Goal: Task Accomplishment & Management: Manage account settings

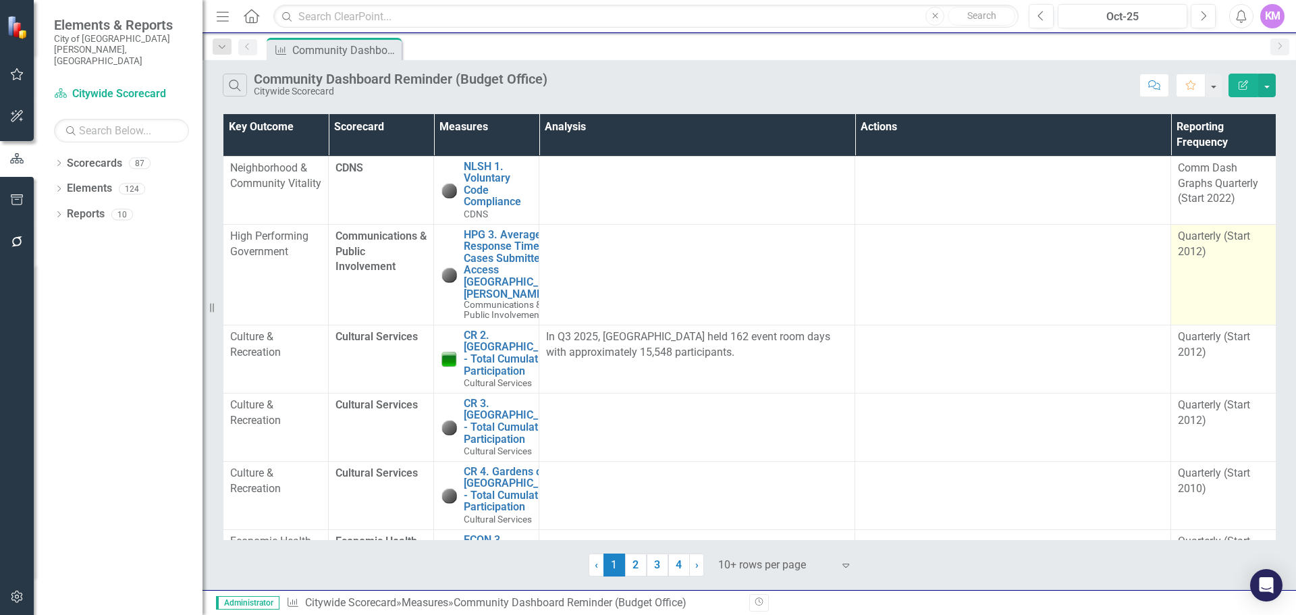
click at [1231, 261] on td "Quarterly (Start 2012)" at bounding box center [1223, 274] width 105 height 101
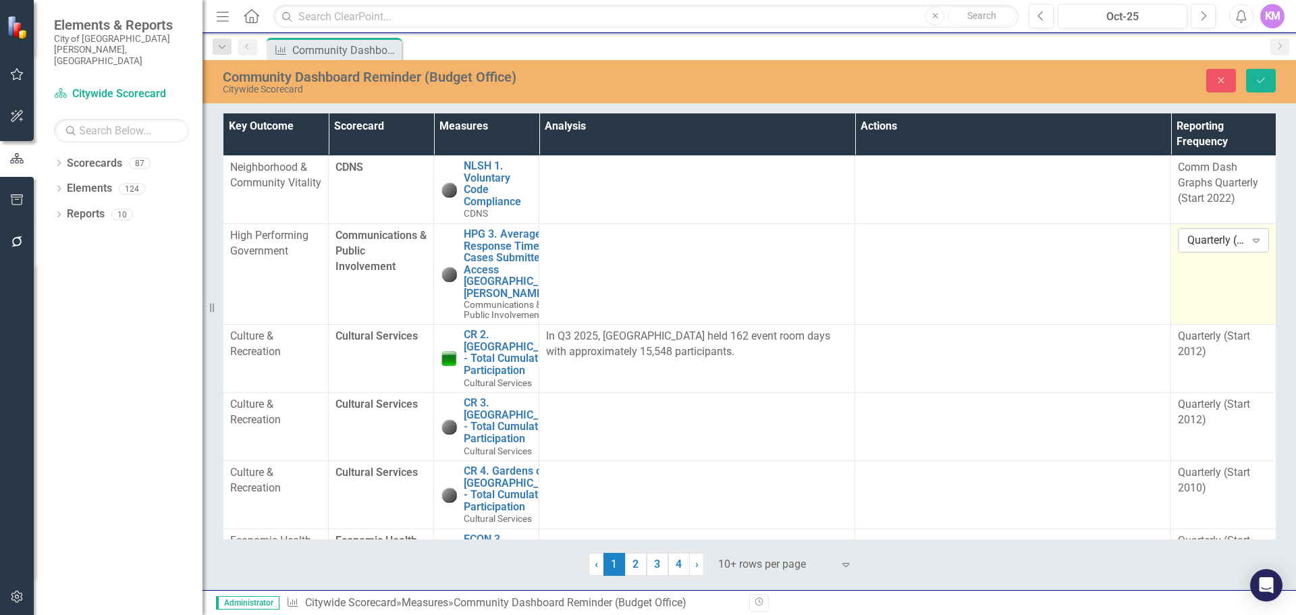
click at [1237, 244] on div "Quarterly (Start 2012)" at bounding box center [1216, 241] width 58 height 16
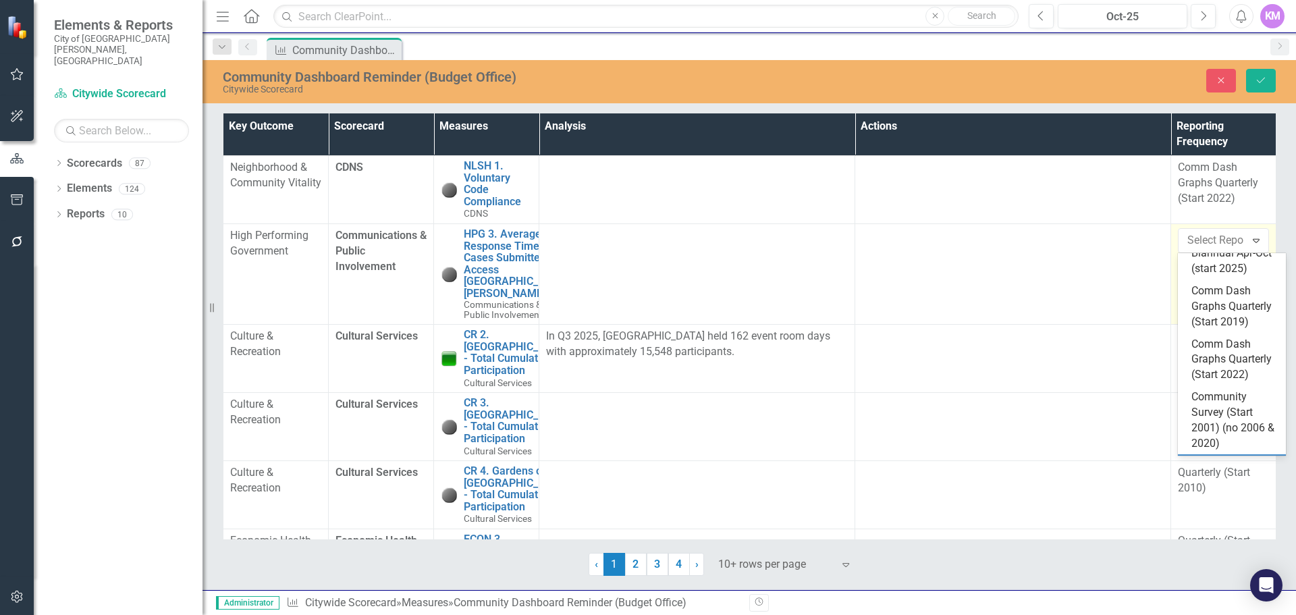
scroll to position [1713, 0]
click at [1237, 385] on div "Comm Dash Graphs Quarterly (Start 2022)" at bounding box center [1234, 361] width 86 height 47
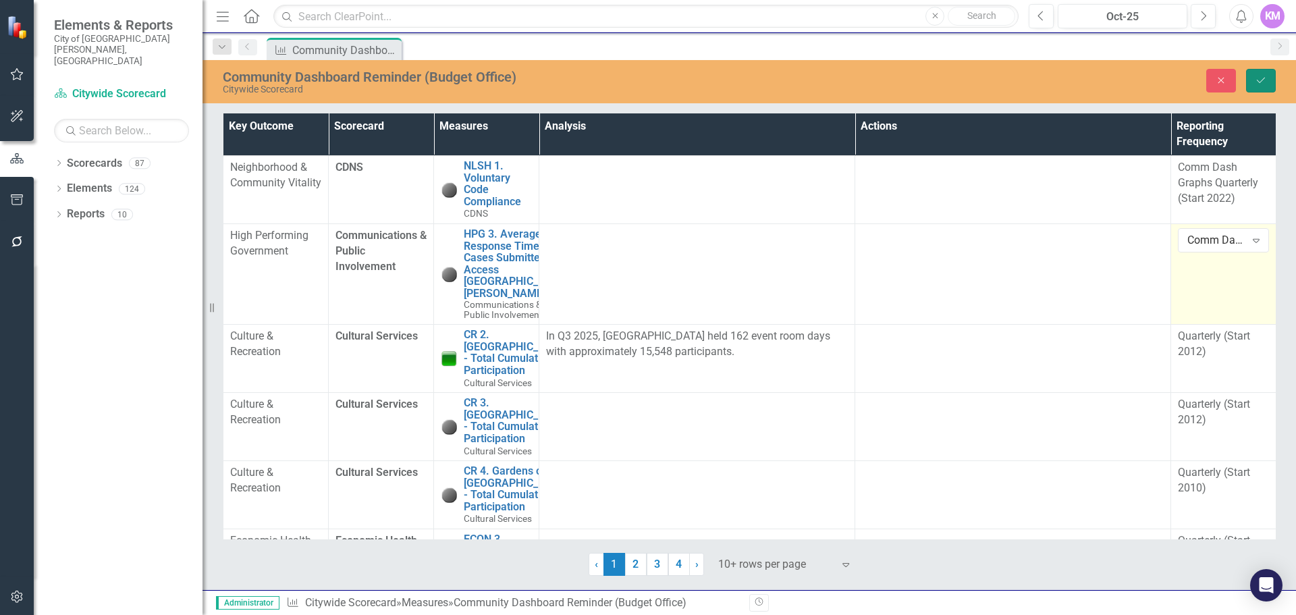
click at [1257, 80] on icon "submit" at bounding box center [1261, 80] width 8 height 5
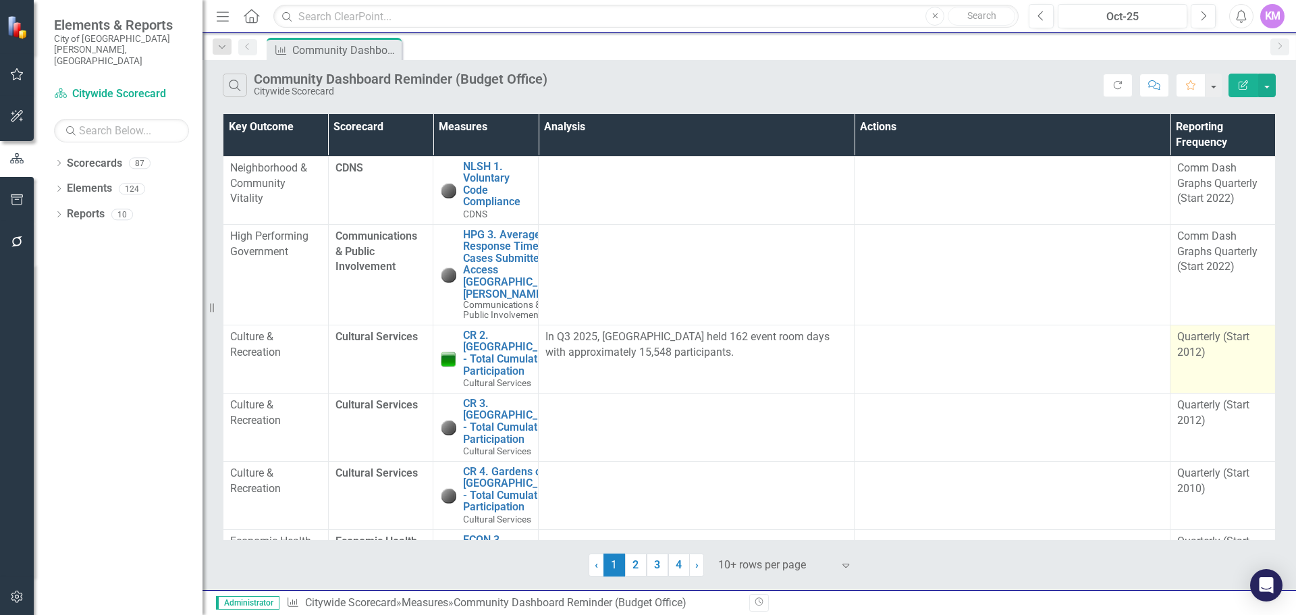
click at [1218, 360] on div "Quarterly (Start 2012)" at bounding box center [1222, 344] width 91 height 31
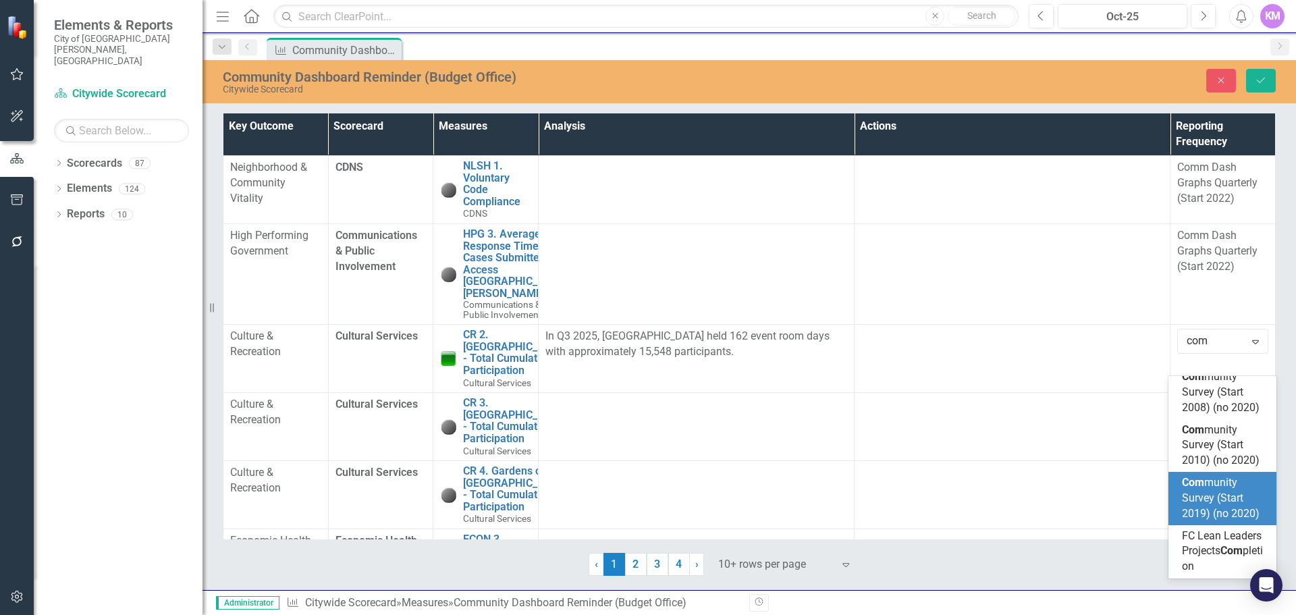
scroll to position [345, 0]
type input "comm"
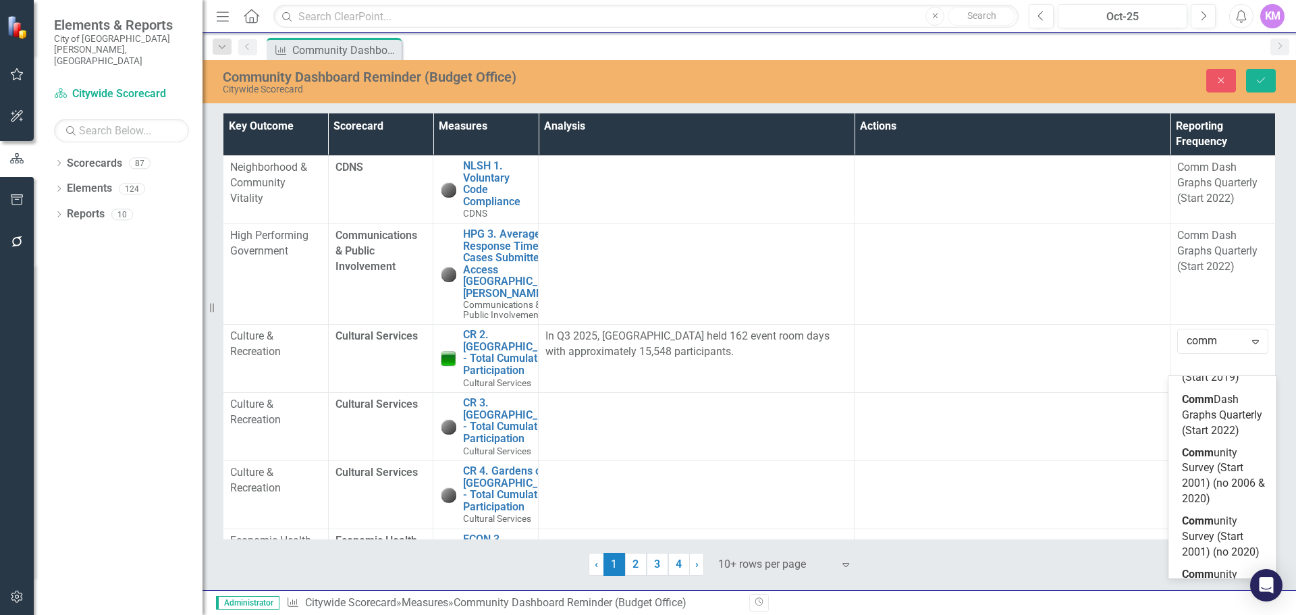
scroll to position [0, 0]
click at [1213, 479] on div "Comm Dash Graphs Quarterly (Start 2022)" at bounding box center [1225, 455] width 86 height 47
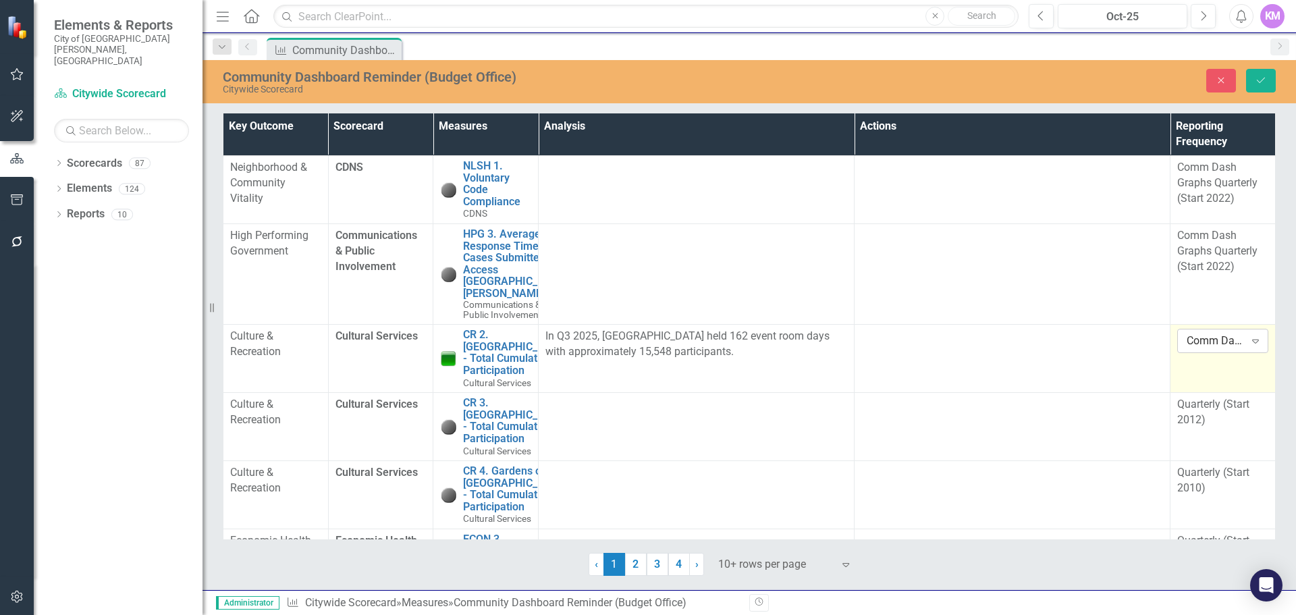
click at [1252, 344] on icon at bounding box center [1255, 342] width 7 height 4
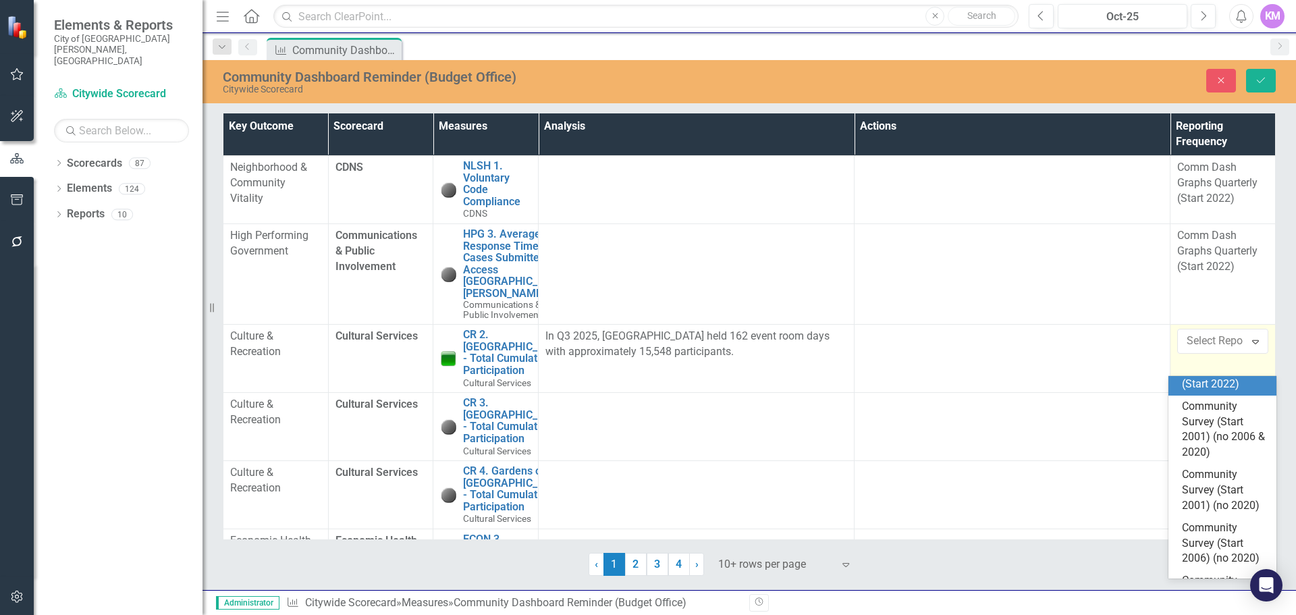
scroll to position [1841, 0]
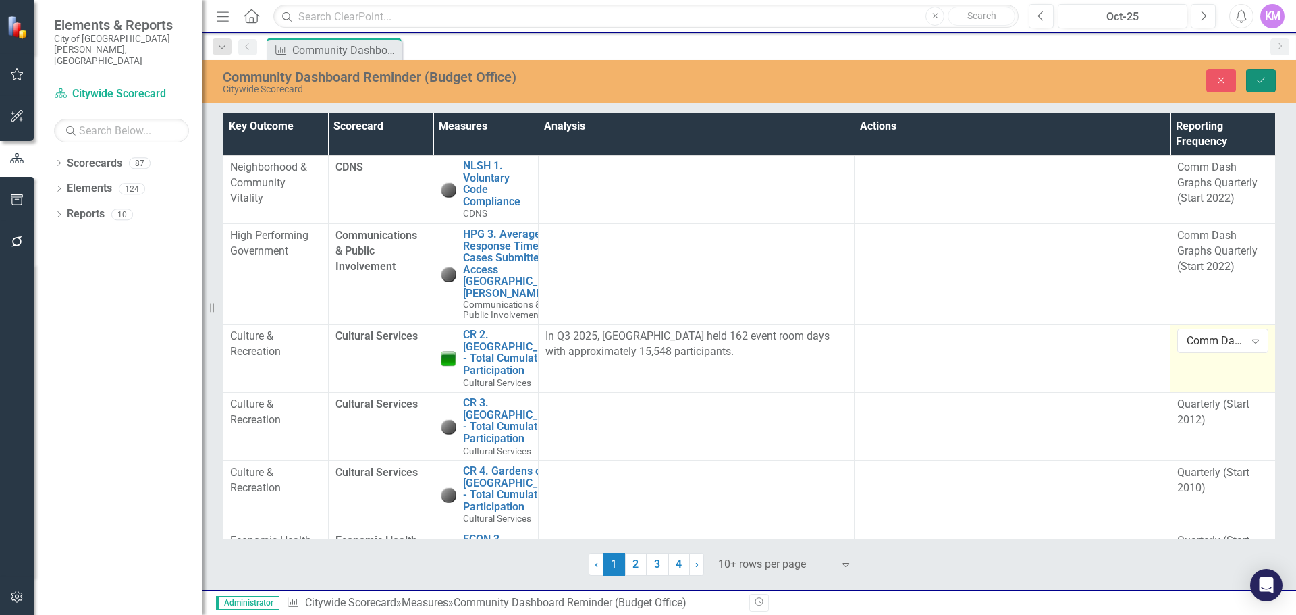
drag, startPoint x: 1257, startPoint y: 80, endPoint x: 1228, endPoint y: 132, distance: 59.5
click at [1228, 132] on div "Community Dashboard Reminder (Budget Office) Citywide Scorecard Close Save Key …" at bounding box center [748, 325] width 1093 height 530
click at [1228, 132] on th "Reporting Frequency" at bounding box center [1222, 134] width 105 height 42
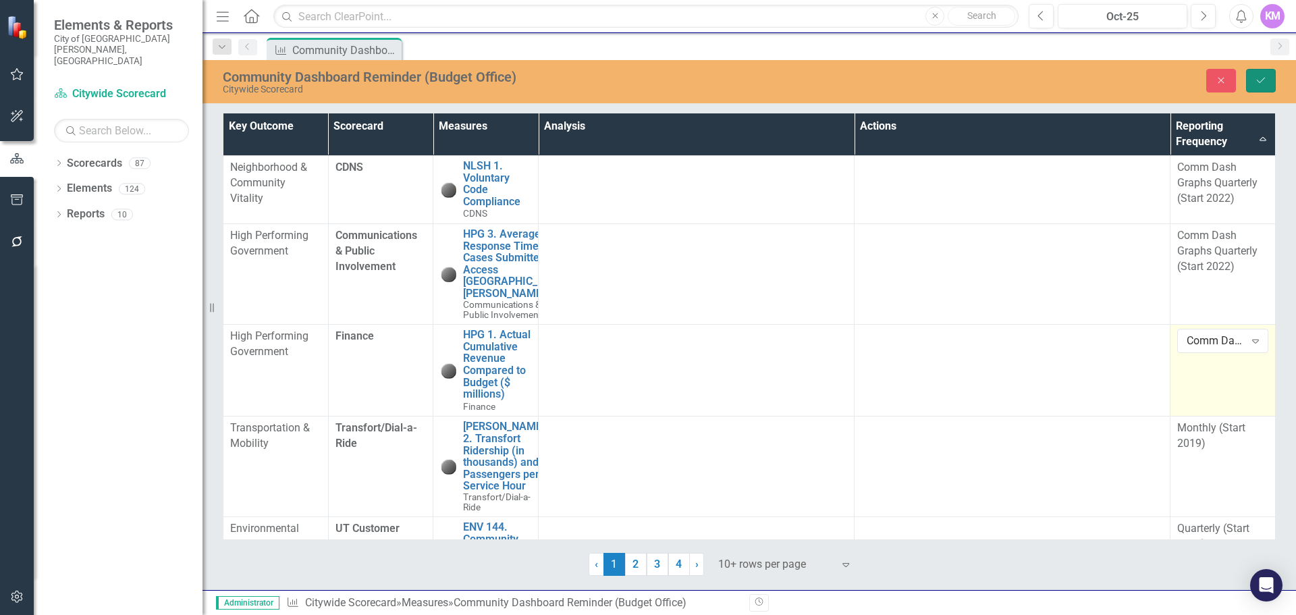
click at [1265, 84] on icon "Save" at bounding box center [1261, 80] width 12 height 9
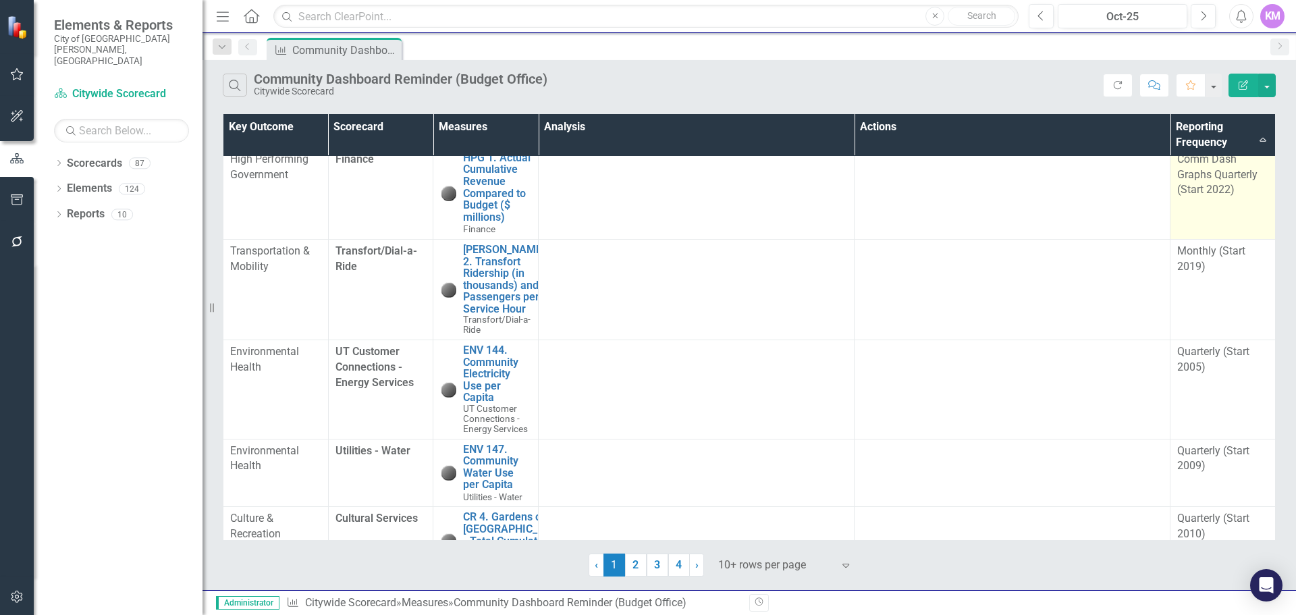
scroll to position [178, 0]
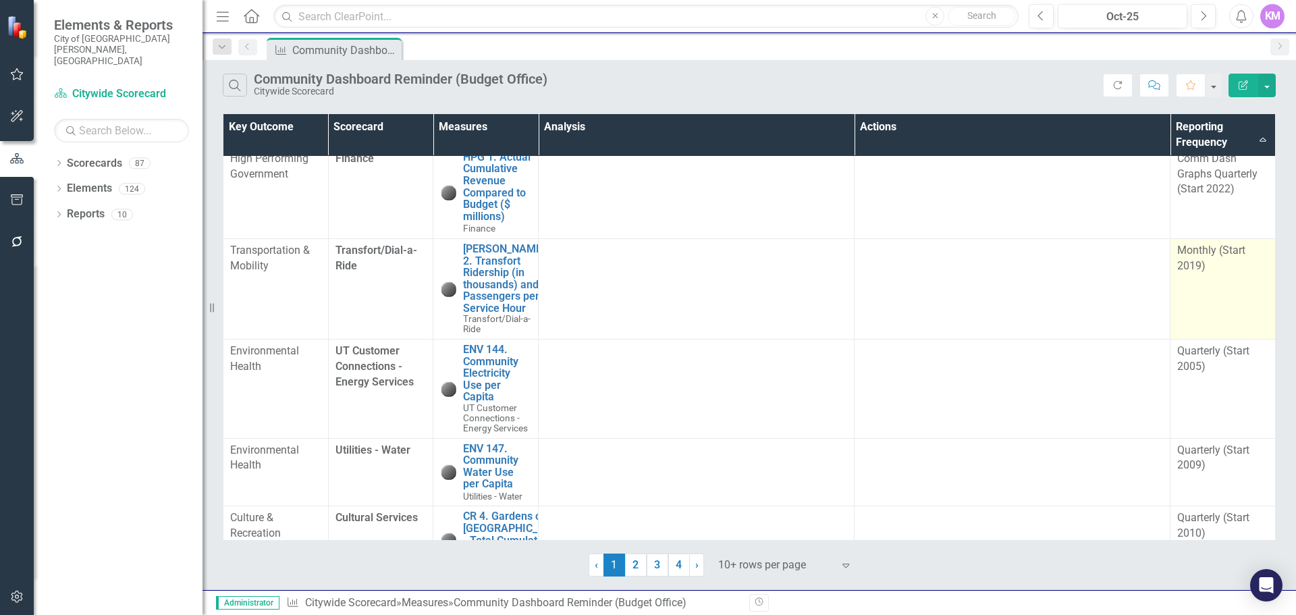
click at [1204, 310] on td "Monthly (Start 2019)" at bounding box center [1222, 288] width 105 height 101
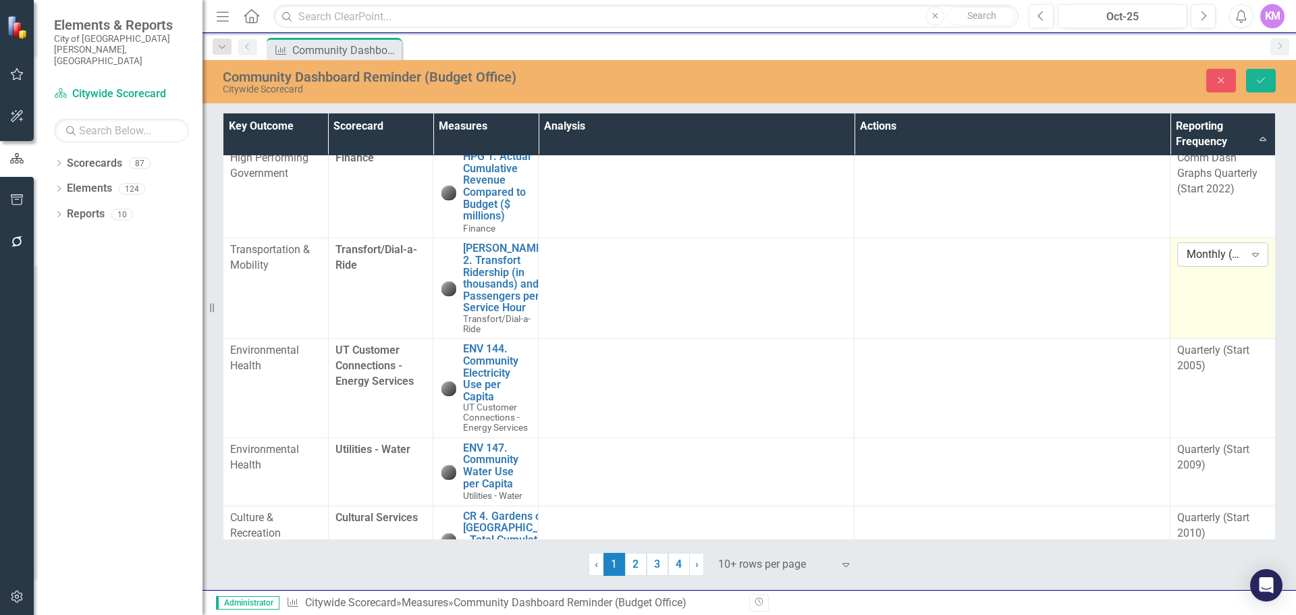
click at [1243, 265] on div "Expand" at bounding box center [1255, 255] width 24 height 22
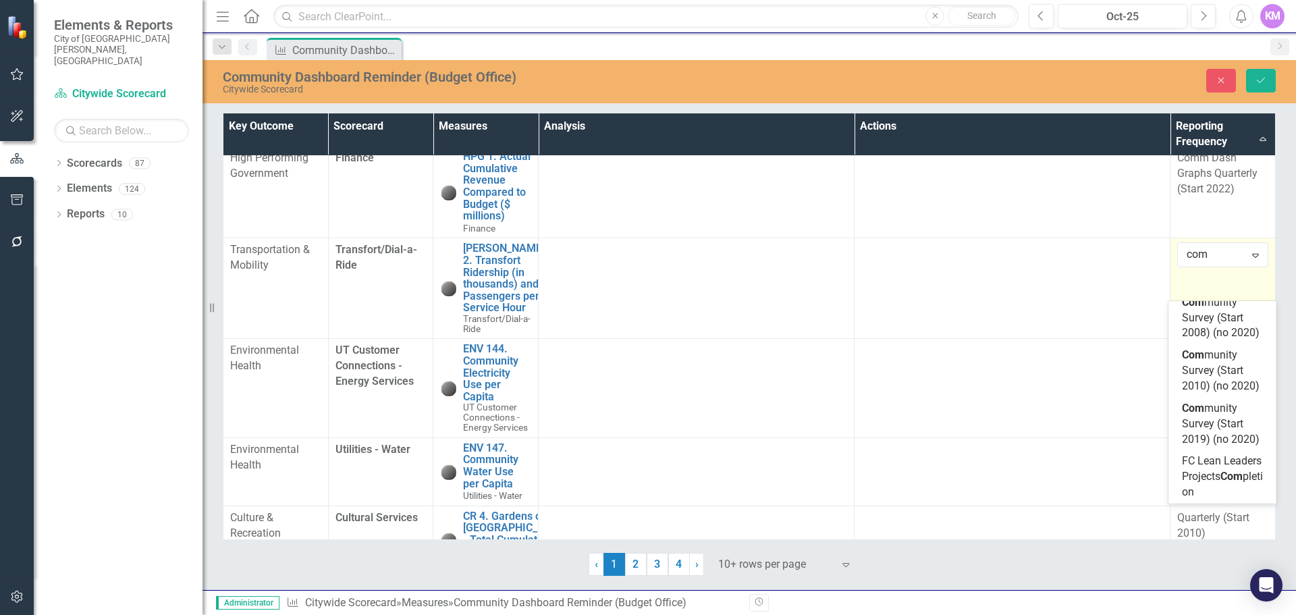
scroll to position [345, 0]
type input "comm"
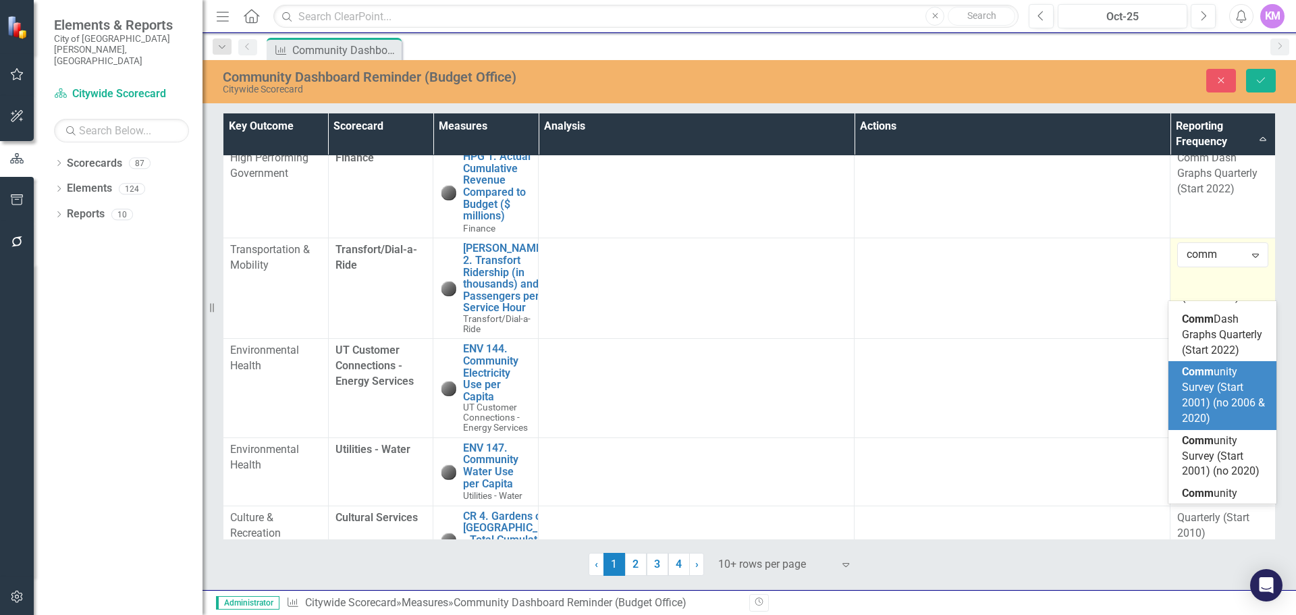
scroll to position [45, 0]
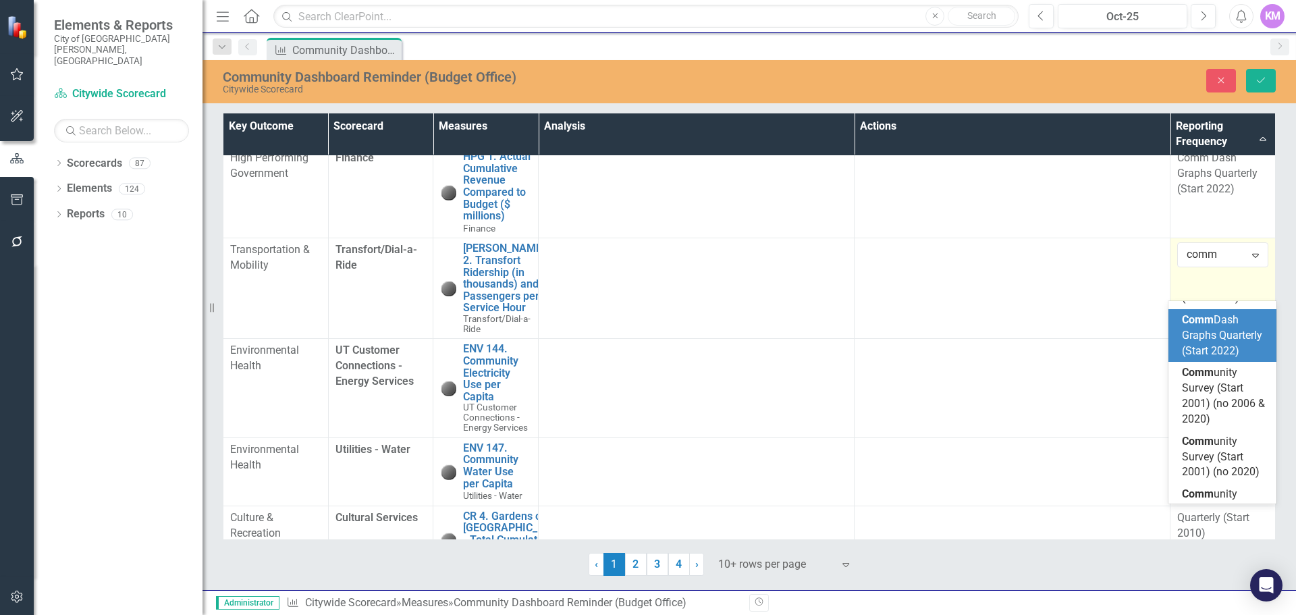
click at [1230, 357] on span "Comm Dash Graphs Quarterly (Start 2022)" at bounding box center [1222, 335] width 80 height 44
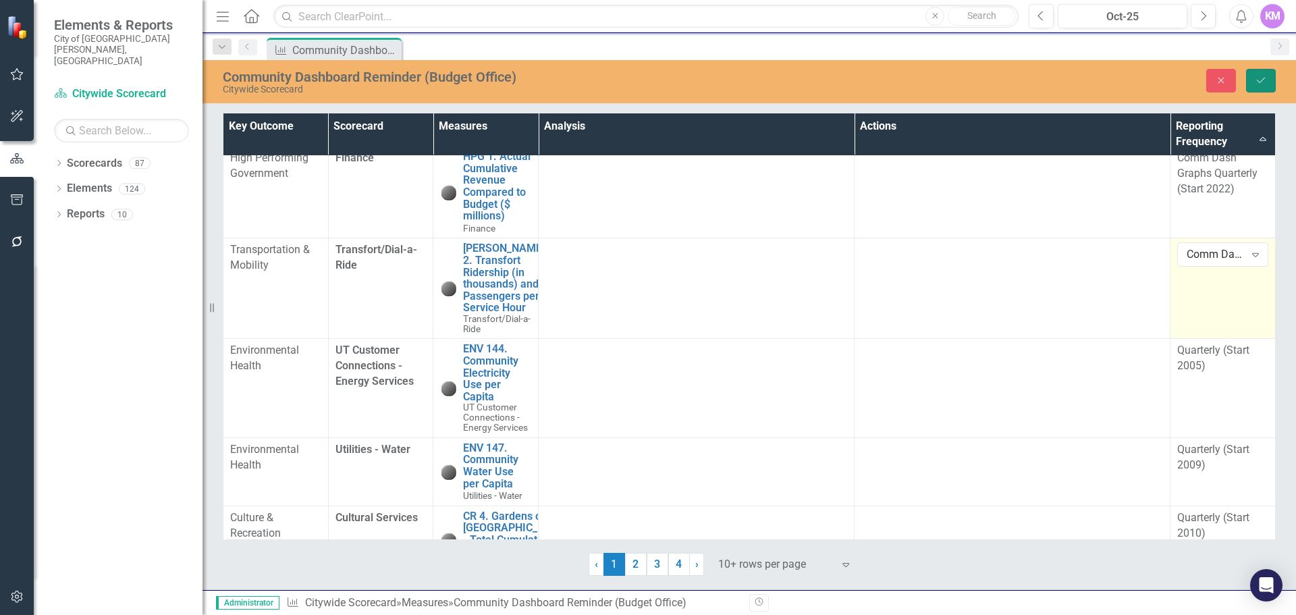
click at [1259, 78] on icon "Save" at bounding box center [1261, 80] width 12 height 9
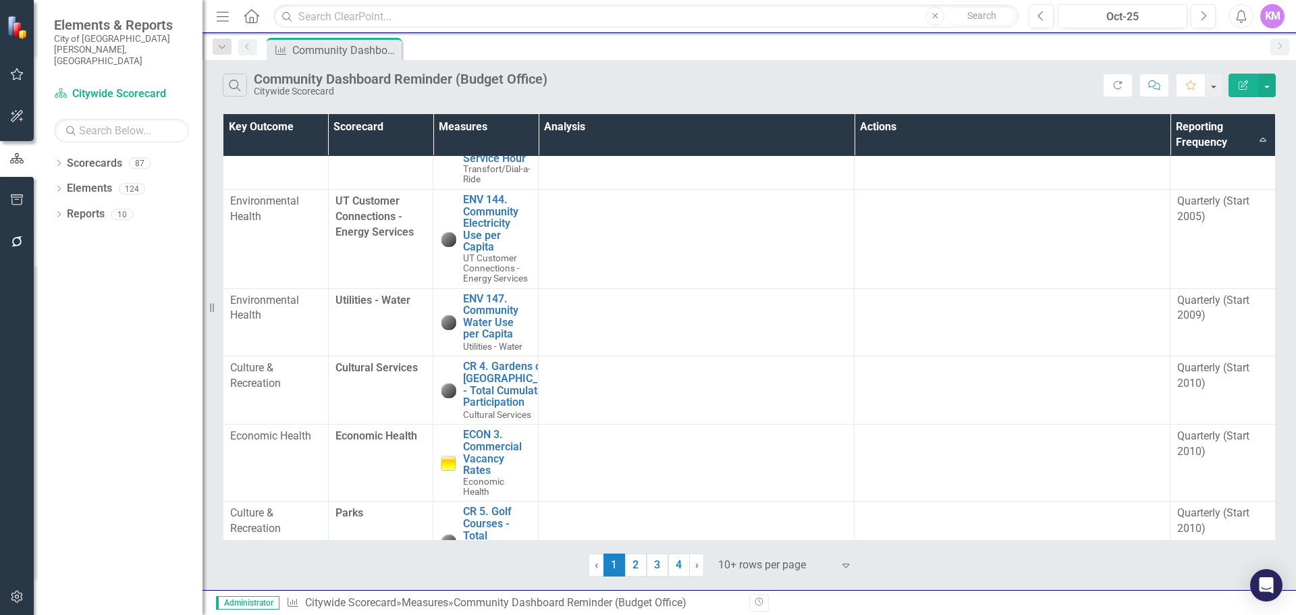
scroll to position [331, 0]
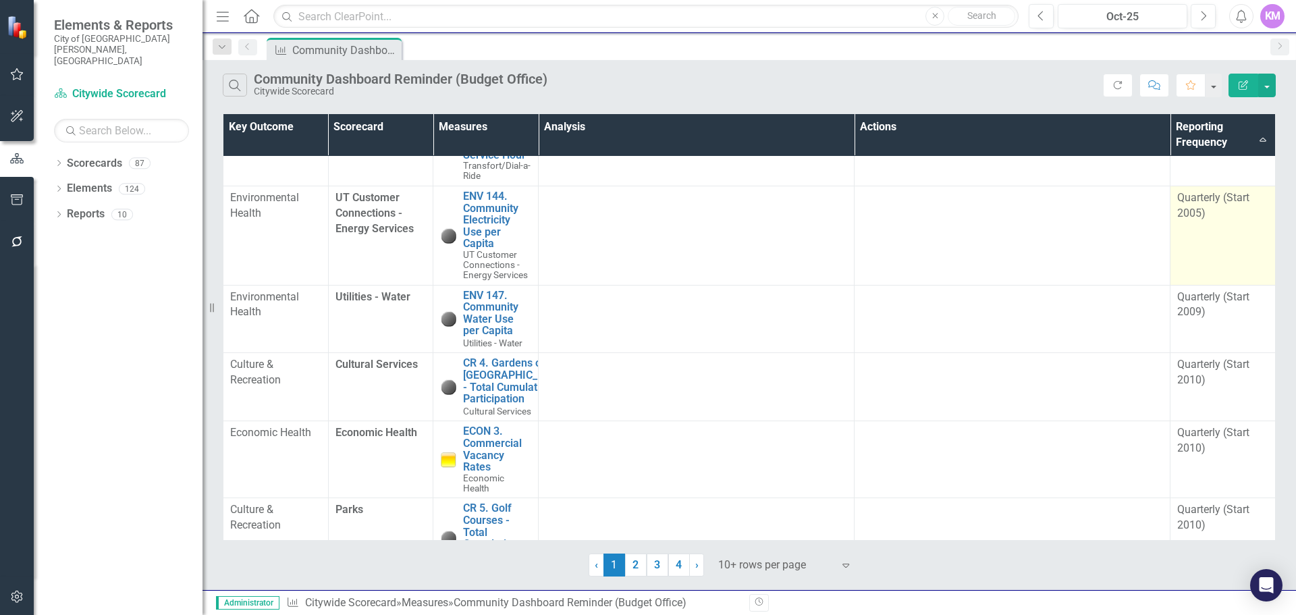
click at [1207, 221] on div "Quarterly (Start 2005)" at bounding box center [1222, 205] width 91 height 31
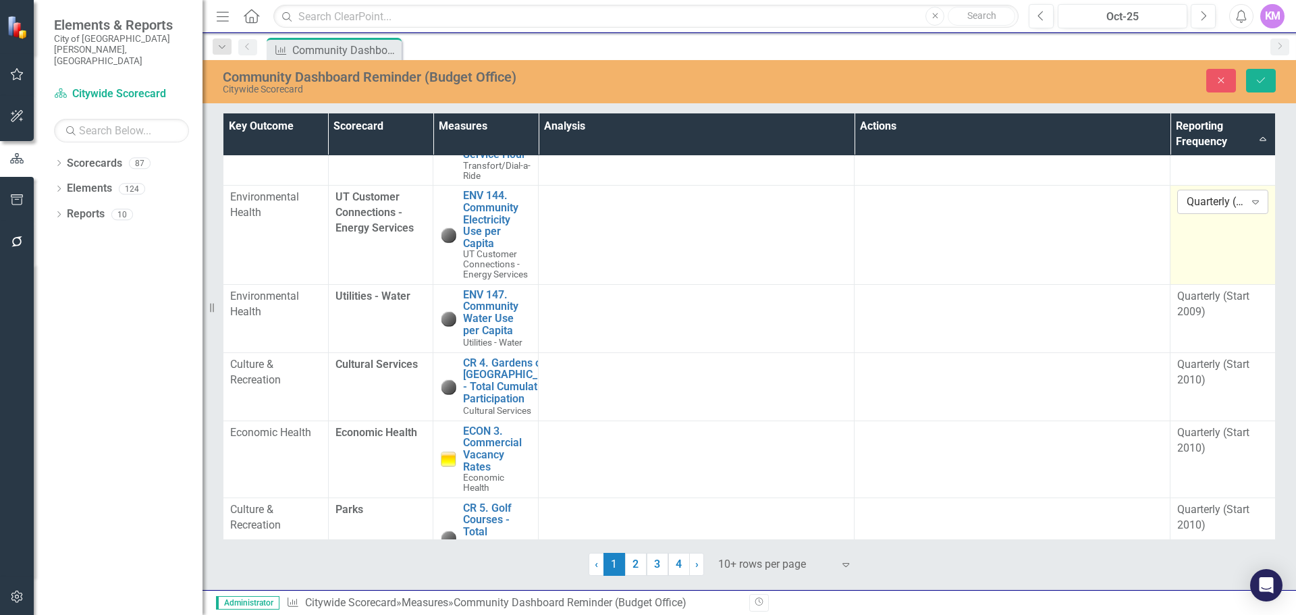
click at [1226, 210] on div "Quarterly (Start 2005)" at bounding box center [1215, 202] width 57 height 16
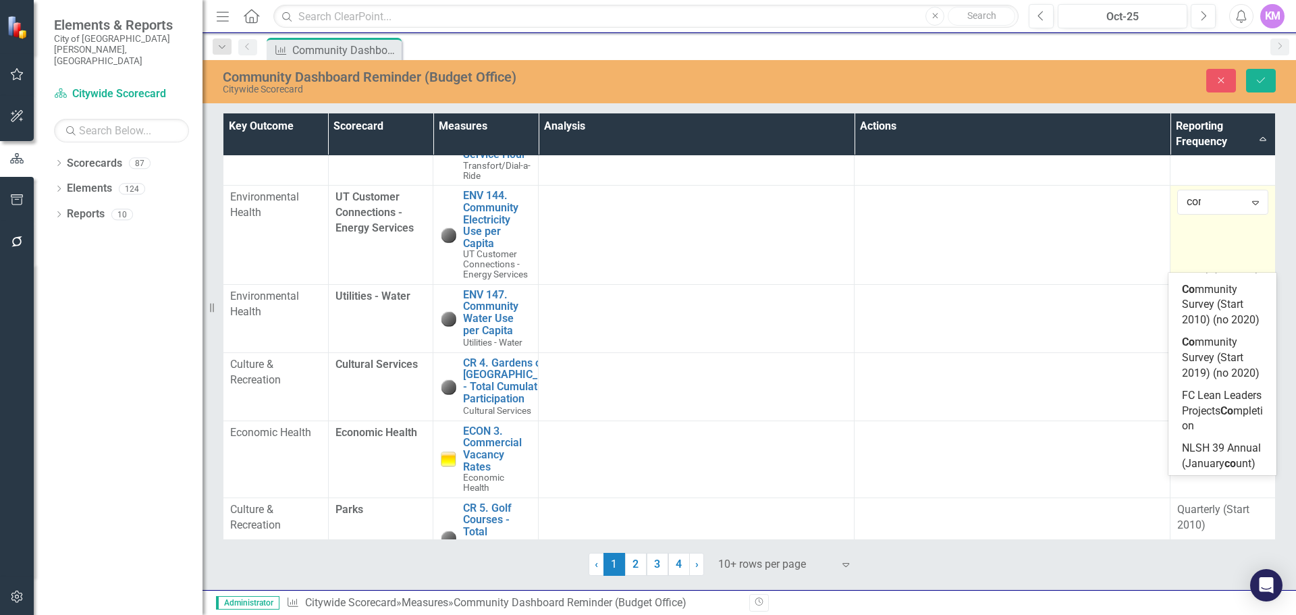
type input "comm"
click at [1216, 327] on span "Comm Dash Graphs Quarterly (Start 2022)" at bounding box center [1222, 305] width 80 height 44
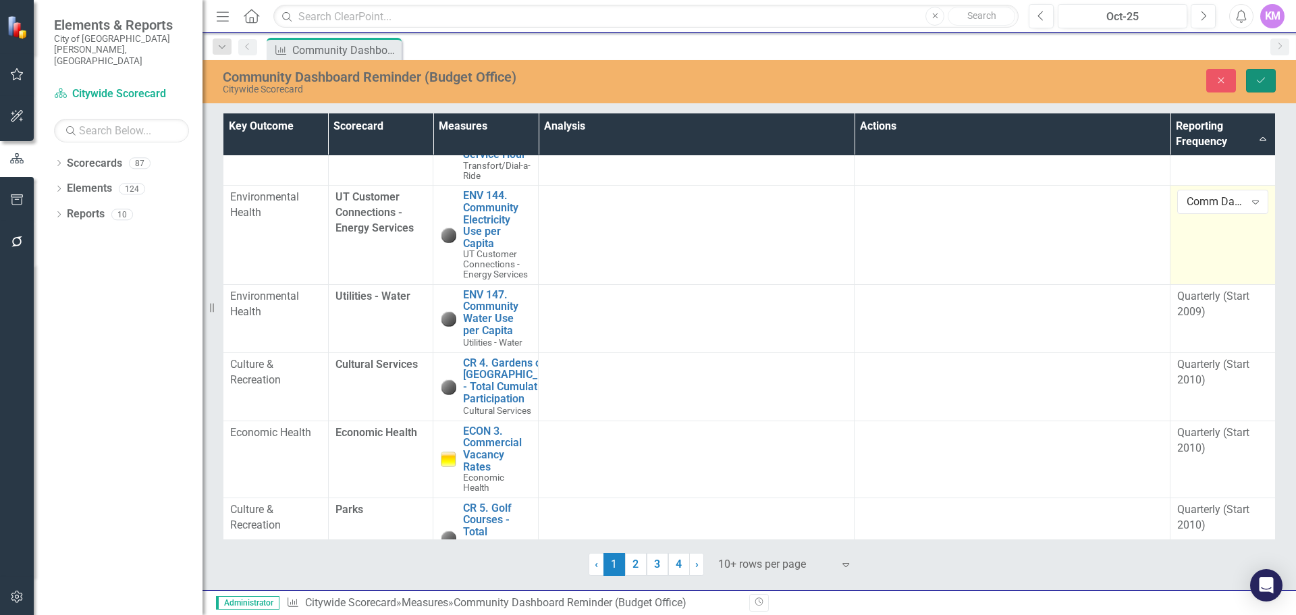
click at [1266, 76] on icon "Save" at bounding box center [1261, 80] width 12 height 9
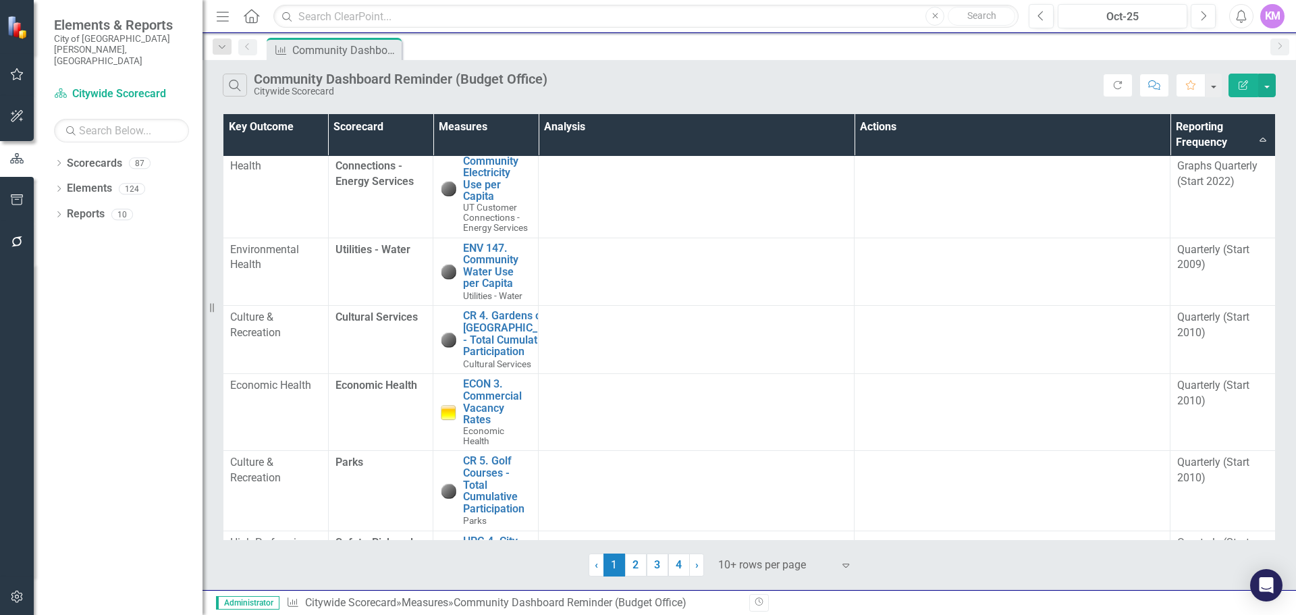
scroll to position [385, 0]
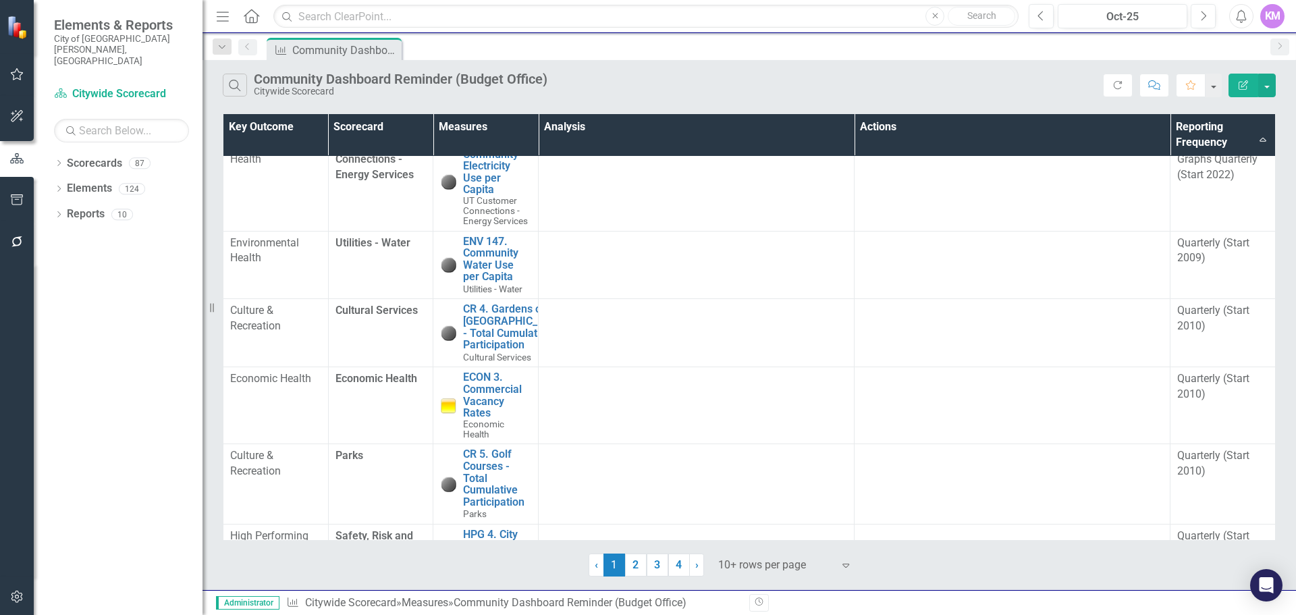
click at [1207, 267] on div "Quarterly (Start 2009)" at bounding box center [1222, 251] width 91 height 31
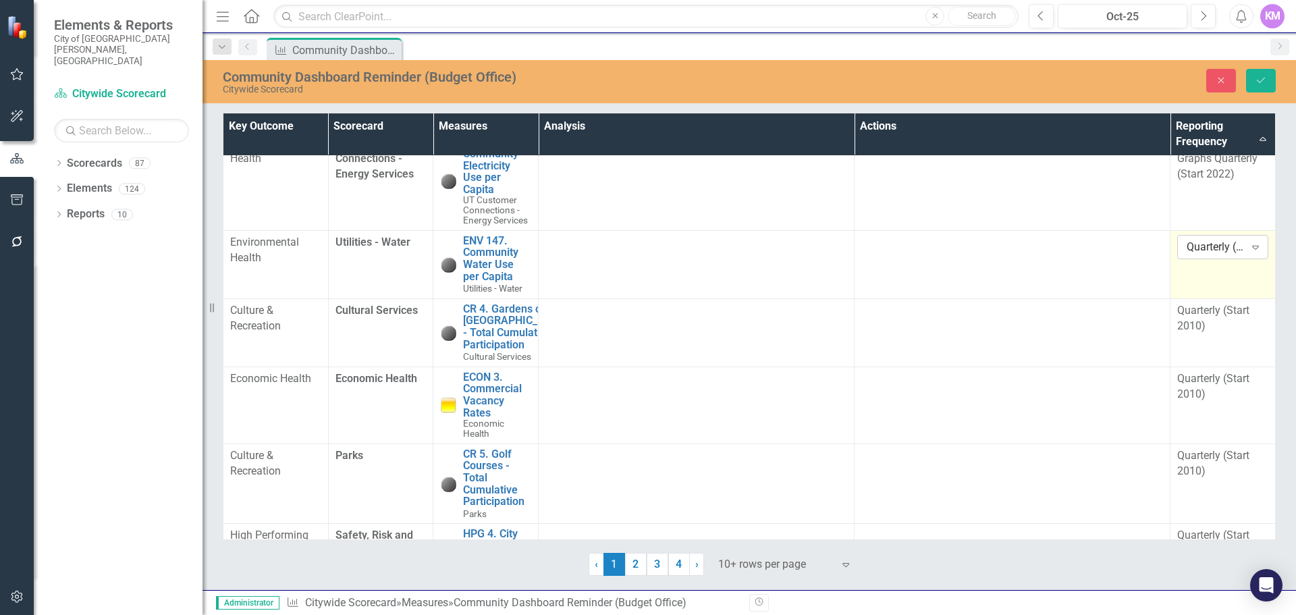
click at [1220, 255] on div "Quarterly (Start 2009)" at bounding box center [1215, 248] width 57 height 16
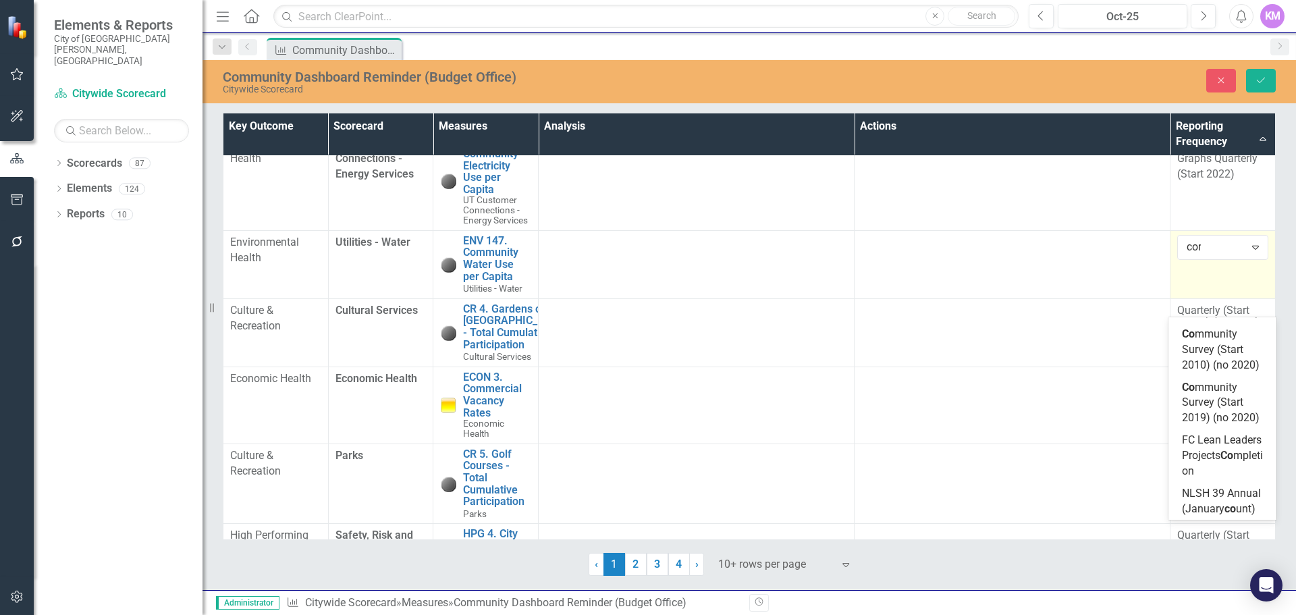
type input "comm"
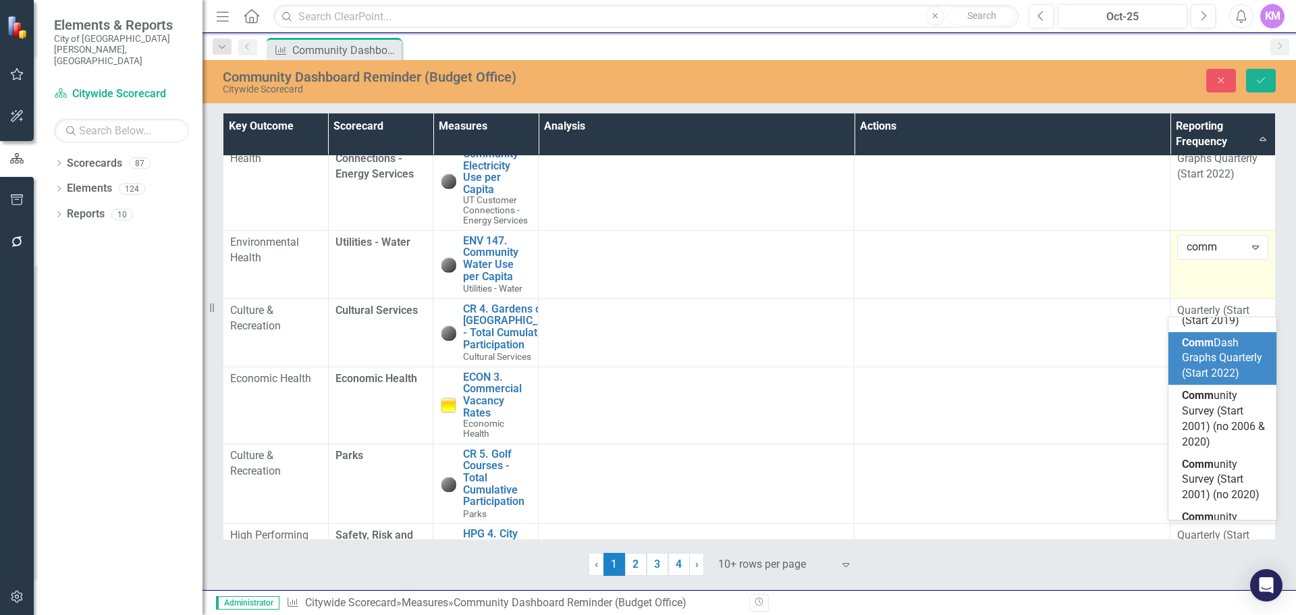
scroll to position [38, 0]
click at [1231, 371] on div "Comm Dash Graphs Quarterly (Start 2022)" at bounding box center [1225, 359] width 86 height 47
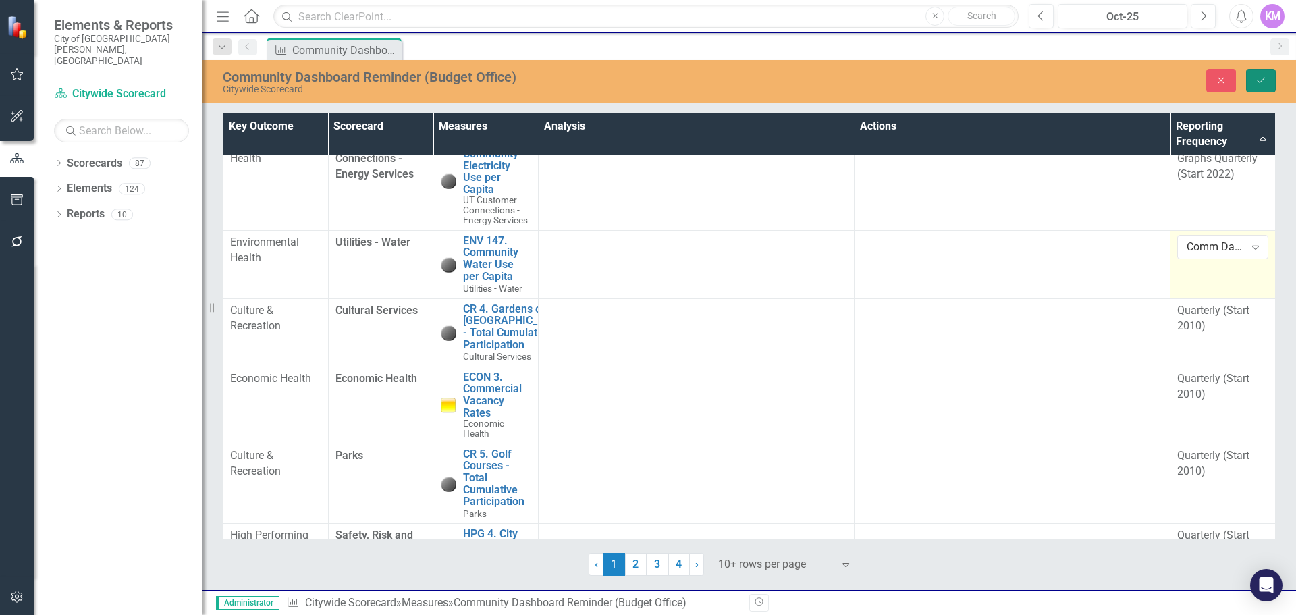
click at [1262, 86] on button "Save" at bounding box center [1261, 81] width 30 height 24
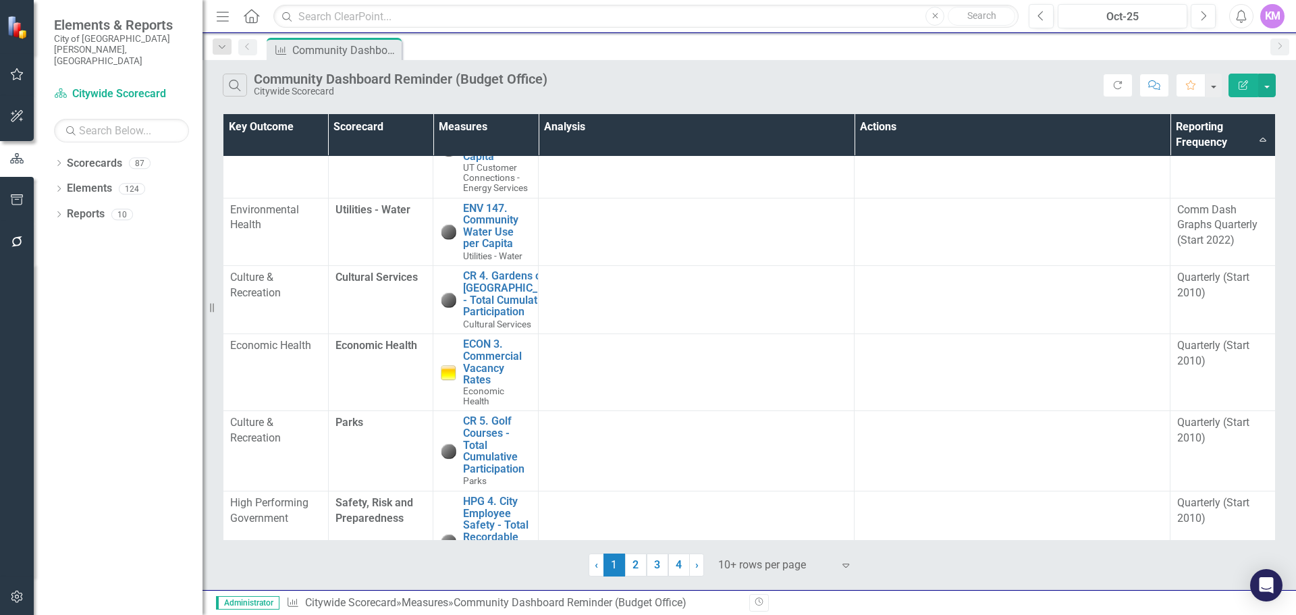
scroll to position [419, 0]
click at [1203, 333] on td "Quarterly (Start 2010)" at bounding box center [1222, 299] width 105 height 68
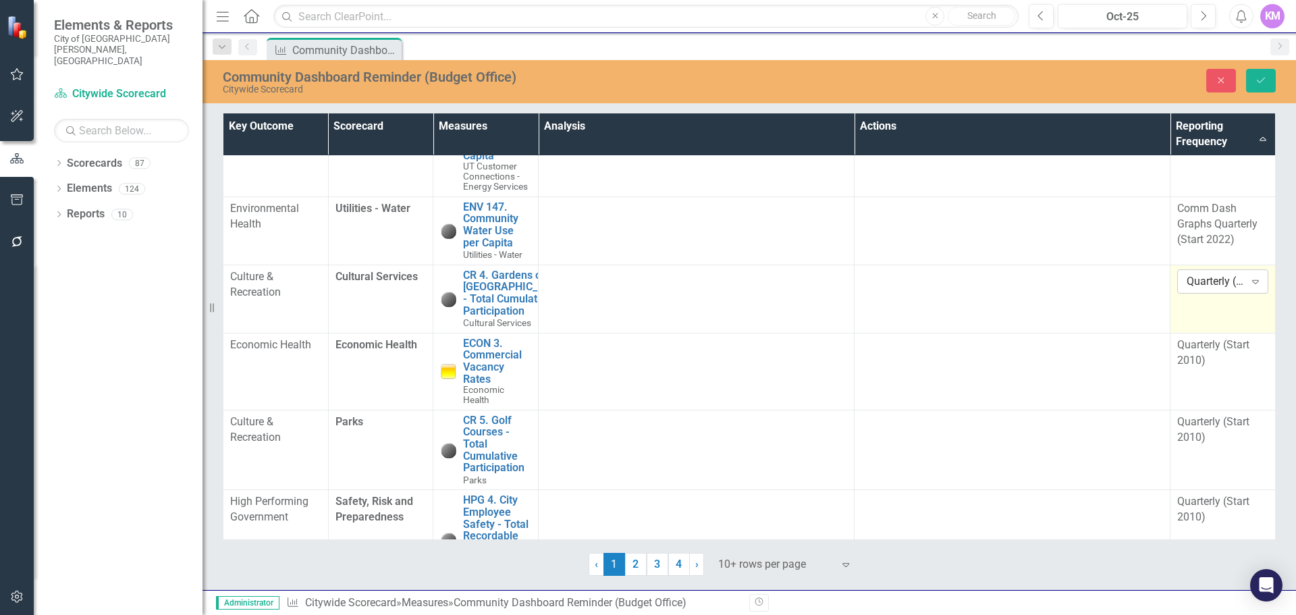
click at [1249, 287] on icon "Expand" at bounding box center [1255, 281] width 13 height 11
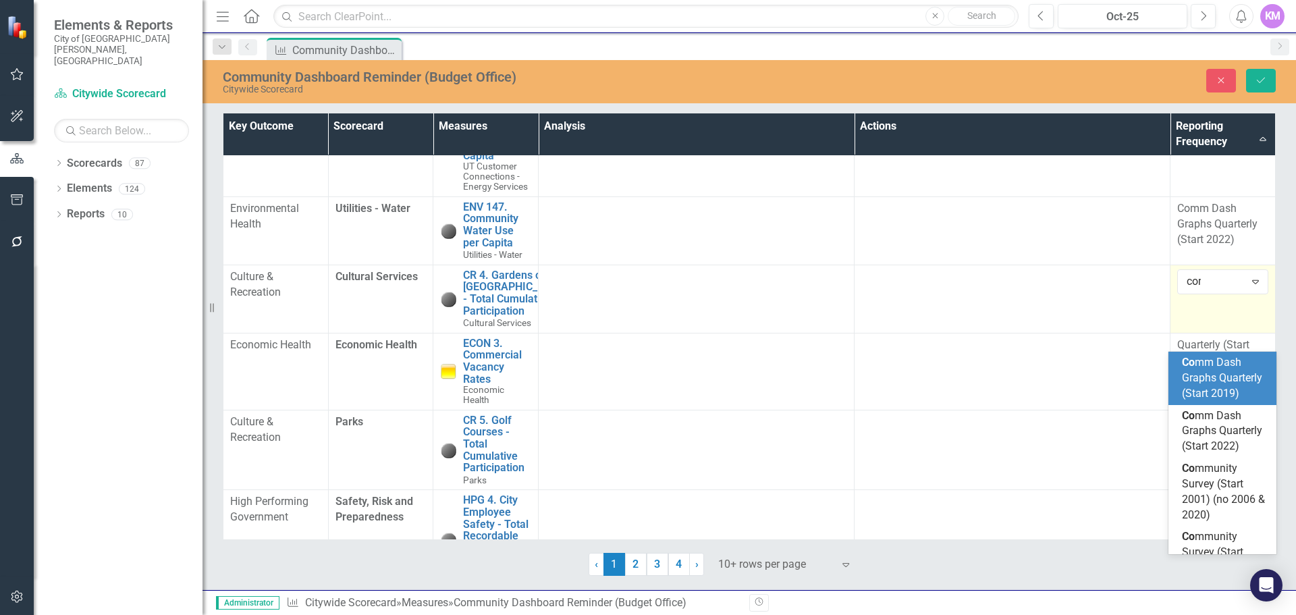
type input "comm"
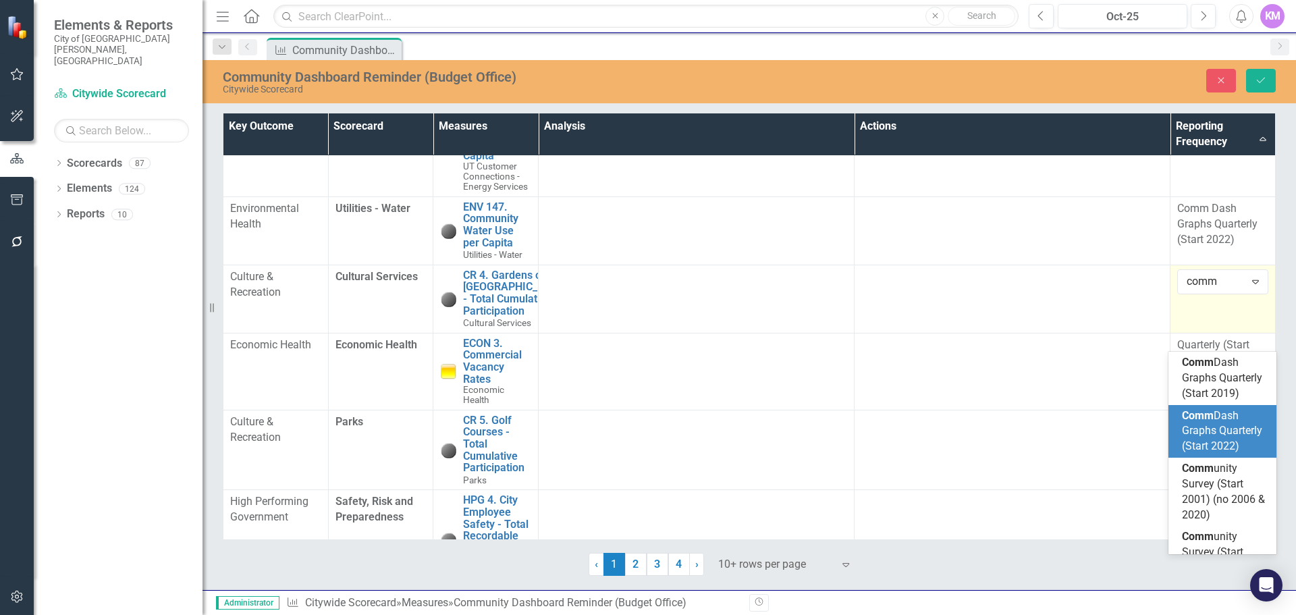
click at [1230, 433] on span "Comm Dash Graphs Quarterly (Start 2022)" at bounding box center [1222, 431] width 80 height 44
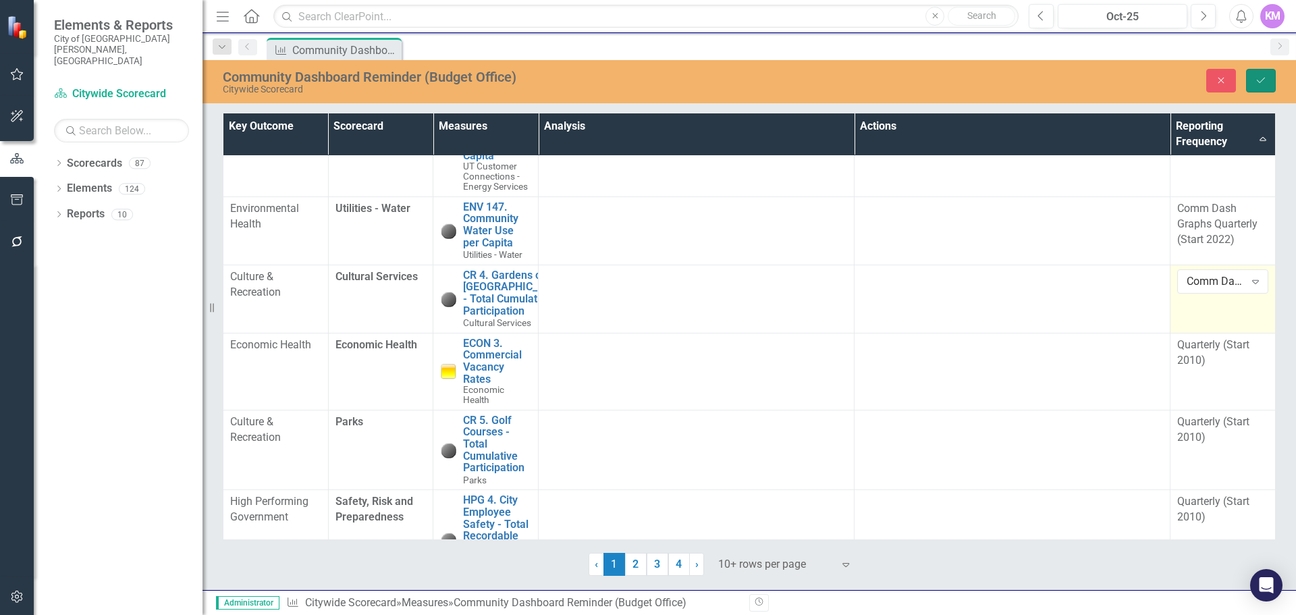
click at [1261, 85] on button "Save" at bounding box center [1261, 81] width 30 height 24
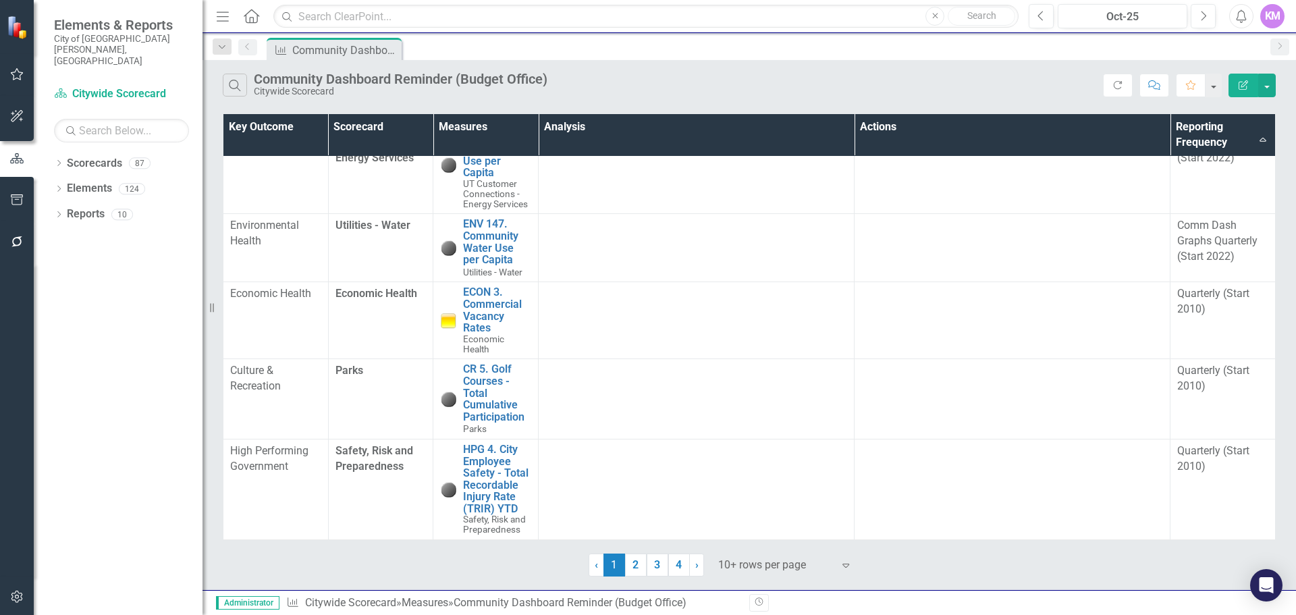
scroll to position [561, 0]
click at [1217, 352] on td "Quarterly (Start 2010)" at bounding box center [1222, 320] width 105 height 77
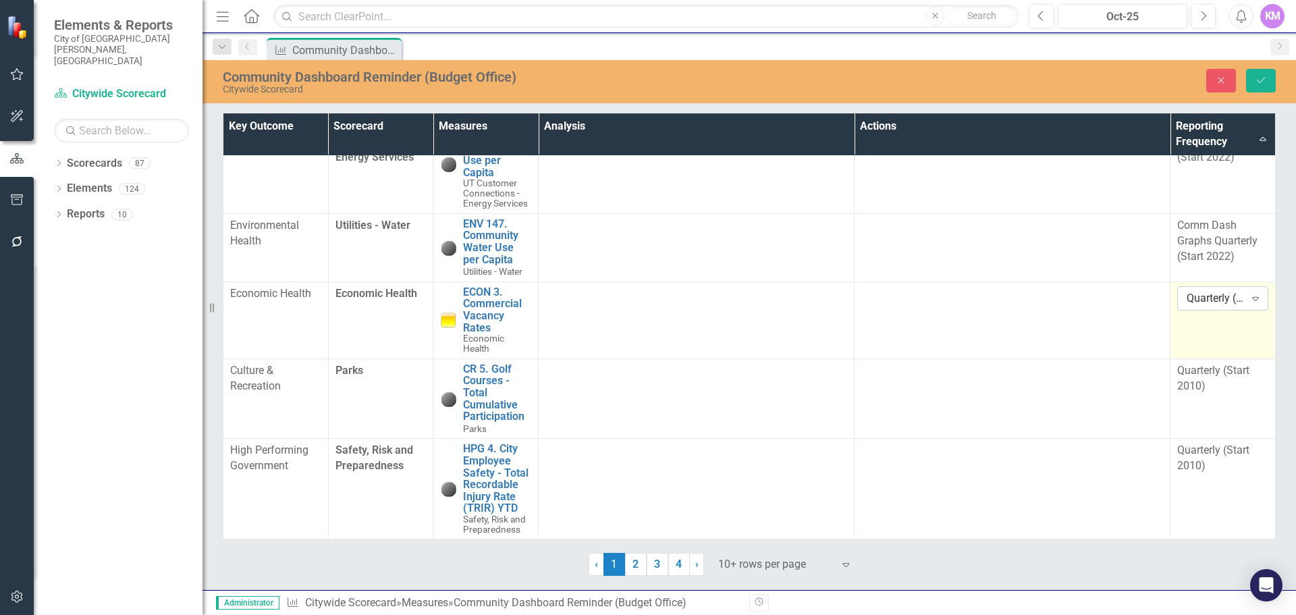
click at [1249, 306] on div "Expand" at bounding box center [1255, 299] width 24 height 22
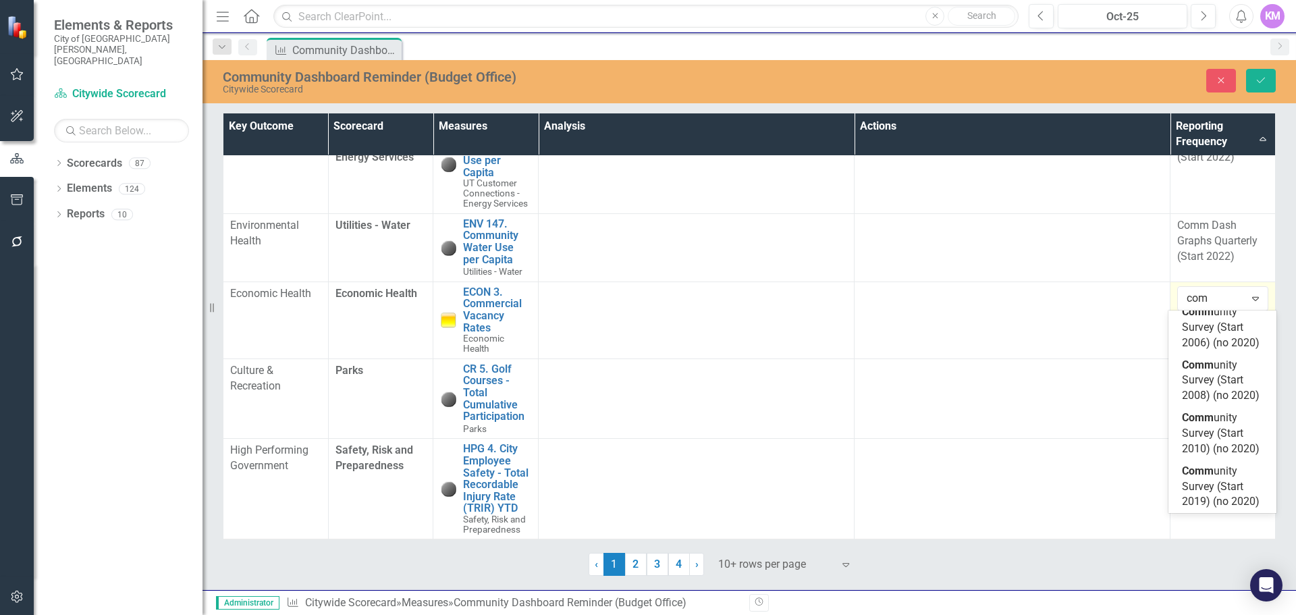
type input "comm"
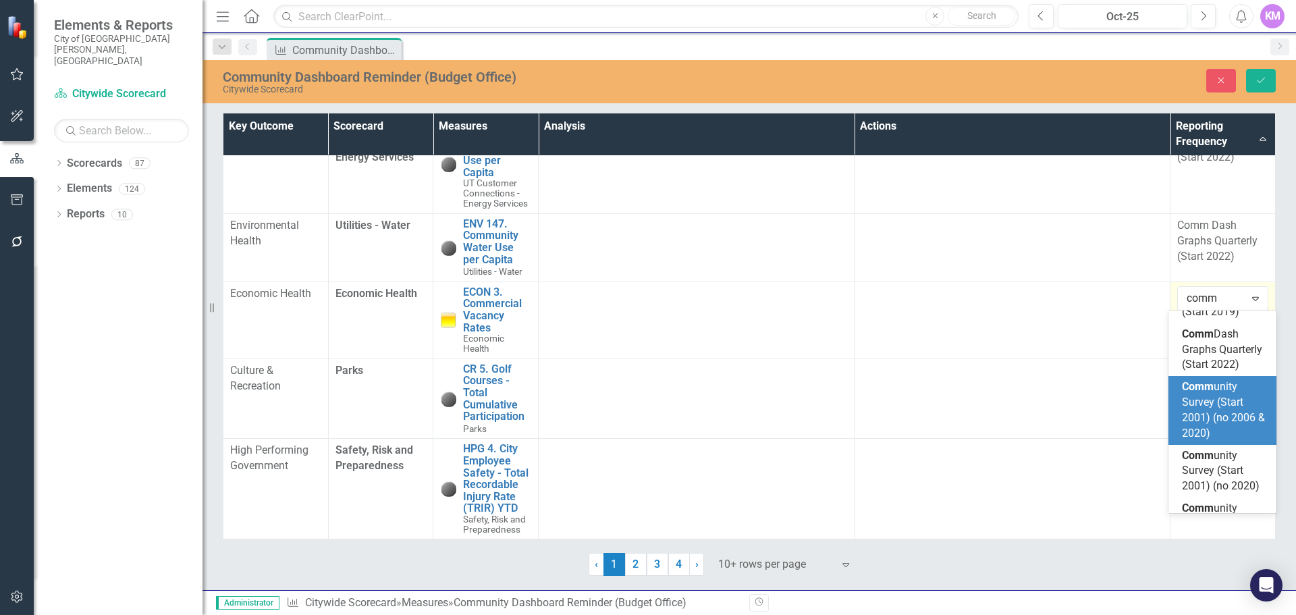
scroll to position [38, 0]
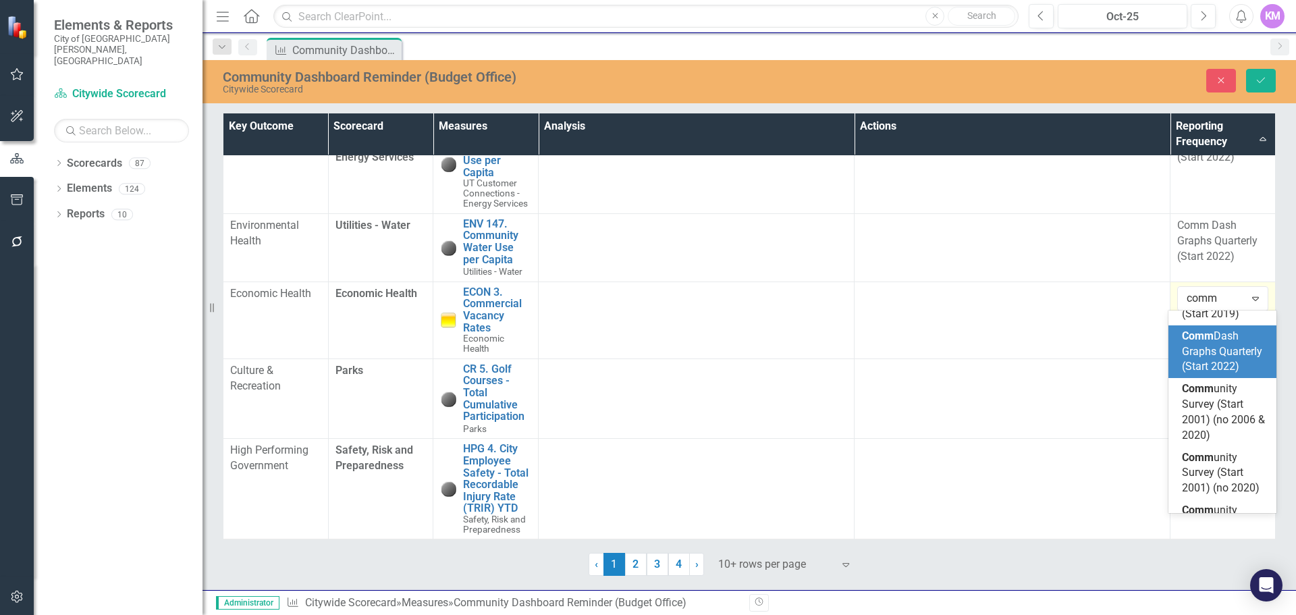
click at [1228, 366] on div "Comm Dash Graphs Quarterly (Start 2022)" at bounding box center [1225, 352] width 86 height 47
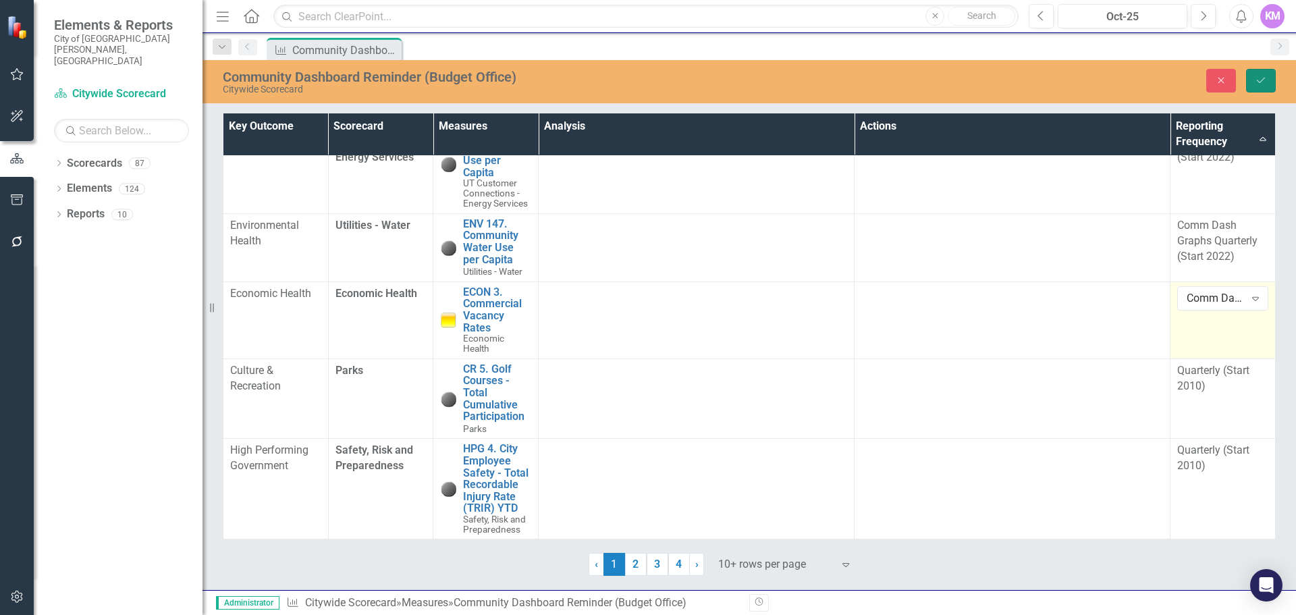
click at [1266, 78] on icon "Save" at bounding box center [1261, 80] width 12 height 9
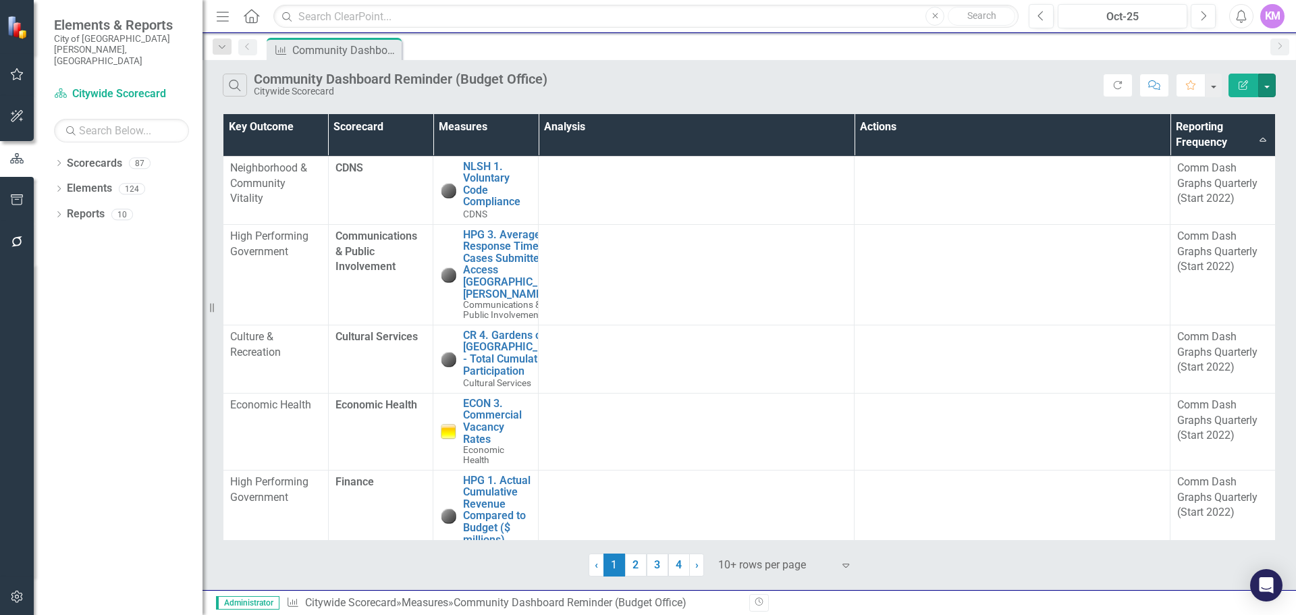
click at [1266, 78] on button "button" at bounding box center [1267, 86] width 18 height 24
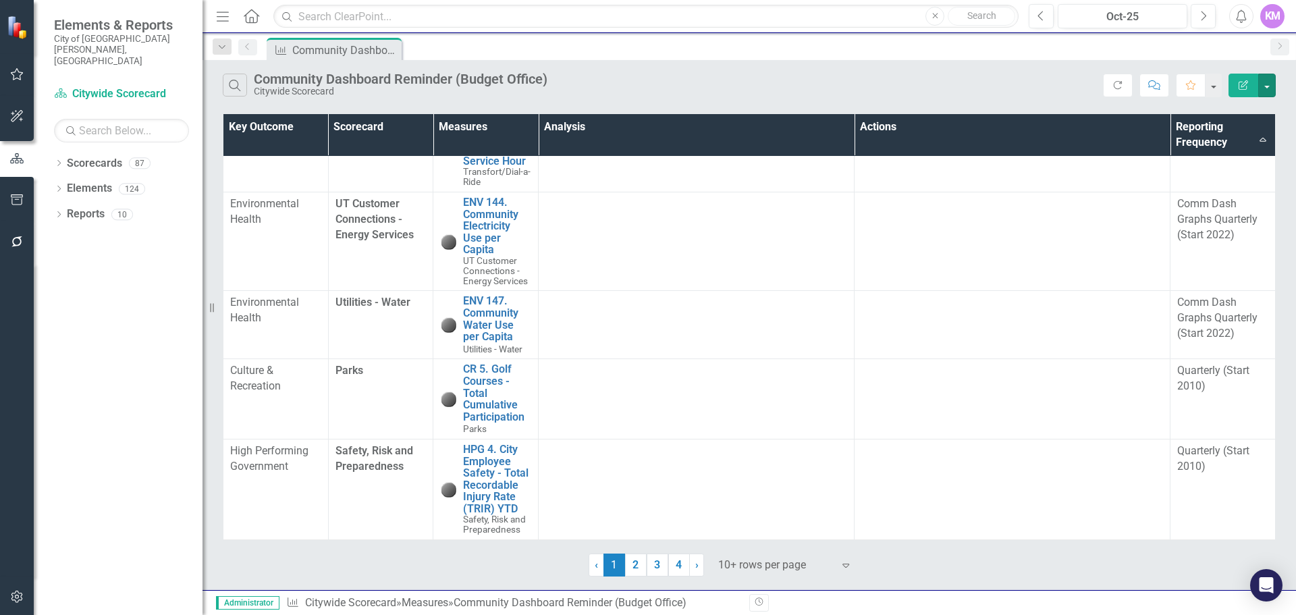
scroll to position [548, 0]
click at [1205, 394] on div "Quarterly (Start 2010)" at bounding box center [1222, 378] width 91 height 31
click at [643, 564] on link "2" at bounding box center [636, 564] width 22 height 23
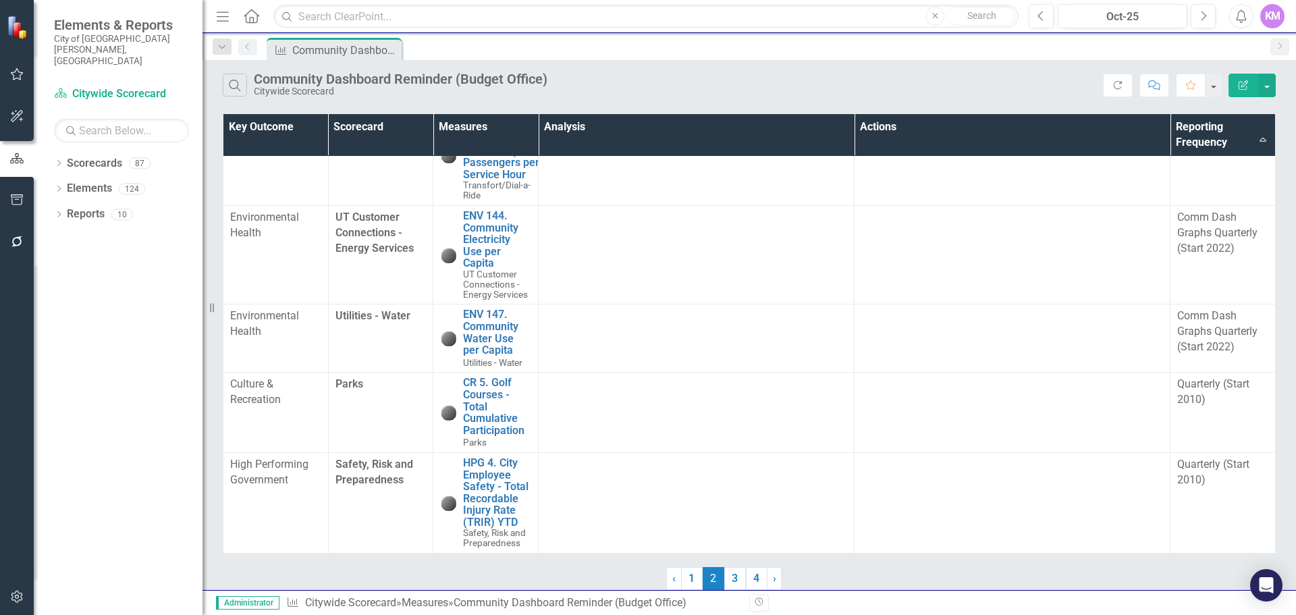
scroll to position [0, 0]
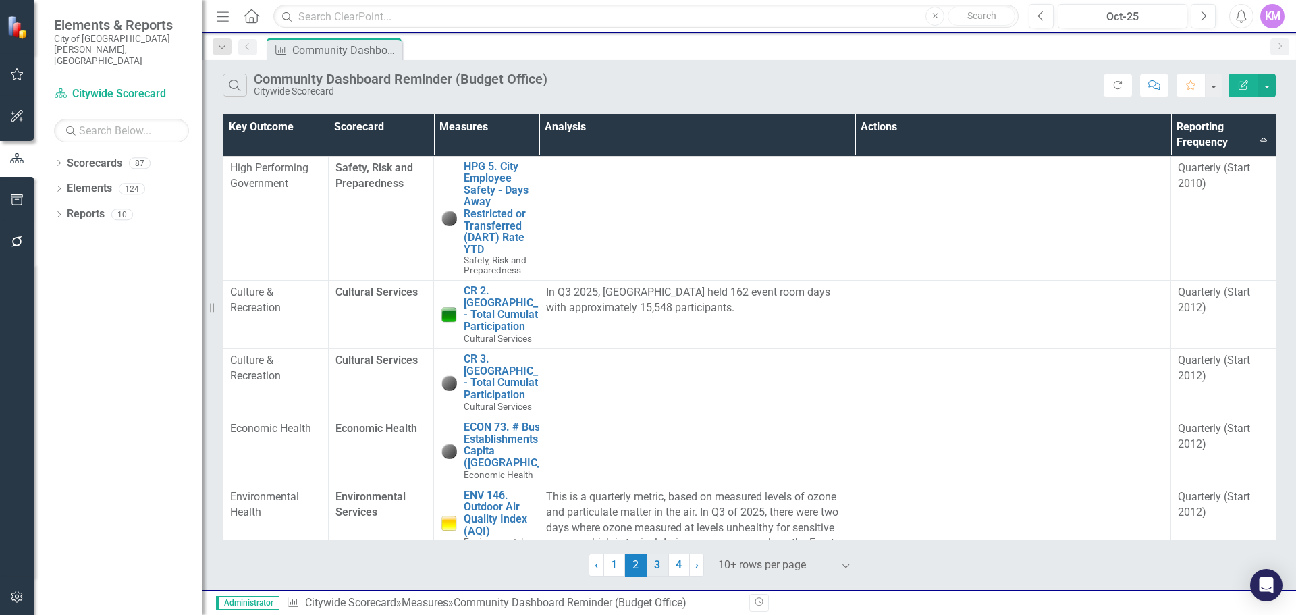
click at [657, 568] on link "3" at bounding box center [658, 564] width 22 height 23
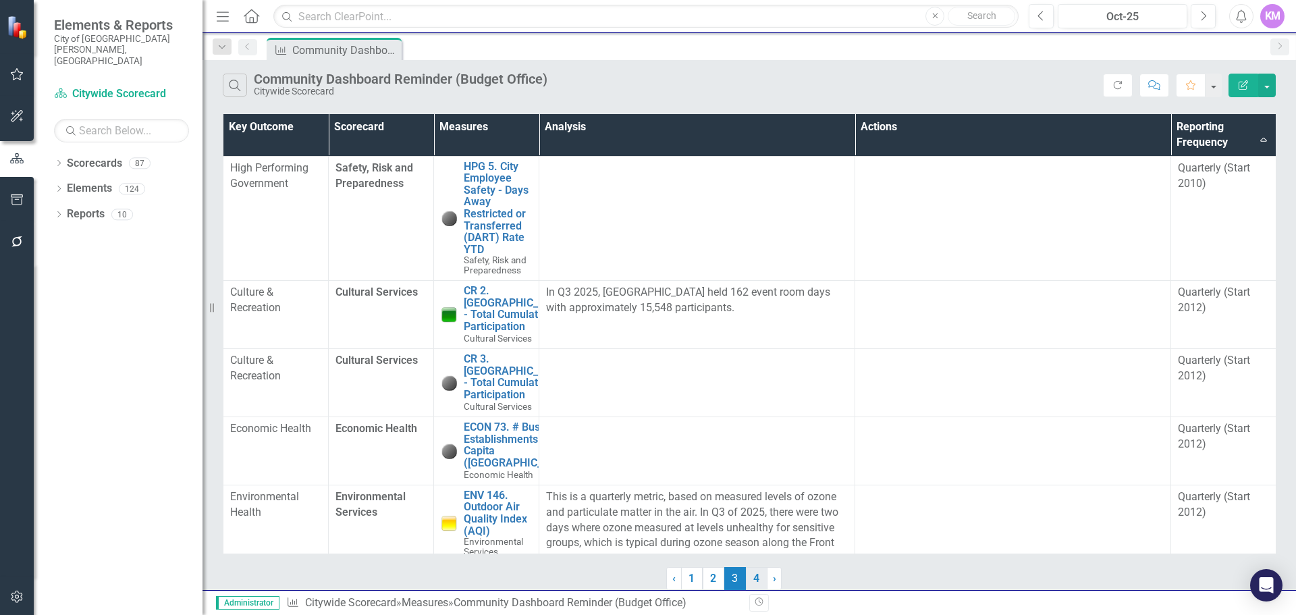
click at [752, 580] on div "Search Community Dashboard Reminder (Budget Office) Citywide Scorecard Refresh …" at bounding box center [748, 325] width 1093 height 530
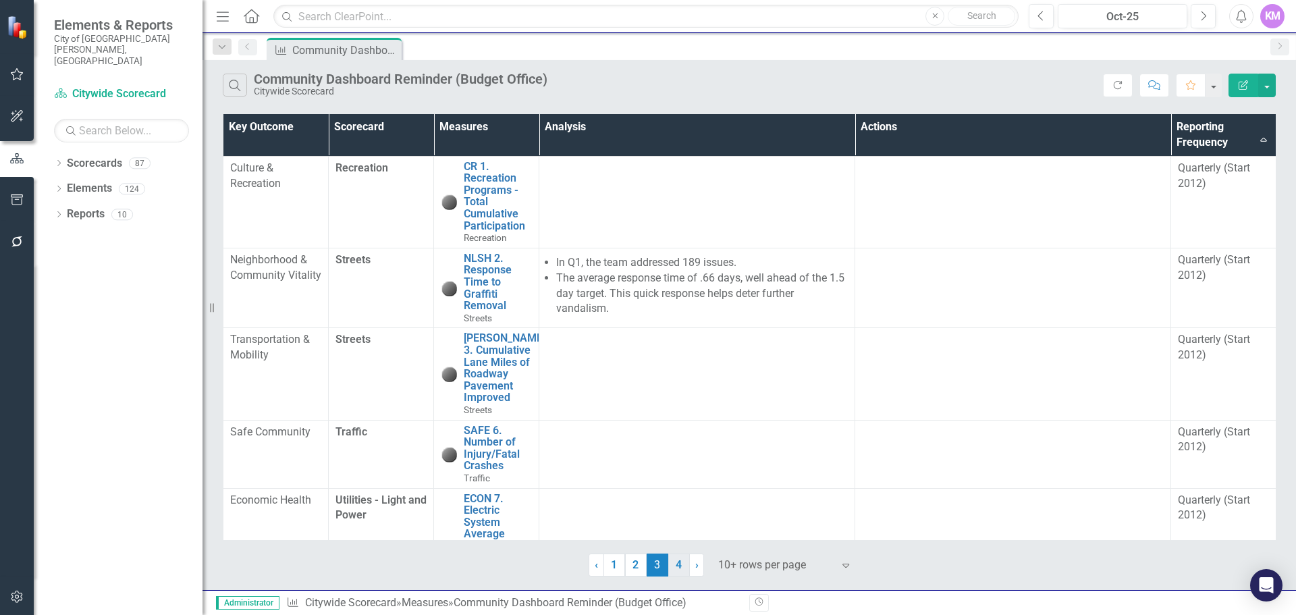
click at [684, 567] on link "4" at bounding box center [679, 564] width 22 height 23
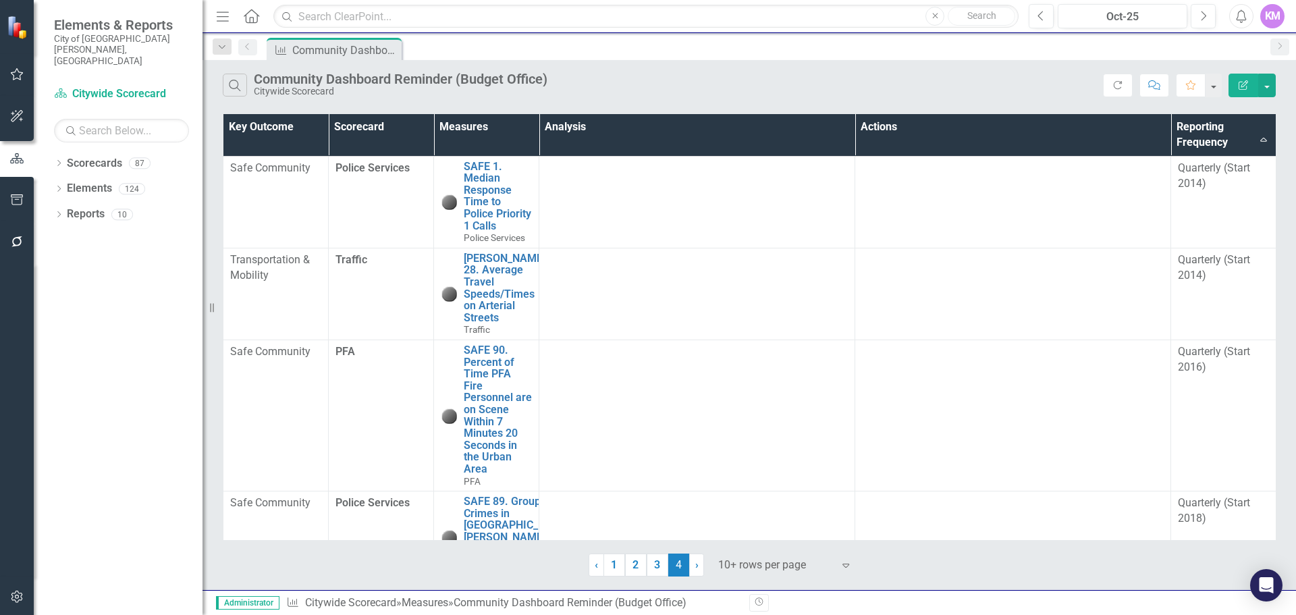
click at [775, 578] on div "Search Community Dashboard Reminder (Budget Office) Citywide Scorecard Refresh …" at bounding box center [748, 325] width 1093 height 530
click at [713, 563] on div "10+ rows per page" at bounding box center [775, 565] width 128 height 24
click at [699, 564] on link "› Next" at bounding box center [696, 564] width 15 height 23
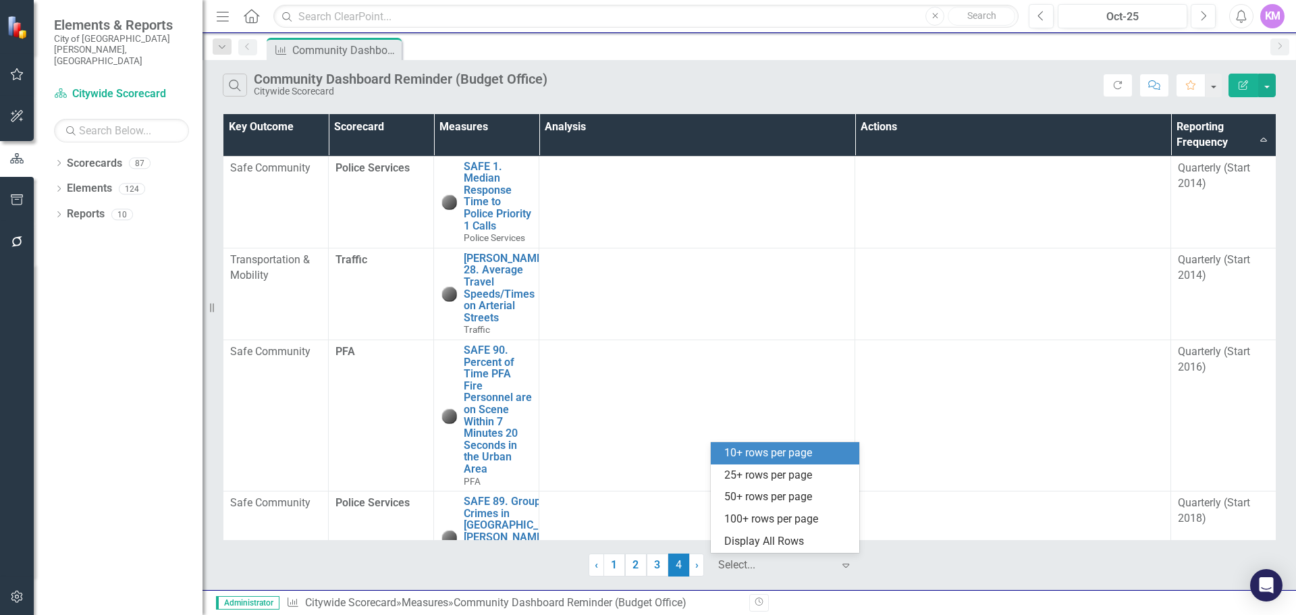
click at [756, 566] on div at bounding box center [775, 565] width 115 height 18
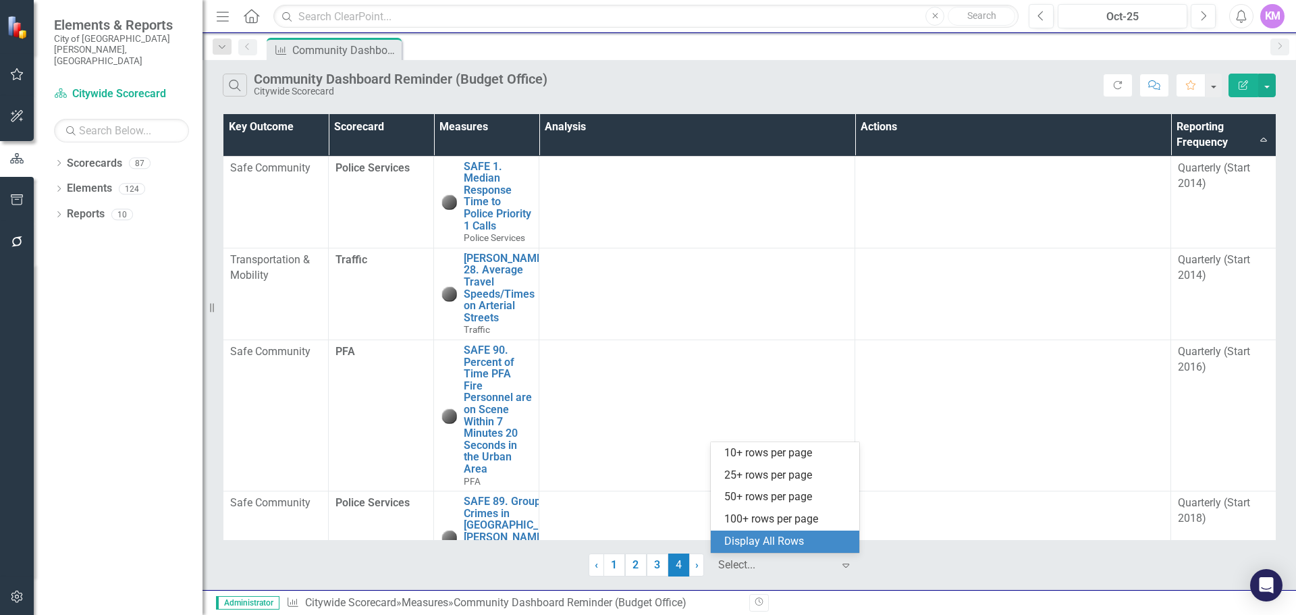
drag, startPoint x: 761, startPoint y: 521, endPoint x: 759, endPoint y: 543, distance: 21.7
click at [759, 543] on div "10+ rows per page 25+ rows per page 50+ rows per page 100+ rows per page Displa…" at bounding box center [785, 497] width 148 height 111
click at [756, 545] on div "Display All Rows" at bounding box center [787, 542] width 127 height 16
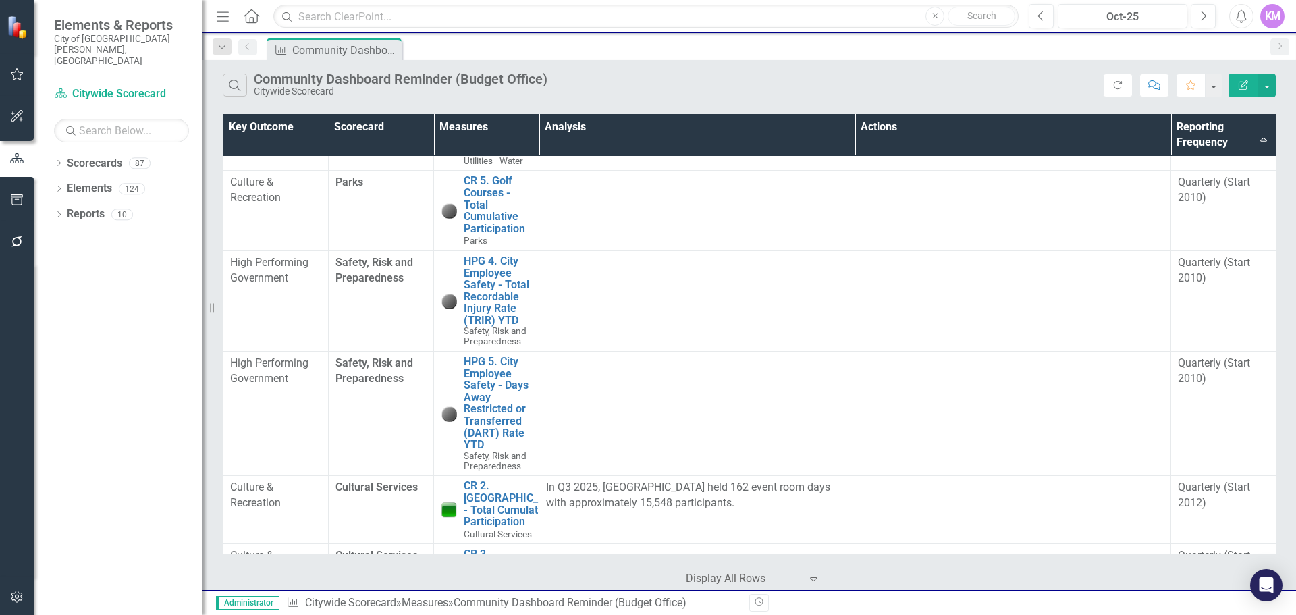
scroll to position [659, 0]
click at [1215, 250] on td "Quarterly (Start 2010)" at bounding box center [1223, 210] width 105 height 80
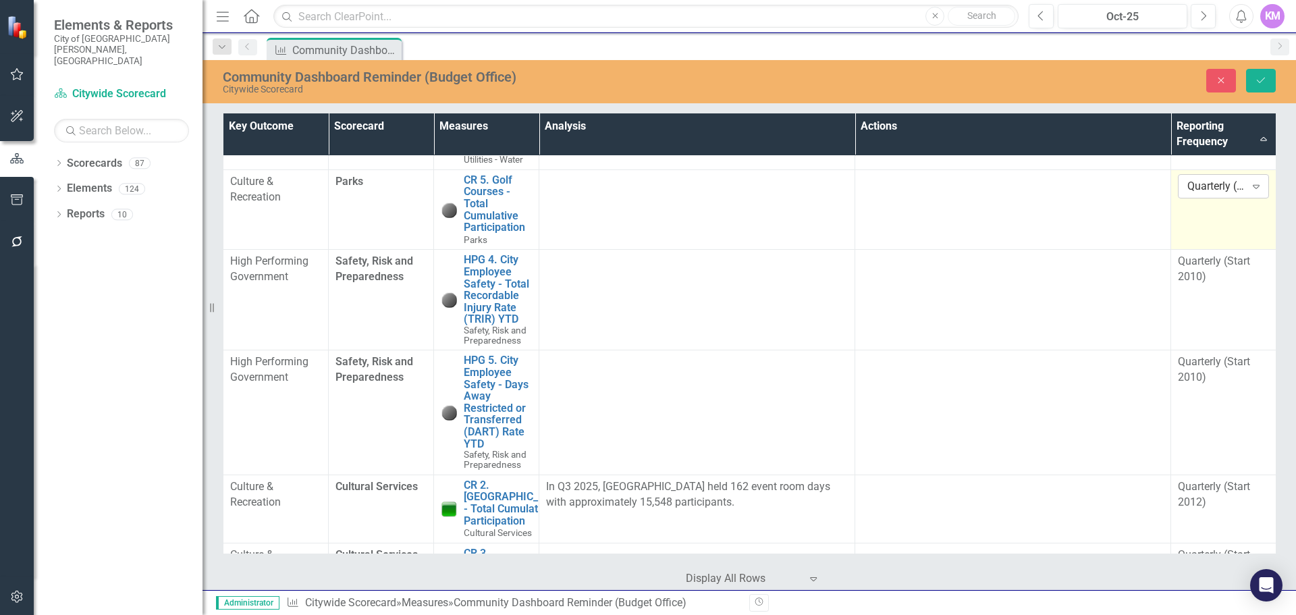
click at [1232, 194] on div "Quarterly (Start 2010)" at bounding box center [1216, 186] width 58 height 16
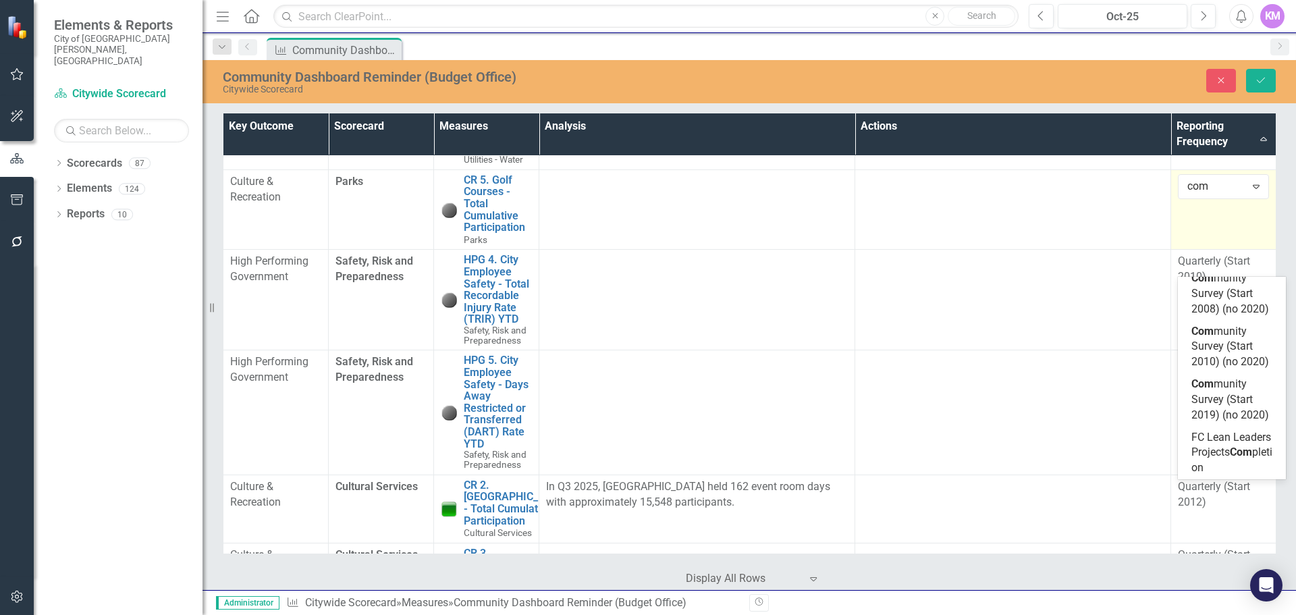
type input "comm"
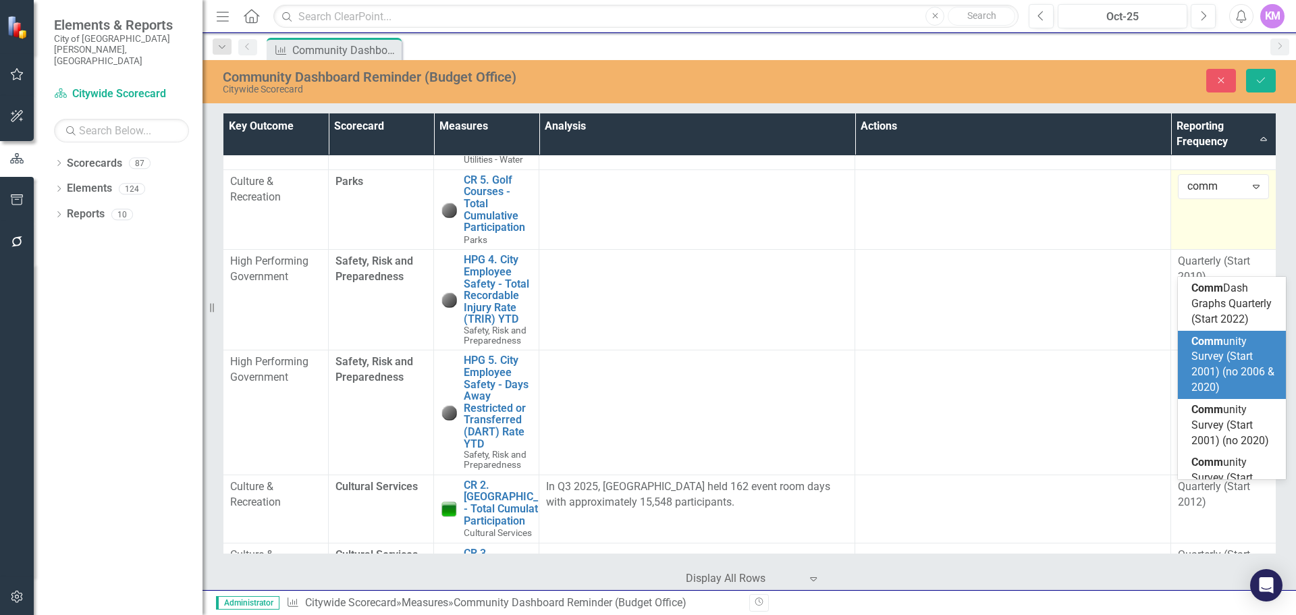
scroll to position [49, 0]
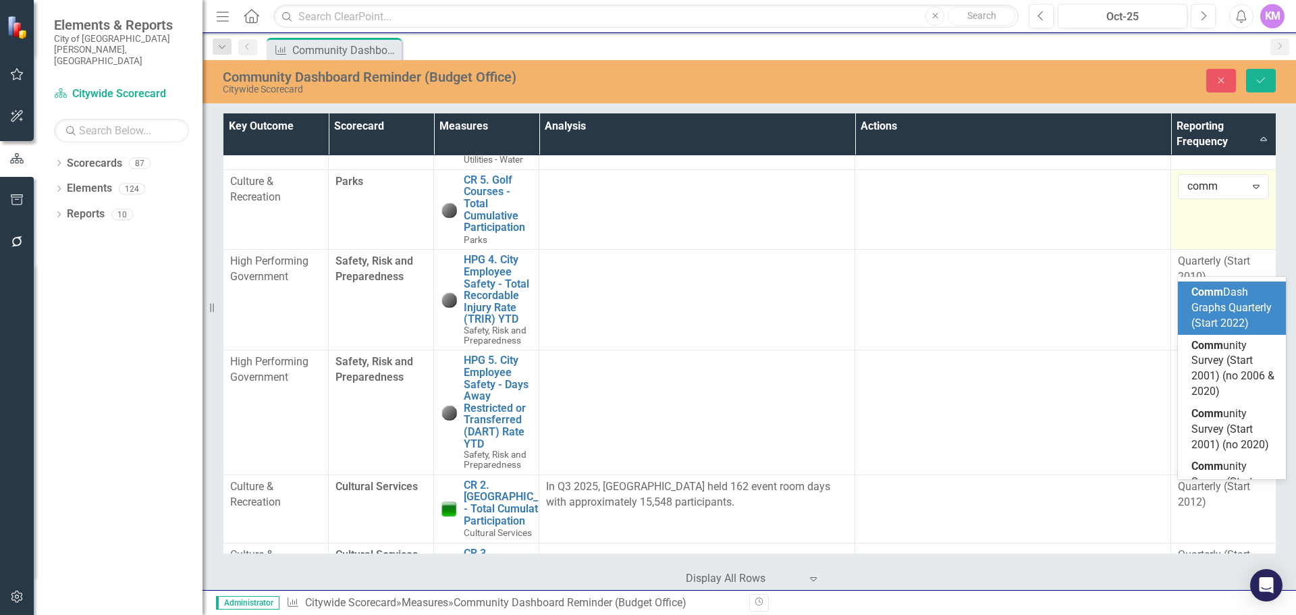
click at [1226, 329] on span "Comm Dash Graphs Quarterly (Start 2022)" at bounding box center [1231, 308] width 80 height 44
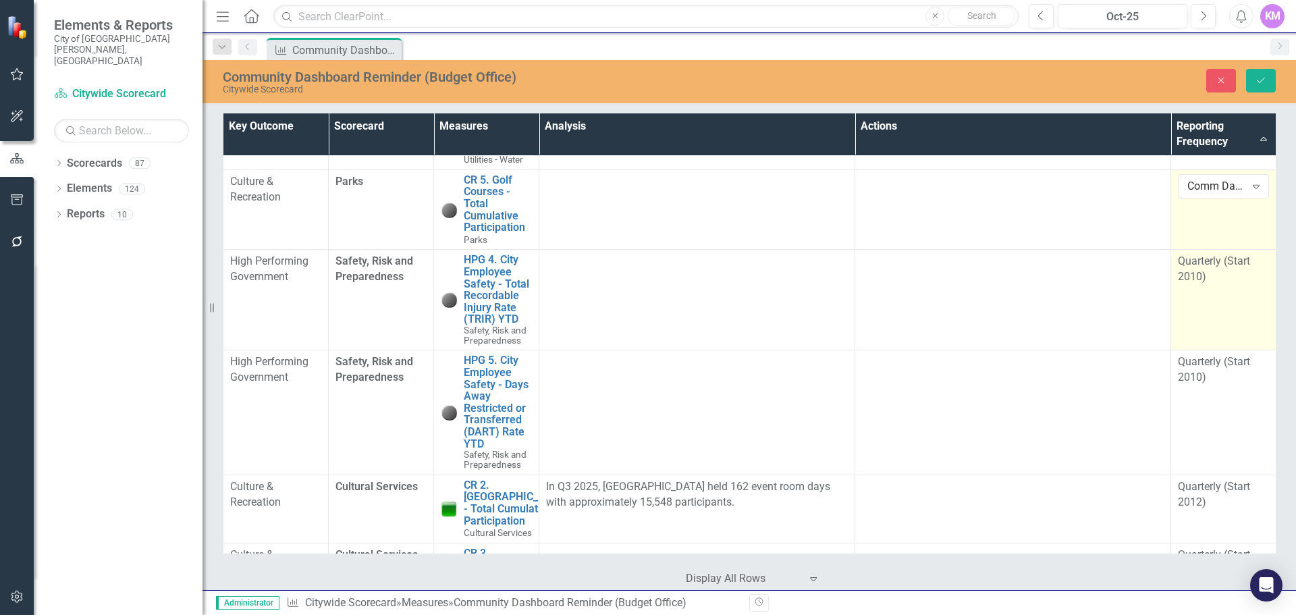
click at [1235, 285] on div "Quarterly (Start 2010)" at bounding box center [1223, 269] width 91 height 31
click at [1254, 271] on icon "Expand" at bounding box center [1255, 266] width 13 height 11
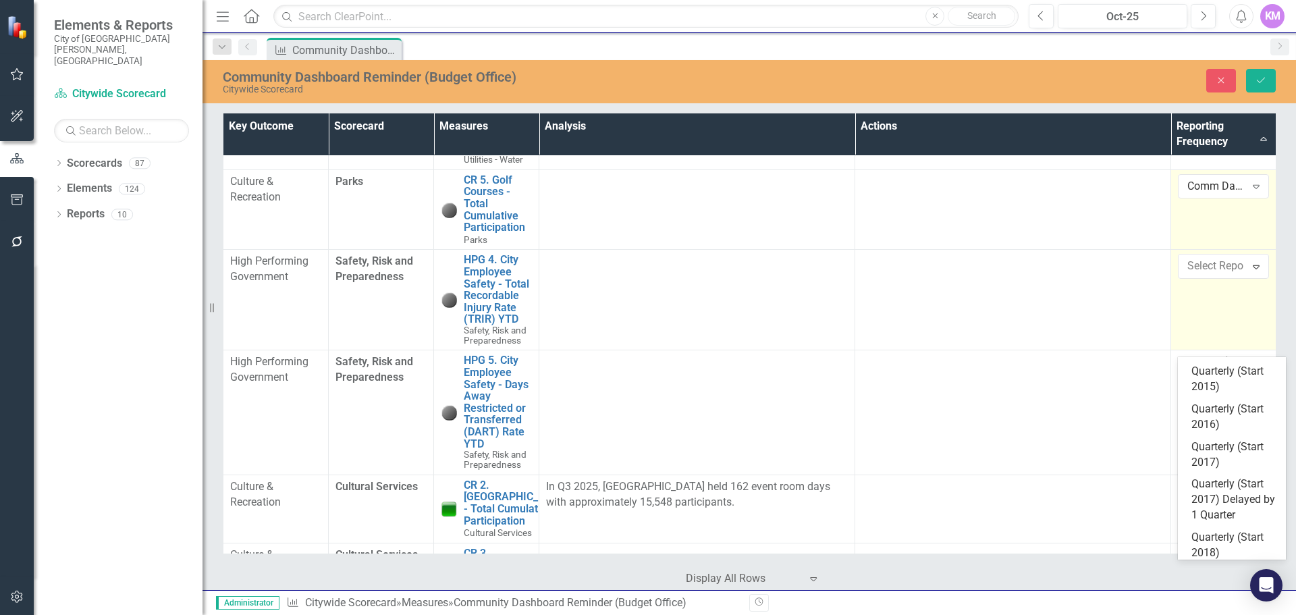
scroll to position [3361, 0]
type input "comm"
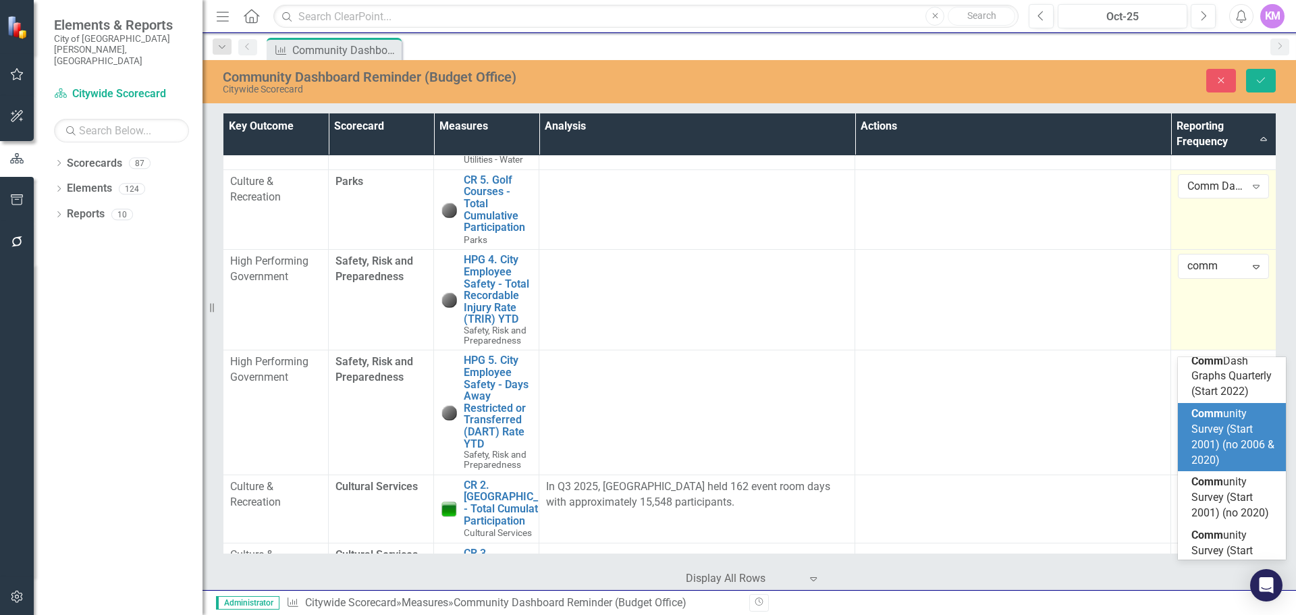
scroll to position [59, 0]
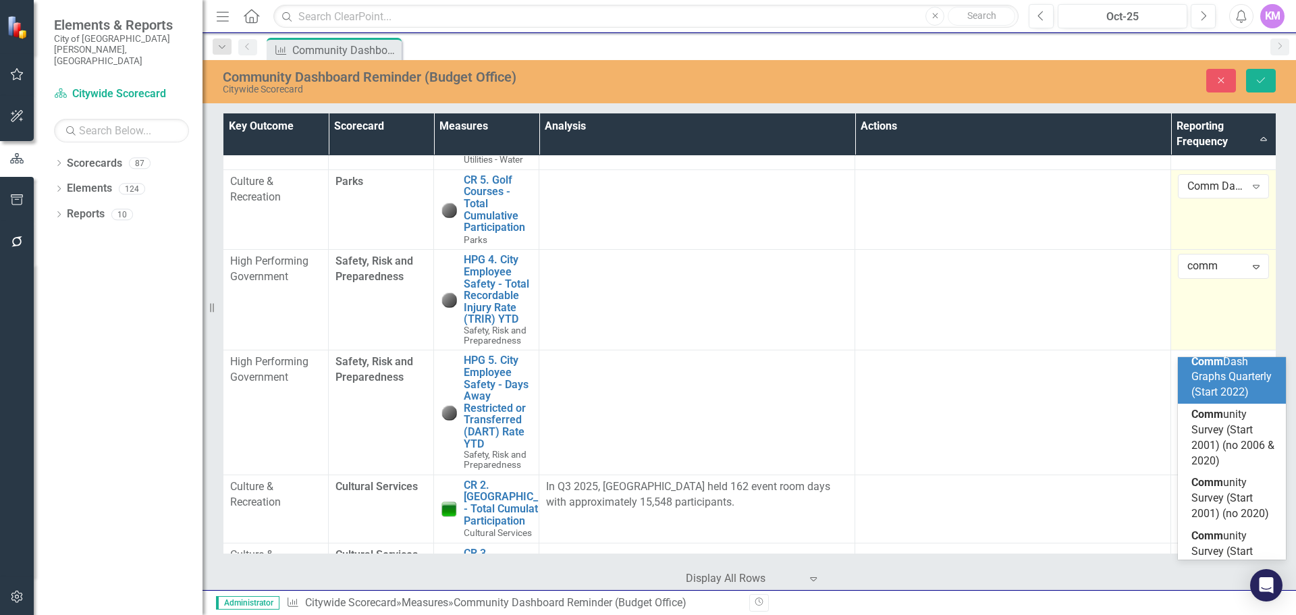
click at [1226, 399] on span "Comm Dash Graphs Quarterly (Start 2022)" at bounding box center [1231, 377] width 80 height 44
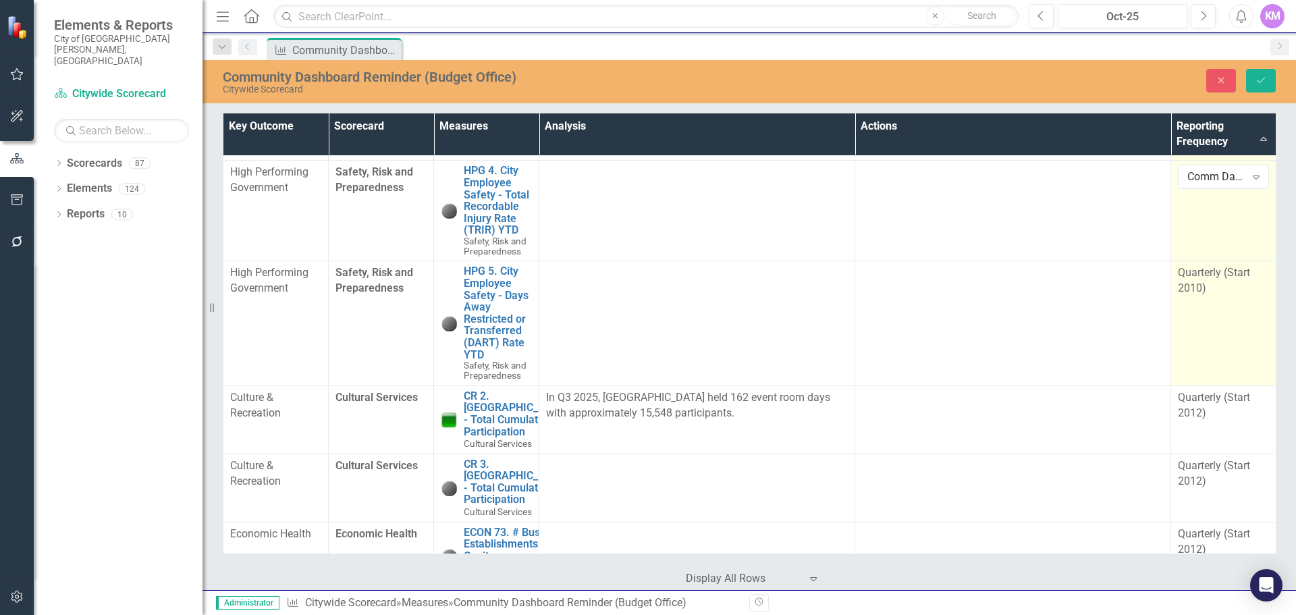
scroll to position [752, 0]
click at [1230, 382] on td "Quarterly (Start 2010)" at bounding box center [1223, 320] width 105 height 124
click at [1255, 277] on icon at bounding box center [1256, 275] width 7 height 4
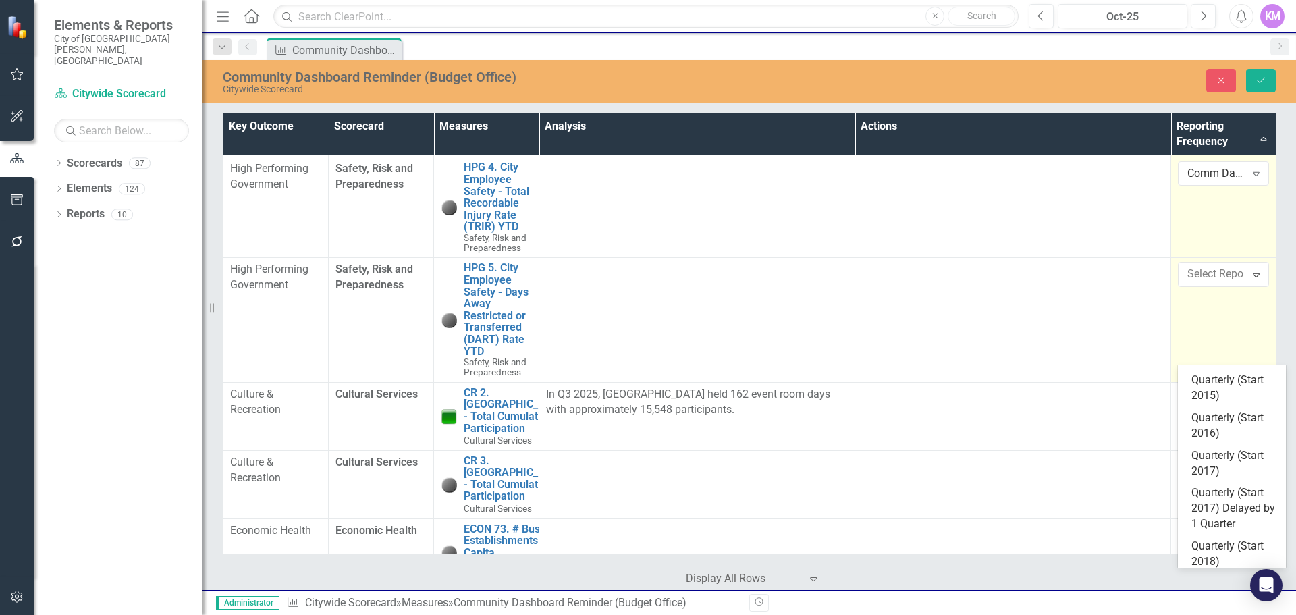
scroll to position [3361, 0]
type input "comm"
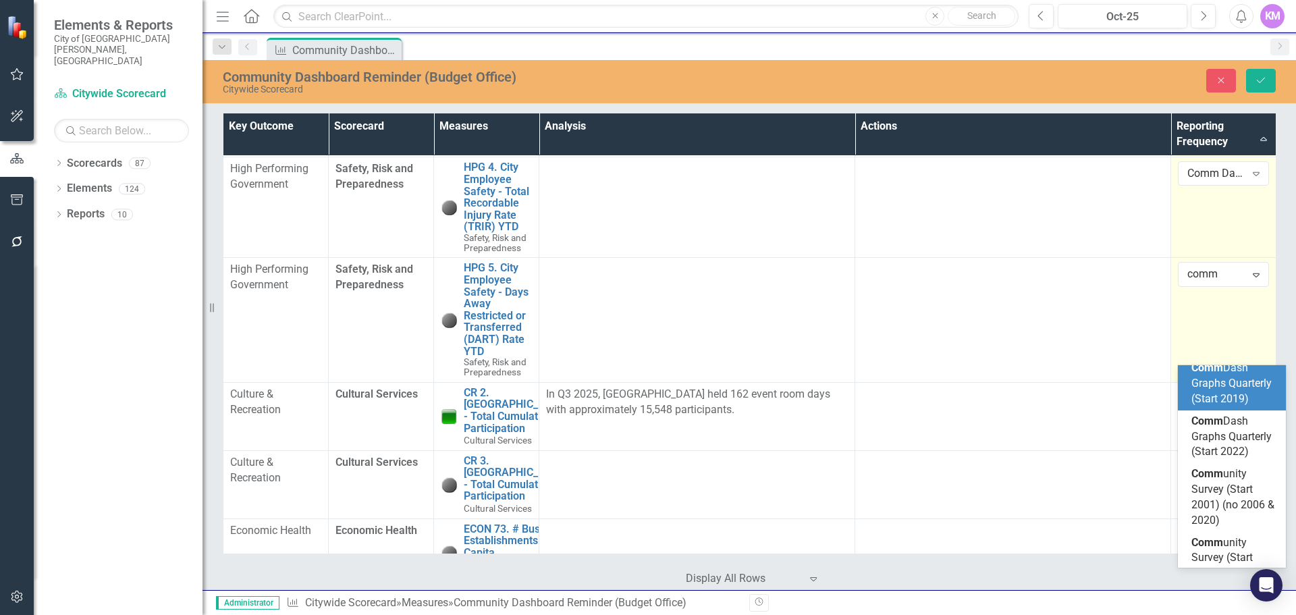
scroll to position [8, 0]
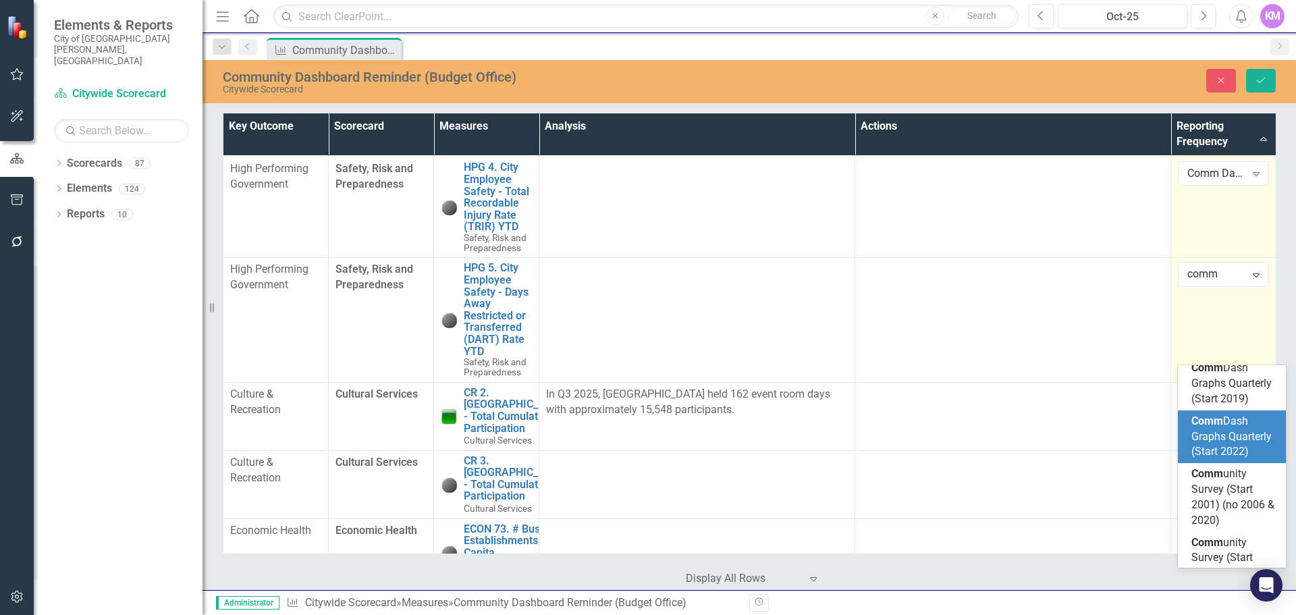
click at [1220, 452] on span "Comm Dash Graphs Quarterly (Start 2022)" at bounding box center [1231, 436] width 80 height 44
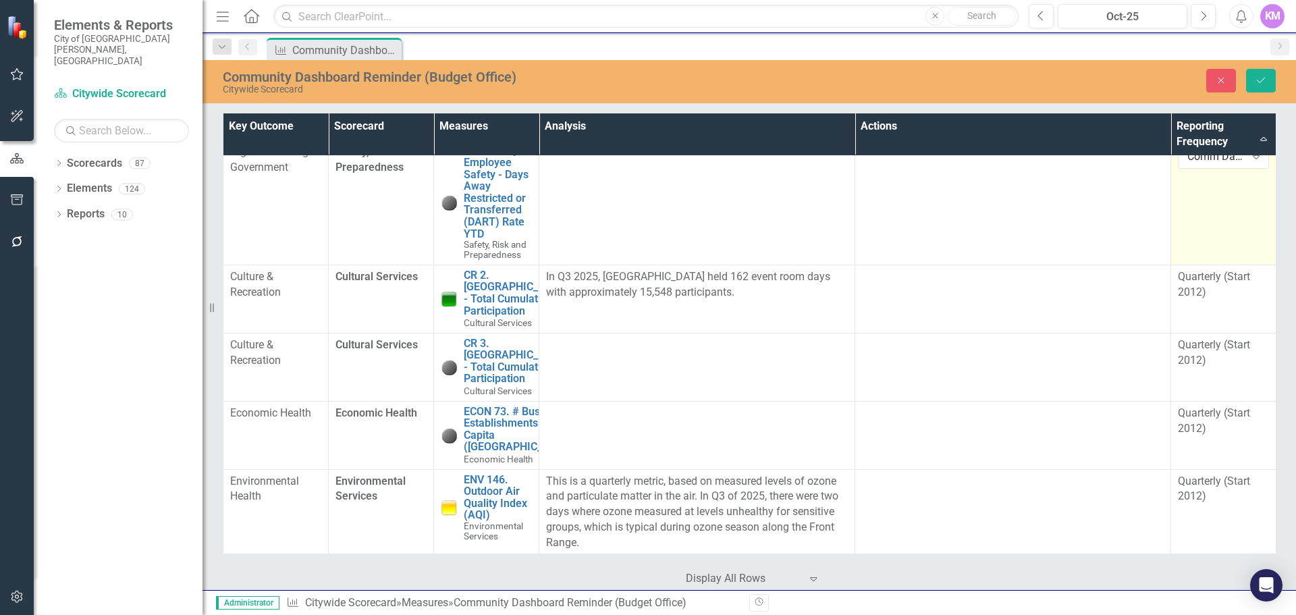
scroll to position [871, 0]
click at [1230, 299] on div "Quarterly (Start 2012)" at bounding box center [1223, 283] width 91 height 31
click at [1230, 288] on div "Quarterly (Start 2012)" at bounding box center [1216, 280] width 58 height 16
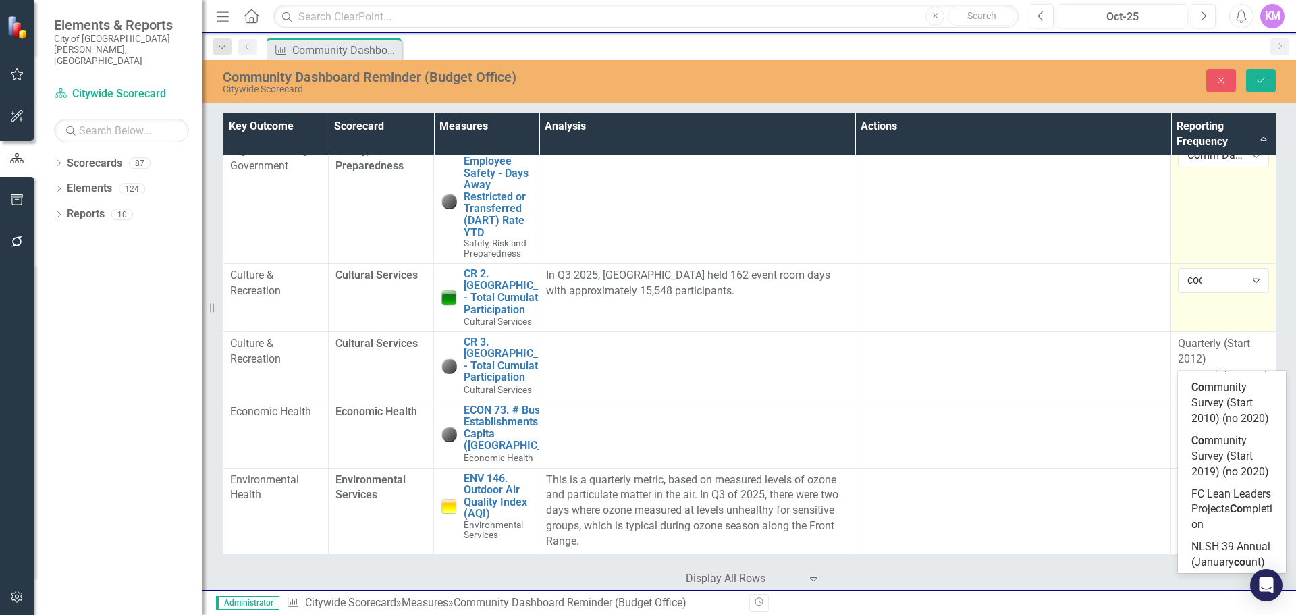
scroll to position [0, 0]
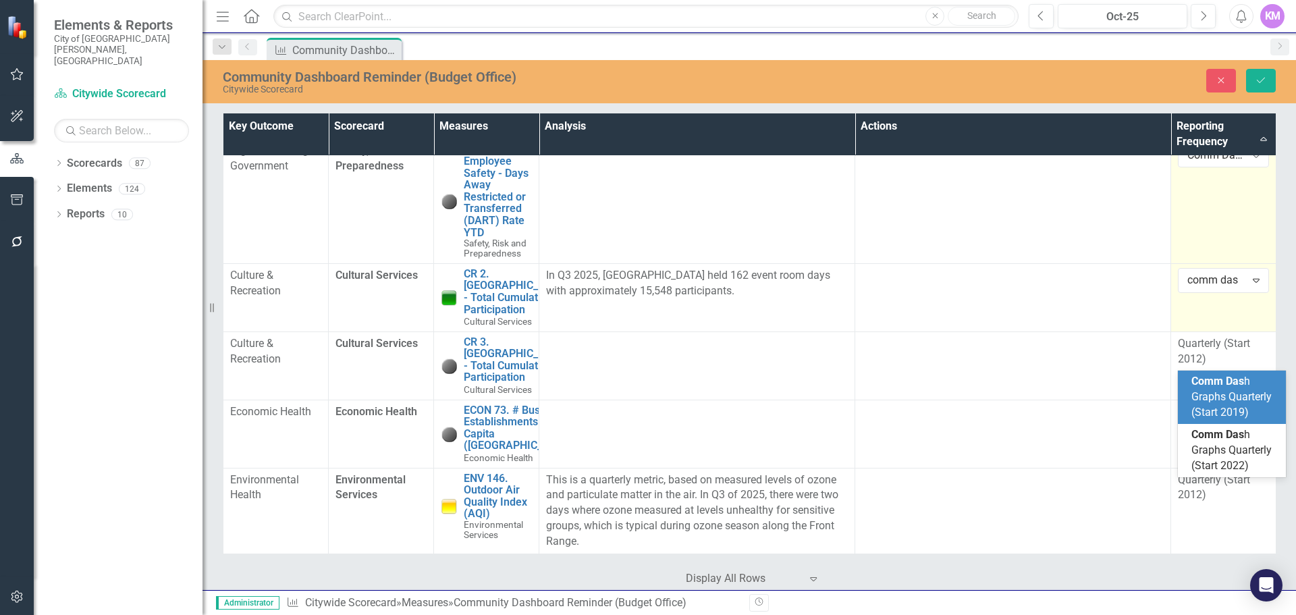
type input "comm dash"
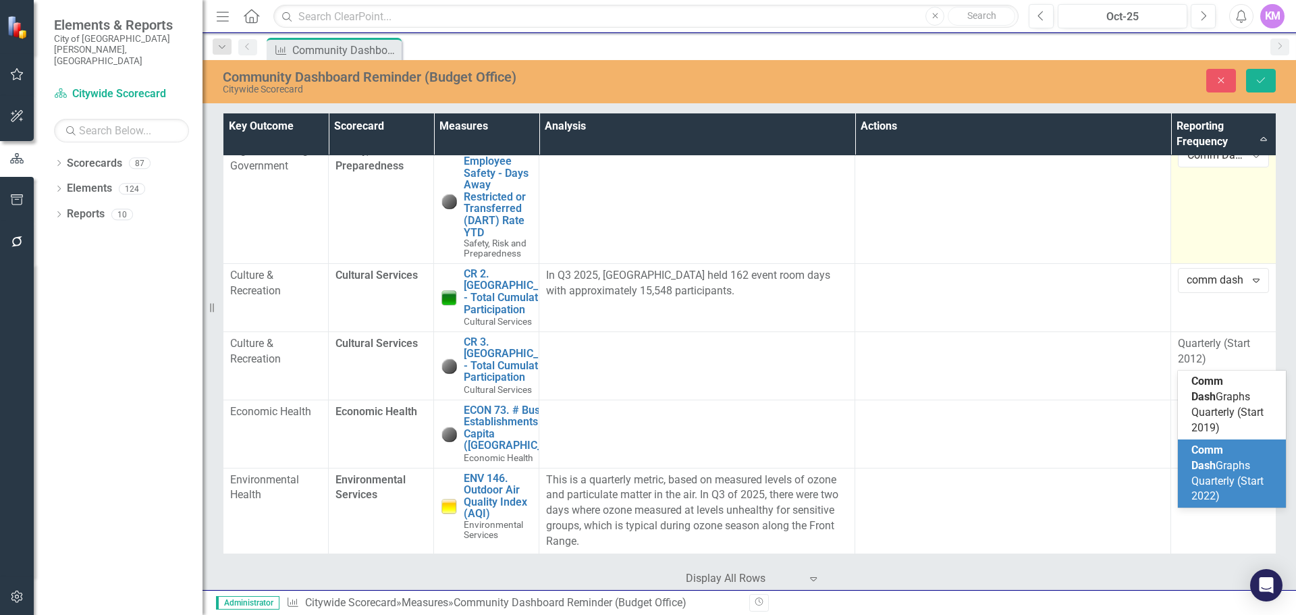
click at [1227, 447] on span "Comm Dash Graphs Quarterly (Start 2022)" at bounding box center [1227, 472] width 72 height 59
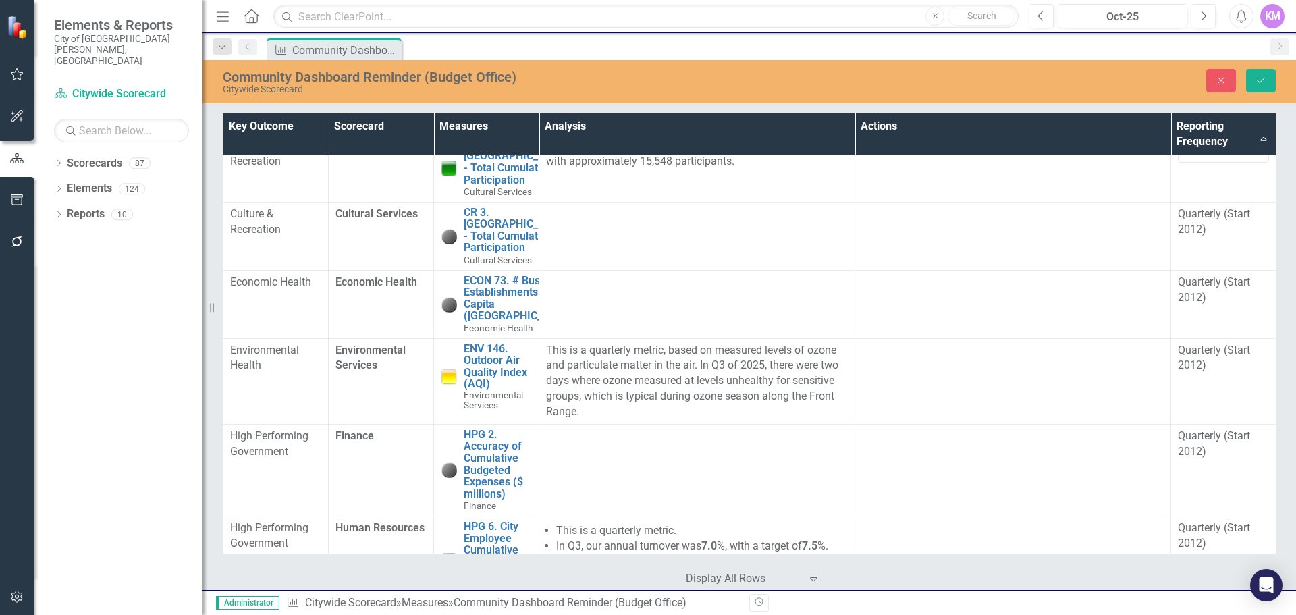
scroll to position [1001, 0]
click at [1224, 237] on div "Quarterly (Start 2012)" at bounding box center [1223, 221] width 91 height 31
click at [1230, 225] on div "Quarterly (Start 2012)" at bounding box center [1216, 218] width 58 height 16
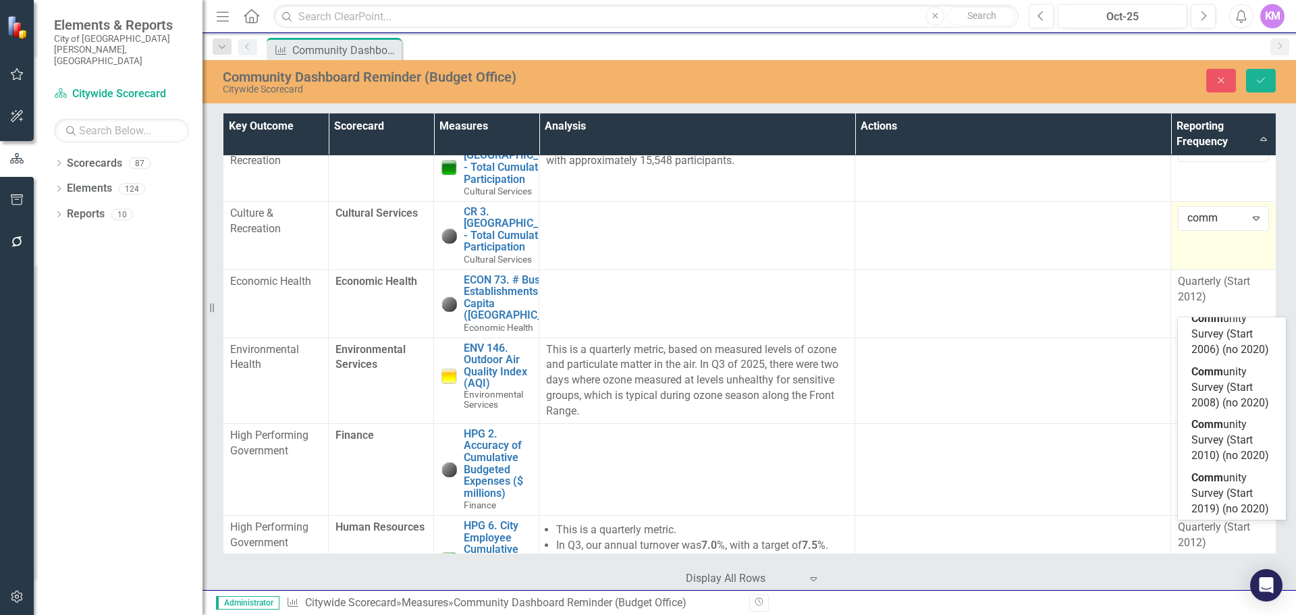
scroll to position [0, 0]
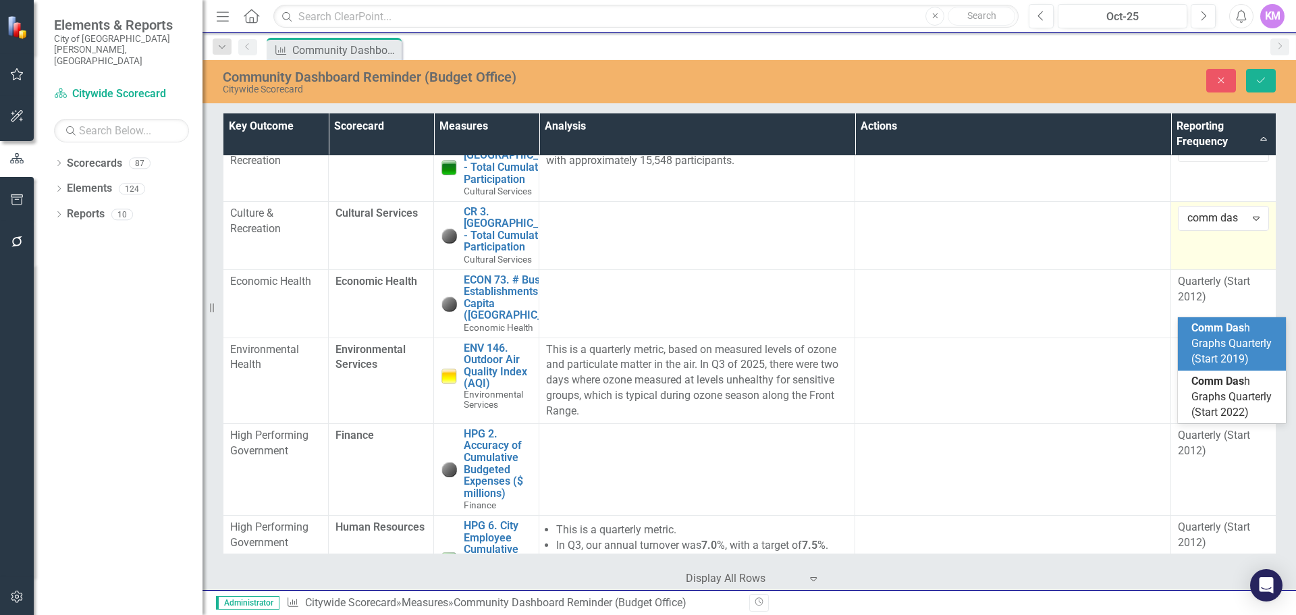
type input "comm dash"
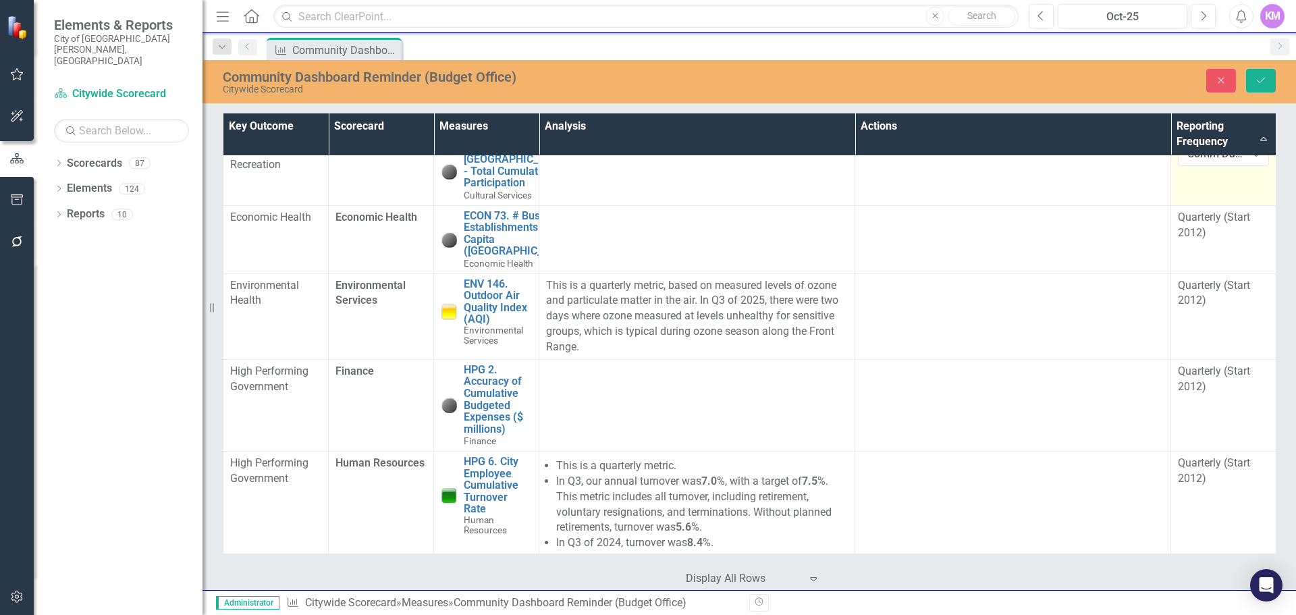
scroll to position [1066, 0]
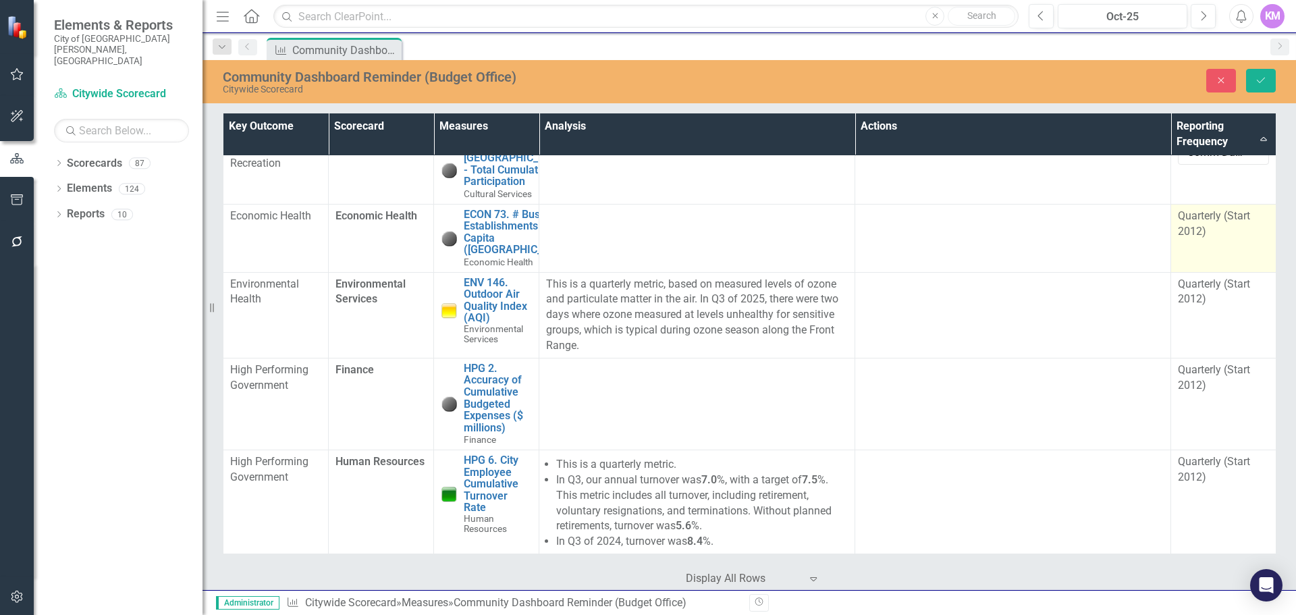
click at [1209, 272] on td "Quarterly (Start 2012)" at bounding box center [1223, 238] width 105 height 68
click at [1244, 232] on div "Expand" at bounding box center [1256, 221] width 24 height 22
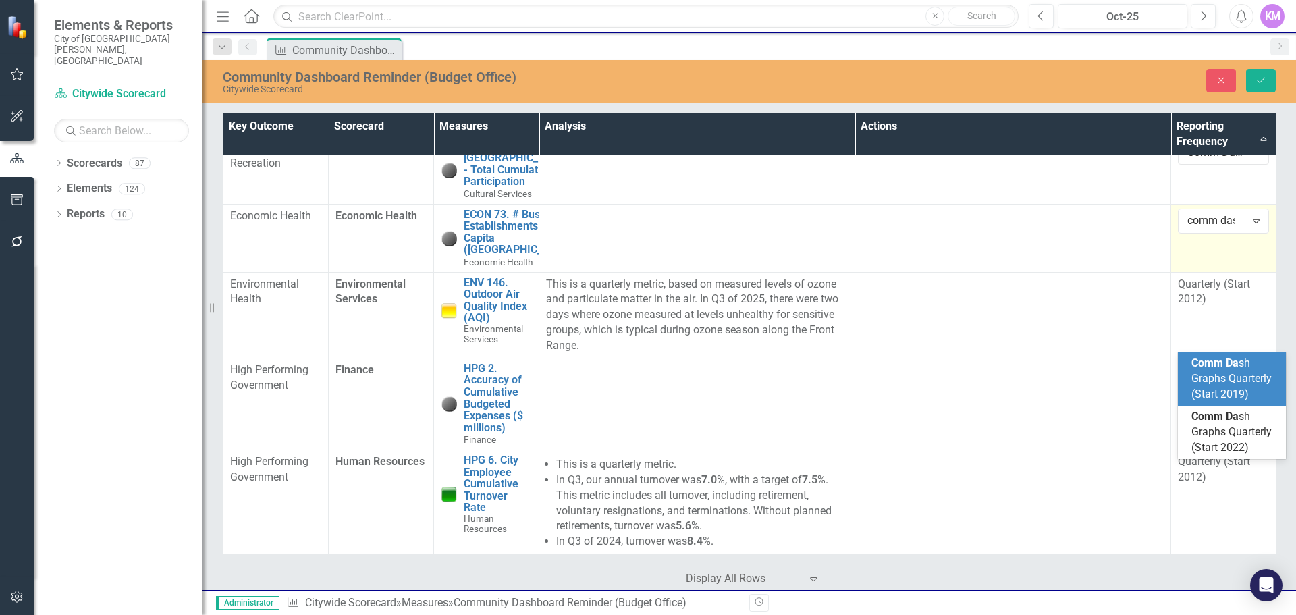
type input "comm dash"
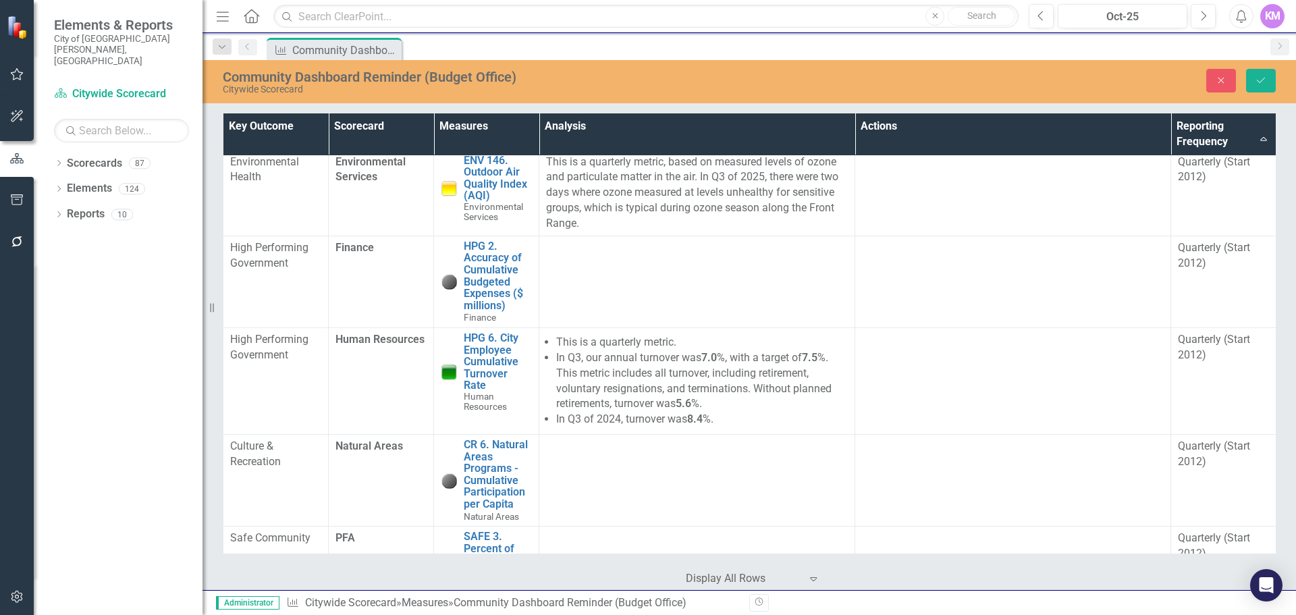
scroll to position [1191, 0]
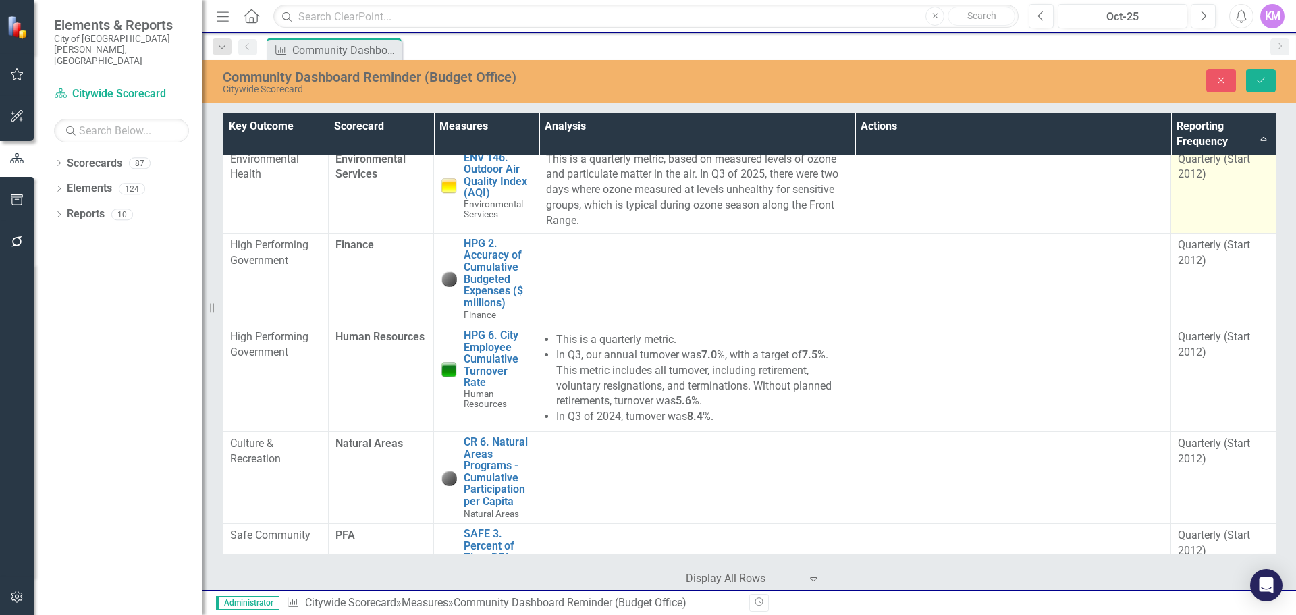
click at [1215, 233] on td "Quarterly (Start 2012)" at bounding box center [1223, 190] width 105 height 86
click at [1239, 171] on div "Quarterly (Start 2012)" at bounding box center [1216, 164] width 58 height 16
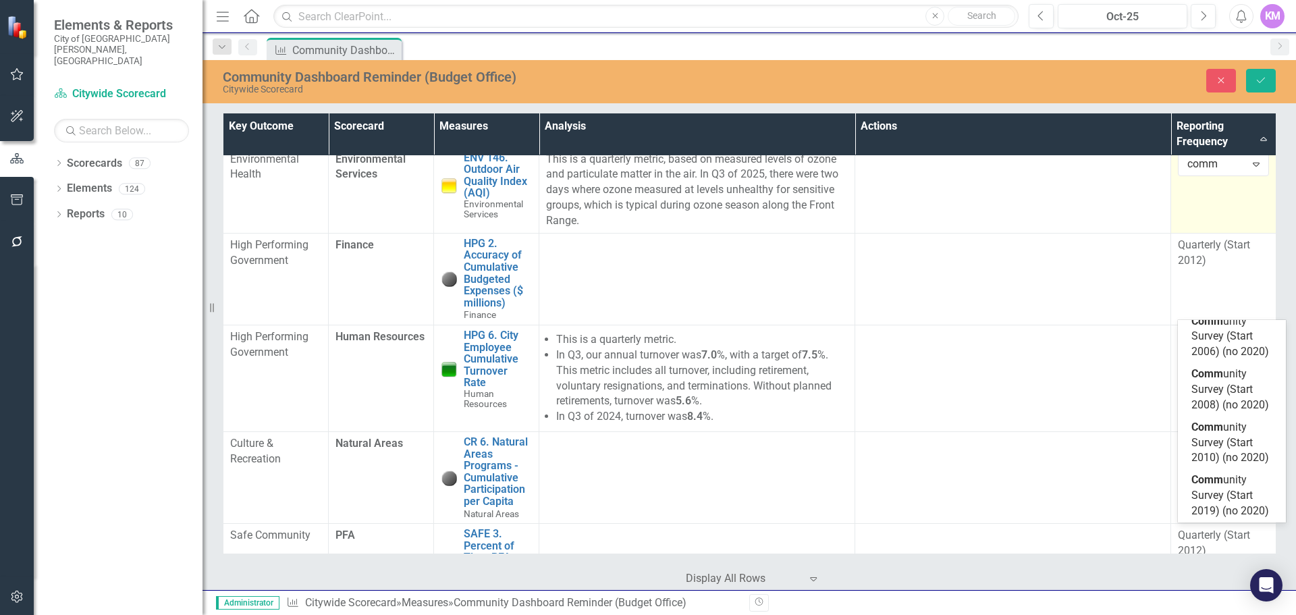
scroll to position [0, 0]
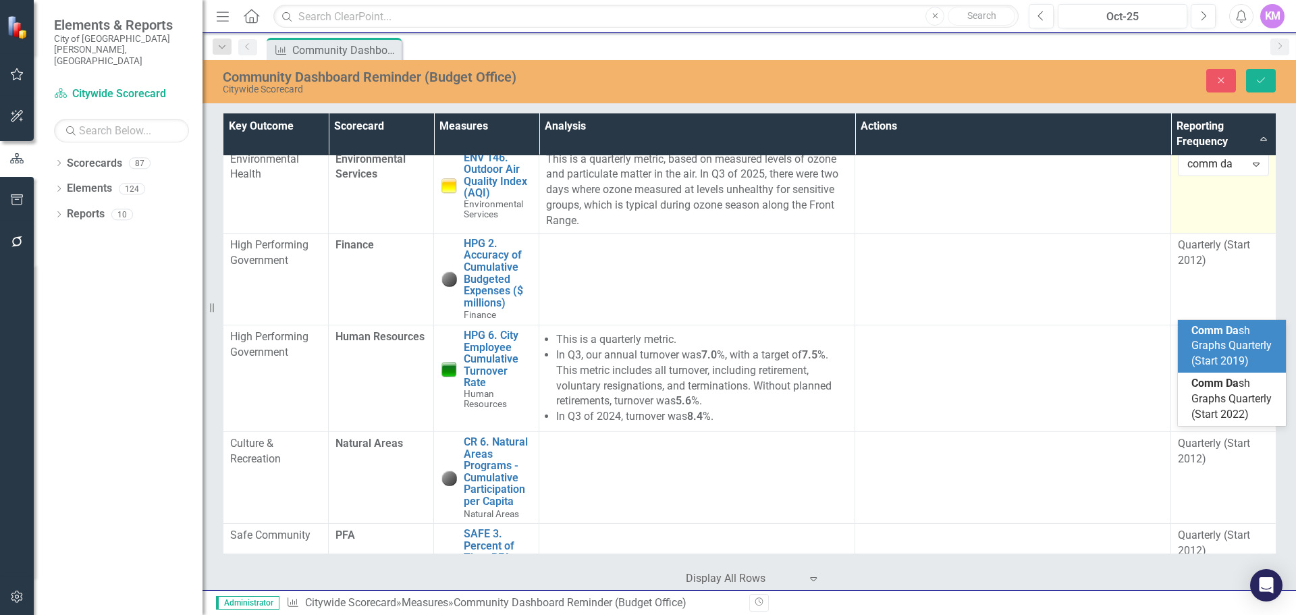
type input "comm das"
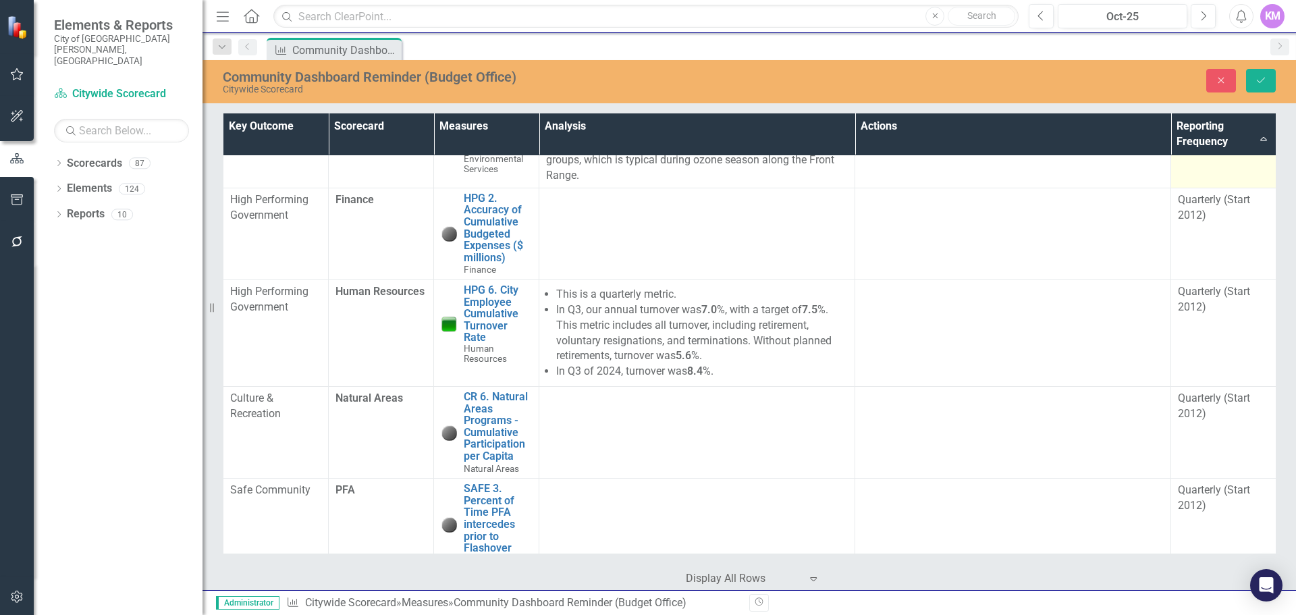
scroll to position [1259, 0]
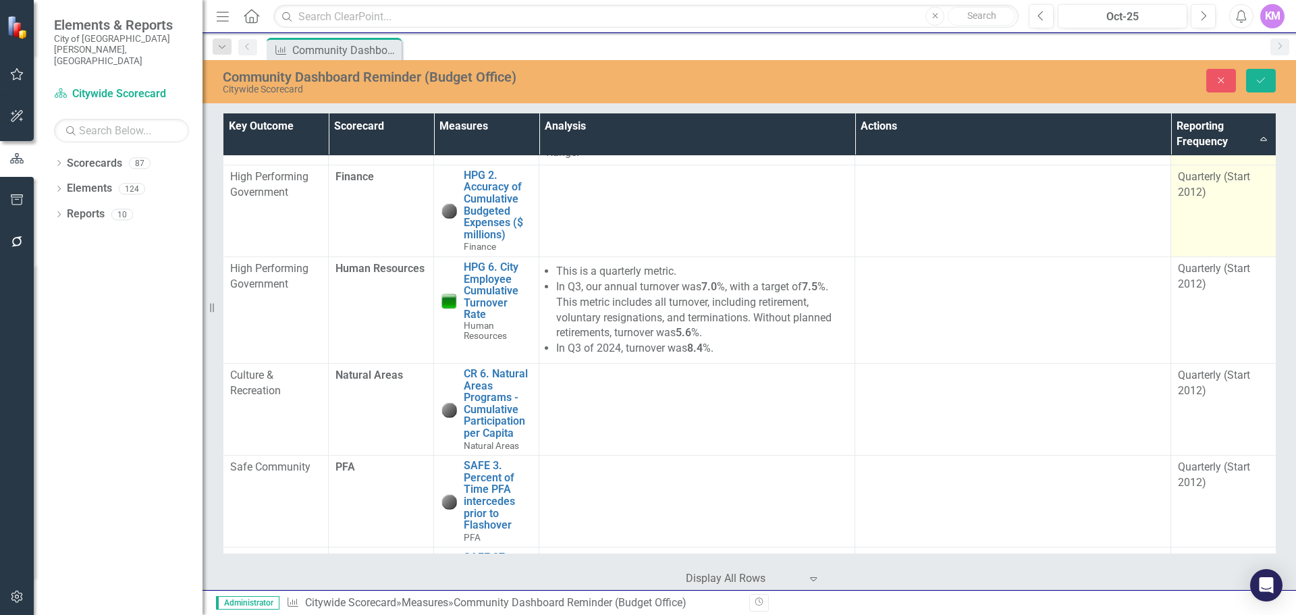
click at [1219, 256] on td "Quarterly (Start 2012)" at bounding box center [1223, 211] width 105 height 92
click at [1227, 189] on div "Quarterly (Start 2012)" at bounding box center [1216, 181] width 58 height 16
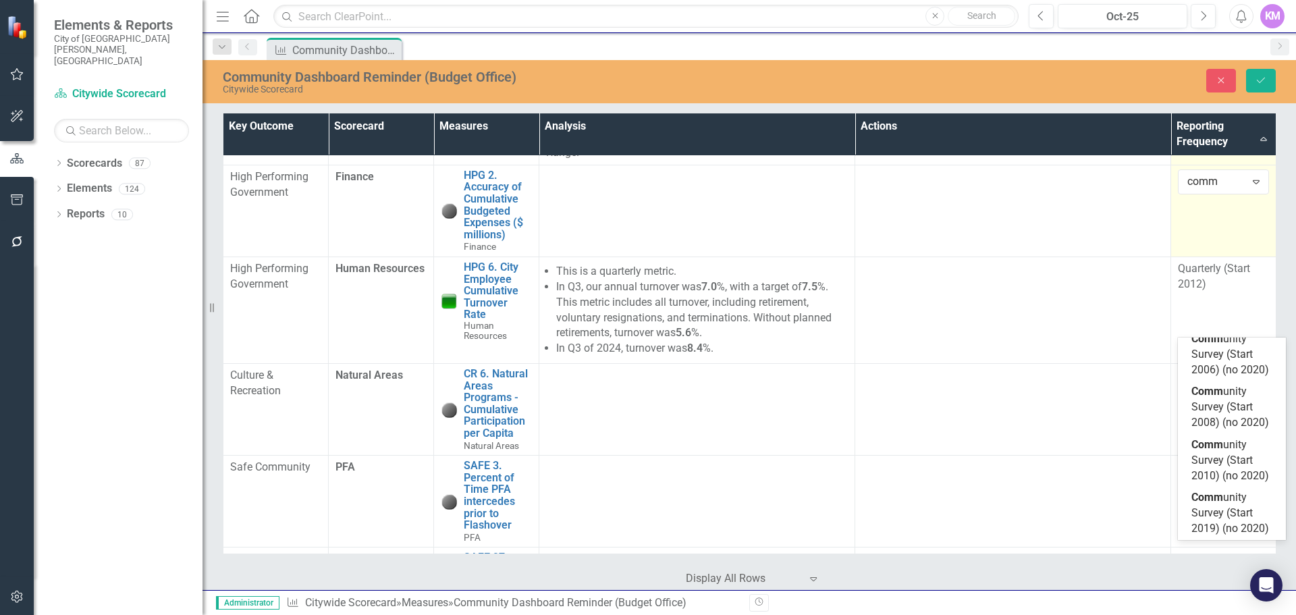
scroll to position [0, 0]
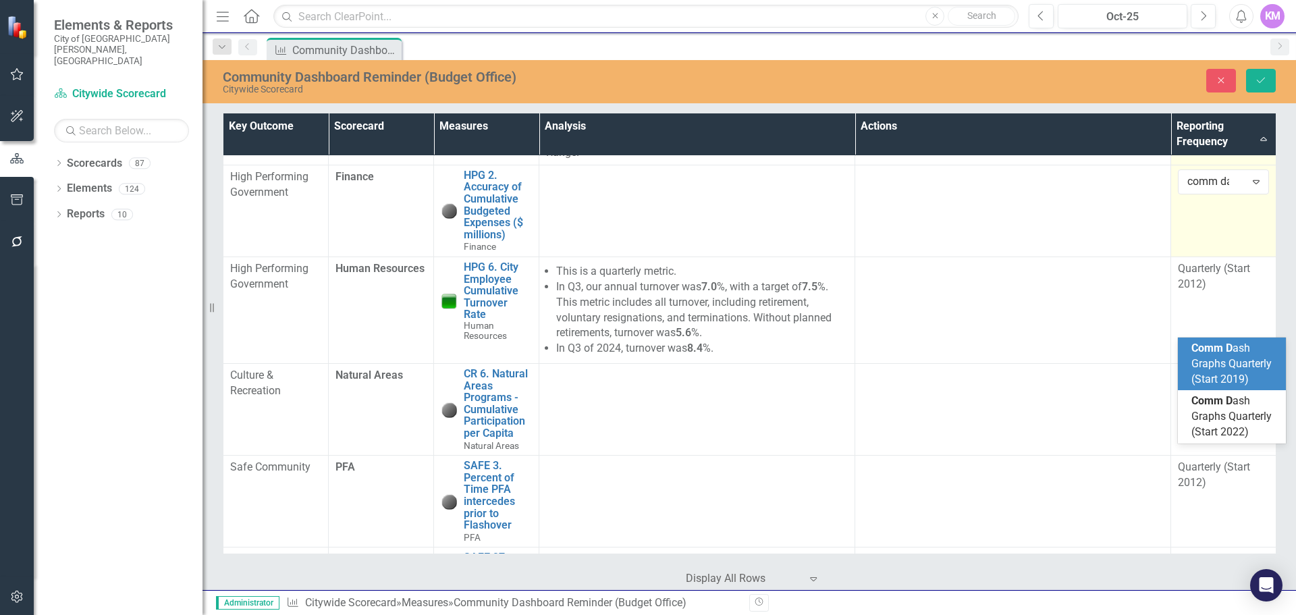
type input "comm das"
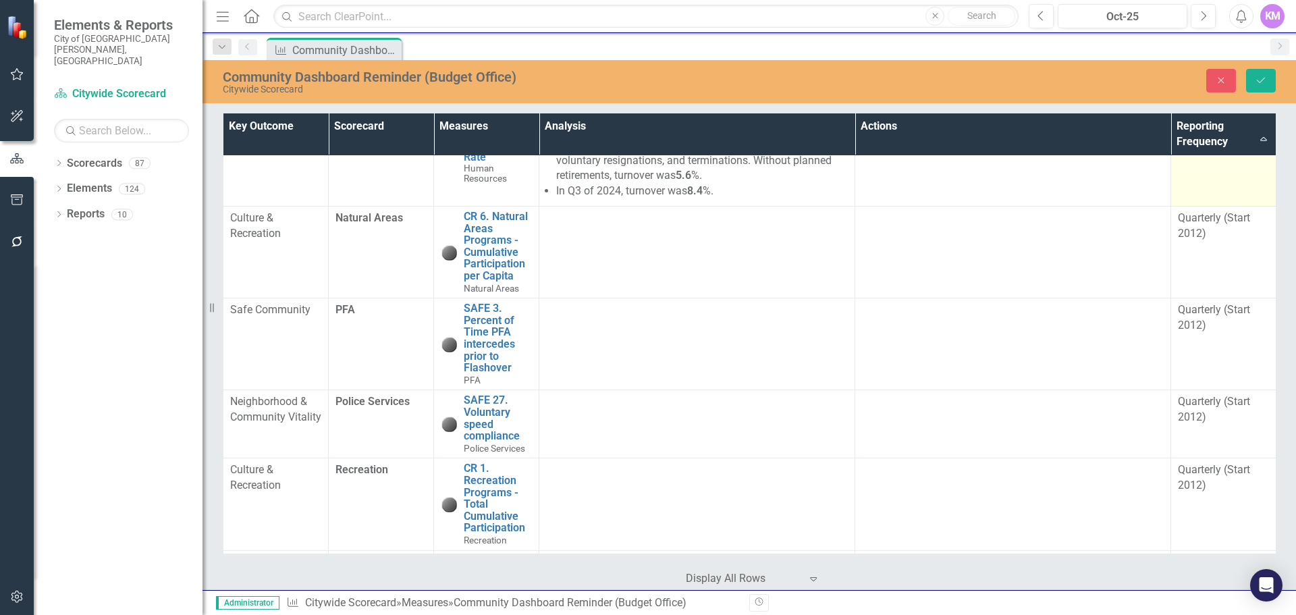
scroll to position [1417, 0]
click at [1226, 206] on td "Quarterly (Start 2012)" at bounding box center [1223, 152] width 105 height 107
click at [1247, 126] on div "Expand" at bounding box center [1256, 116] width 24 height 22
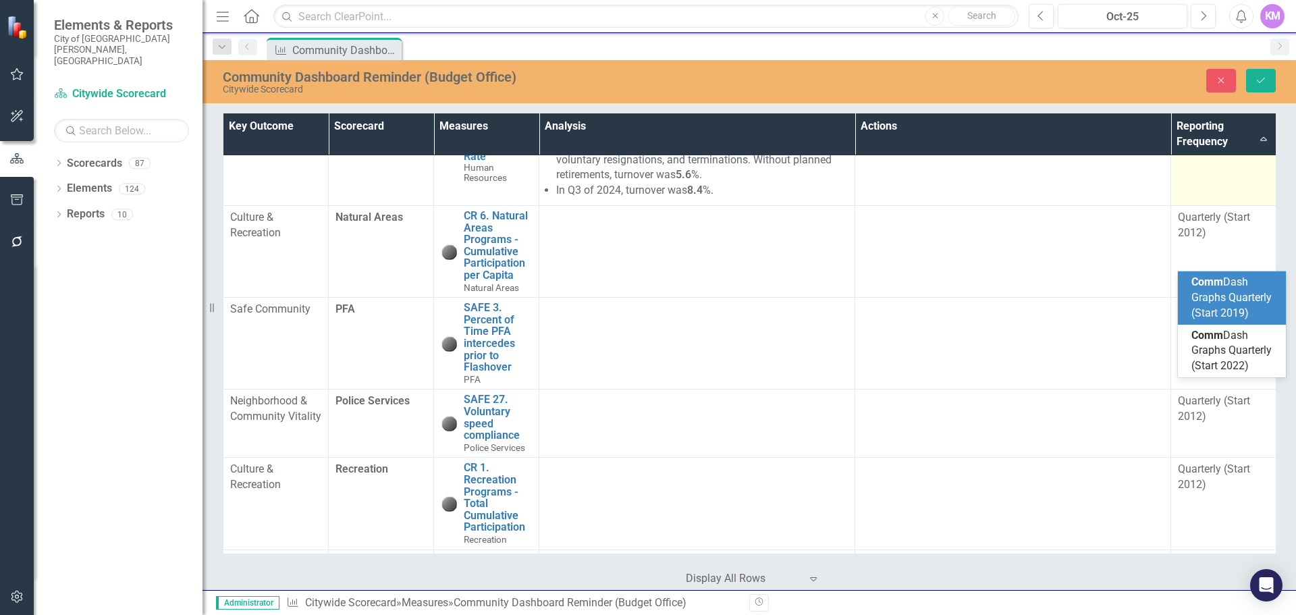
scroll to position [0, 0]
type input "comm das"
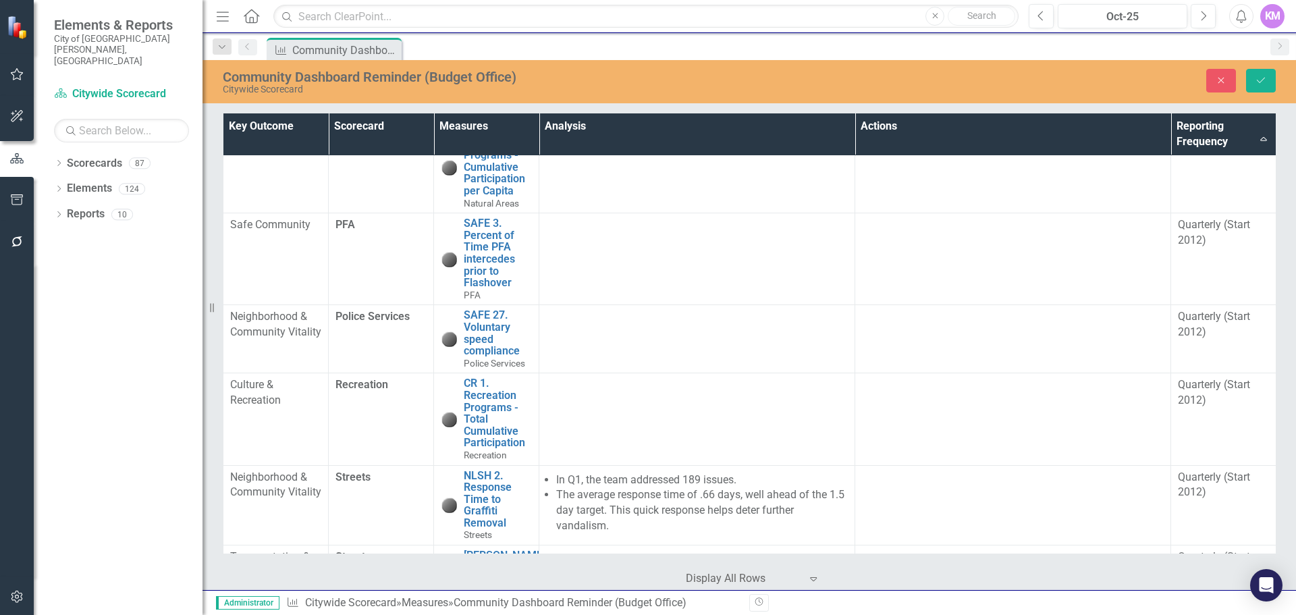
scroll to position [1508, 0]
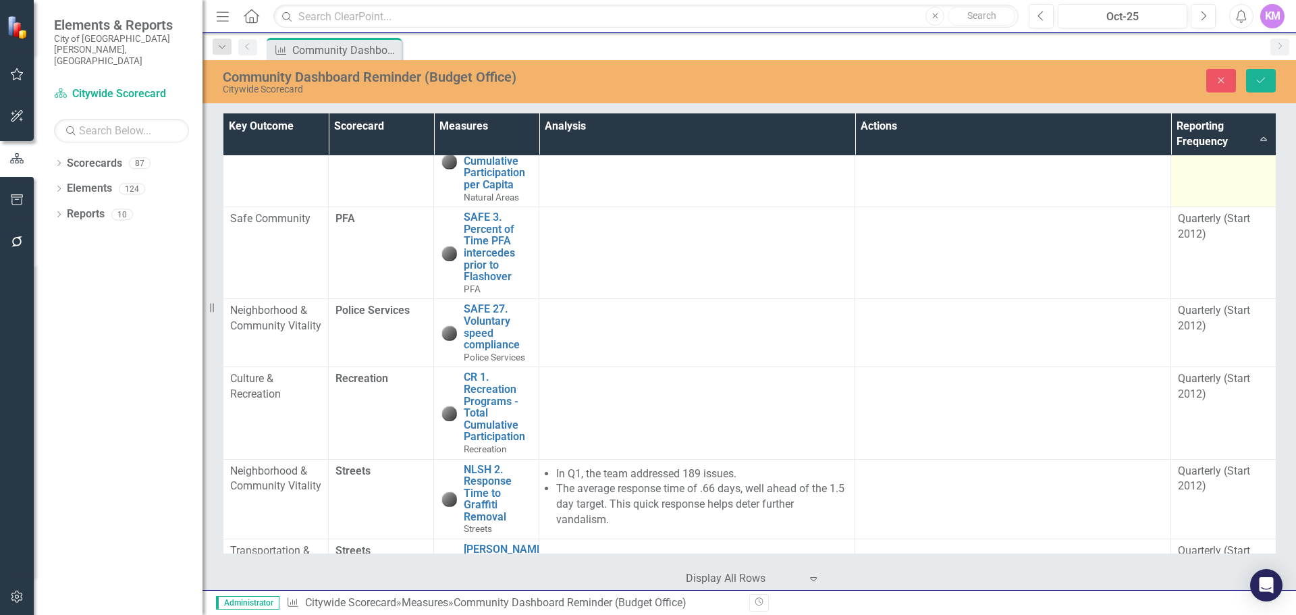
click at [1216, 151] on div "Quarterly (Start 2012)" at bounding box center [1223, 134] width 91 height 31
click at [1224, 140] on div "Quarterly (Start 2012)" at bounding box center [1216, 132] width 58 height 16
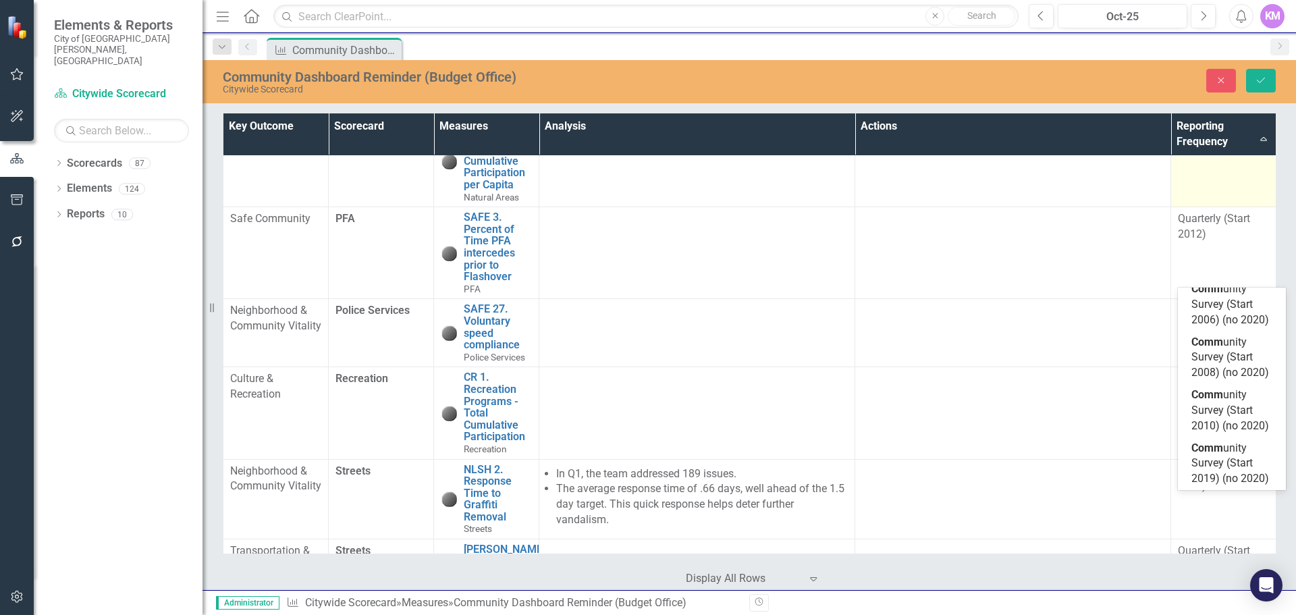
scroll to position [0, 0]
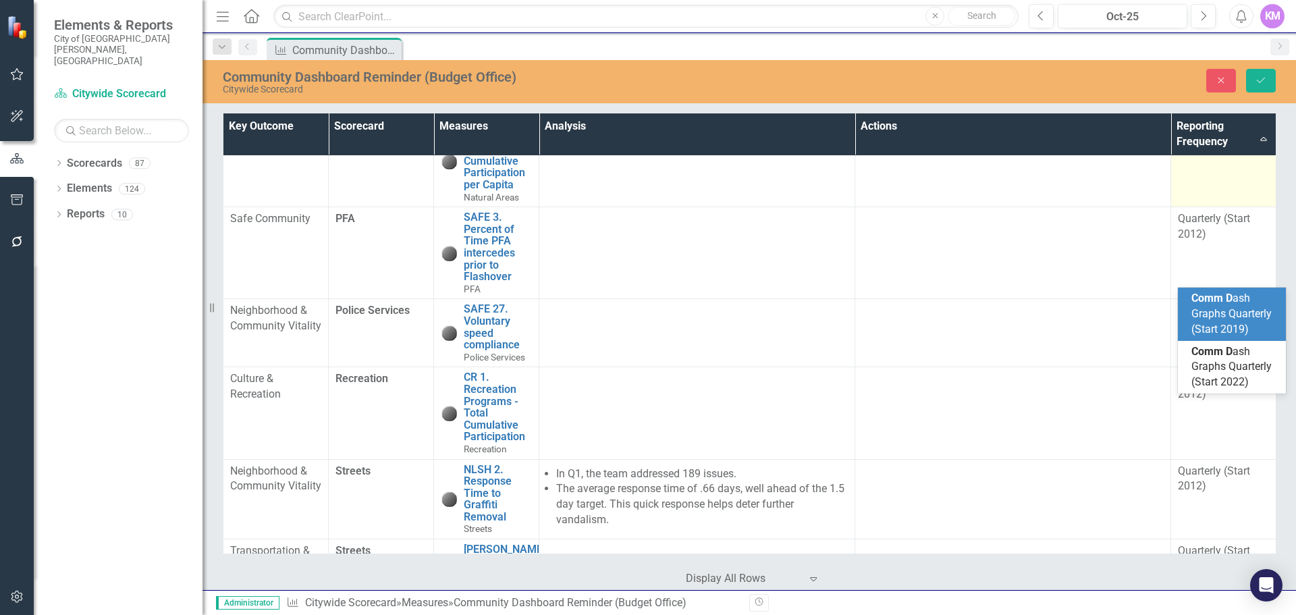
type input "comm da"
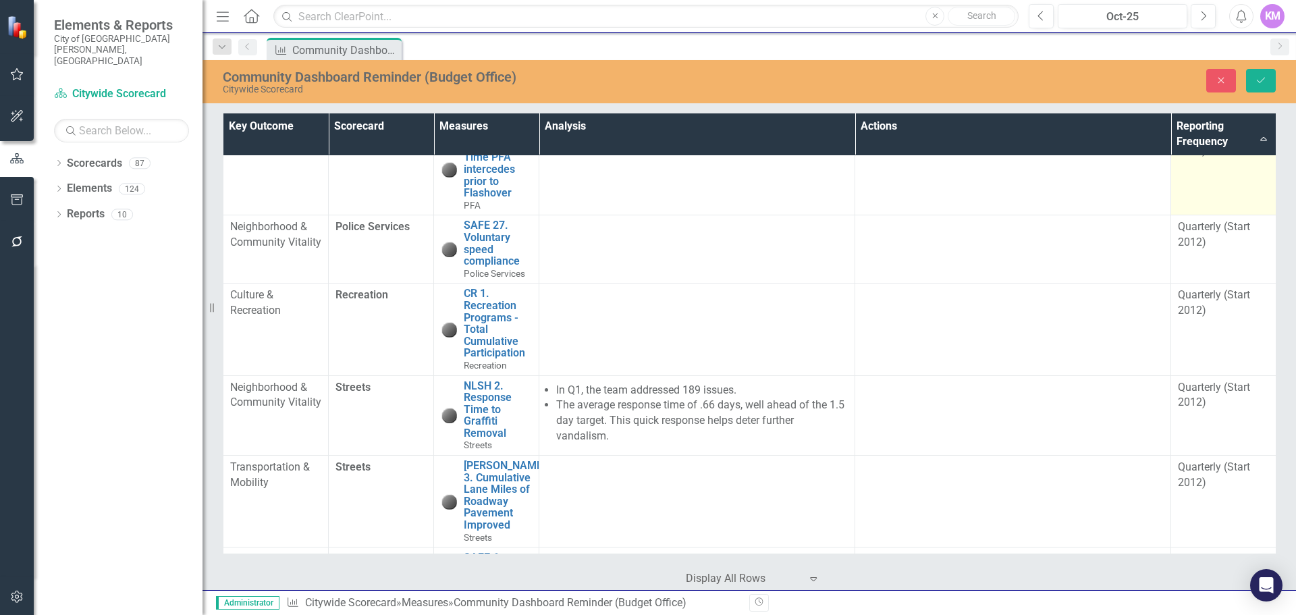
scroll to position [1593, 0]
click at [1210, 214] on td "Quarterly (Start 2012)" at bounding box center [1223, 168] width 105 height 92
click at [1235, 146] on div "Quarterly (Start 2012)" at bounding box center [1216, 139] width 58 height 16
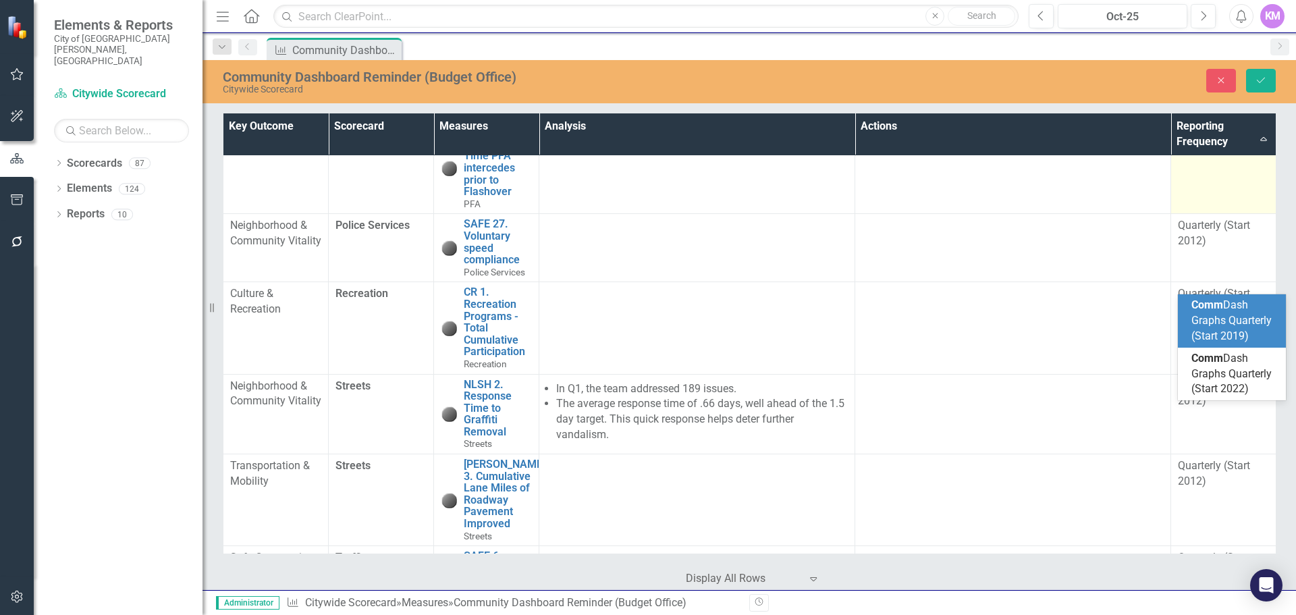
scroll to position [0, 0]
type input "comm d"
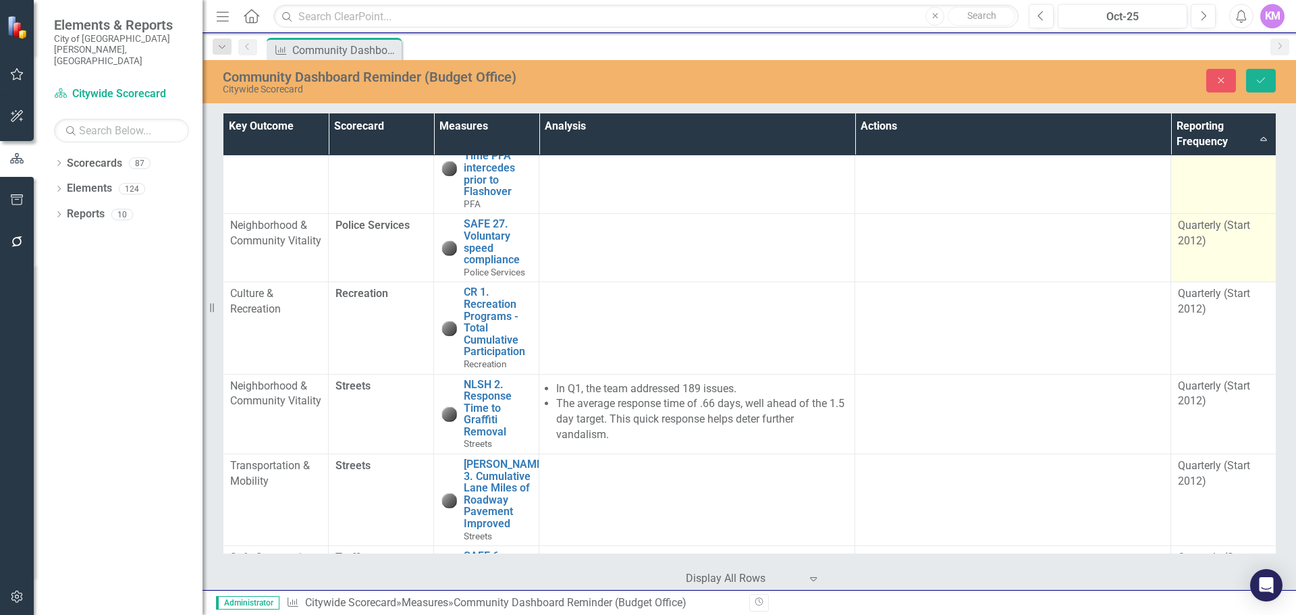
click at [1239, 249] on div "Quarterly (Start 2012)" at bounding box center [1223, 233] width 91 height 31
click at [1241, 238] on div "Quarterly (Start 2012)" at bounding box center [1216, 231] width 58 height 16
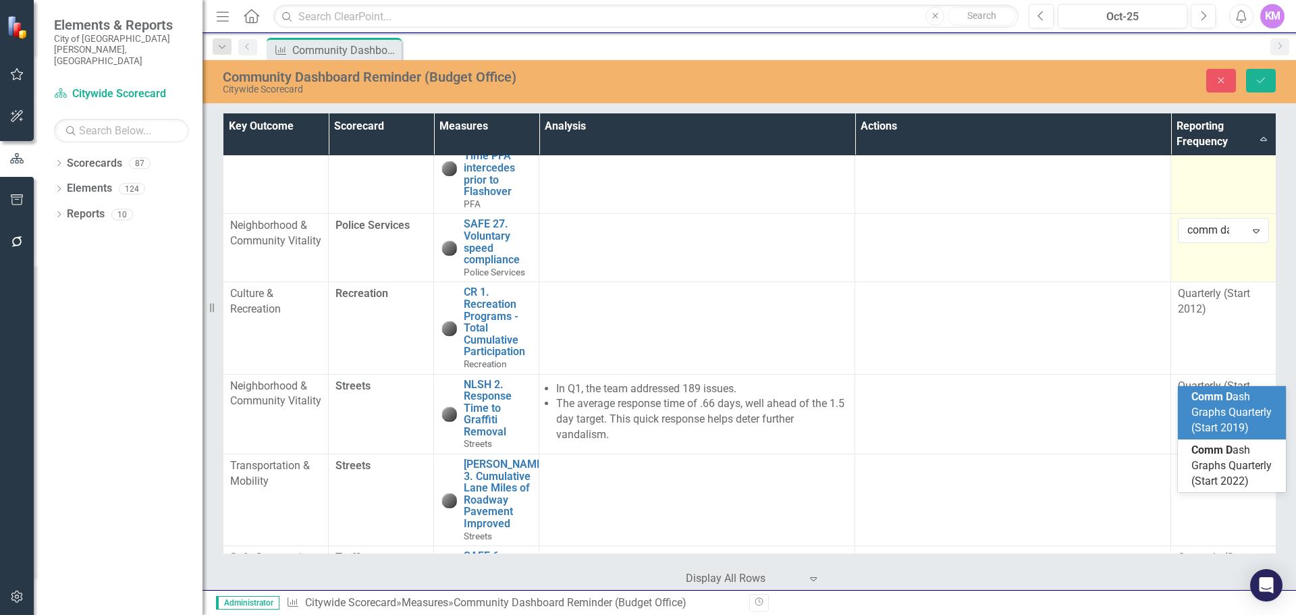
type input "comm das"
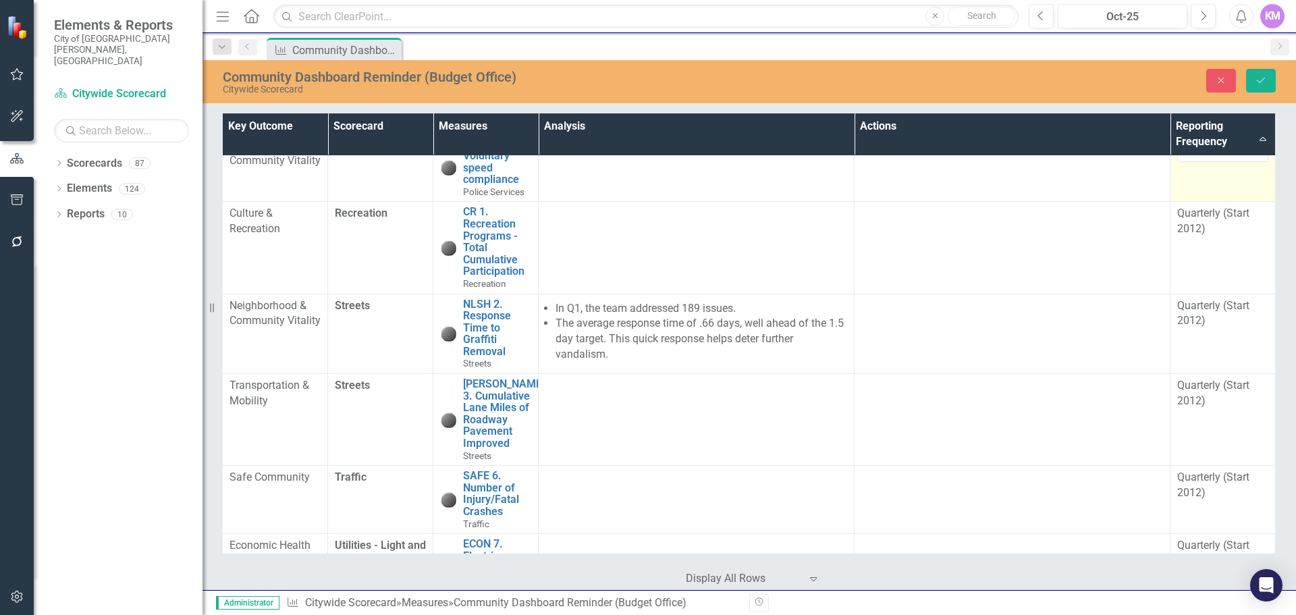
scroll to position [1682, 5]
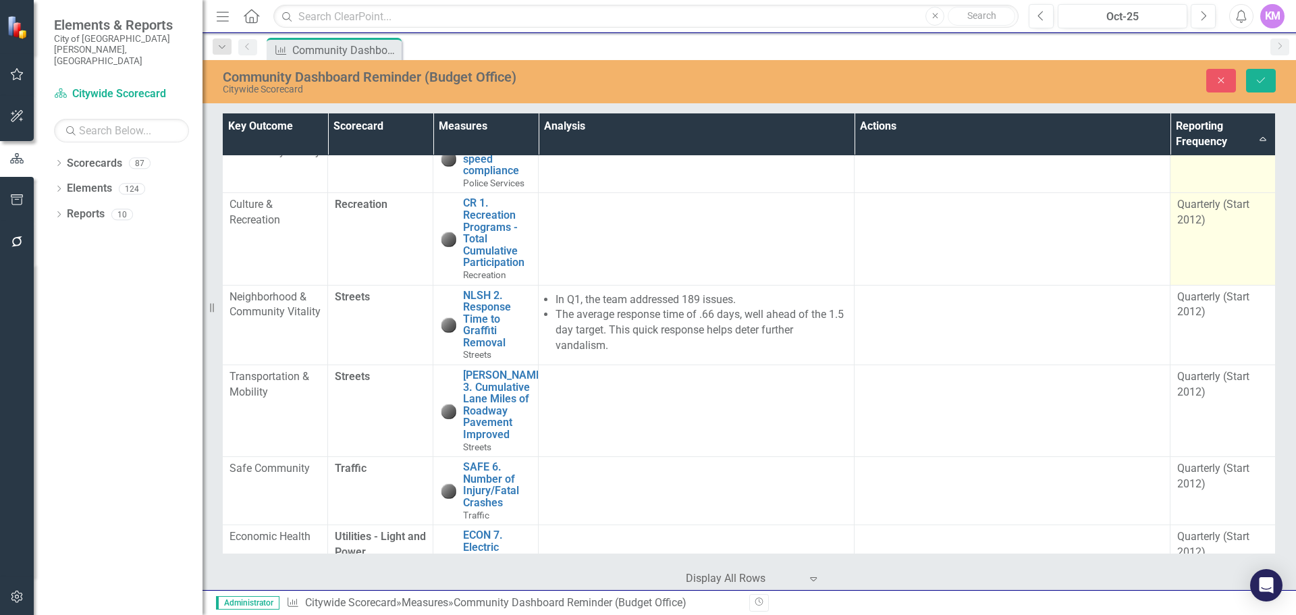
click at [1209, 228] on div "Quarterly (Start 2012)" at bounding box center [1222, 212] width 91 height 31
click at [1209, 217] on div "Quarterly (Start 2012)" at bounding box center [1216, 210] width 58 height 16
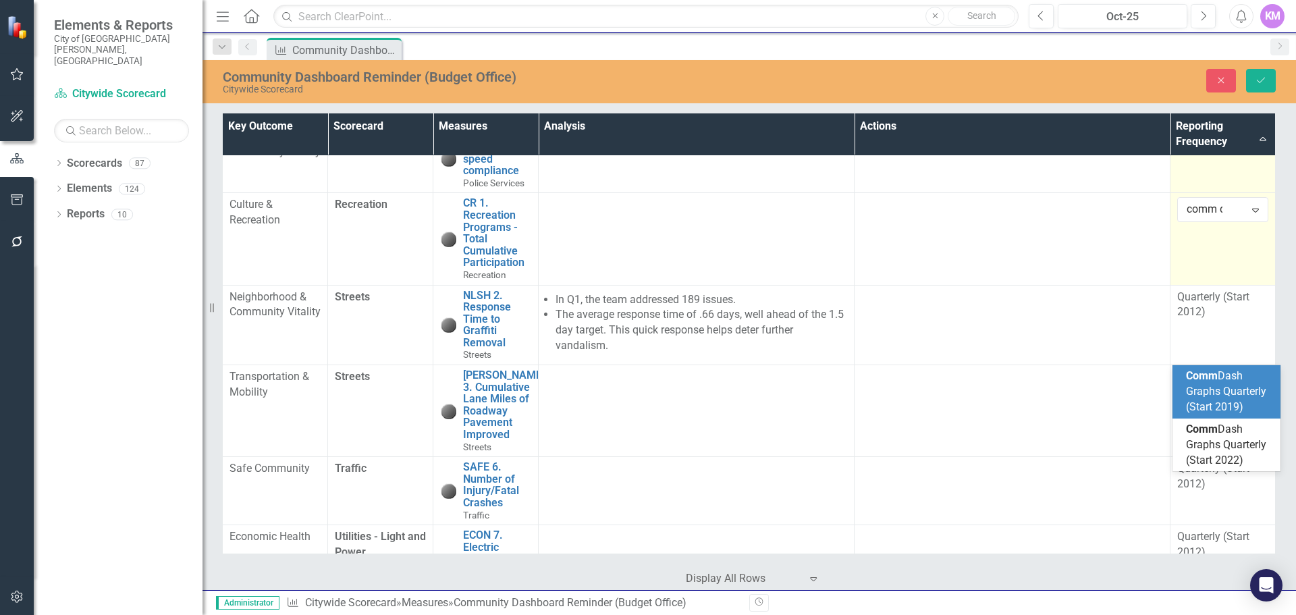
scroll to position [0, 0]
type input "comm dash"
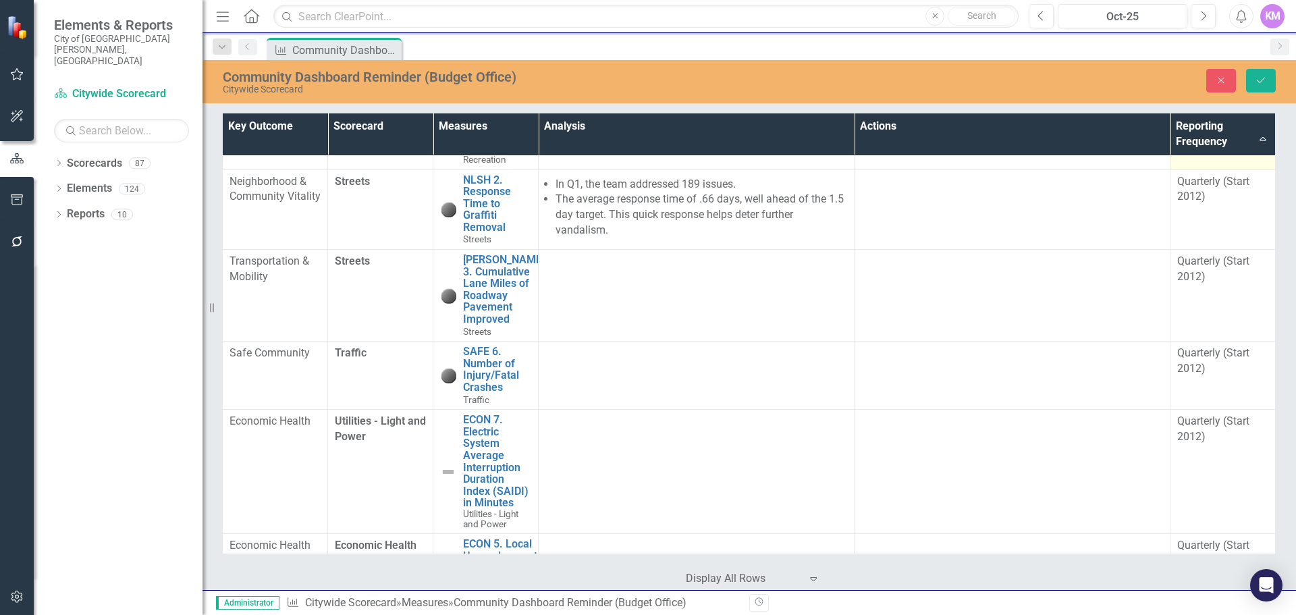
scroll to position [1798, 5]
click at [1209, 205] on div "Quarterly (Start 2012)" at bounding box center [1222, 188] width 91 height 31
click at [1243, 196] on div "Expand" at bounding box center [1255, 186] width 24 height 22
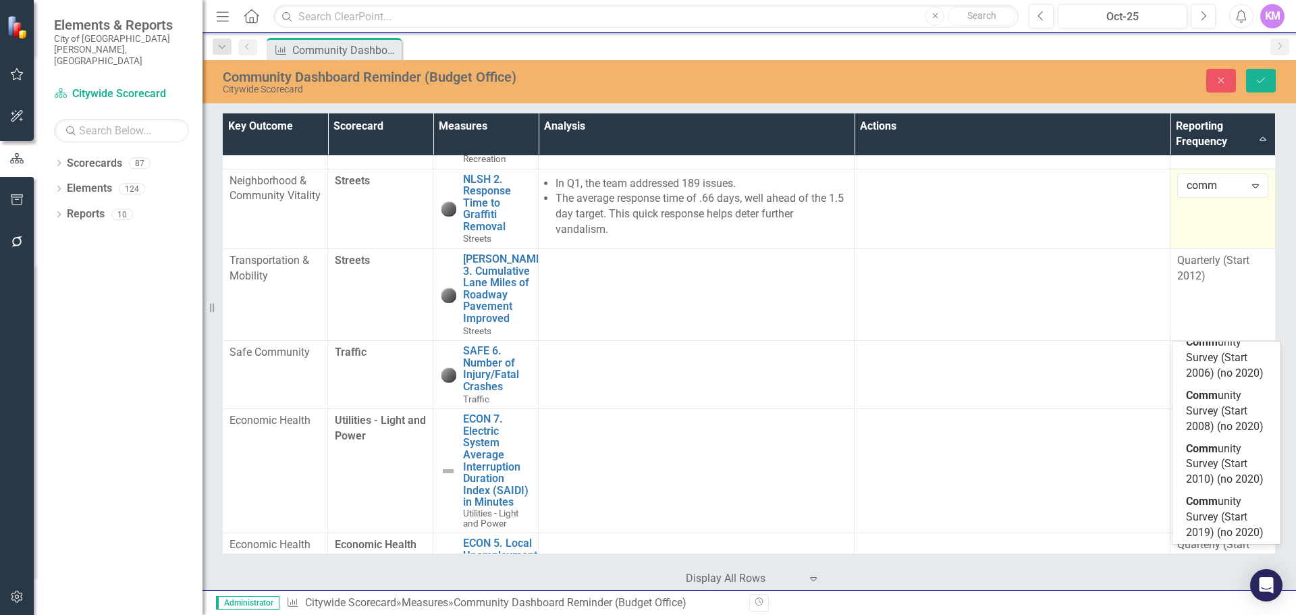
scroll to position [0, 0]
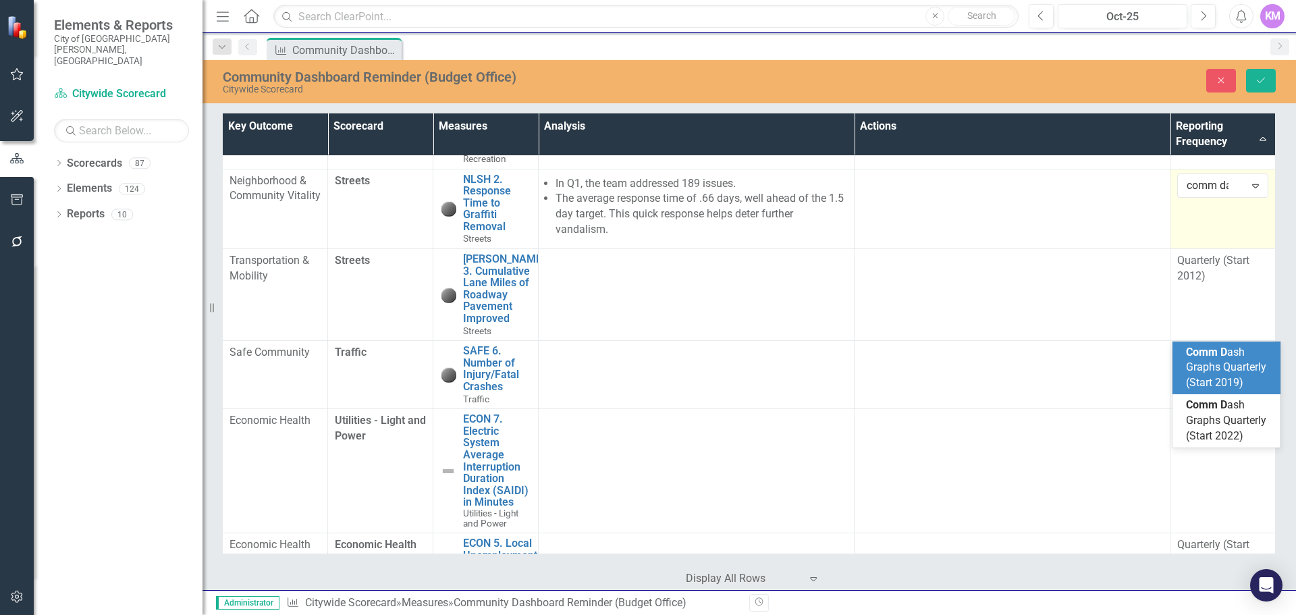
type input "comm das"
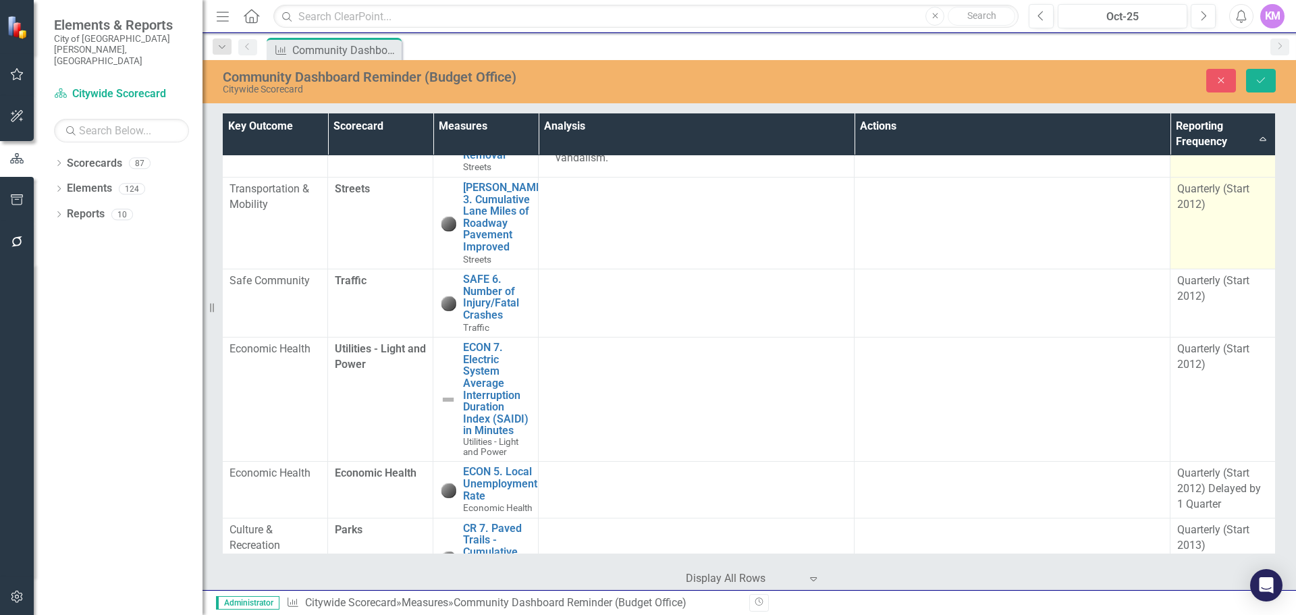
scroll to position [1870, 5]
click at [1216, 212] on div "Quarterly (Start 2012)" at bounding box center [1222, 196] width 91 height 31
click at [1226, 201] on div "Quarterly (Start 2012)" at bounding box center [1216, 194] width 58 height 16
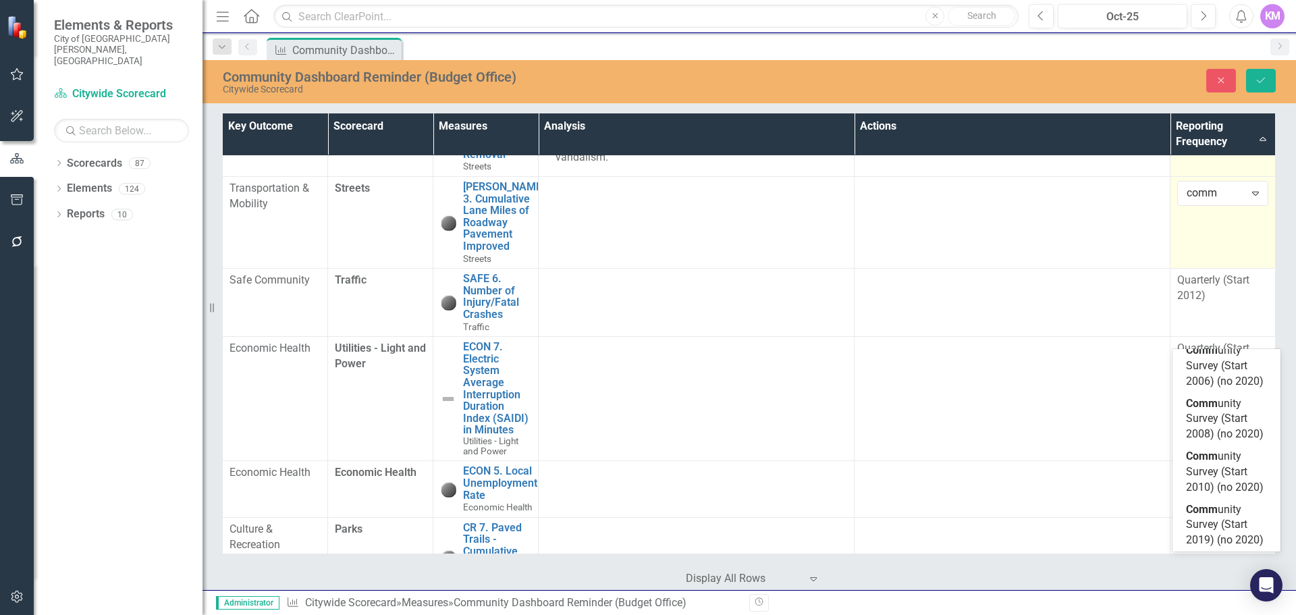
scroll to position [0, 0]
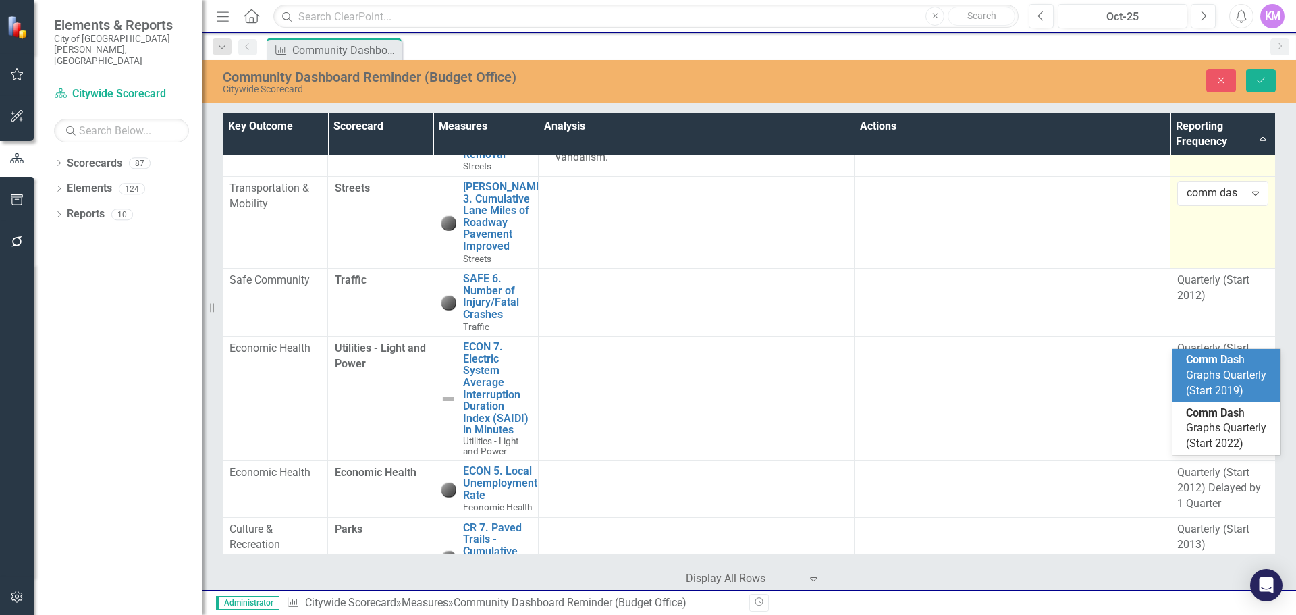
type input "comm dash"
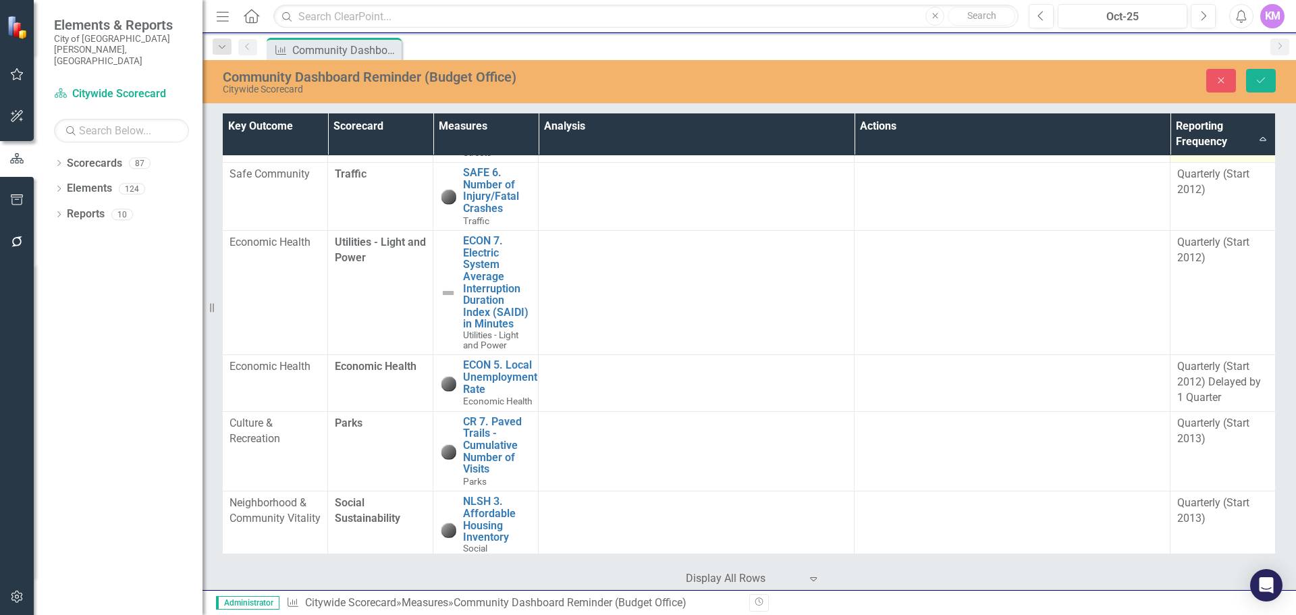
scroll to position [1980, 5]
click at [1226, 194] on div "Quarterly (Start 2012)" at bounding box center [1222, 178] width 91 height 31
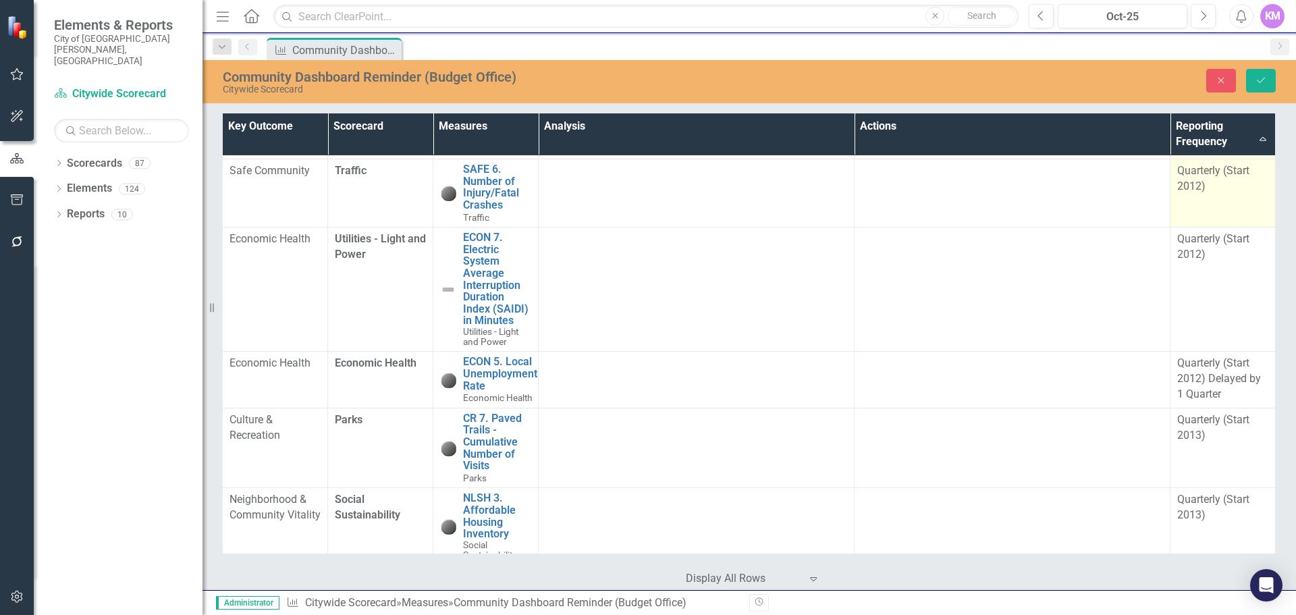
click at [1226, 194] on div "Quarterly (Start 2012)" at bounding box center [1222, 178] width 91 height 31
click at [1236, 184] on div "Quarterly (Start 2012)" at bounding box center [1216, 176] width 58 height 16
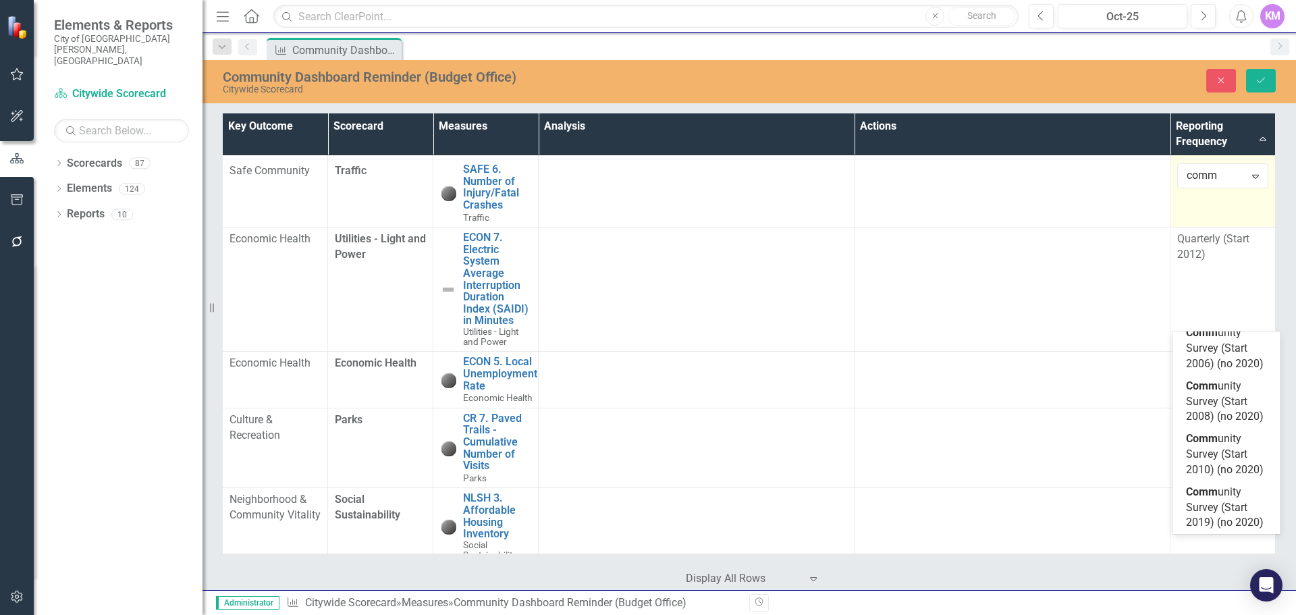
scroll to position [0, 0]
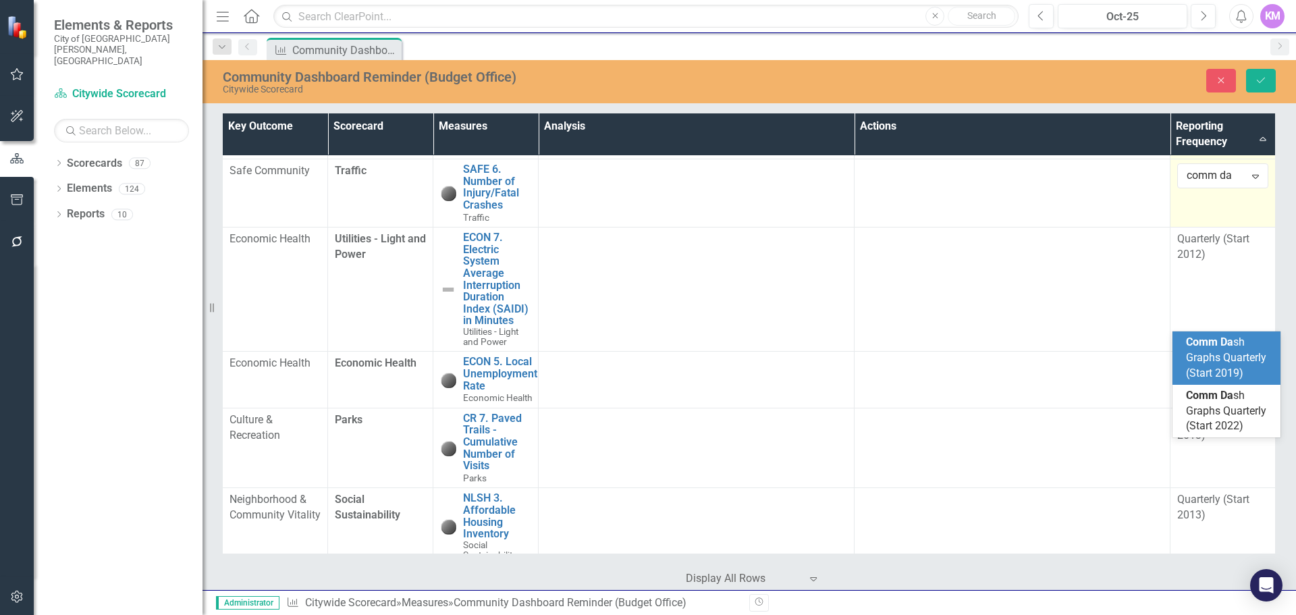
type input "comm das"
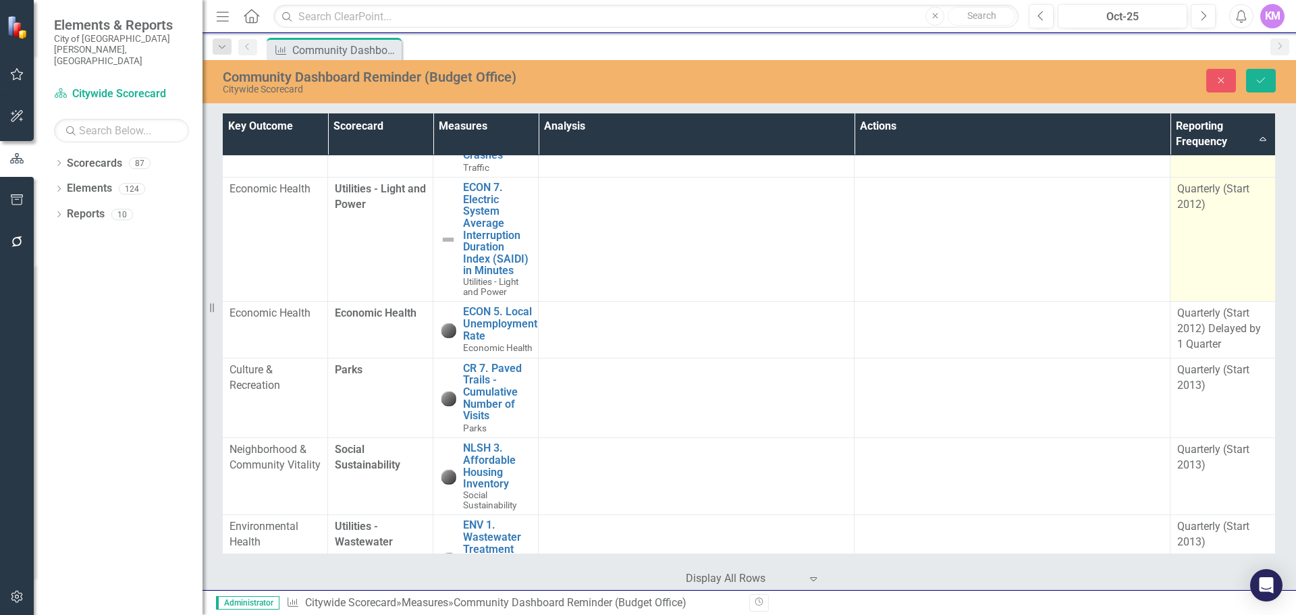
scroll to position [2041, 5]
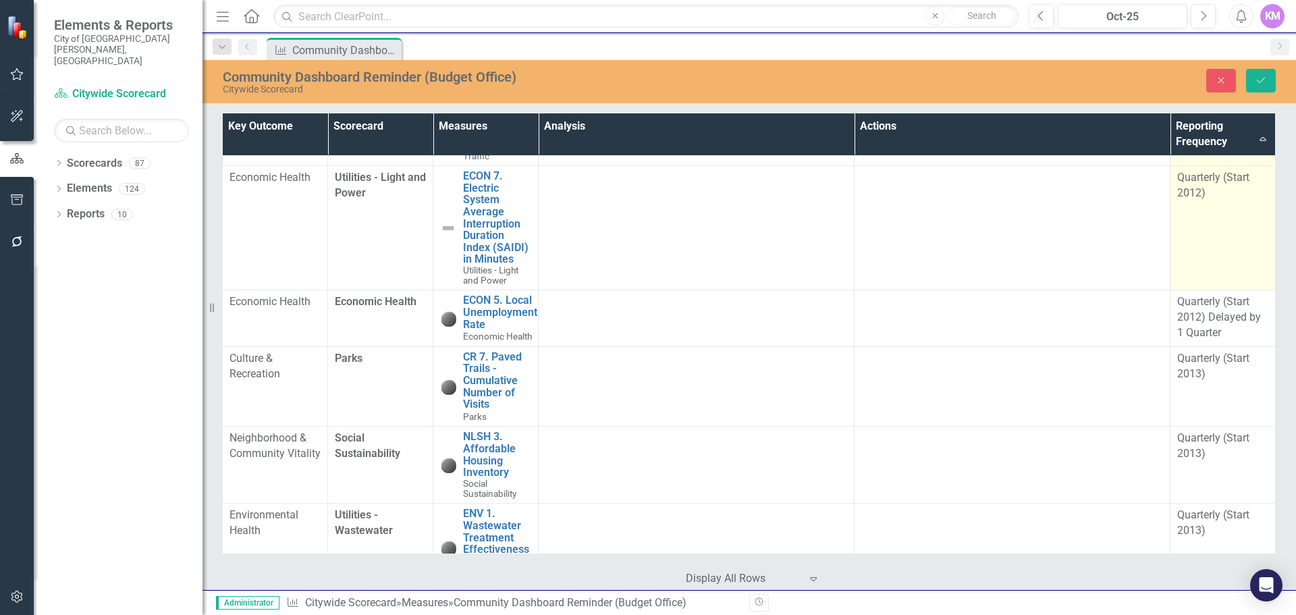
click at [1218, 290] on td "Quarterly (Start 2012)" at bounding box center [1222, 228] width 105 height 124
click at [1249, 188] on icon "Expand" at bounding box center [1255, 182] width 13 height 11
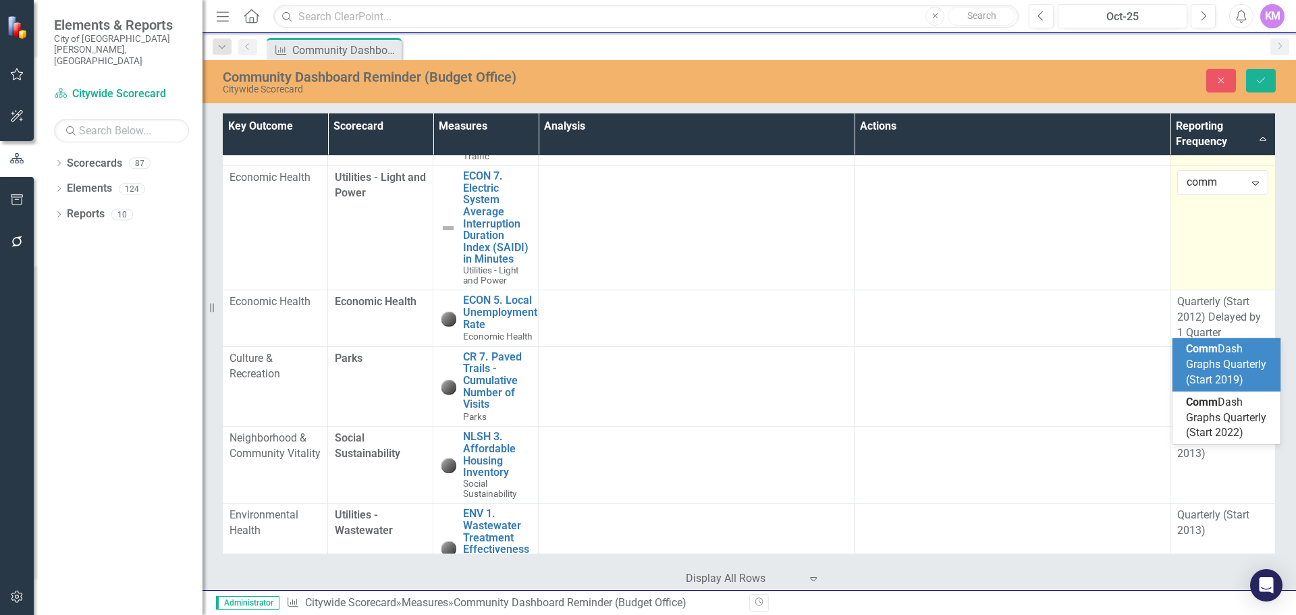
scroll to position [0, 0]
type input "comm das"
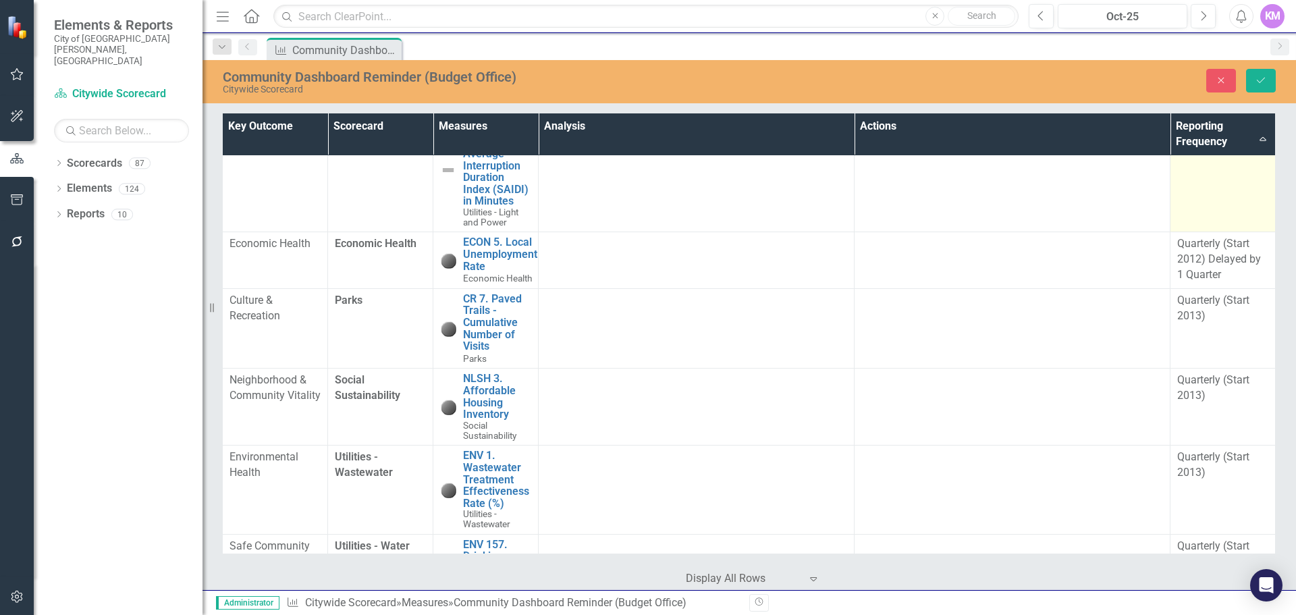
scroll to position [2103, 5]
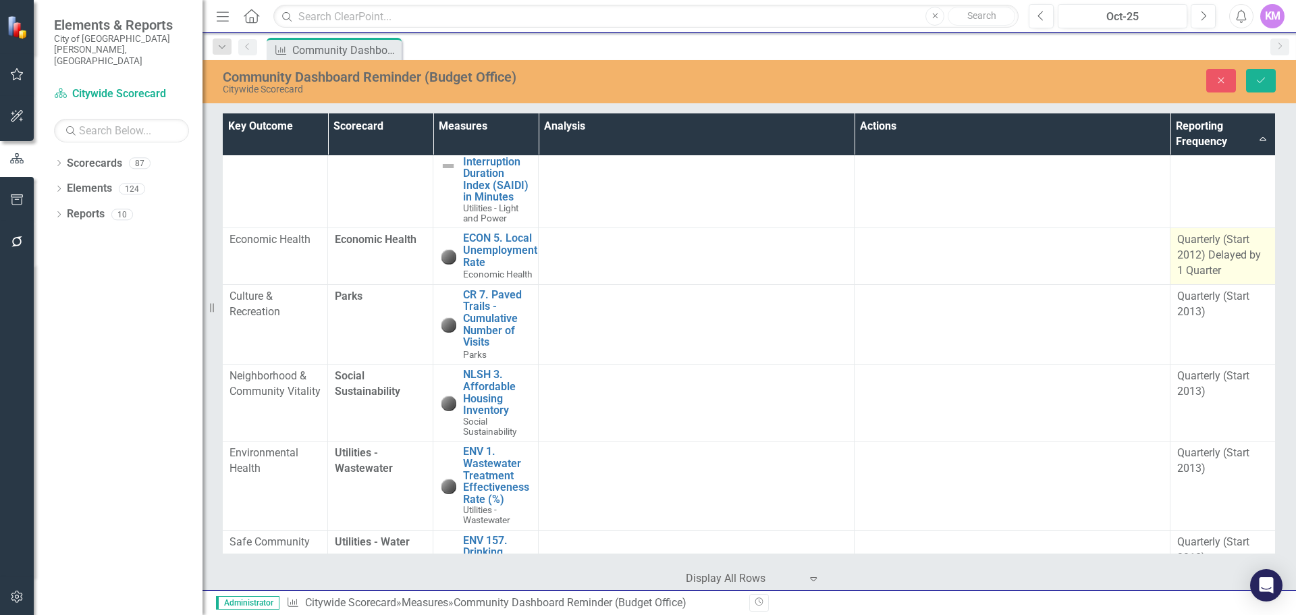
click at [1204, 279] on div "Quarterly (Start 2012) Delayed by 1 Quarter" at bounding box center [1222, 255] width 91 height 47
click at [1227, 252] on div "Quarterly (Start 2012) Delayed by 1 Quarter" at bounding box center [1216, 245] width 58 height 16
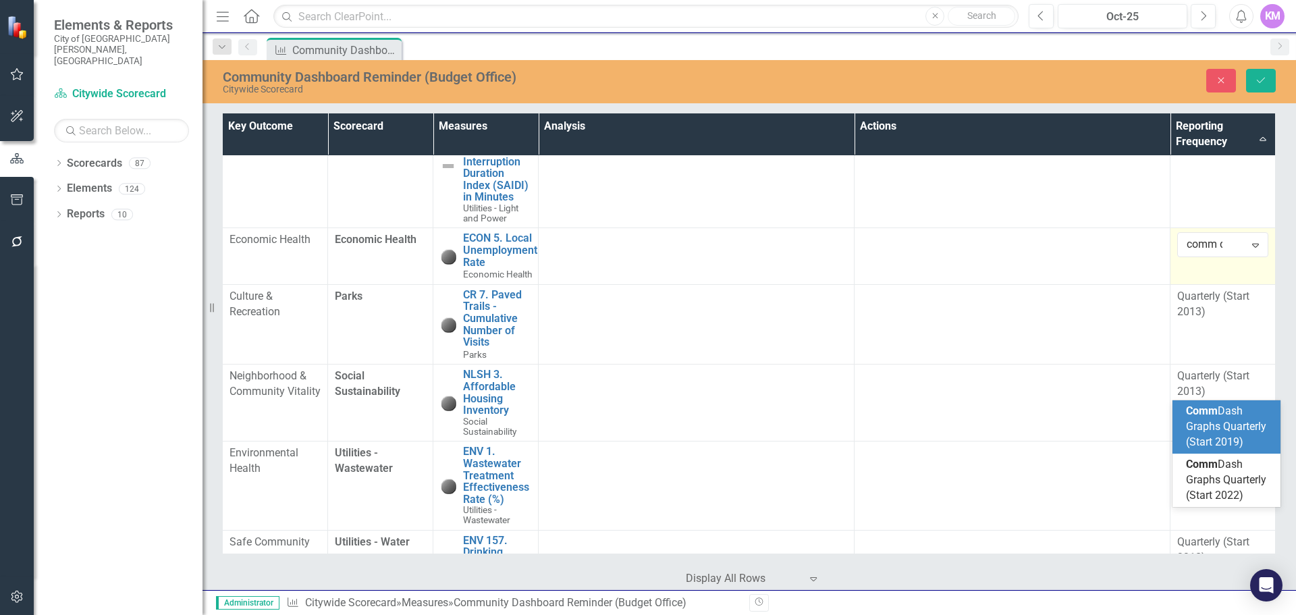
scroll to position [0, 0]
type input "comm dash"
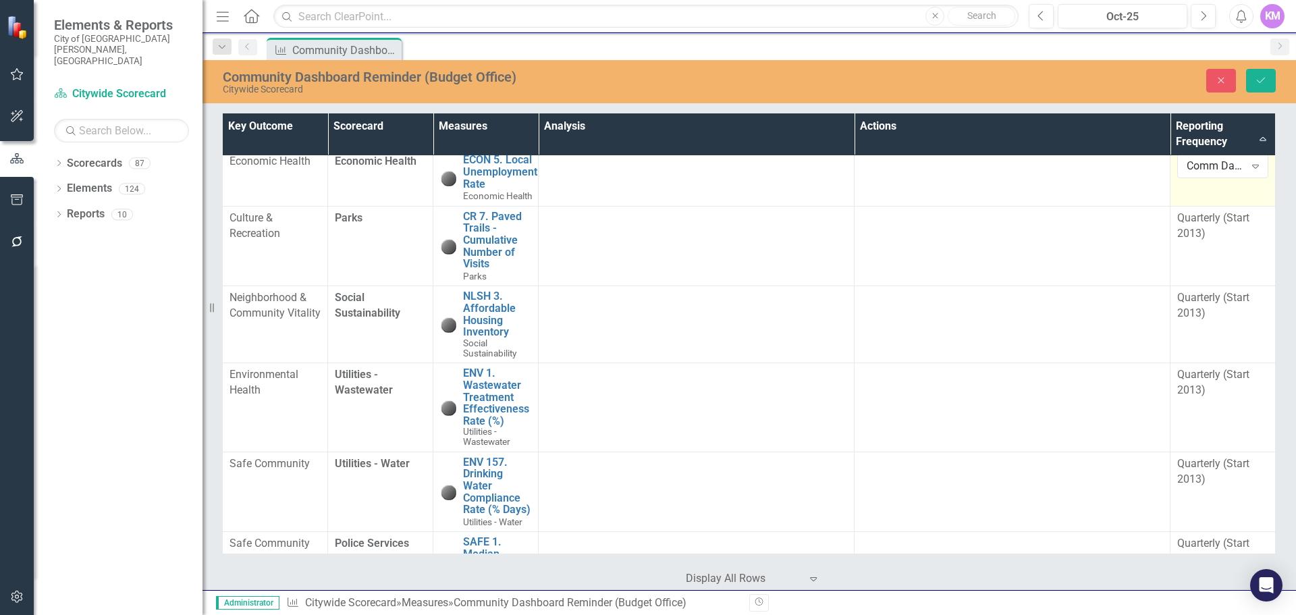
scroll to position [2182, 7]
click at [1227, 286] on td "Quarterly (Start 2013)" at bounding box center [1222, 245] width 105 height 80
click at [1249, 227] on icon "Expand" at bounding box center [1255, 222] width 13 height 11
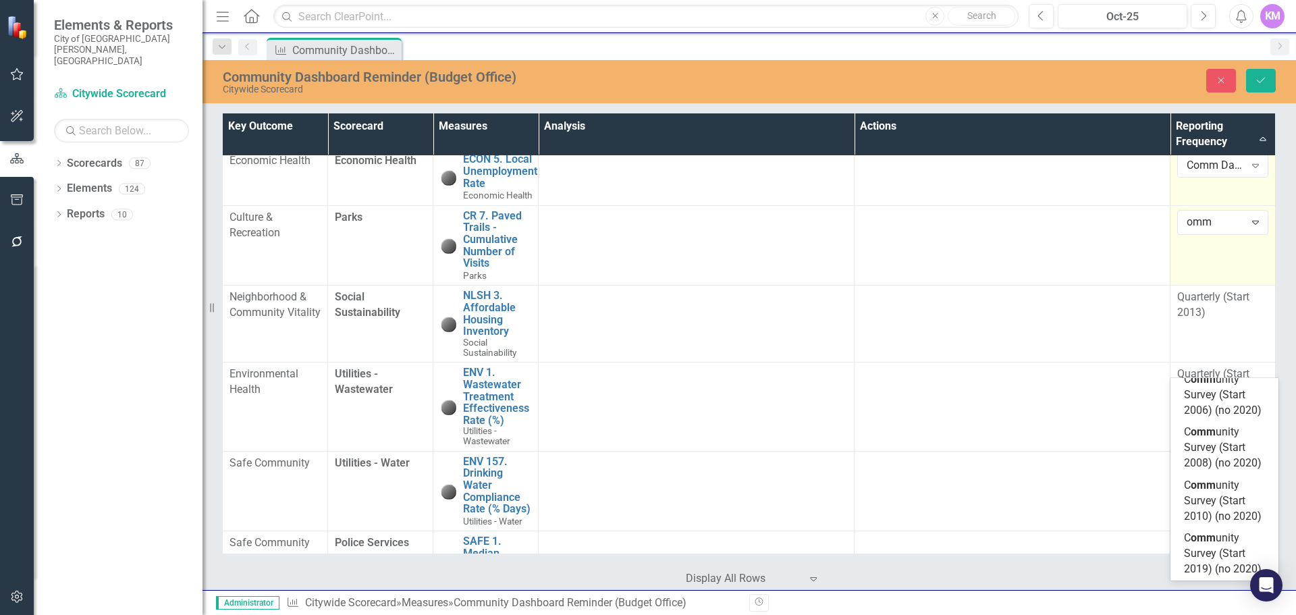
scroll to position [0, 0]
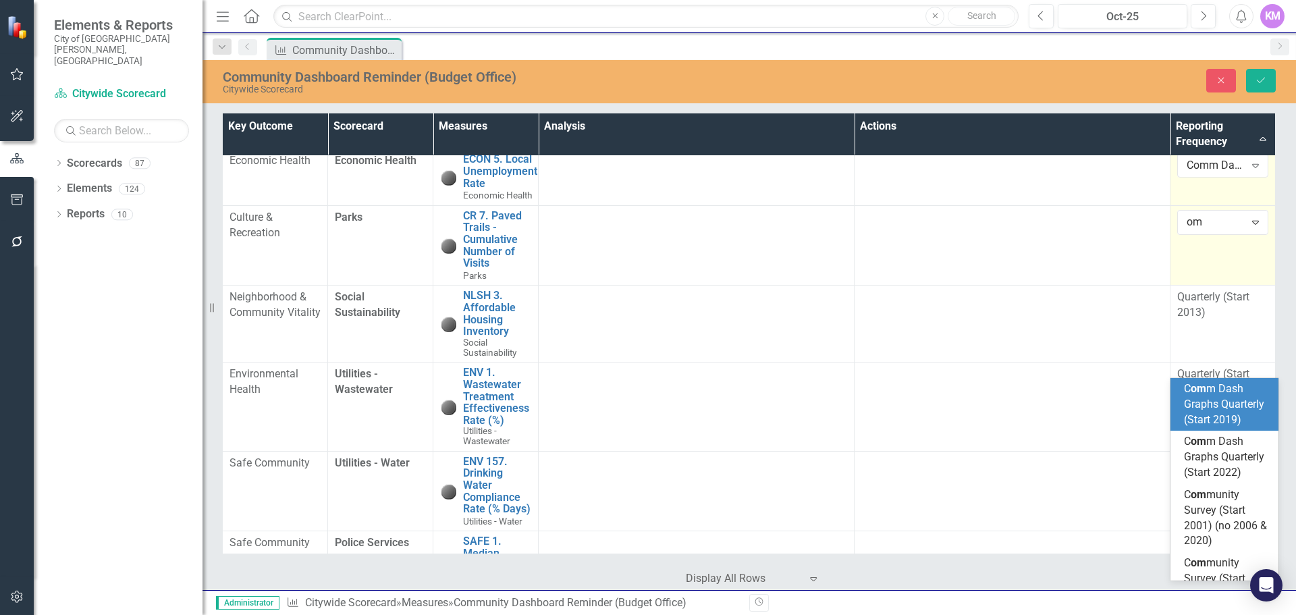
type input "o"
type input "comm da"
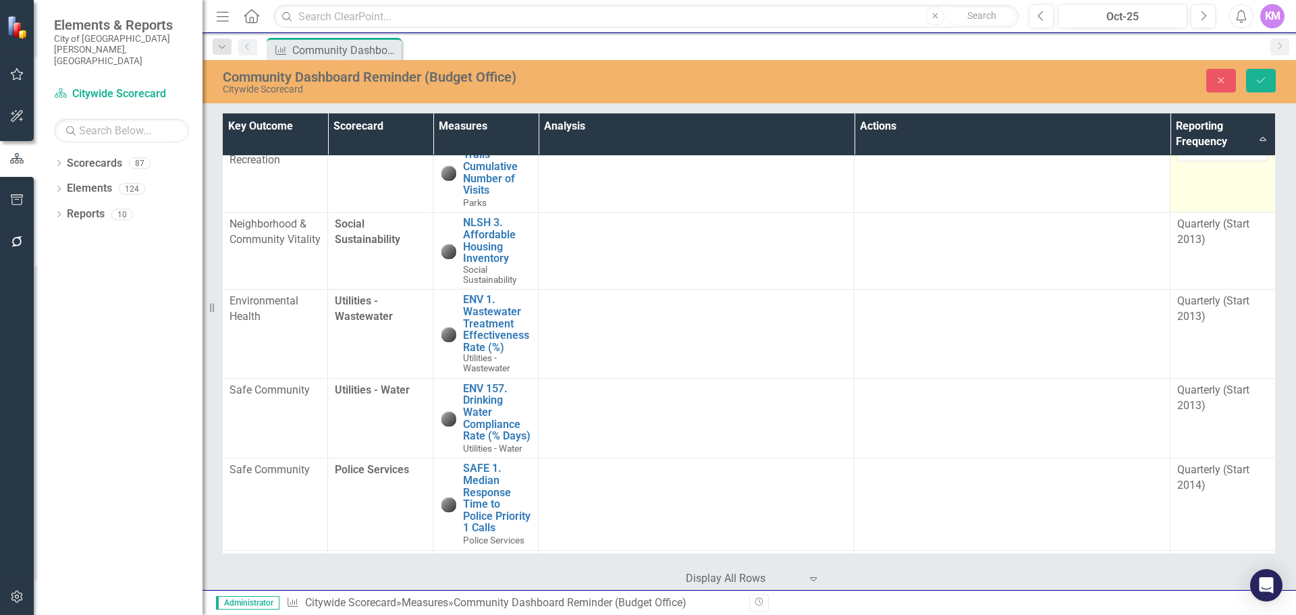
scroll to position [2256, 7]
click at [1231, 247] on div "Quarterly (Start 2013)" at bounding box center [1222, 231] width 91 height 31
click at [1231, 239] on div "Quarterly (Start 2013) Expand" at bounding box center [1222, 227] width 91 height 23
click at [1231, 236] on div "Quarterly (Start 2013)" at bounding box center [1216, 229] width 58 height 16
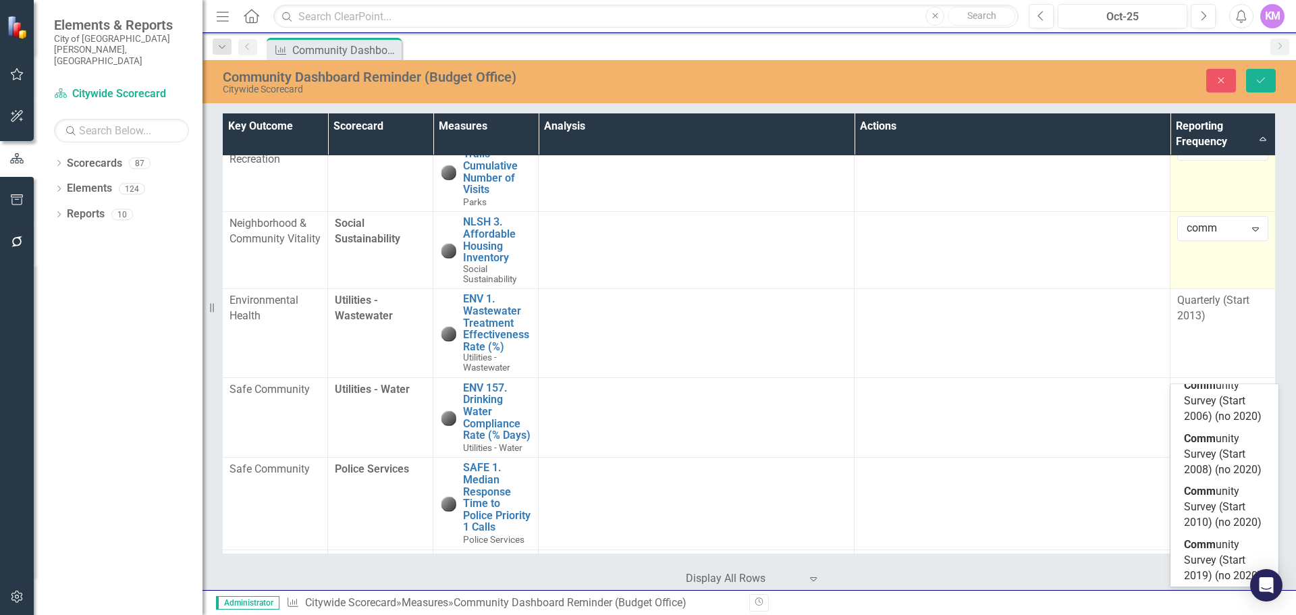
scroll to position [0, 0]
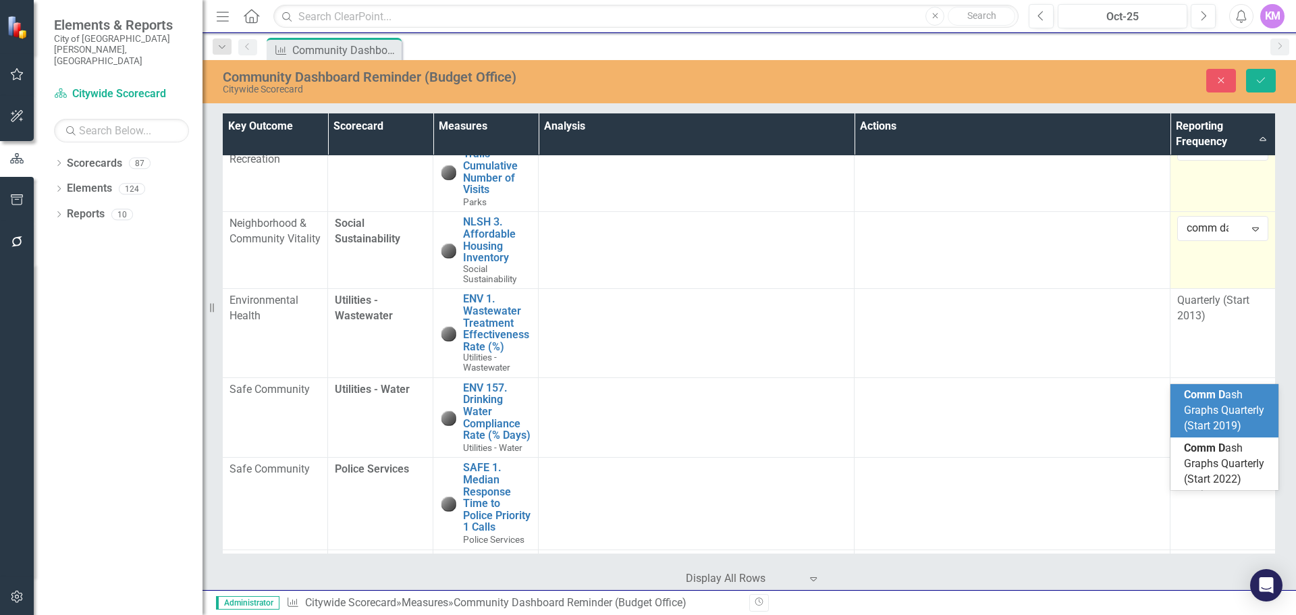
type input "comm das"
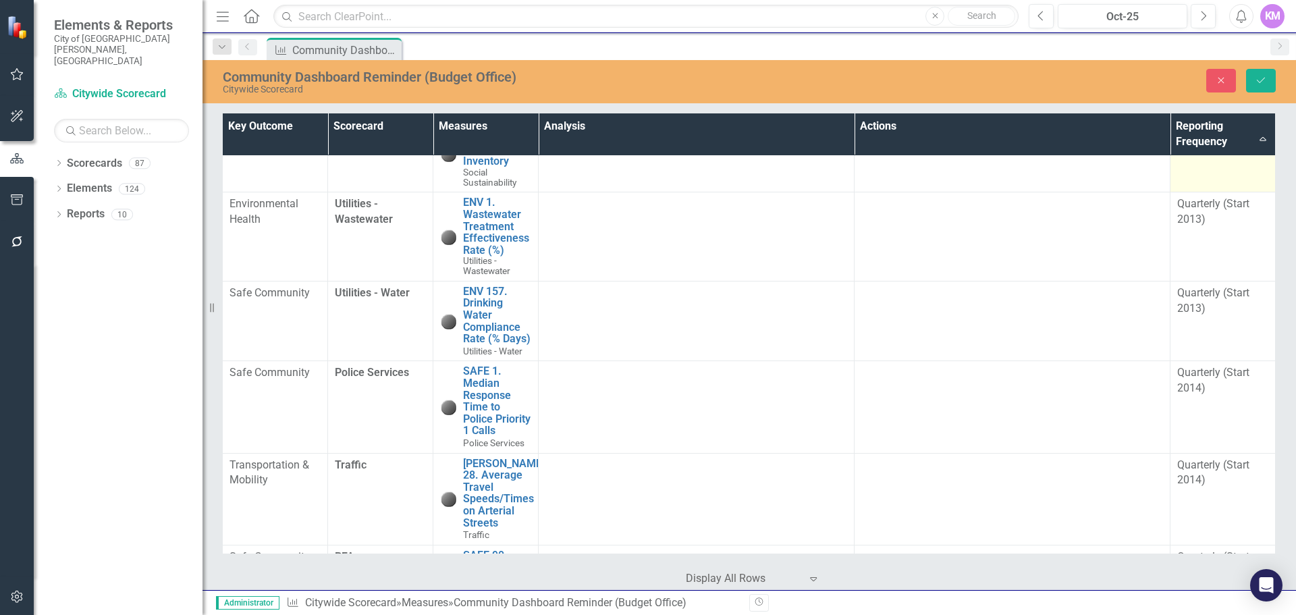
scroll to position [2370, 7]
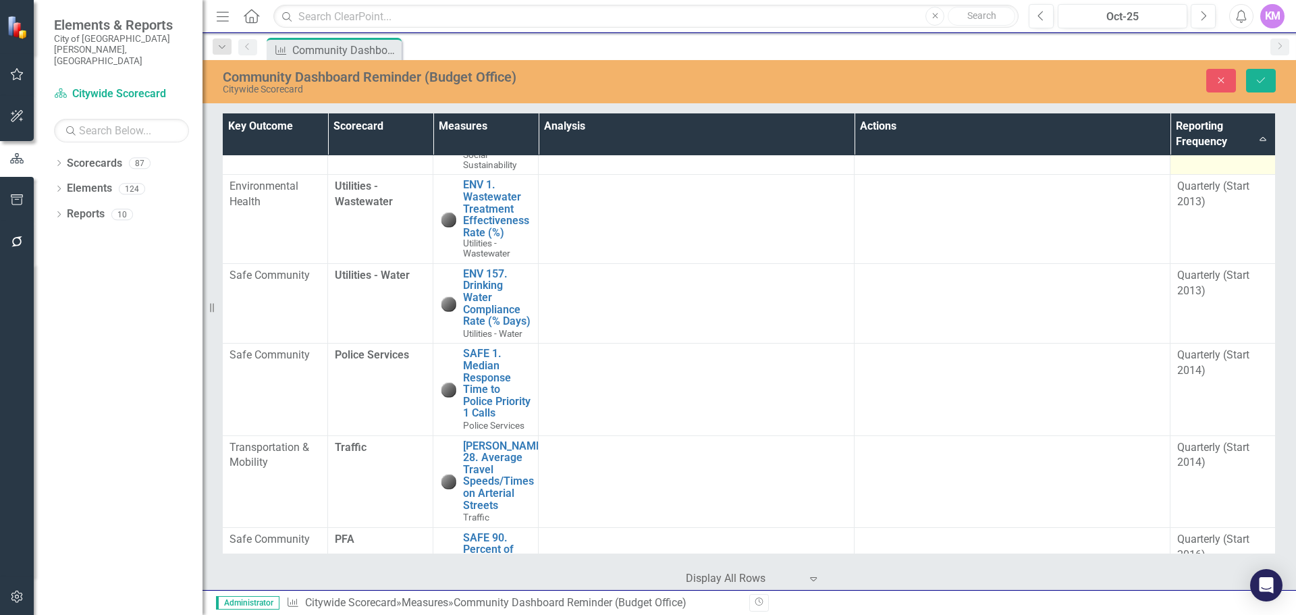
click at [1231, 264] on td "Quarterly (Start 2013)" at bounding box center [1222, 219] width 105 height 89
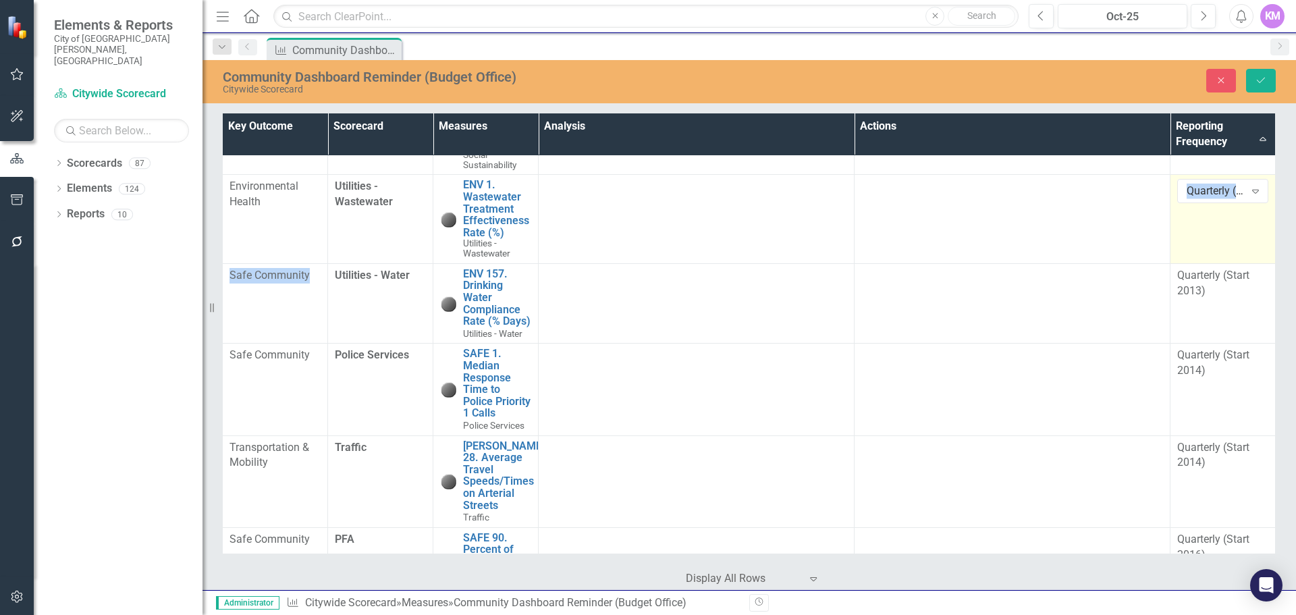
click at [1231, 264] on td "Quarterly (Start 2013) Expand" at bounding box center [1222, 219] width 105 height 89
click at [1252, 194] on icon at bounding box center [1255, 192] width 7 height 4
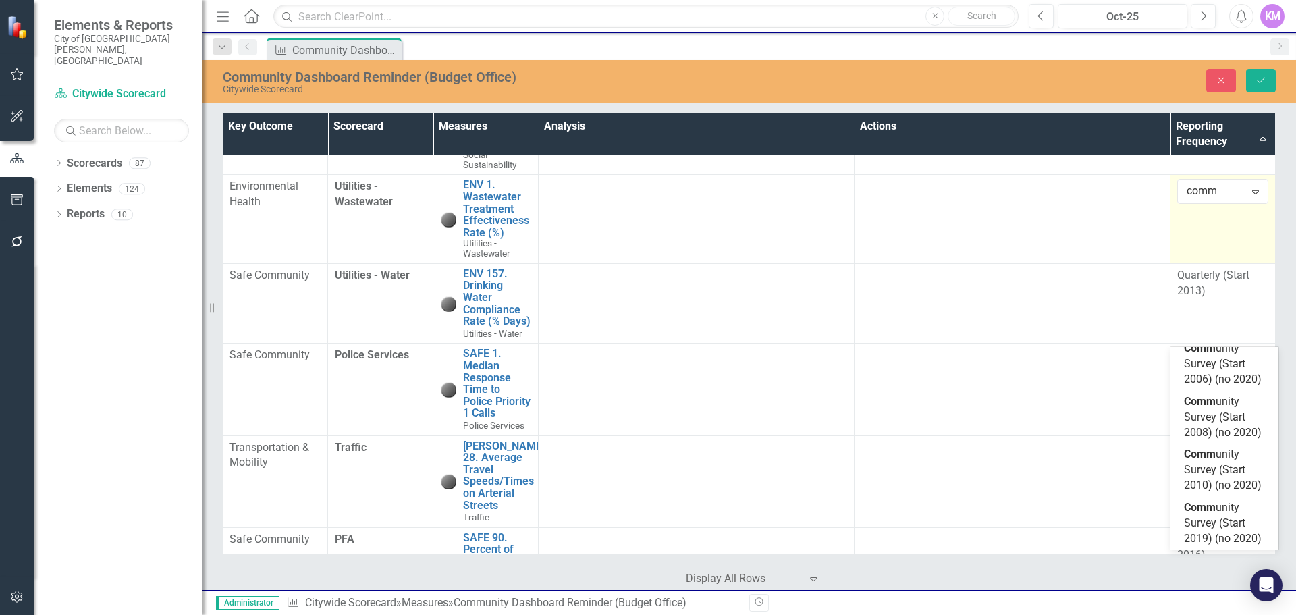
scroll to position [0, 0]
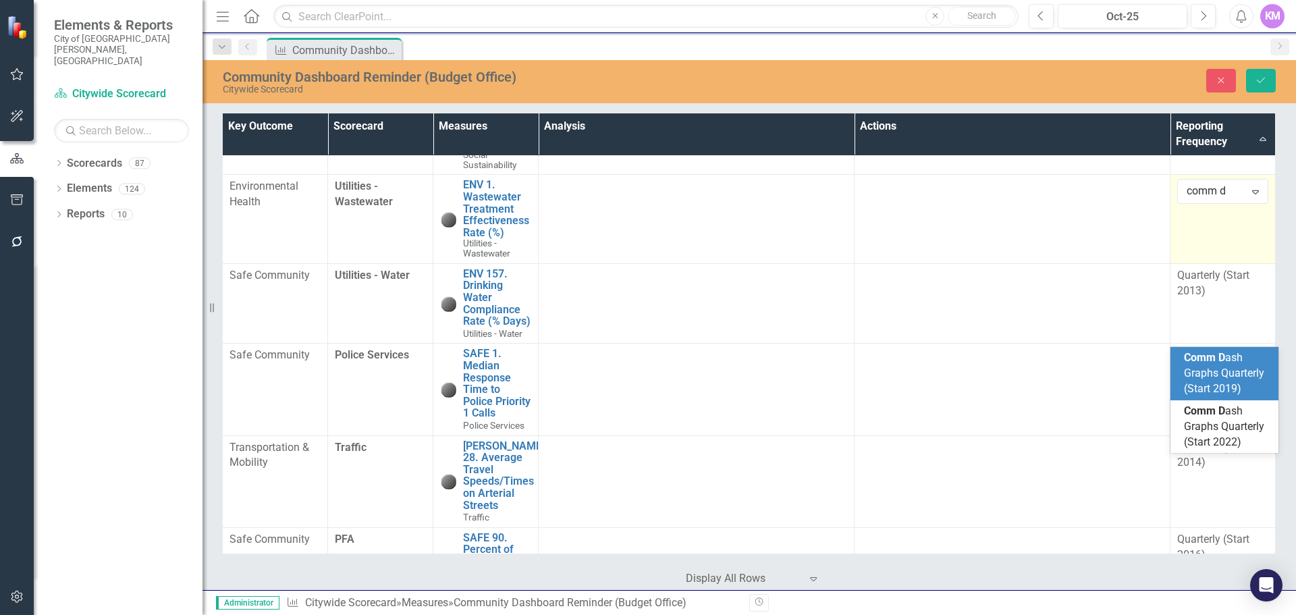
type input "comm da"
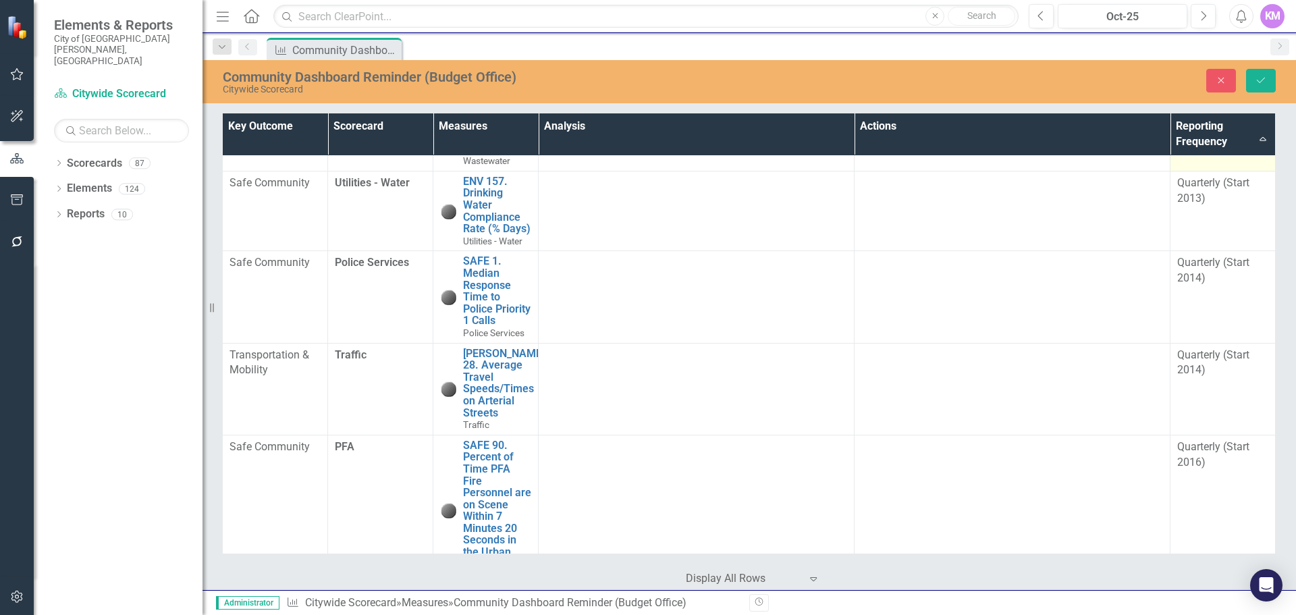
scroll to position [2465, 7]
click at [1218, 248] on td "Quarterly (Start 2013)" at bounding box center [1222, 208] width 105 height 80
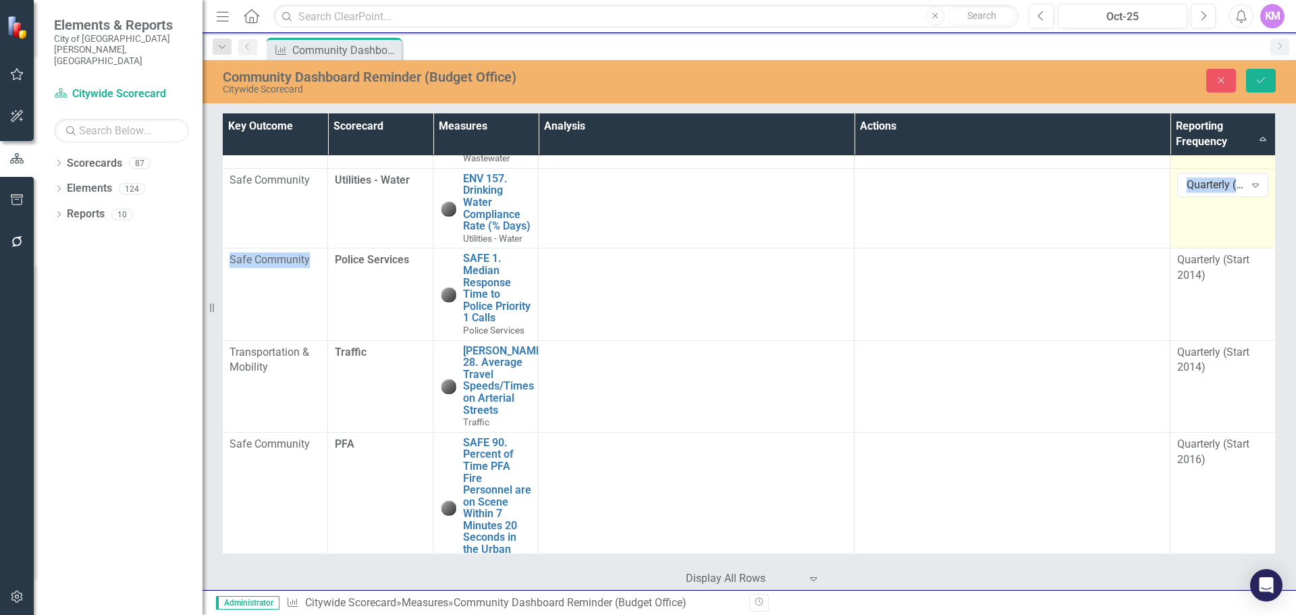
click at [1218, 248] on td "Quarterly (Start 2013) Expand" at bounding box center [1222, 208] width 105 height 80
click at [1243, 196] on div "Expand" at bounding box center [1255, 185] width 24 height 22
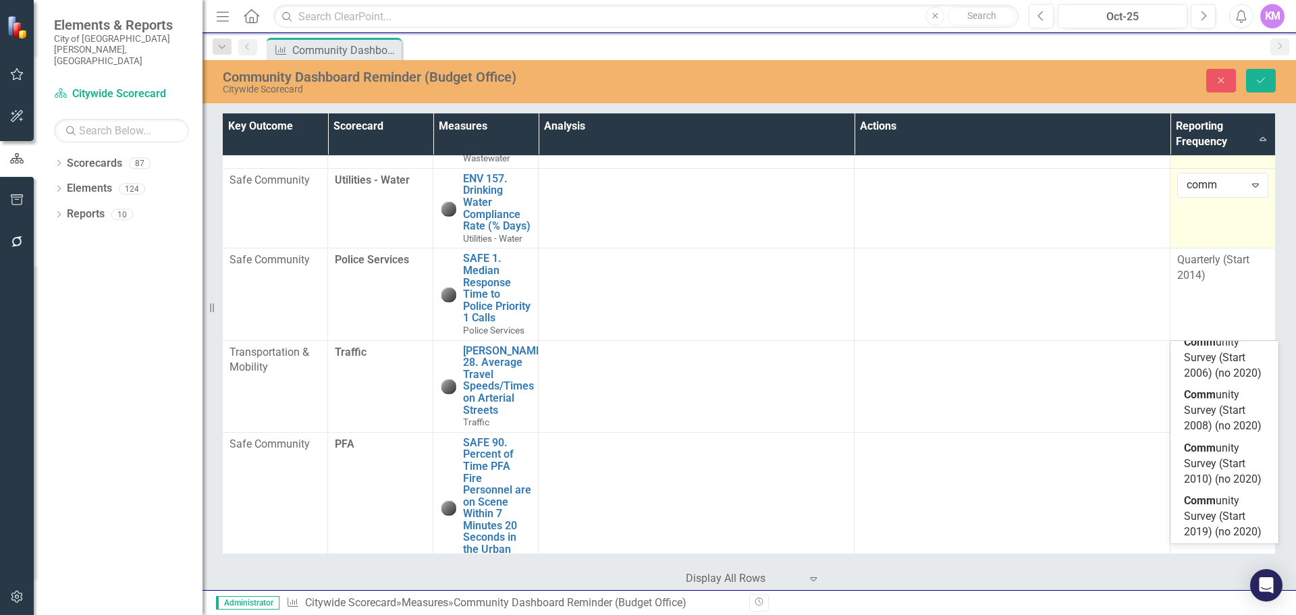
scroll to position [0, 0]
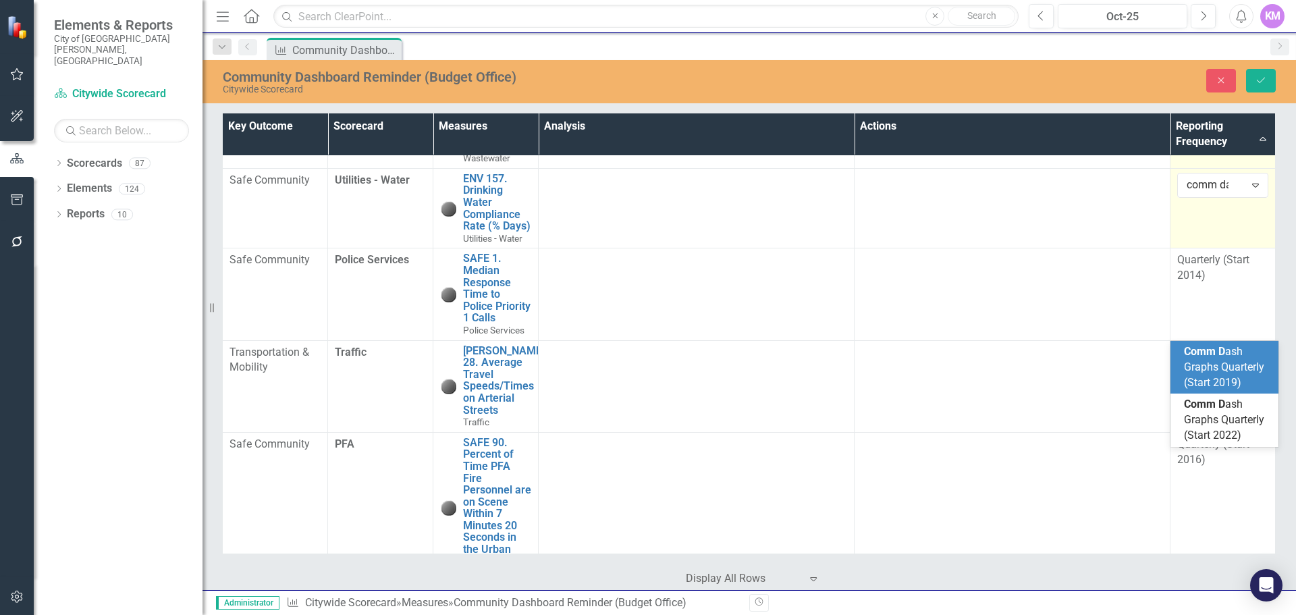
type input "comm das"
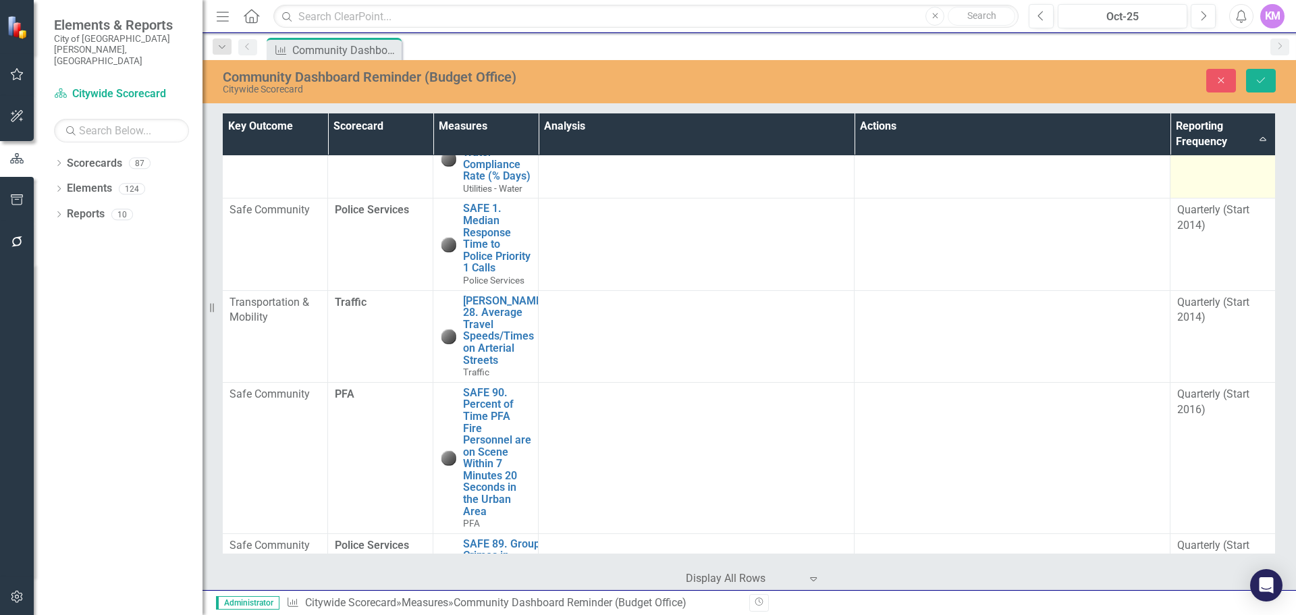
scroll to position [2516, 7]
click at [1199, 233] on div "Quarterly (Start 2014)" at bounding box center [1222, 217] width 91 height 31
click at [1218, 222] on div "Quarterly (Start 2014)" at bounding box center [1216, 215] width 58 height 16
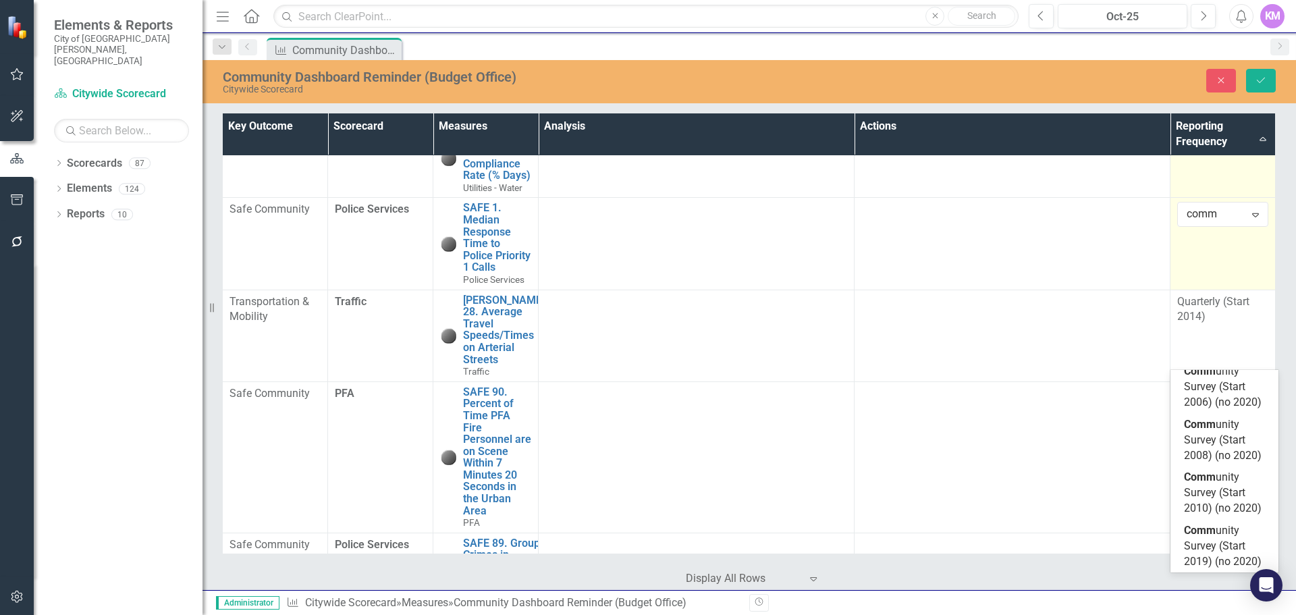
scroll to position [0, 0]
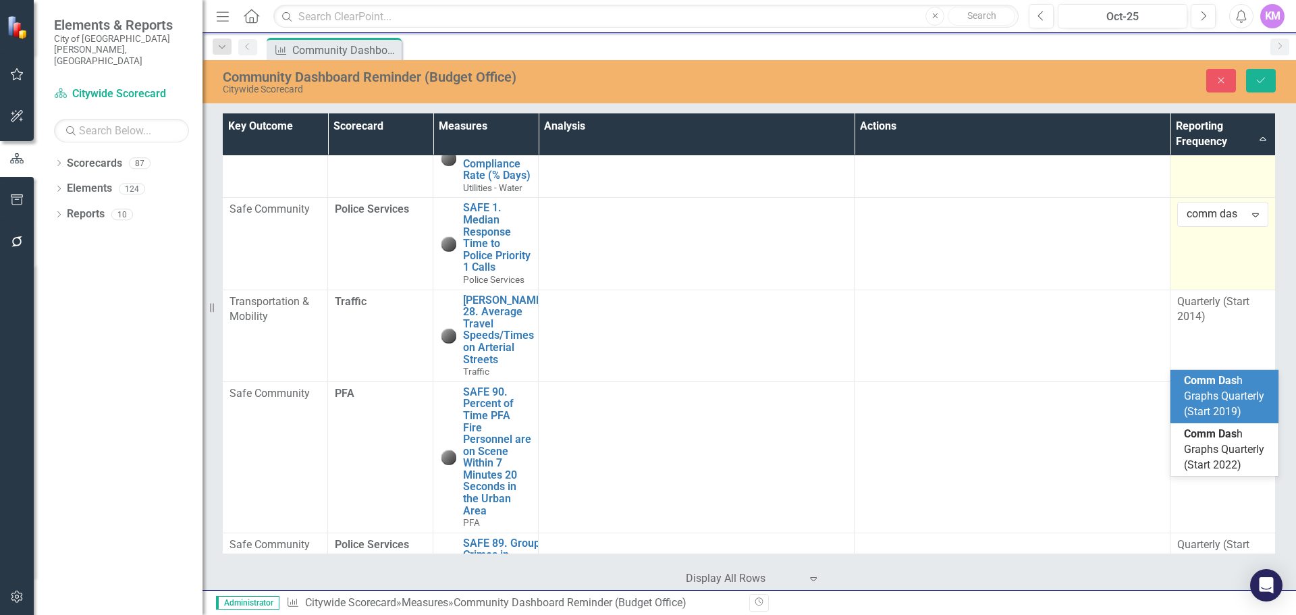
type input "comm dash"
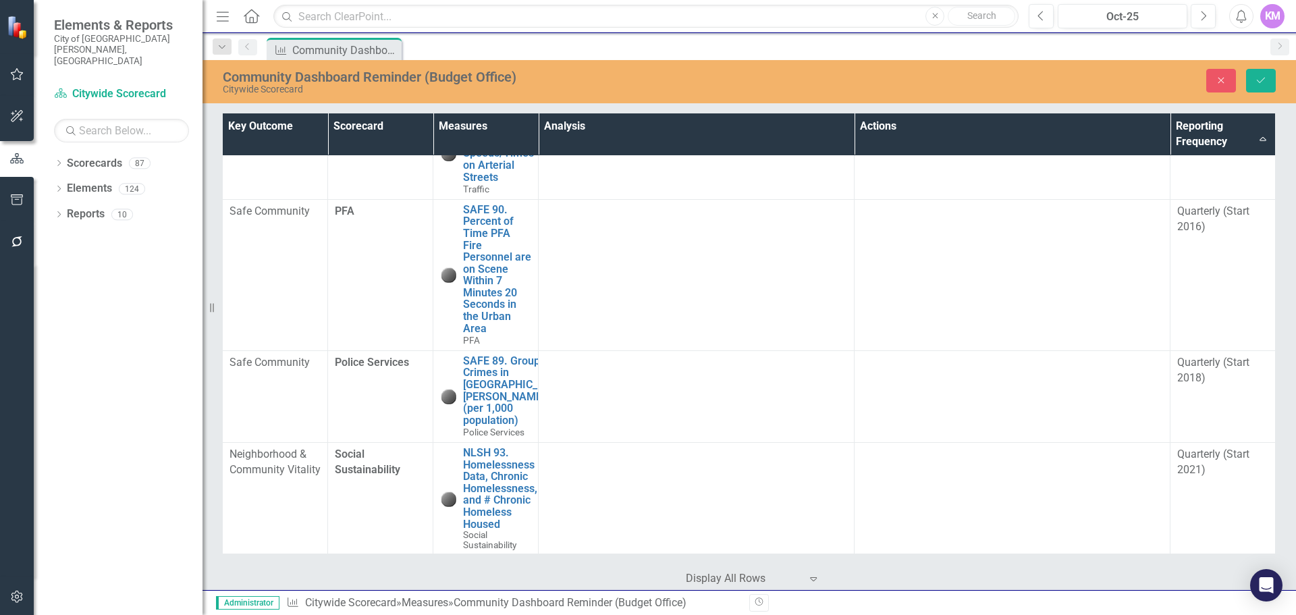
scroll to position [2708, 7]
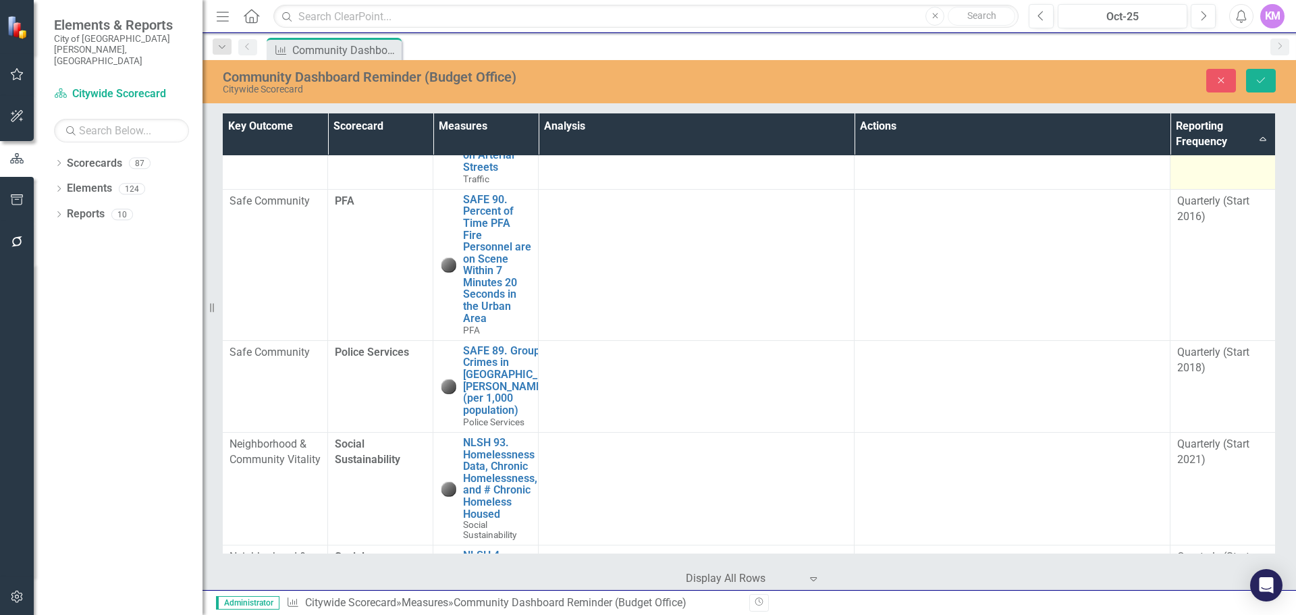
click at [1224, 133] on div "Quarterly (Start 2014)" at bounding box center [1222, 117] width 91 height 31
click at [1224, 121] on div "Quarterly (Start 2014)" at bounding box center [1216, 114] width 58 height 16
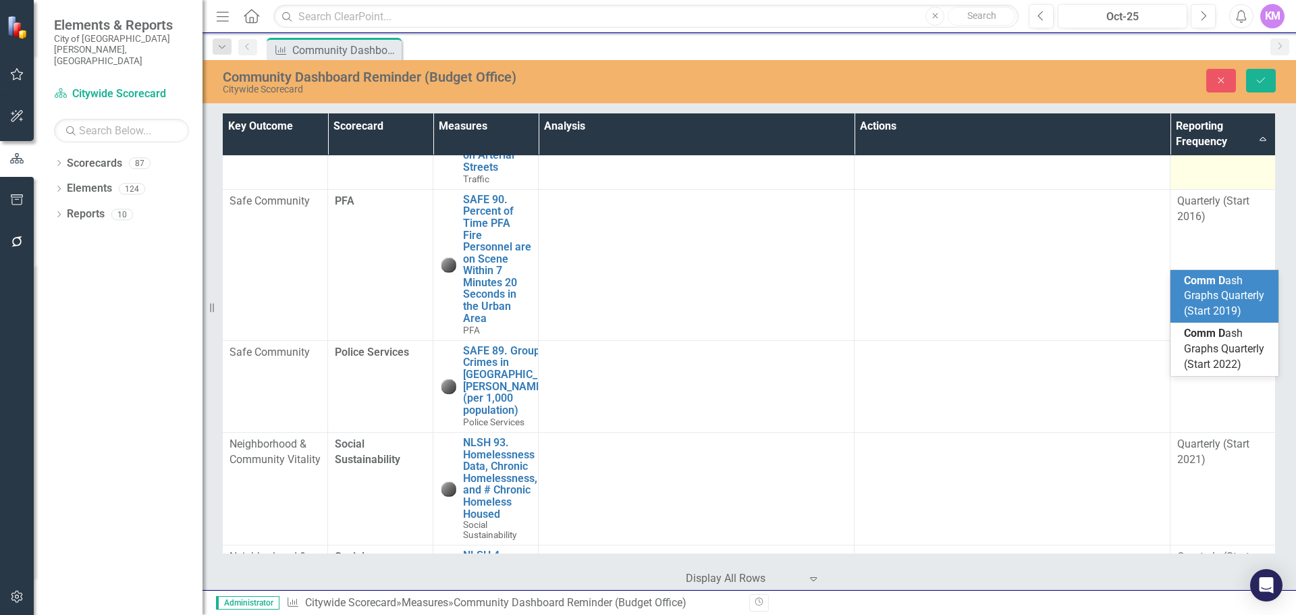
scroll to position [0, 0]
type input "comm dash"
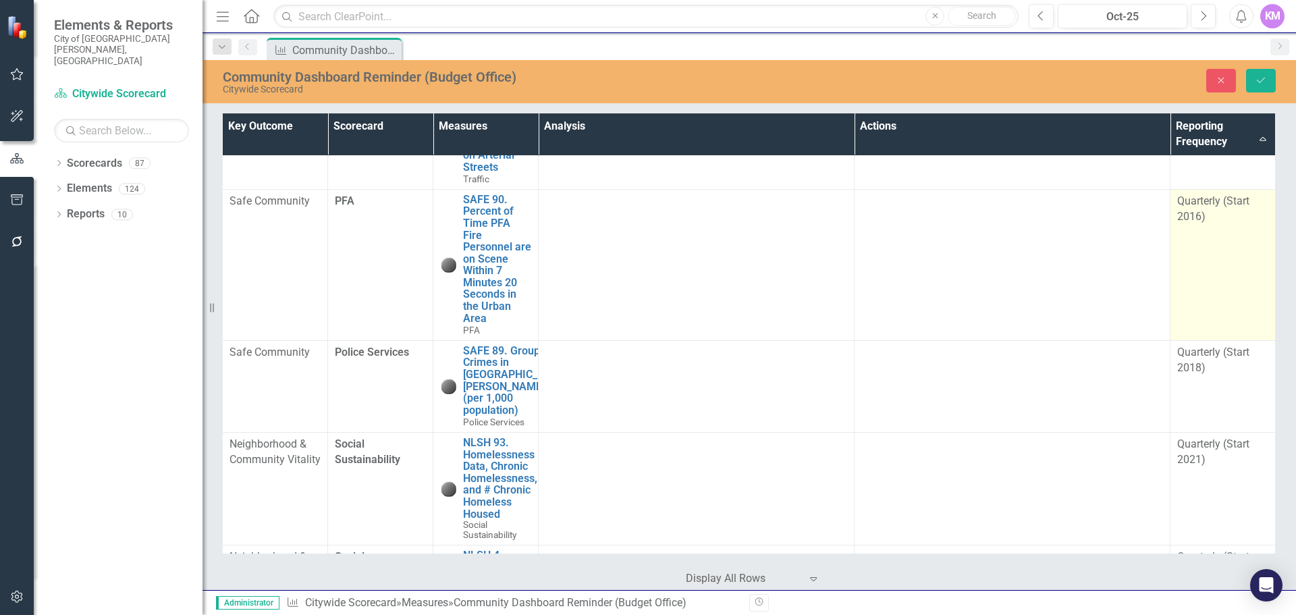
click at [1214, 340] on td "Quarterly (Start 2016)" at bounding box center [1222, 264] width 105 height 151
click at [1214, 340] on td "Quarterly (Start 2016) Expand" at bounding box center [1222, 264] width 105 height 151
click at [1250, 211] on icon "Expand" at bounding box center [1255, 205] width 13 height 11
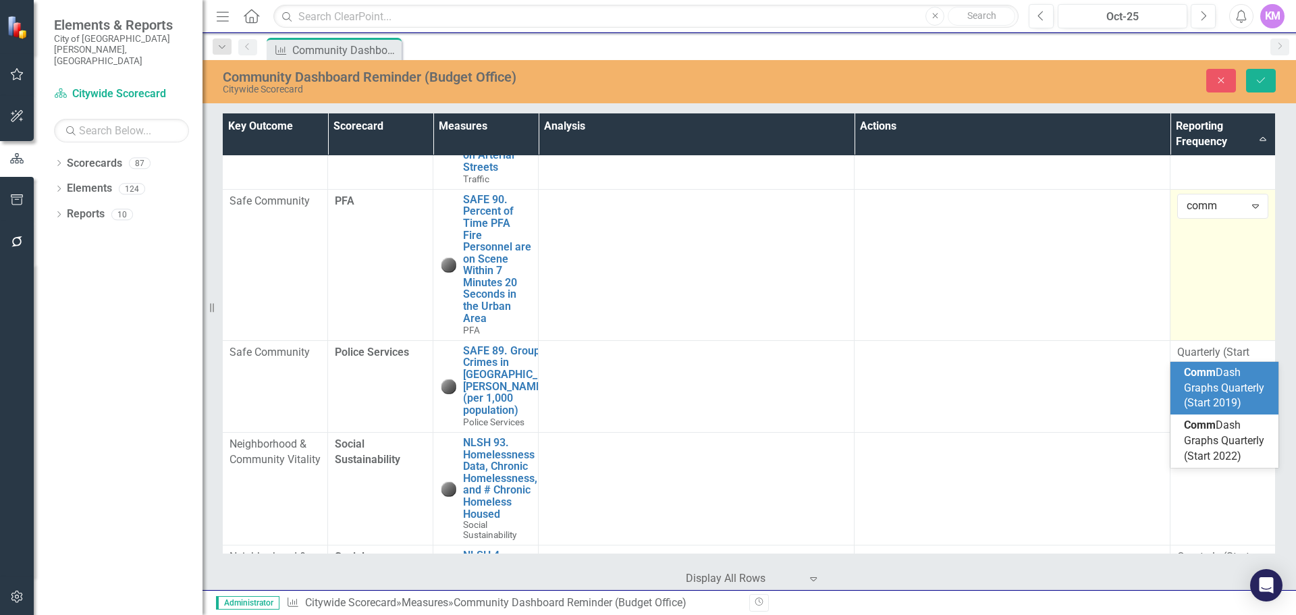
scroll to position [0, 0]
type input "comm da"
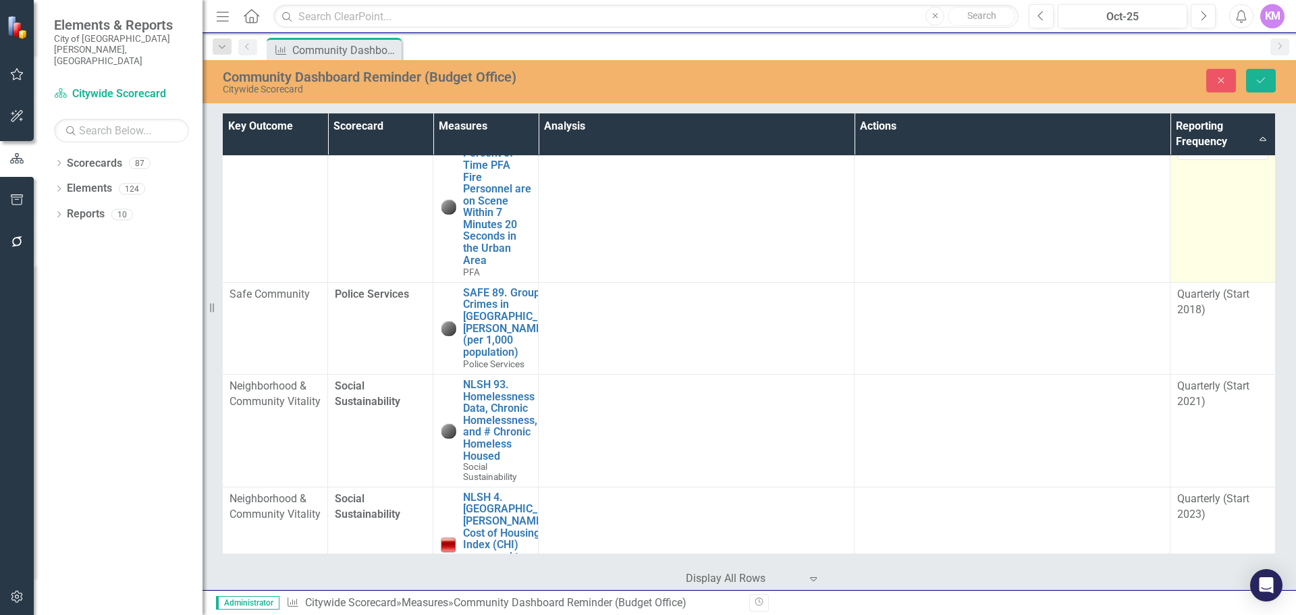
scroll to position [2773, 7]
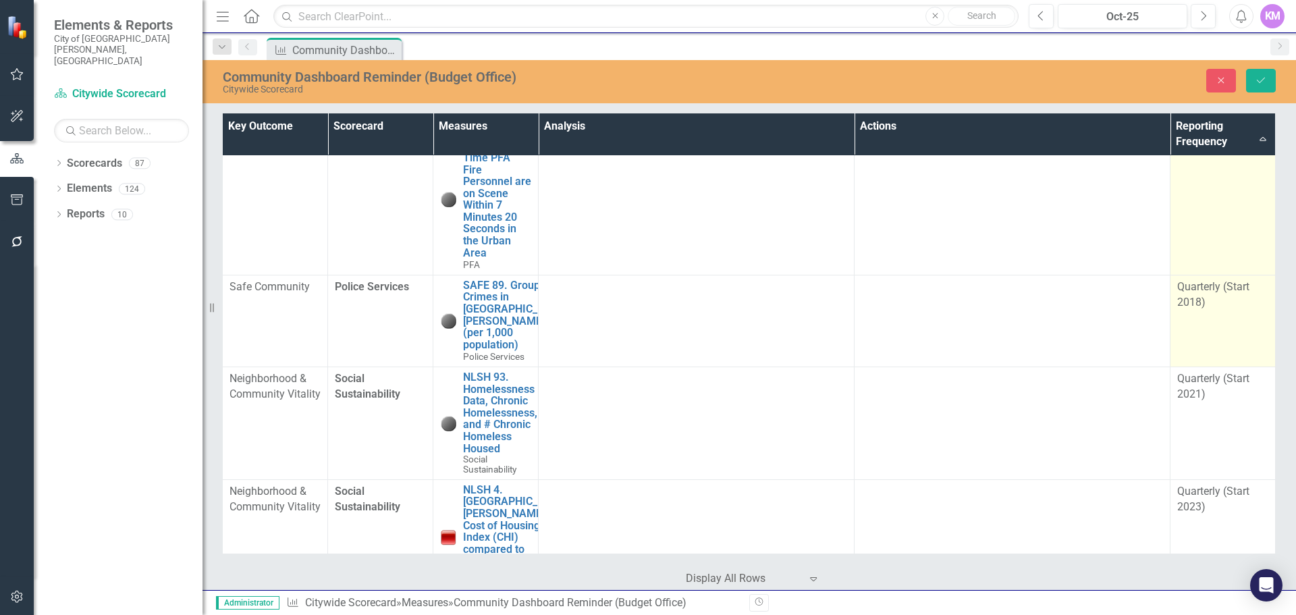
click at [1212, 310] on div "Quarterly (Start 2018)" at bounding box center [1222, 294] width 91 height 31
click at [1230, 300] on div "Quarterly (Start 2018)" at bounding box center [1216, 292] width 58 height 16
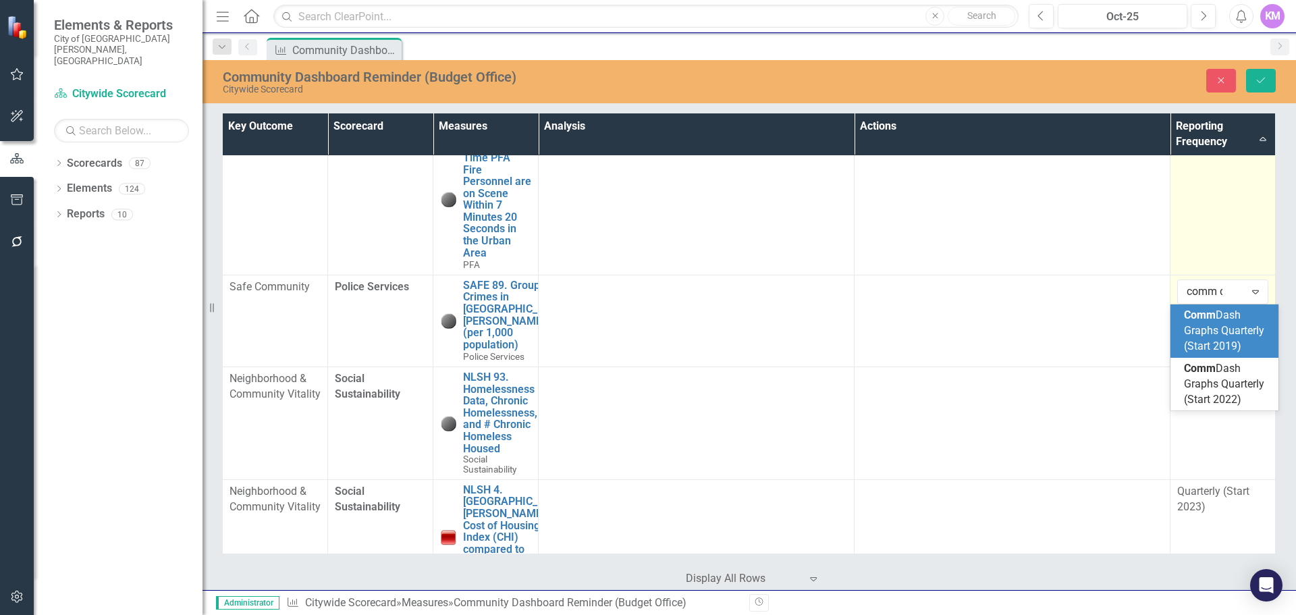
scroll to position [0, 0]
type input "comm da"
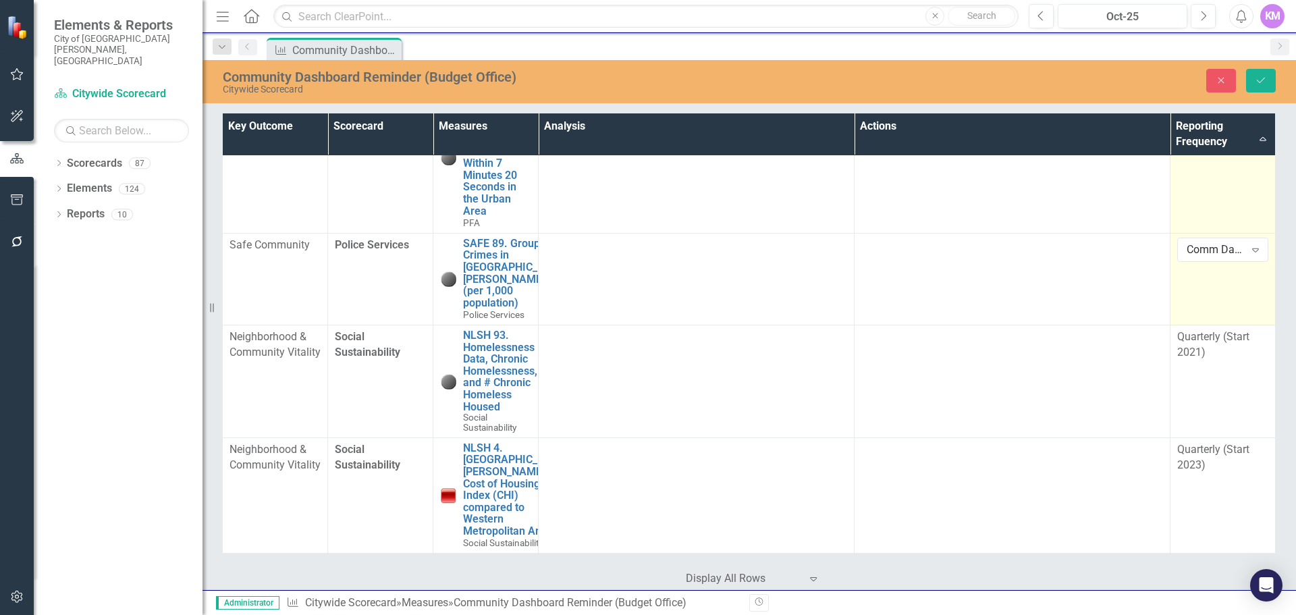
scroll to position [2965, 7]
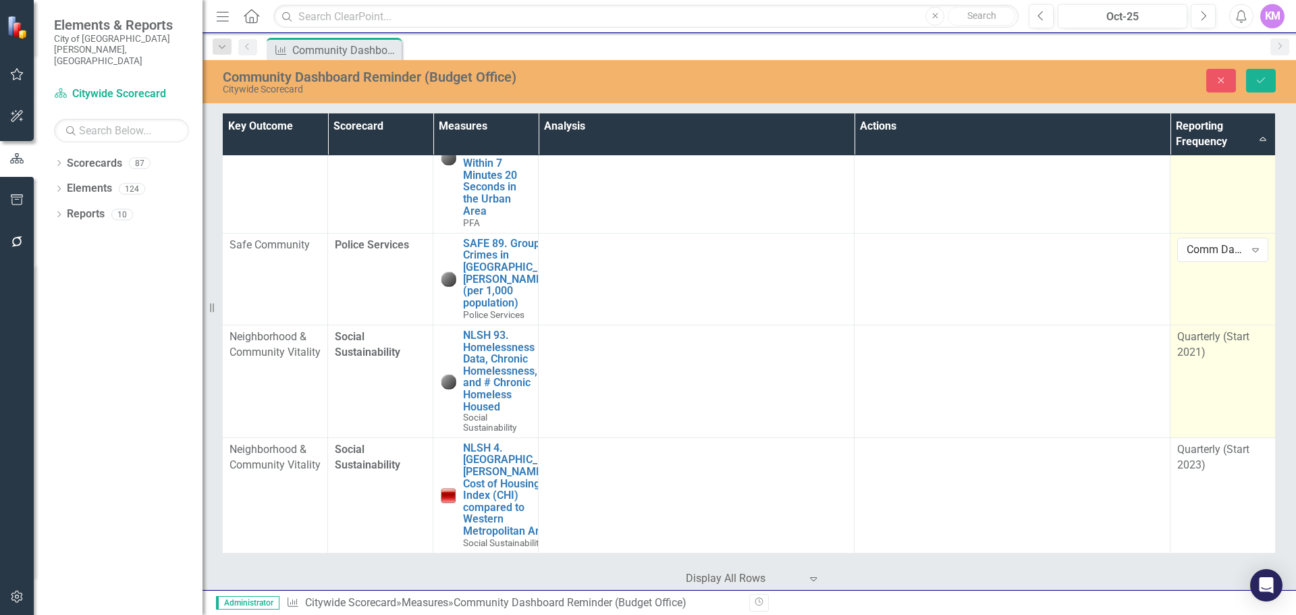
click at [1237, 357] on td "Quarterly (Start 2021)" at bounding box center [1222, 381] width 105 height 113
click at [1237, 357] on td "Quarterly (Start 2021) Expand" at bounding box center [1222, 381] width 105 height 113
click at [1252, 340] on icon at bounding box center [1255, 342] width 7 height 4
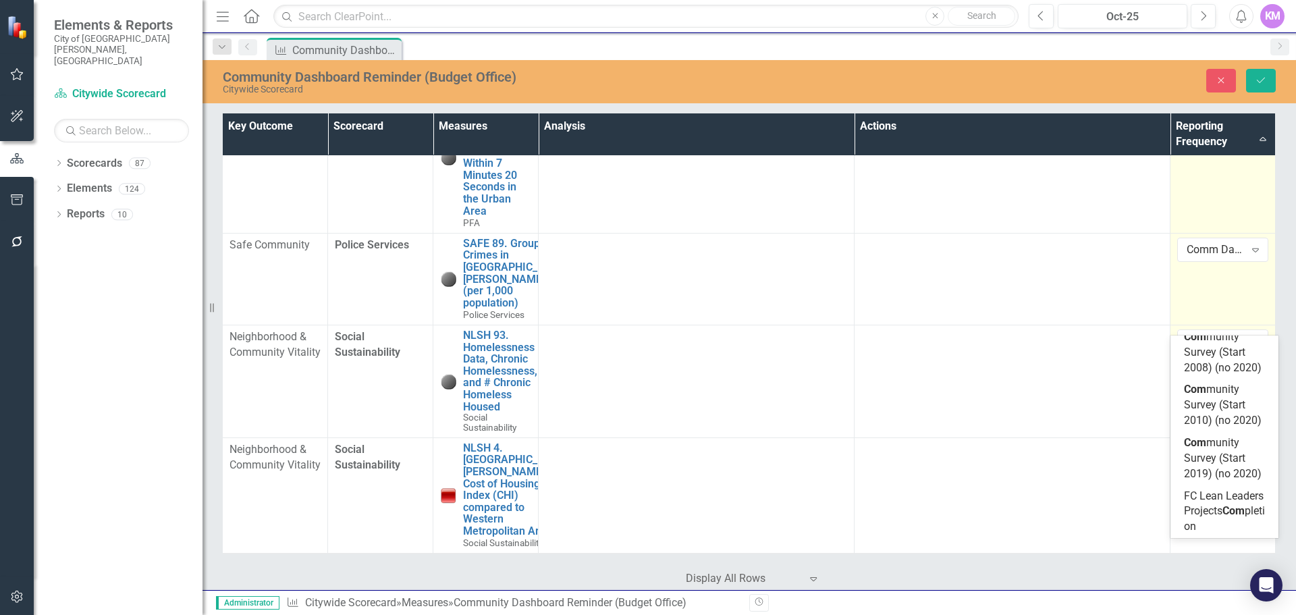
scroll to position [345, 0]
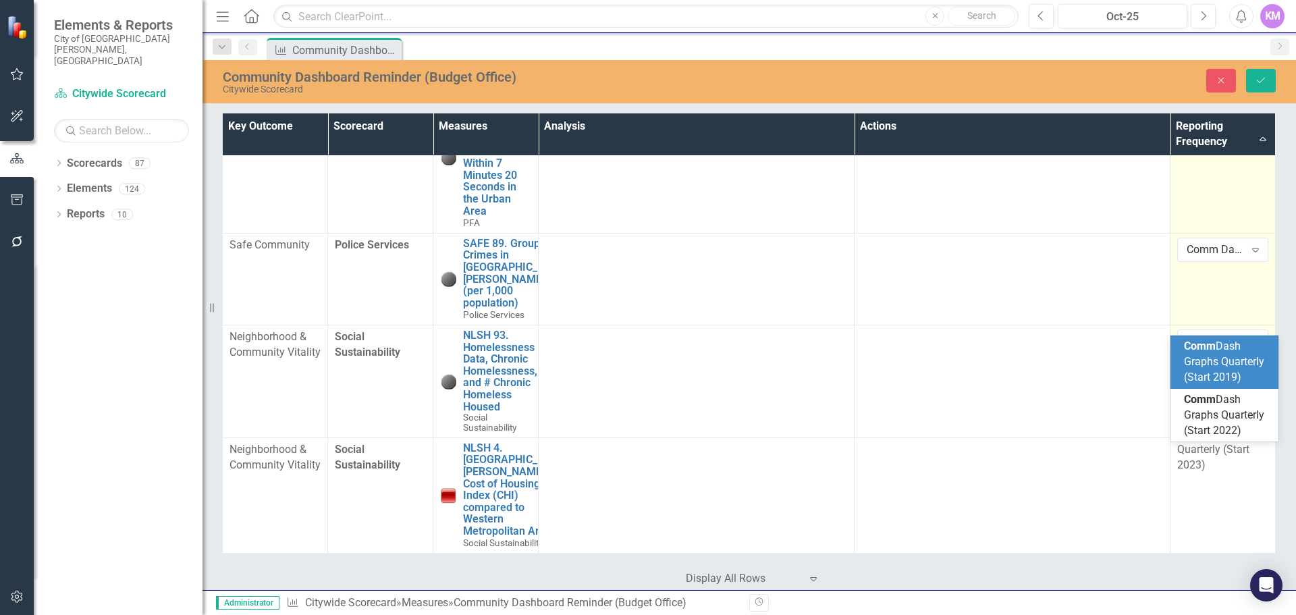
type input "comm d"
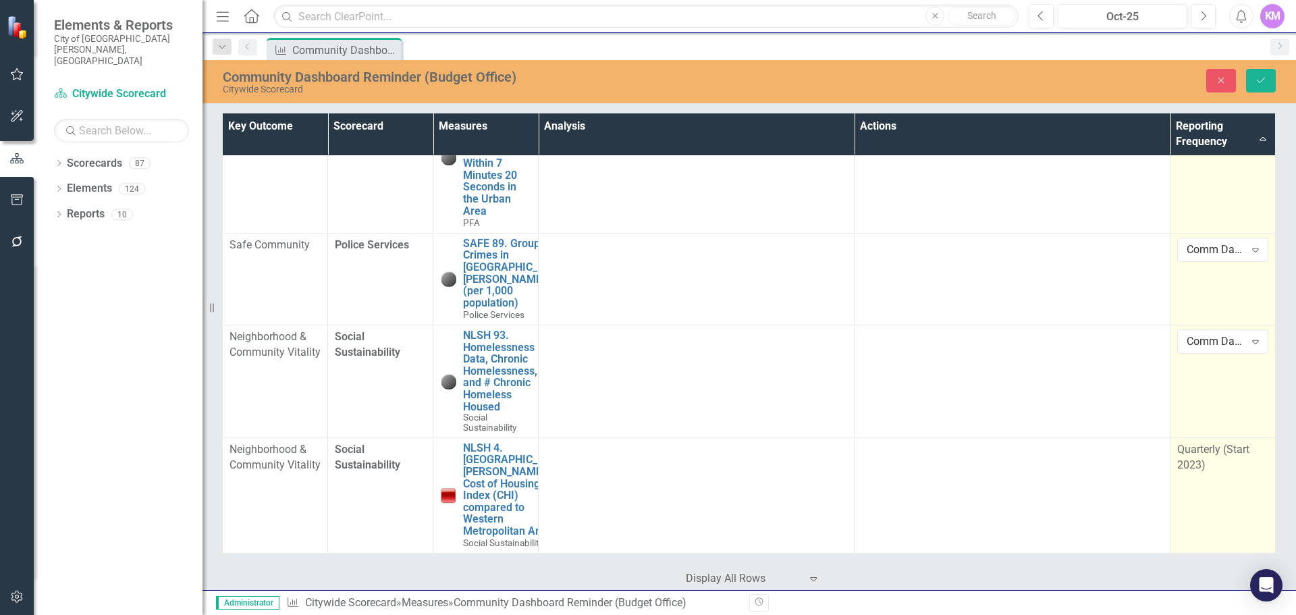
click at [1213, 462] on td "Quarterly (Start 2023)" at bounding box center [1222, 494] width 105 height 115
click at [1243, 444] on div "Expand" at bounding box center [1255, 454] width 24 height 22
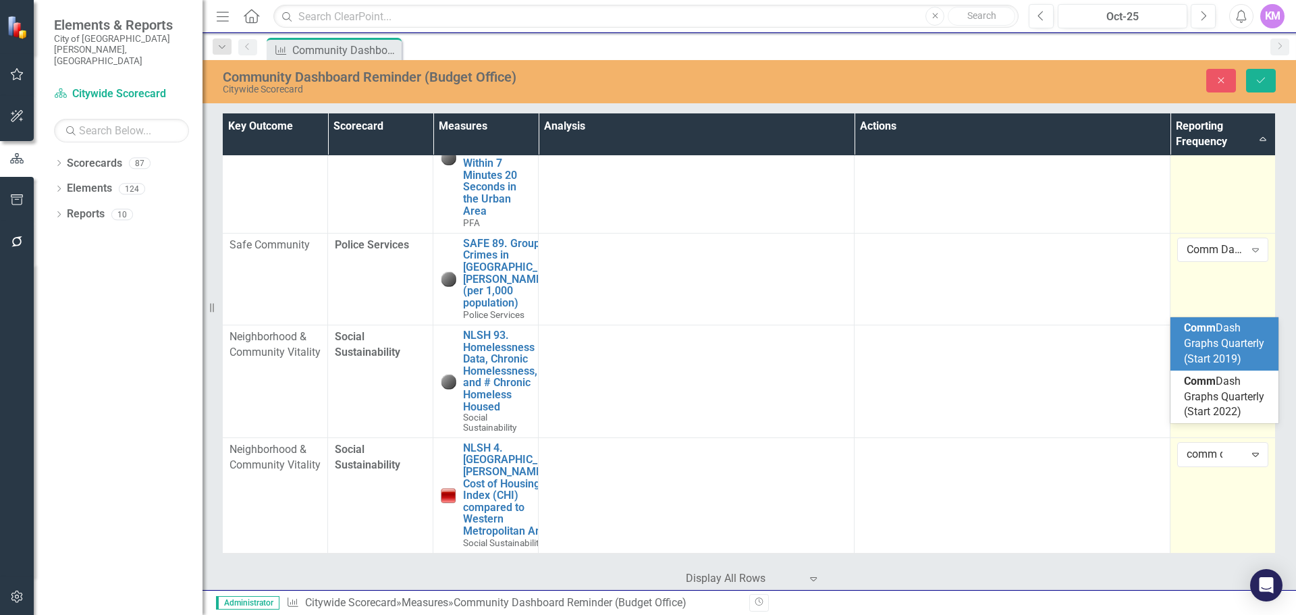
type input "comm da"
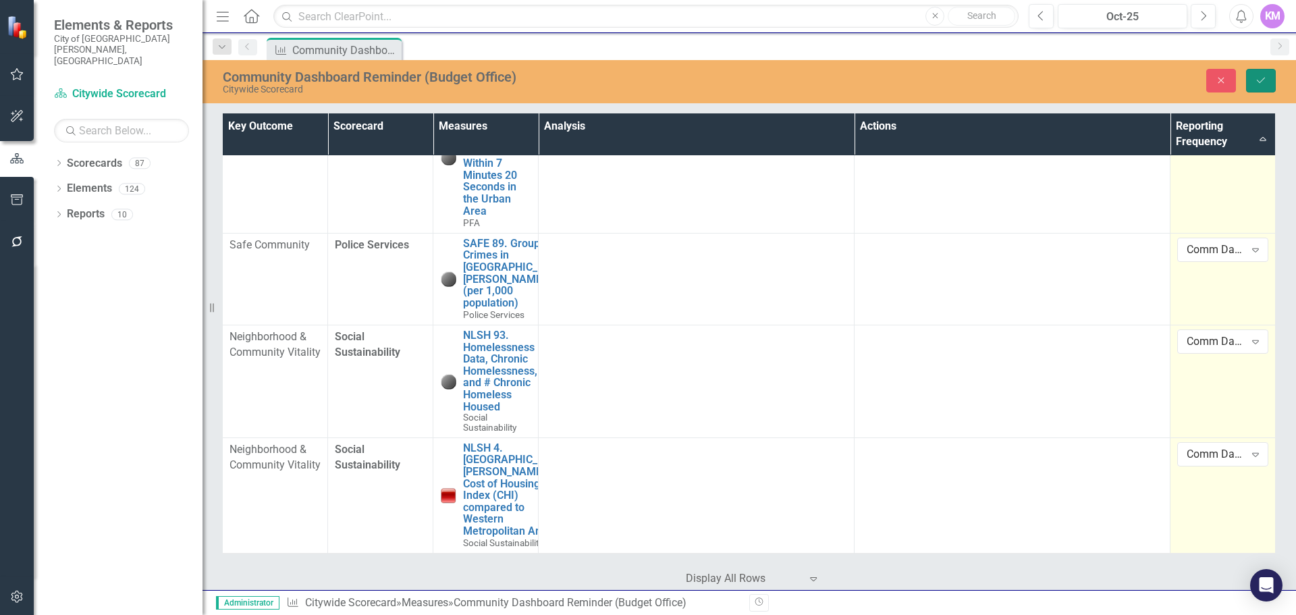
click at [1261, 84] on icon "Save" at bounding box center [1261, 80] width 12 height 9
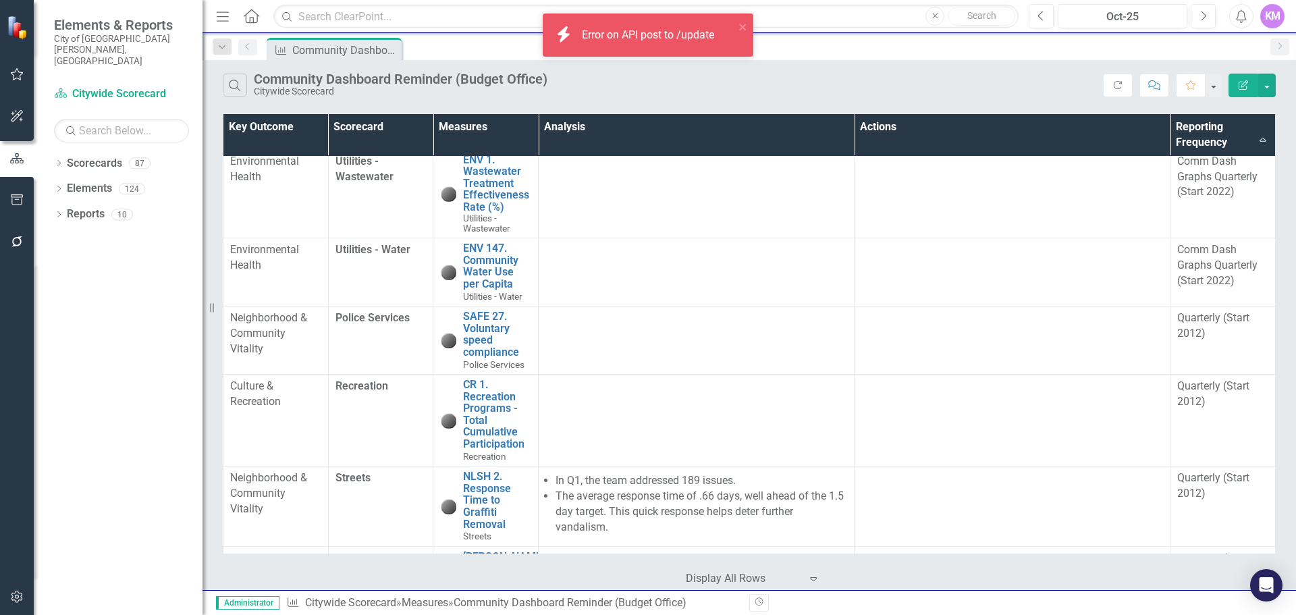
scroll to position [1829, 0]
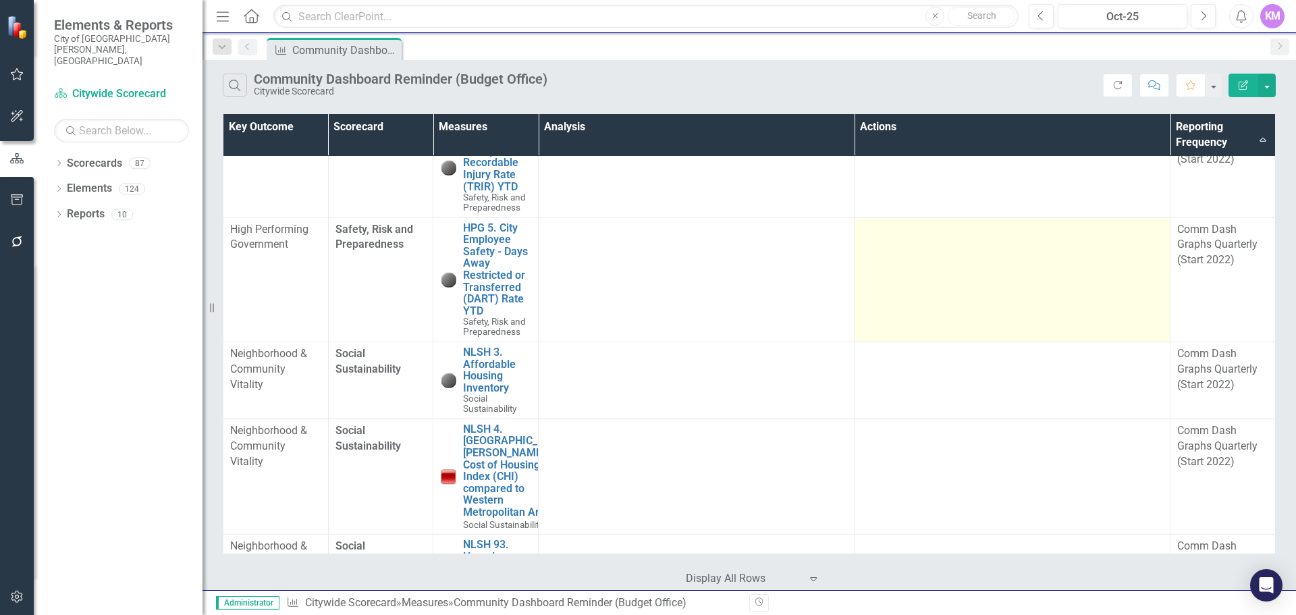
drag, startPoint x: 1170, startPoint y: 292, endPoint x: 1108, endPoint y: 362, distance: 92.8
click at [1108, 342] on td at bounding box center [1013, 279] width 316 height 124
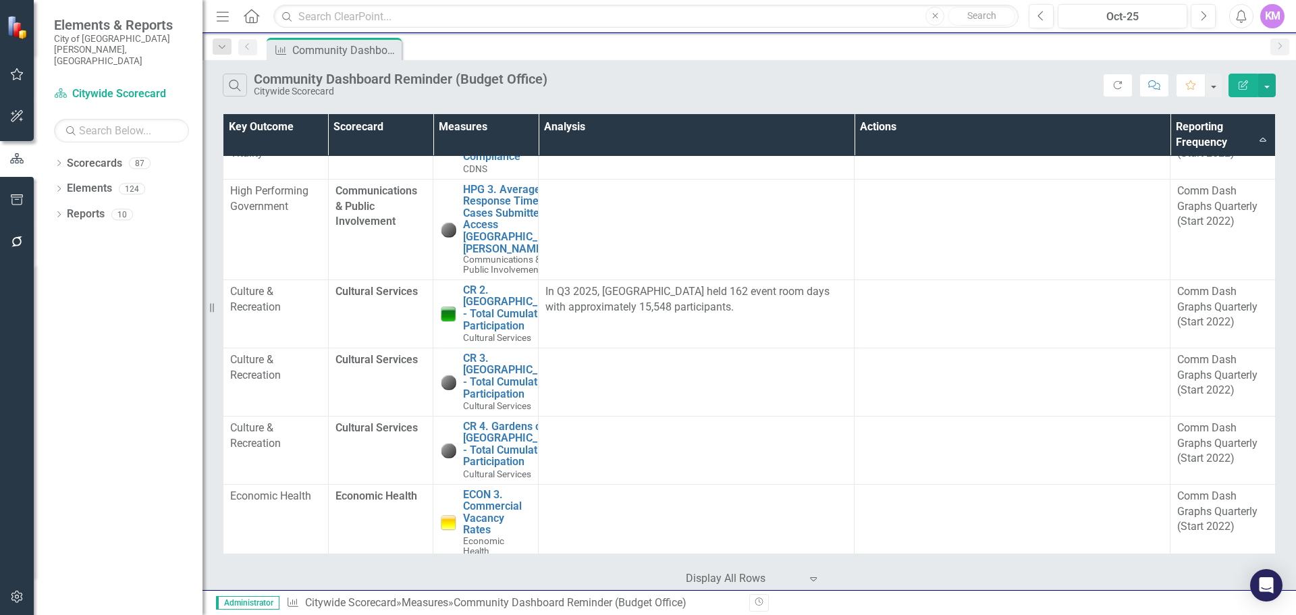
scroll to position [1, 0]
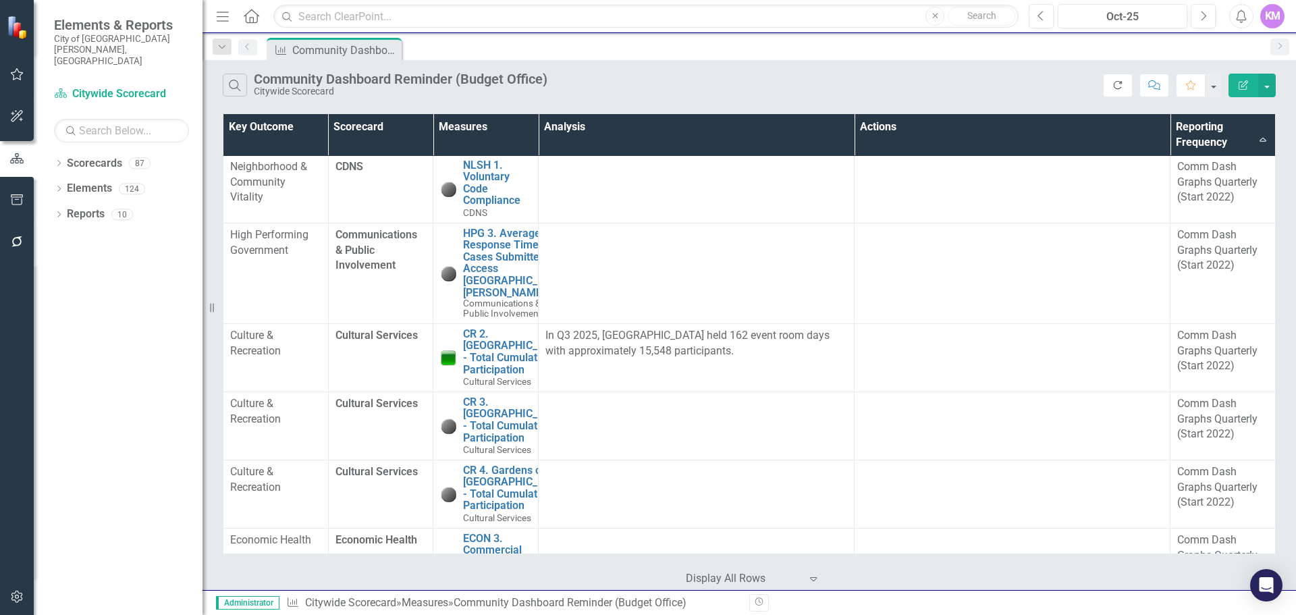
click at [1116, 85] on icon "Refresh" at bounding box center [1118, 84] width 12 height 9
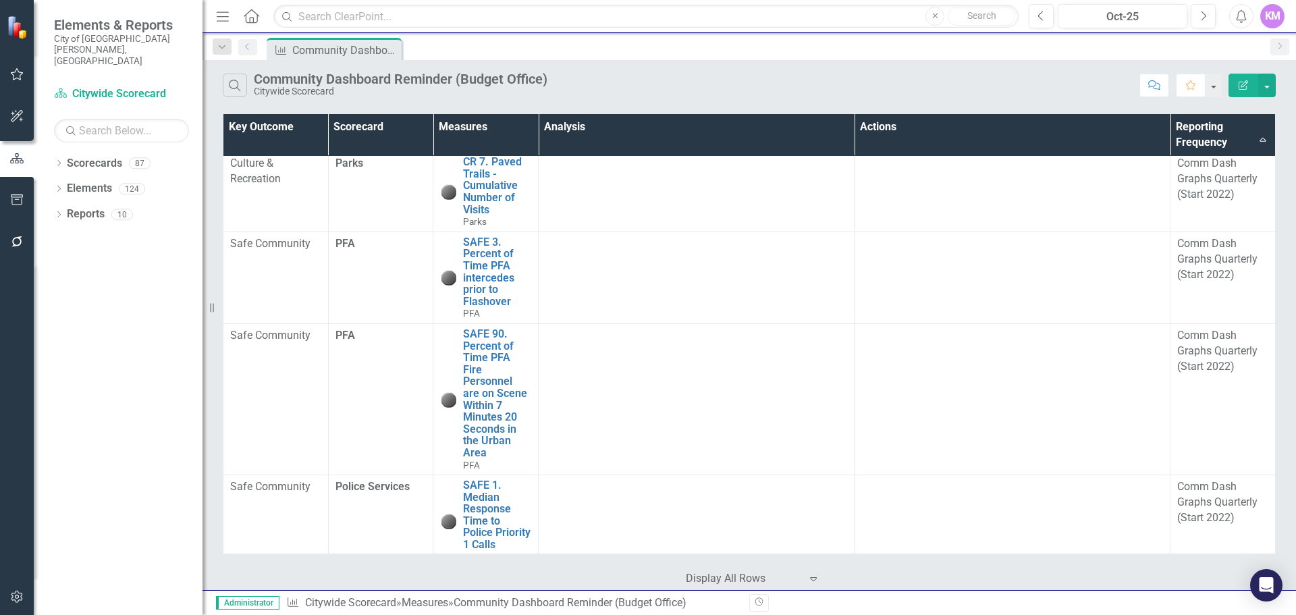
scroll to position [1129, 0]
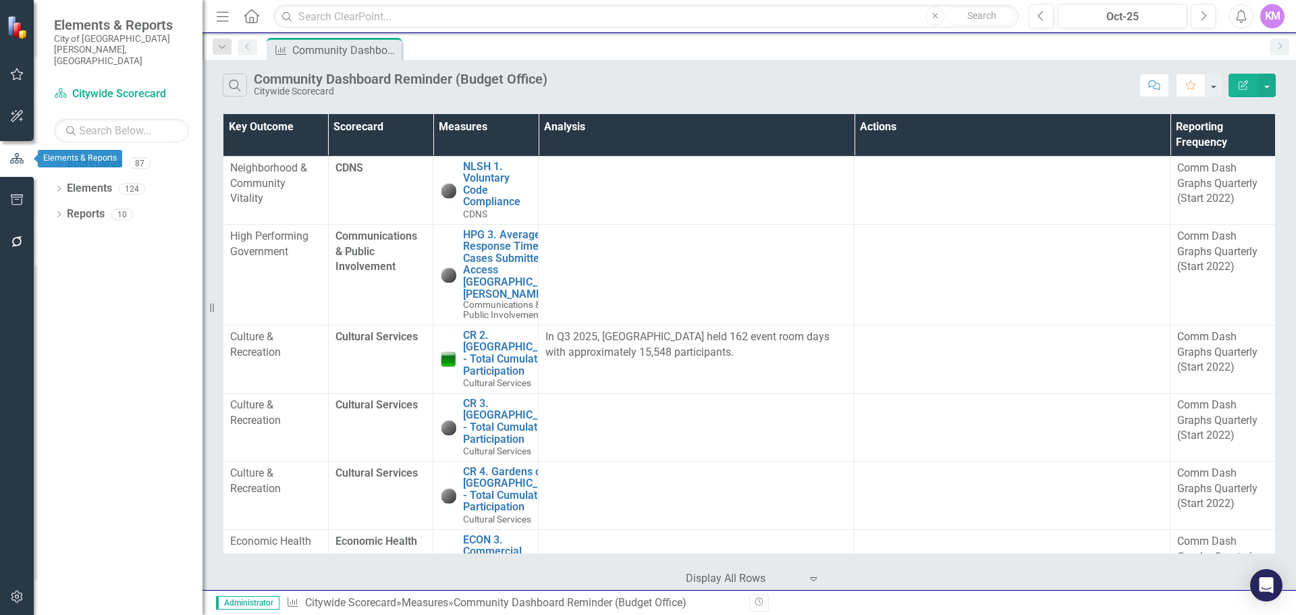
click at [11, 160] on icon "button" at bounding box center [16, 158] width 13 height 10
click at [16, 591] on icon "button" at bounding box center [16, 597] width 11 height 12
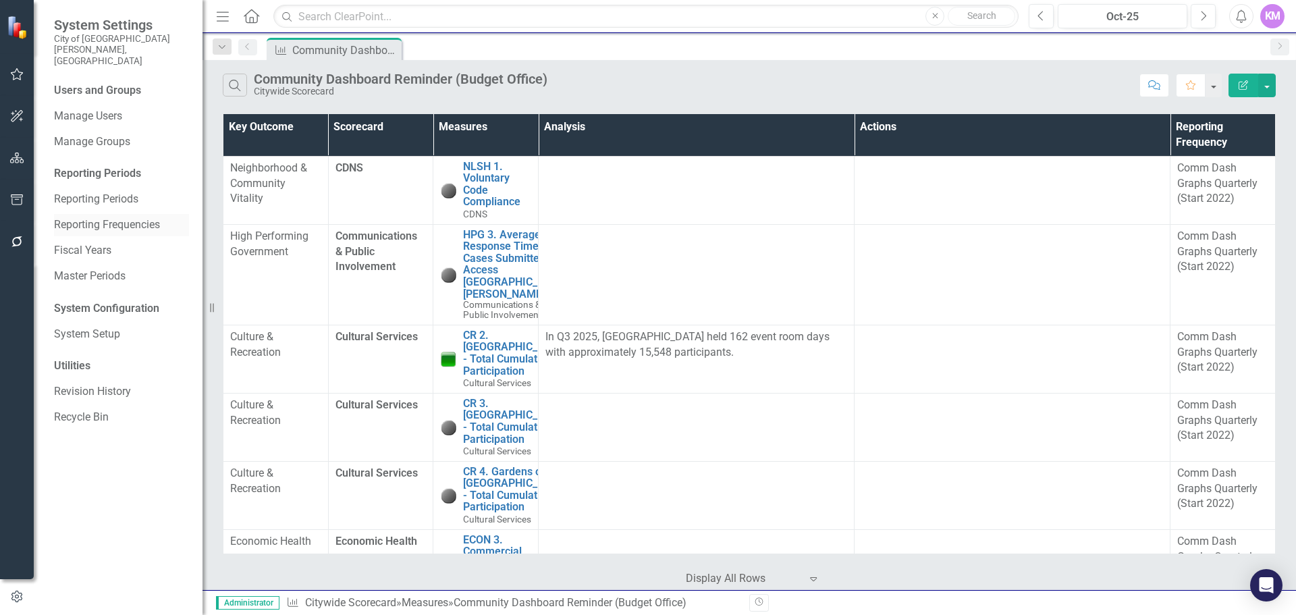
click at [122, 217] on link "Reporting Frequencies" at bounding box center [121, 225] width 135 height 16
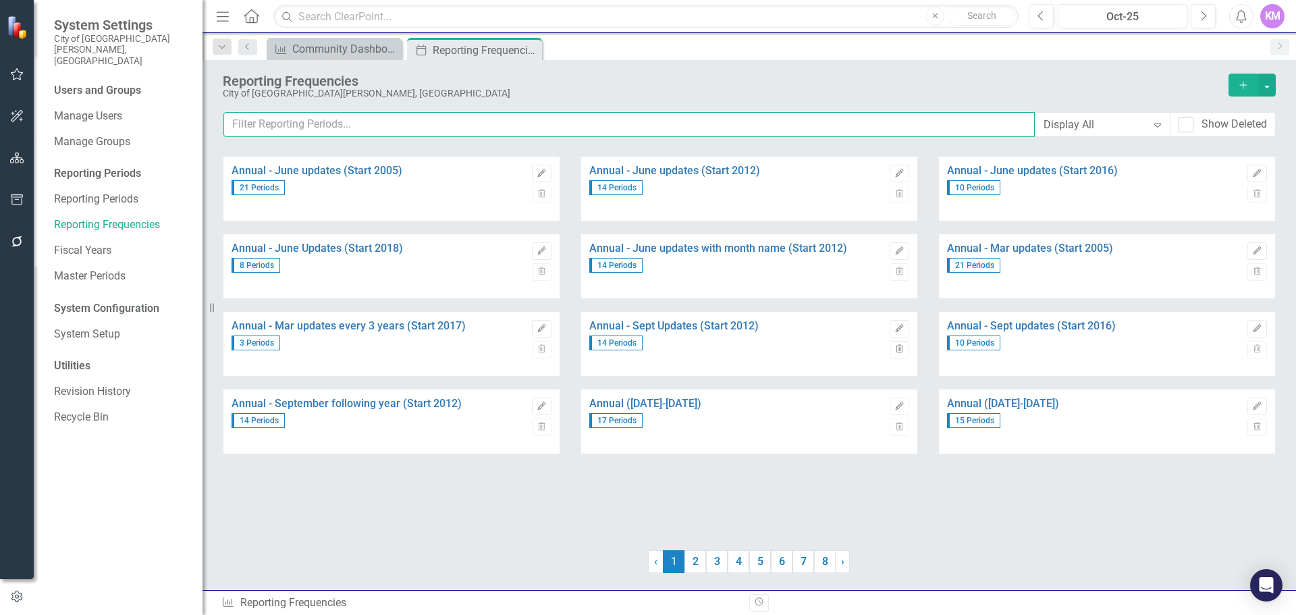
click at [727, 130] on input "text" at bounding box center [628, 124] width 811 height 25
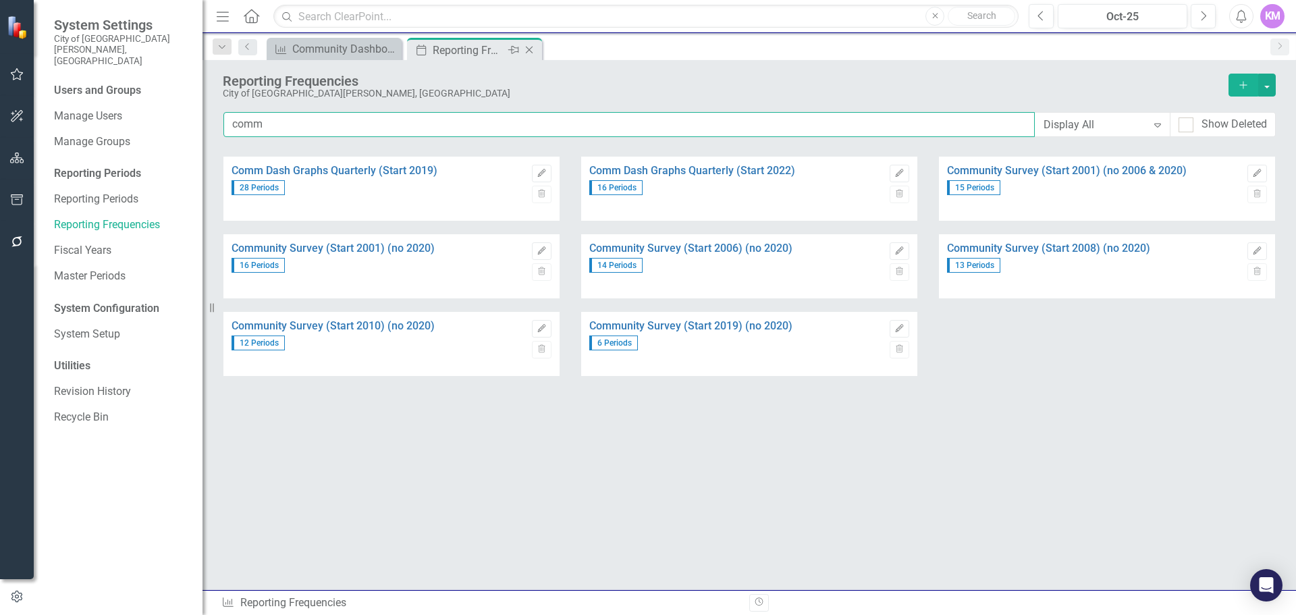
type input "comm"
click at [530, 51] on icon "Close" at bounding box center [528, 50] width 13 height 11
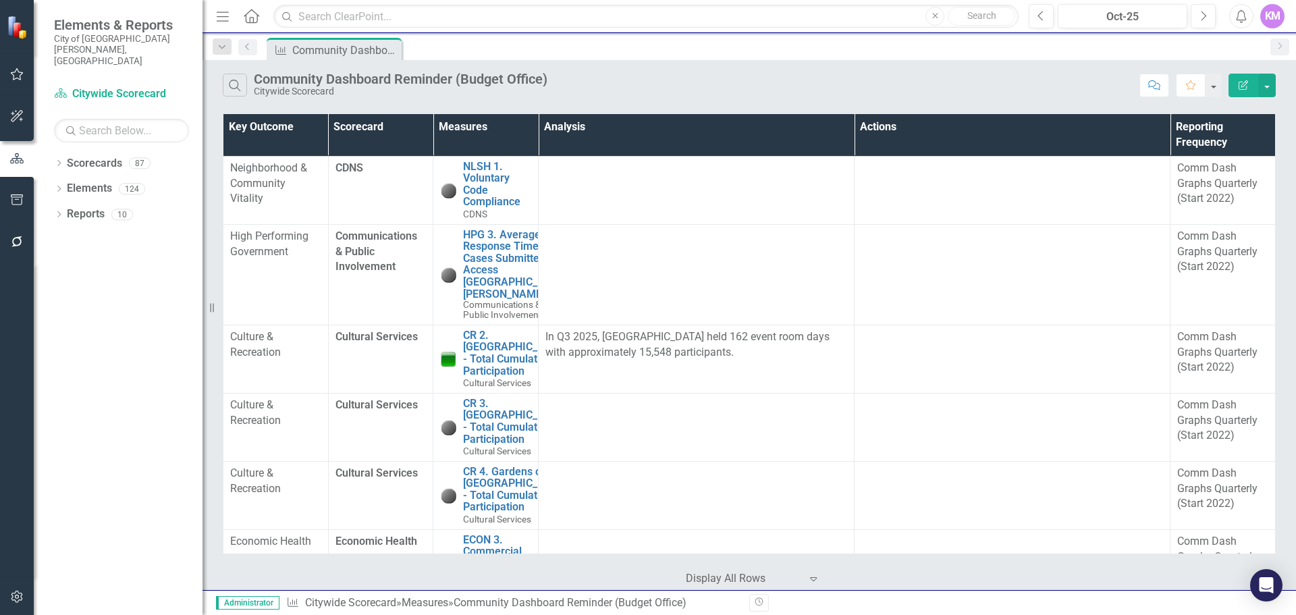
click at [244, 49] on icon "Previous" at bounding box center [247, 47] width 11 height 8
click at [96, 207] on link "Reports" at bounding box center [86, 215] width 38 height 16
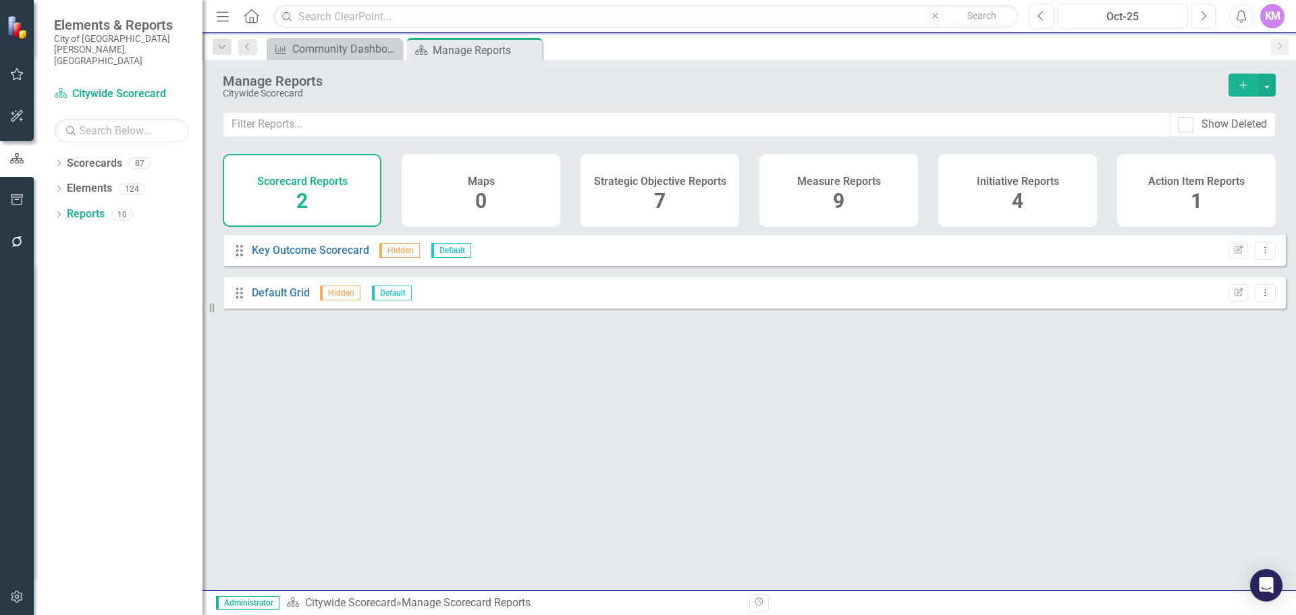
click at [843, 192] on span "9" at bounding box center [838, 201] width 11 height 24
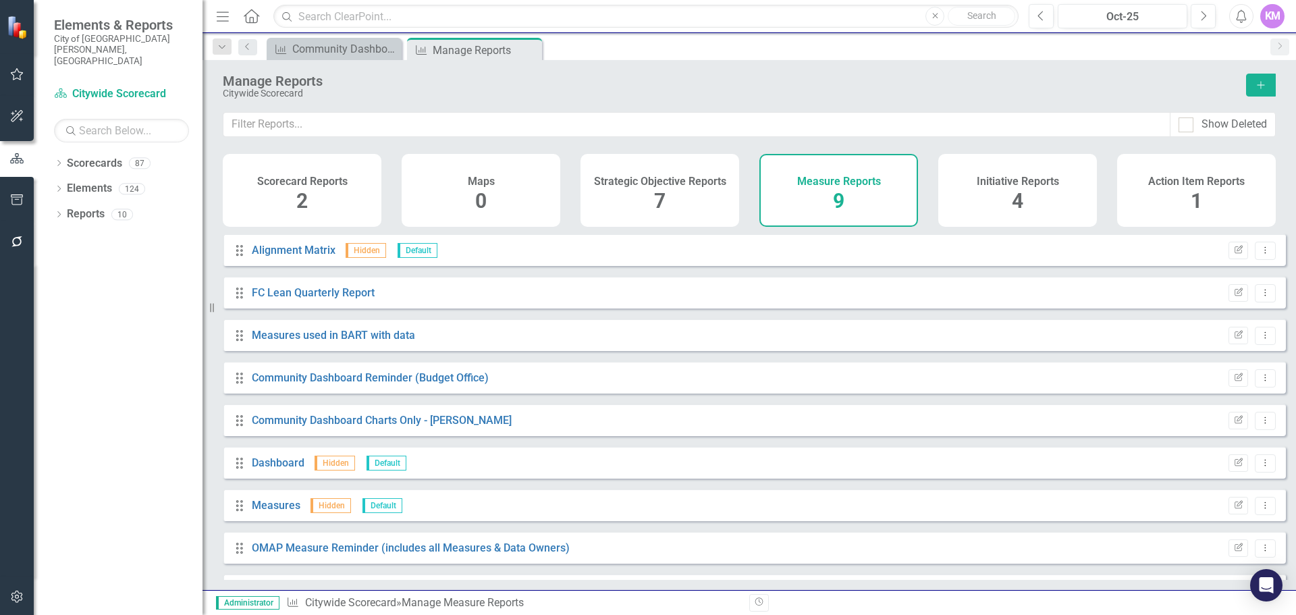
click at [667, 393] on div "Drag Community Dashboard Reminder (Budget Office) Edit Report Dropdown Menu" at bounding box center [754, 377] width 1063 height 32
click at [442, 427] on link "Community Dashboard Charts Only - [PERSON_NAME]" at bounding box center [382, 420] width 260 height 13
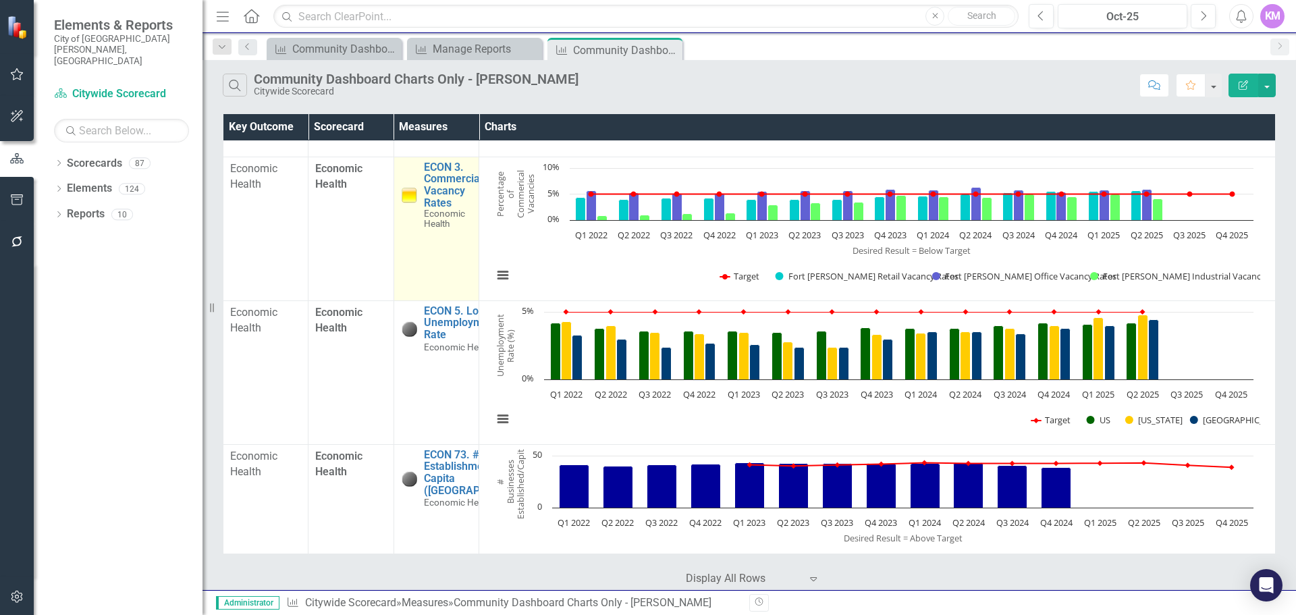
scroll to position [703, 0]
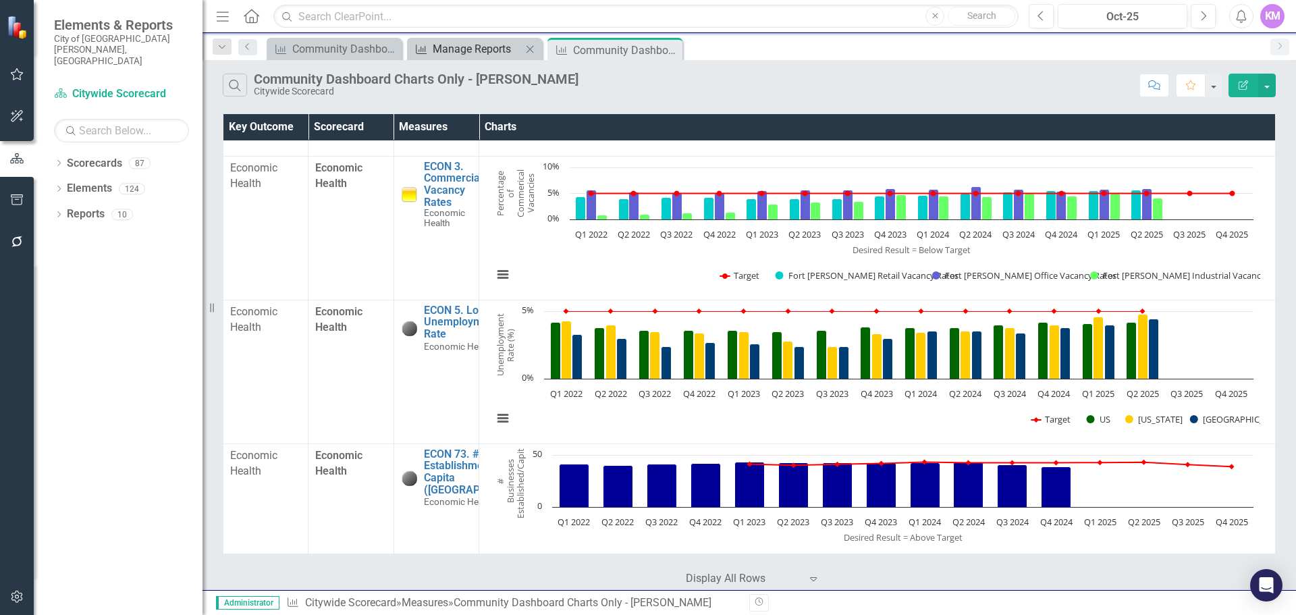
click at [455, 44] on div "Manage Reports" at bounding box center [477, 48] width 89 height 17
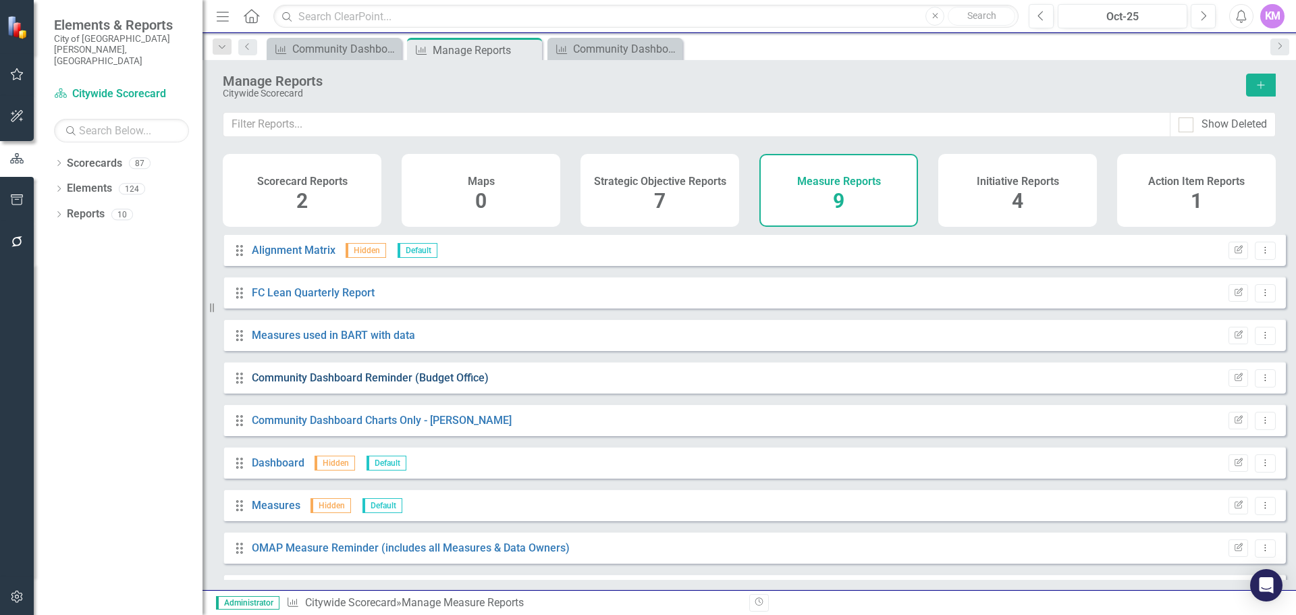
click at [451, 384] on link "Community Dashboard Reminder (Budget Office)" at bounding box center [370, 377] width 237 height 13
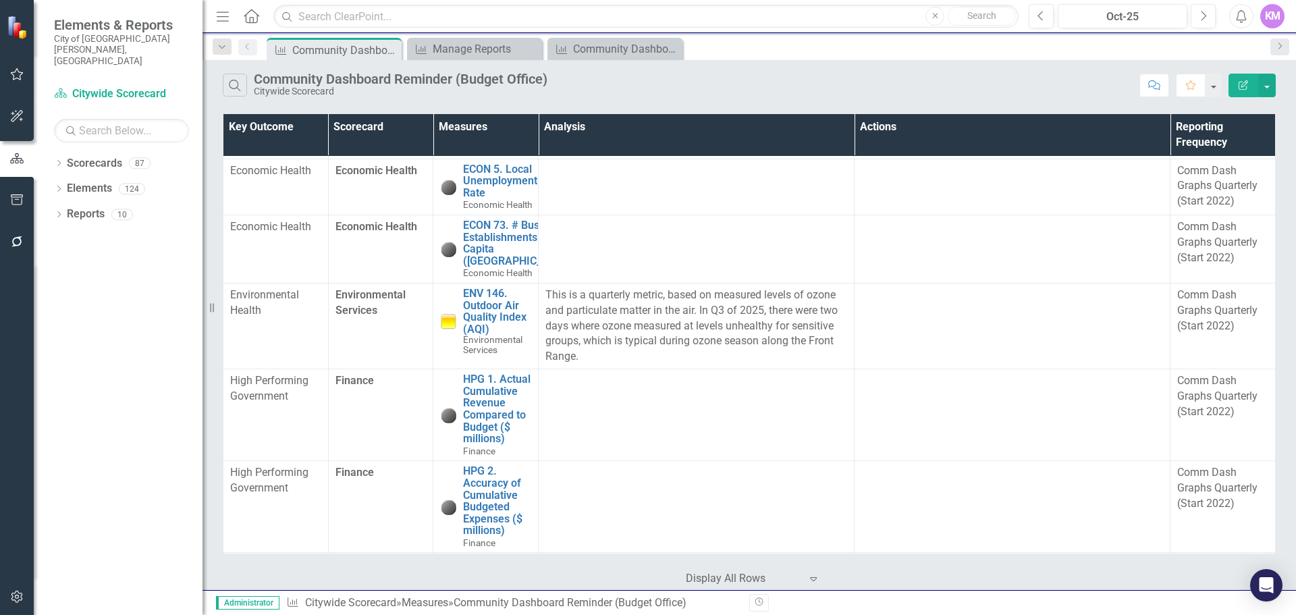
scroll to position [458, 0]
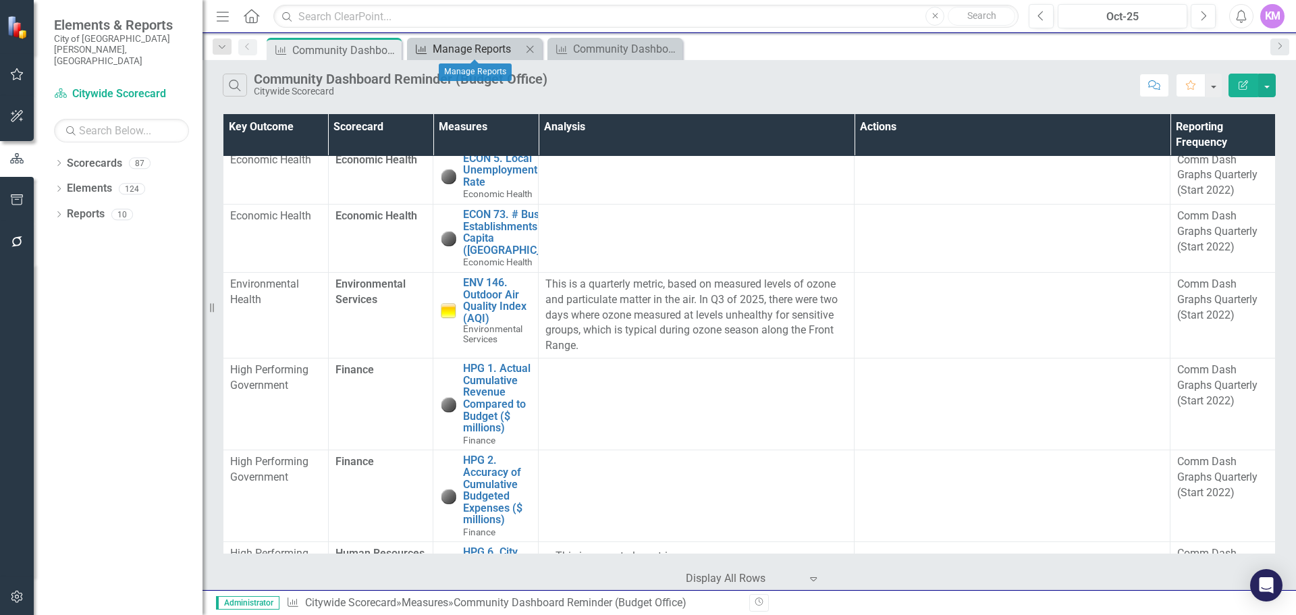
click at [454, 48] on div "Manage Reports" at bounding box center [477, 48] width 89 height 17
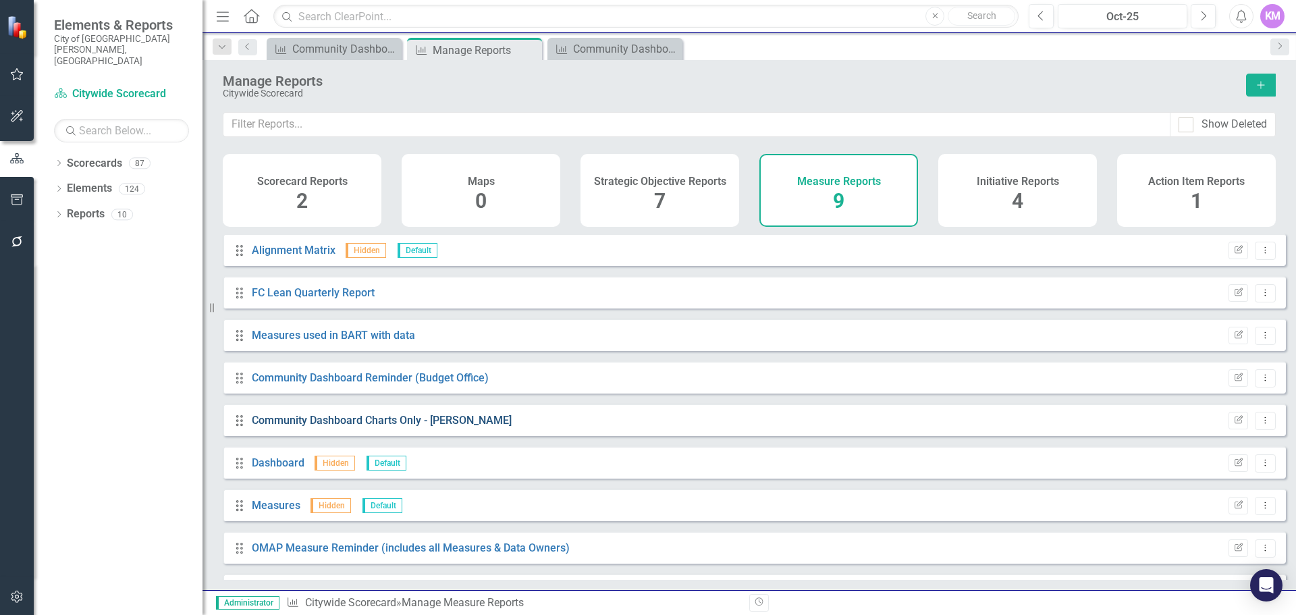
click at [325, 427] on link "Community Dashboard Charts Only - [PERSON_NAME]" at bounding box center [382, 420] width 260 height 13
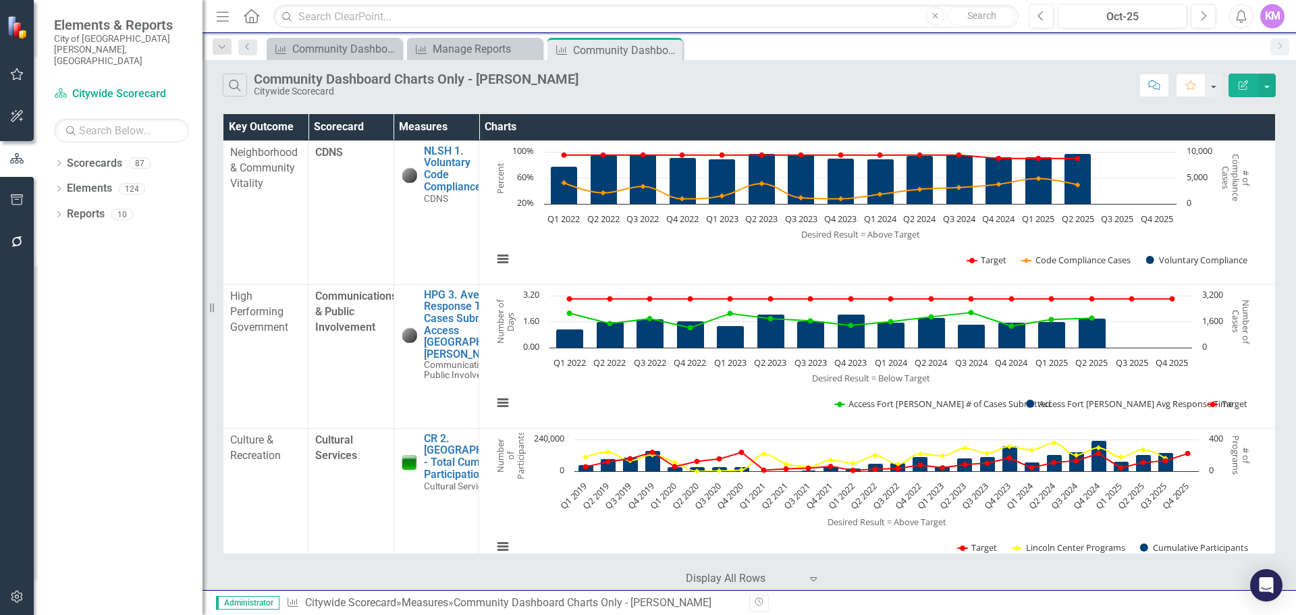
click at [325, 431] on td "Cultural Services" at bounding box center [350, 500] width 85 height 144
click at [455, 50] on div "Manage Reports" at bounding box center [477, 48] width 89 height 17
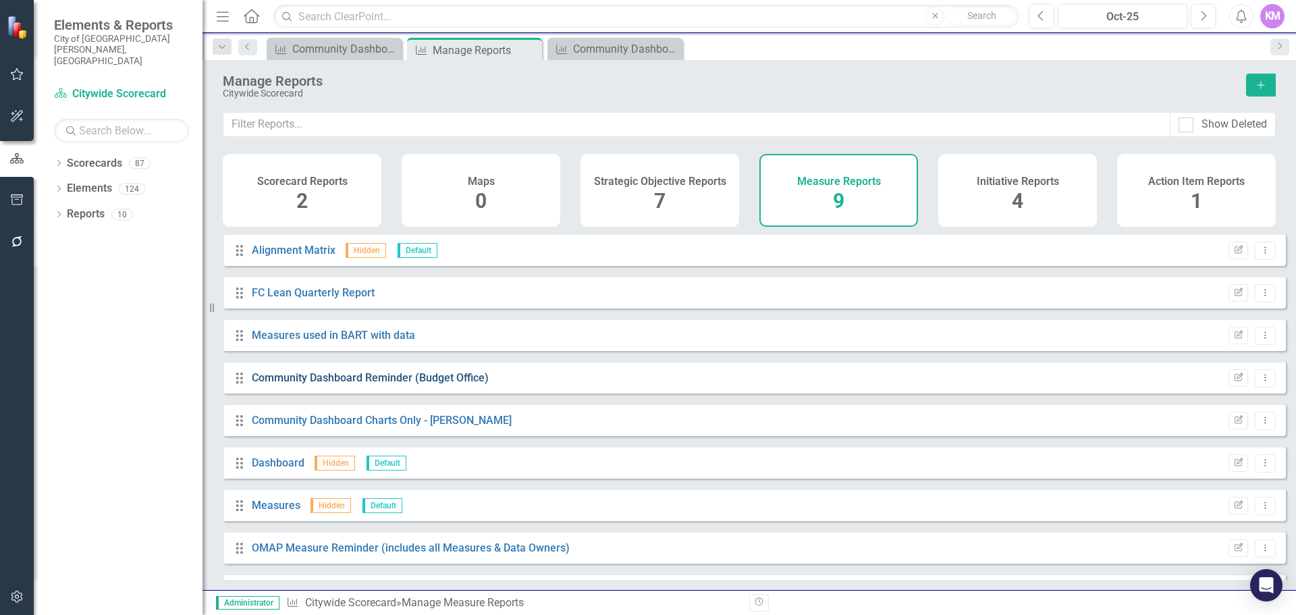
click at [407, 384] on link "Community Dashboard Reminder (Budget Office)" at bounding box center [370, 377] width 237 height 13
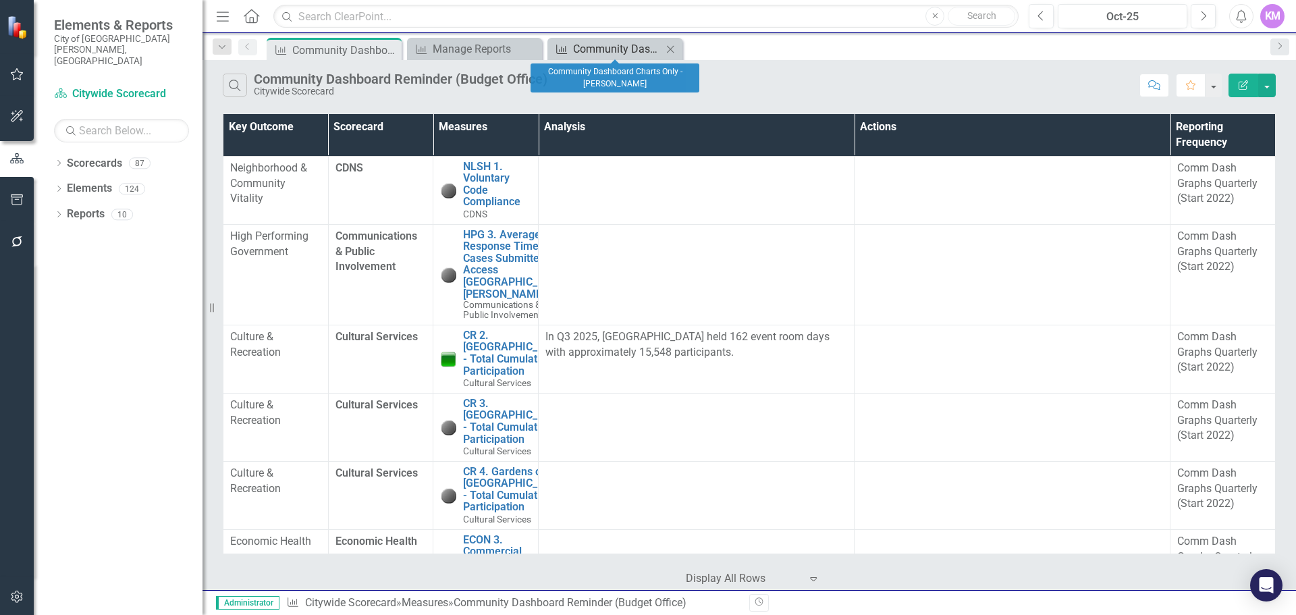
click at [593, 53] on div "Community Dashboard Charts Only - [PERSON_NAME]" at bounding box center [617, 48] width 89 height 17
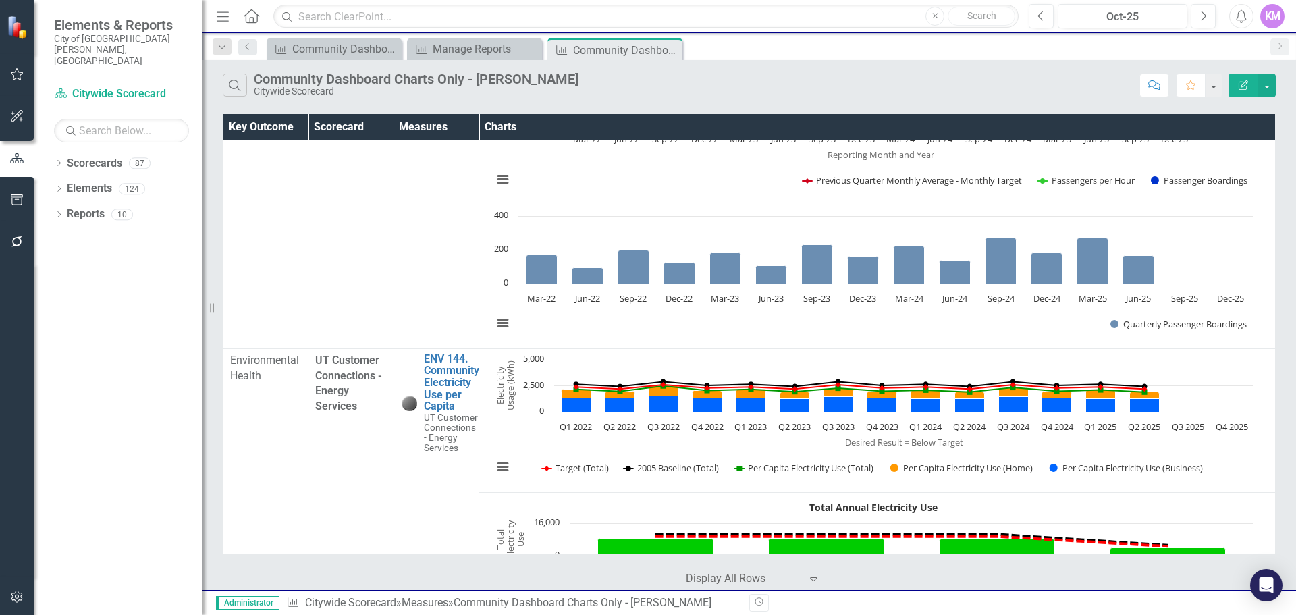
scroll to position [5013, 0]
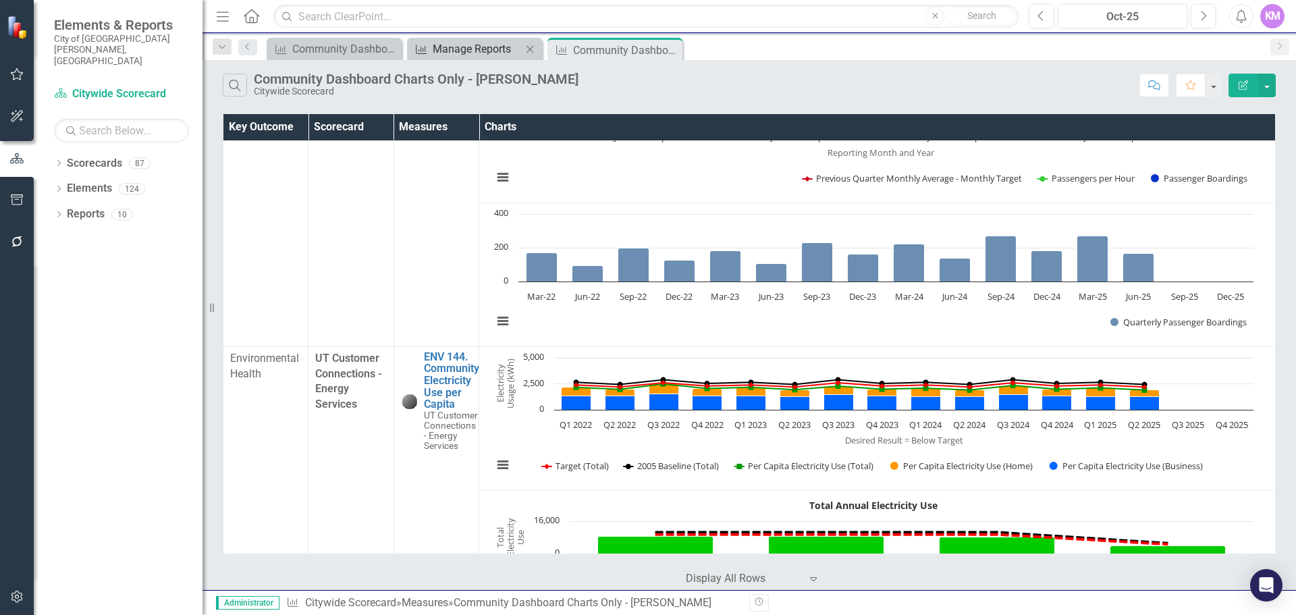
click at [472, 42] on div "Manage Reports" at bounding box center [477, 48] width 89 height 17
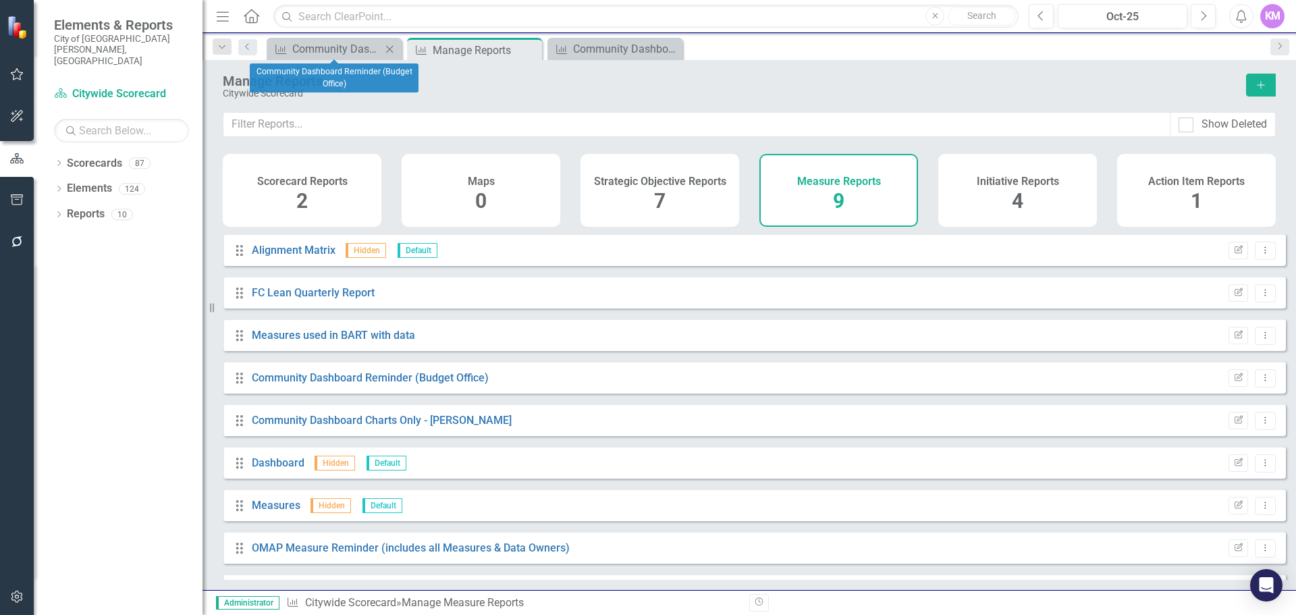
click at [330, 57] on div "Measure Community Dashboard Reminder (Budget Office) Close" at bounding box center [334, 49] width 135 height 22
click at [332, 53] on div "Community Dashboard Reminder (Budget Office)" at bounding box center [336, 48] width 89 height 17
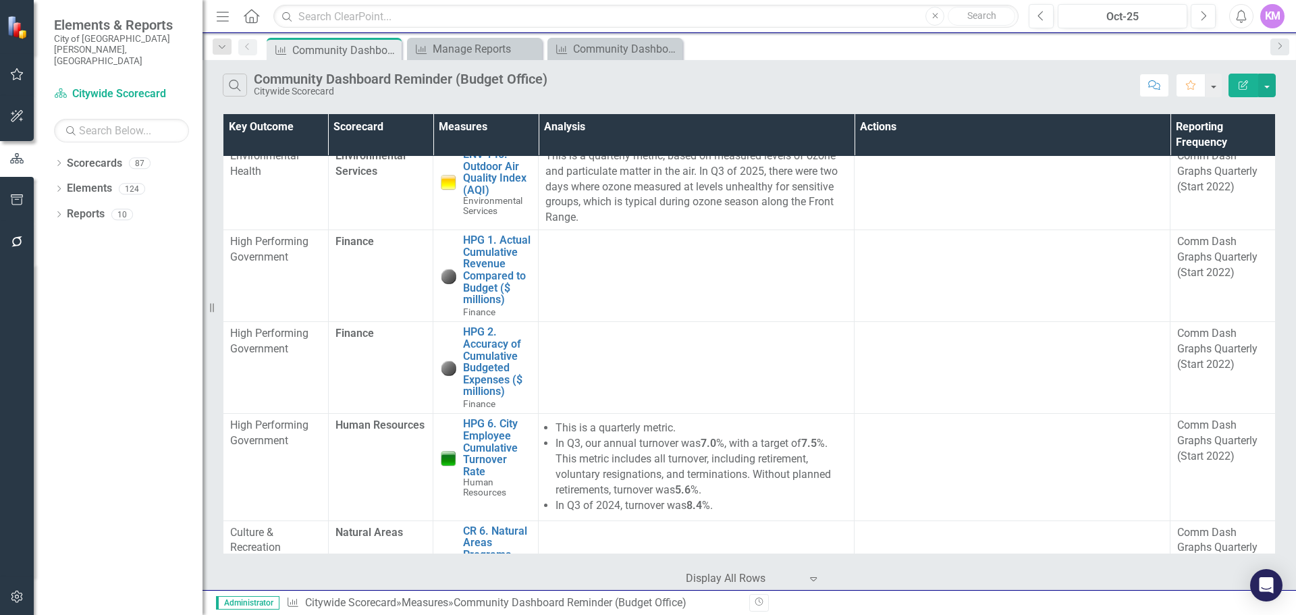
scroll to position [587, 0]
click at [1270, 90] on button "button" at bounding box center [1267, 86] width 18 height 24
click at [1078, 84] on div "Search Community Dashboard Reminder (Budget Office) Citywide Scorecard" at bounding box center [678, 85] width 910 height 23
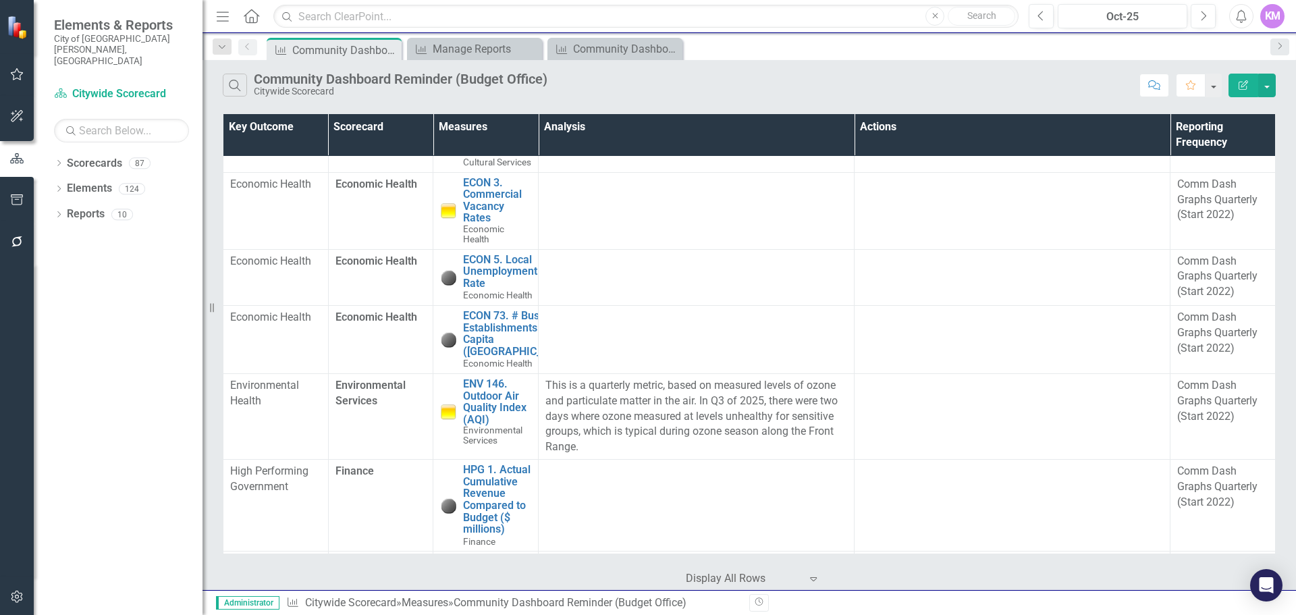
scroll to position [358, 0]
click at [530, 47] on icon "Close" at bounding box center [529, 49] width 13 height 11
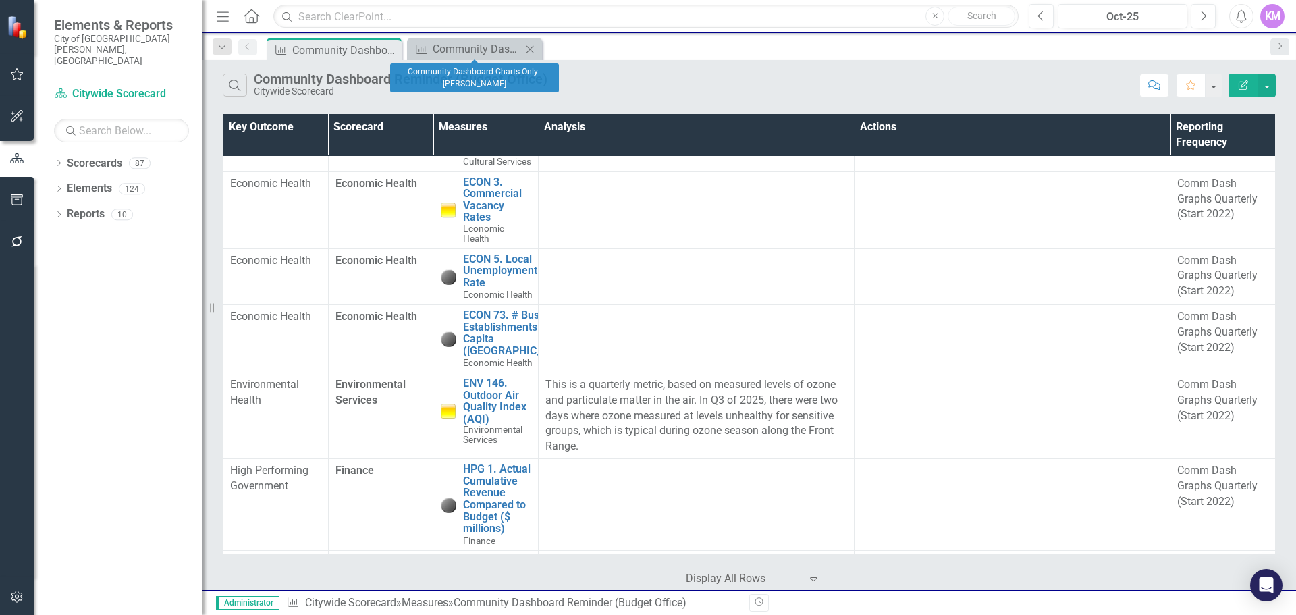
click at [530, 47] on icon "Close" at bounding box center [529, 49] width 13 height 11
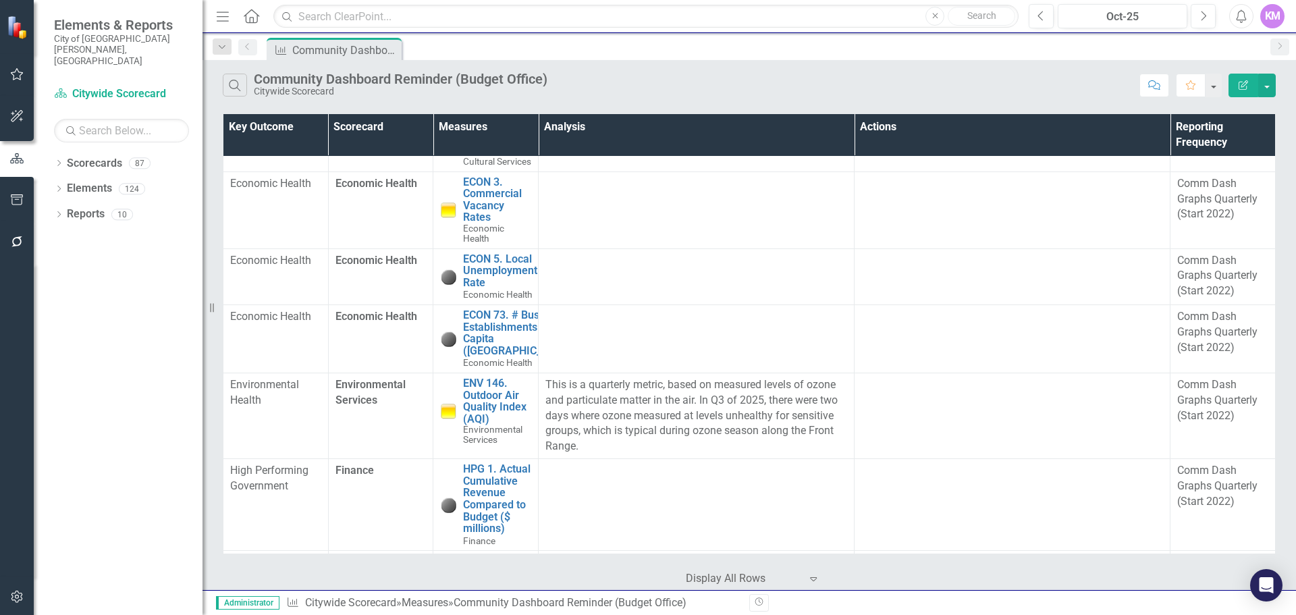
click at [1268, 15] on div "KM" at bounding box center [1272, 16] width 24 height 24
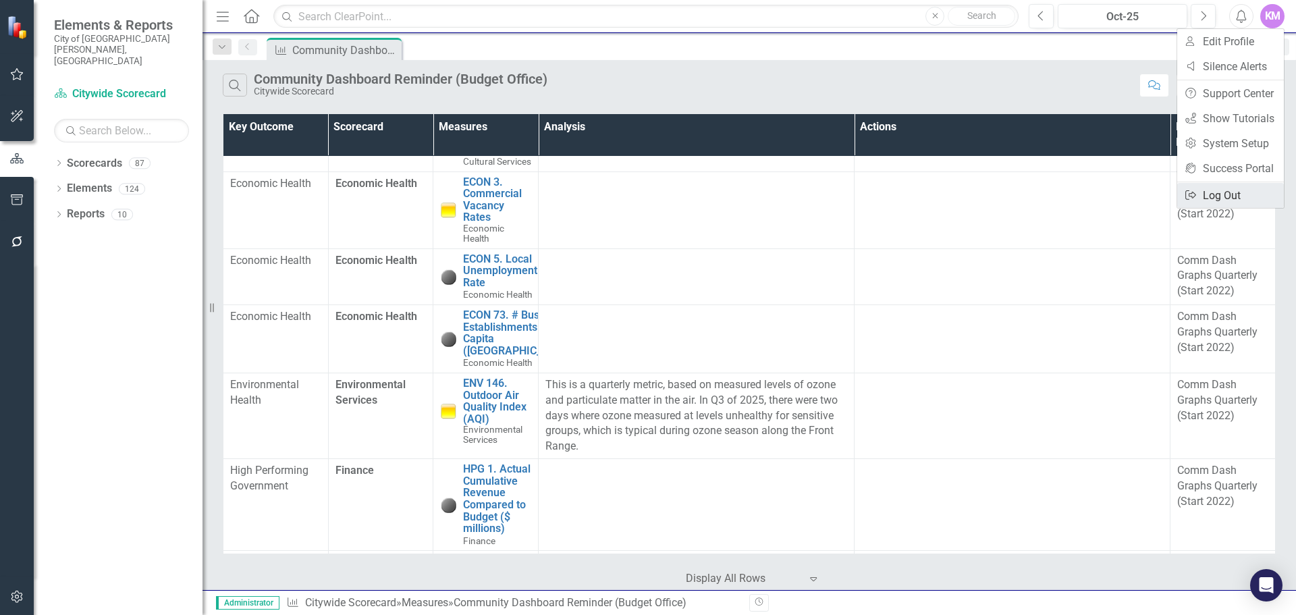
click at [1210, 193] on link "Logout Log Out" at bounding box center [1230, 195] width 107 height 25
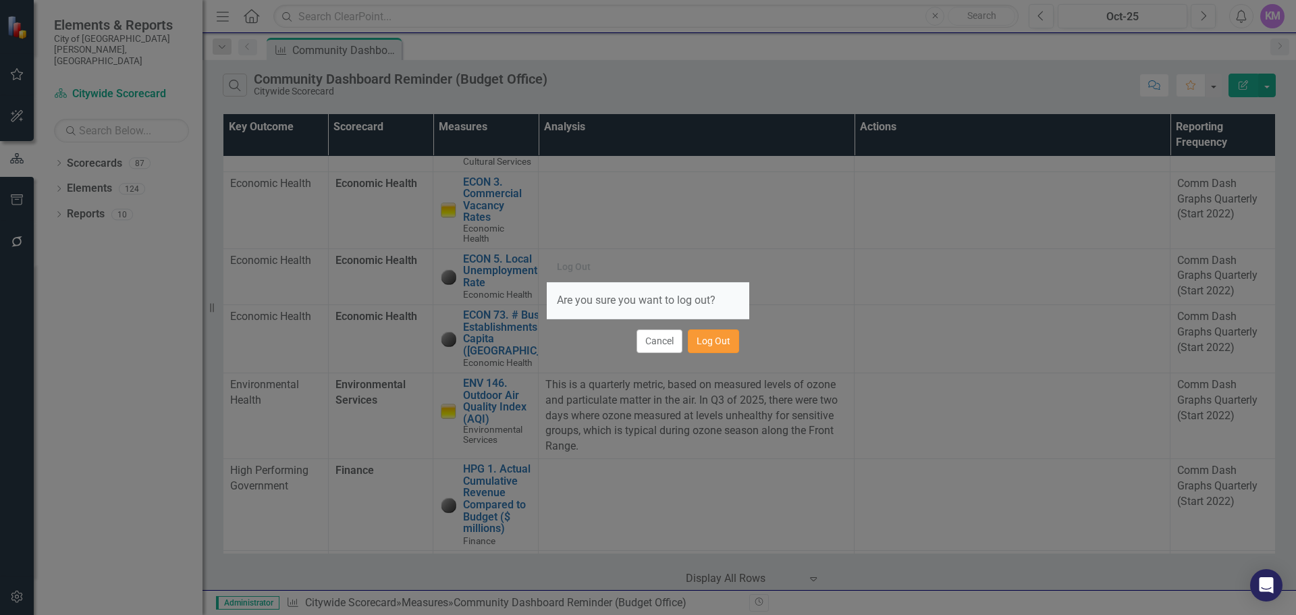
click at [724, 344] on button "Log Out" at bounding box center [713, 341] width 51 height 24
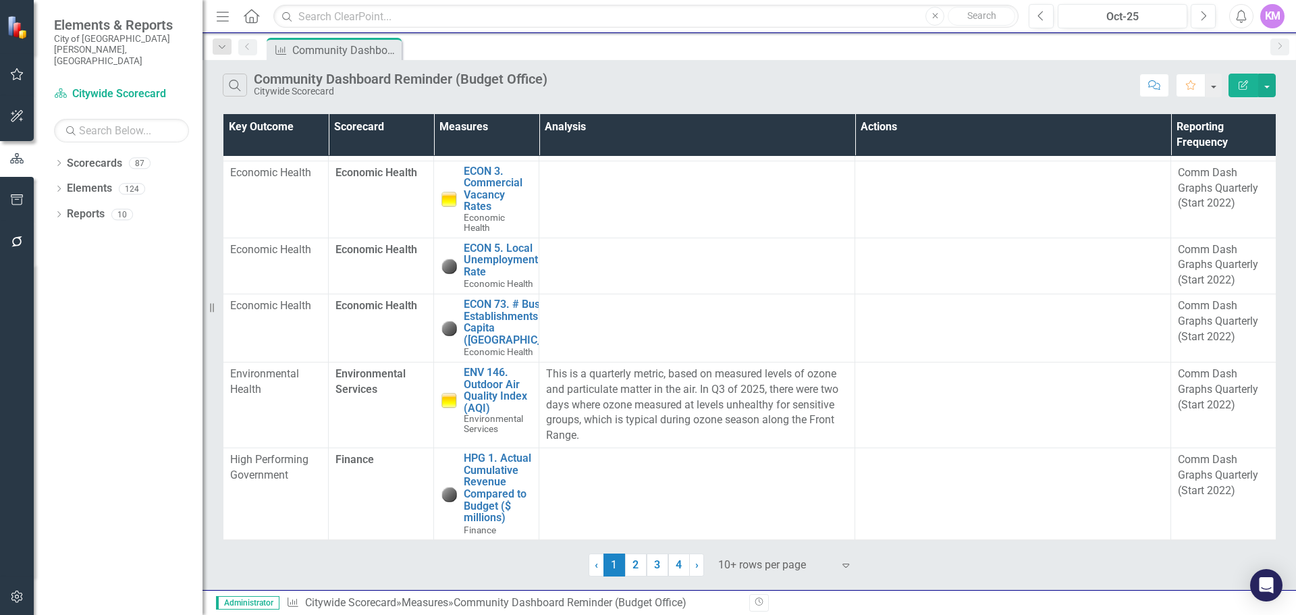
scroll to position [498, 0]
click at [692, 564] on link "› Next" at bounding box center [696, 564] width 15 height 23
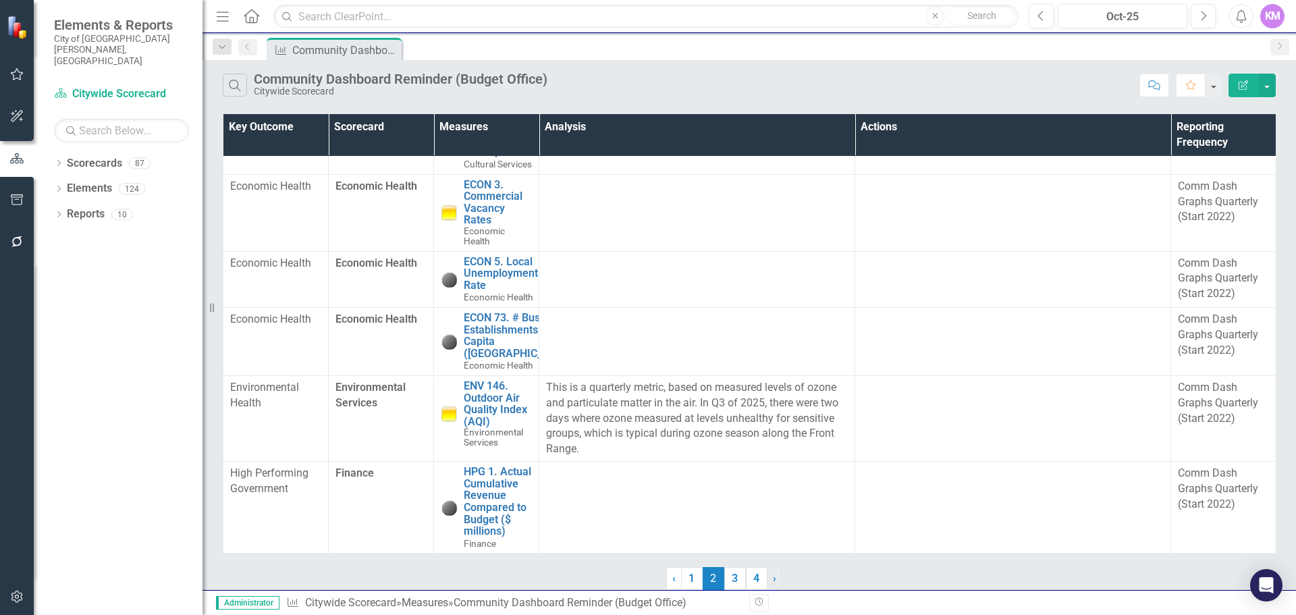
scroll to position [0, 0]
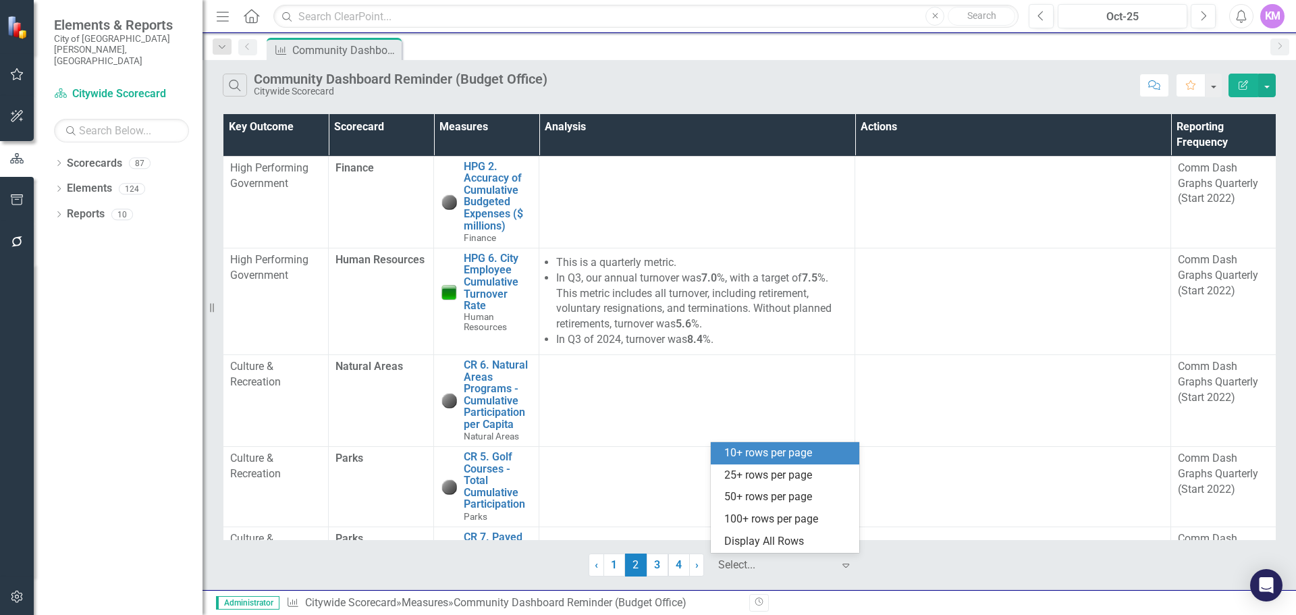
click at [724, 565] on div at bounding box center [775, 565] width 115 height 18
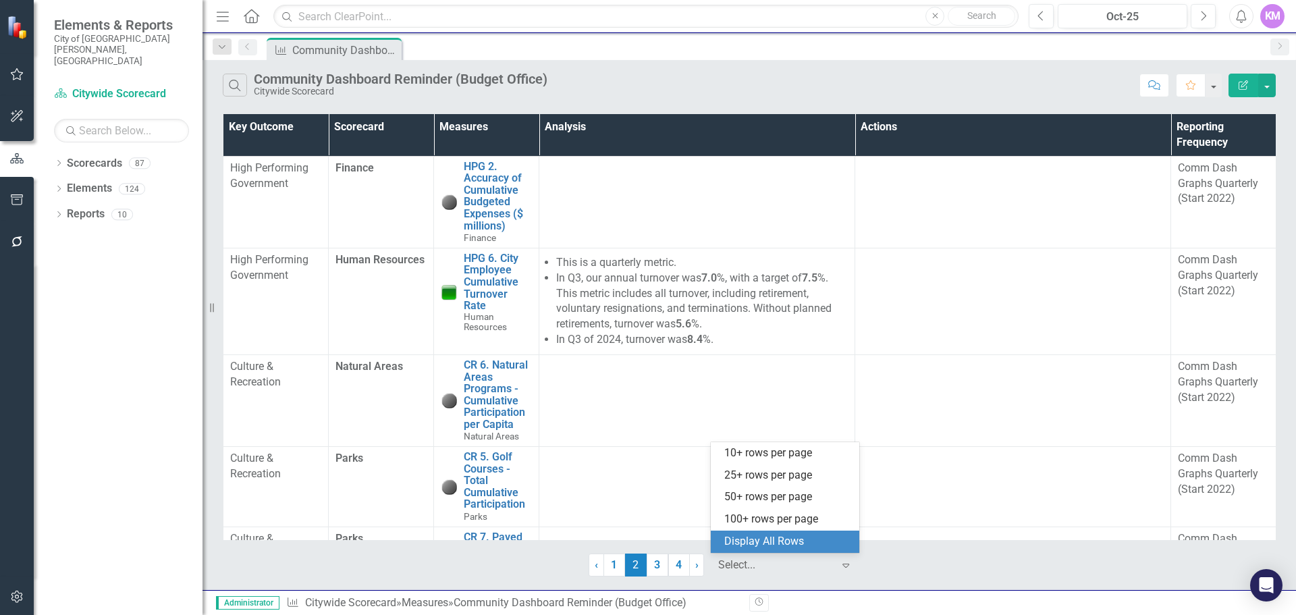
click at [744, 547] on div "Display All Rows" at bounding box center [787, 542] width 127 height 16
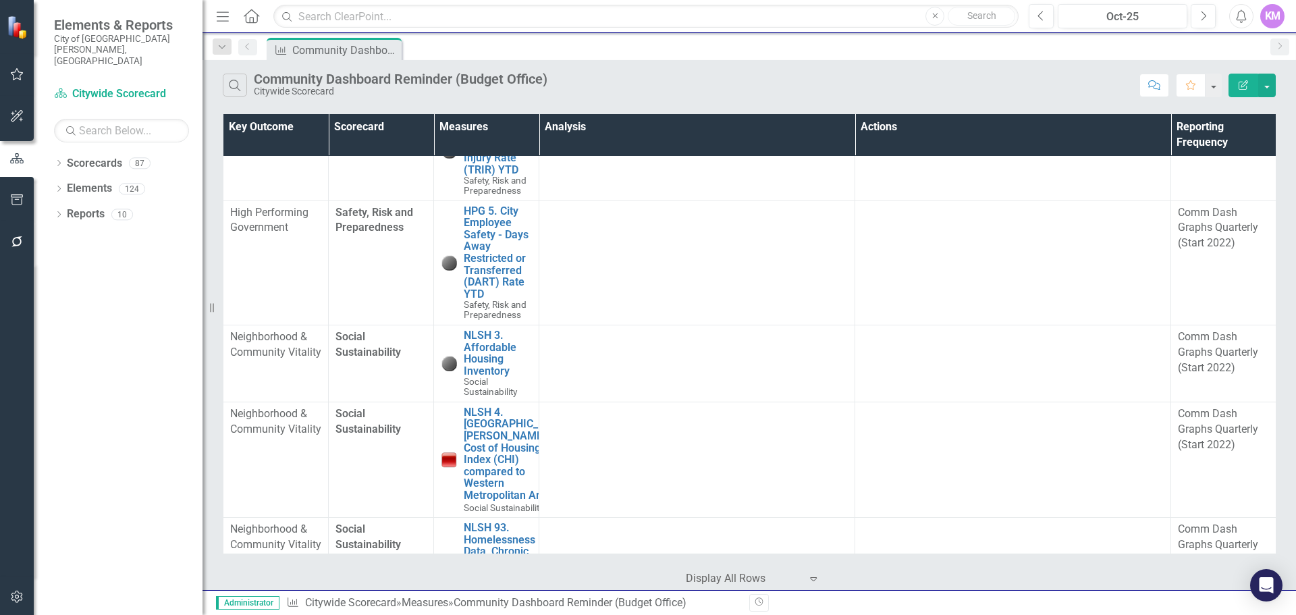
scroll to position [1847, 0]
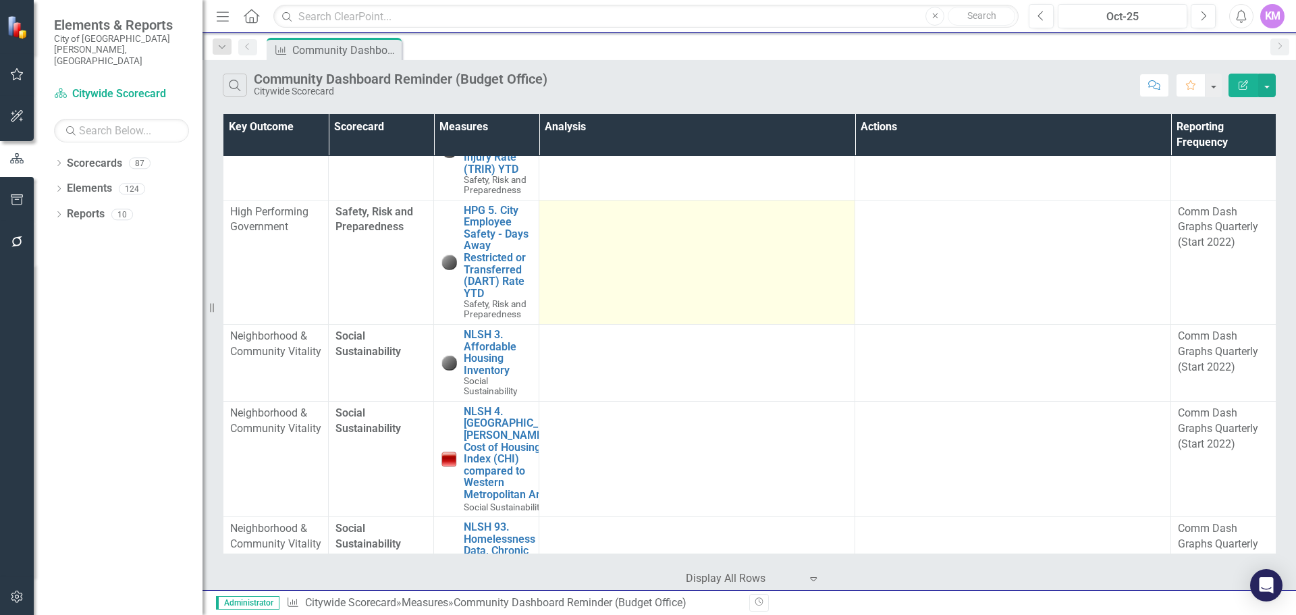
drag, startPoint x: 893, startPoint y: 356, endPoint x: 854, endPoint y: 364, distance: 40.0
click at [854, 324] on td at bounding box center [697, 262] width 316 height 124
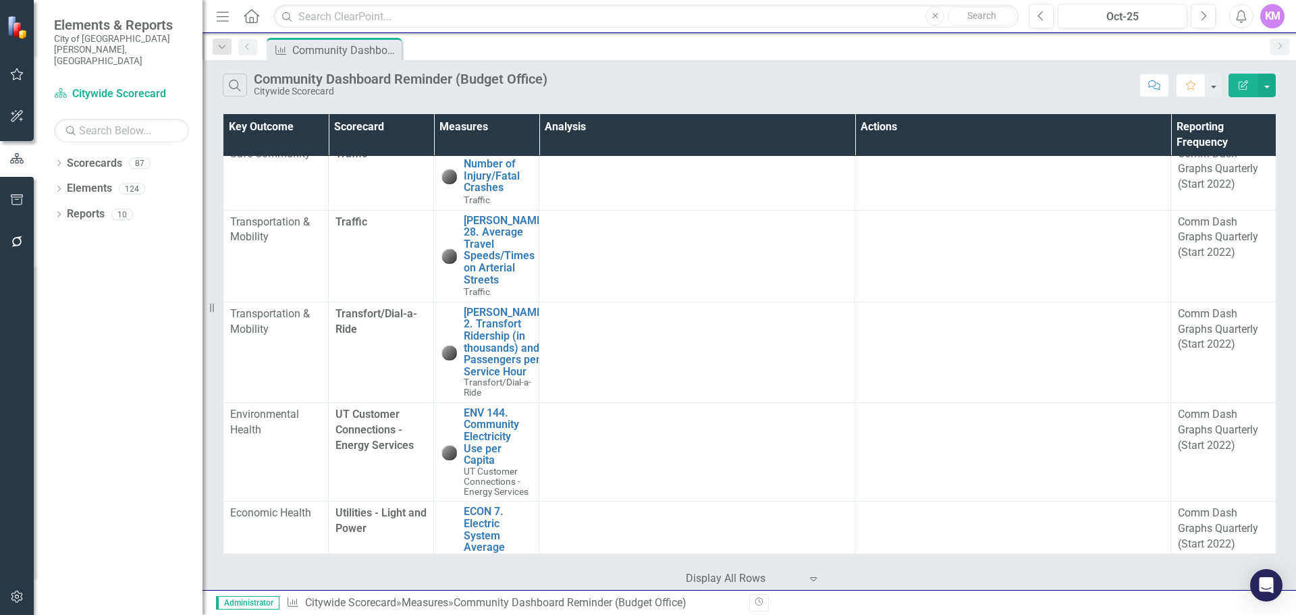
scroll to position [2507, 0]
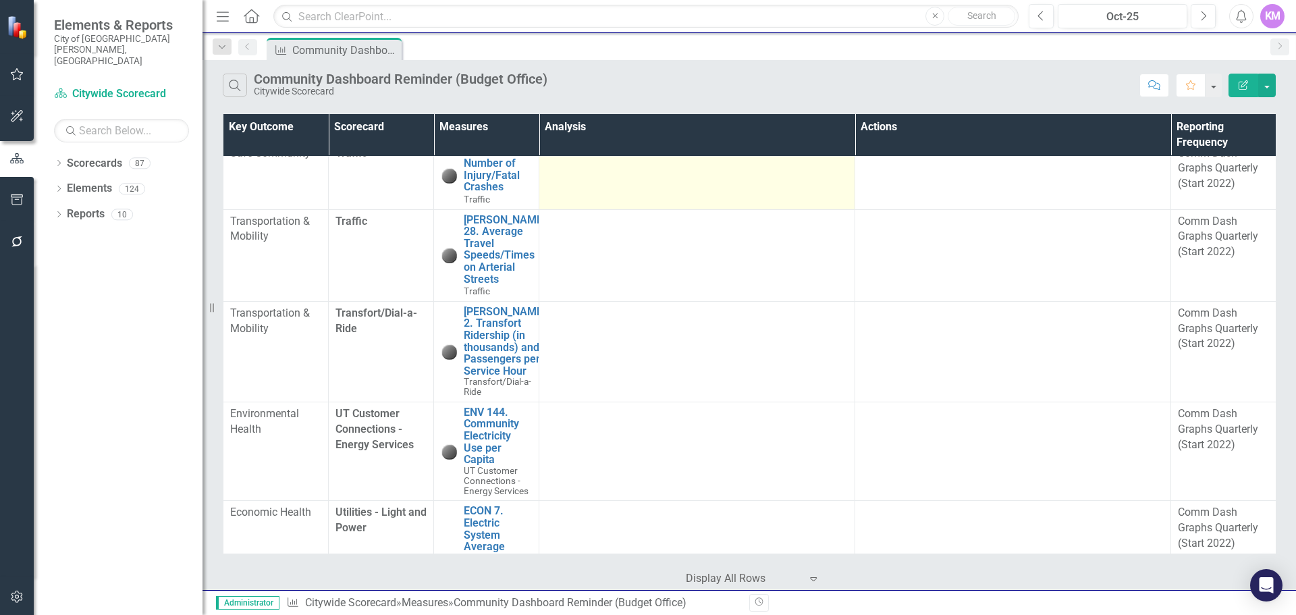
click at [617, 162] on div at bounding box center [697, 154] width 302 height 16
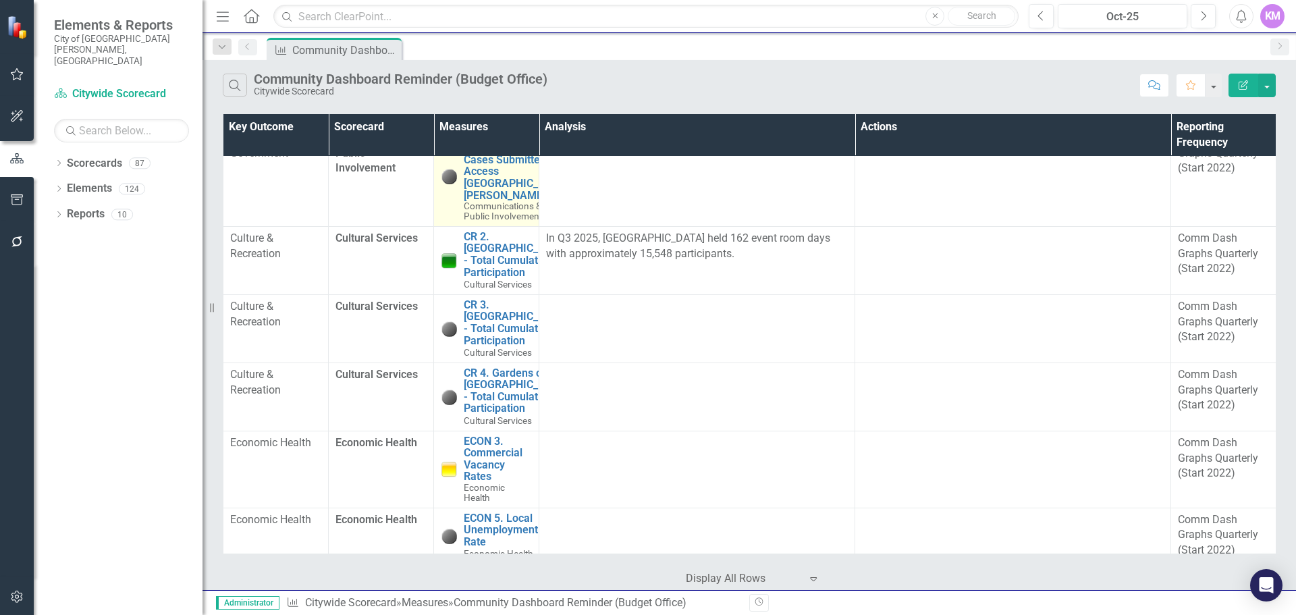
scroll to position [0, 0]
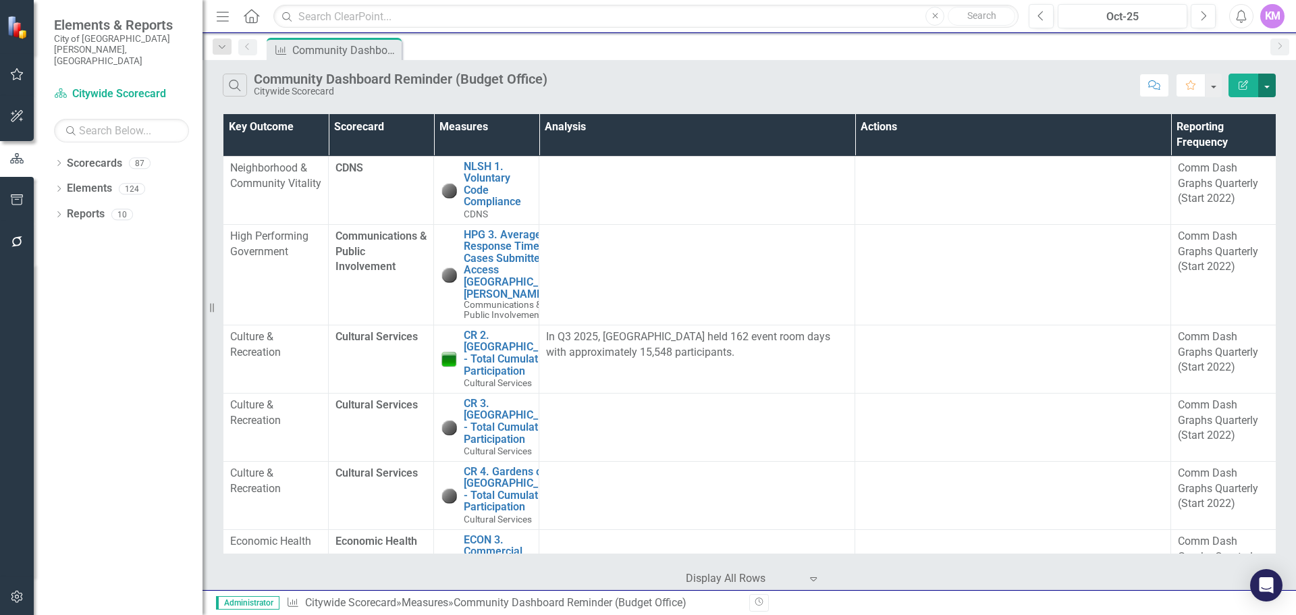
click at [1274, 86] on button "button" at bounding box center [1267, 86] width 18 height 24
click at [957, 65] on div "Search Community Dashboard Reminder (Budget Office) Citywide Scorecard Comment …" at bounding box center [748, 82] width 1093 height 44
click at [1199, 20] on icon "Next" at bounding box center [1202, 16] width 7 height 12
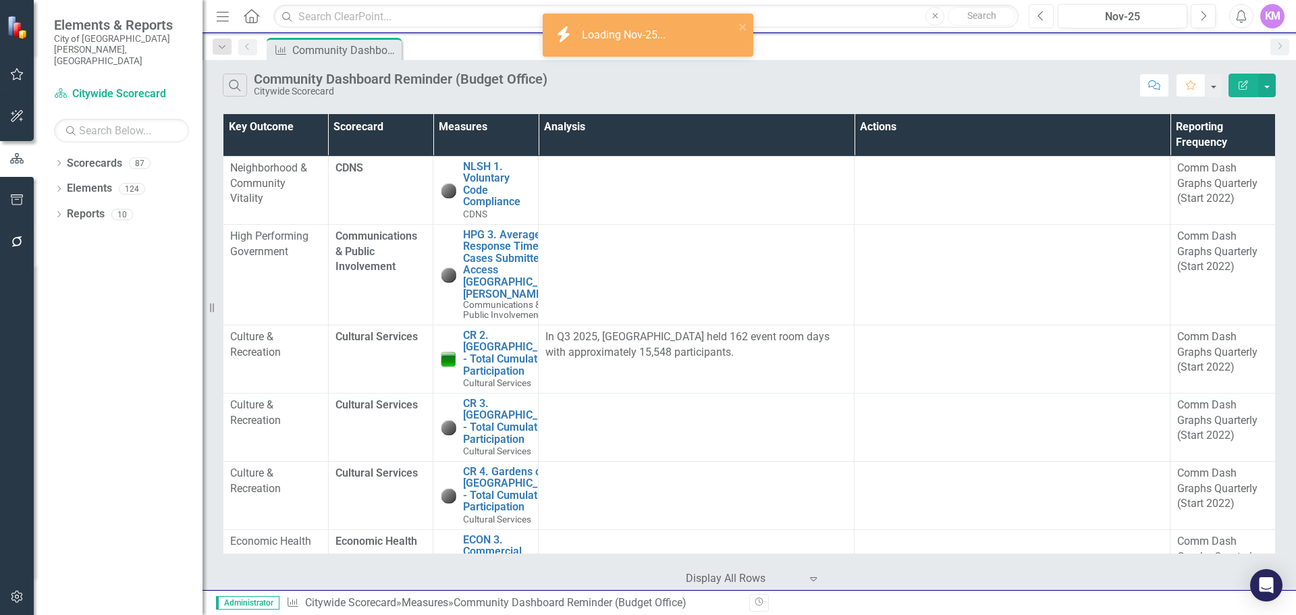
click at [1038, 18] on icon "Previous" at bounding box center [1040, 16] width 7 height 12
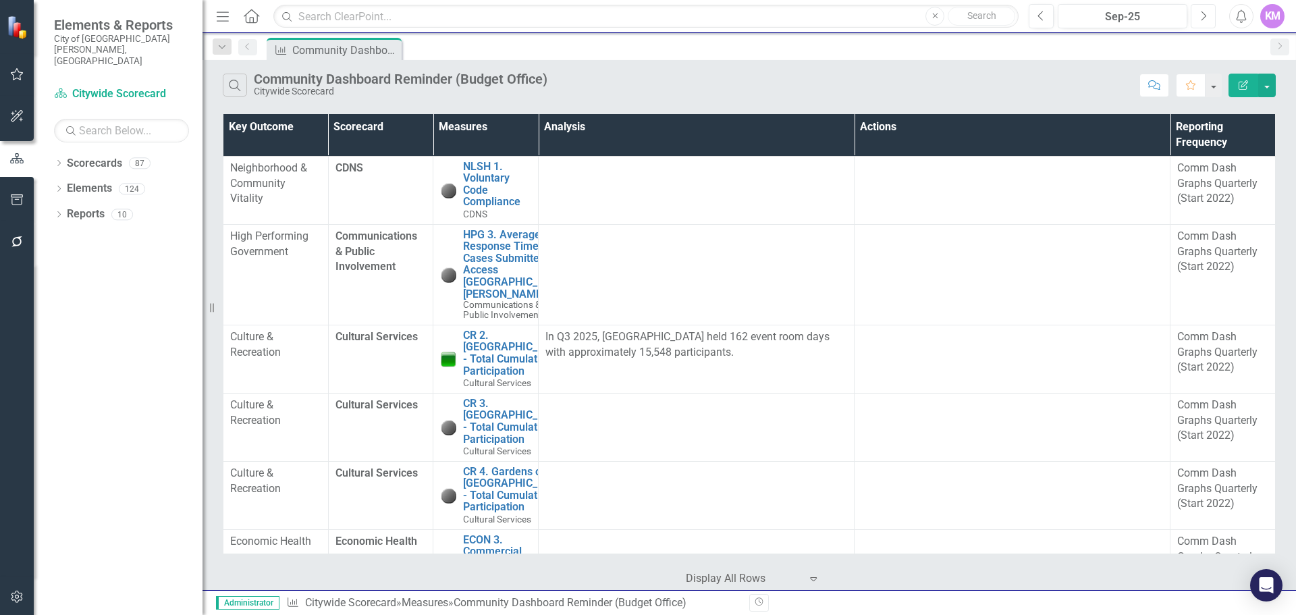
click at [1204, 19] on icon "Next" at bounding box center [1202, 16] width 7 height 12
click at [483, 187] on link "NLSH 1. Voluntary Code Compliance" at bounding box center [497, 184] width 68 height 47
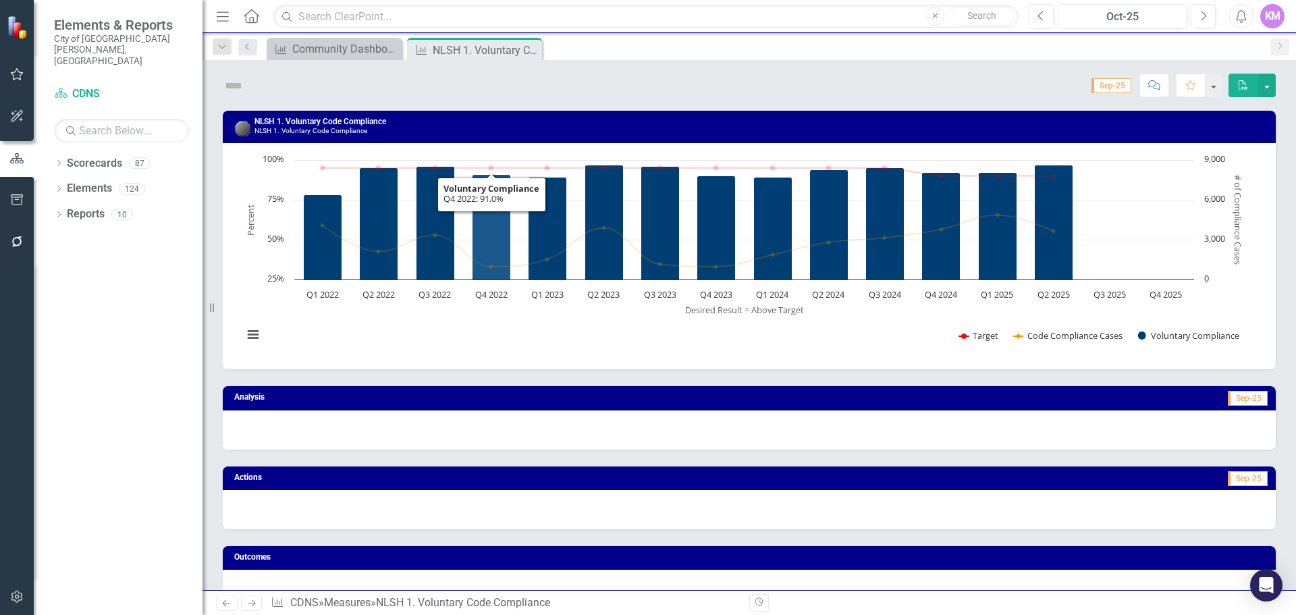
click at [483, 187] on icon "Q4 2022, 91. Voluntary Compliance." at bounding box center [491, 227] width 38 height 105
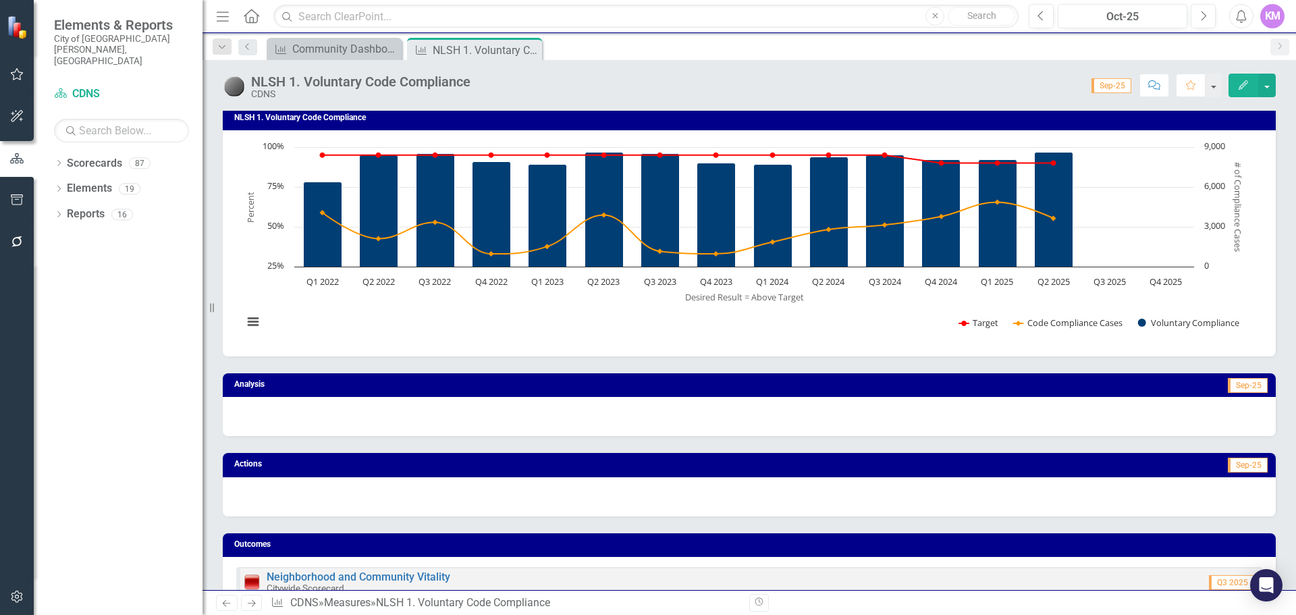
scroll to position [5, 0]
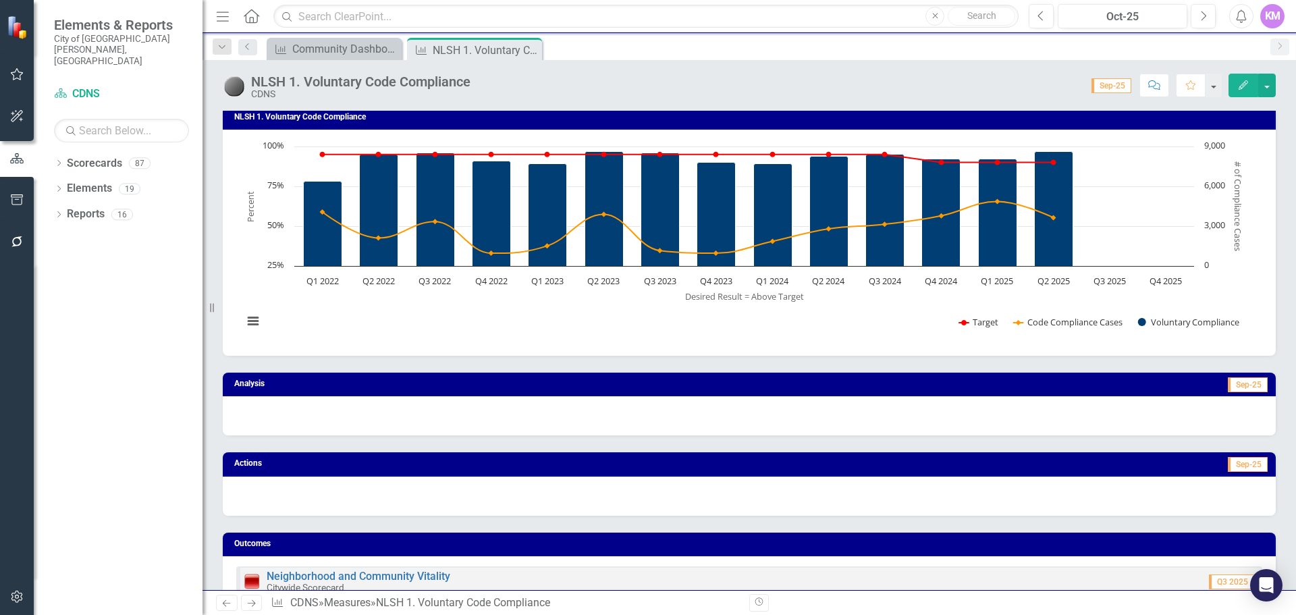
click at [1114, 92] on span "Sep-25" at bounding box center [1111, 85] width 40 height 15
click at [1214, 90] on button "button" at bounding box center [1213, 86] width 18 height 24
click at [1275, 82] on button "button" at bounding box center [1267, 86] width 18 height 24
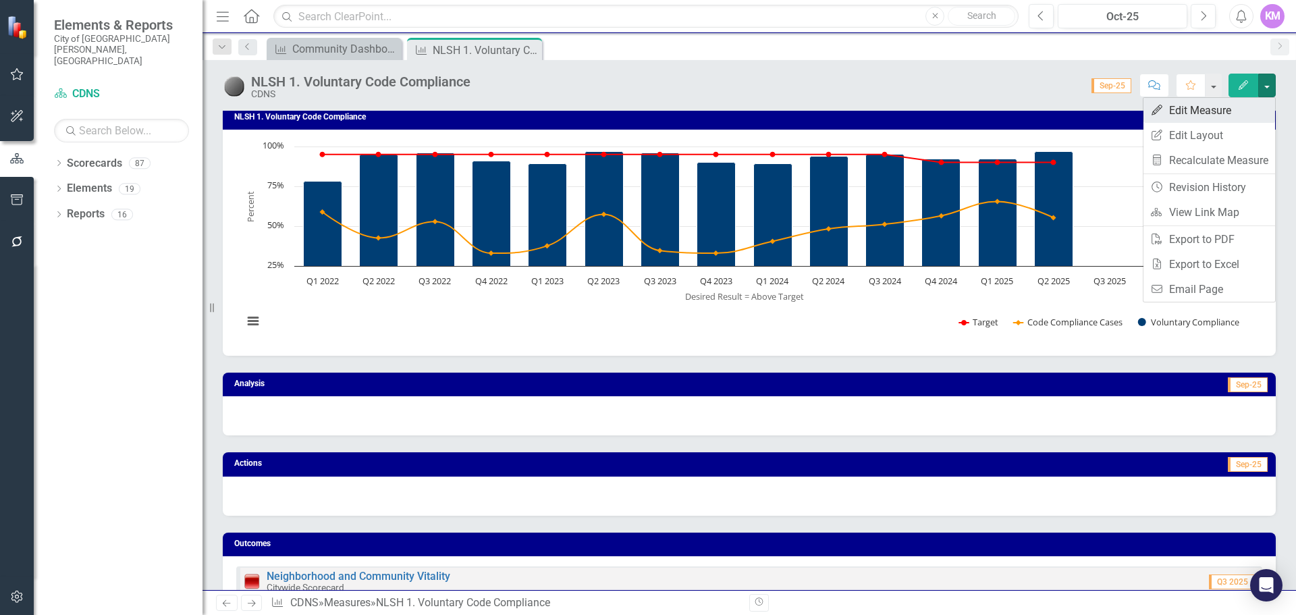
click at [1245, 104] on link "Edit Edit Measure" at bounding box center [1209, 110] width 132 height 25
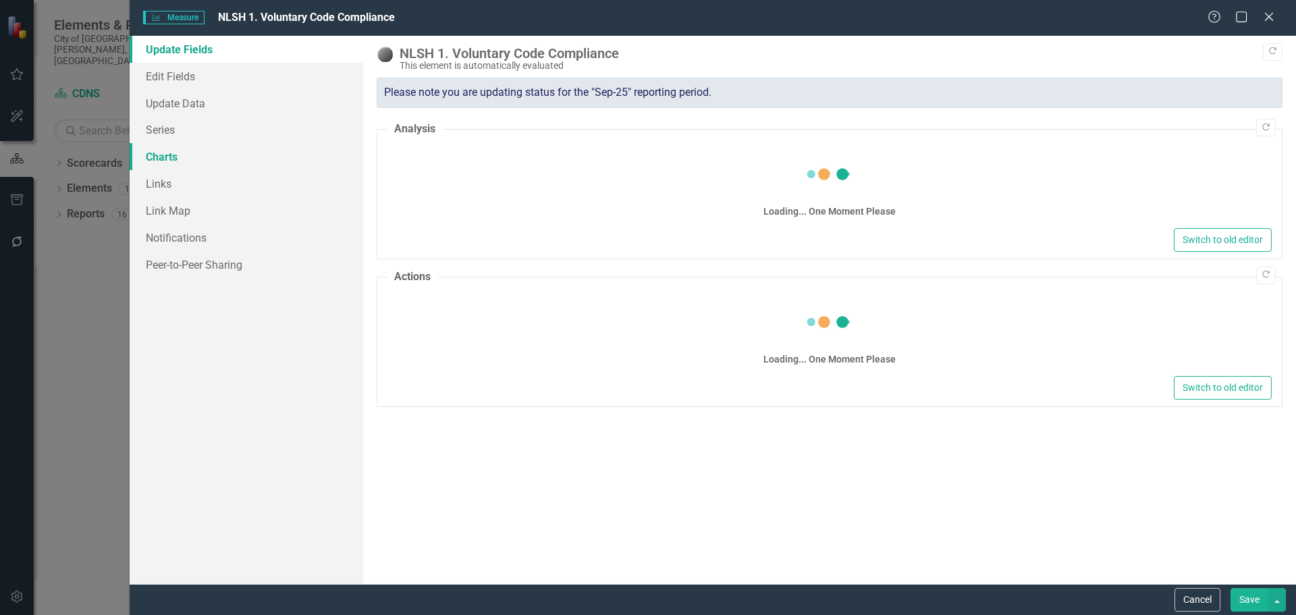
click at [225, 152] on link "Charts" at bounding box center [247, 156] width 234 height 27
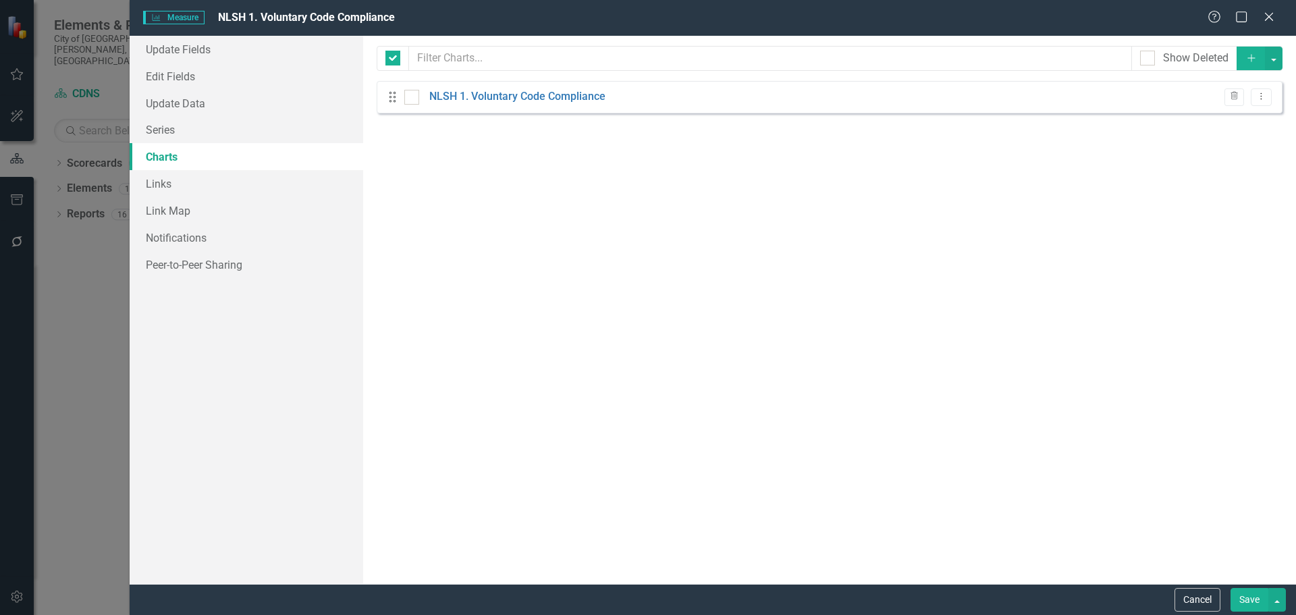
checkbox input "false"
click at [463, 101] on link "NLSH 1. Voluntary Code Compliance" at bounding box center [517, 97] width 176 height 16
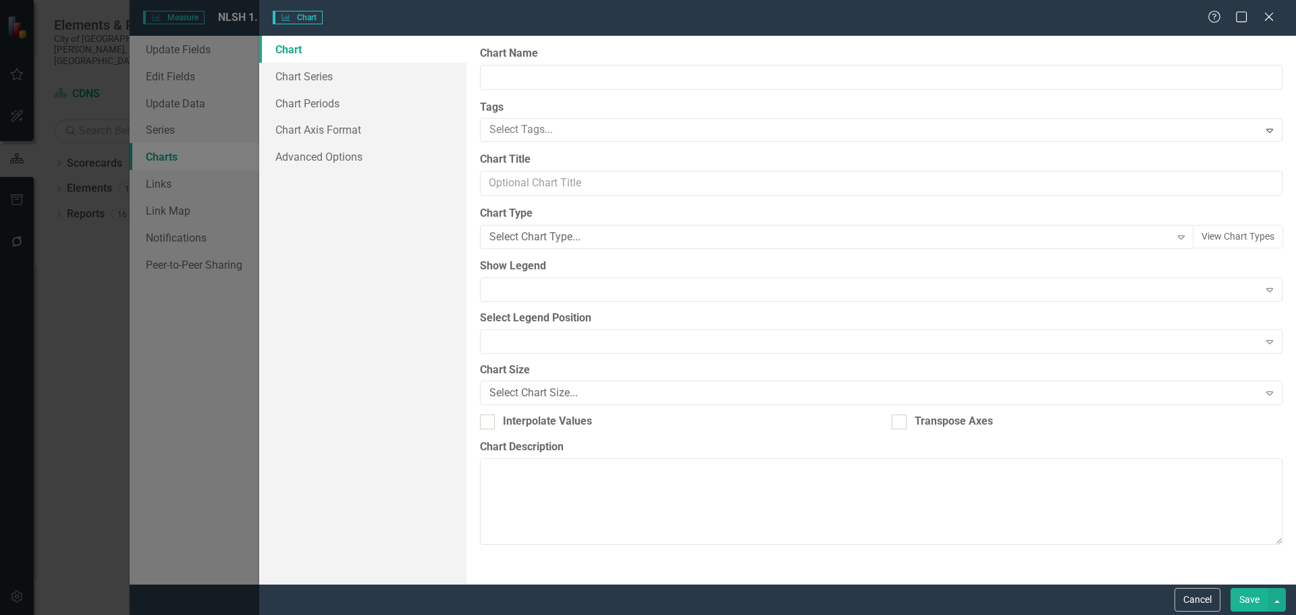
type input "NLSH 1. Voluntary Code Compliance"
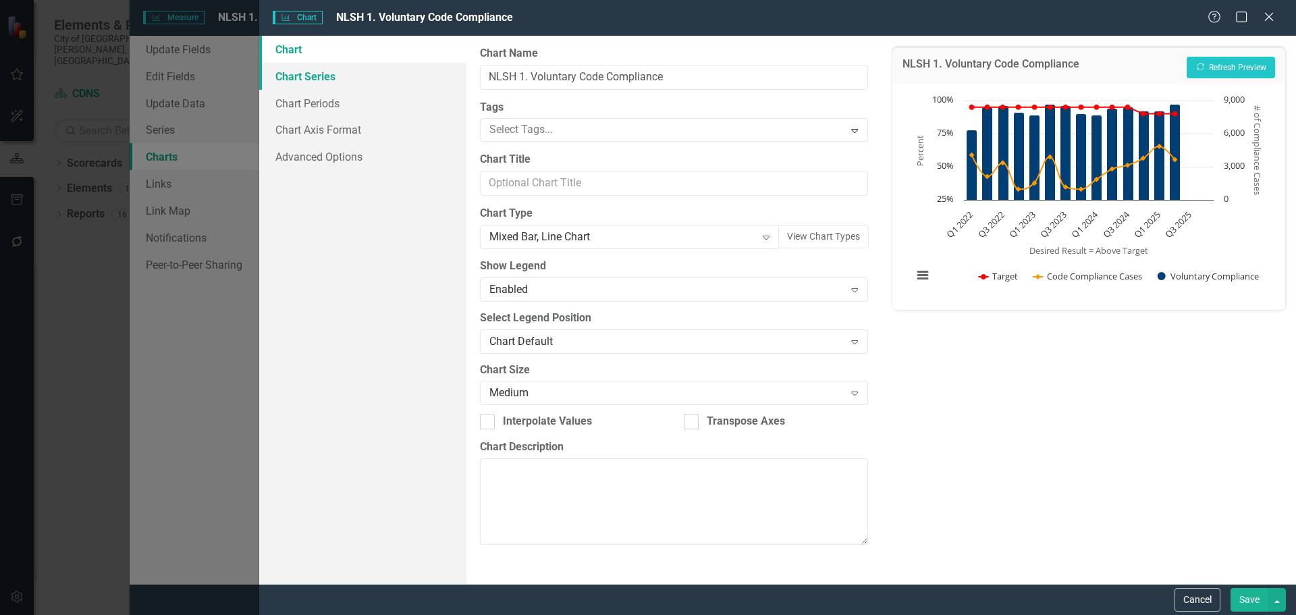
click at [372, 84] on link "Chart Series" at bounding box center [362, 76] width 207 height 27
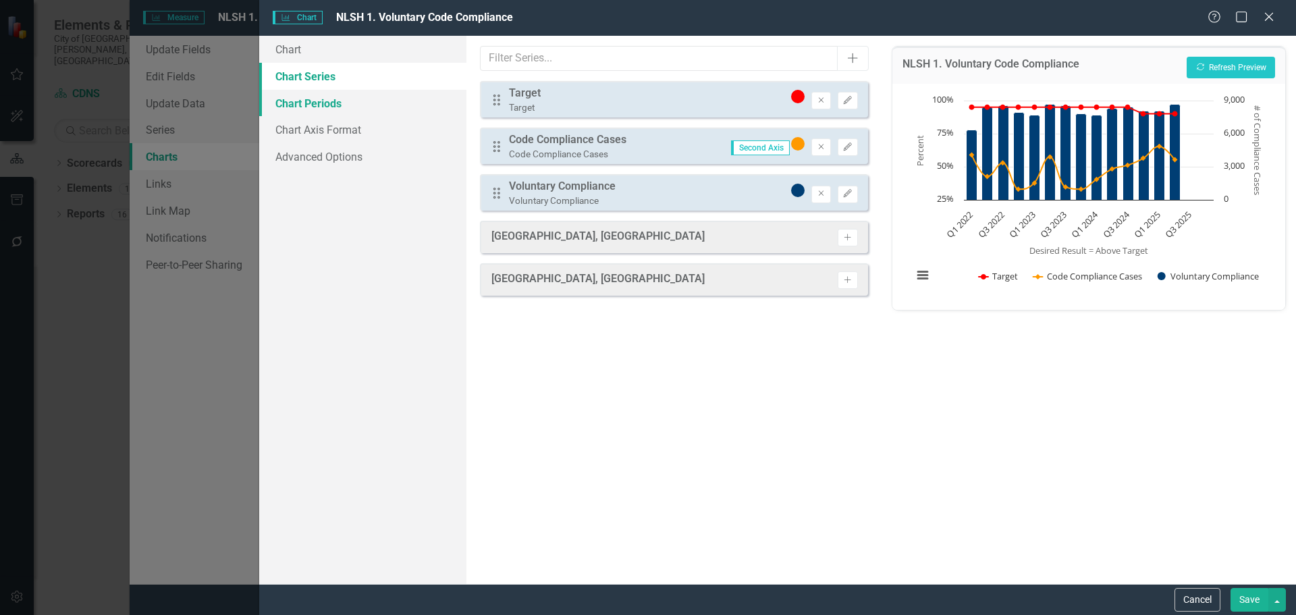
click at [359, 105] on link "Chart Periods" at bounding box center [362, 103] width 207 height 27
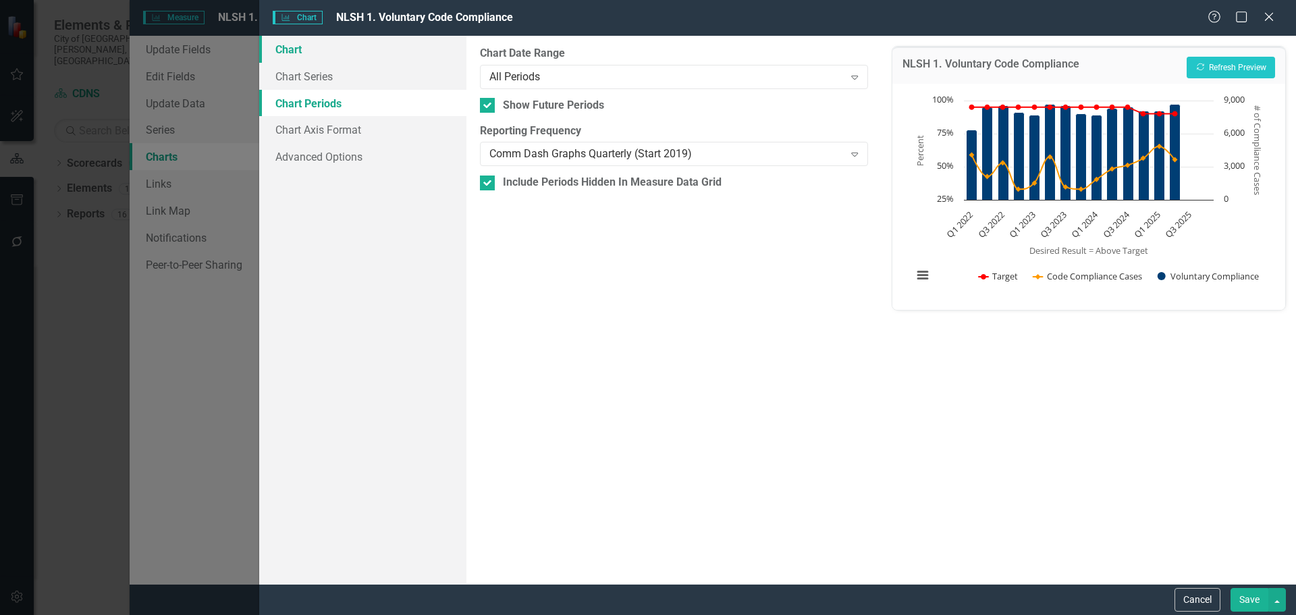
click at [367, 57] on link "Chart" at bounding box center [362, 49] width 207 height 27
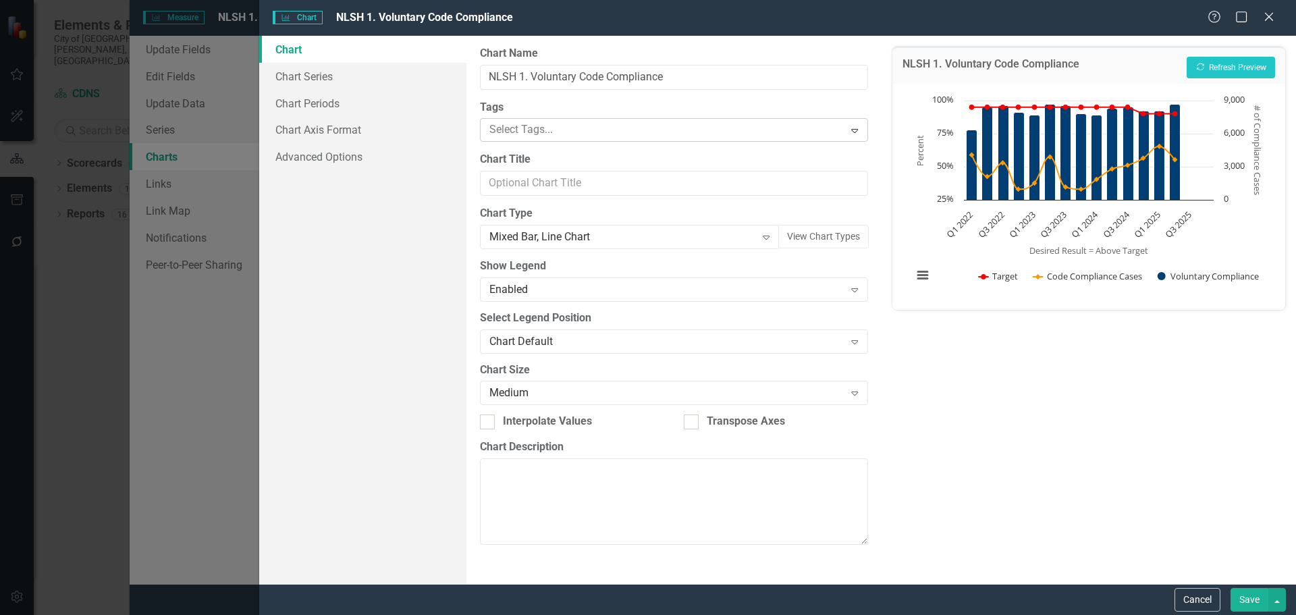
click at [483, 126] on div "Select Tags..." at bounding box center [663, 129] width 360 height 21
click at [501, 124] on div at bounding box center [664, 130] width 360 height 18
click at [513, 175] on input "Chart Title" at bounding box center [673, 183] width 387 height 25
click at [378, 156] on link "Advanced Options" at bounding box center [362, 156] width 207 height 27
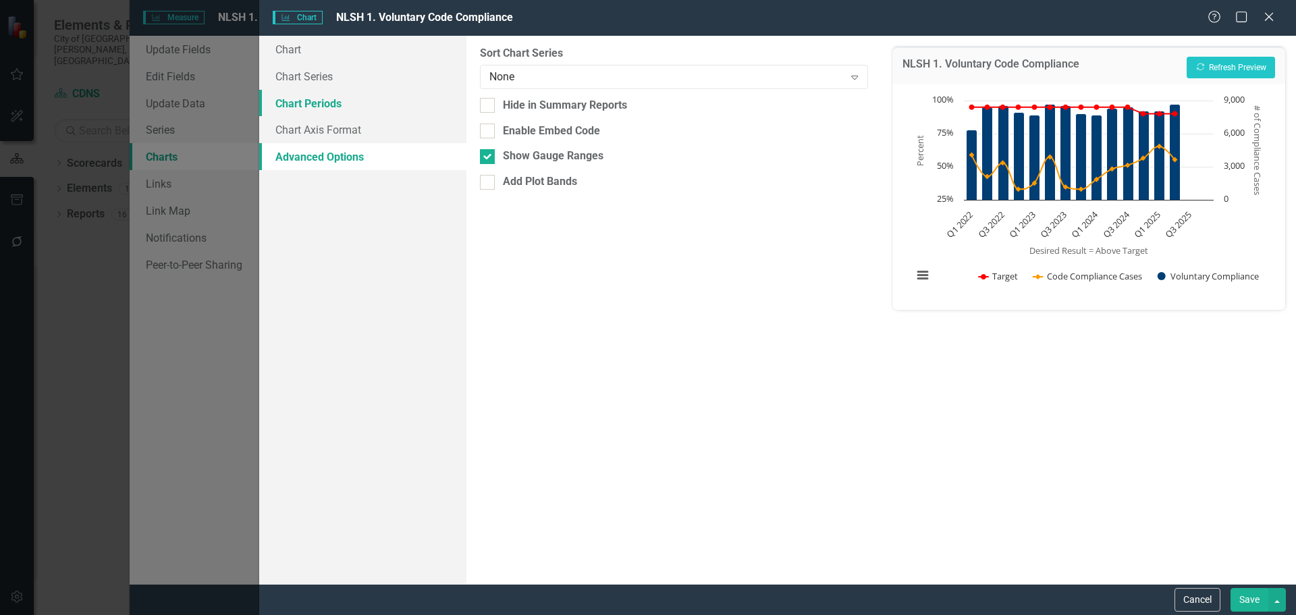
click at [386, 110] on link "Chart Periods" at bounding box center [362, 103] width 207 height 27
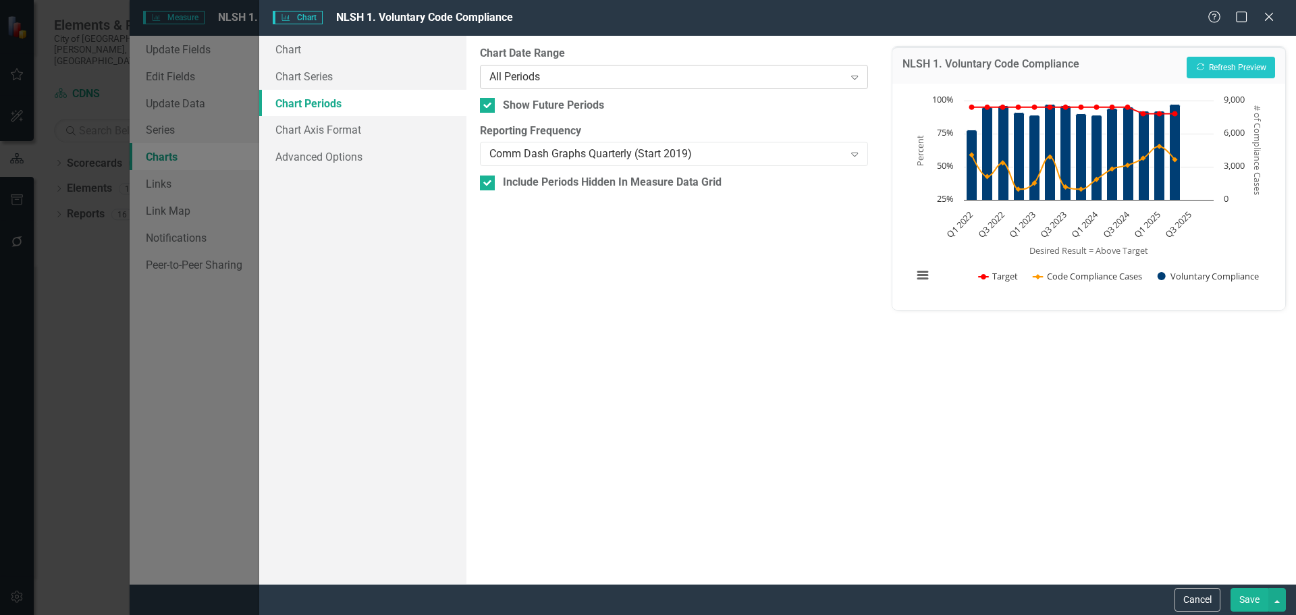
click at [560, 81] on div "All Periods" at bounding box center [666, 77] width 354 height 16
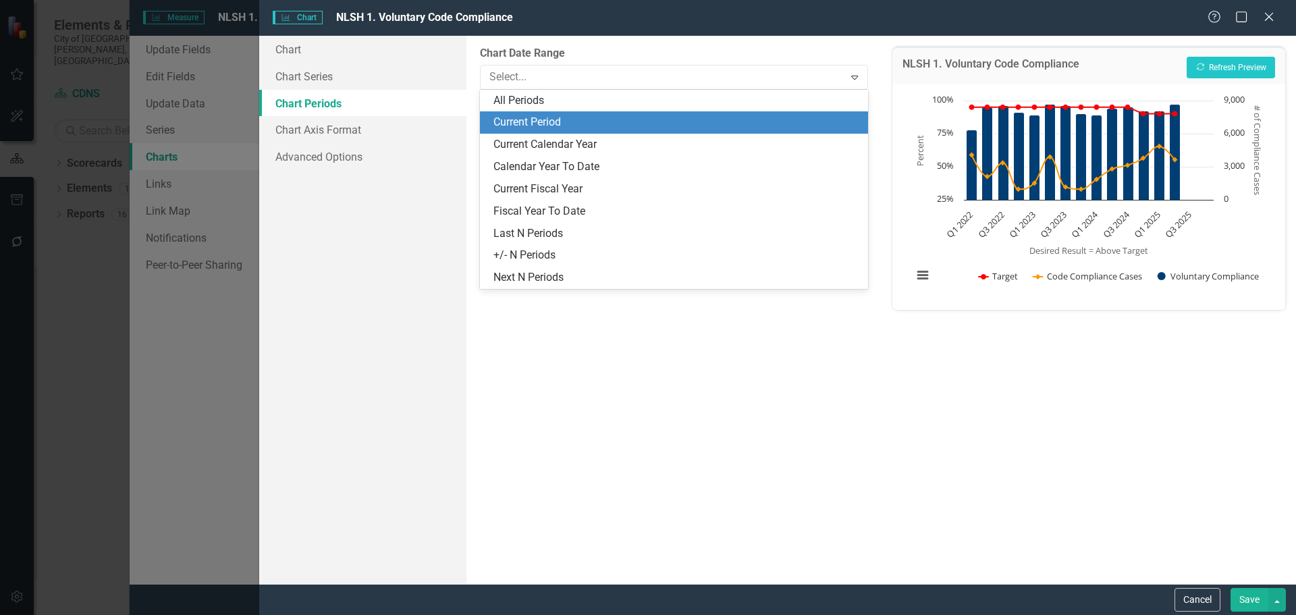
click at [400, 204] on div "Chart Chart Series Chart Periods Chart Axis Format Advanced Options" at bounding box center [362, 310] width 207 height 548
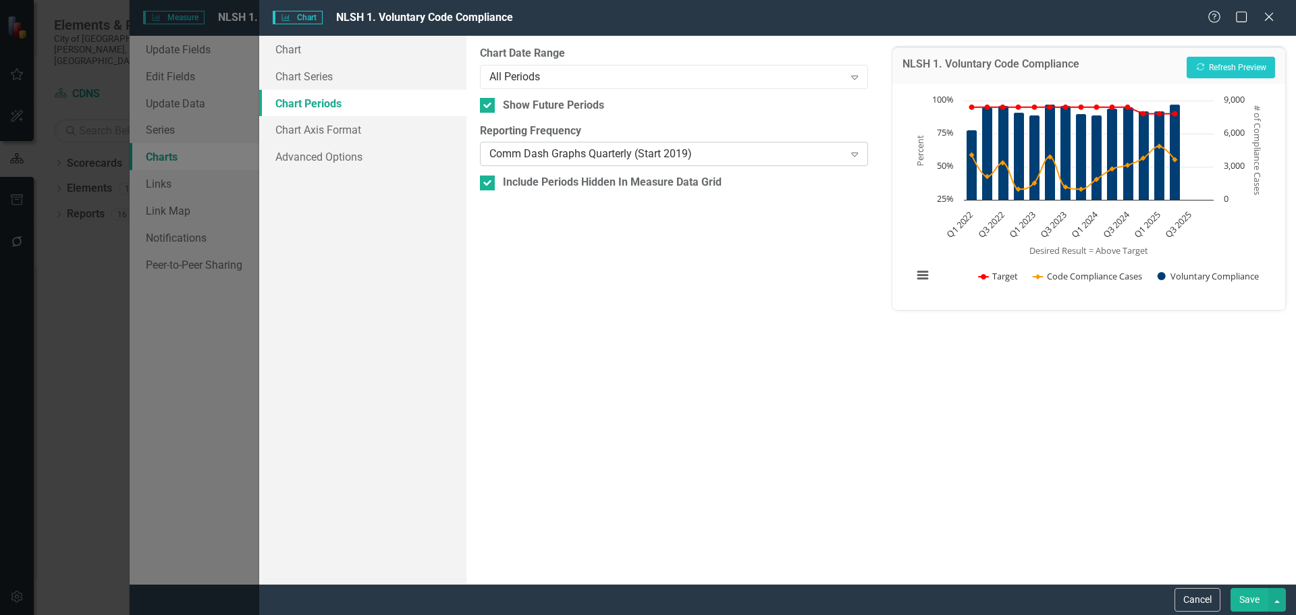
click at [511, 160] on div "Comm Dash Graphs Quarterly (Start 2019)" at bounding box center [666, 154] width 354 height 16
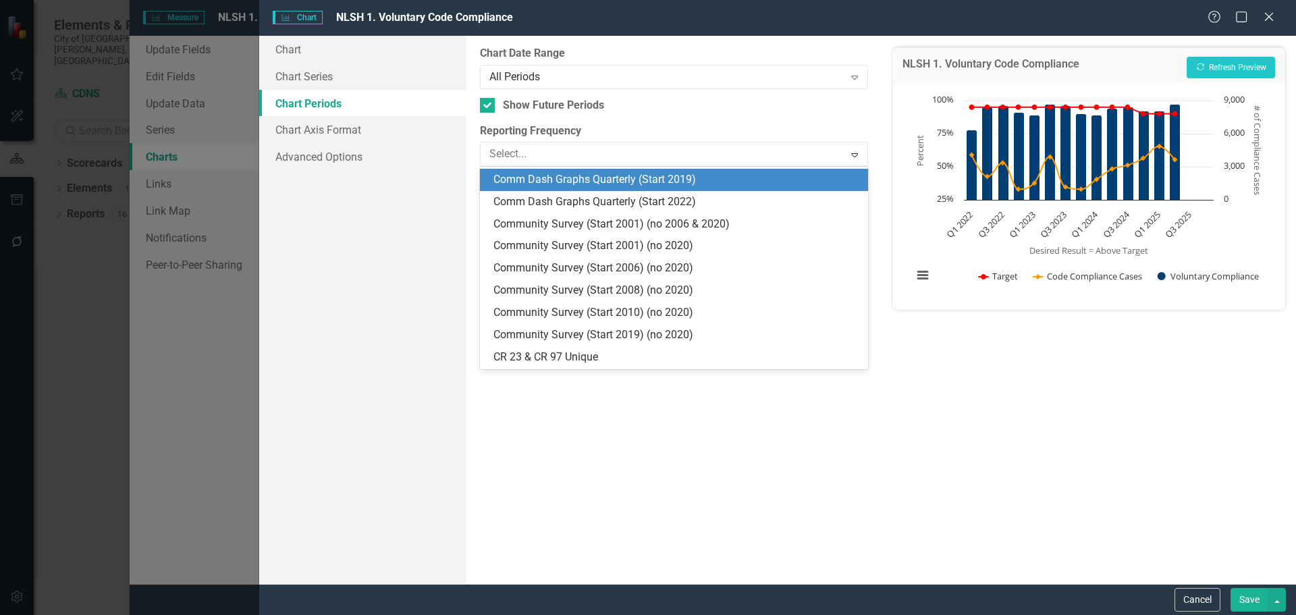
scroll to position [909, 0]
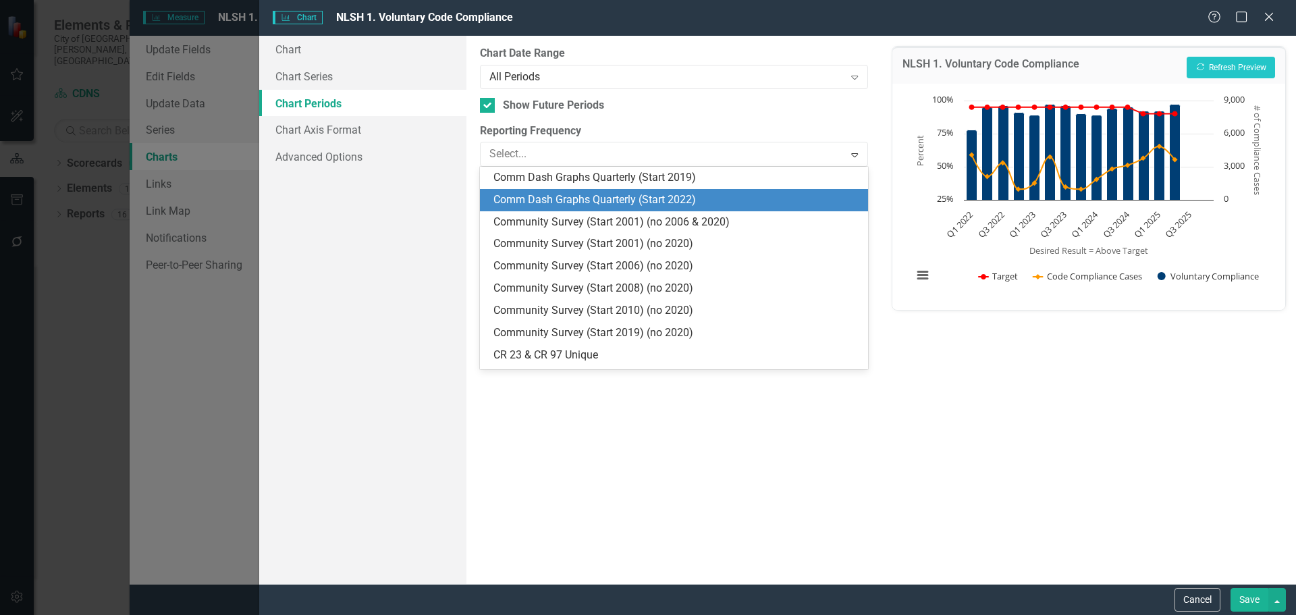
click at [524, 201] on div "Comm Dash Graphs Quarterly (Start 2022)" at bounding box center [676, 200] width 366 height 16
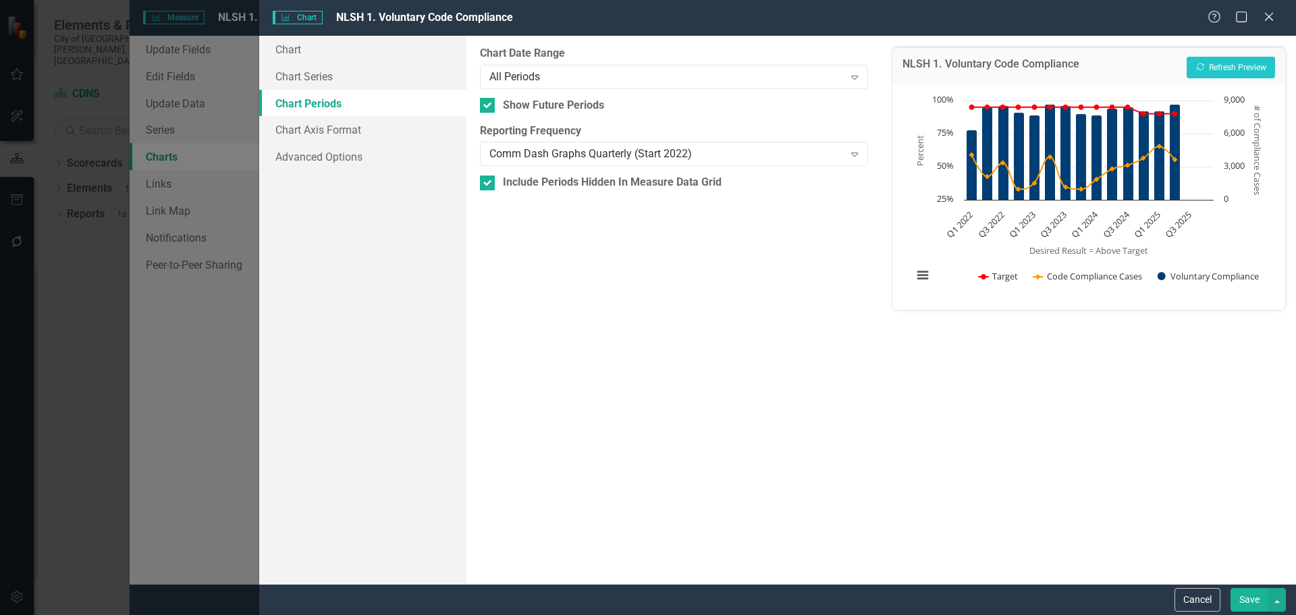
click at [1247, 598] on button "Save" at bounding box center [1249, 600] width 38 height 24
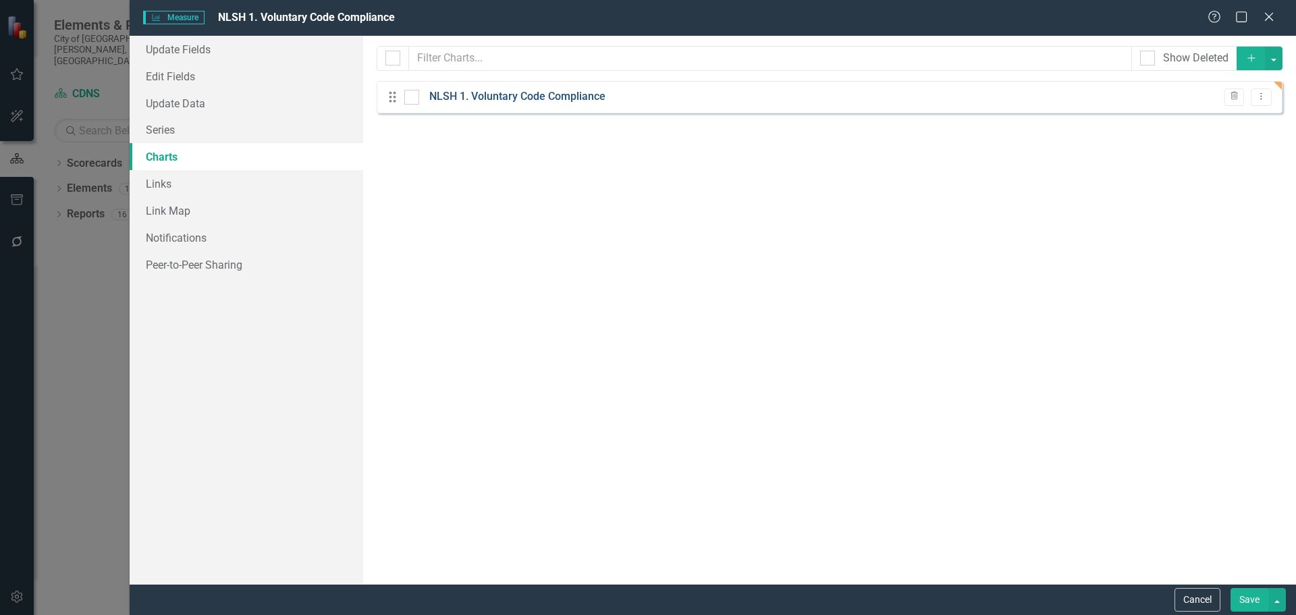
click at [588, 98] on link "NLSH 1. Voluntary Code Compliance" at bounding box center [517, 97] width 176 height 16
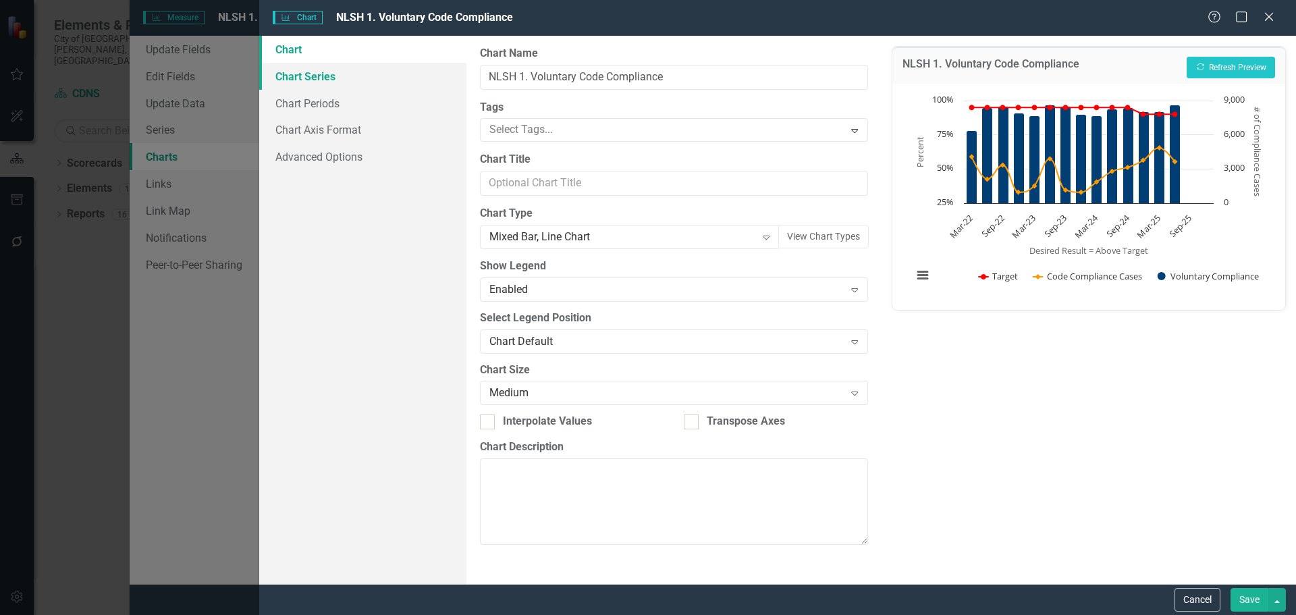
click at [394, 80] on link "Chart Series" at bounding box center [362, 76] width 207 height 27
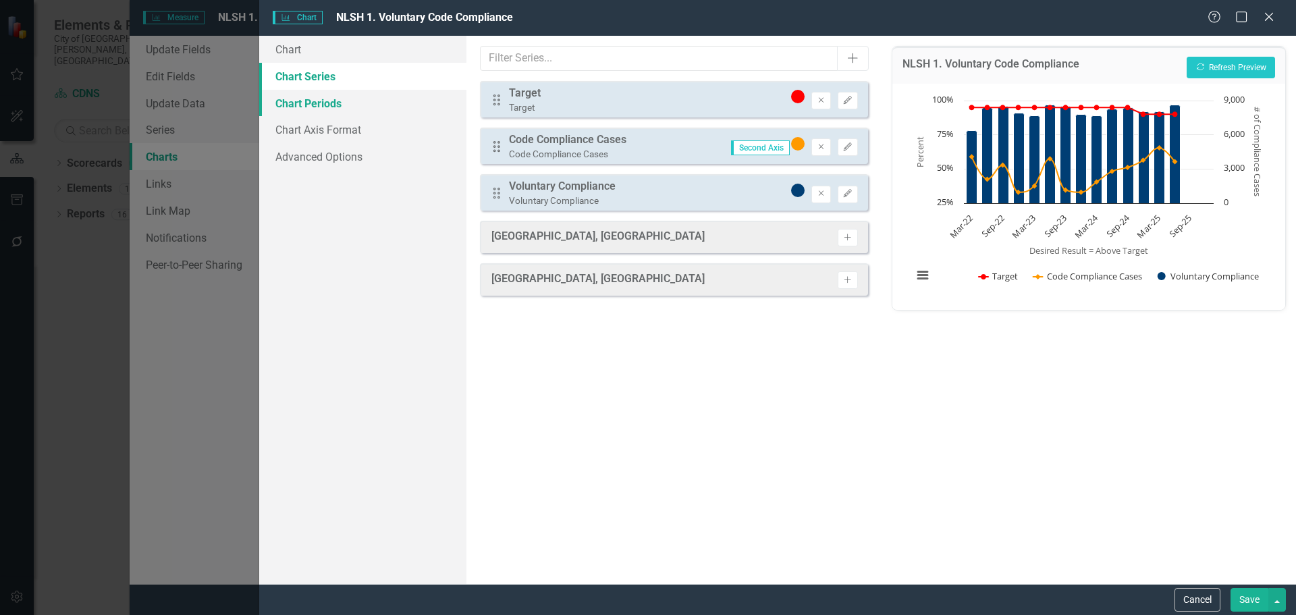
click at [387, 112] on link "Chart Periods" at bounding box center [362, 103] width 207 height 27
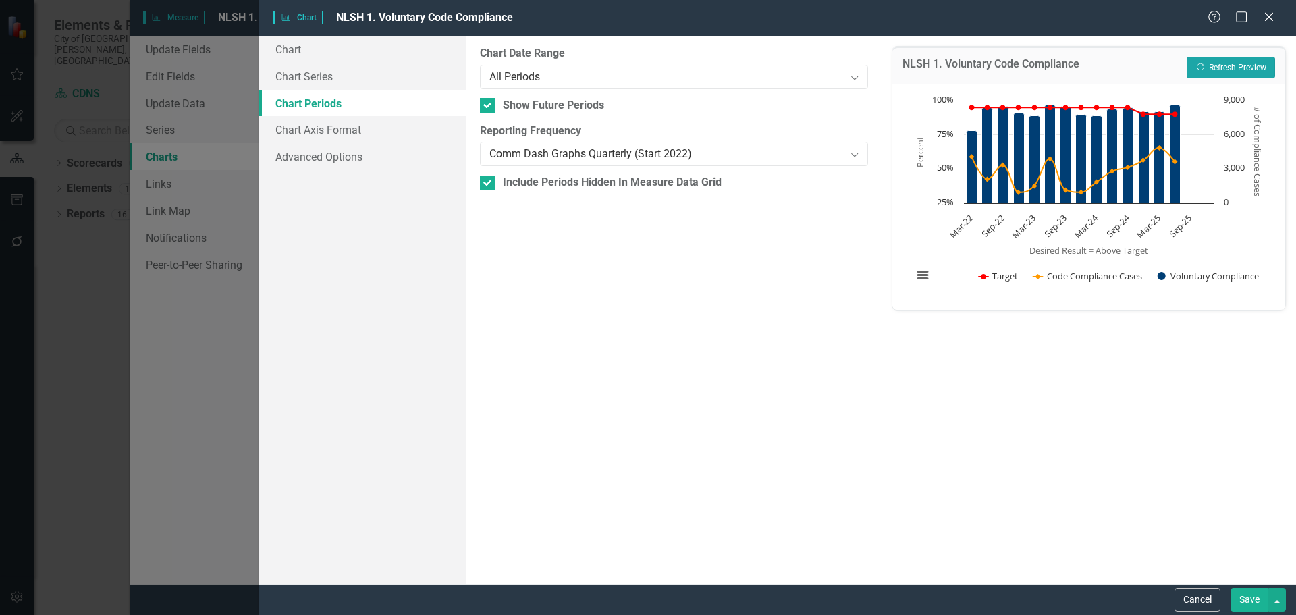
click at [1199, 72] on button "Recalculate Refresh Preview" at bounding box center [1231, 68] width 88 height 22
click at [1247, 604] on button "Save" at bounding box center [1249, 600] width 38 height 24
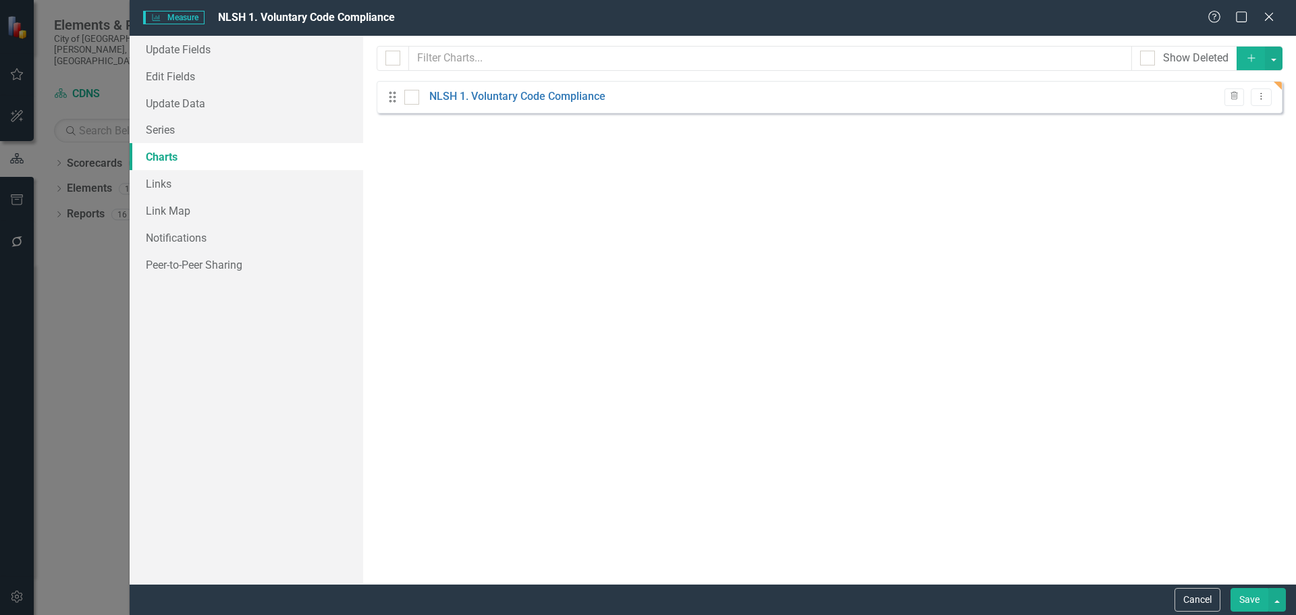
click at [1237, 597] on button "Save" at bounding box center [1249, 600] width 38 height 24
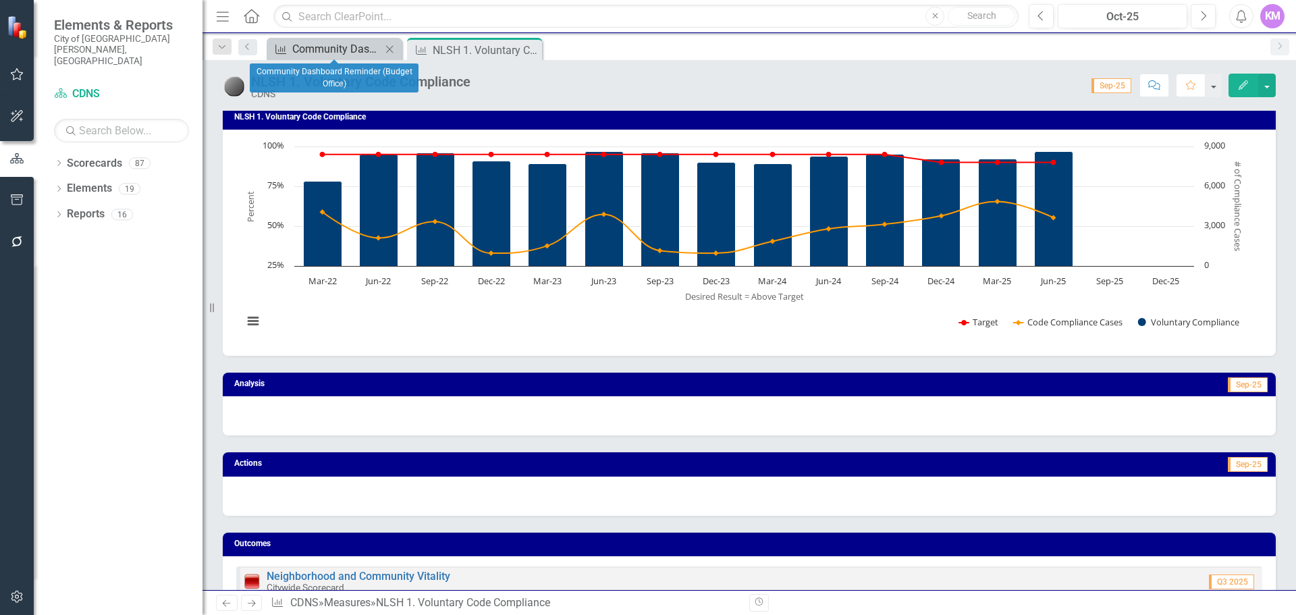
click at [339, 53] on div "Community Dashboard Reminder (Budget Office)" at bounding box center [336, 48] width 89 height 17
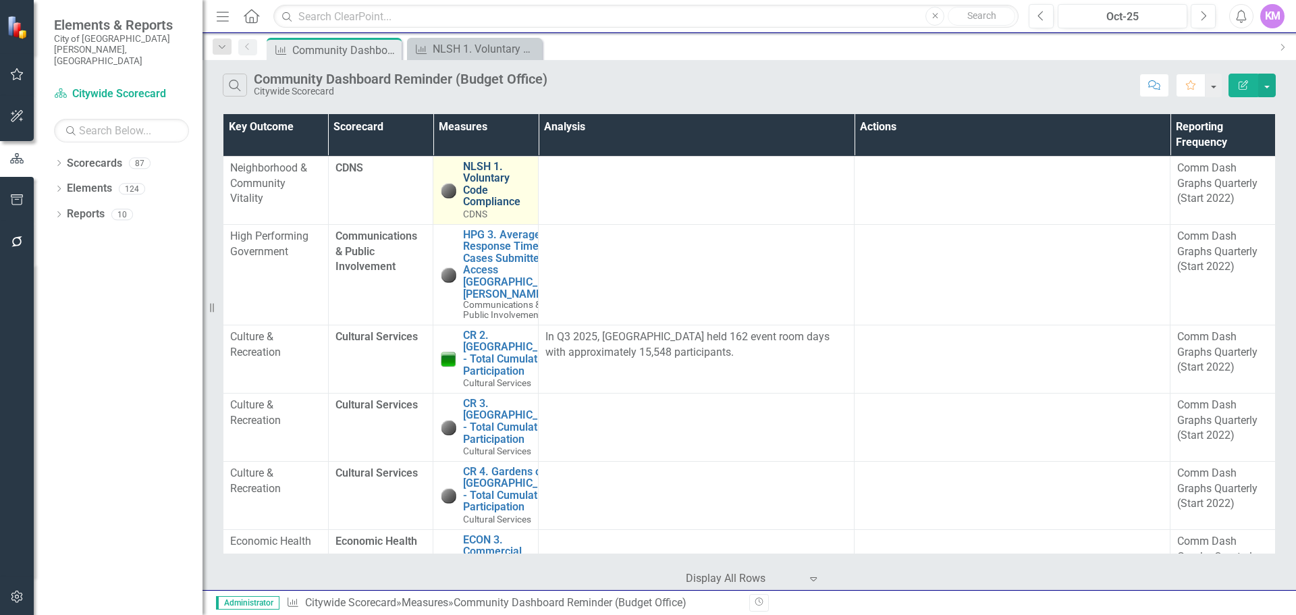
click at [487, 198] on link "NLSH 1. Voluntary Code Compliance" at bounding box center [497, 184] width 68 height 47
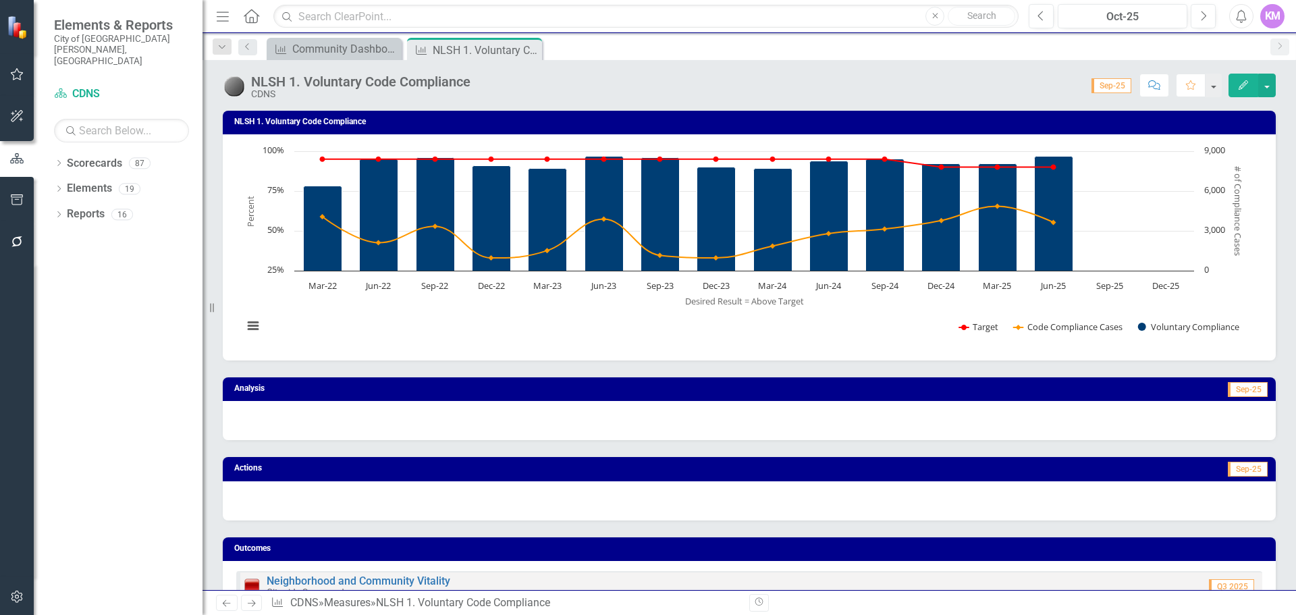
click at [1236, 85] on button "Edit" at bounding box center [1243, 86] width 30 height 24
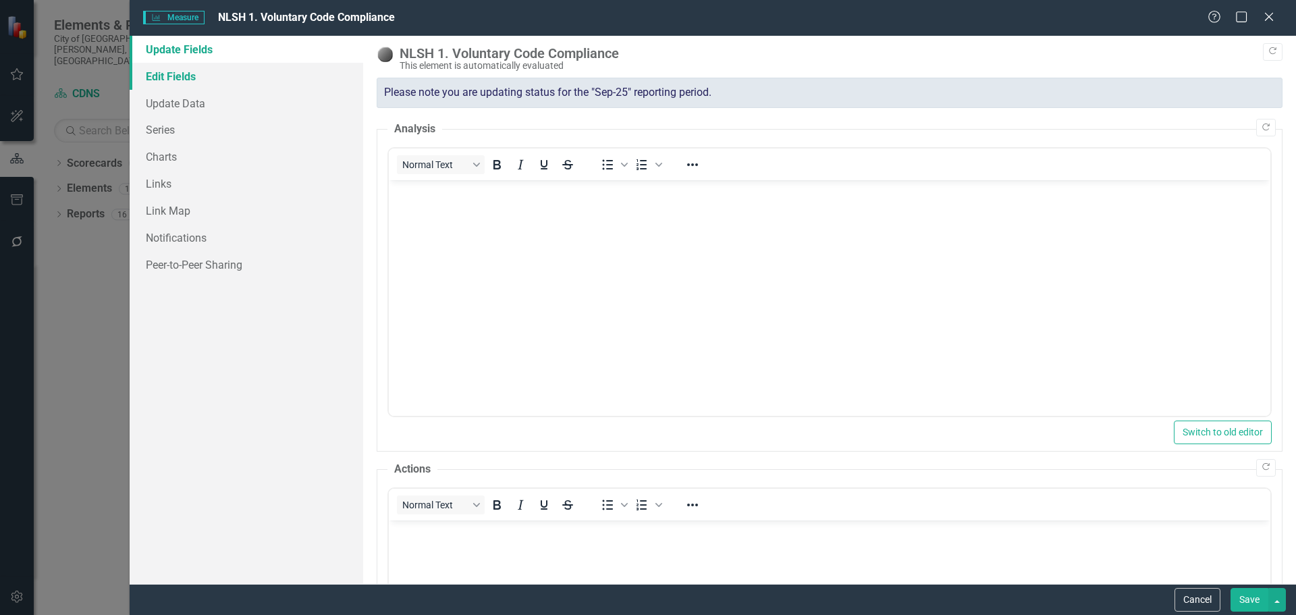
click at [193, 80] on link "Edit Fields" at bounding box center [247, 76] width 234 height 27
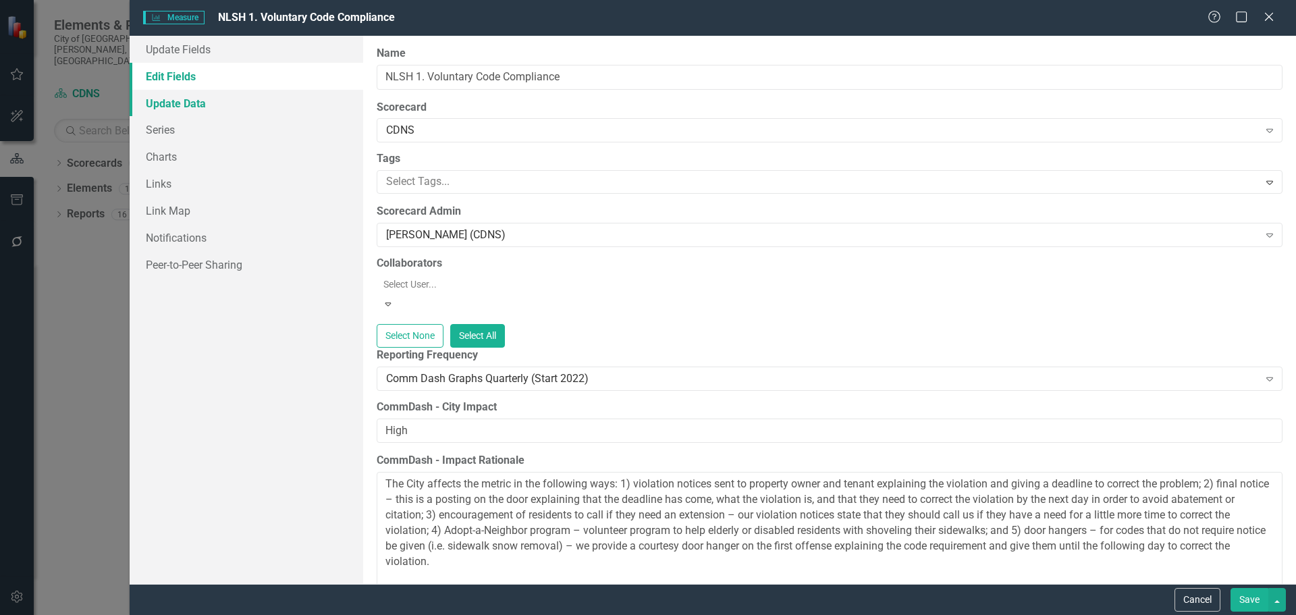
click at [193, 108] on link "Update Data" at bounding box center [247, 103] width 234 height 27
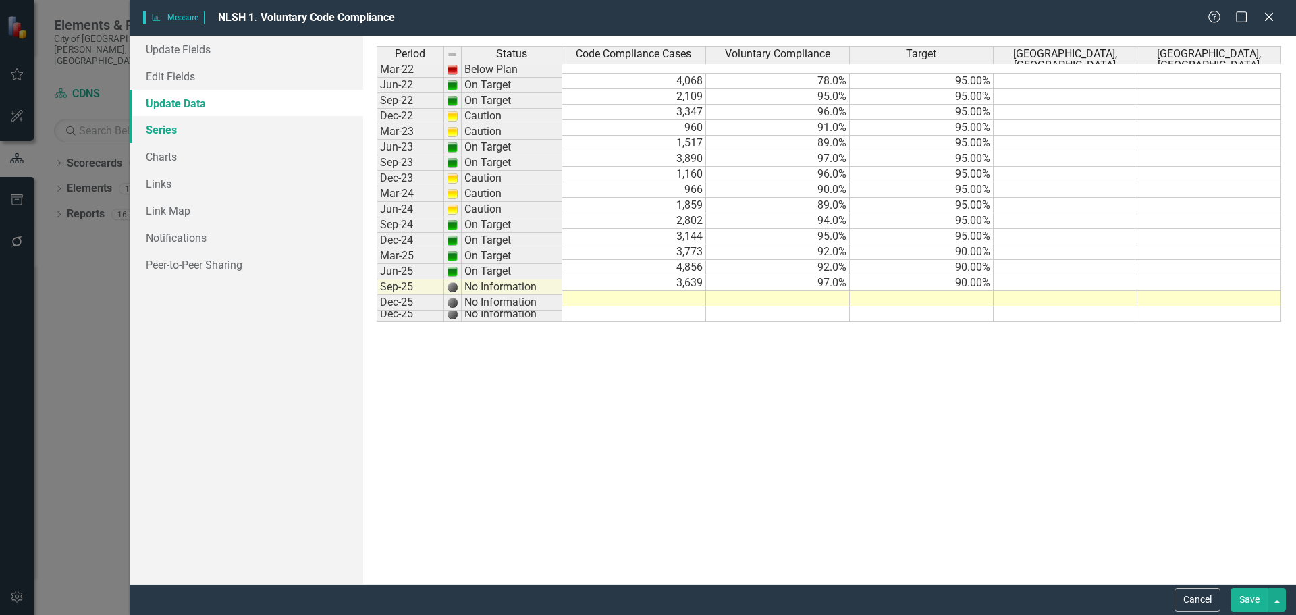
click at [171, 135] on link "Series" at bounding box center [247, 129] width 234 height 27
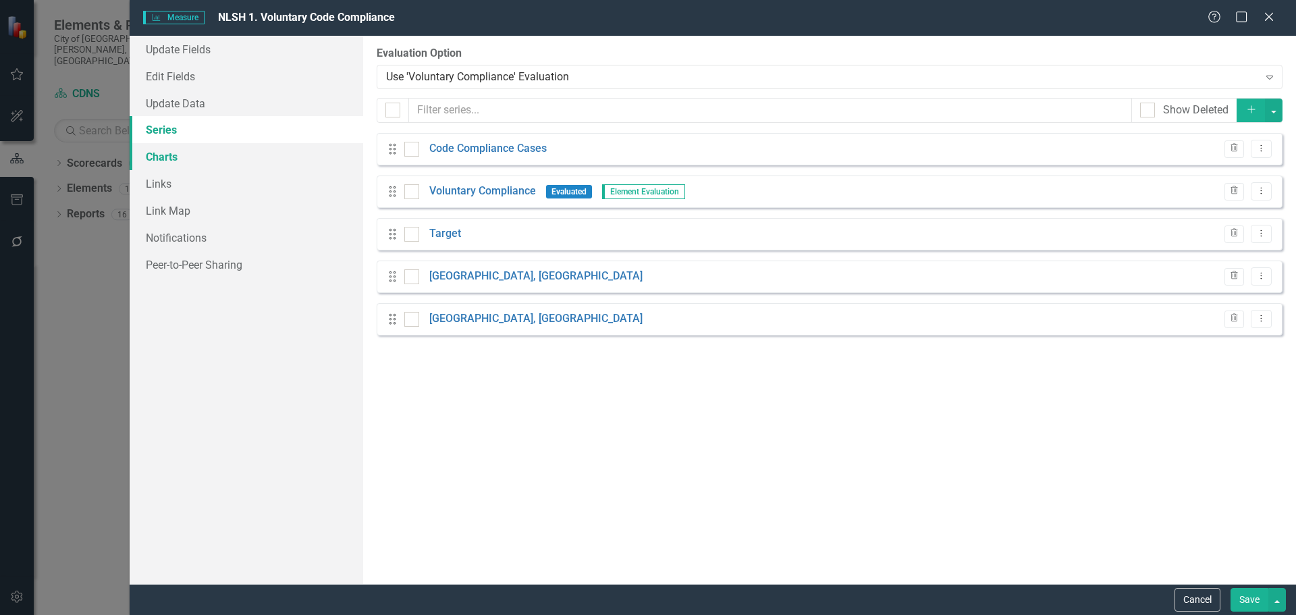
click at [173, 163] on link "Charts" at bounding box center [247, 156] width 234 height 27
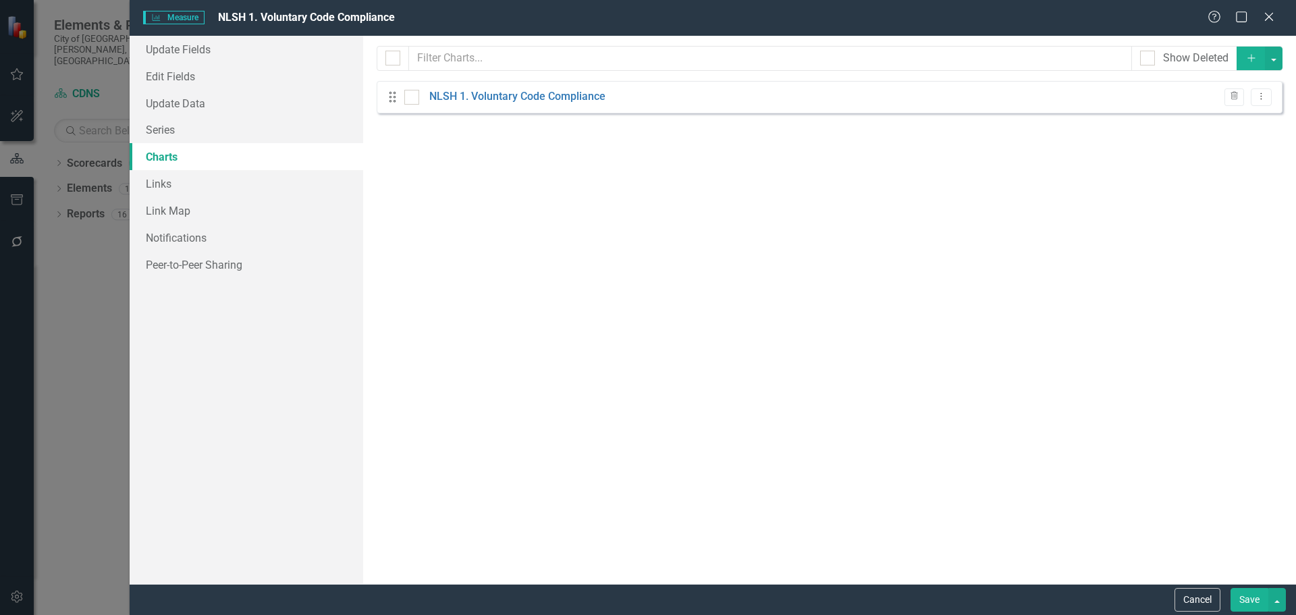
checkbox input "false"
click at [202, 185] on link "Links" at bounding box center [247, 183] width 234 height 27
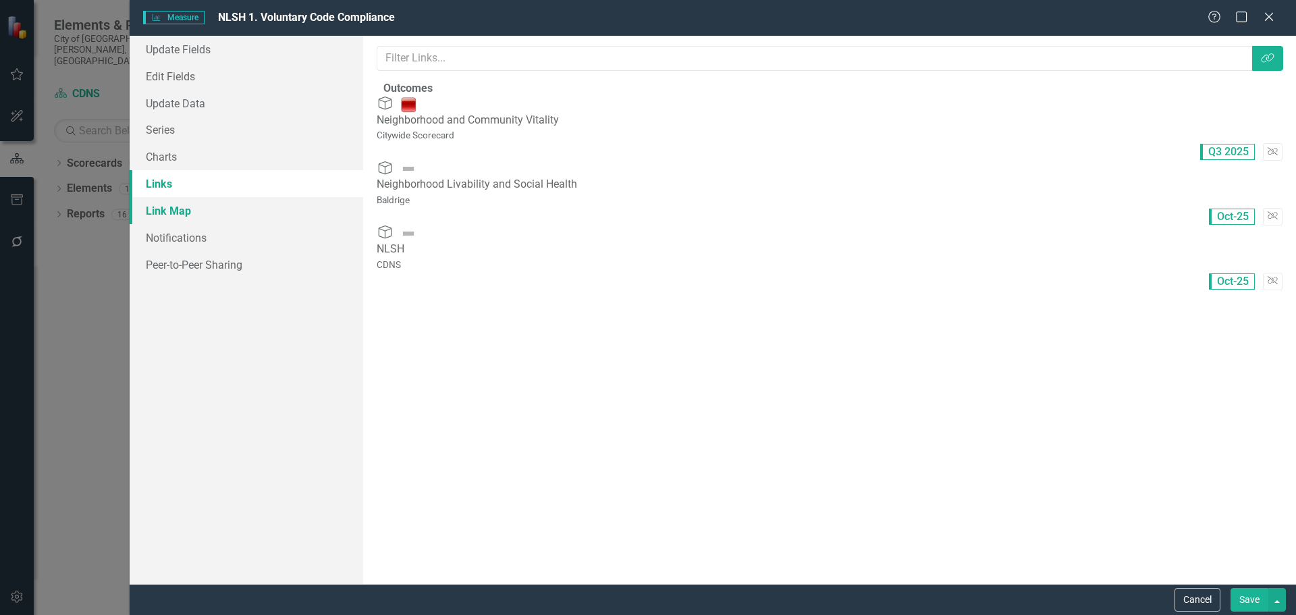
click at [194, 218] on link "Link Map" at bounding box center [247, 210] width 234 height 27
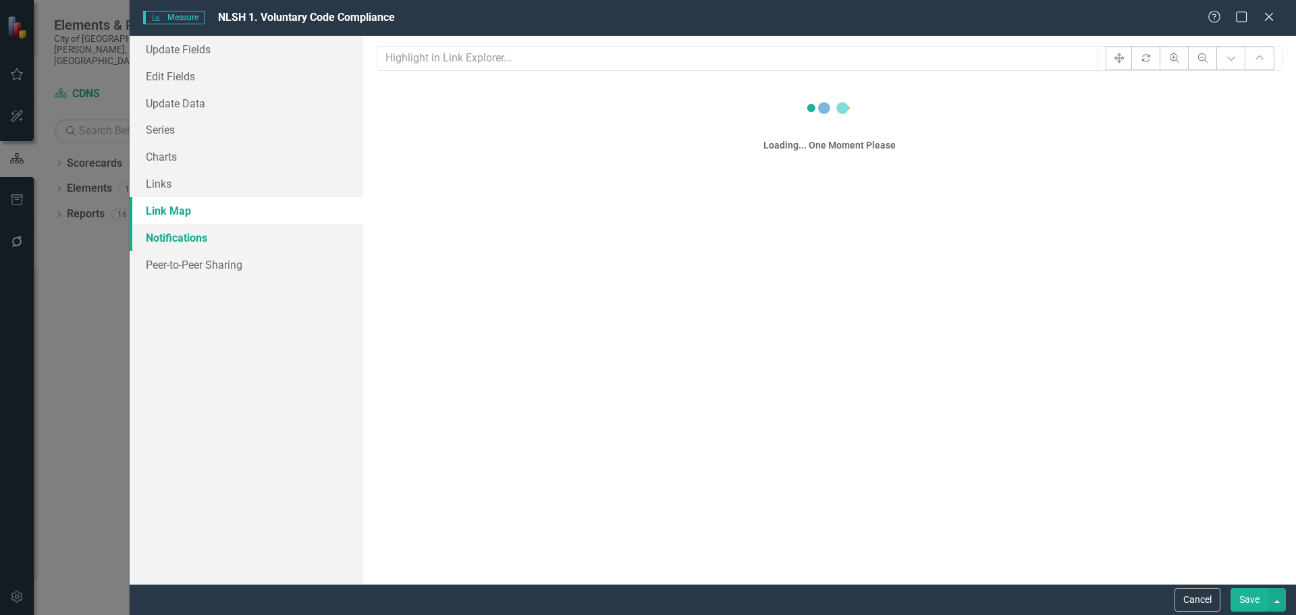
click at [194, 239] on link "Notifications" at bounding box center [247, 237] width 234 height 27
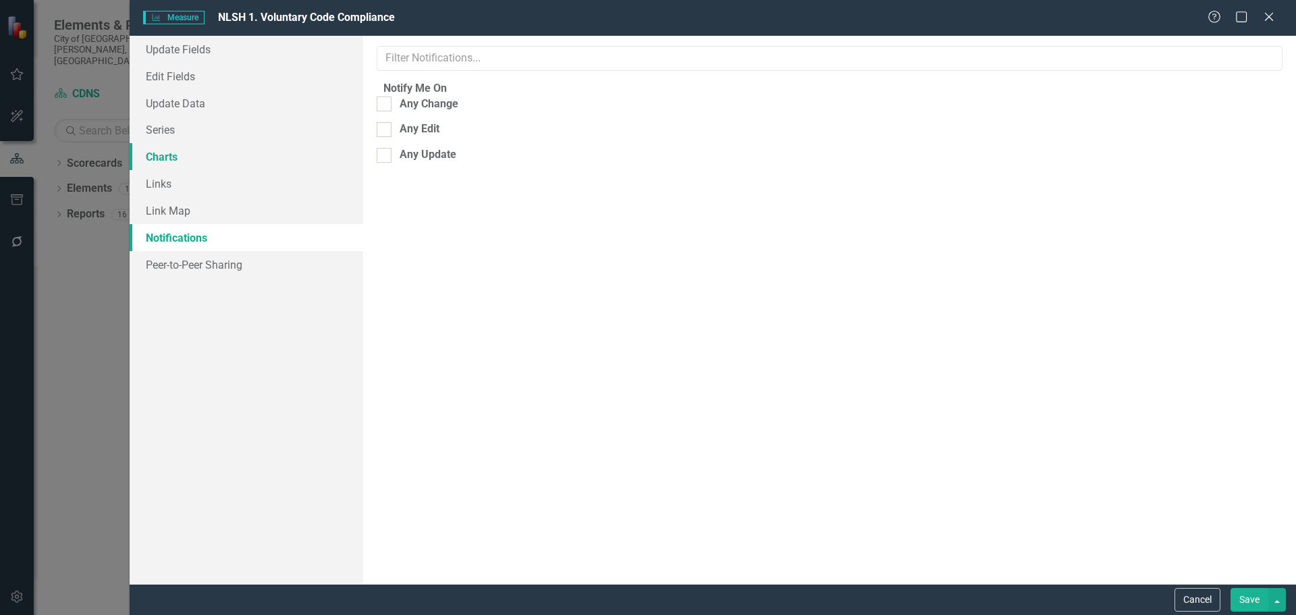
click at [190, 161] on link "Charts" at bounding box center [247, 156] width 234 height 27
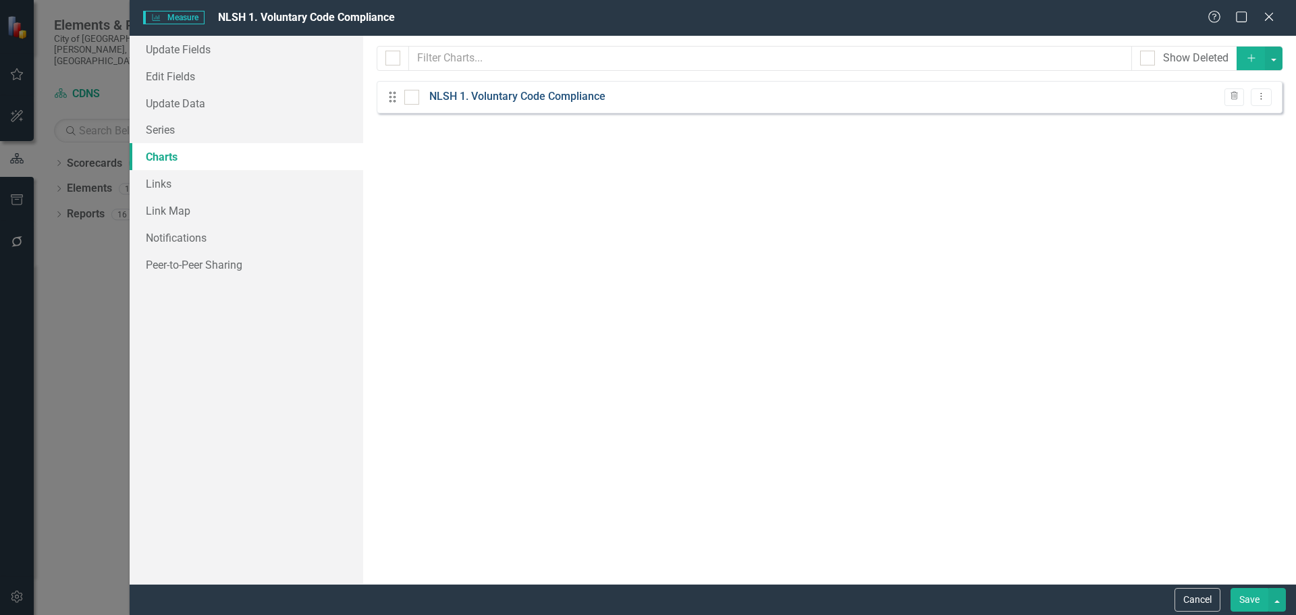
click at [484, 102] on link "NLSH 1. Voluntary Code Compliance" at bounding box center [517, 97] width 176 height 16
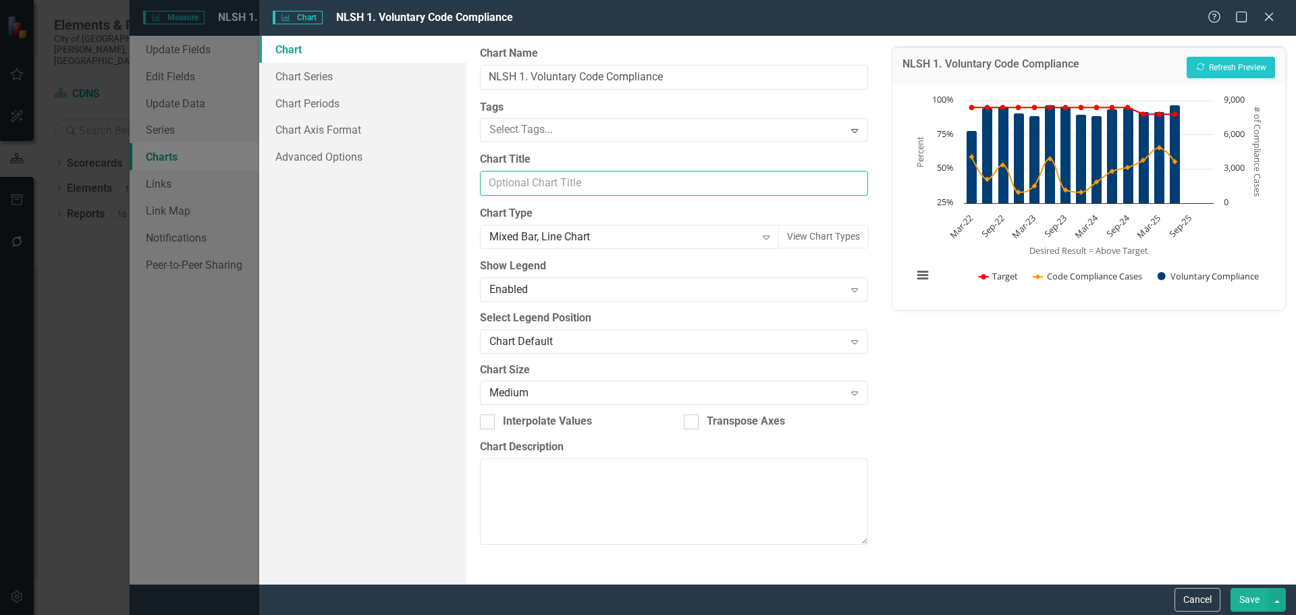
click at [522, 176] on input "Chart Title" at bounding box center [673, 183] width 387 height 25
click at [333, 58] on link "Chart" at bounding box center [362, 49] width 207 height 27
click at [323, 90] on link "Chart Periods" at bounding box center [362, 103] width 207 height 27
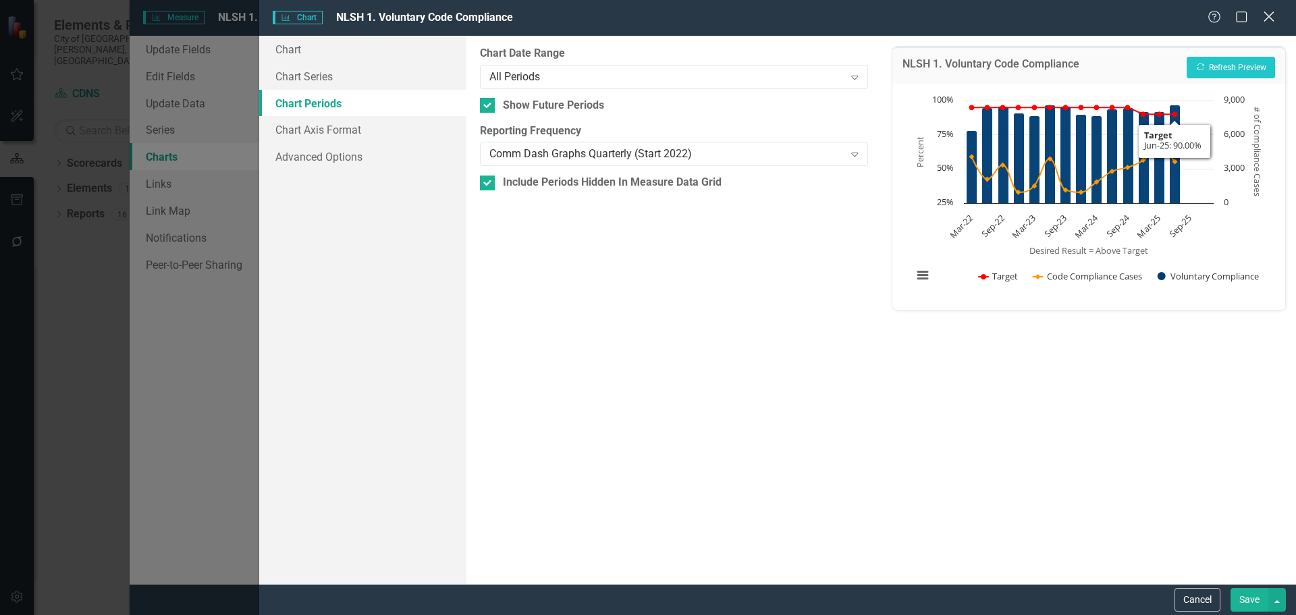
click at [1270, 21] on icon "Close" at bounding box center [1268, 16] width 17 height 13
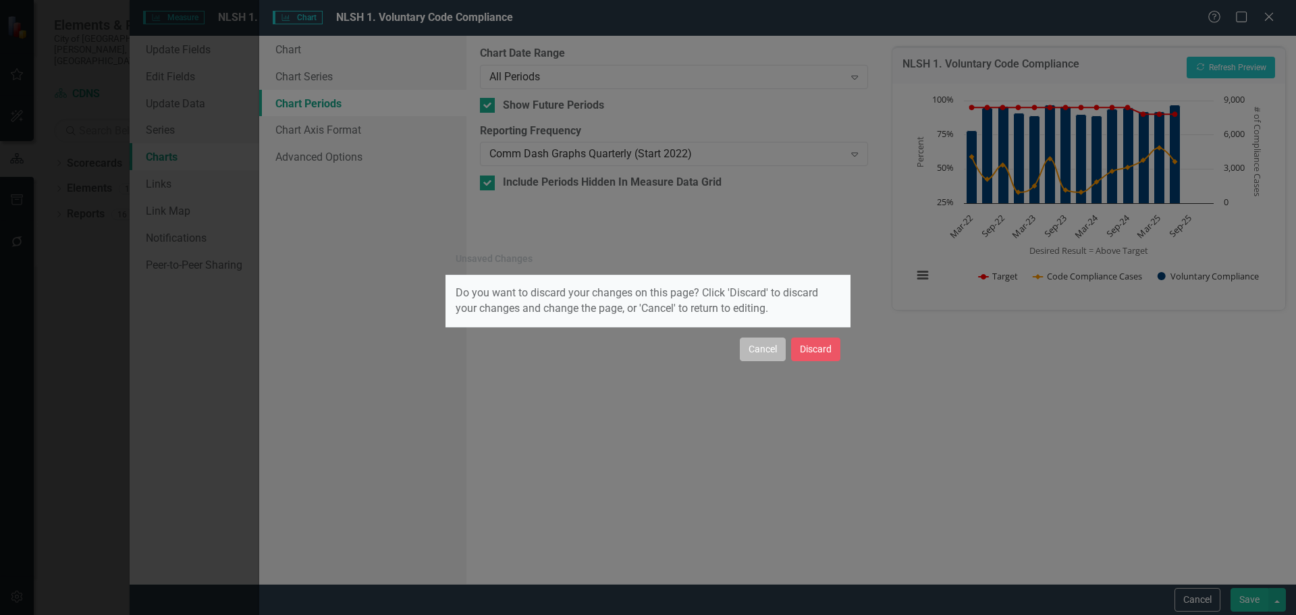
click at [776, 355] on button "Cancel" at bounding box center [763, 349] width 46 height 24
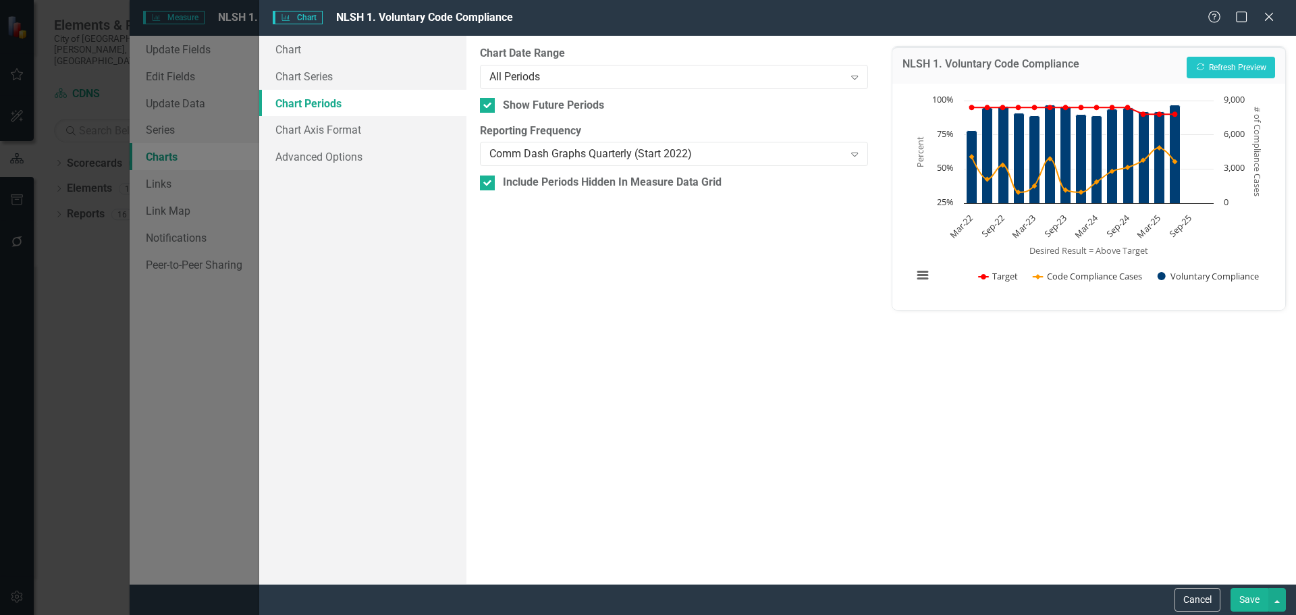
click at [1247, 595] on button "Save" at bounding box center [1249, 600] width 38 height 24
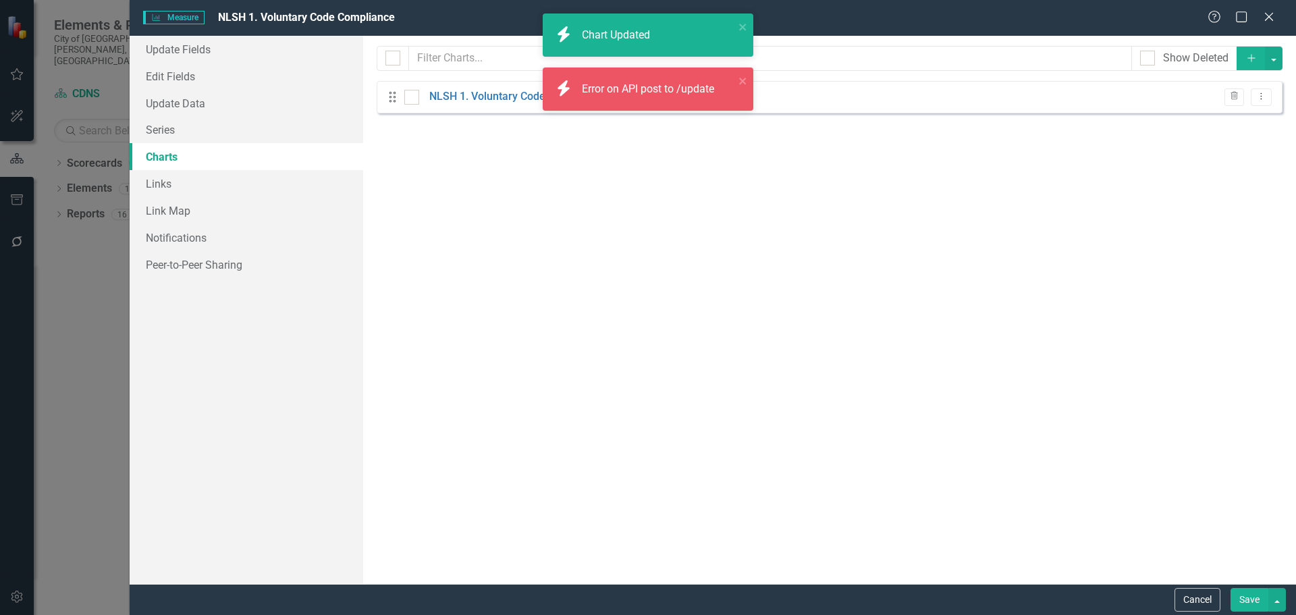
click at [1247, 595] on button "Save" at bounding box center [1249, 600] width 38 height 24
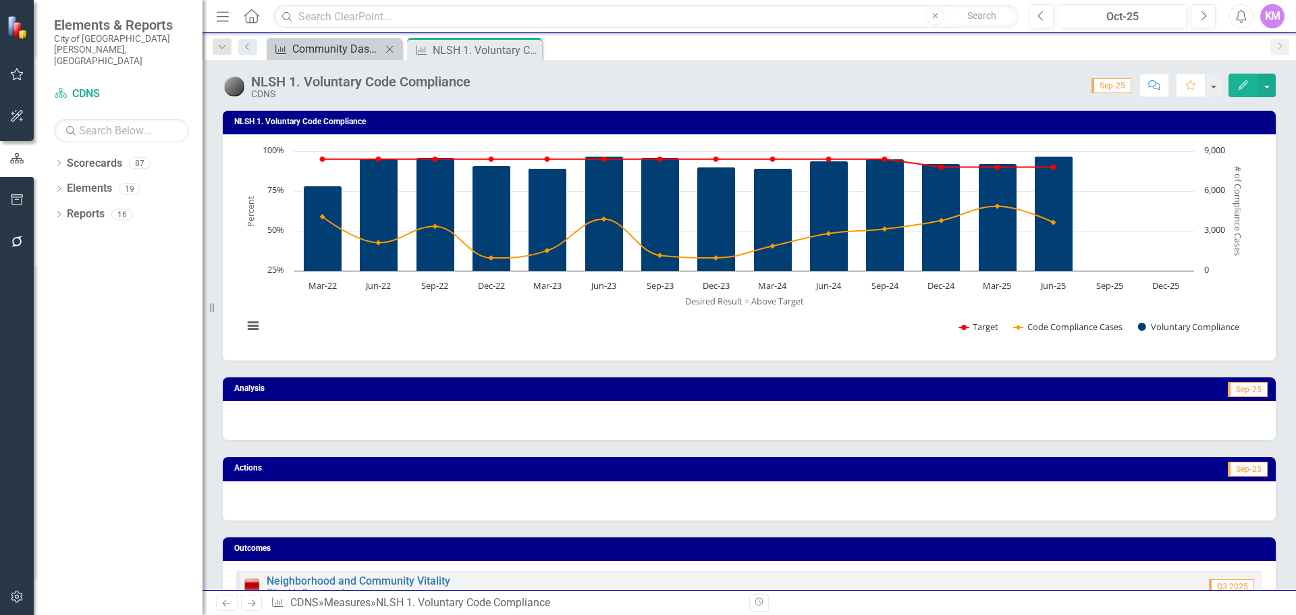
click at [325, 40] on div "Community Dashboard Reminder (Budget Office)" at bounding box center [336, 48] width 89 height 17
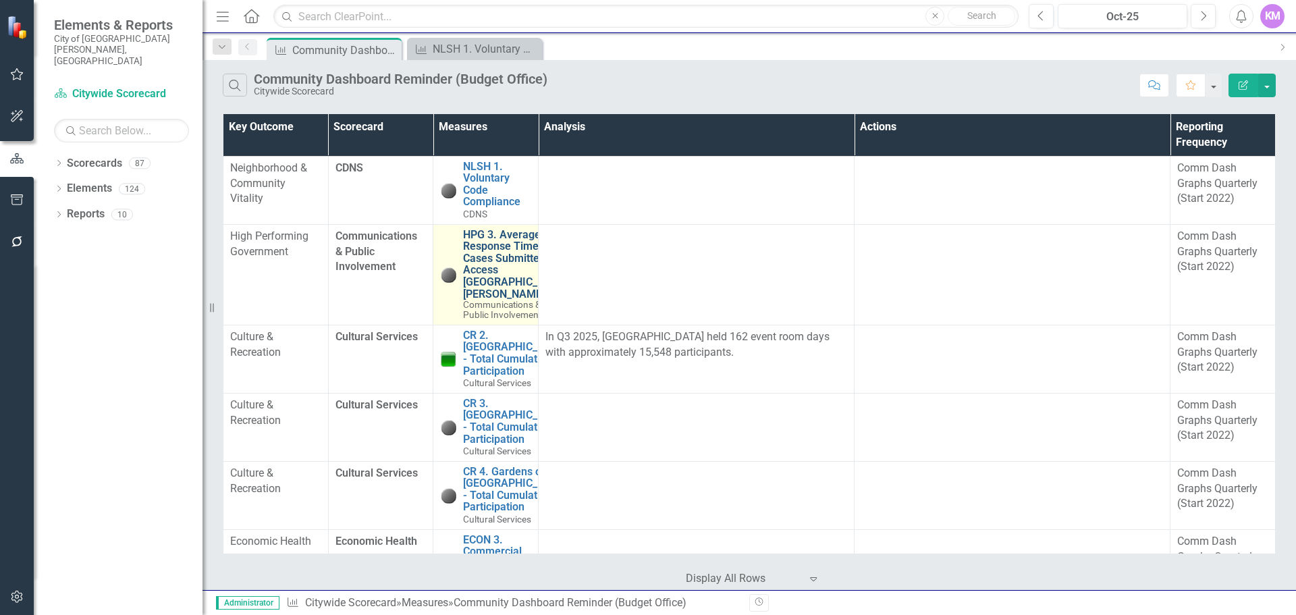
click at [478, 256] on link "HPG 3. Average Response Time of Cases Submitted to Access [GEOGRAPHIC_DATA][PER…" at bounding box center [515, 265] width 104 height 72
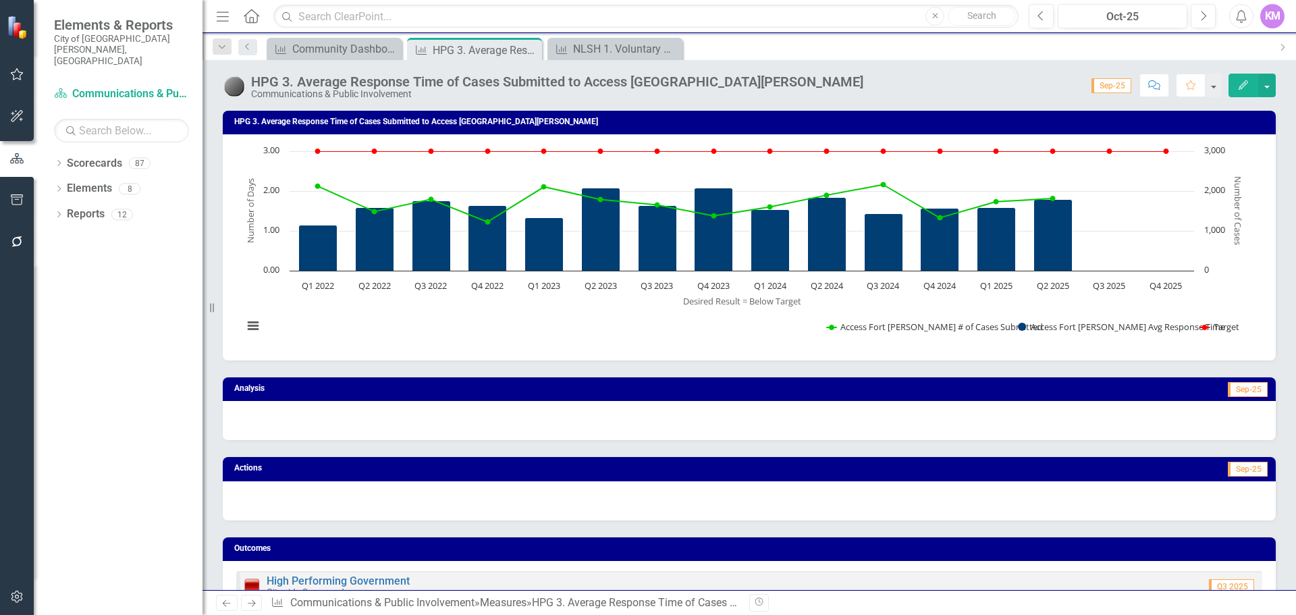
click at [1241, 89] on icon "Edit" at bounding box center [1243, 84] width 12 height 9
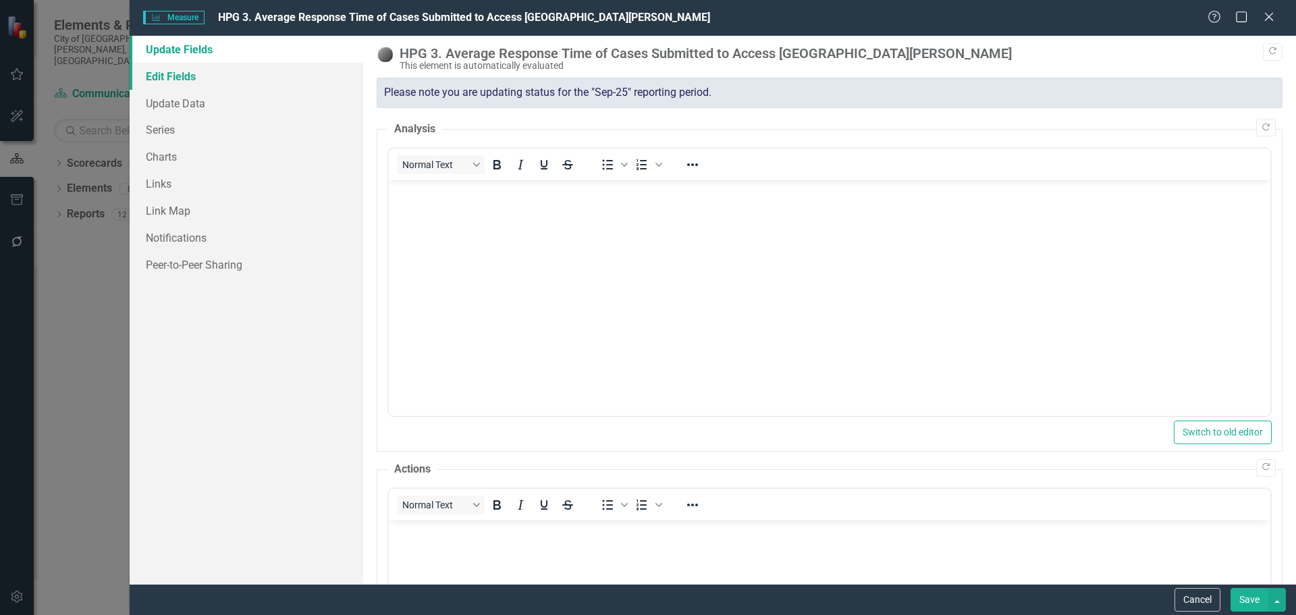
click at [174, 72] on link "Edit Fields" at bounding box center [247, 76] width 234 height 27
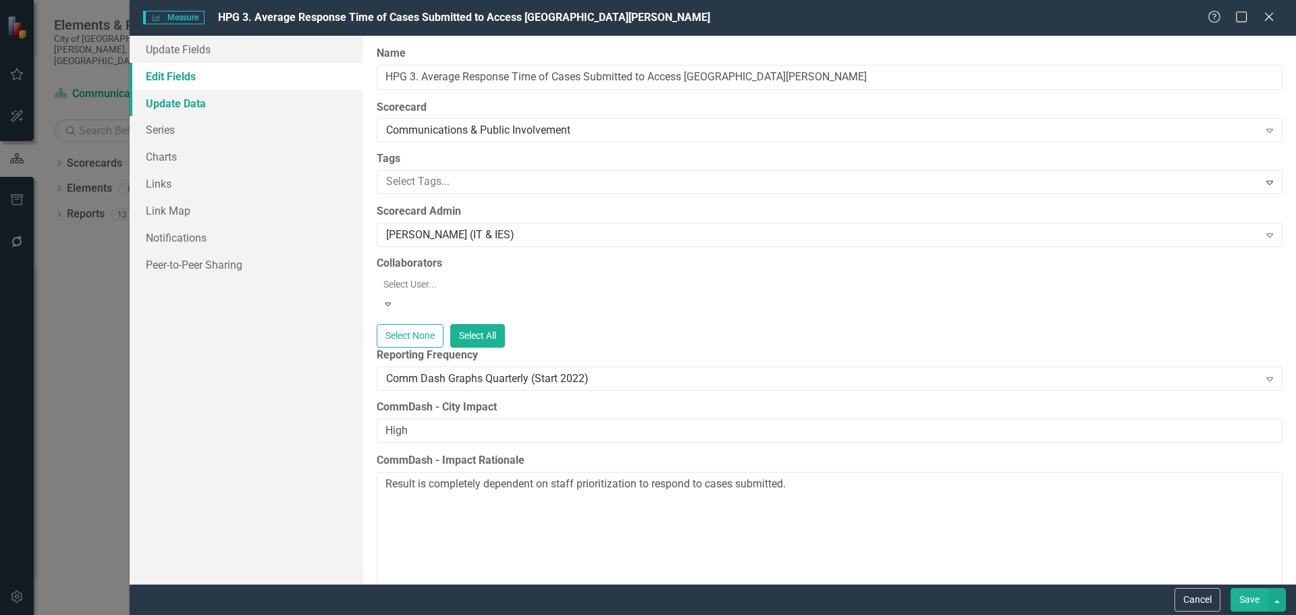
click at [290, 108] on link "Update Data" at bounding box center [247, 103] width 234 height 27
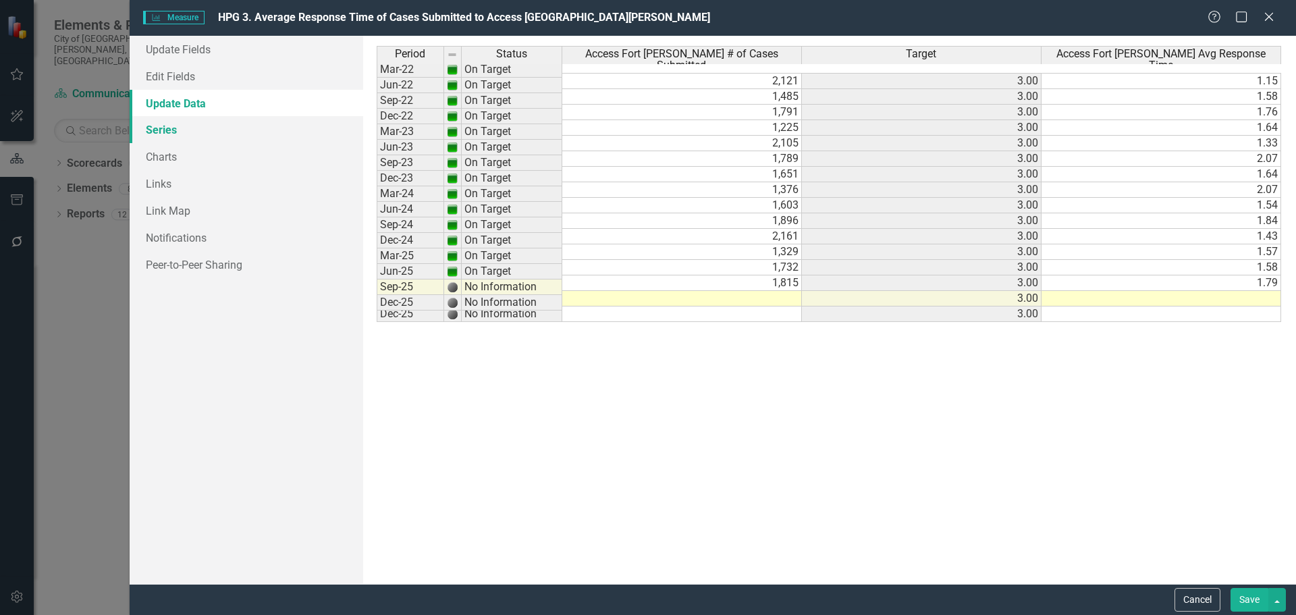
click at [270, 136] on link "Series" at bounding box center [247, 129] width 234 height 27
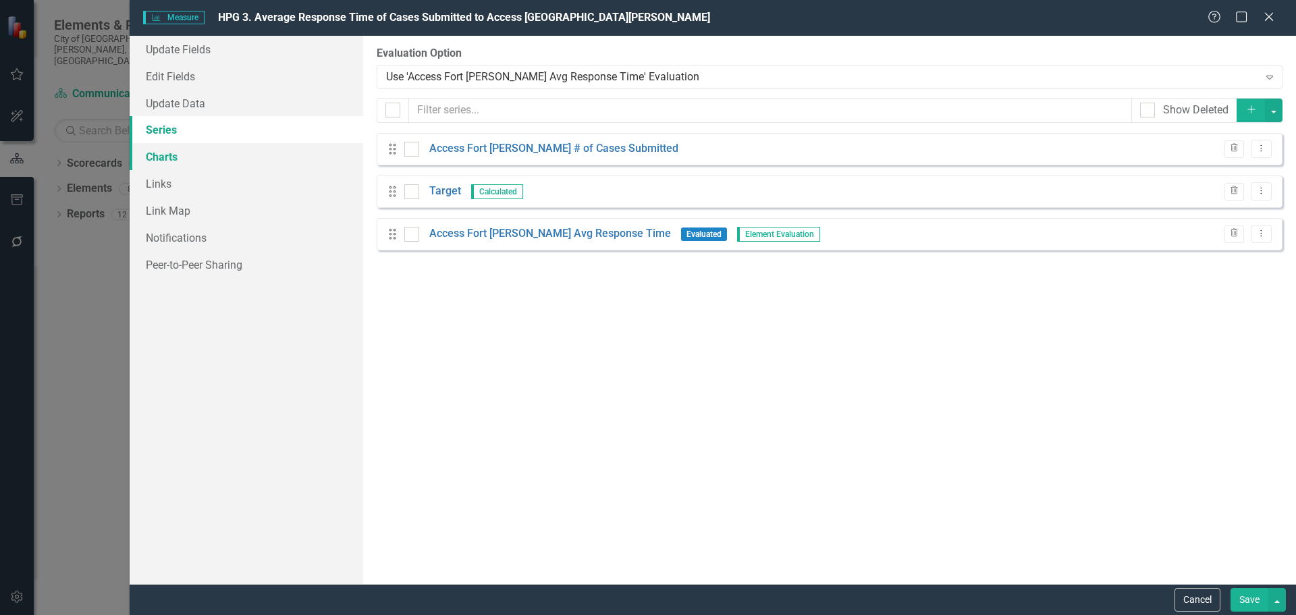
click at [249, 167] on link "Charts" at bounding box center [247, 156] width 234 height 27
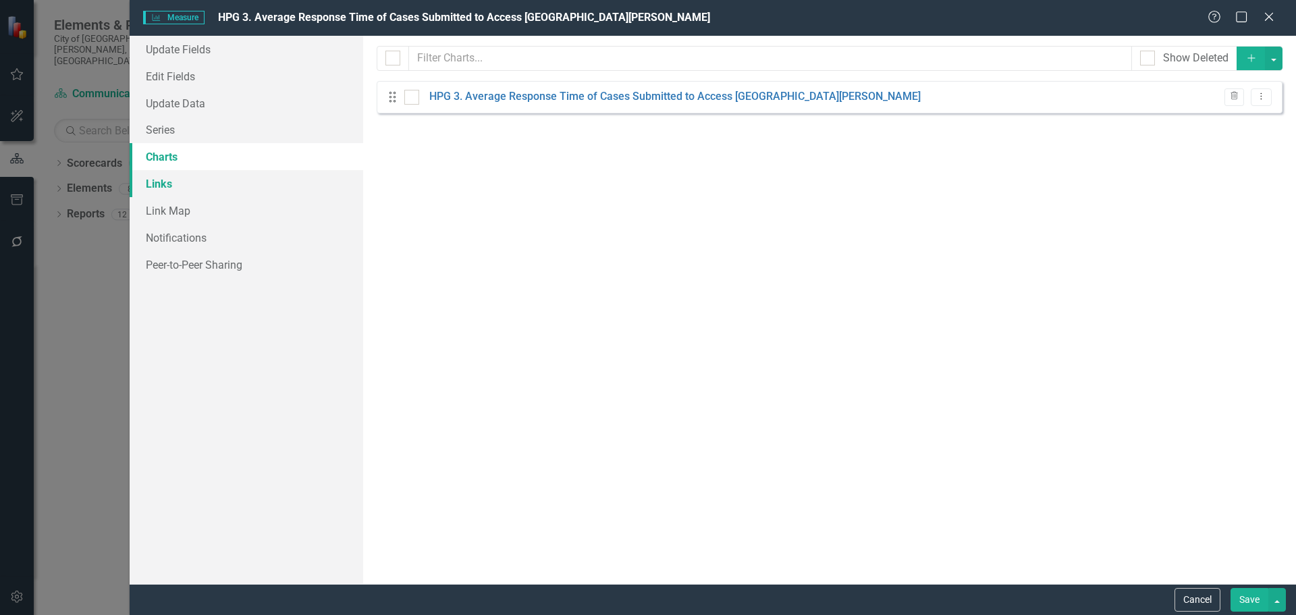
click at [233, 191] on link "Links" at bounding box center [247, 183] width 234 height 27
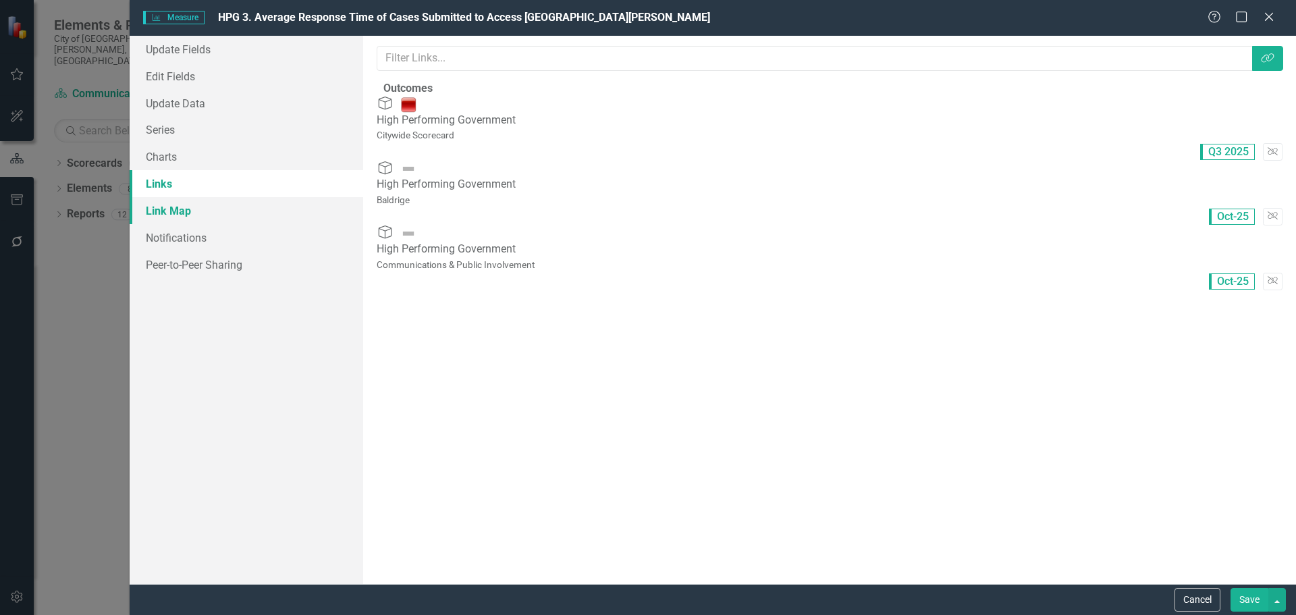
click at [225, 213] on link "Link Map" at bounding box center [247, 210] width 234 height 27
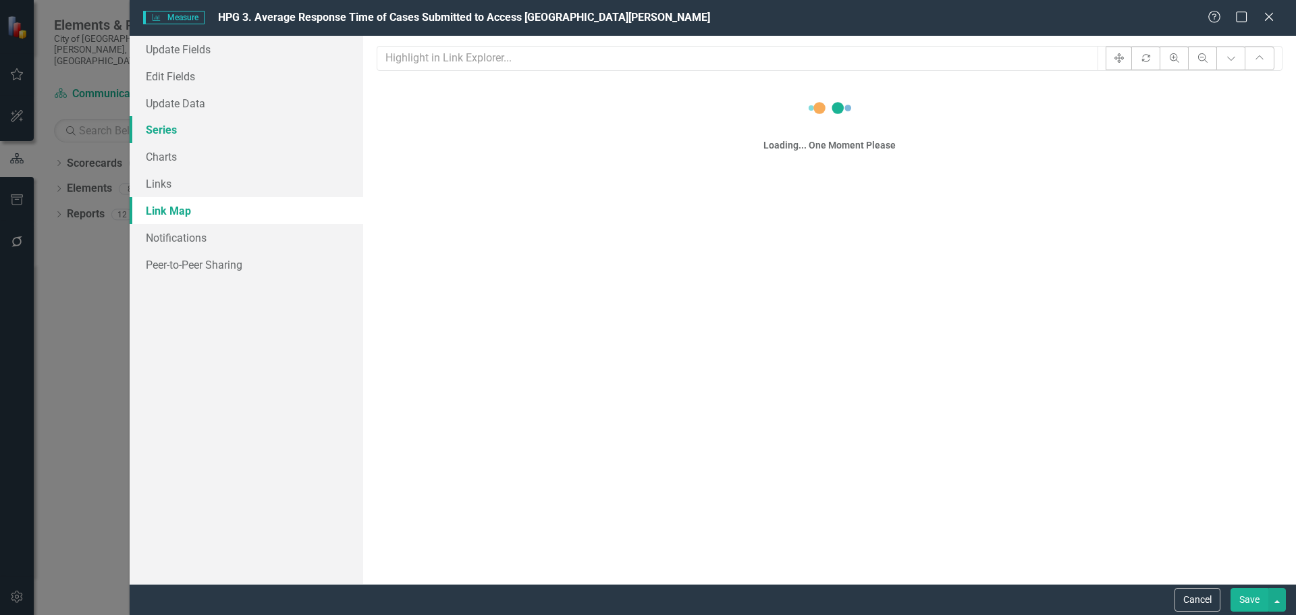
click at [229, 131] on link "Series" at bounding box center [247, 129] width 234 height 27
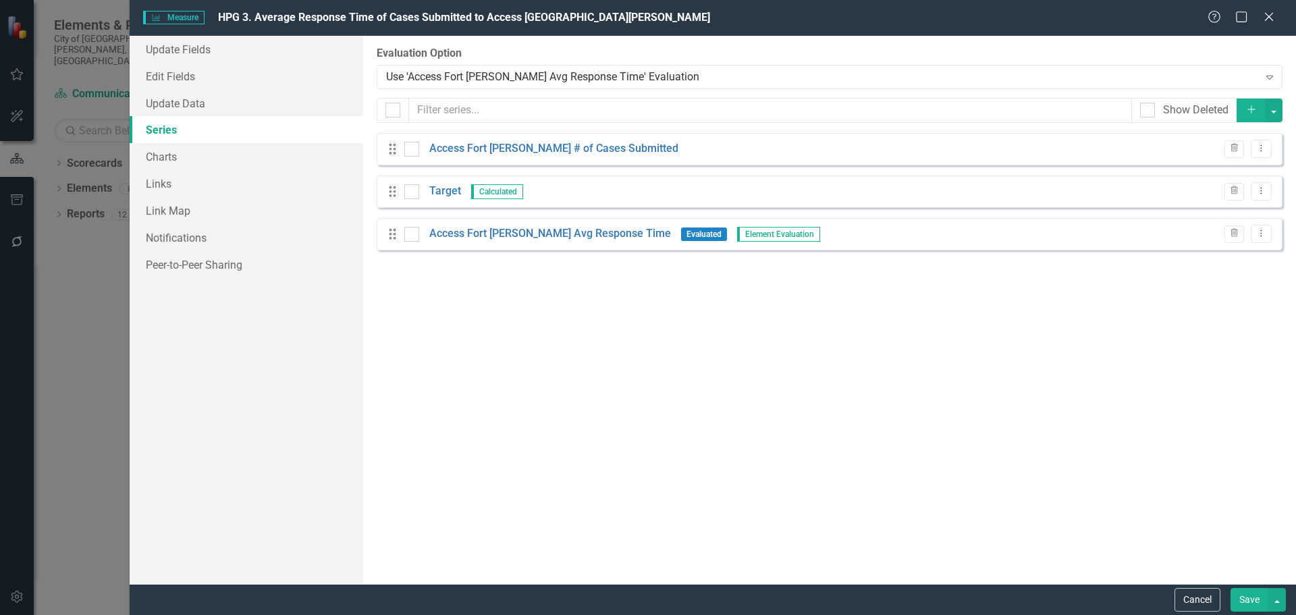
click at [233, 118] on link "Series" at bounding box center [247, 129] width 234 height 27
click at [235, 53] on link "Update Fields" at bounding box center [247, 49] width 234 height 27
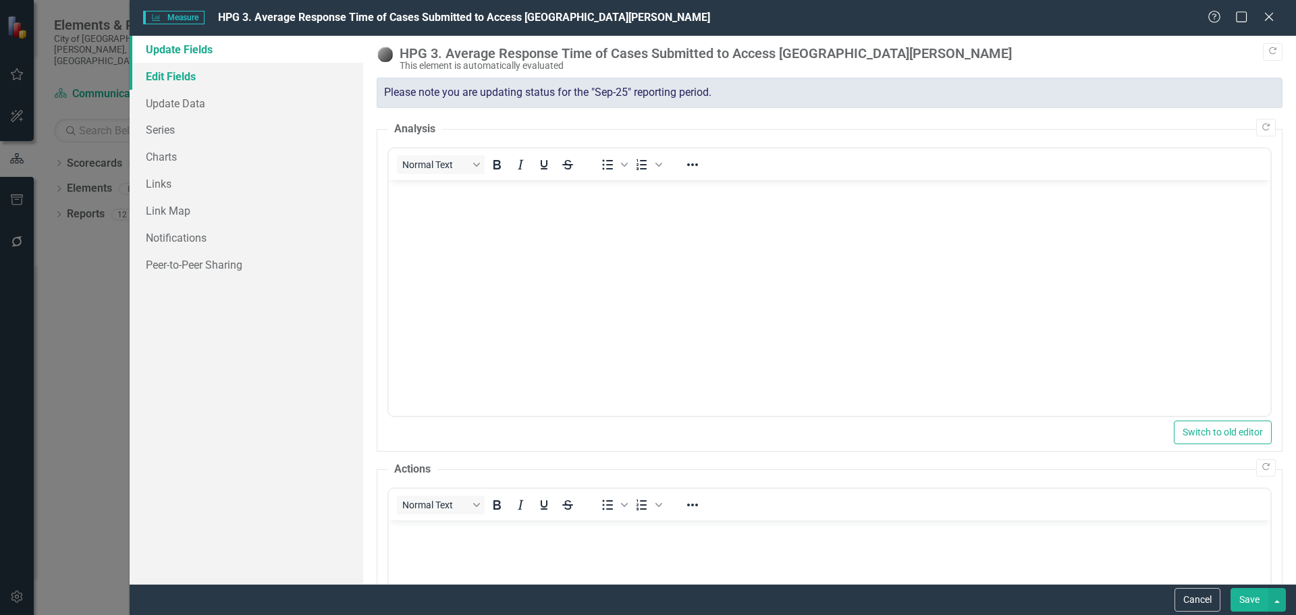
click at [265, 85] on link "Edit Fields" at bounding box center [247, 76] width 234 height 27
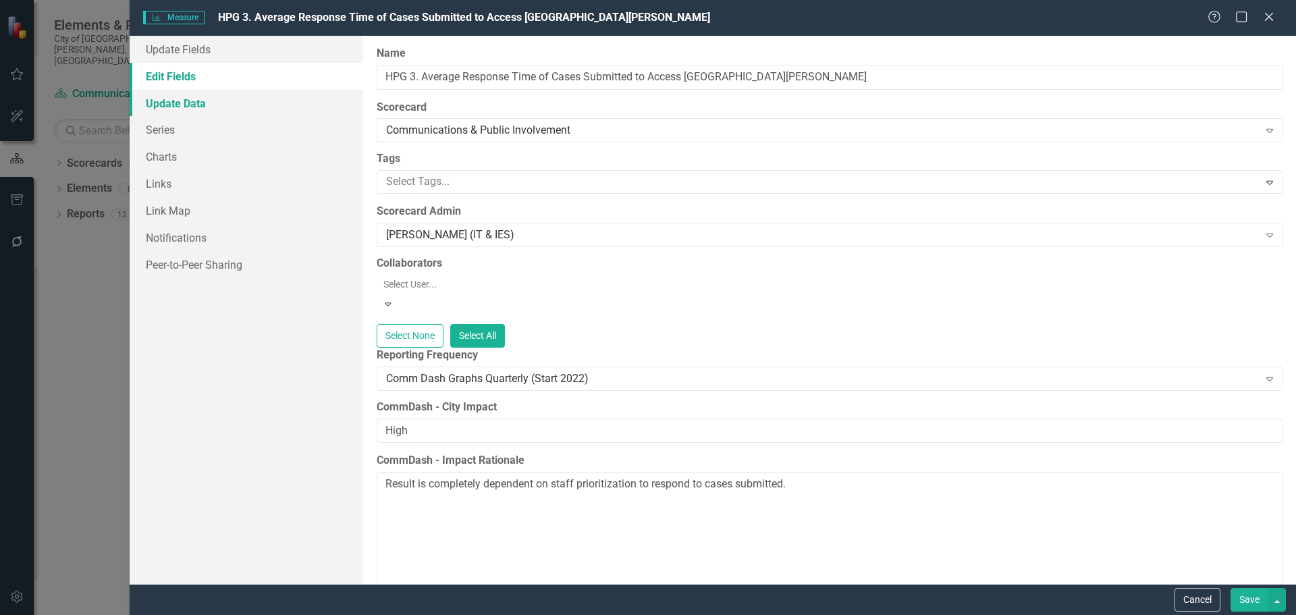
click at [184, 110] on link "Update Data" at bounding box center [247, 103] width 234 height 27
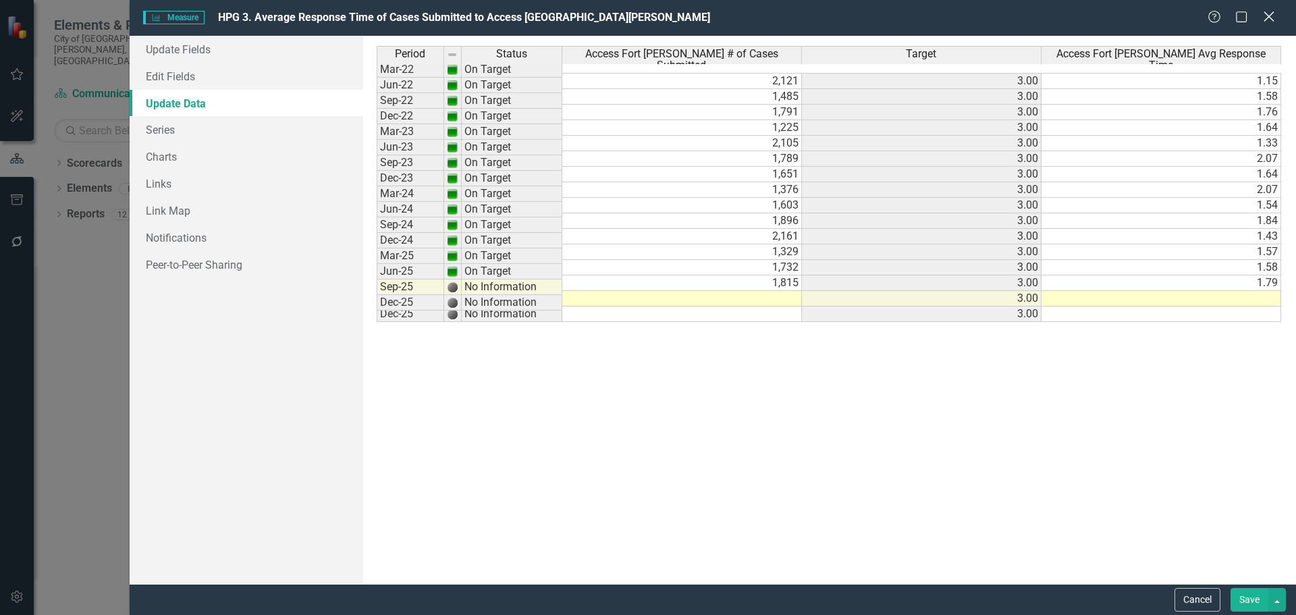
click at [1263, 24] on div "Close" at bounding box center [1268, 18] width 17 height 18
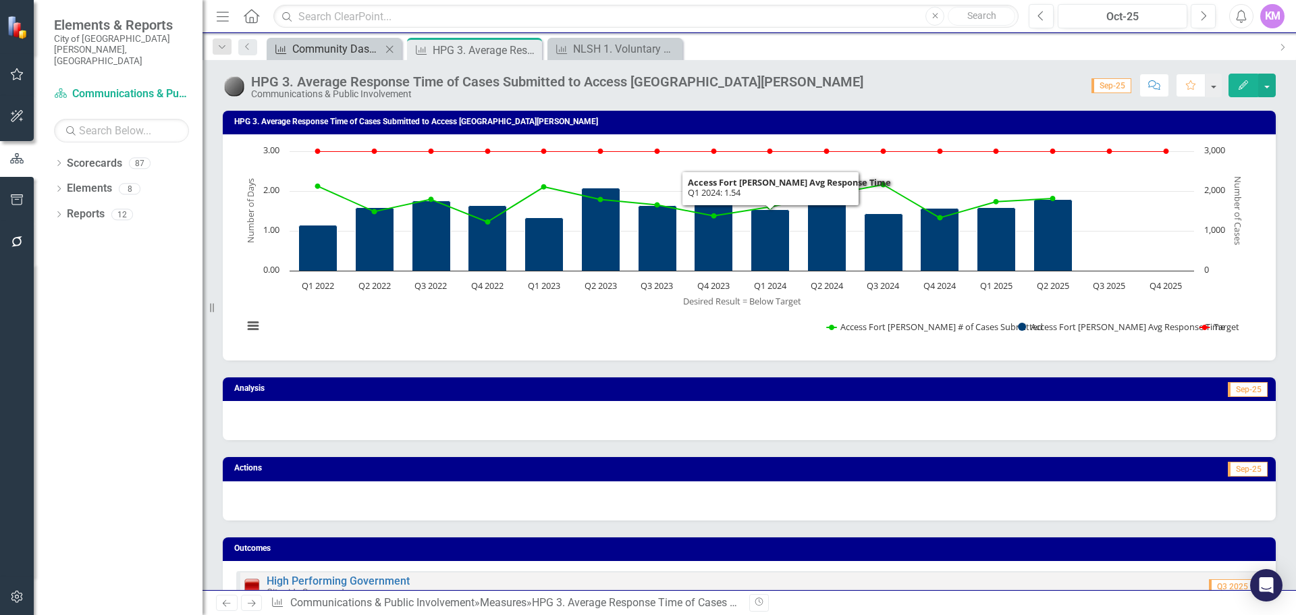
click at [340, 47] on div "Community Dashboard Reminder (Budget Office)" at bounding box center [336, 48] width 89 height 17
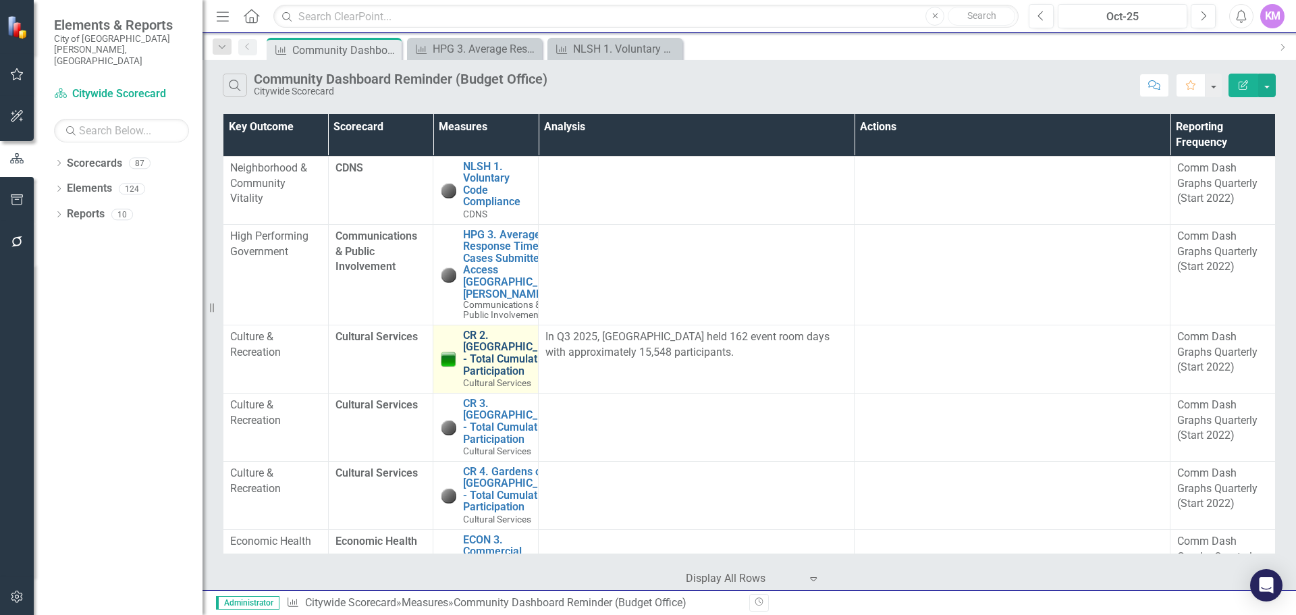
click at [481, 363] on link "CR 2. [GEOGRAPHIC_DATA] - Total Cumulative Participation" at bounding box center [515, 352] width 104 height 47
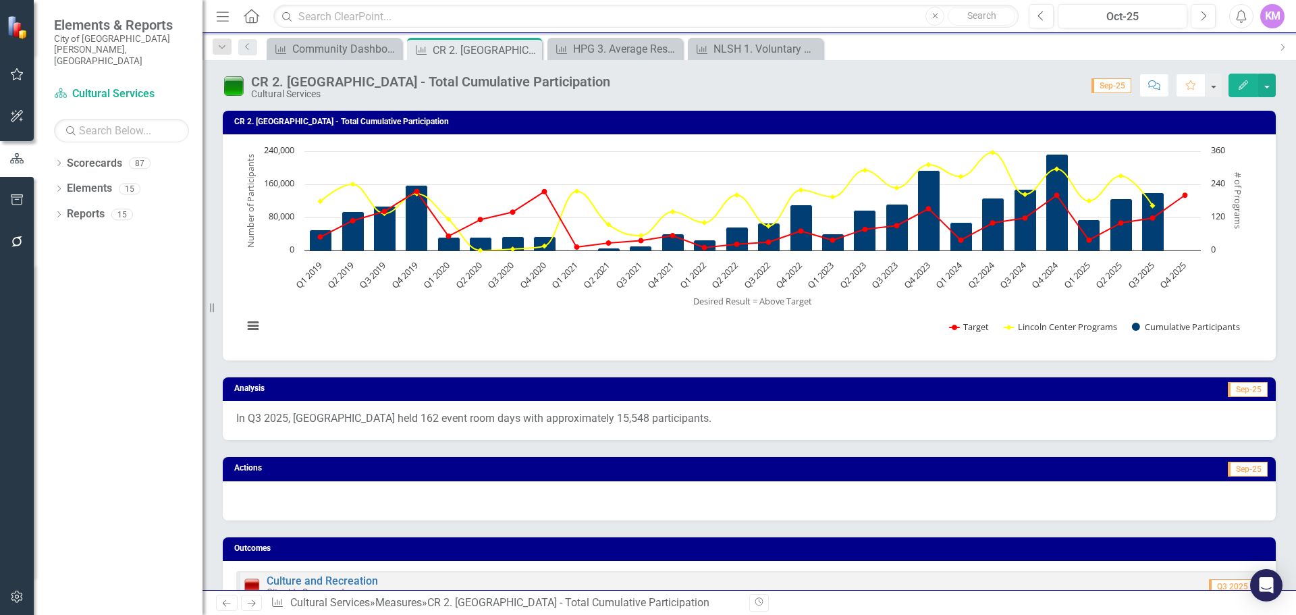
click at [1237, 86] on button "Edit" at bounding box center [1243, 86] width 30 height 24
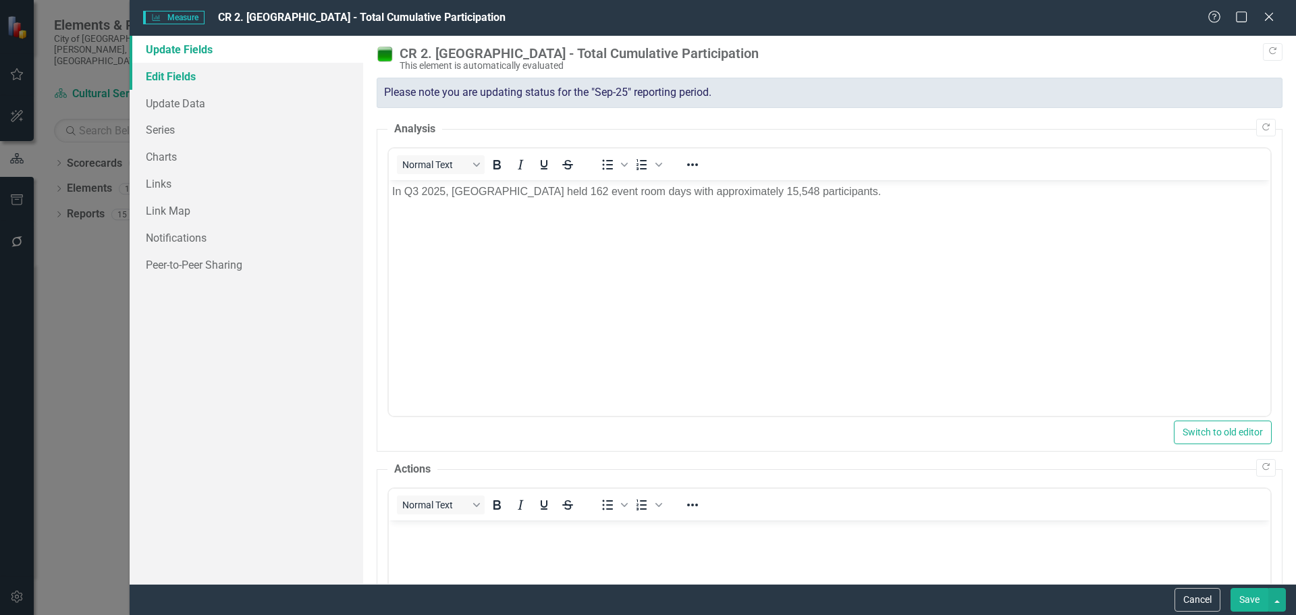
click at [179, 82] on link "Edit Fields" at bounding box center [247, 76] width 234 height 27
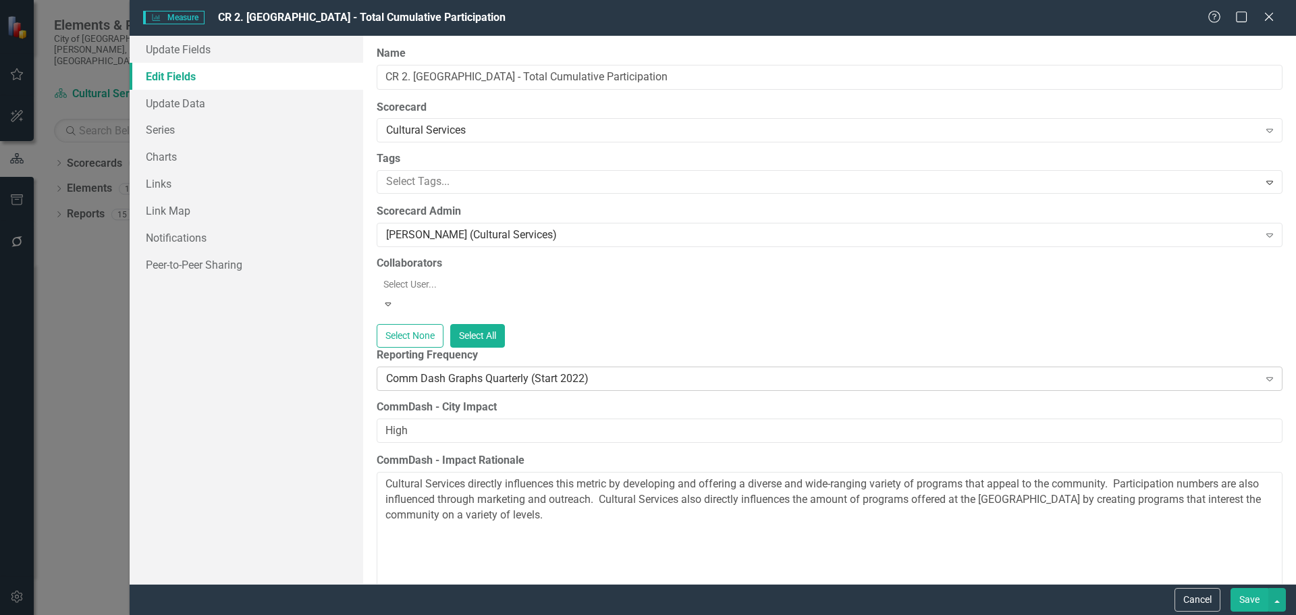
click at [484, 373] on div "Comm Dash Graphs Quarterly (Start 2022)" at bounding box center [822, 379] width 873 height 16
click at [487, 614] on div "Comm Dash Graphs Quarterly (Start 2022)" at bounding box center [650, 626] width 1274 height 16
click at [1244, 608] on button "Save" at bounding box center [1249, 600] width 38 height 24
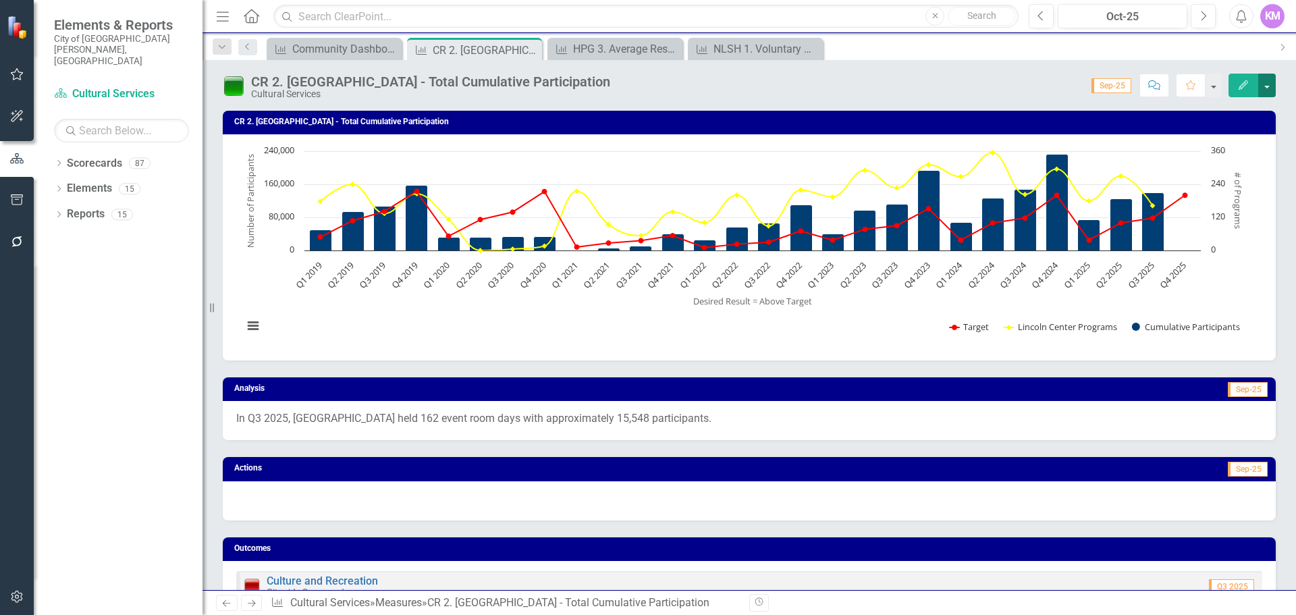
click at [1261, 88] on button "button" at bounding box center [1267, 86] width 18 height 24
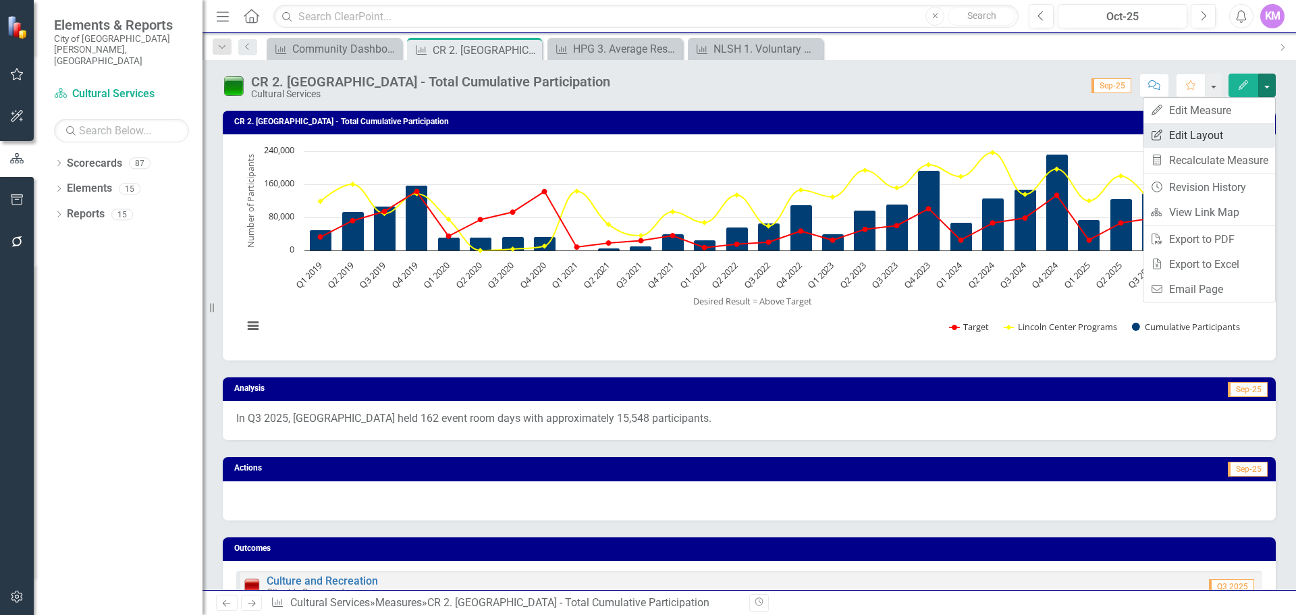
click at [1209, 145] on link "Edit Report Edit Layout" at bounding box center [1209, 135] width 132 height 25
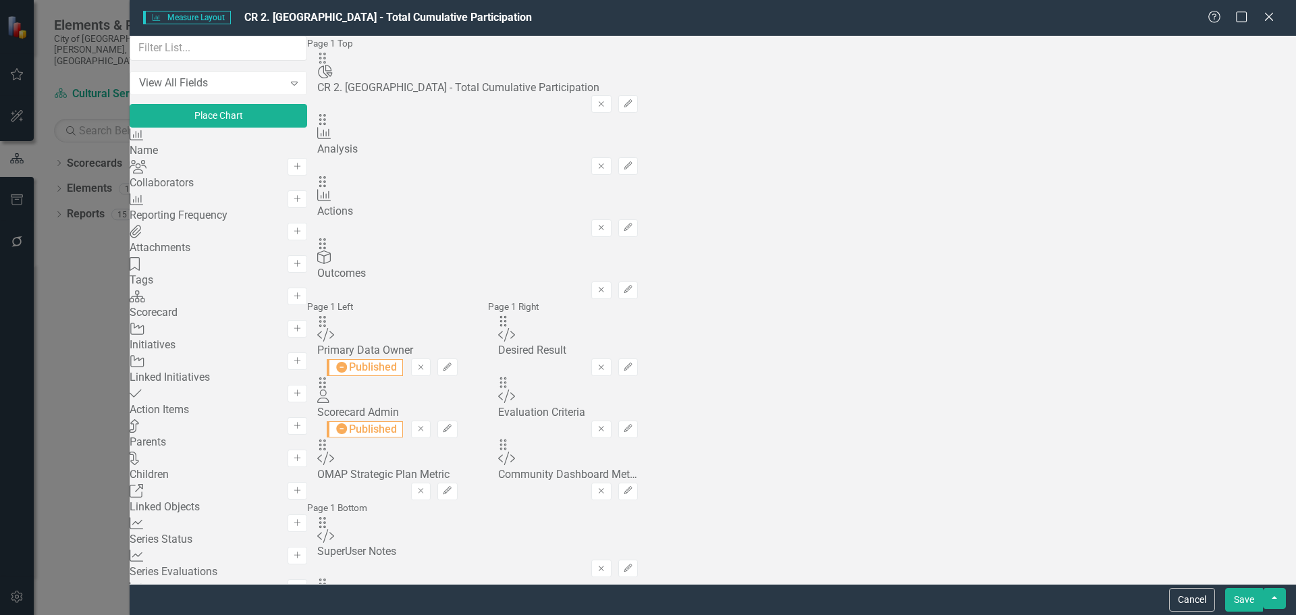
click at [307, 225] on div "Measure Reporting Frequency Add" at bounding box center [219, 208] width 178 height 32
click at [302, 236] on icon "Add" at bounding box center [297, 231] width 10 height 8
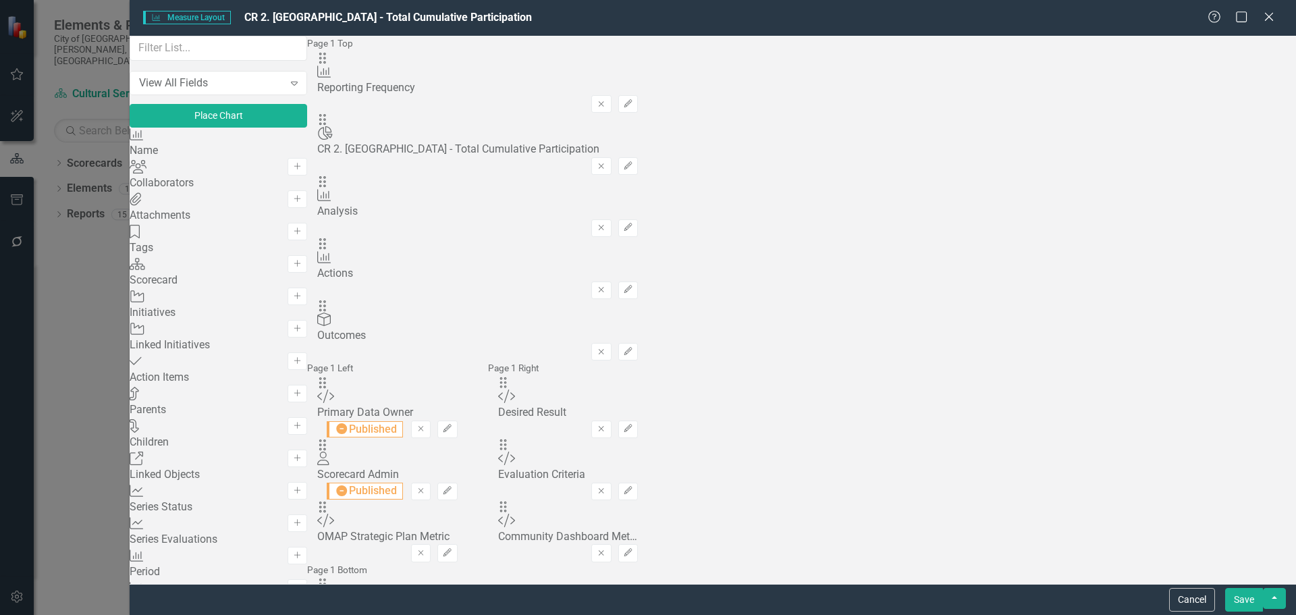
click at [547, 94] on div "Reporting Frequency" at bounding box center [477, 88] width 321 height 16
click at [633, 100] on icon "Edit" at bounding box center [628, 104] width 10 height 8
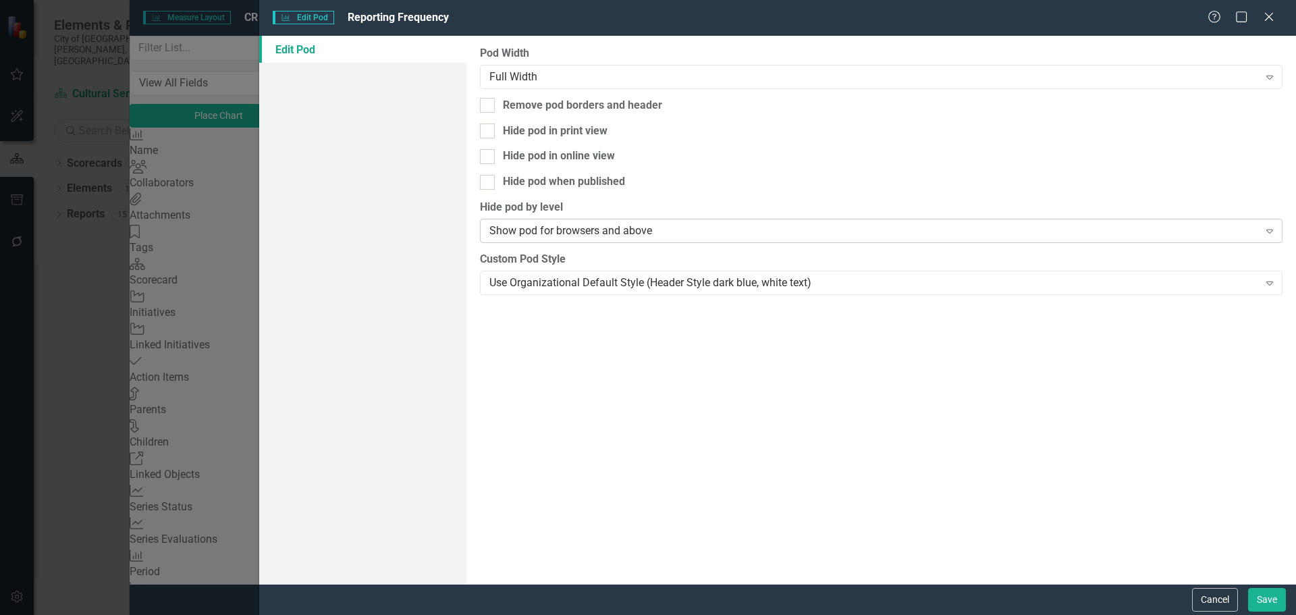
click at [759, 223] on div "Show pod for browsers and above" at bounding box center [873, 231] width 769 height 16
click at [1211, 600] on button "Cancel" at bounding box center [1215, 600] width 46 height 24
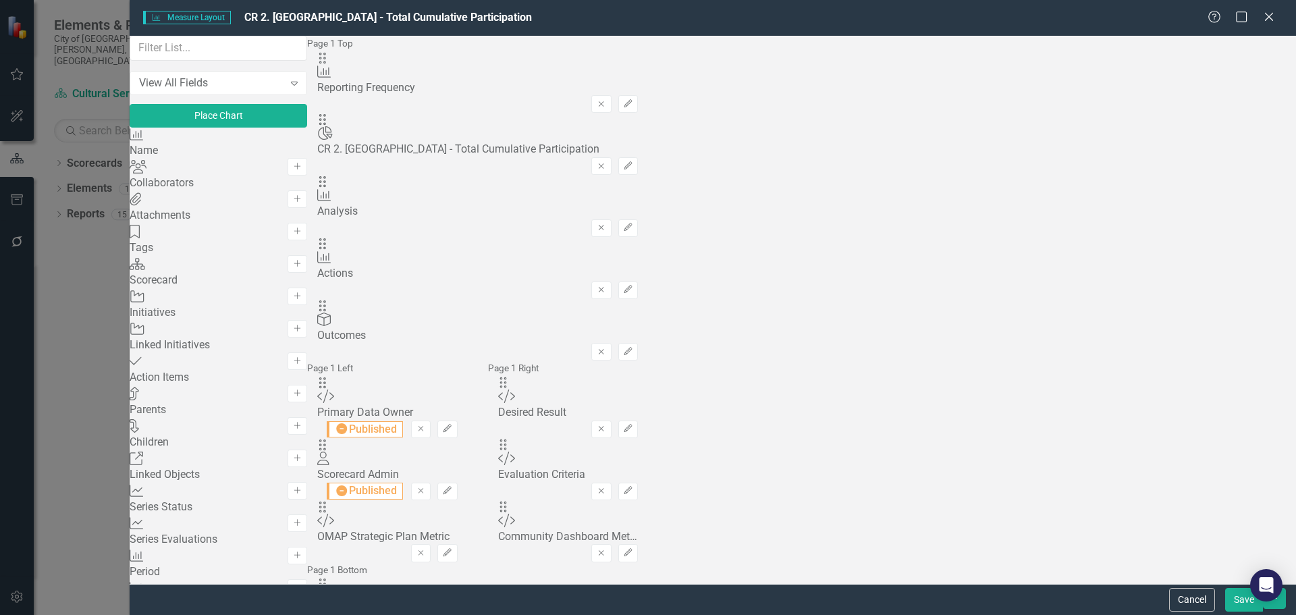
scroll to position [0, 0]
click at [638, 88] on div "Drag Measure Reporting Frequency Remove Edit" at bounding box center [477, 82] width 321 height 62
click at [1268, 17] on icon "Close" at bounding box center [1268, 16] width 17 height 13
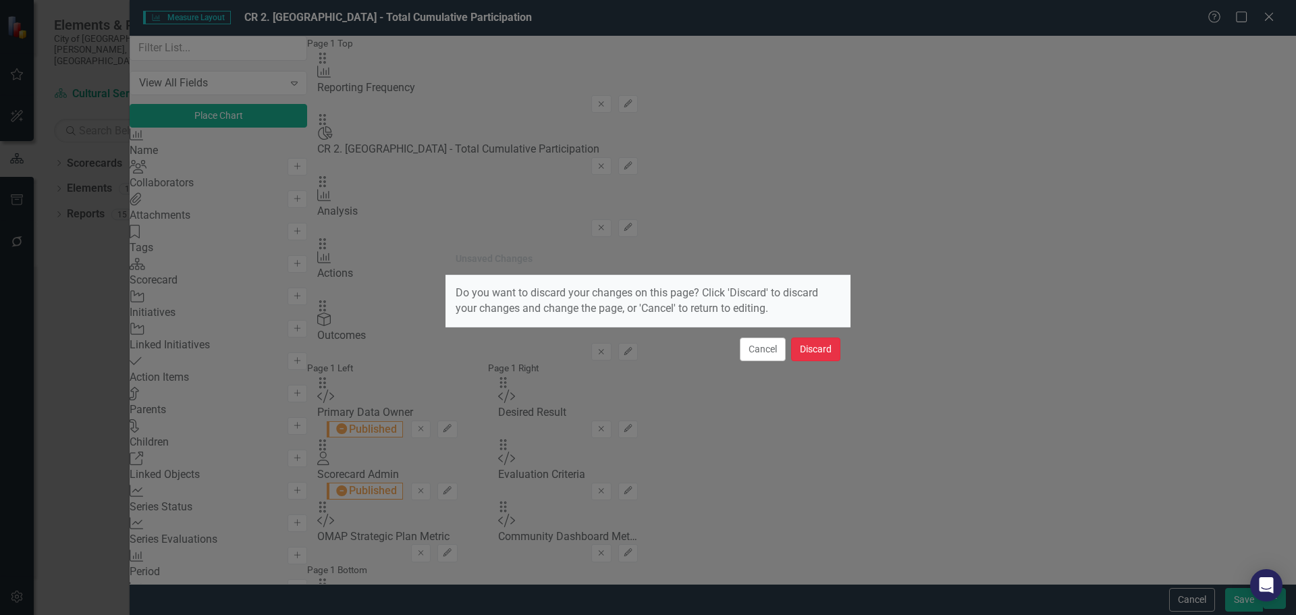
click at [807, 354] on button "Discard" at bounding box center [815, 349] width 49 height 24
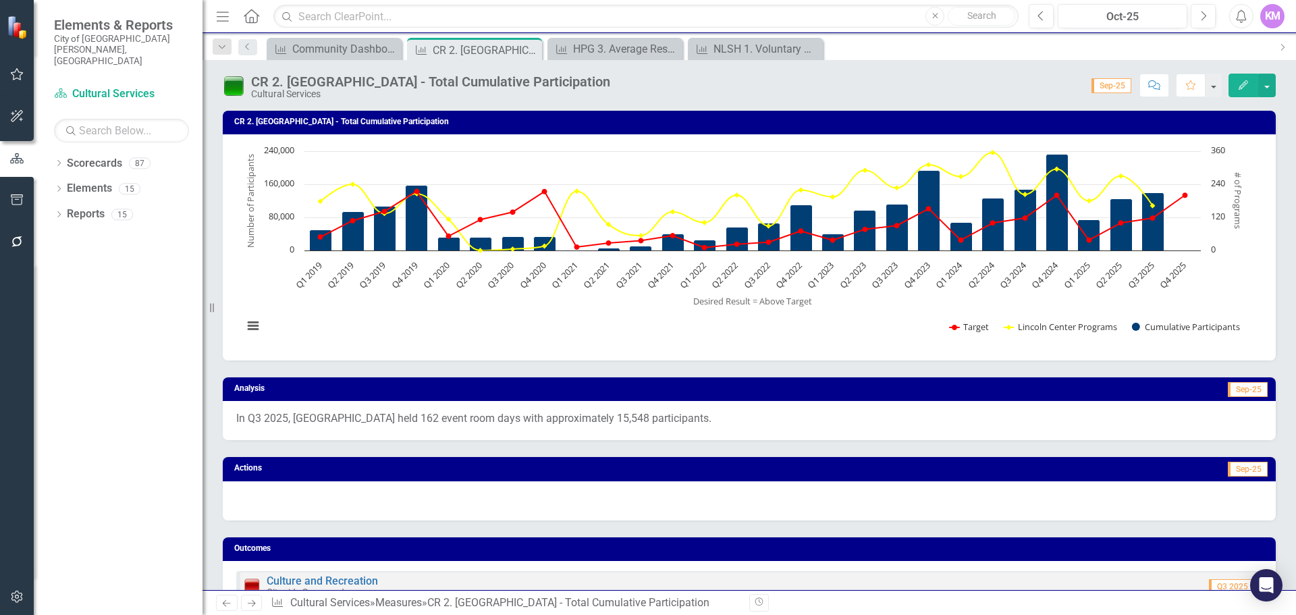
click at [1239, 84] on icon "Edit" at bounding box center [1243, 84] width 12 height 9
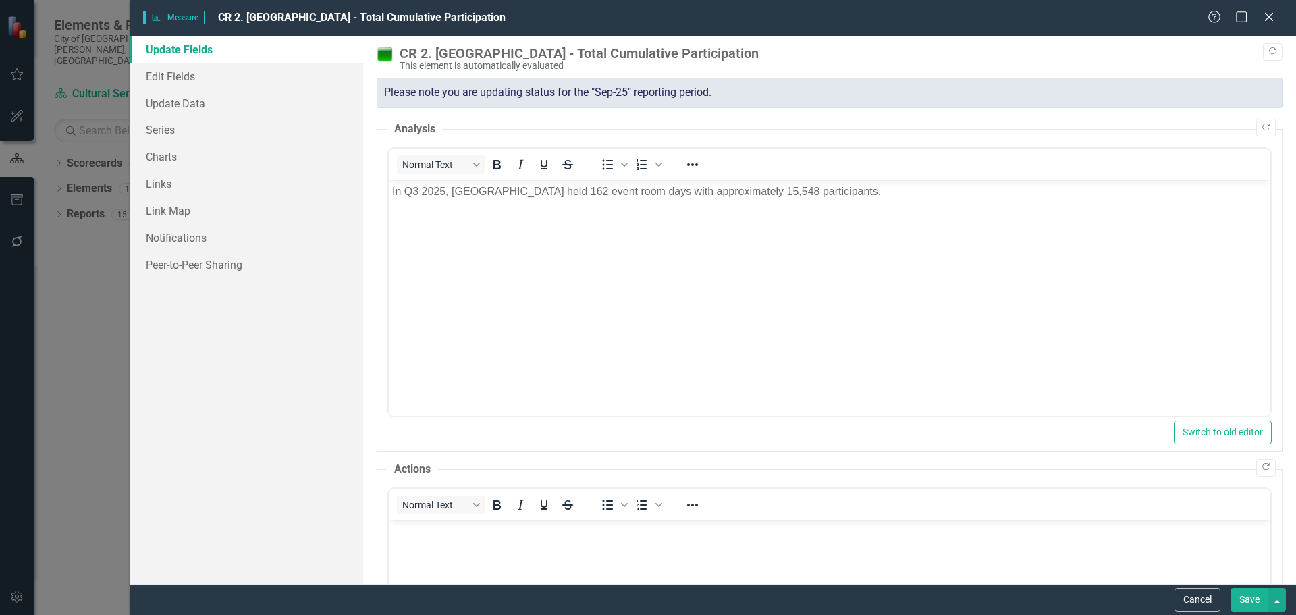
scroll to position [0, 0]
click at [181, 77] on link "Edit Fields" at bounding box center [247, 76] width 234 height 27
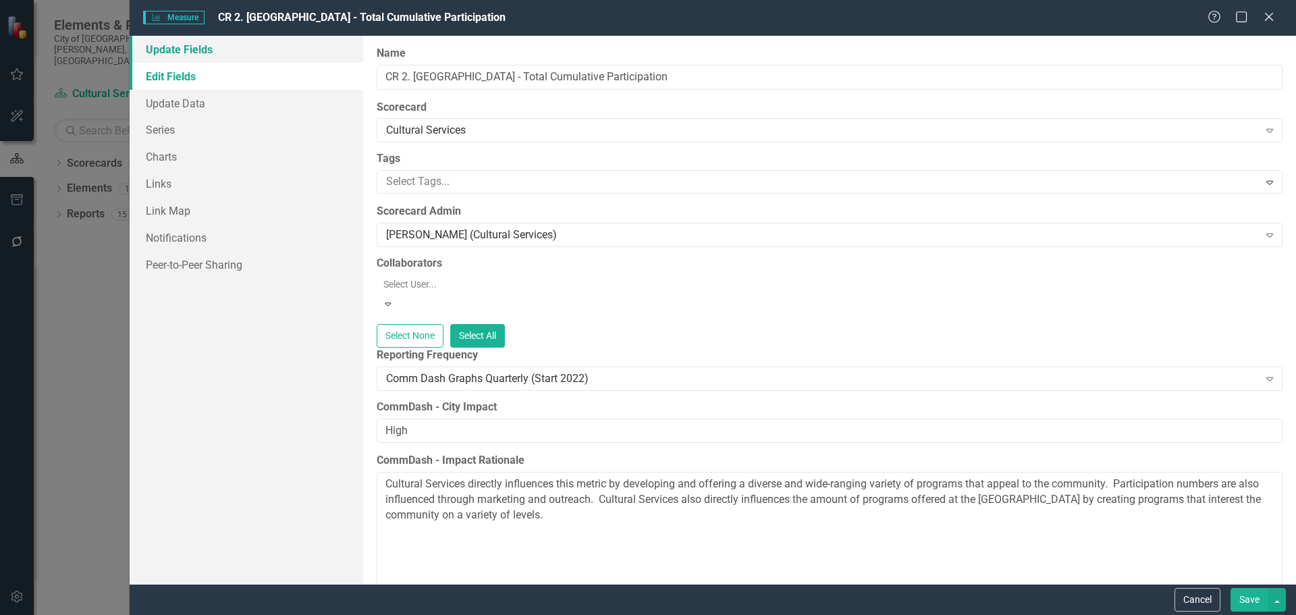
click at [186, 55] on link "Update Fields" at bounding box center [247, 49] width 234 height 27
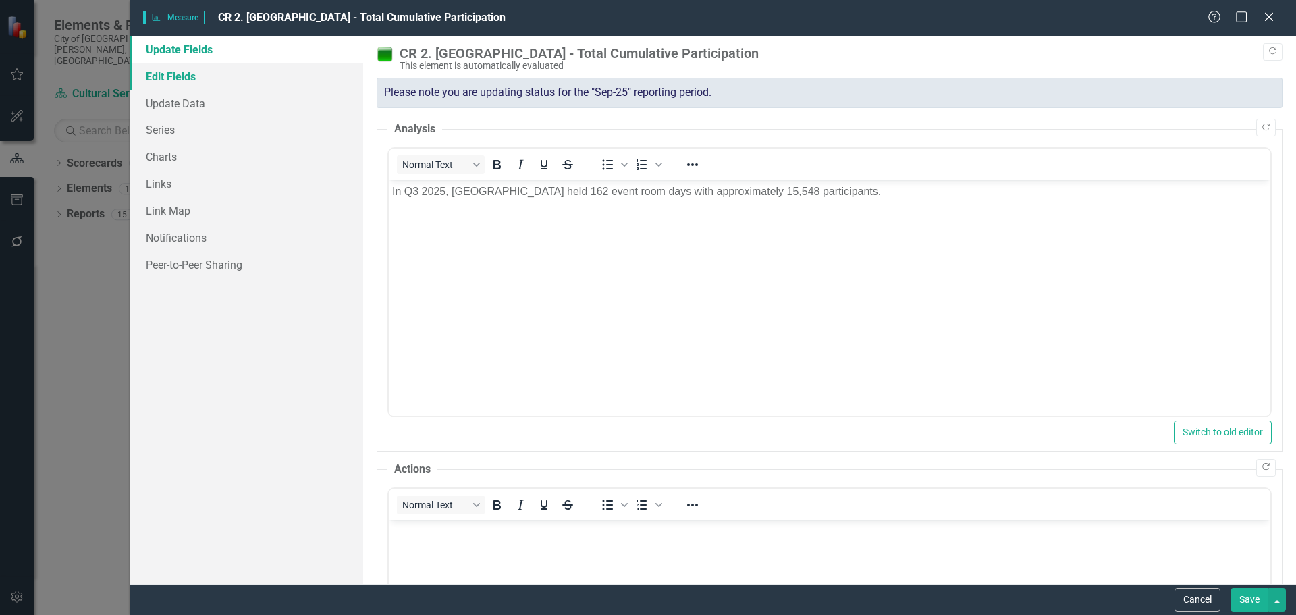
click at [248, 72] on link "Edit Fields" at bounding box center [247, 76] width 234 height 27
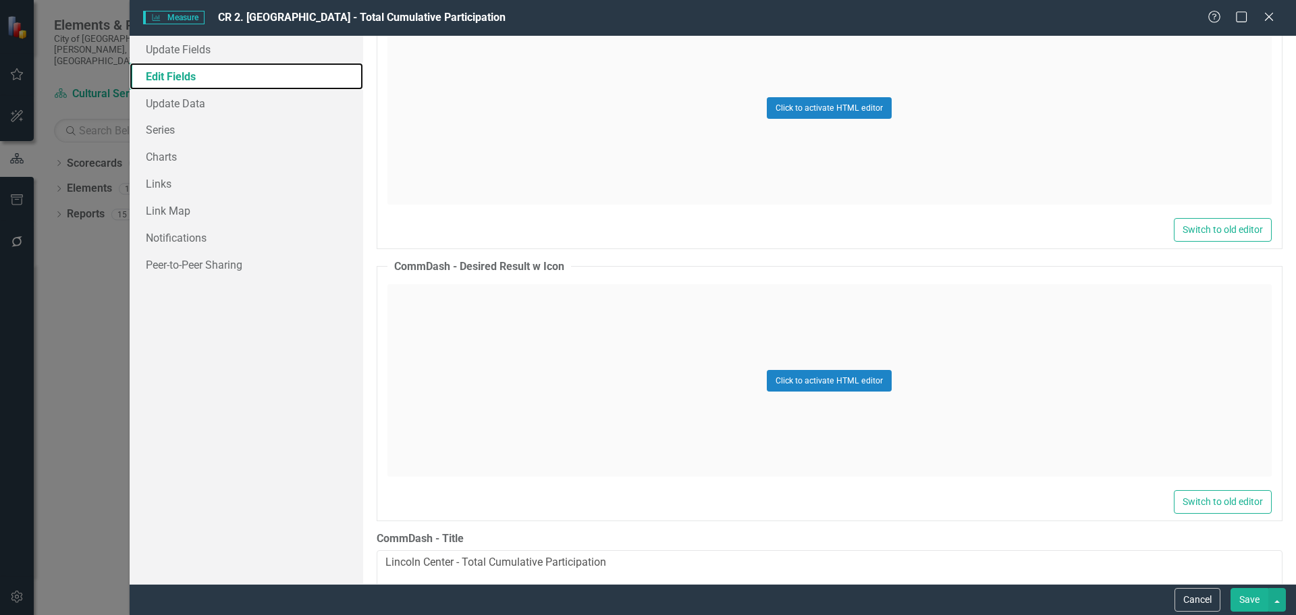
scroll to position [699, 0]
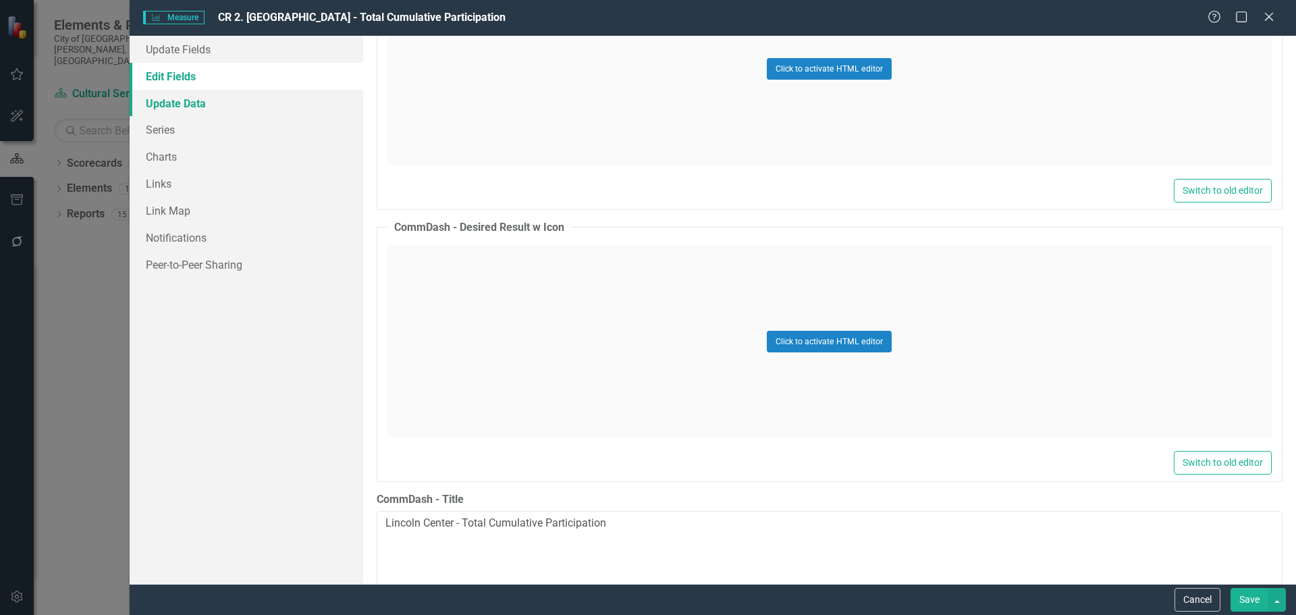
click at [248, 101] on link "Update Data" at bounding box center [247, 103] width 234 height 27
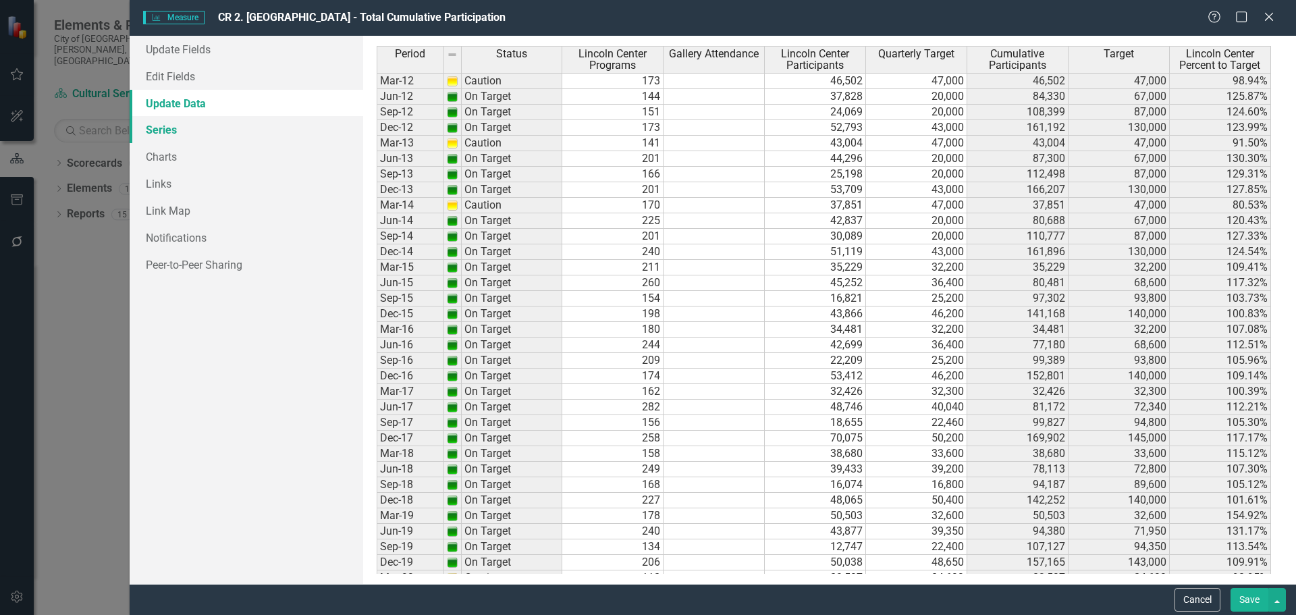
click at [221, 131] on link "Series" at bounding box center [247, 129] width 234 height 27
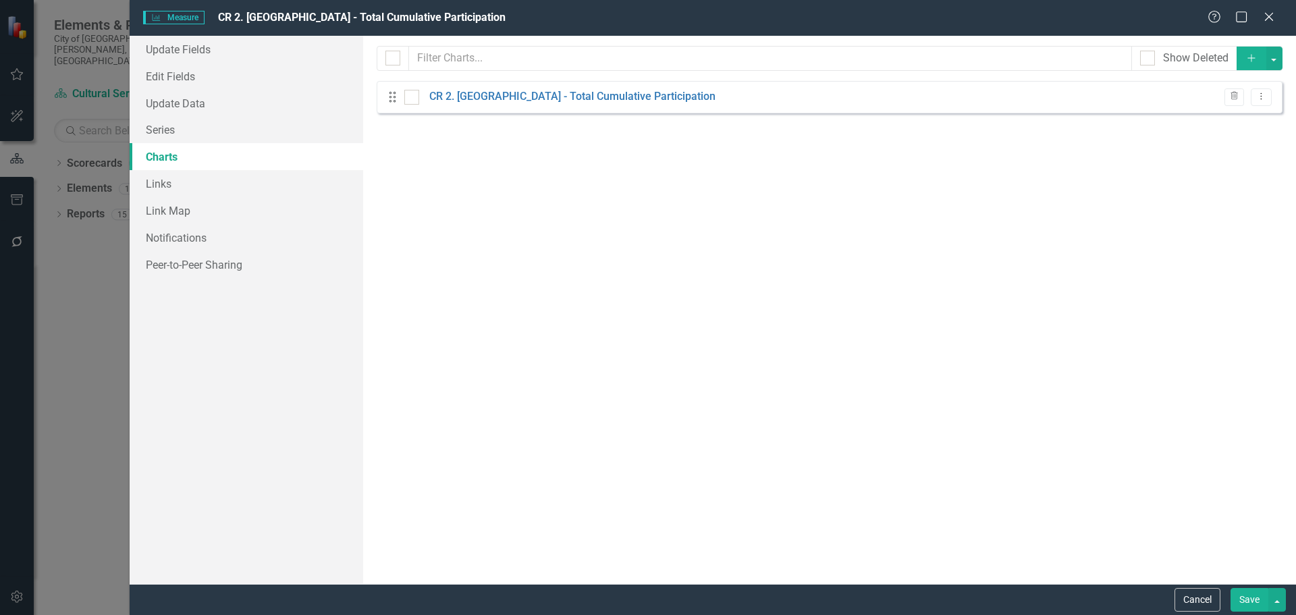
click at [1255, 53] on icon "Add" at bounding box center [1251, 57] width 12 height 9
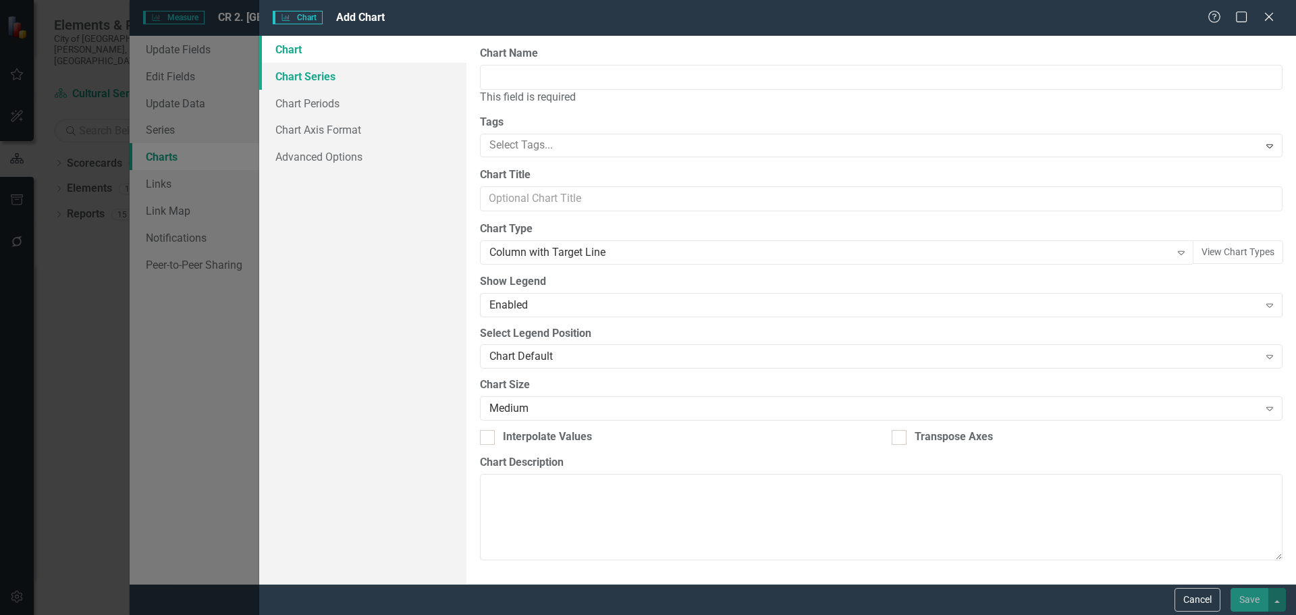
click at [390, 72] on link "Chart Series" at bounding box center [362, 76] width 207 height 27
click at [1257, 20] on div "Help Maximize Close" at bounding box center [1245, 18] width 75 height 16
click at [1265, 20] on icon at bounding box center [1269, 16] width 10 height 10
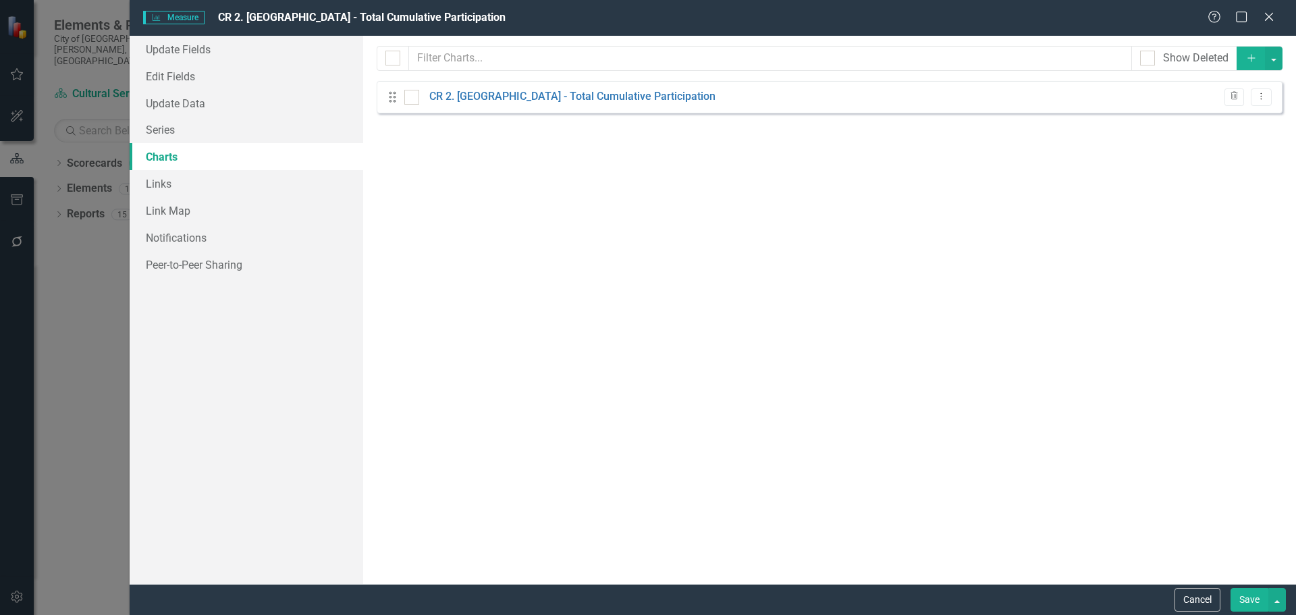
click at [1265, 20] on icon "Close" at bounding box center [1268, 16] width 13 height 11
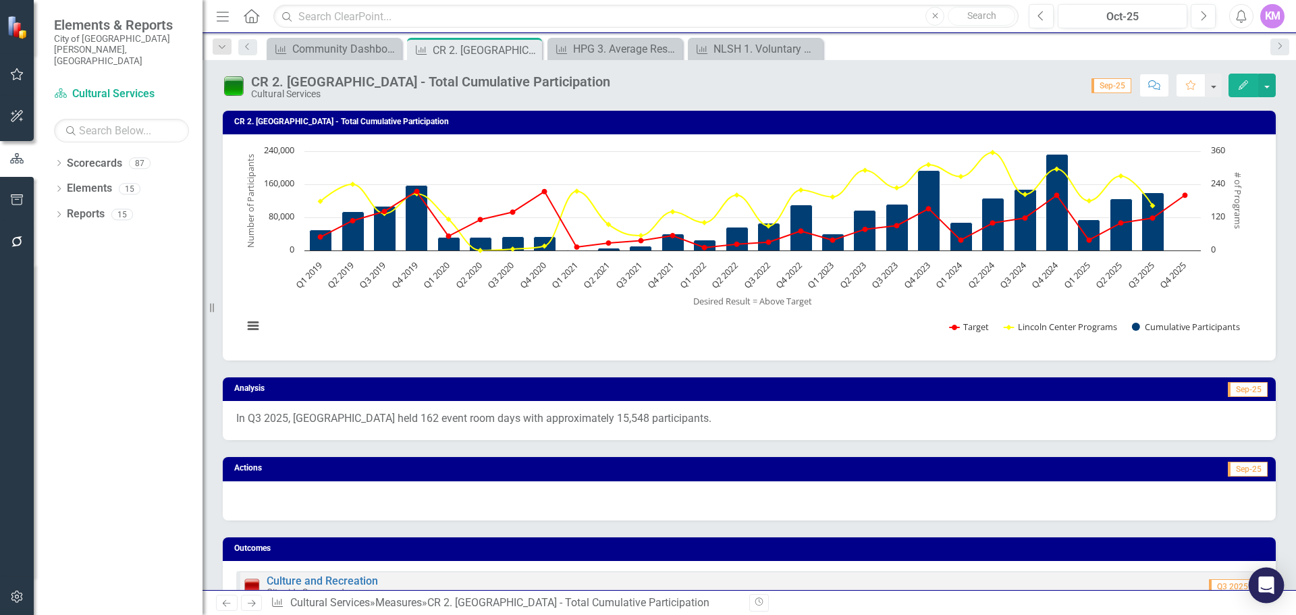
click at [1268, 589] on icon "Open Intercom Messenger" at bounding box center [1266, 585] width 18 height 18
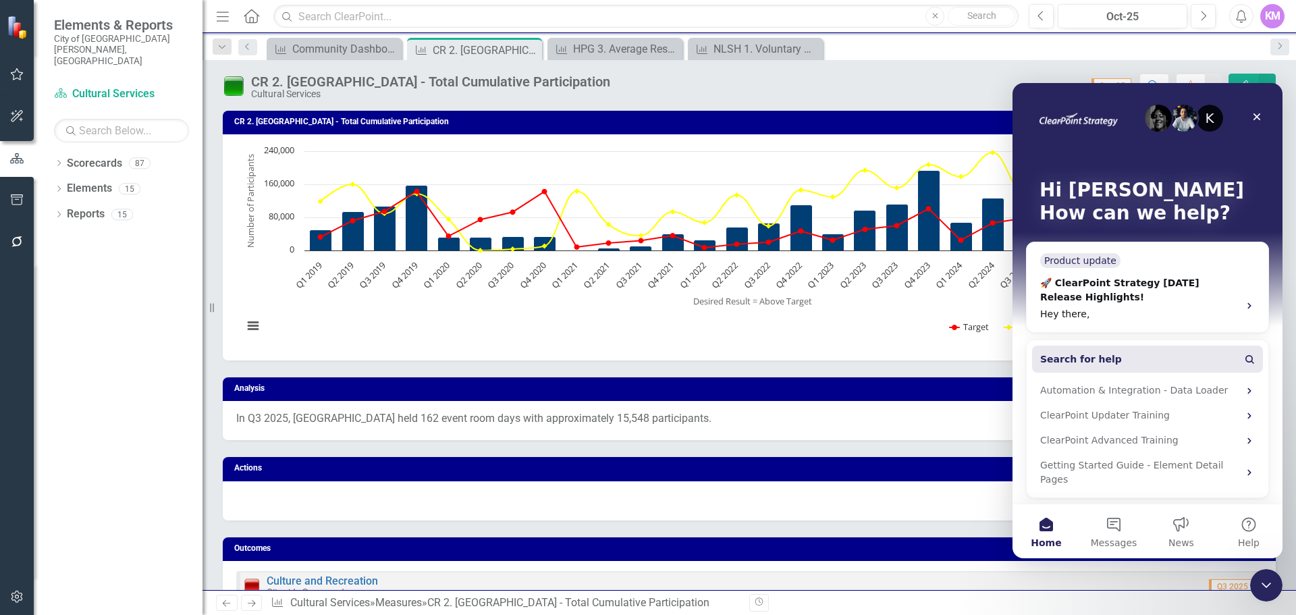
click at [1216, 356] on button "Search for help" at bounding box center [1147, 359] width 231 height 27
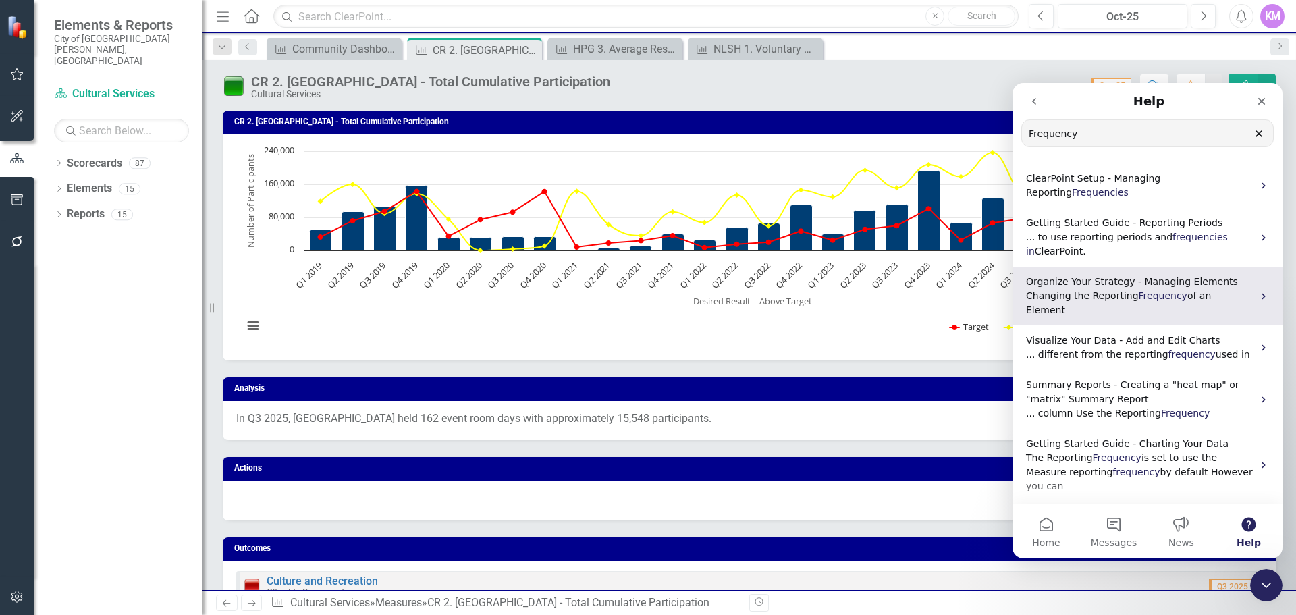
type input "Frequency"
click at [1211, 290] on span "of an Element" at bounding box center [1118, 302] width 185 height 25
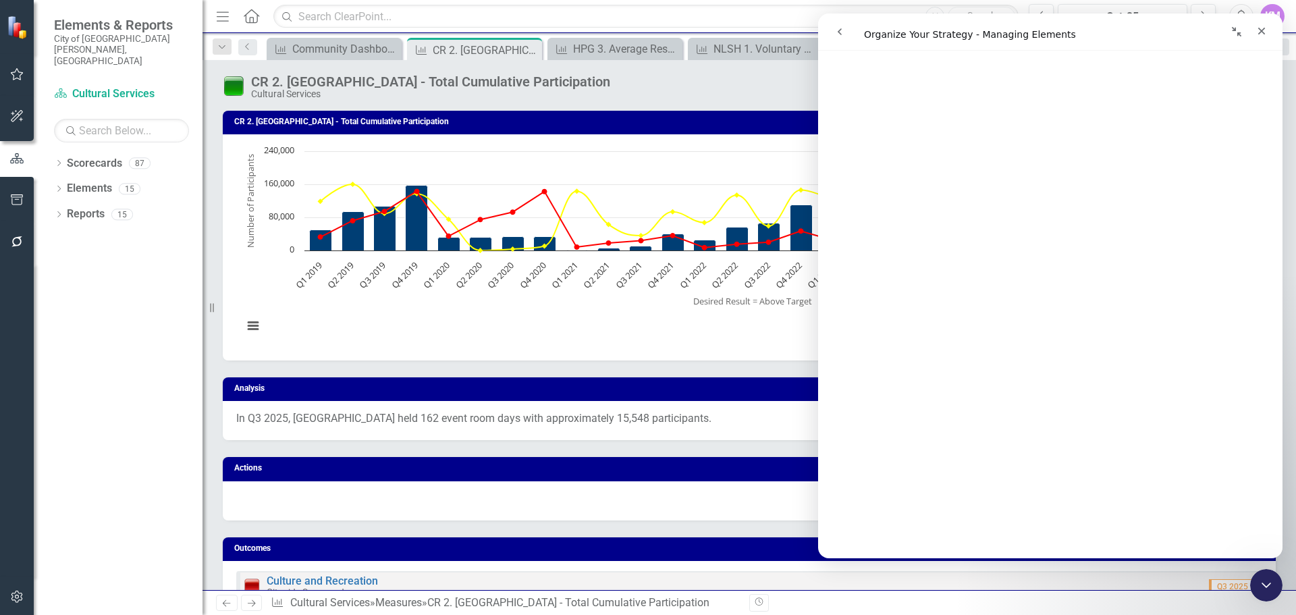
scroll to position [1753, 0]
click at [838, 29] on icon "go back" at bounding box center [839, 31] width 11 height 11
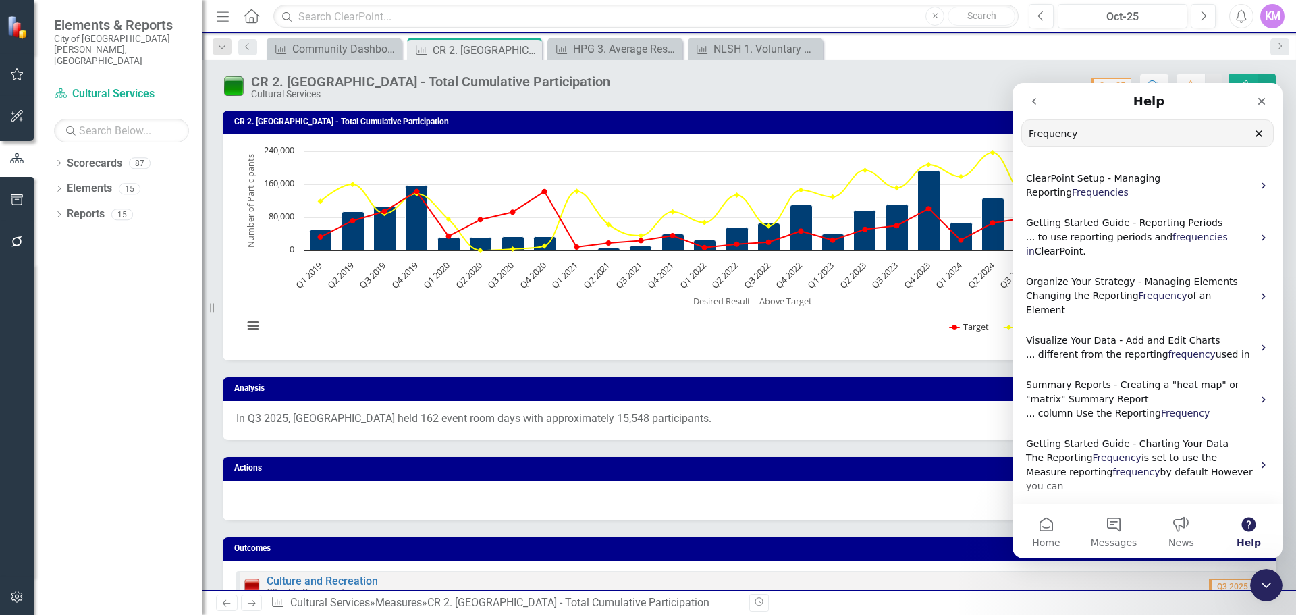
click at [1147, 142] on input "Frequency" at bounding box center [1147, 133] width 251 height 26
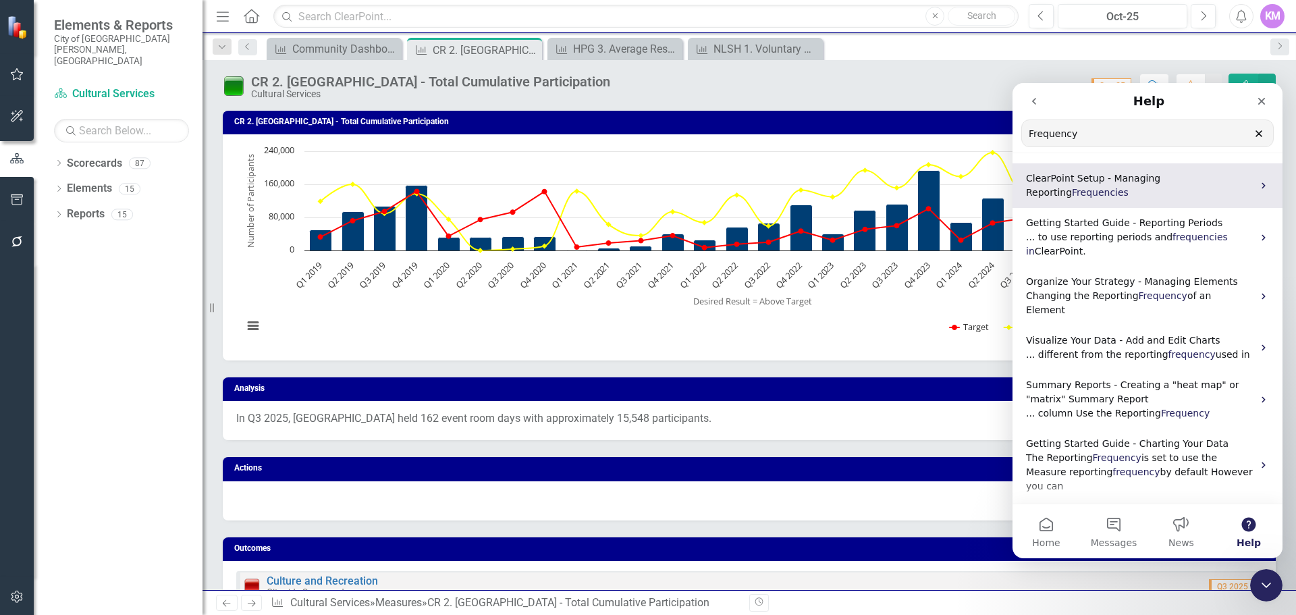
click at [1153, 186] on div "ClearPoint Setup - Managing Reporting Frequencies" at bounding box center [1147, 185] width 270 height 45
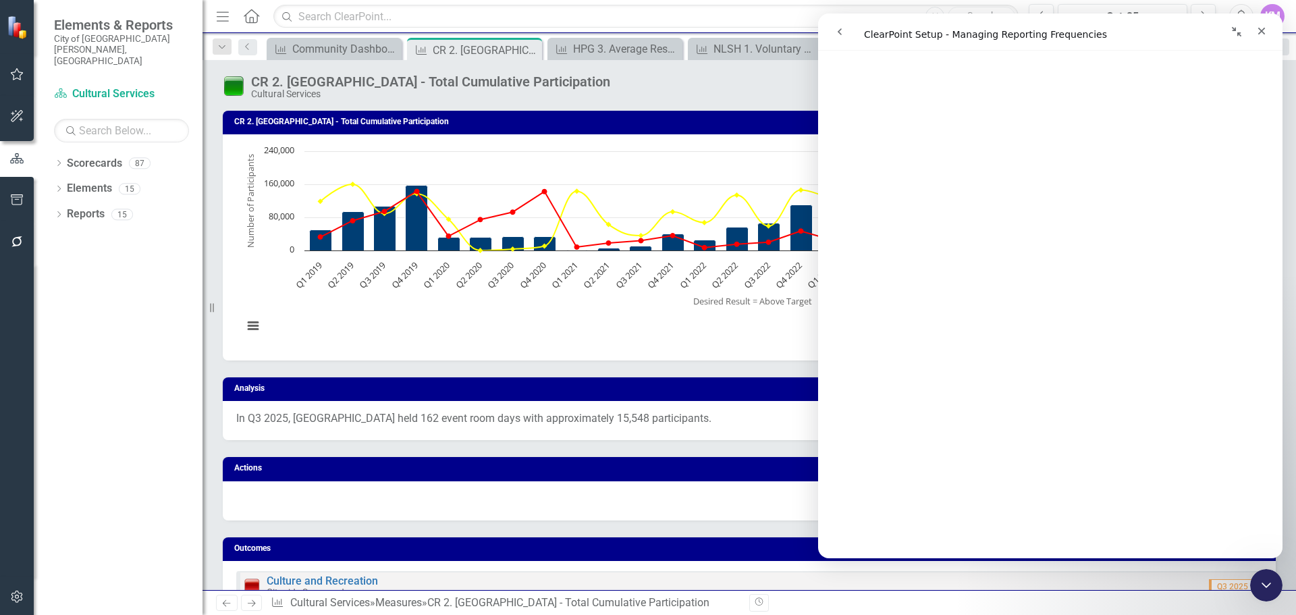
scroll to position [3683, 0]
click at [1264, 30] on icon "Close" at bounding box center [1261, 31] width 11 height 11
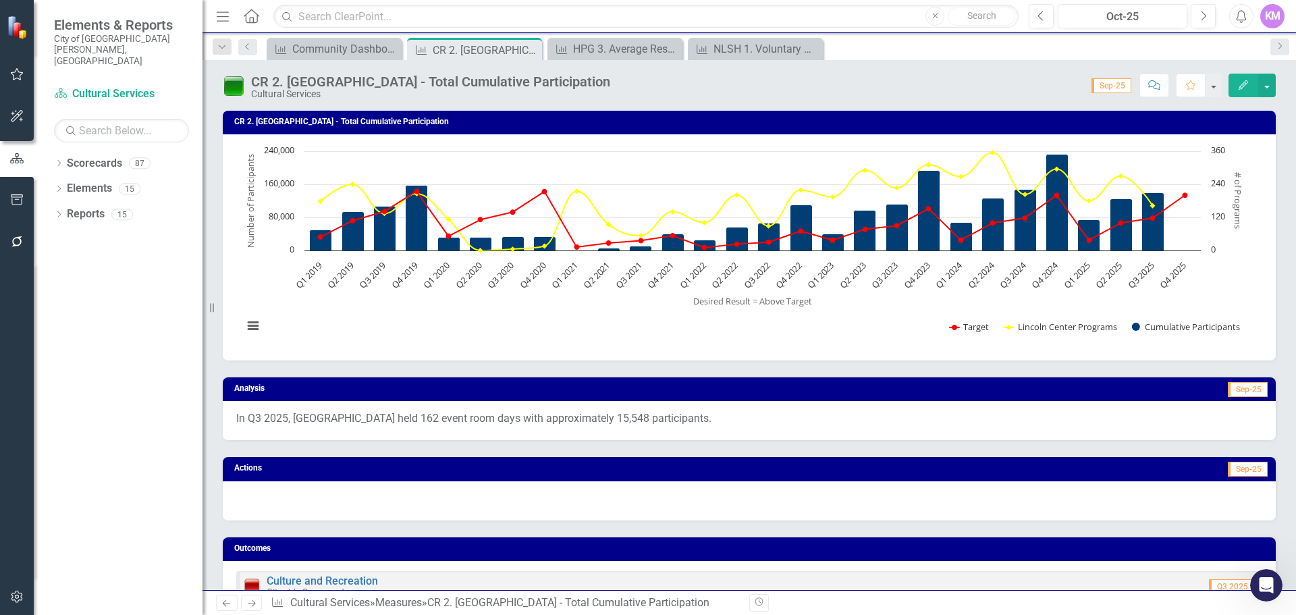
scroll to position [0, 0]
click at [1237, 94] on button "Edit" at bounding box center [1243, 86] width 30 height 24
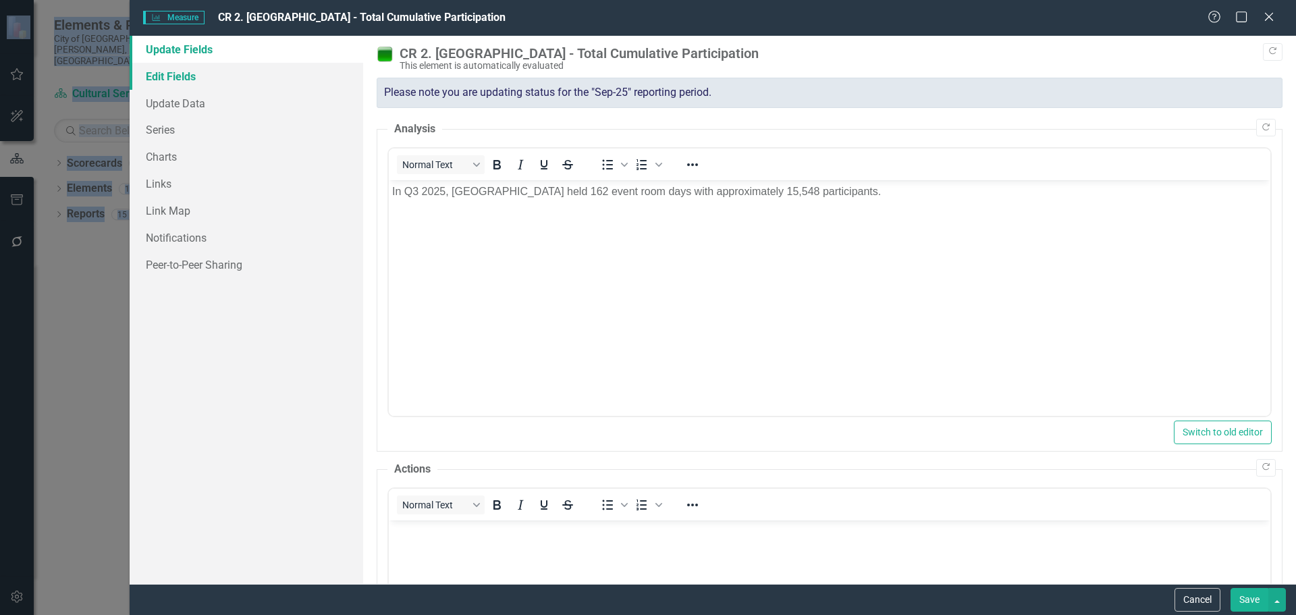
click at [254, 70] on link "Edit Fields" at bounding box center [247, 76] width 234 height 27
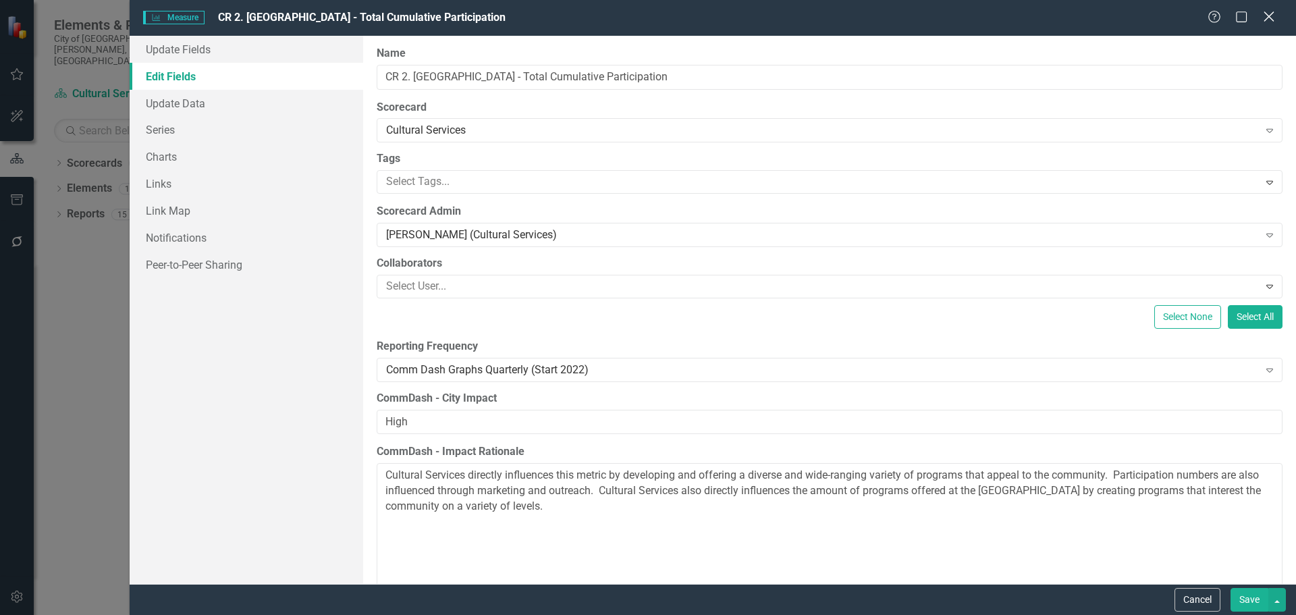
click at [1268, 20] on icon "Close" at bounding box center [1268, 16] width 17 height 13
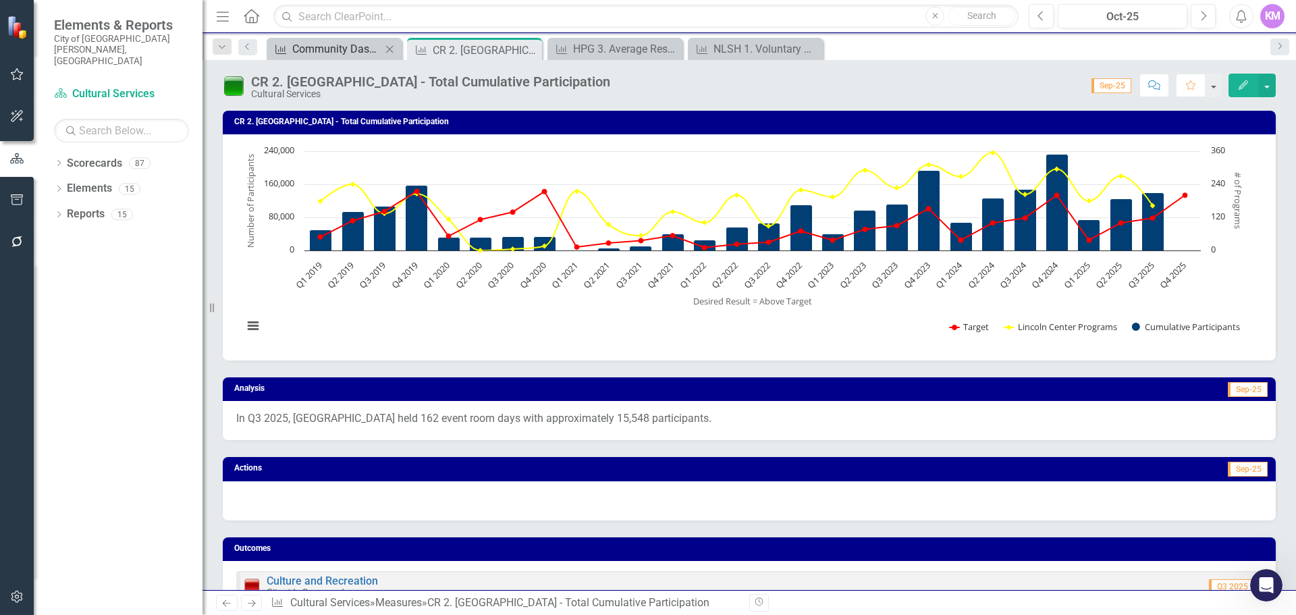
click at [338, 55] on div "Community Dashboard Reminder (Budget Office)" at bounding box center [336, 48] width 89 height 17
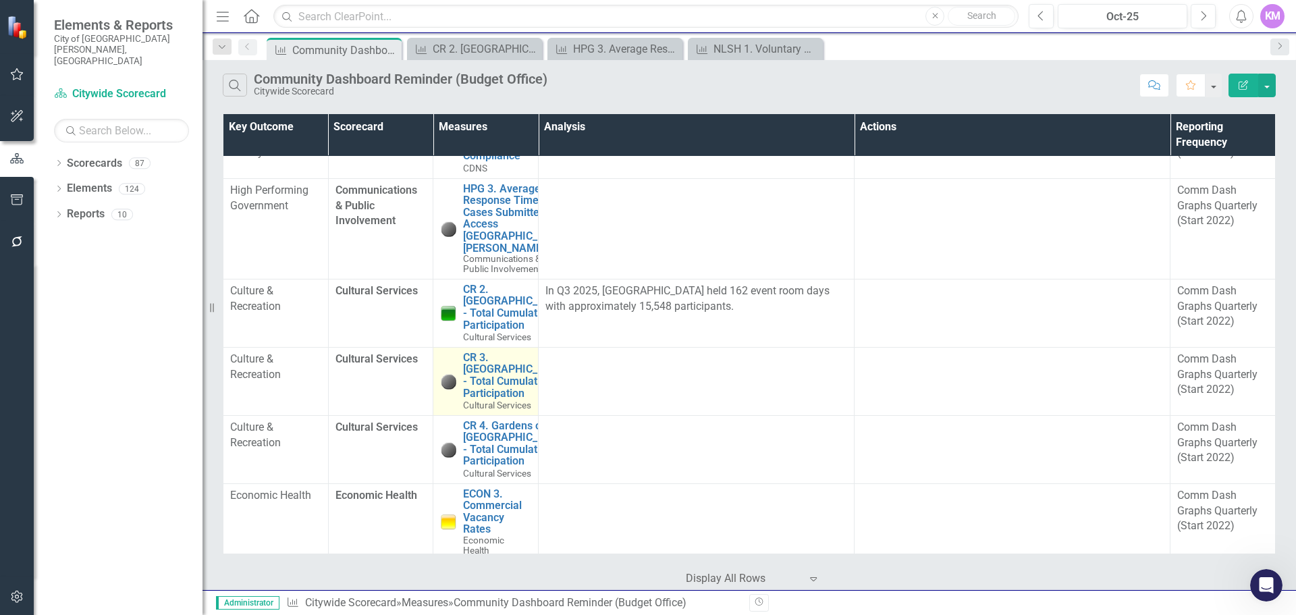
scroll to position [47, 0]
click at [460, 404] on div "CR 3. Museum of Discovery - Total Cumulative Participation Cultural Services" at bounding box center [485, 380] width 91 height 59
click at [471, 398] on link "CR 3. [GEOGRAPHIC_DATA] - Total Cumulative Participation" at bounding box center [515, 374] width 104 height 47
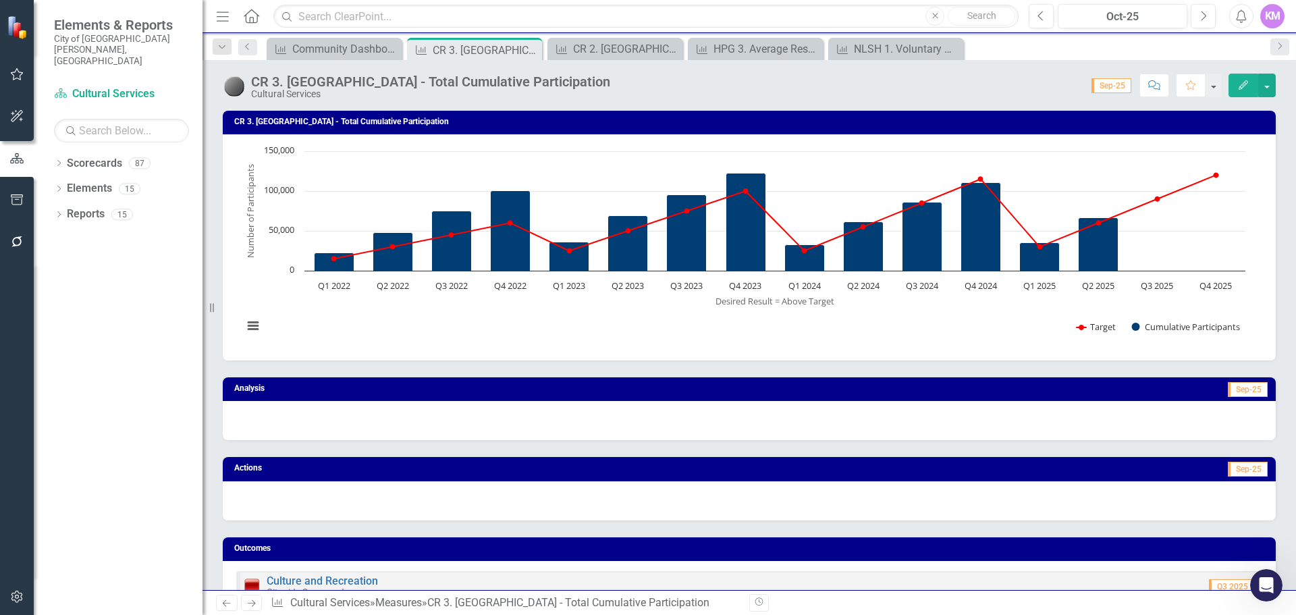
click at [1246, 81] on icon "Edit" at bounding box center [1243, 84] width 12 height 9
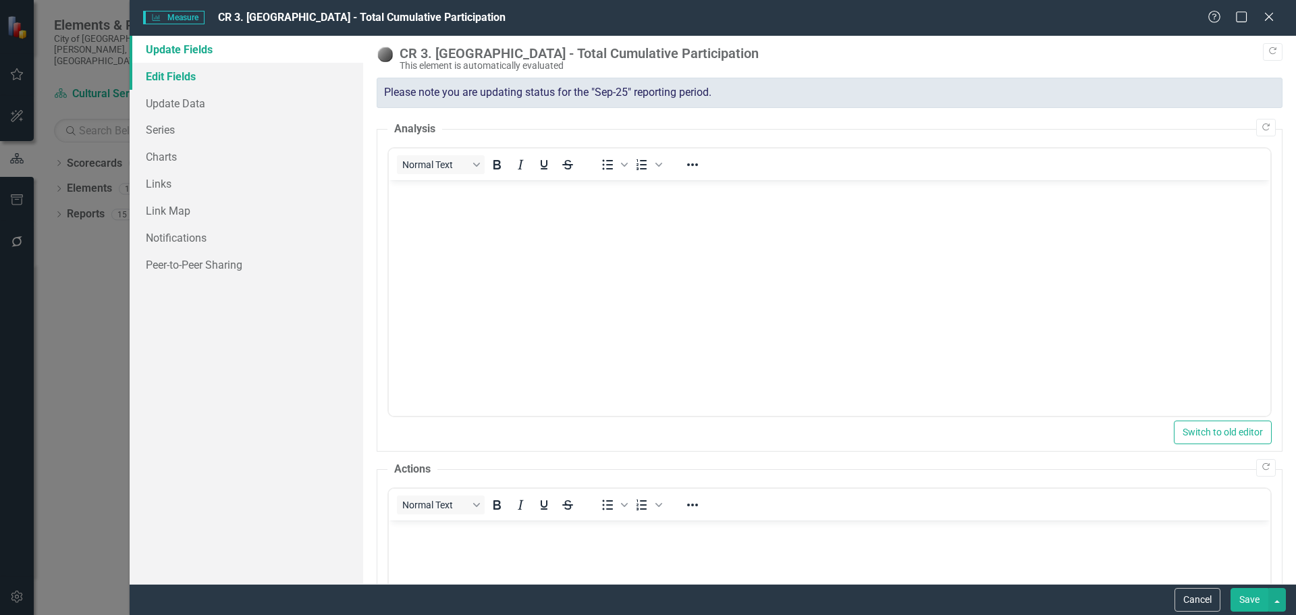
click at [238, 72] on link "Edit Fields" at bounding box center [247, 76] width 234 height 27
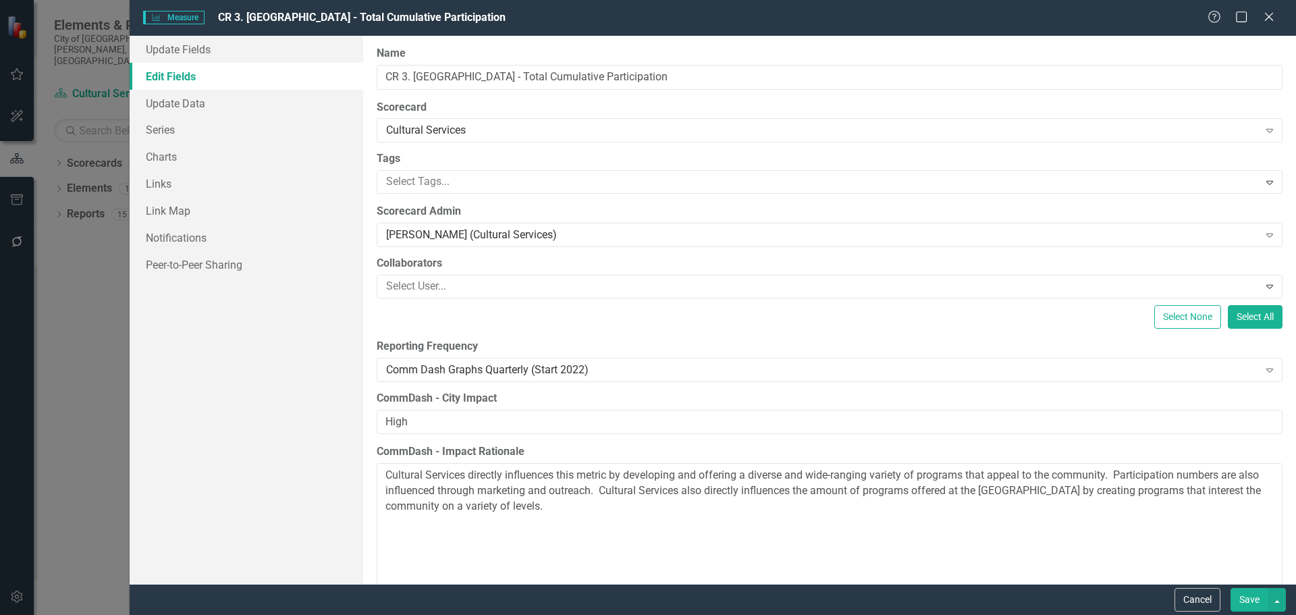
click at [1273, 32] on div "Measure Measure CR 3. Museum of Discovery - Total Cumulative Participation Help…" at bounding box center [713, 18] width 1166 height 36
click at [1272, 28] on div "Measure Measure CR 3. Museum of Discovery - Total Cumulative Participation Help…" at bounding box center [713, 18] width 1166 height 36
click at [1187, 236] on div "[PERSON_NAME] (Cultural Services)" at bounding box center [822, 235] width 873 height 16
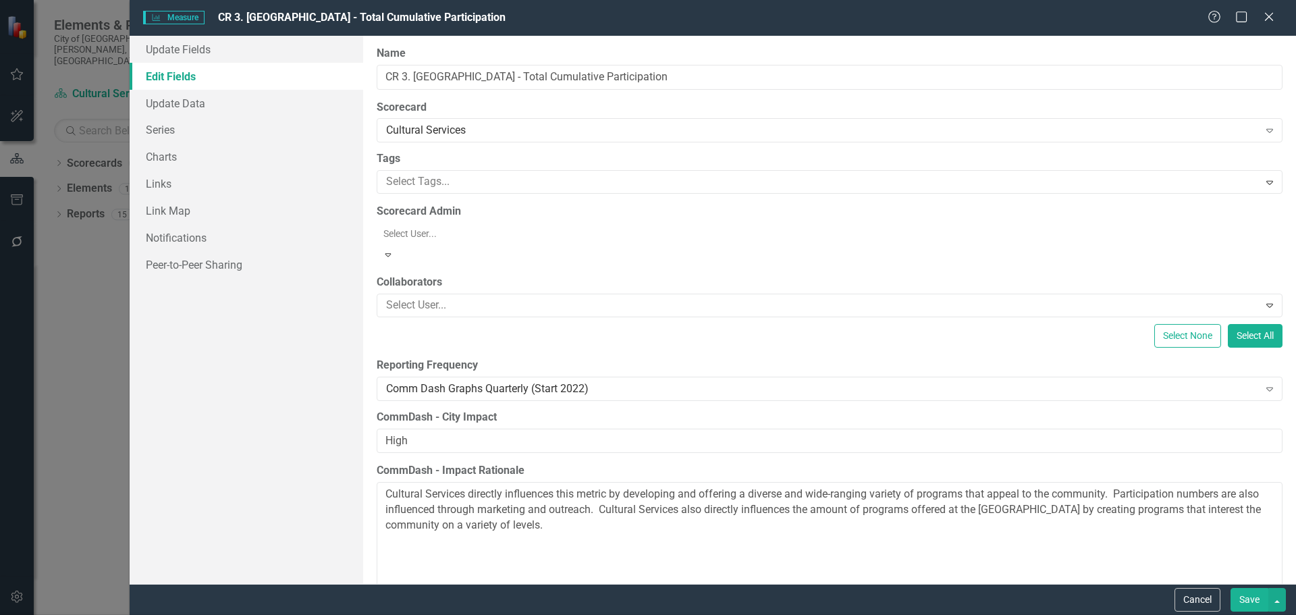
scroll to position [1197, 0]
click at [1265, 19] on icon "Close" at bounding box center [1268, 16] width 17 height 13
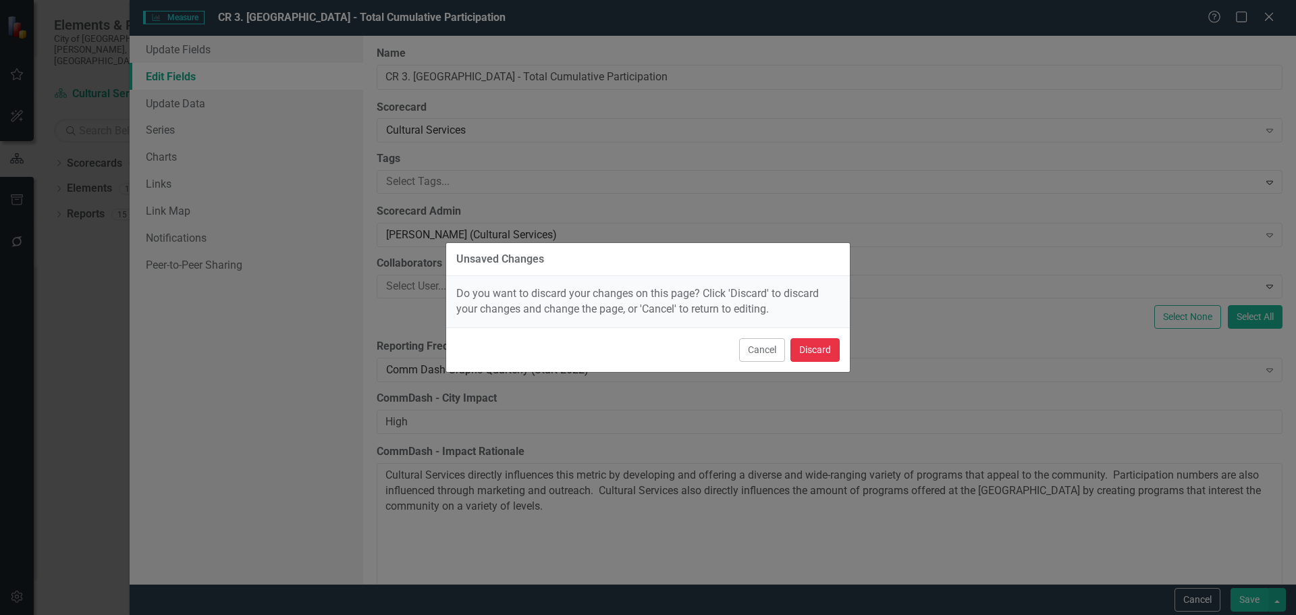
click at [822, 348] on button "Discard" at bounding box center [814, 350] width 49 height 24
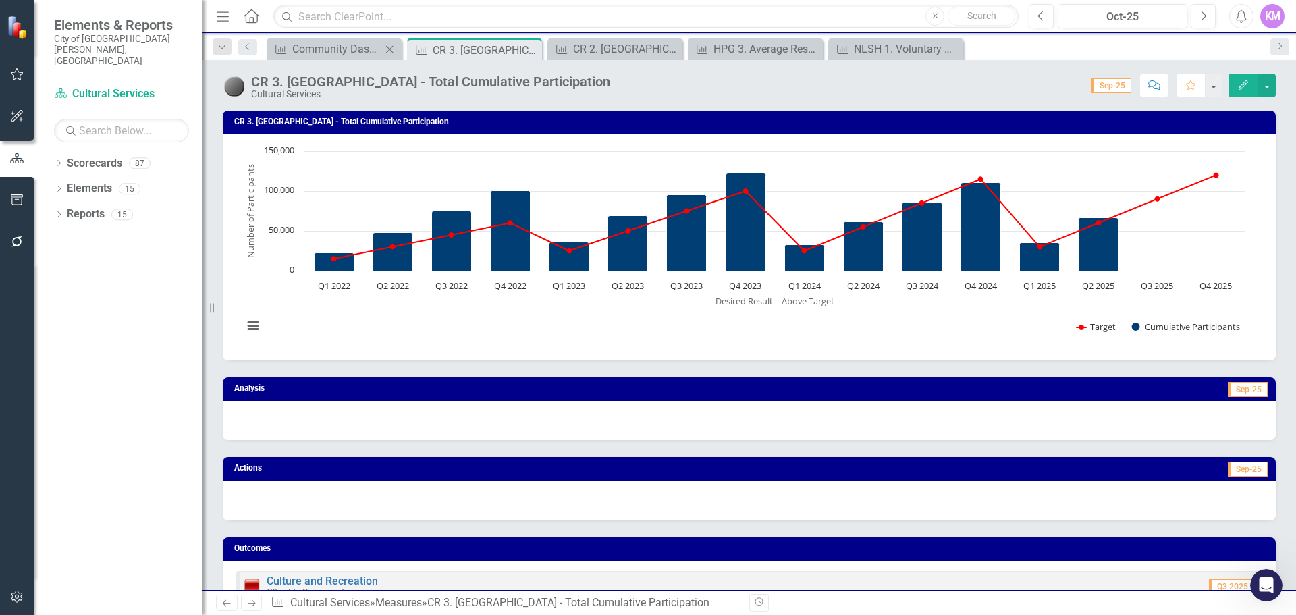
click at [341, 38] on div "Measure Community Dashboard Reminder (Budget Office) Close" at bounding box center [334, 49] width 135 height 22
click at [321, 47] on div "Community Dashboard Reminder (Budget Office)" at bounding box center [336, 48] width 89 height 17
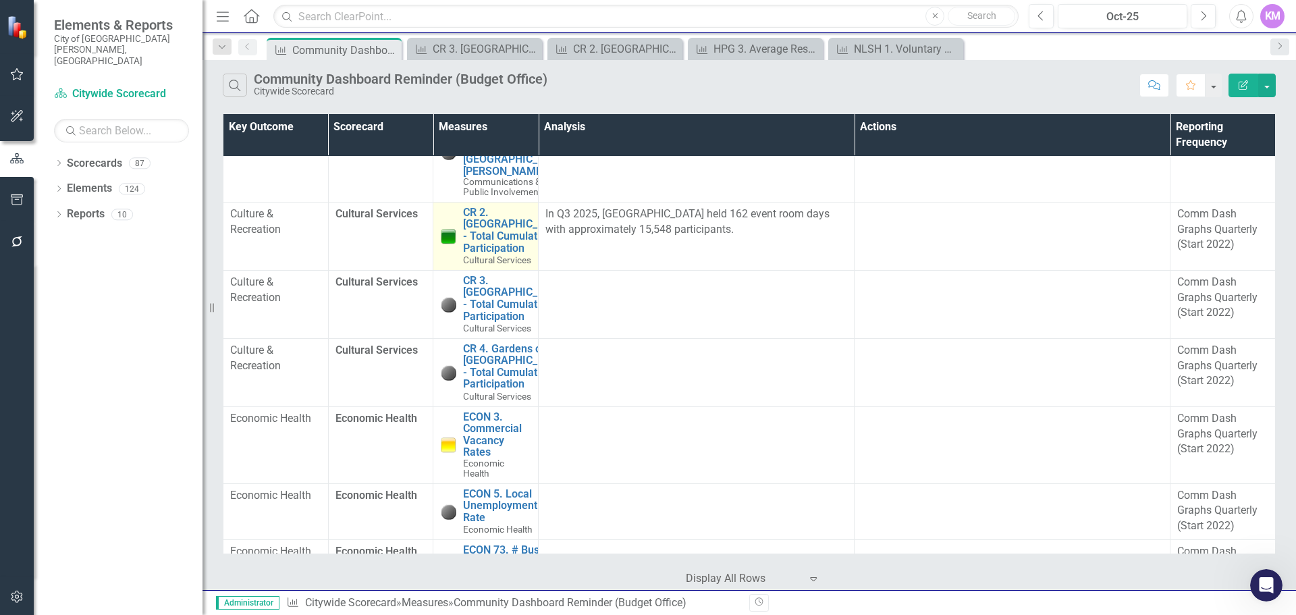
scroll to position [166, 0]
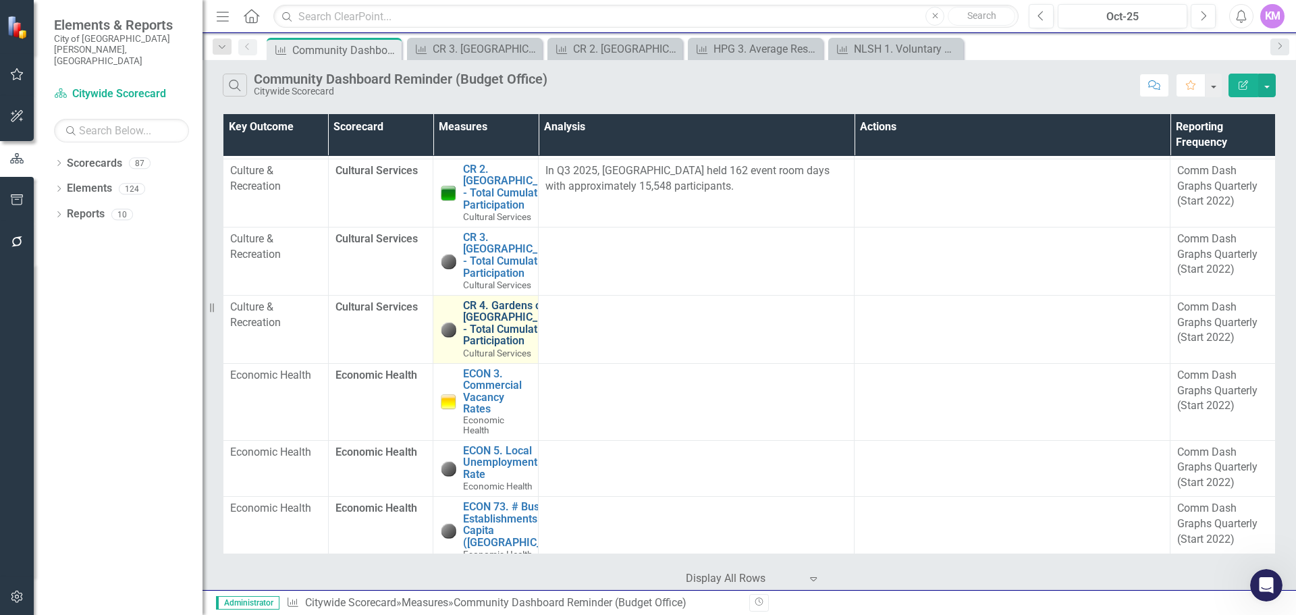
click at [473, 347] on link "CR 4. Gardens on [GEOGRAPHIC_DATA] - Total Cumulative Participation" at bounding box center [515, 323] width 104 height 47
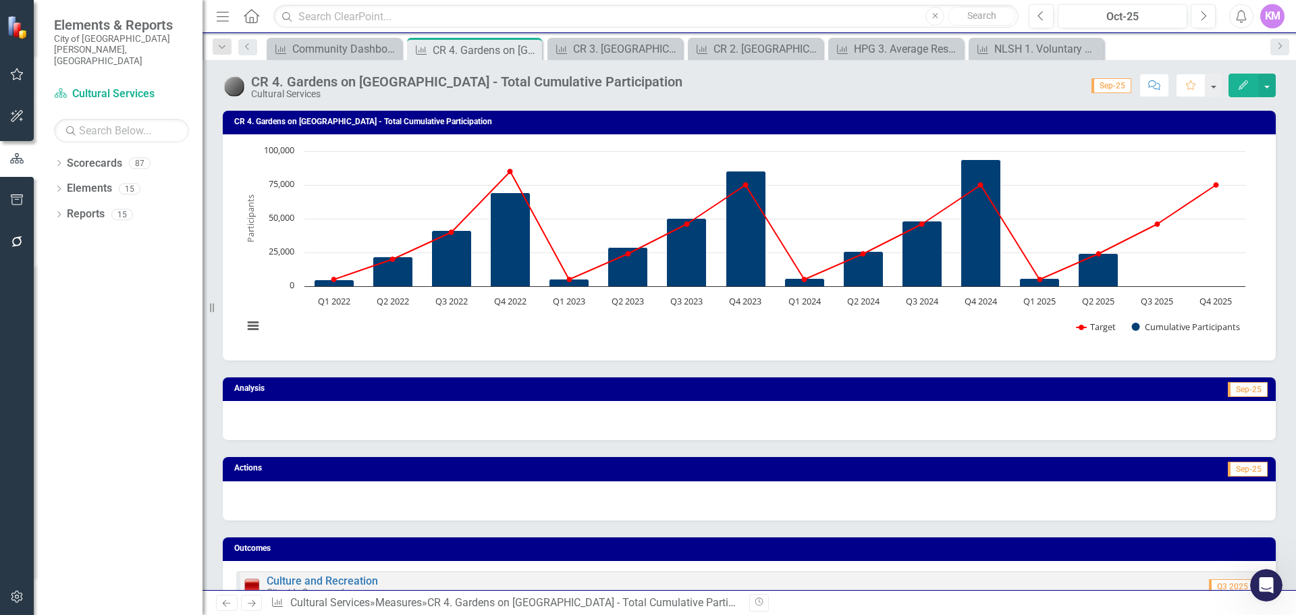
click at [1241, 88] on icon "button" at bounding box center [1243, 84] width 9 height 9
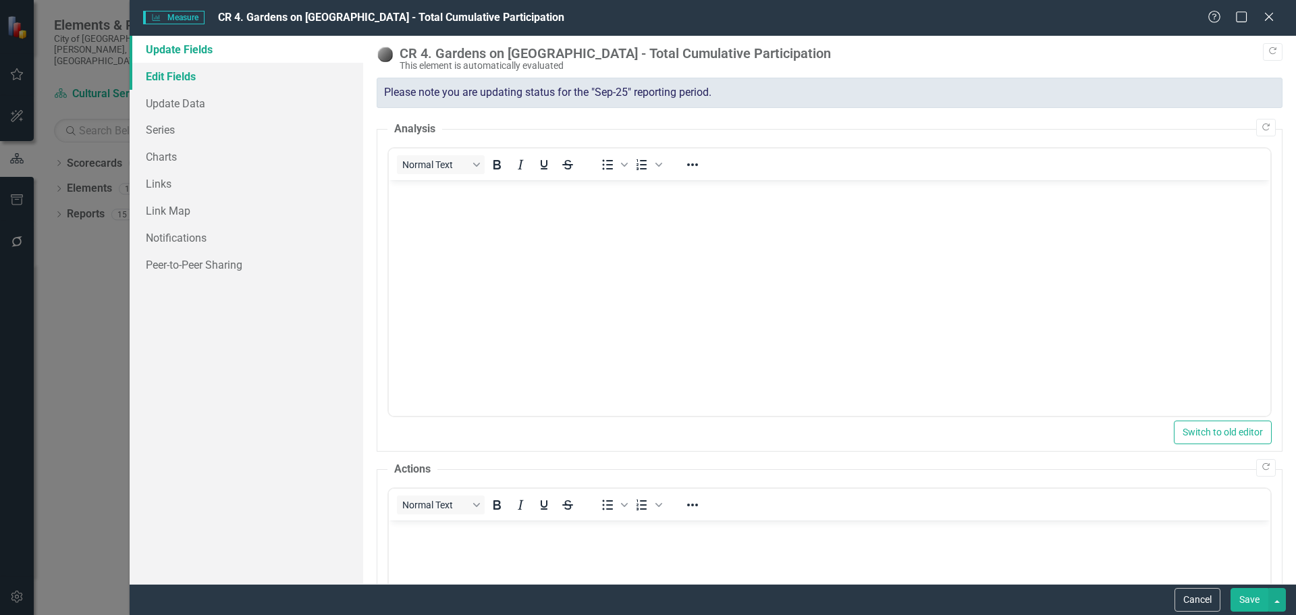
click at [297, 80] on link "Edit Fields" at bounding box center [247, 76] width 234 height 27
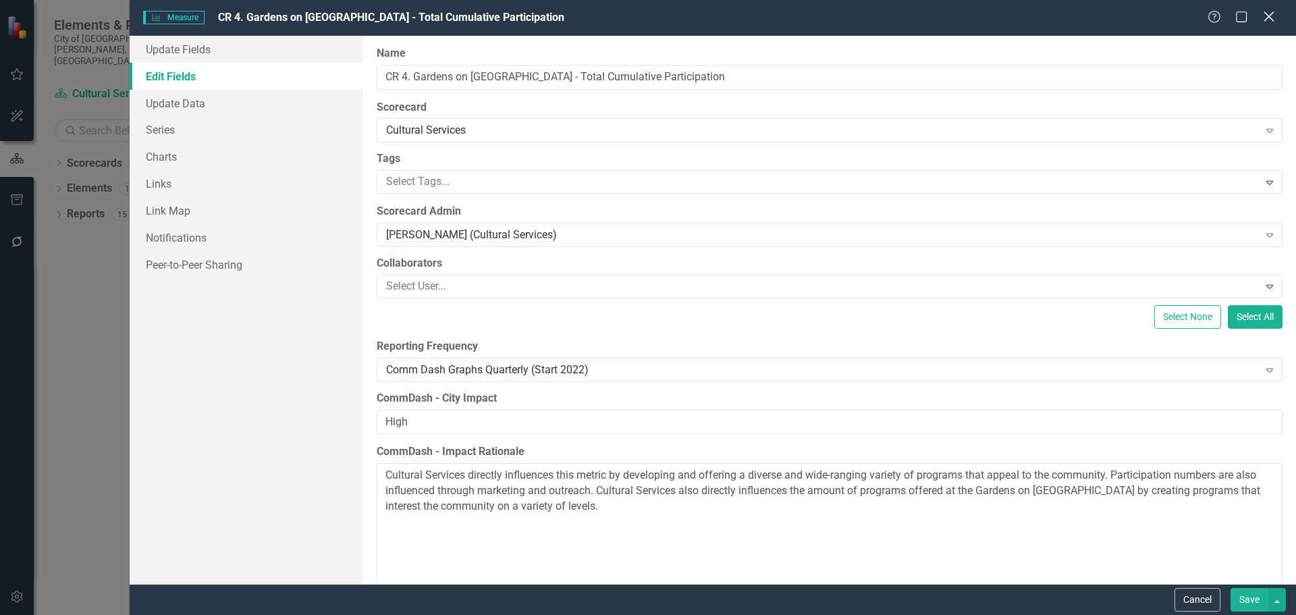
click at [1268, 20] on icon "Close" at bounding box center [1268, 16] width 17 height 13
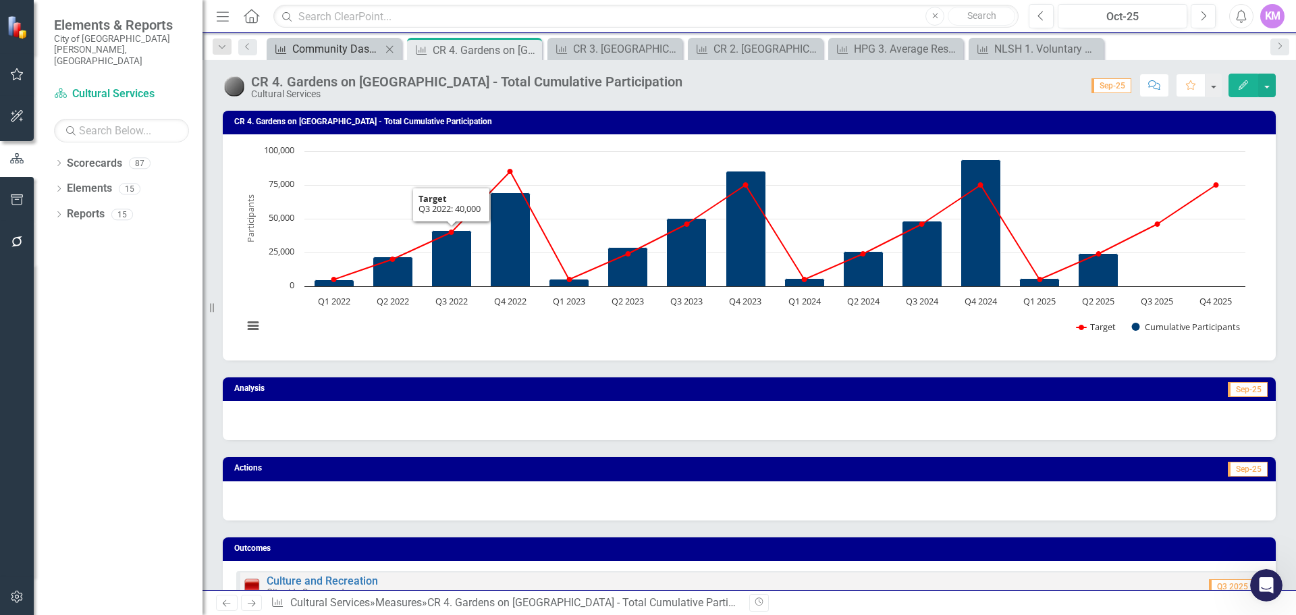
click at [338, 49] on div "Community Dashboard Reminder (Budget Office)" at bounding box center [336, 48] width 89 height 17
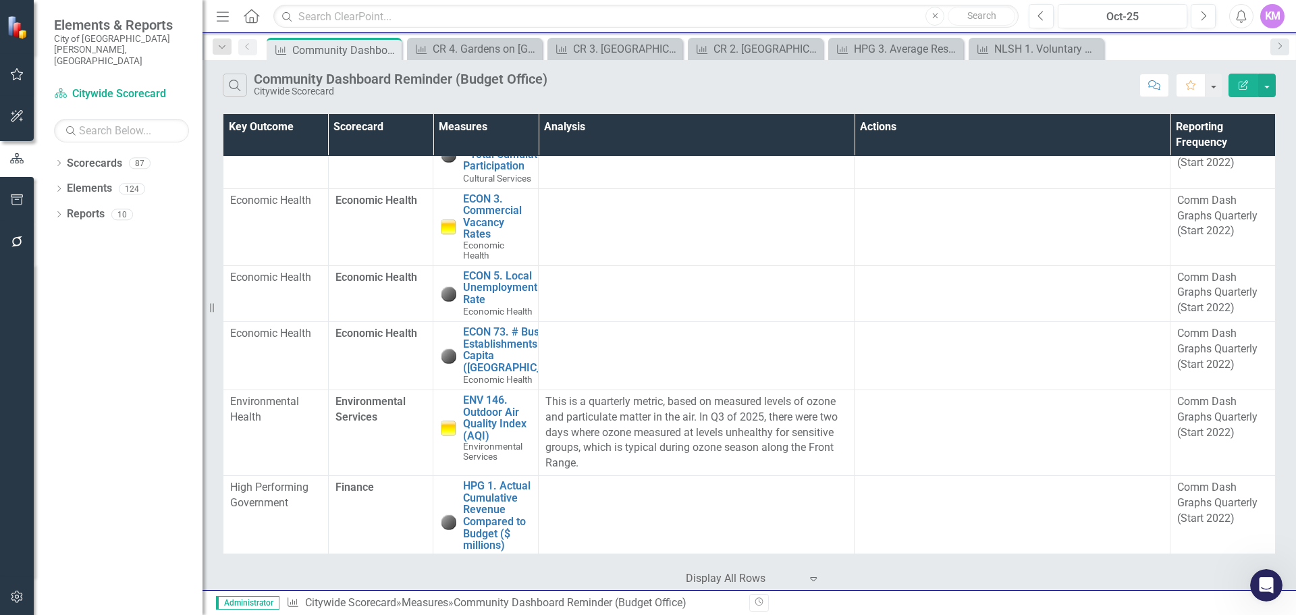
scroll to position [355, 0]
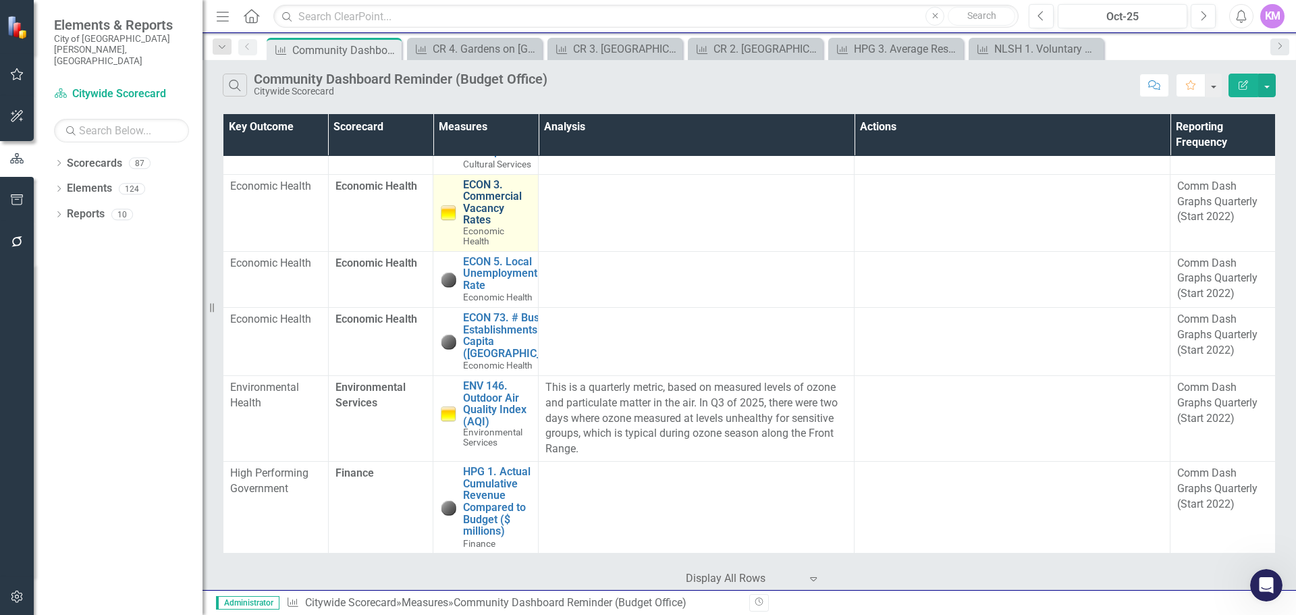
click at [479, 226] on link "ECON 3. Commercial Vacancy Rates" at bounding box center [497, 202] width 68 height 47
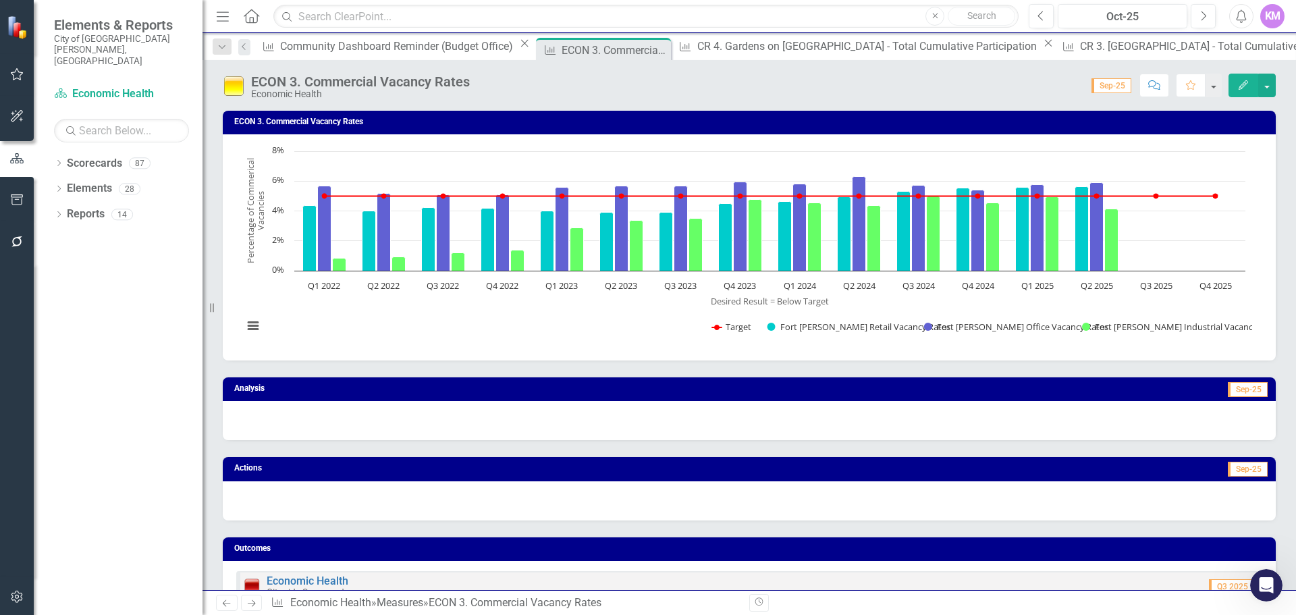
click at [1242, 88] on icon "button" at bounding box center [1243, 84] width 9 height 9
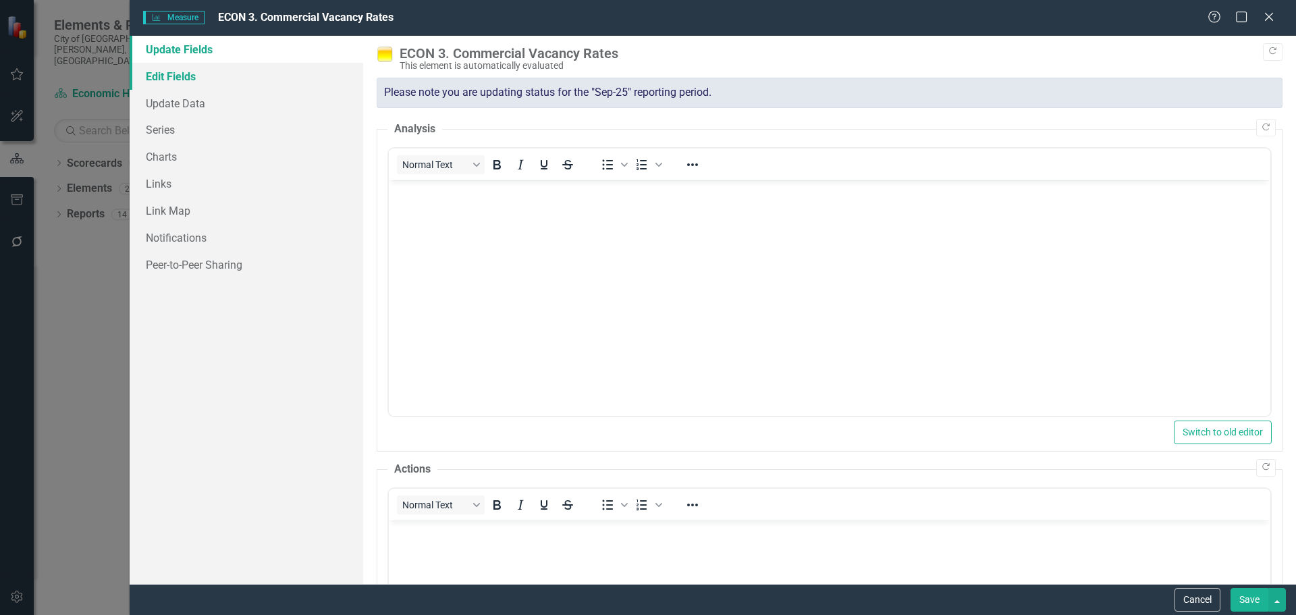
click at [283, 80] on link "Edit Fields" at bounding box center [247, 76] width 234 height 27
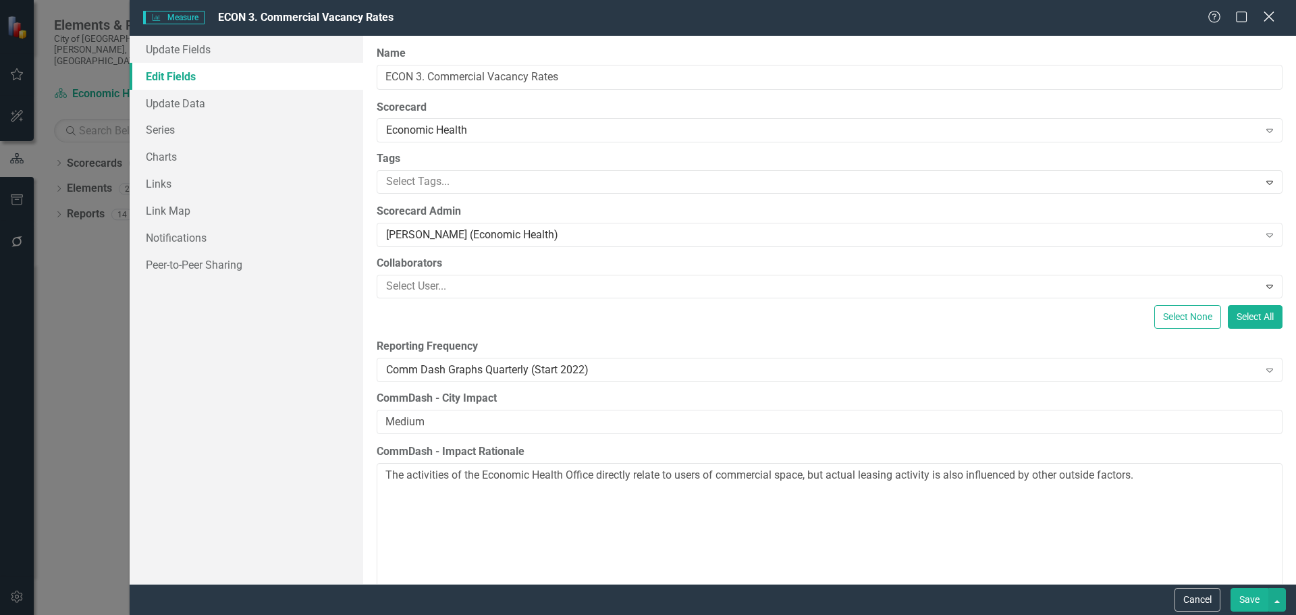
click at [1271, 14] on icon at bounding box center [1269, 16] width 10 height 10
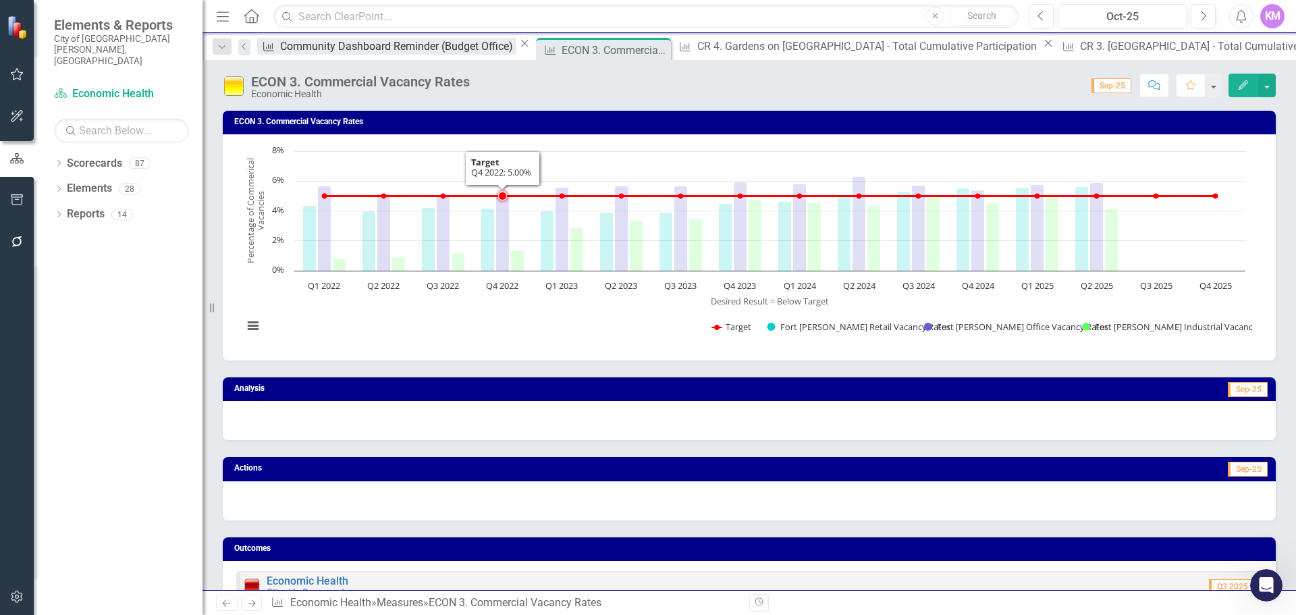
click at [304, 42] on div "Community Dashboard Reminder (Budget Office)" at bounding box center [398, 46] width 236 height 17
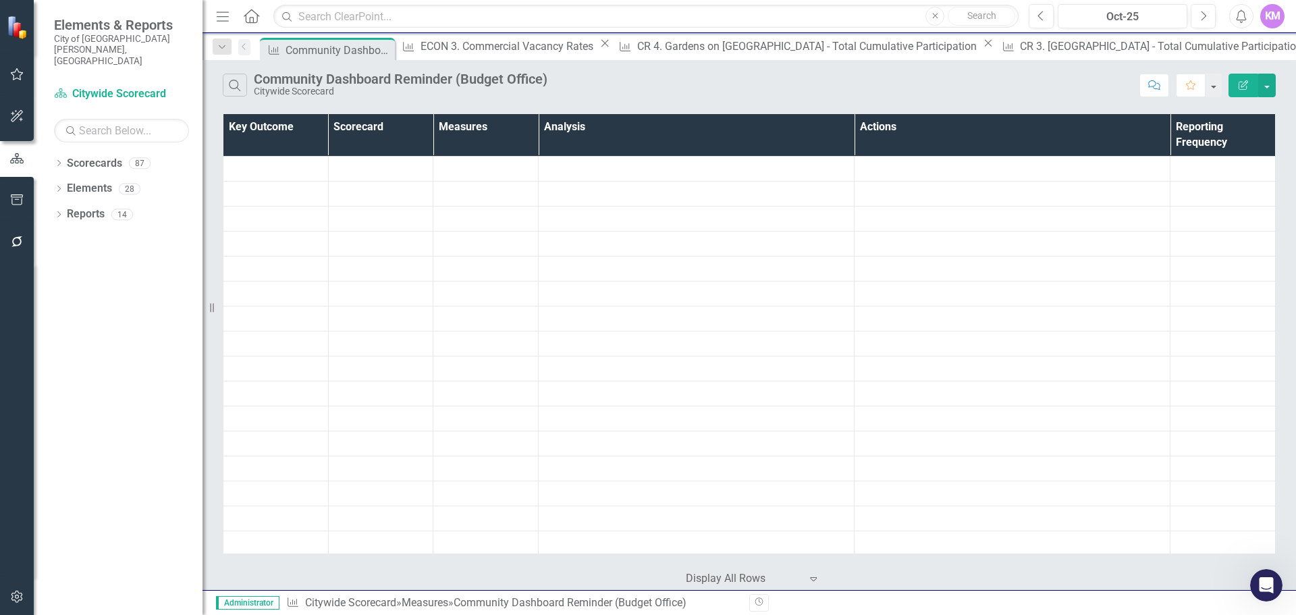
click at [304, 42] on div "Community Dashboard Reminder (Budget Office)" at bounding box center [339, 50] width 106 height 17
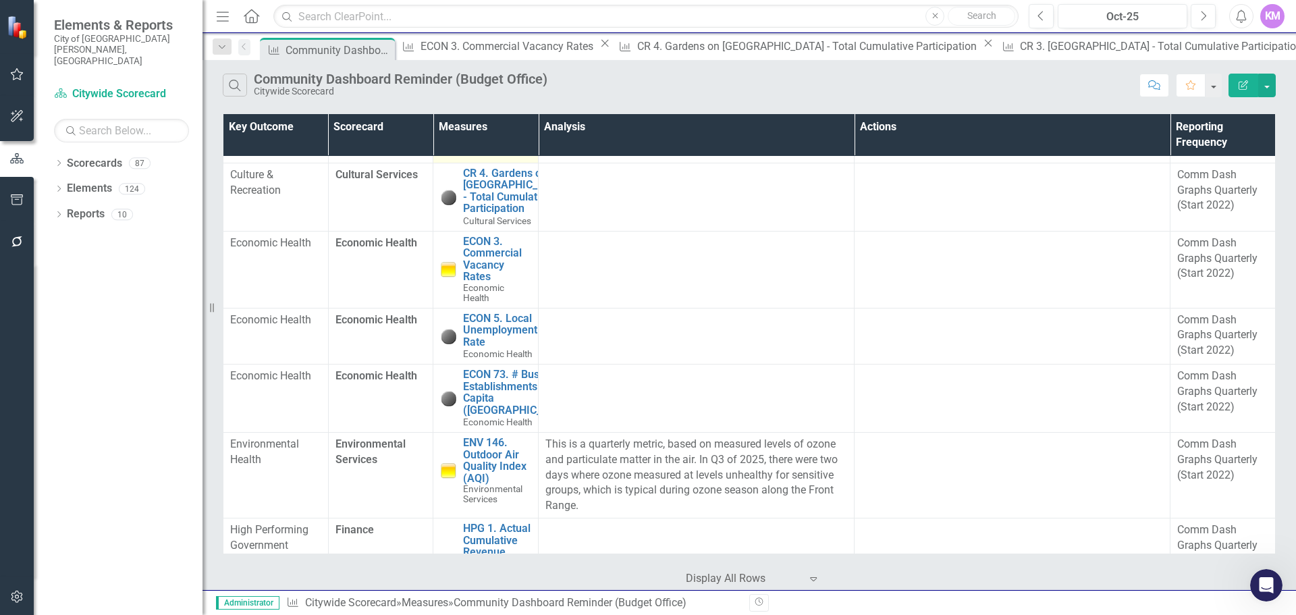
scroll to position [299, 0]
click at [479, 348] on link "ECON 5. Local Unemployment Rate" at bounding box center [500, 330] width 74 height 36
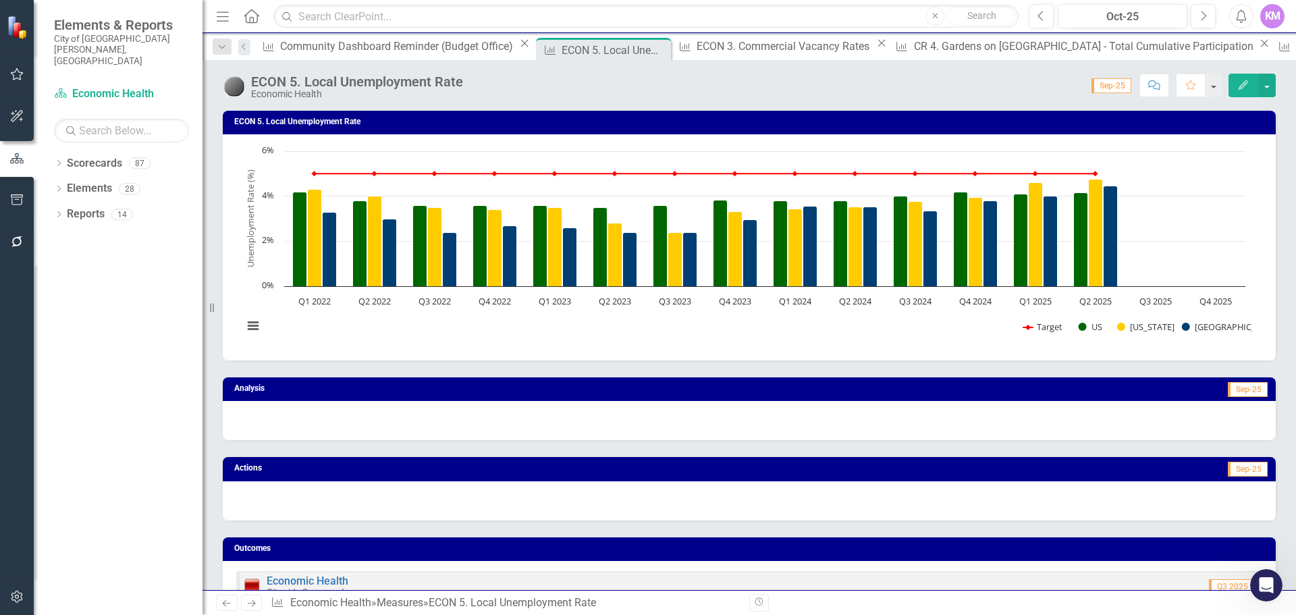
click at [1247, 82] on icon "Edit" at bounding box center [1243, 84] width 12 height 9
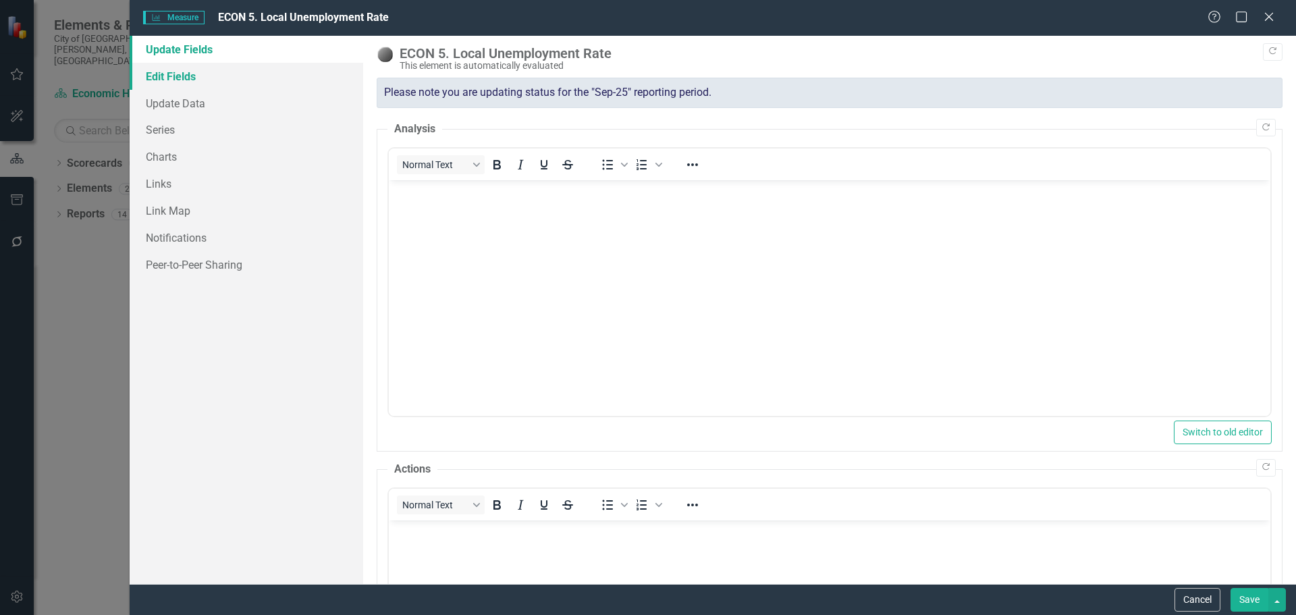
click at [269, 84] on link "Edit Fields" at bounding box center [247, 76] width 234 height 27
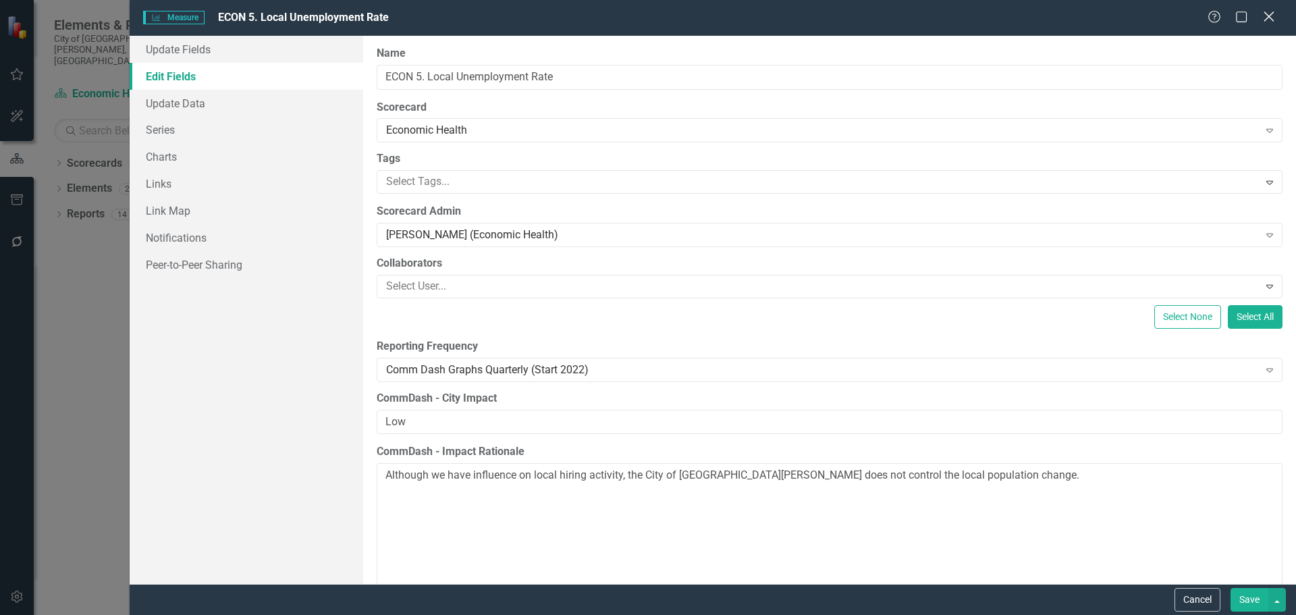
click at [1271, 18] on icon "Close" at bounding box center [1268, 16] width 17 height 13
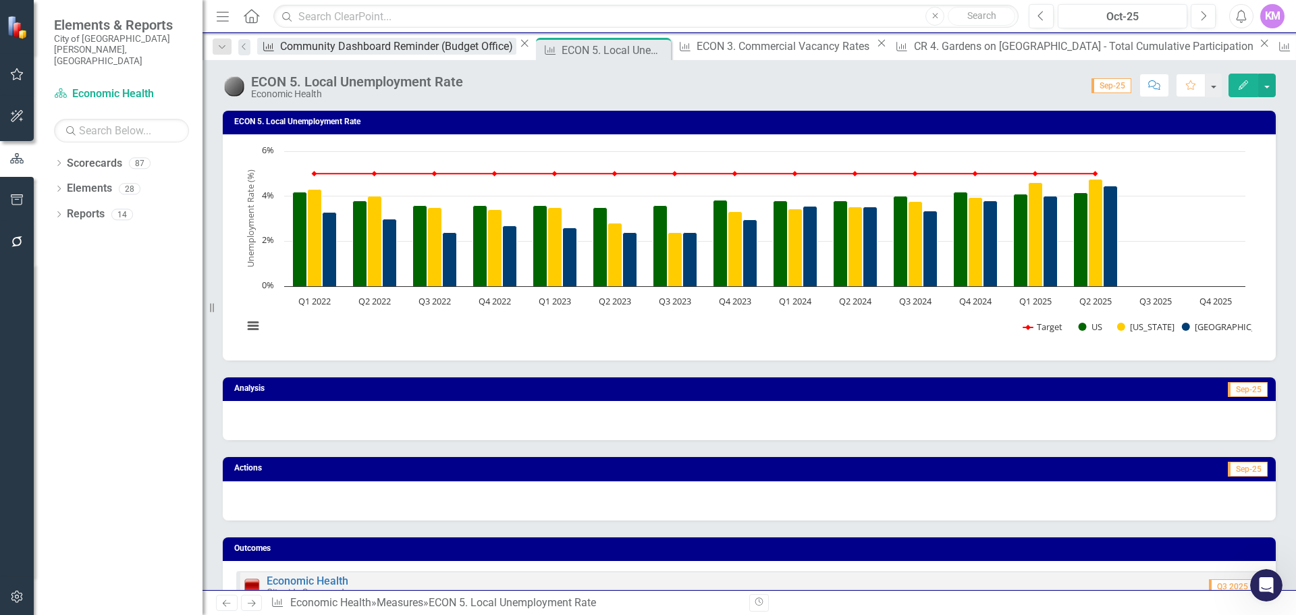
click at [317, 43] on div "Community Dashboard Reminder (Budget Office)" at bounding box center [398, 46] width 236 height 17
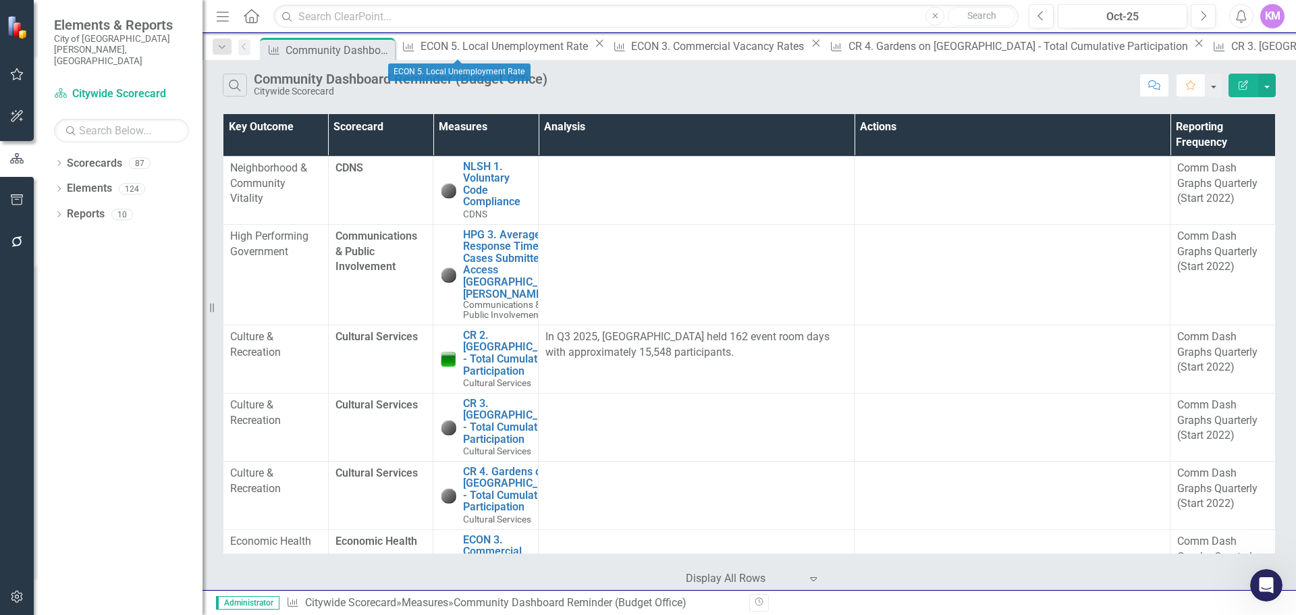
click at [596, 47] on icon at bounding box center [599, 43] width 7 height 7
click at [499, 50] on div "ECON 3. Commercial Vacancy Rates" at bounding box center [509, 46] width 176 height 17
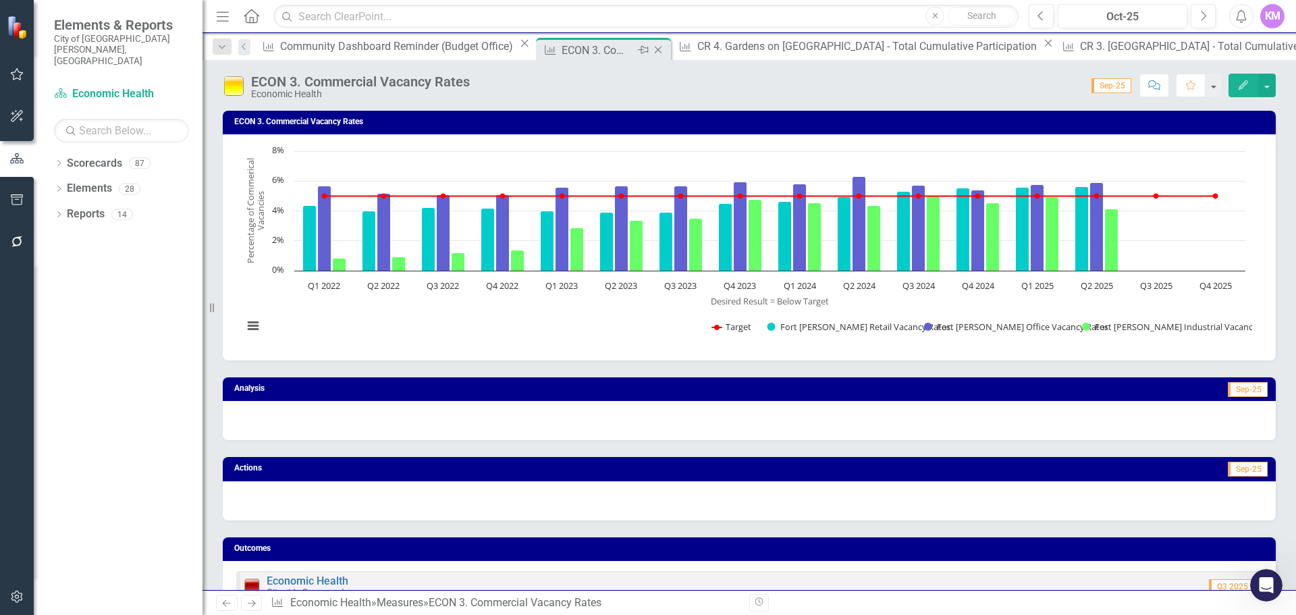
click at [651, 49] on icon "Close" at bounding box center [657, 50] width 13 height 11
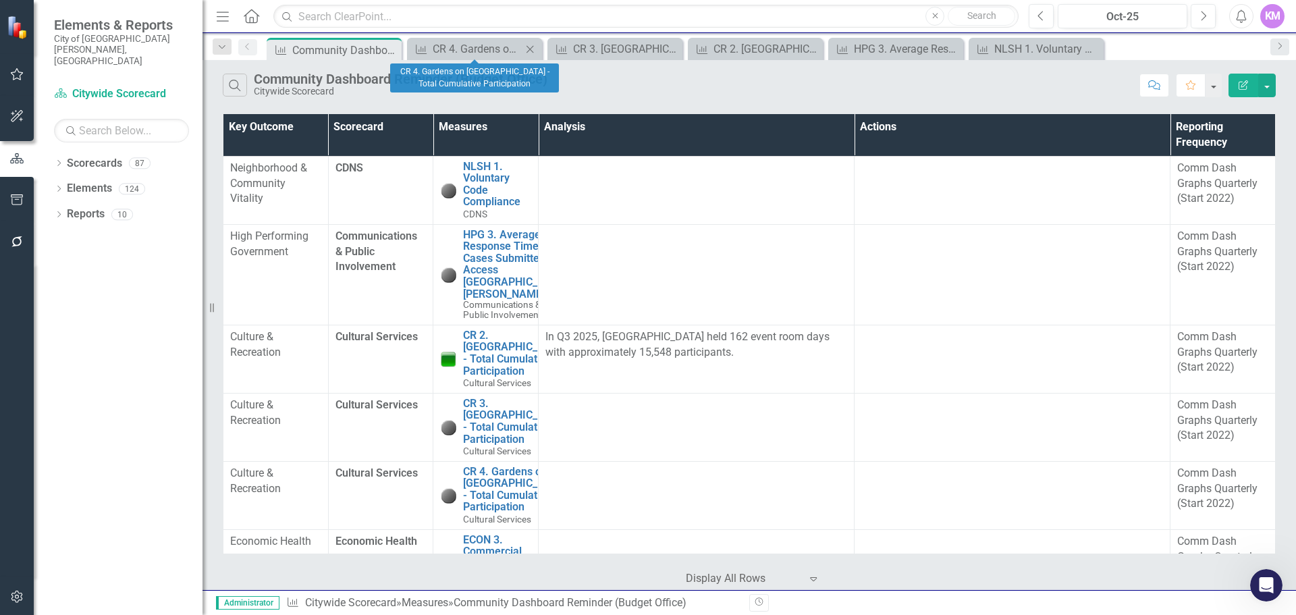
click at [529, 49] on icon "Close" at bounding box center [529, 49] width 13 height 11
click at [526, 51] on icon "Close" at bounding box center [529, 49] width 13 height 11
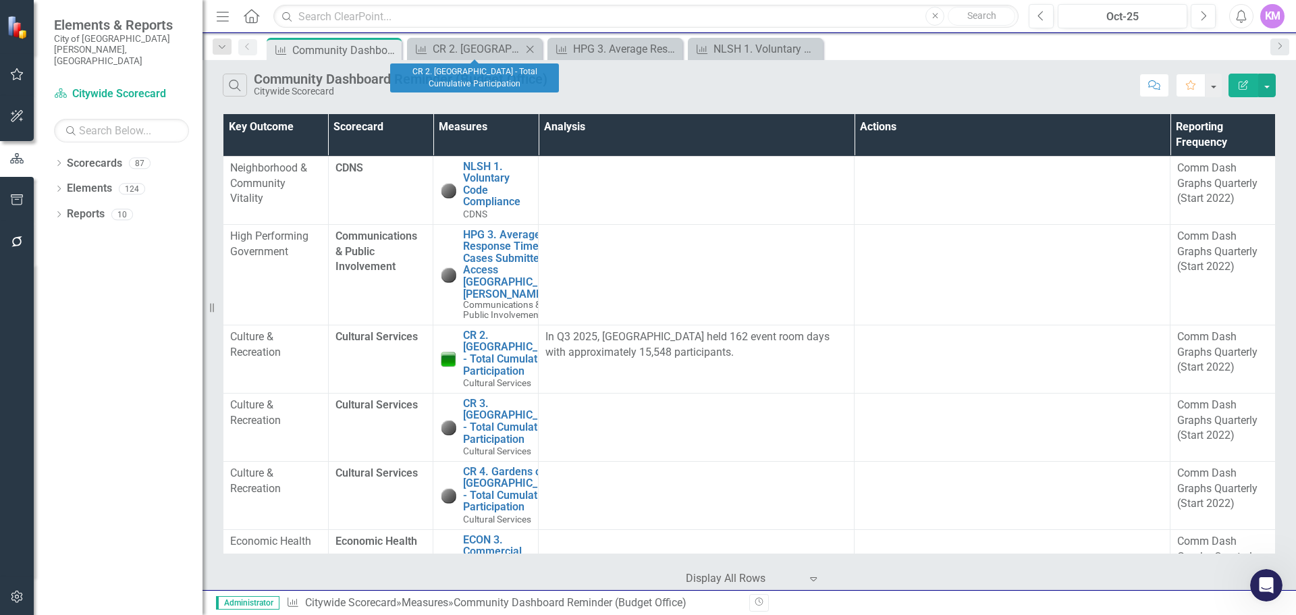
click at [530, 48] on icon "Close" at bounding box center [529, 49] width 13 height 11
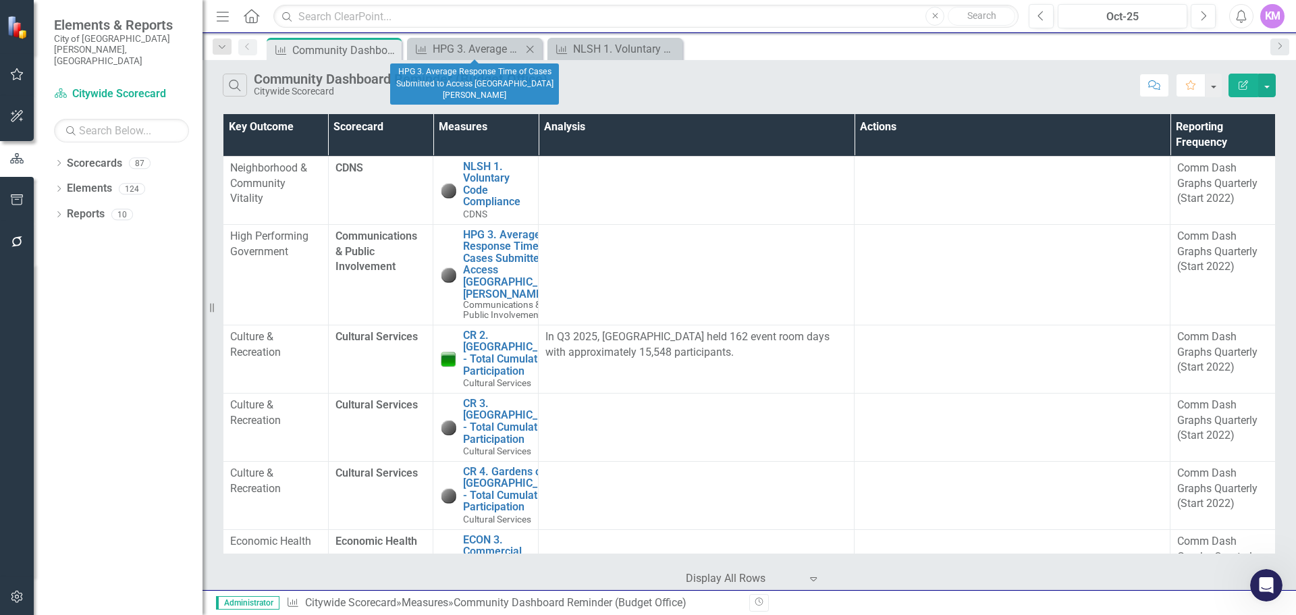
click at [533, 46] on icon "Close" at bounding box center [529, 49] width 13 height 11
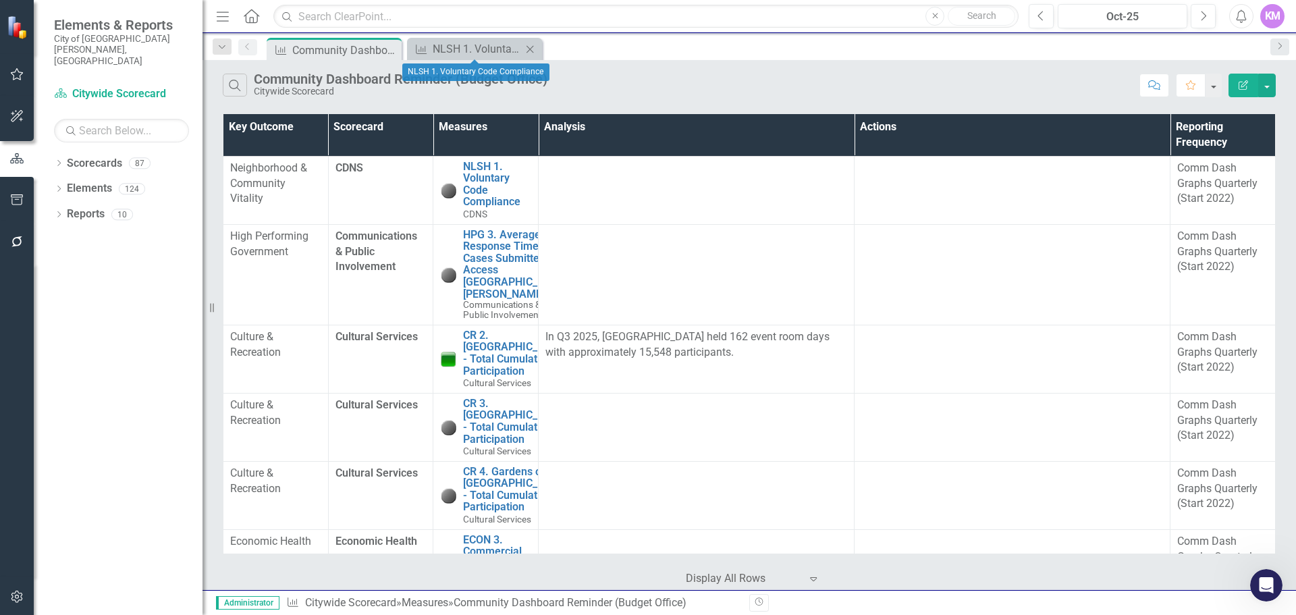
click at [532, 50] on icon "Close" at bounding box center [529, 49] width 13 height 11
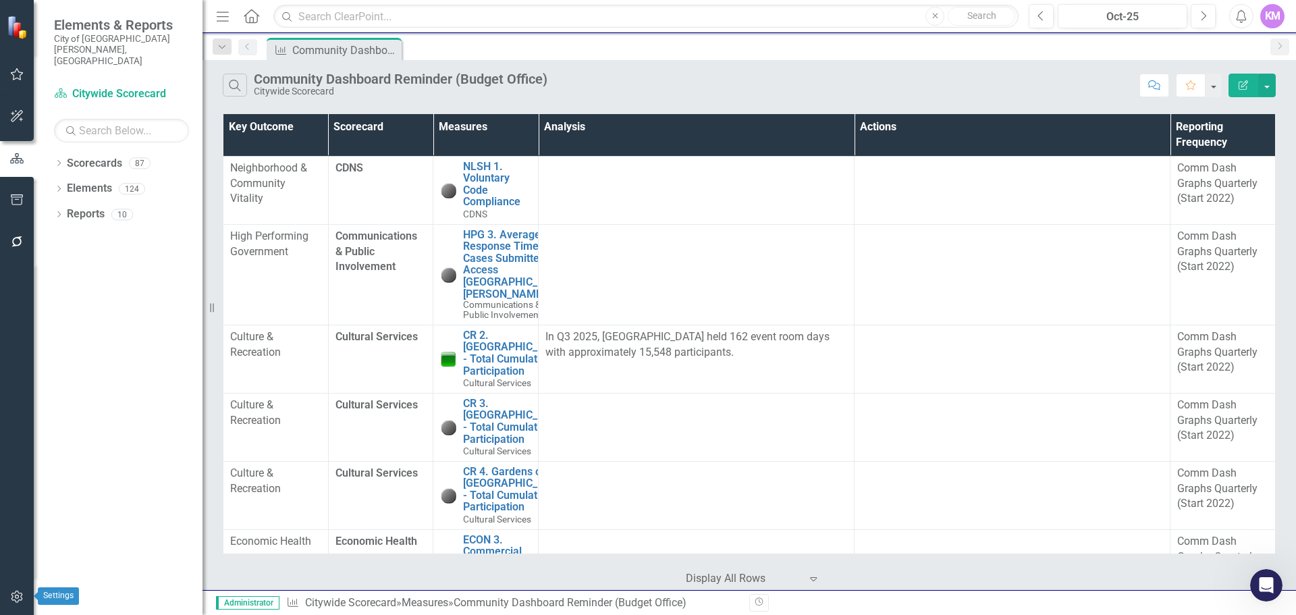
click at [16, 589] on button "button" at bounding box center [17, 597] width 30 height 28
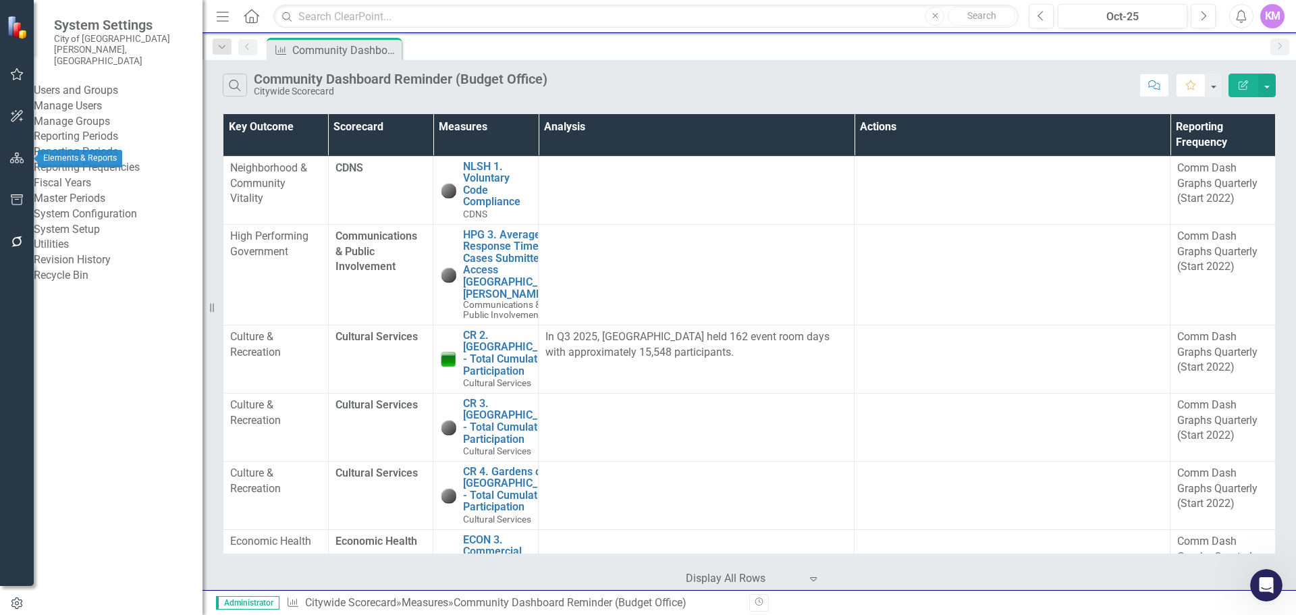
click at [8, 167] on button "button" at bounding box center [17, 158] width 30 height 28
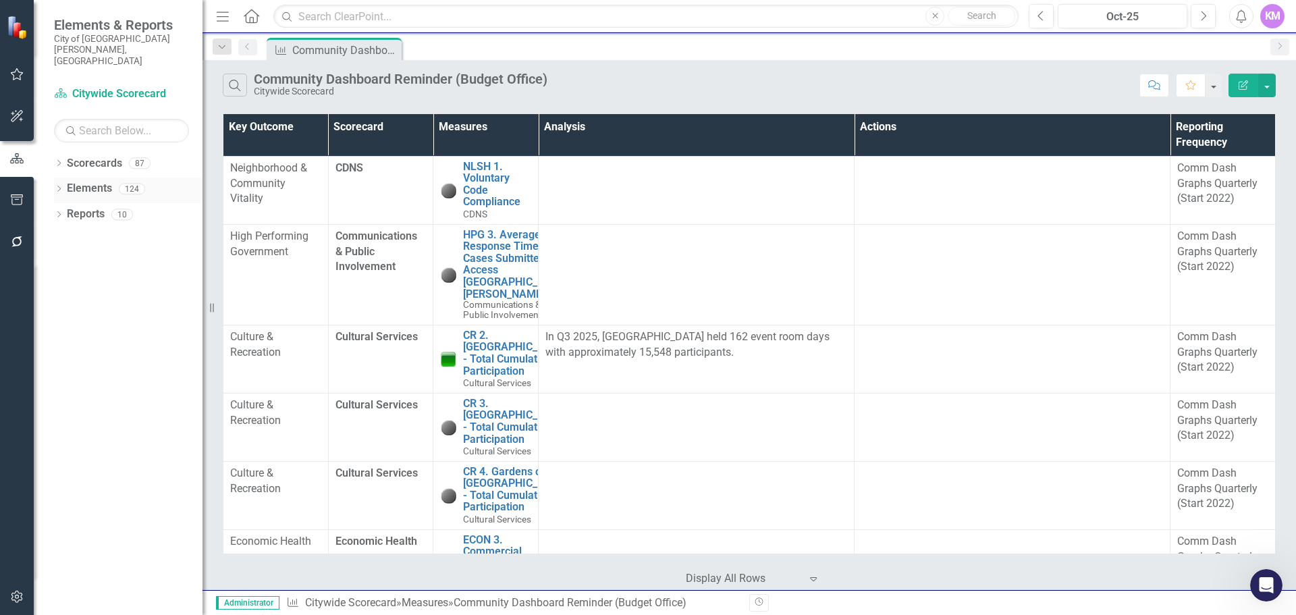
click at [77, 181] on link "Elements" at bounding box center [89, 189] width 45 height 16
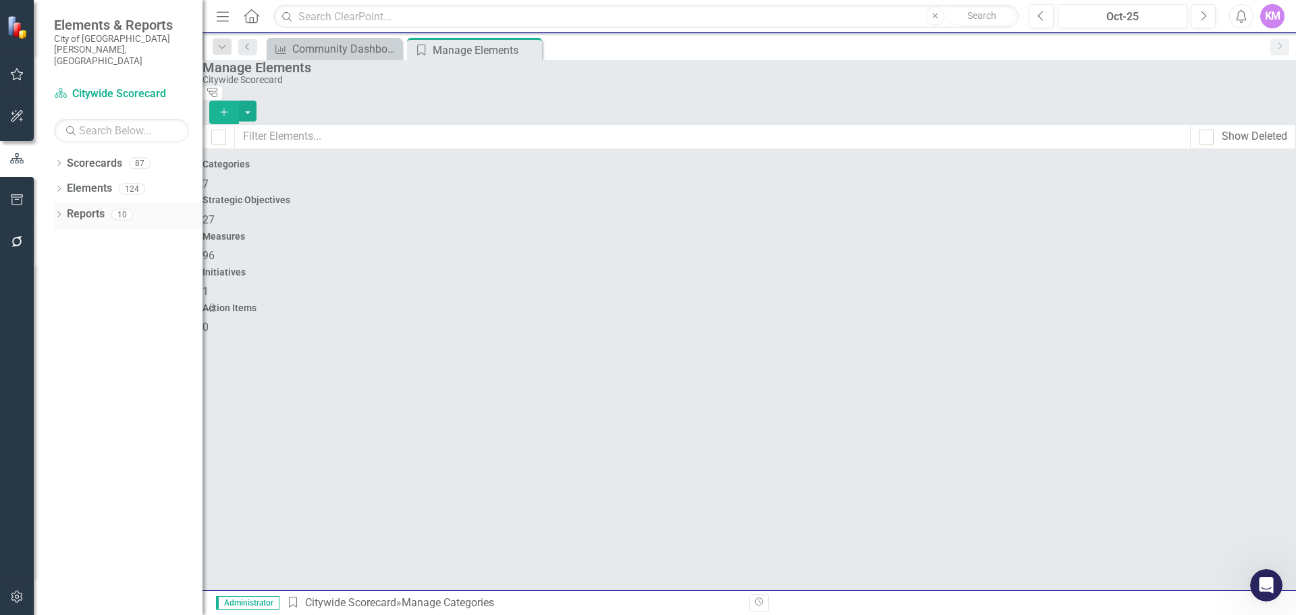
click at [73, 207] on link "Reports" at bounding box center [86, 215] width 38 height 16
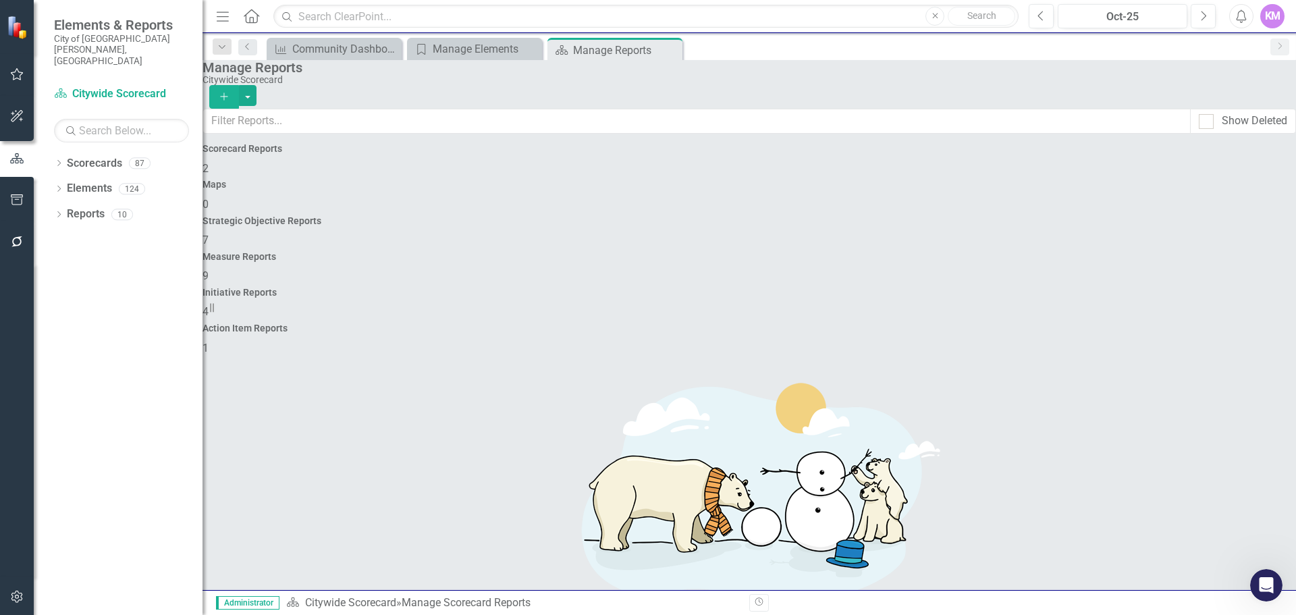
click at [792, 252] on div "Measure Reports 9" at bounding box center [748, 268] width 1093 height 32
click at [618, 126] on input "text" at bounding box center [696, 121] width 987 height 25
type input "comm"
click at [395, 131] on input "text" at bounding box center [696, 121] width 987 height 25
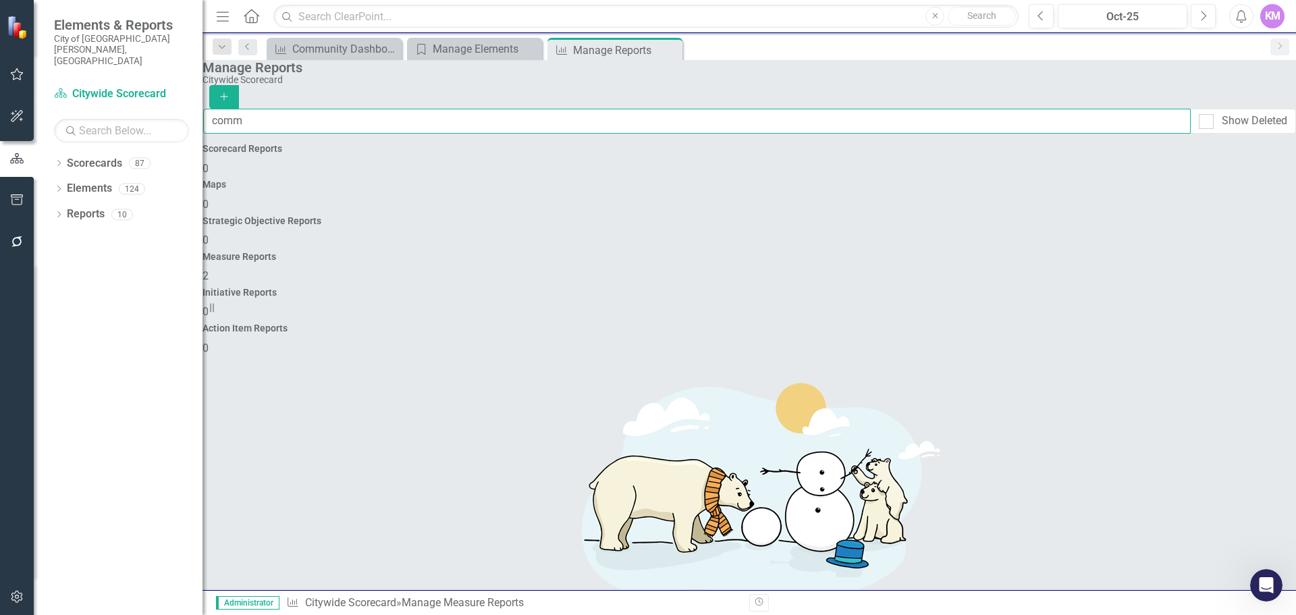
type input "comm"
click at [1239, 331] on link "Copy Duplicate Report" at bounding box center [1209, 333] width 111 height 25
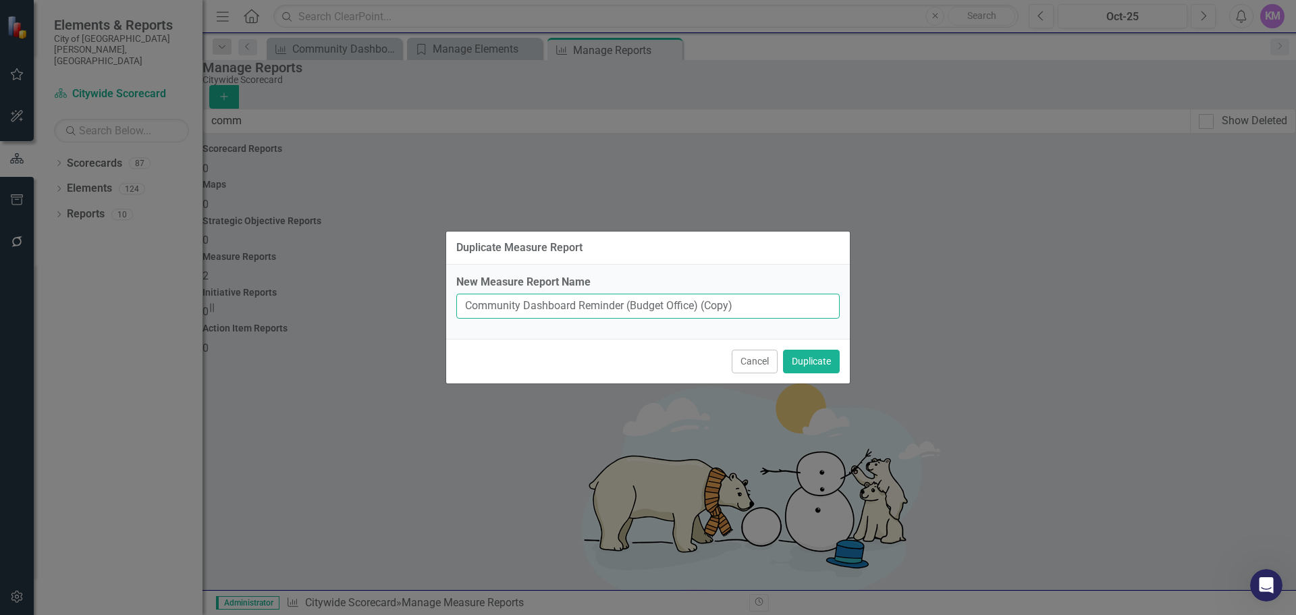
click at [753, 308] on input "Community Dashboard Reminder (Budget Office) (Copy)" at bounding box center [647, 306] width 383 height 25
drag, startPoint x: 753, startPoint y: 308, endPoint x: 580, endPoint y: 302, distance: 172.9
click at [580, 302] on input "Community Dashboard Reminder (Budget Office) (Copy)" at bounding box center [647, 306] width 383 height 25
type input "Community Dashboard Charts Only - [PERSON_NAME]"
click at [813, 358] on button "Duplicate" at bounding box center [811, 362] width 57 height 24
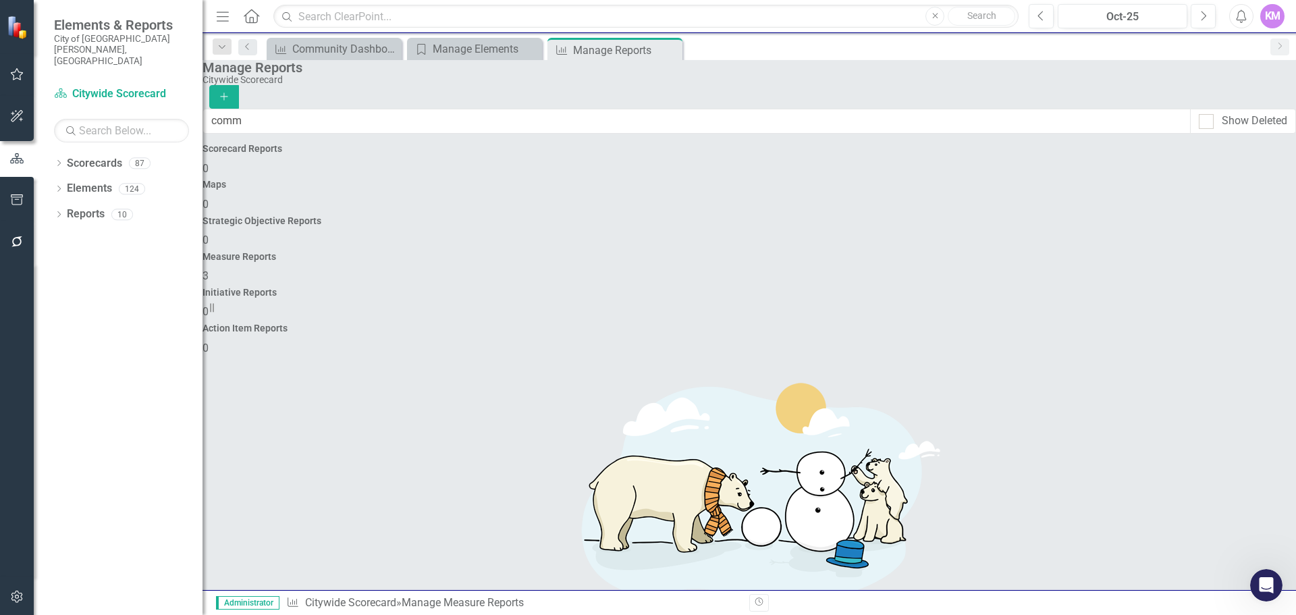
click at [1209, 400] on link "Trash Delete Report" at bounding box center [1209, 400] width 111 height 25
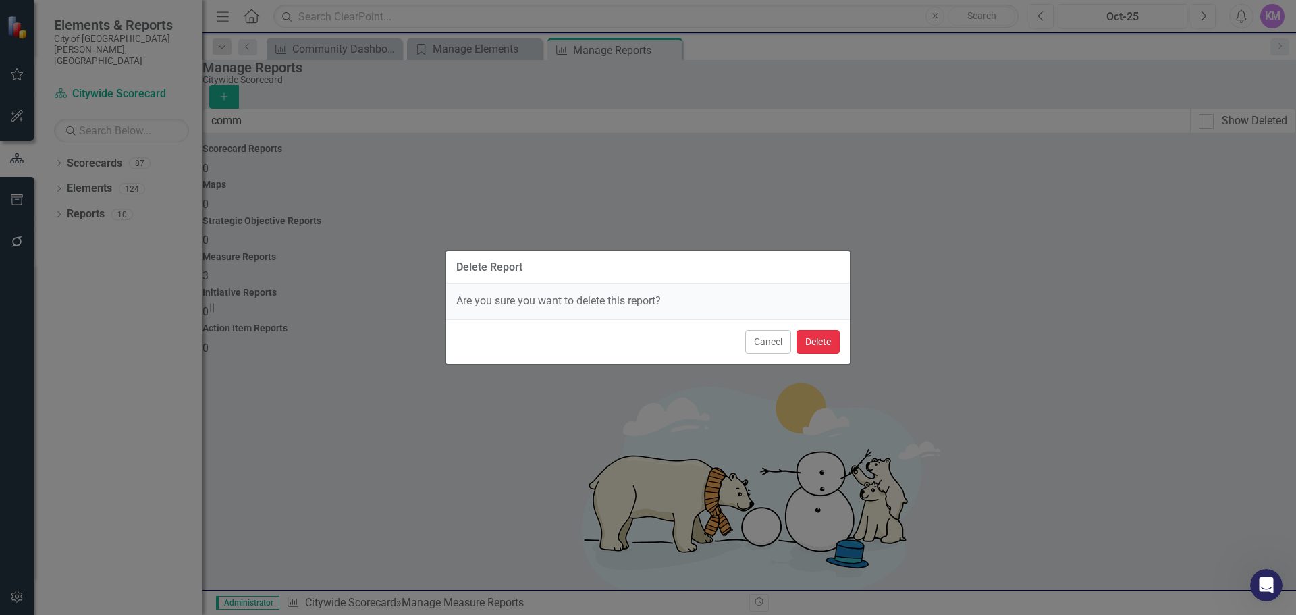
click at [823, 346] on button "Delete" at bounding box center [817, 342] width 43 height 24
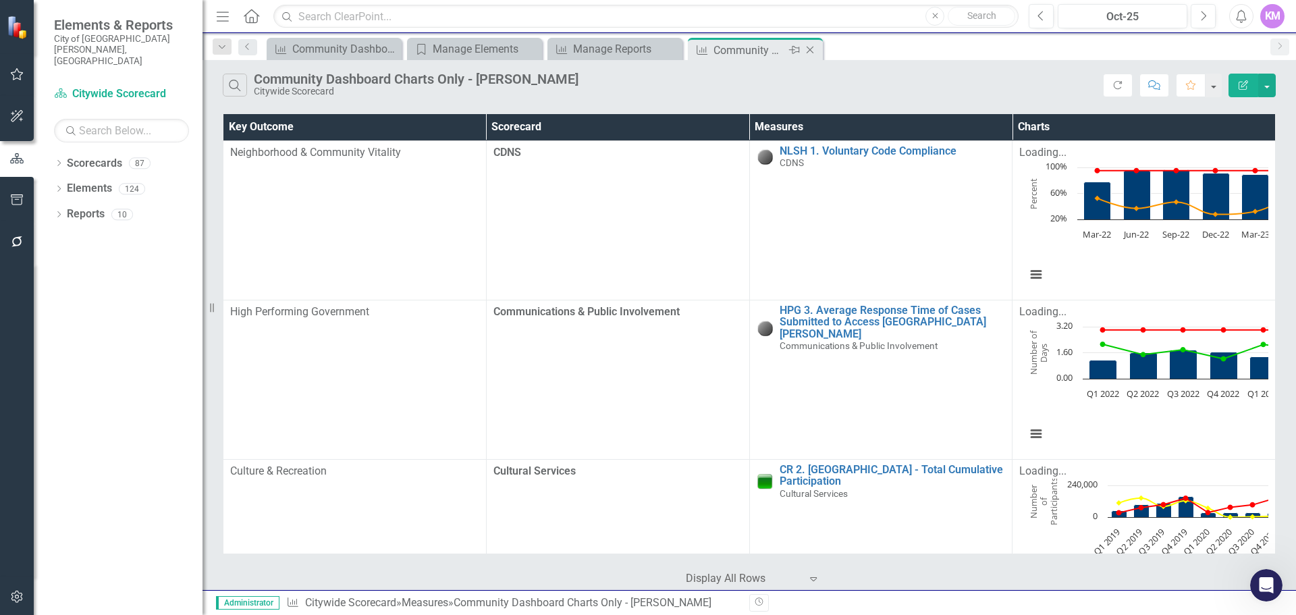
click at [809, 51] on icon at bounding box center [810, 50] width 7 height 7
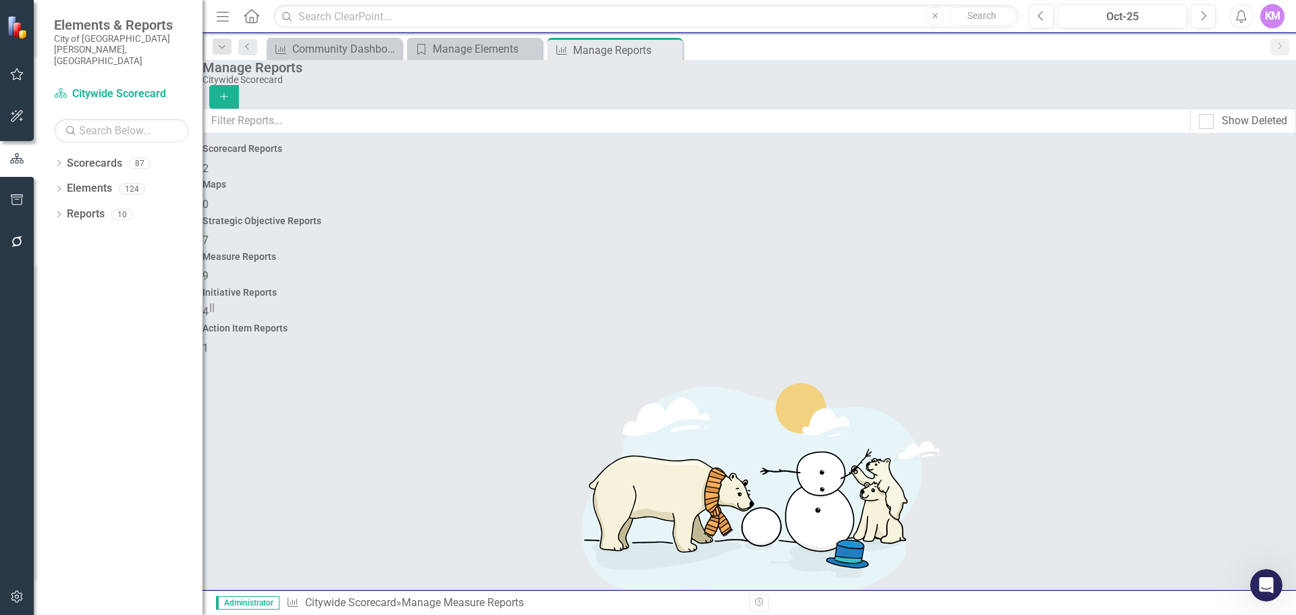
click at [811, 252] on div "Measure Reports" at bounding box center [748, 257] width 1093 height 10
click at [703, 128] on input "text" at bounding box center [696, 121] width 987 height 25
type input "comm"
click at [1201, 360] on link "Trash Delete Report" at bounding box center [1209, 358] width 111 height 25
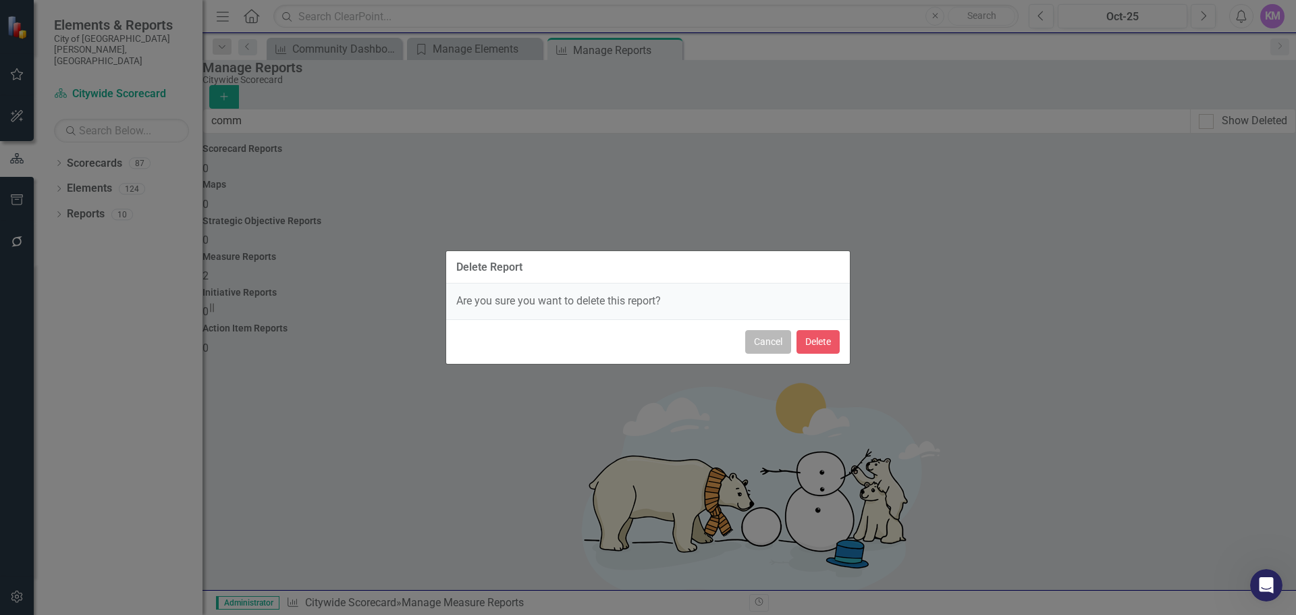
click at [780, 337] on button "Cancel" at bounding box center [768, 342] width 46 height 24
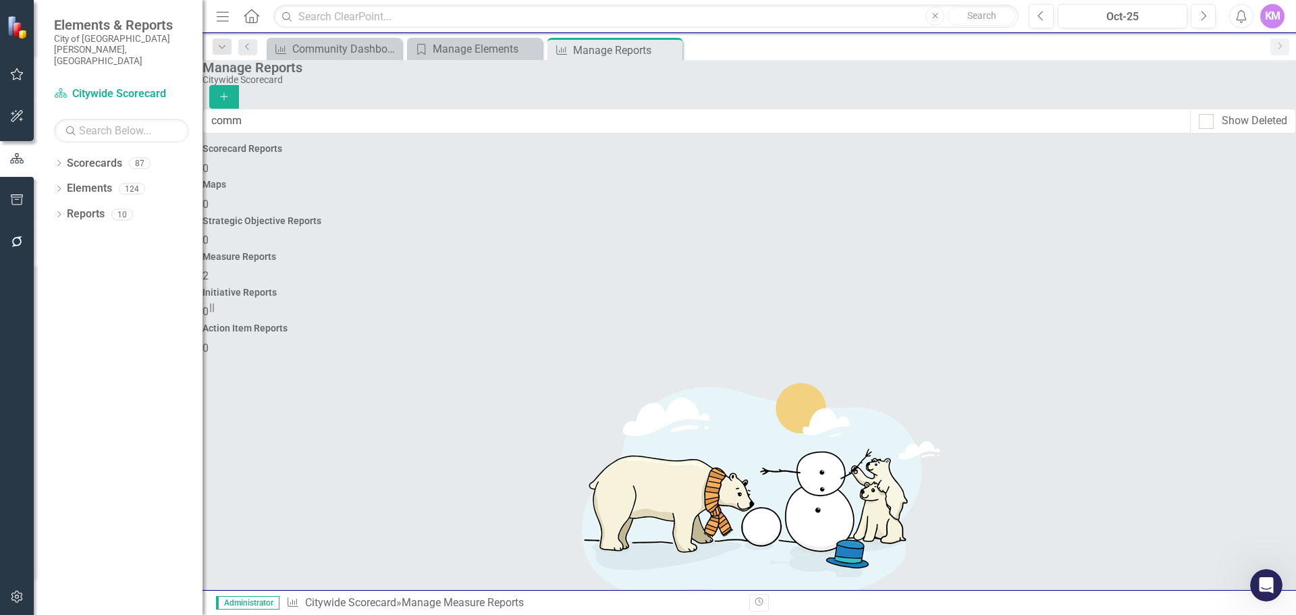
click at [1199, 350] on link "Trash Delete Report" at bounding box center [1209, 358] width 111 height 25
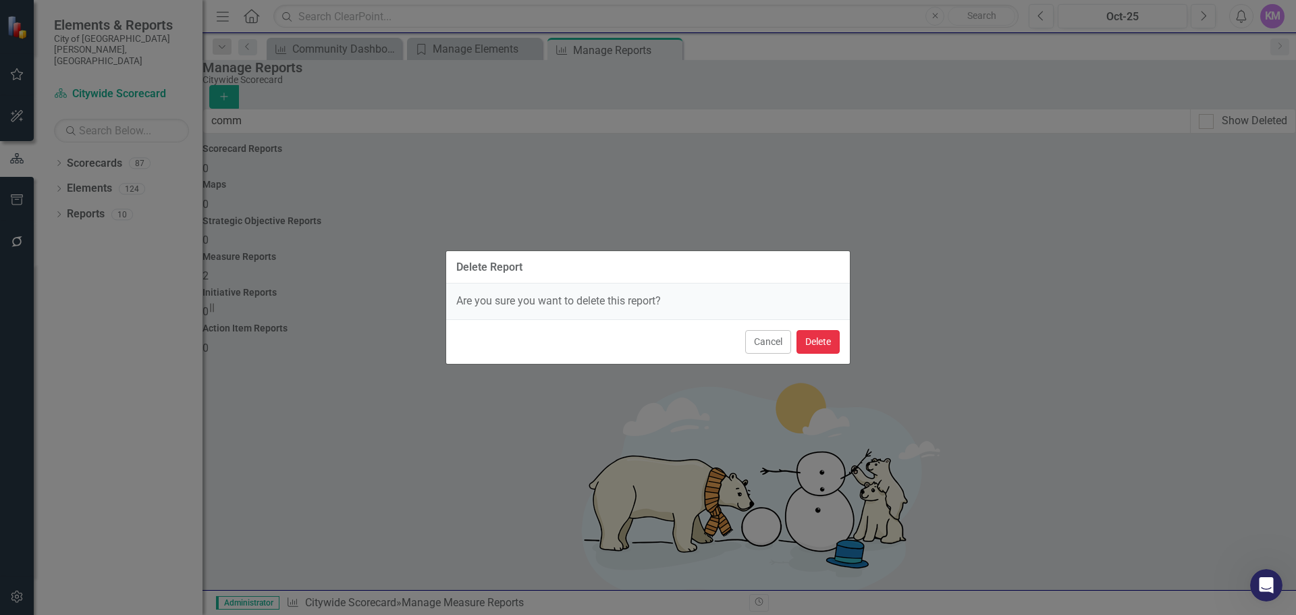
click at [804, 335] on button "Delete" at bounding box center [817, 342] width 43 height 24
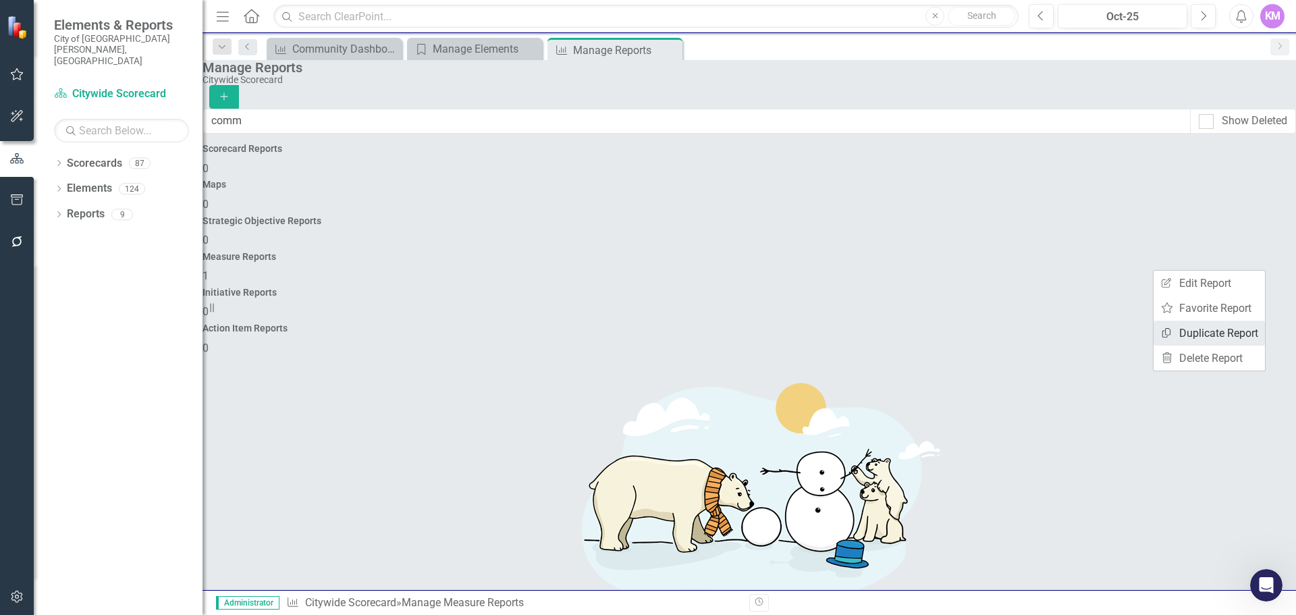
click at [1199, 339] on link "Copy Duplicate Report" at bounding box center [1209, 333] width 111 height 25
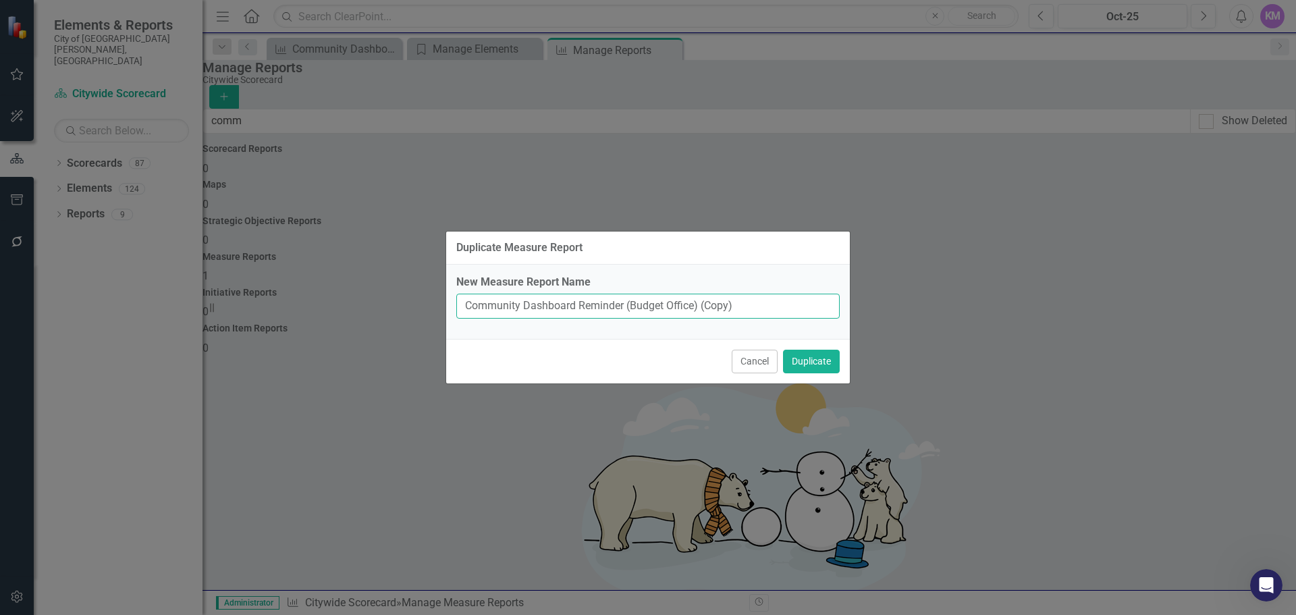
click at [776, 313] on input "Community Dashboard Reminder (Budget Office) (Copy)" at bounding box center [647, 306] width 383 height 25
type input "Community Dashboard Charts Only - [PERSON_NAME]"
click at [811, 359] on button "Duplicate" at bounding box center [811, 362] width 57 height 24
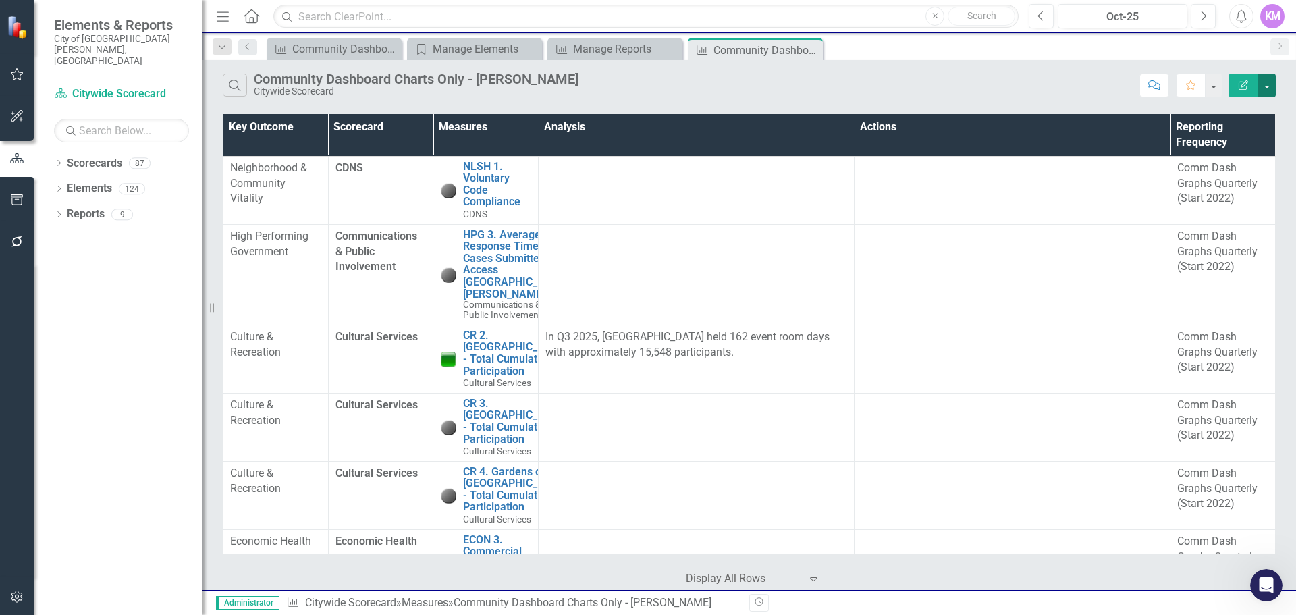
click at [1262, 84] on button "button" at bounding box center [1267, 86] width 18 height 24
click at [1242, 82] on icon "Edit Report" at bounding box center [1243, 84] width 12 height 9
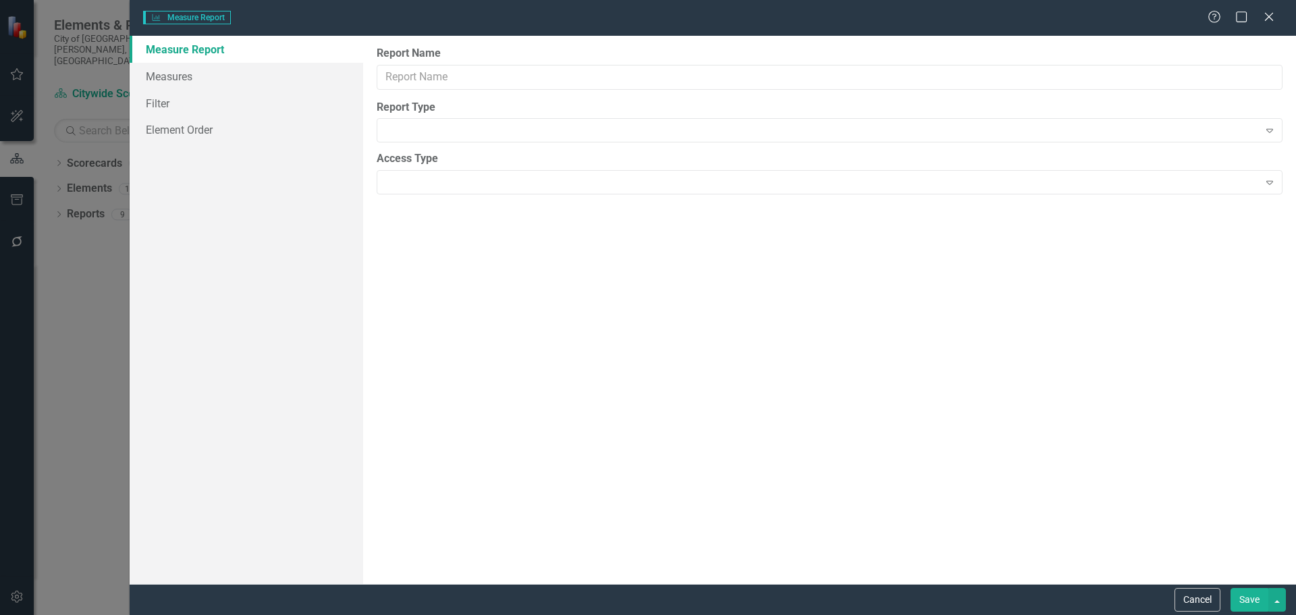
type input "Community Dashboard Charts Only - [PERSON_NAME]"
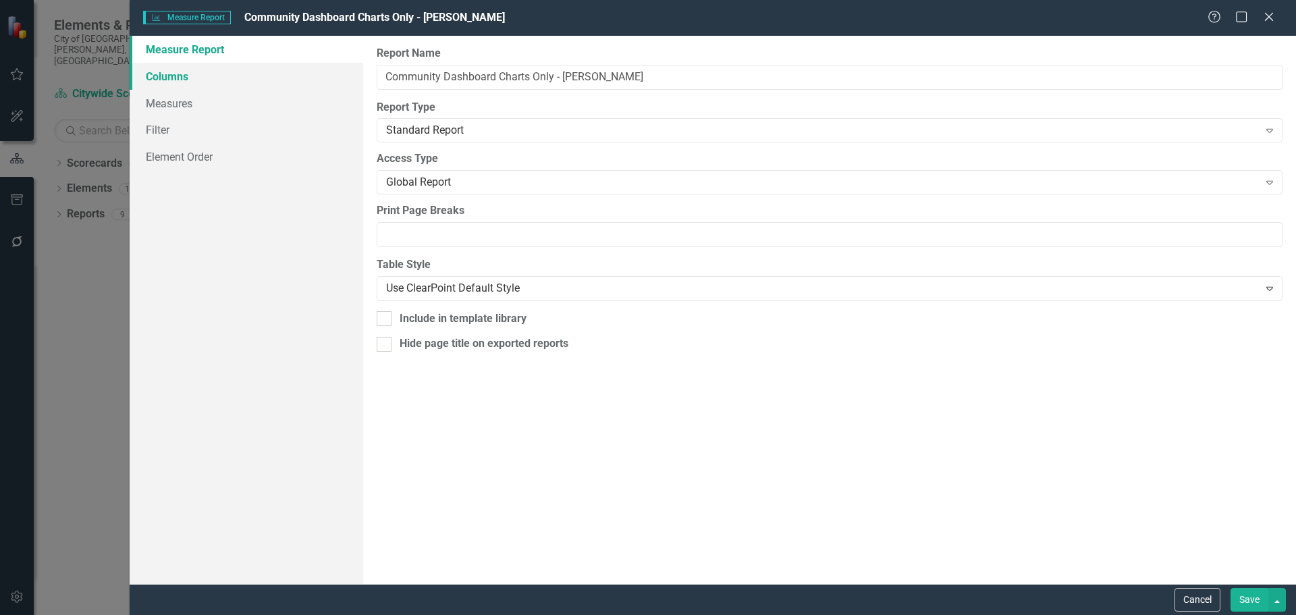
click at [229, 82] on link "Columns" at bounding box center [247, 76] width 234 height 27
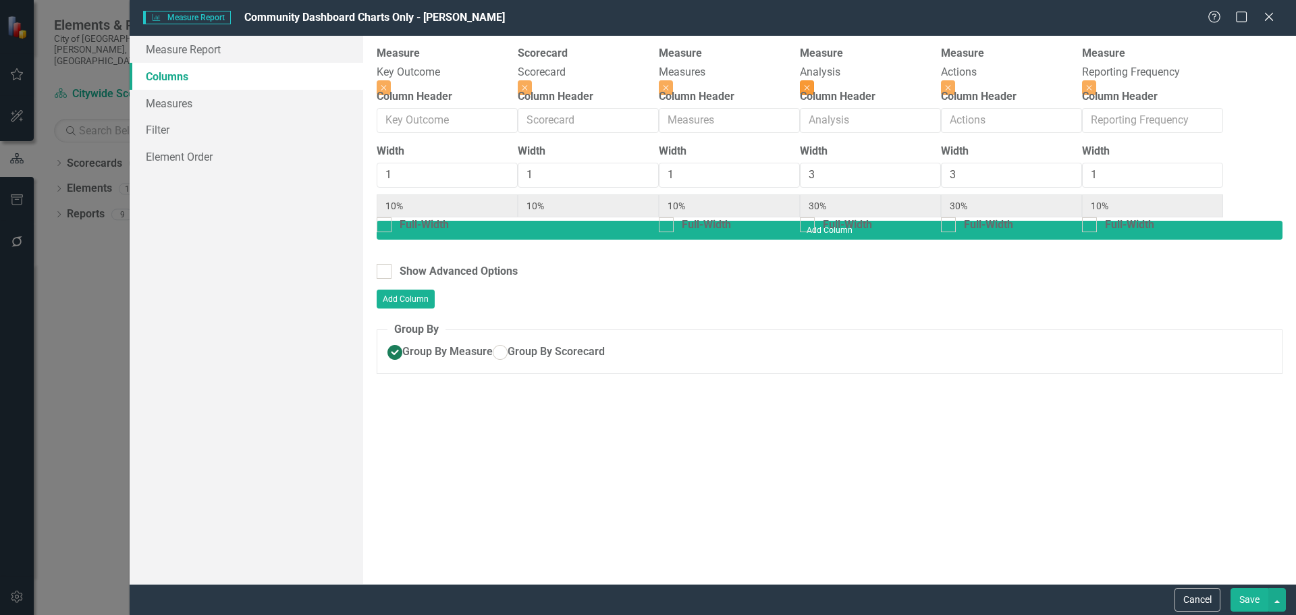
click at [814, 80] on button "Close" at bounding box center [807, 87] width 14 height 15
type input "14%"
type input "43%"
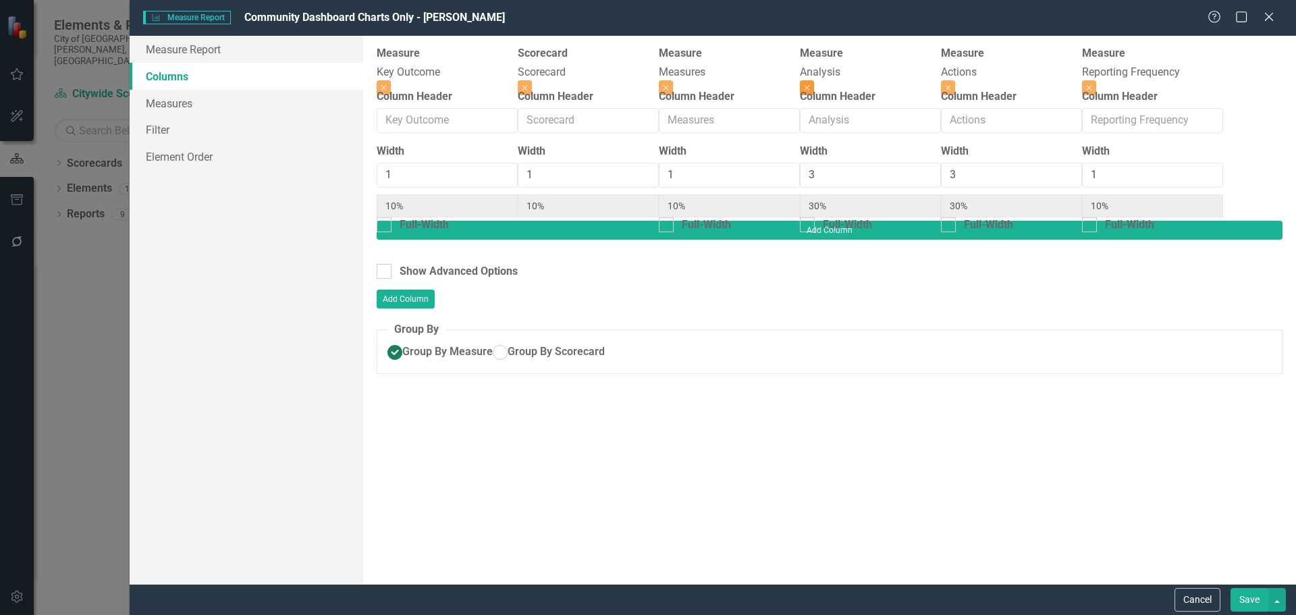
type input "14%"
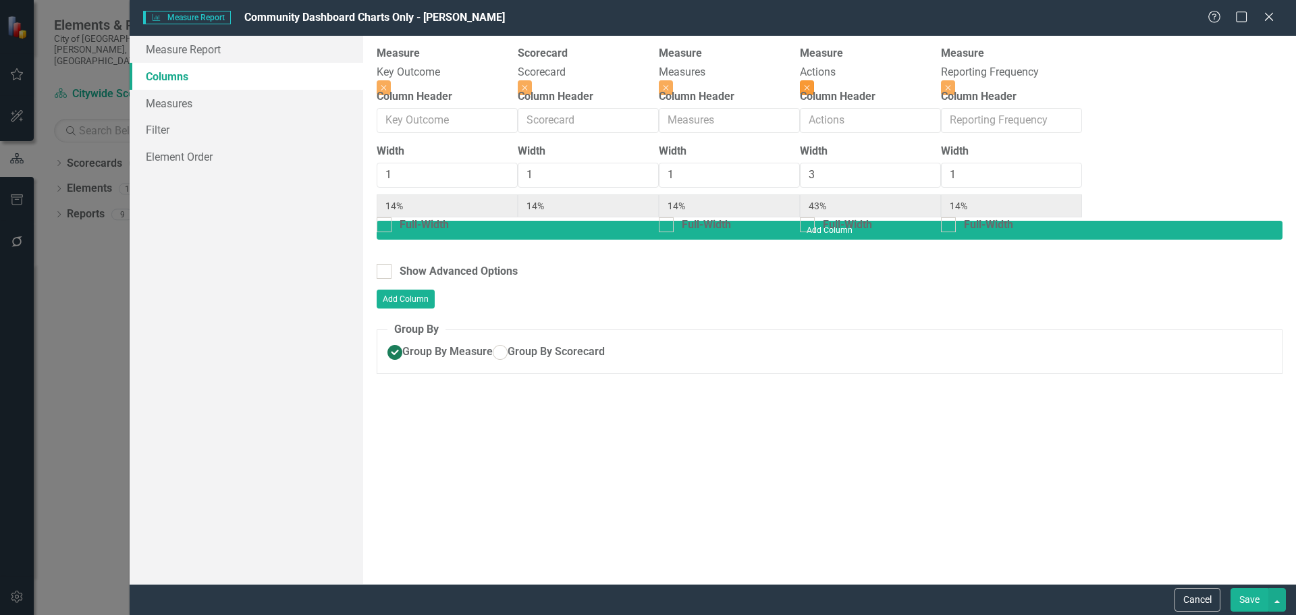
click at [810, 84] on icon "Close" at bounding box center [807, 88] width 6 height 8
type input "25%"
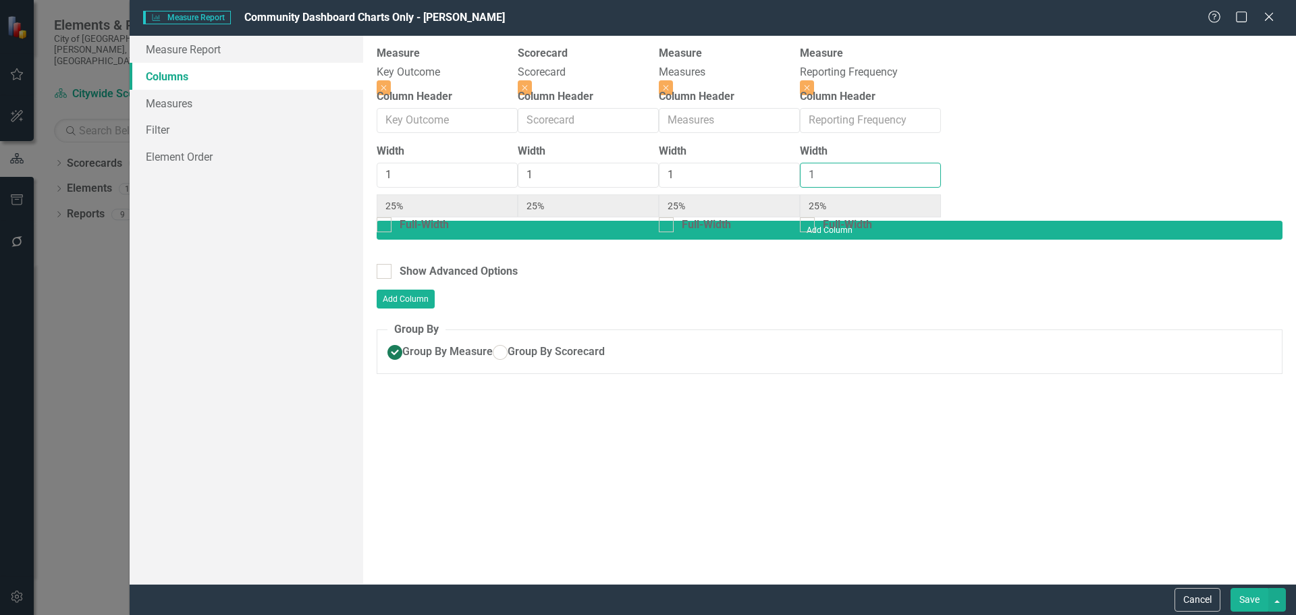
click at [941, 178] on input "1" at bounding box center [870, 175] width 141 height 25
type input "18"
type input "5%"
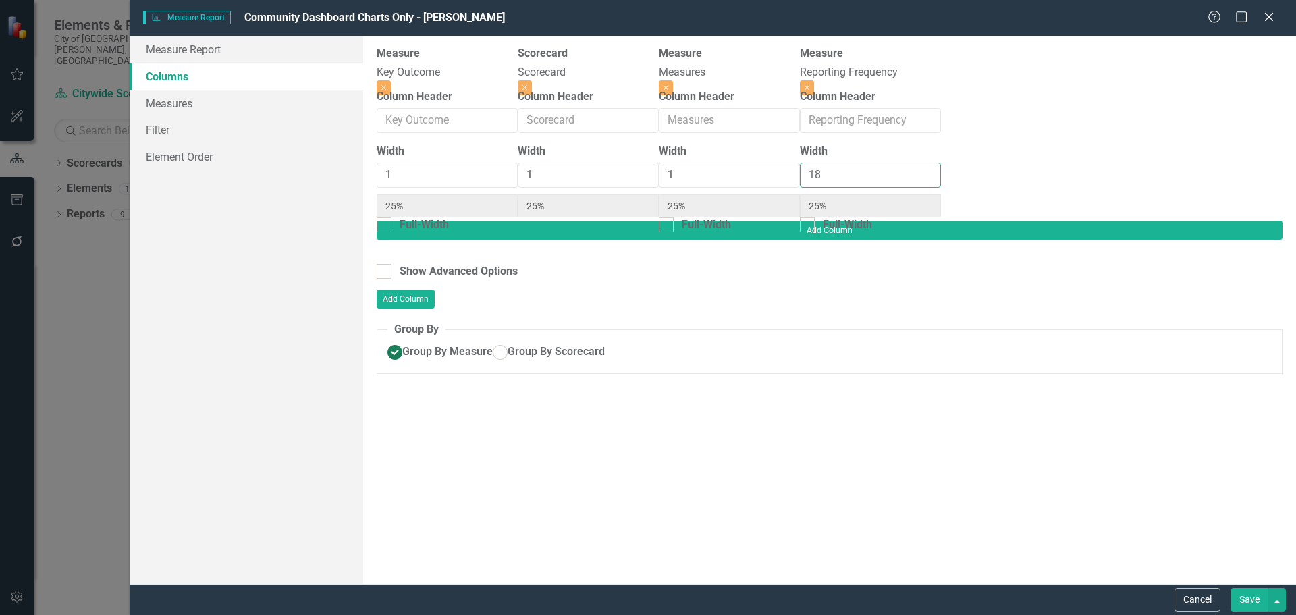
type input "86%"
type input "18"
click at [1246, 594] on button "Save" at bounding box center [1249, 600] width 38 height 24
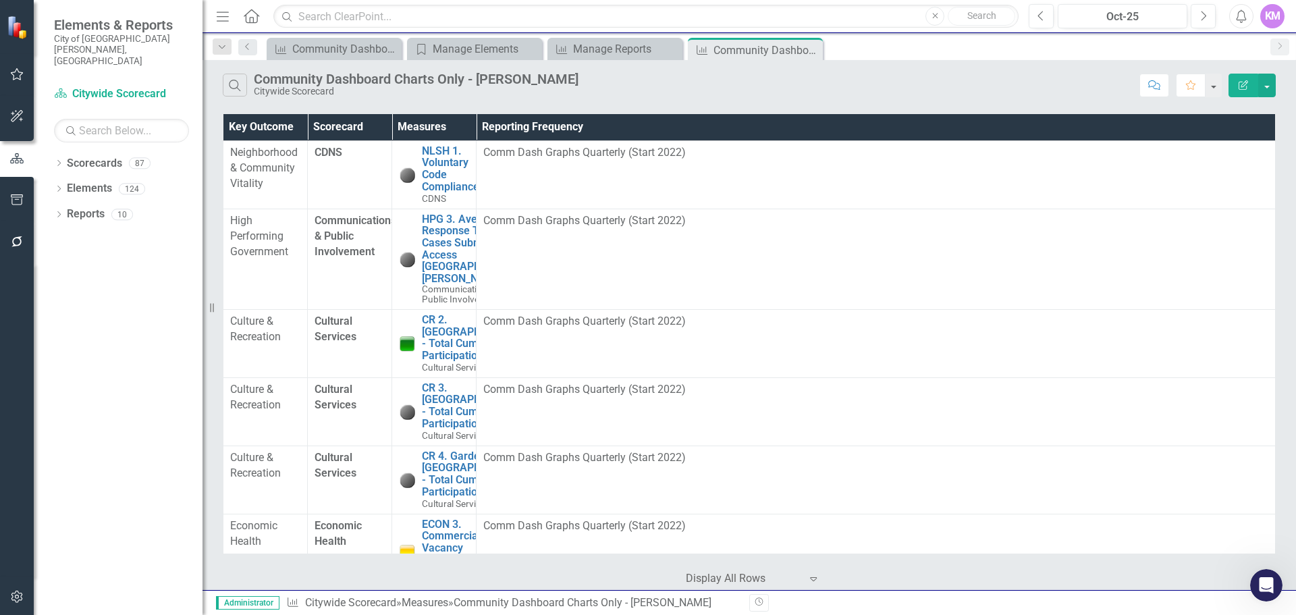
click at [1243, 78] on button "Edit Report" at bounding box center [1243, 86] width 30 height 24
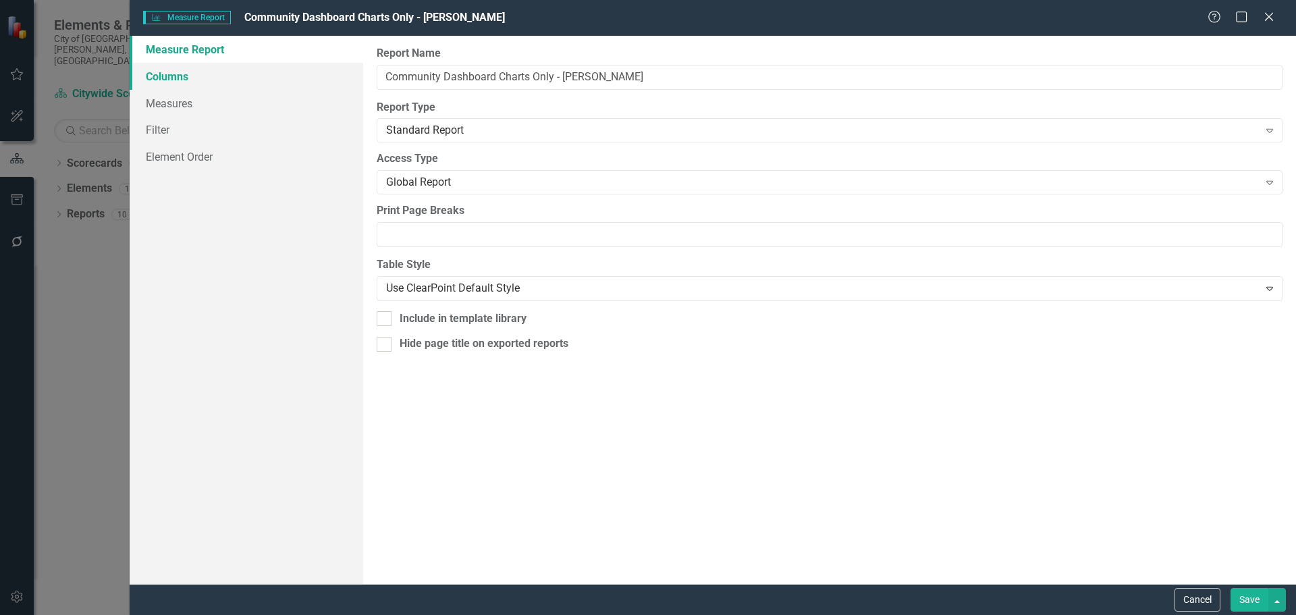
click at [333, 72] on link "Columns" at bounding box center [247, 76] width 234 height 27
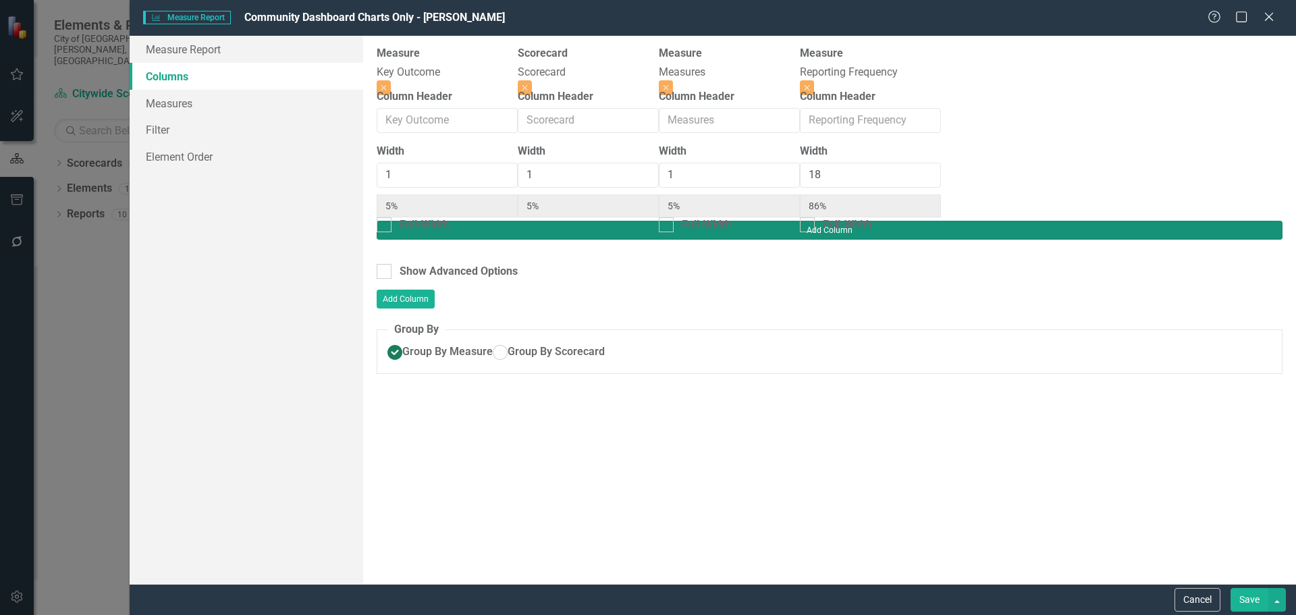
click at [1230, 221] on button "Add Column" at bounding box center [830, 230] width 906 height 19
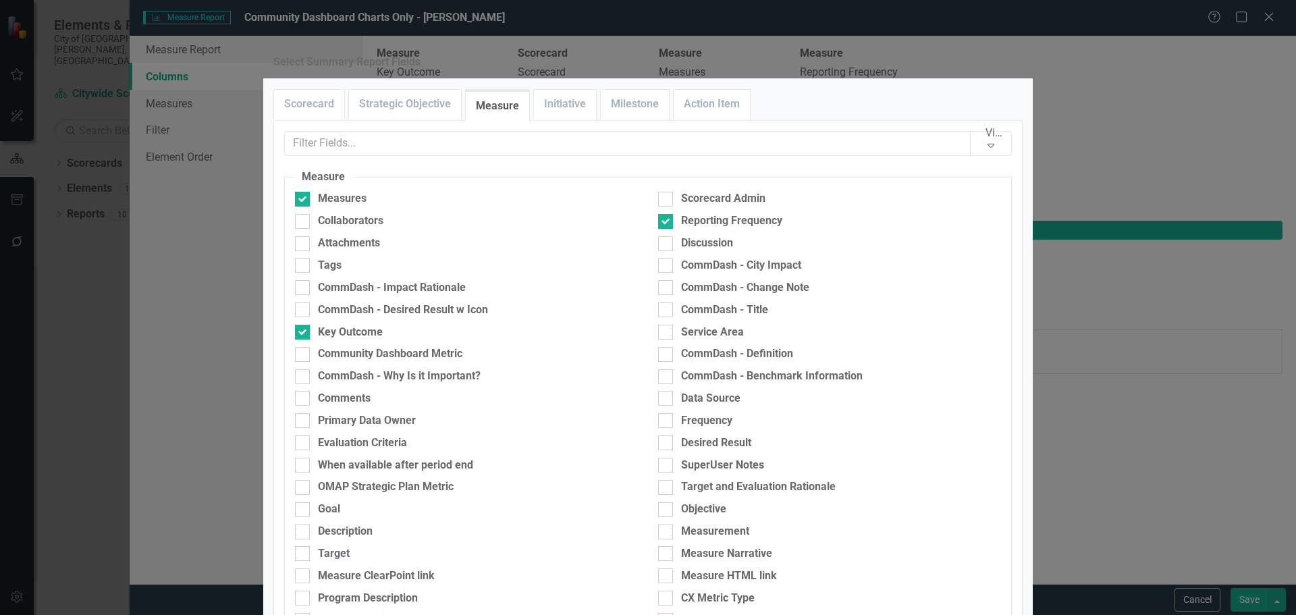
scroll to position [80, 0]
click at [663, 413] on div at bounding box center [665, 420] width 15 height 15
click at [663, 413] on input "Frequency" at bounding box center [662, 417] width 9 height 9
checkbox input "true"
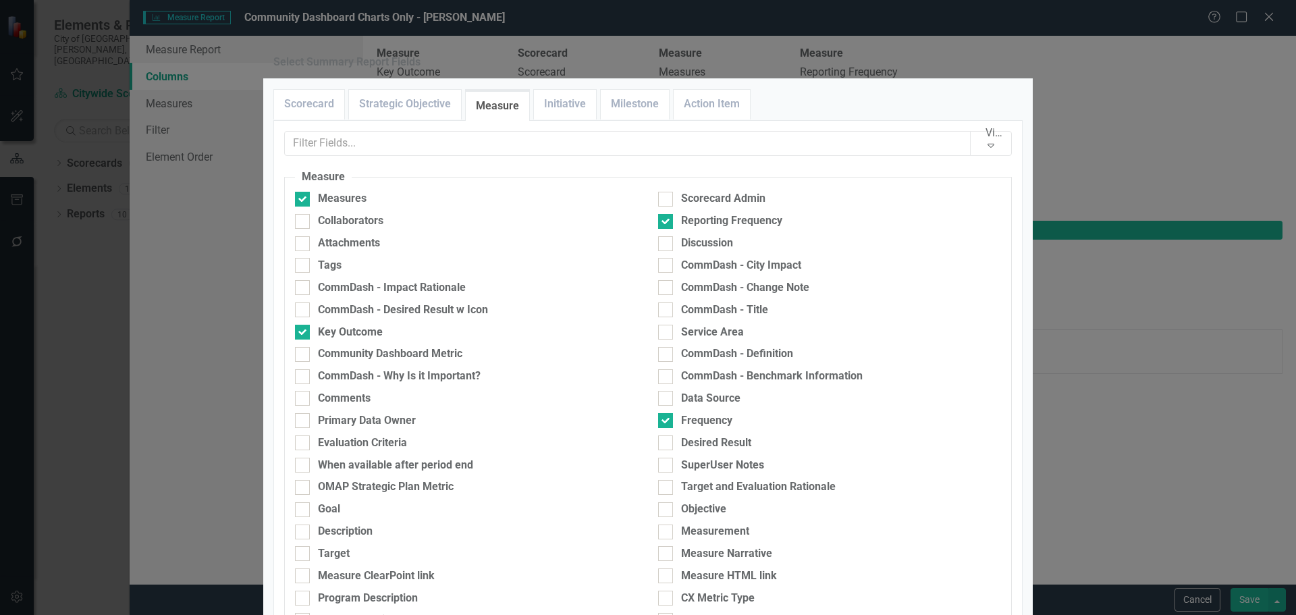
type input "82%"
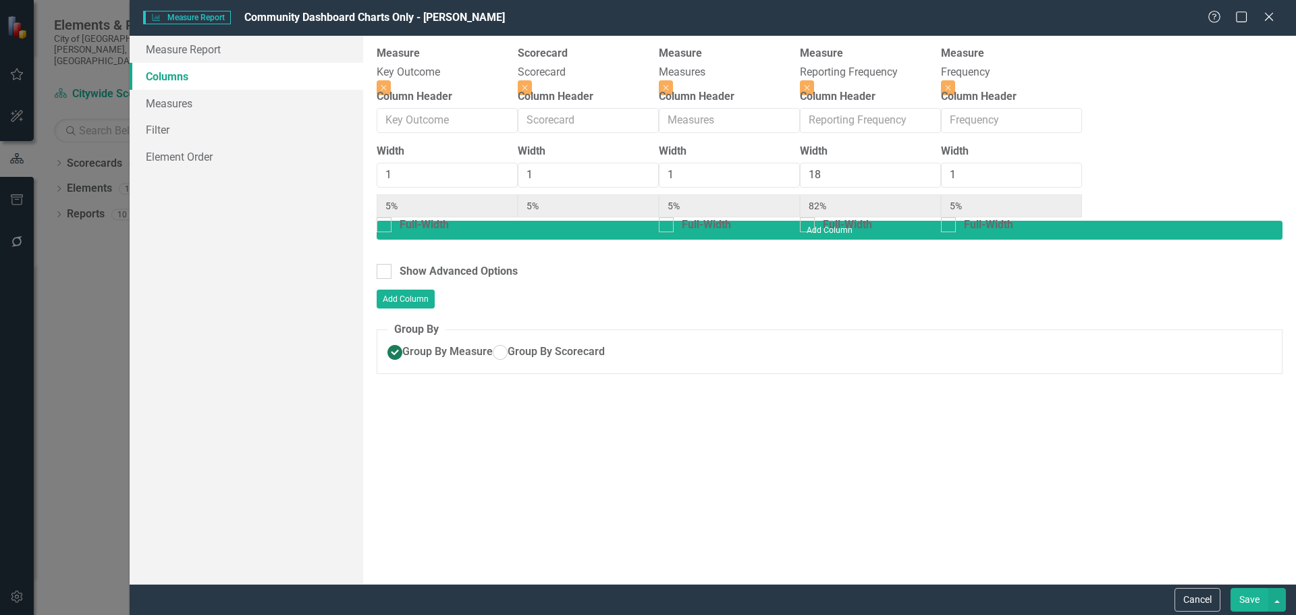
click at [1241, 599] on button "Save" at bounding box center [1249, 600] width 38 height 24
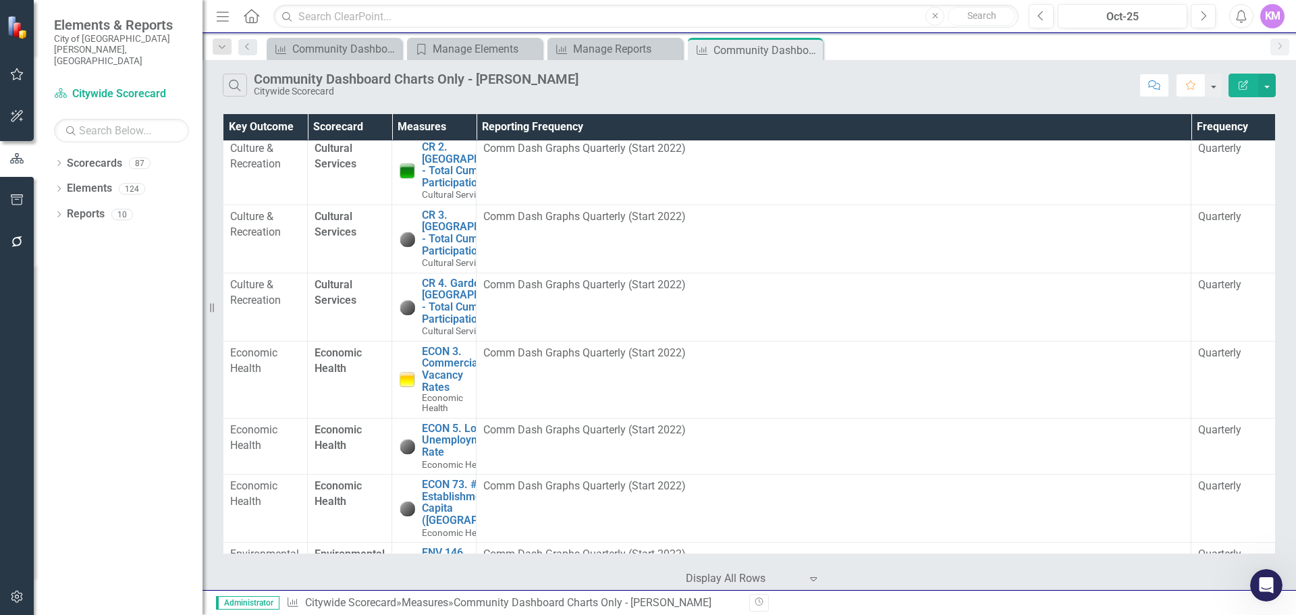
scroll to position [0, 0]
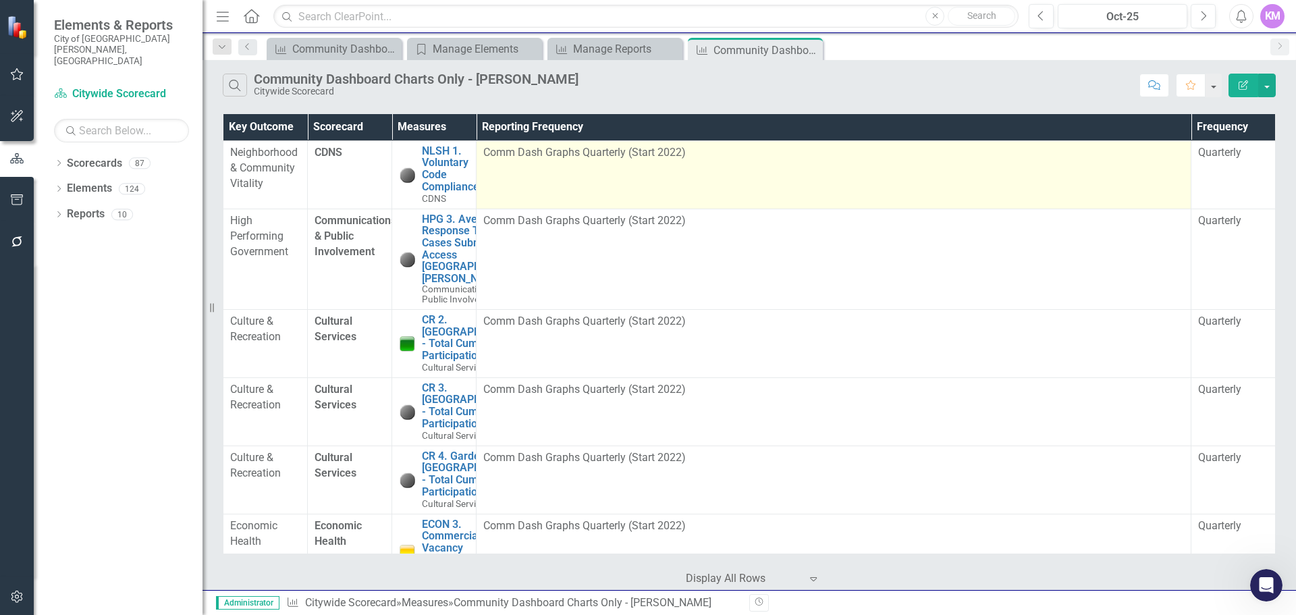
click at [1075, 185] on td "Comm Dash Graphs Quarterly (Start 2022)" at bounding box center [834, 174] width 715 height 68
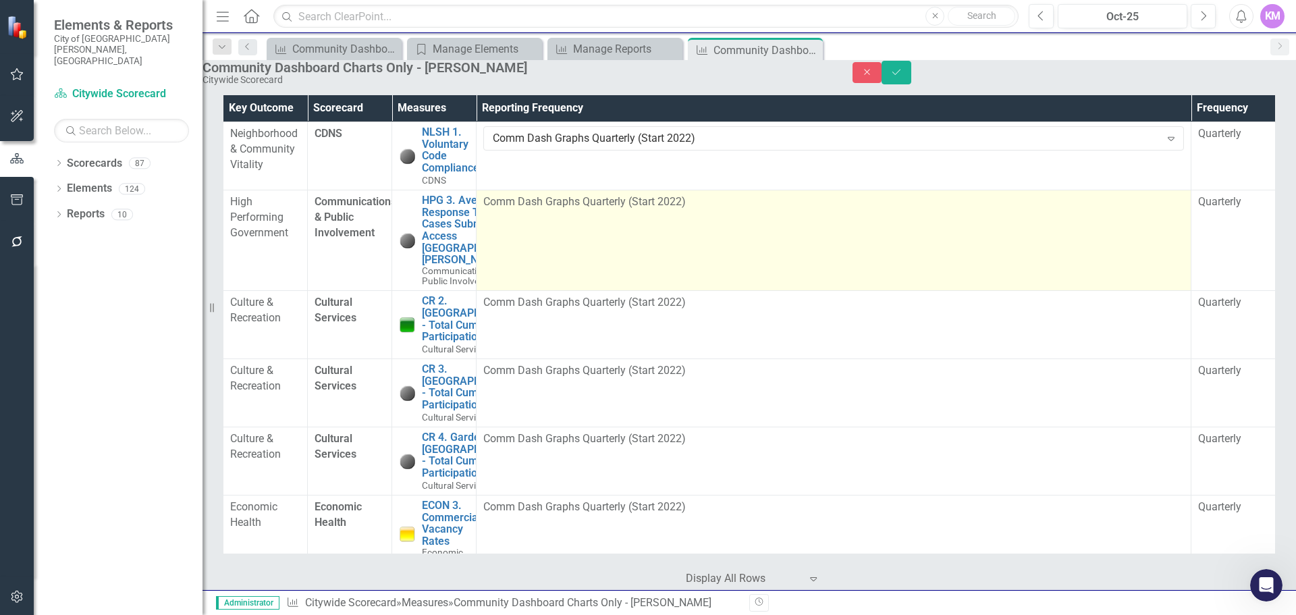
click at [1054, 210] on div "Comm Dash Graphs Quarterly (Start 2022)" at bounding box center [833, 202] width 701 height 16
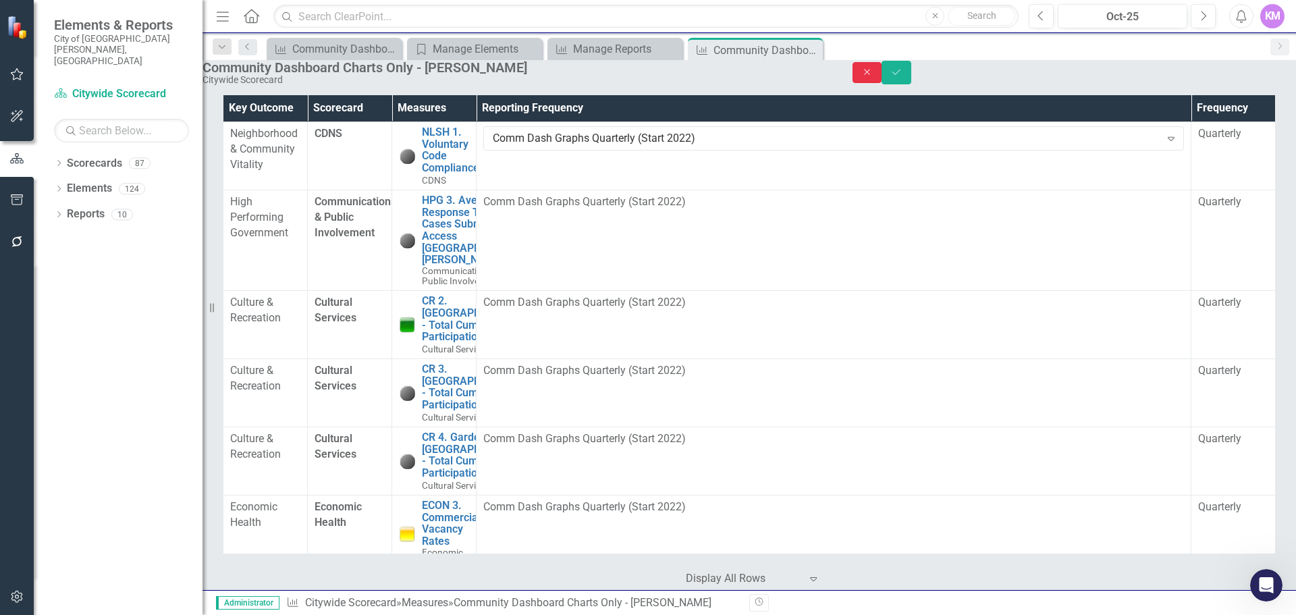
click at [882, 83] on button "Close" at bounding box center [867, 72] width 30 height 21
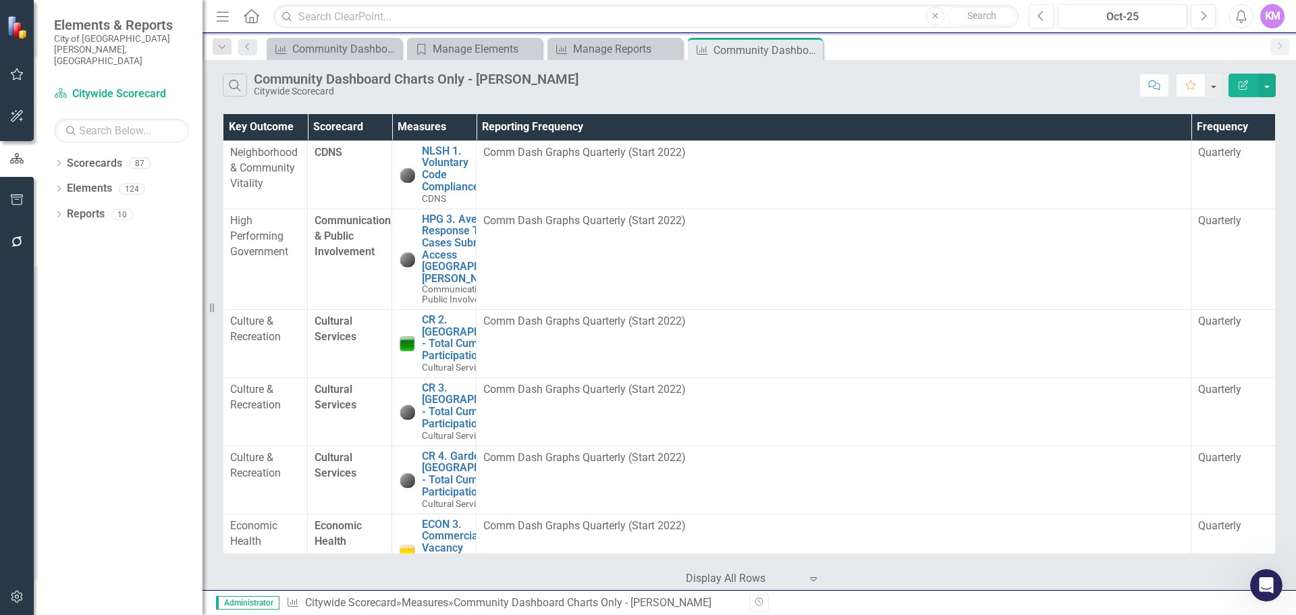
click at [1246, 86] on icon "Edit Report" at bounding box center [1243, 84] width 12 height 9
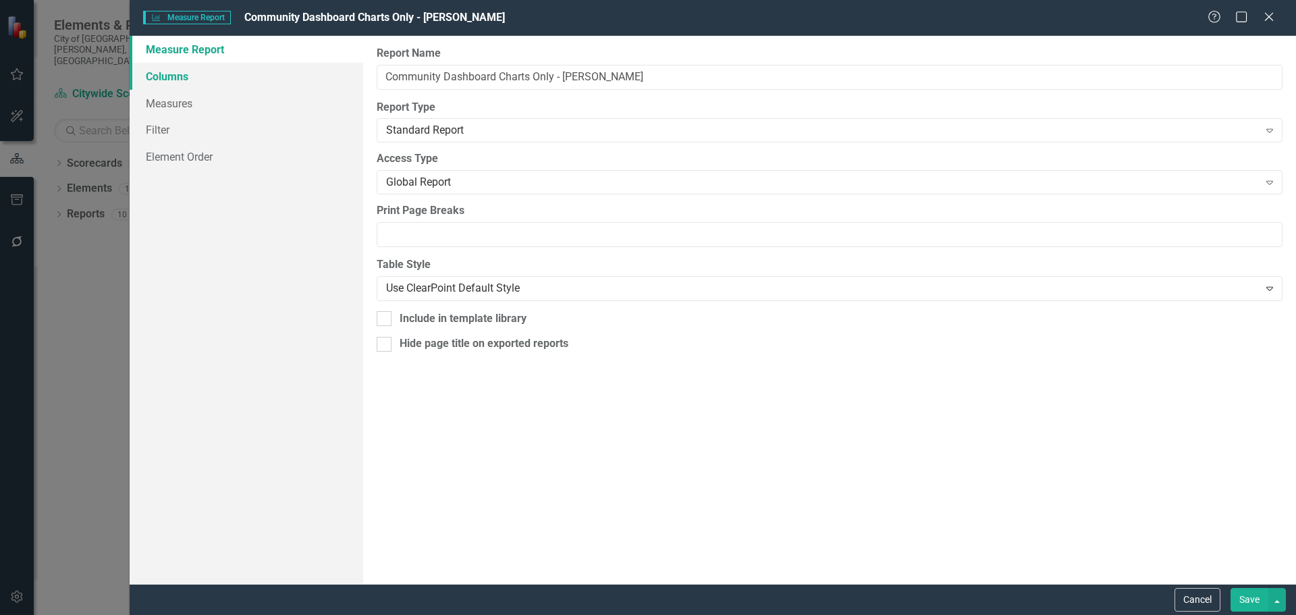
click at [279, 79] on link "Columns" at bounding box center [247, 76] width 234 height 27
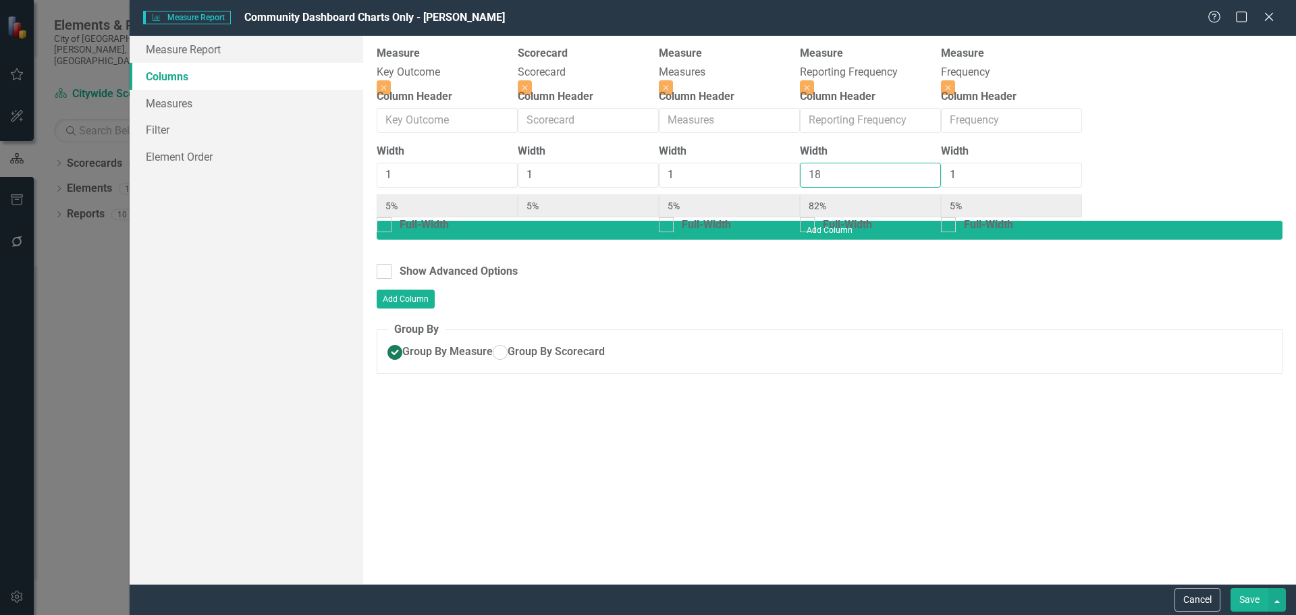
click at [896, 183] on input "18" at bounding box center [870, 175] width 141 height 25
type input "1"
type input "20%"
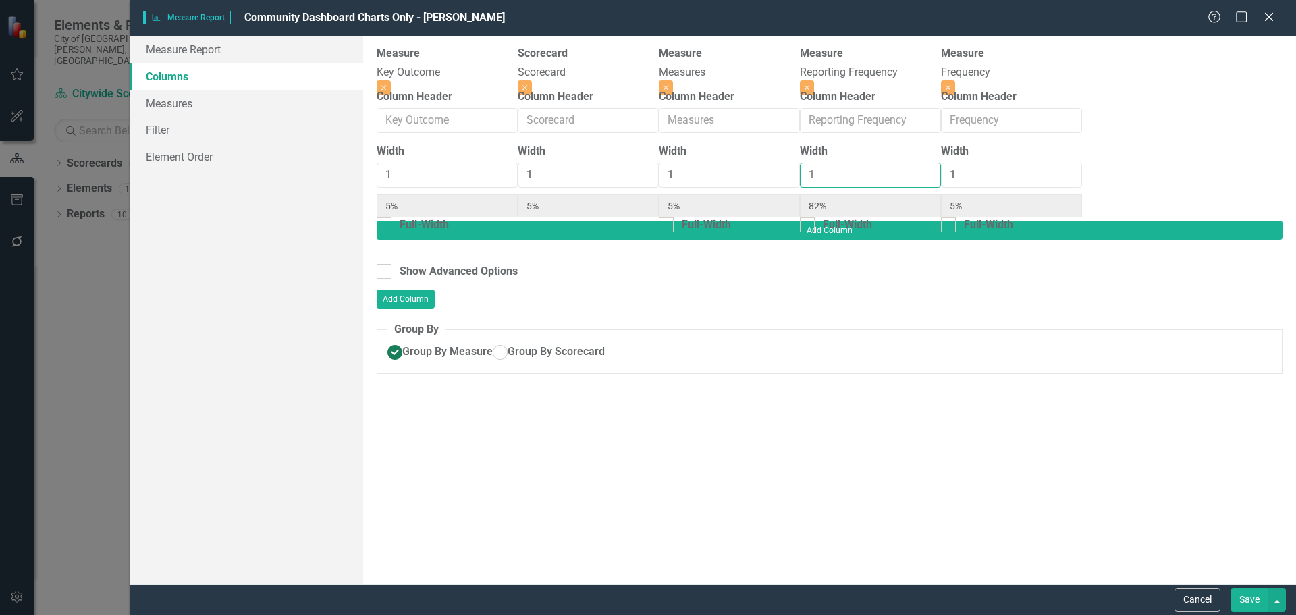
type input "20%"
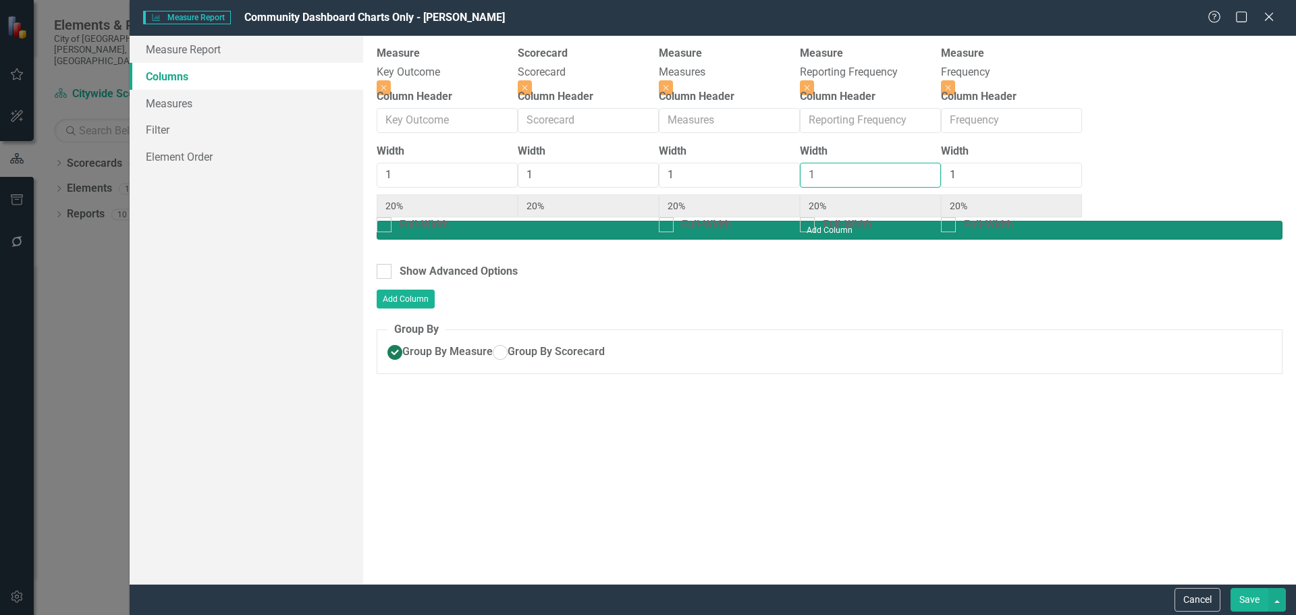
type input "1"
click at [1238, 221] on button "Add Column" at bounding box center [830, 230] width 906 height 19
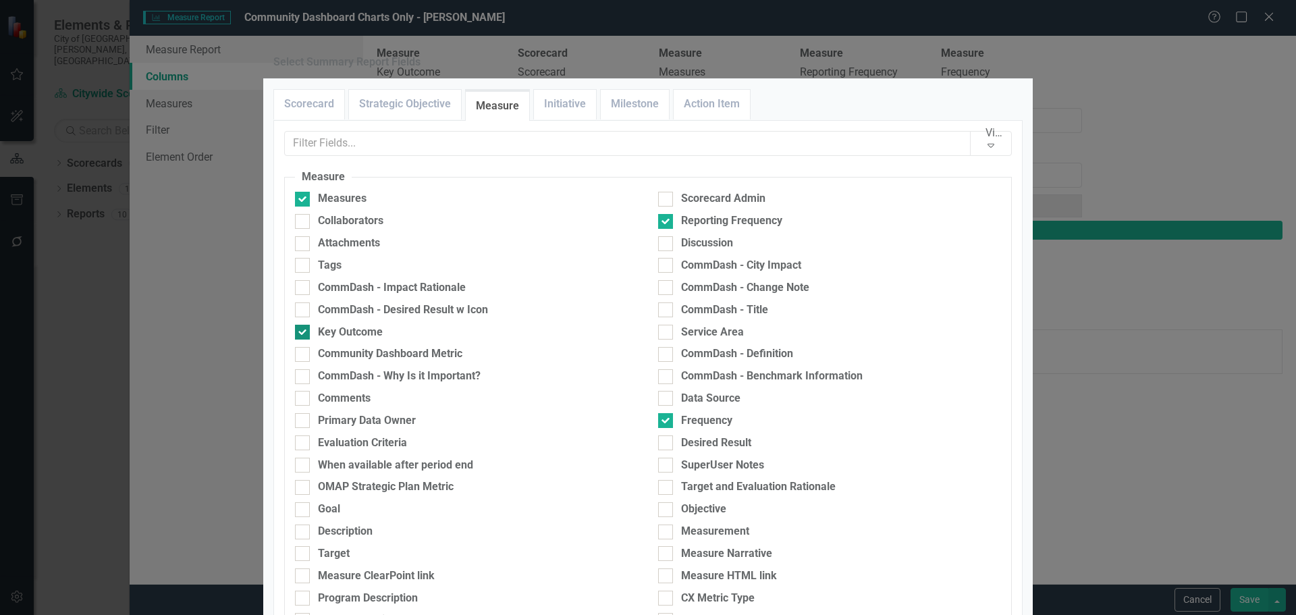
scroll to position [632, 0]
checkbox input "true"
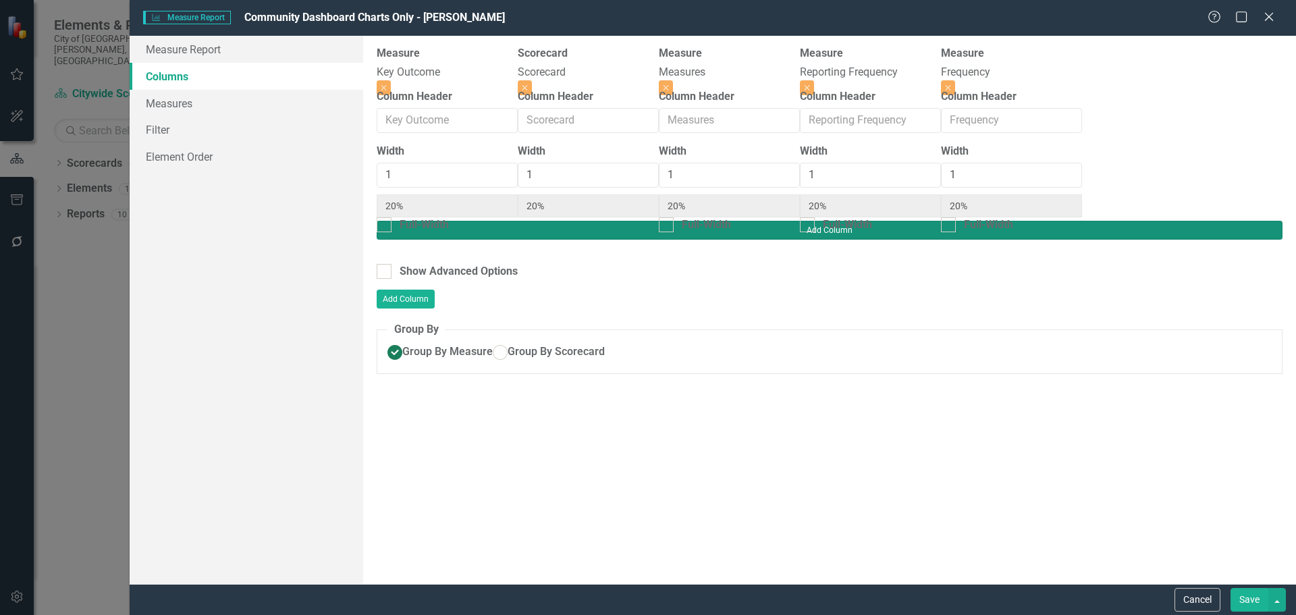
type input "17%"
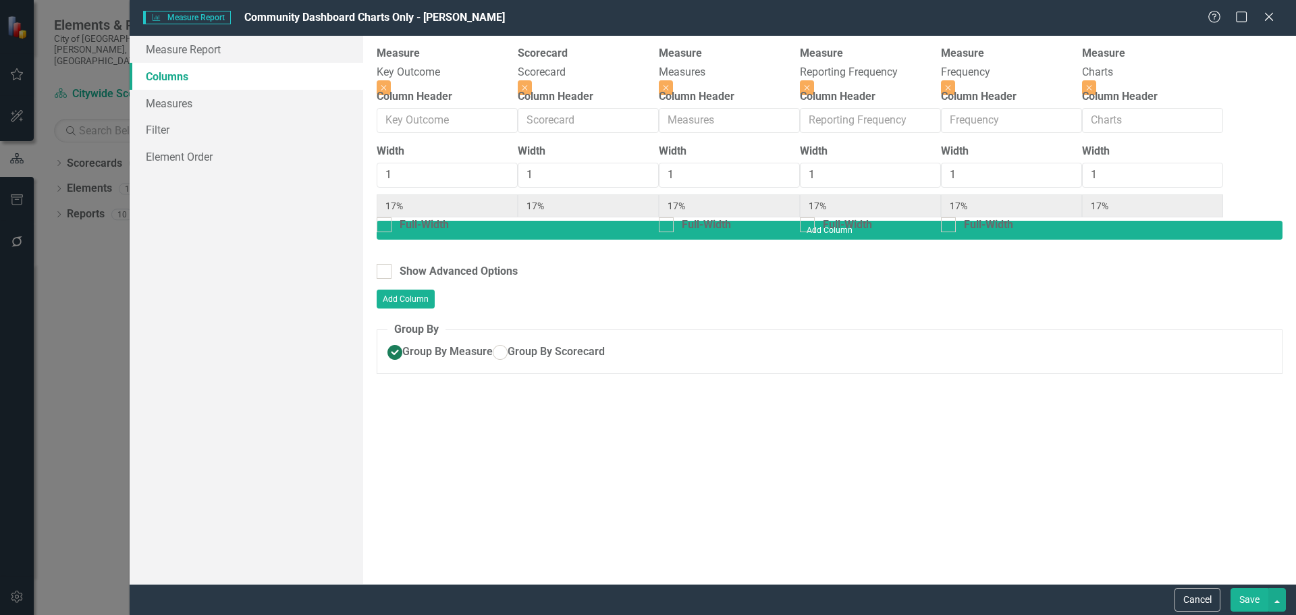
click at [1254, 595] on button "Save" at bounding box center [1249, 600] width 38 height 24
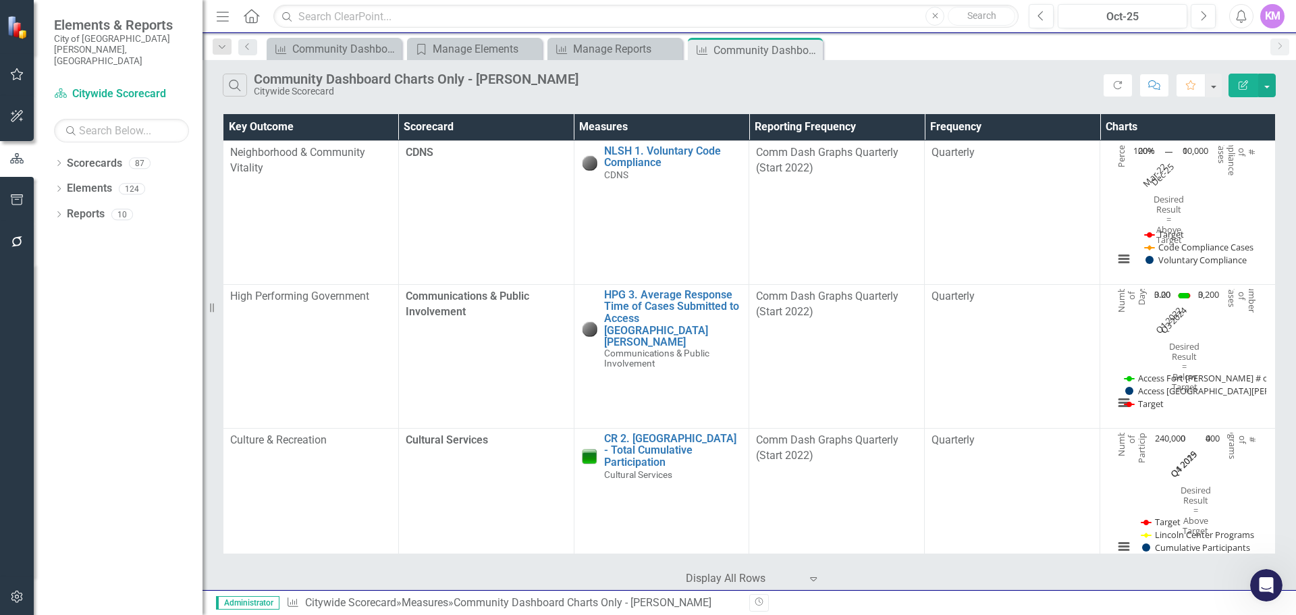
click at [1245, 86] on icon "Edit Report" at bounding box center [1243, 84] width 12 height 9
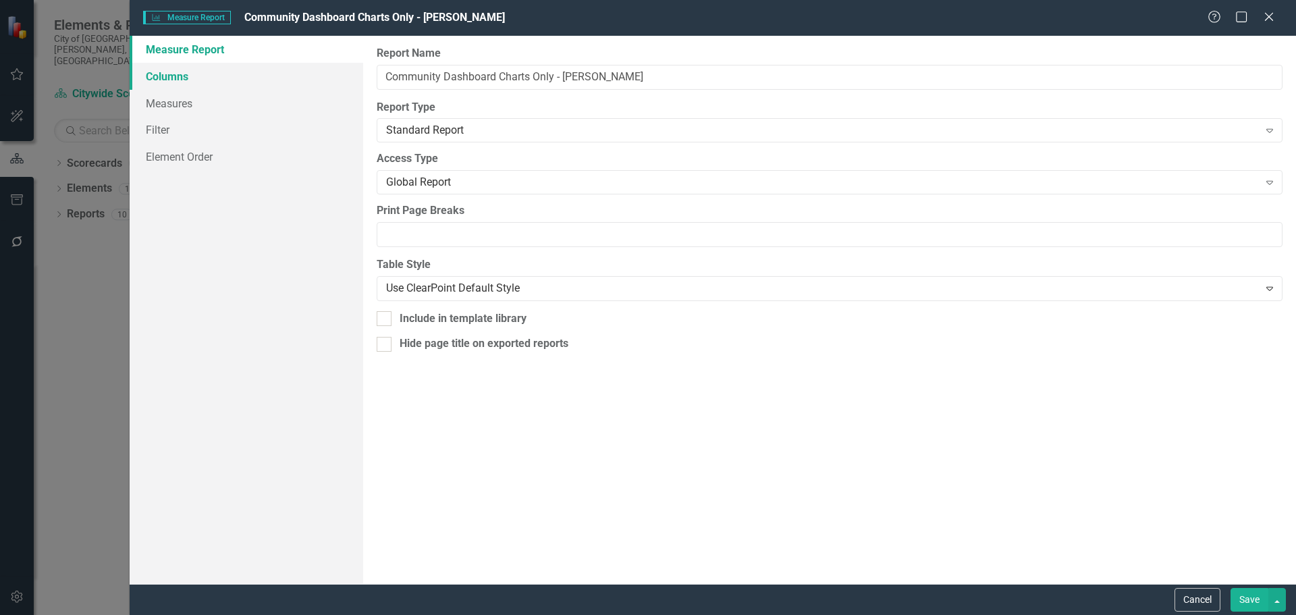
click at [295, 76] on link "Columns" at bounding box center [247, 76] width 234 height 27
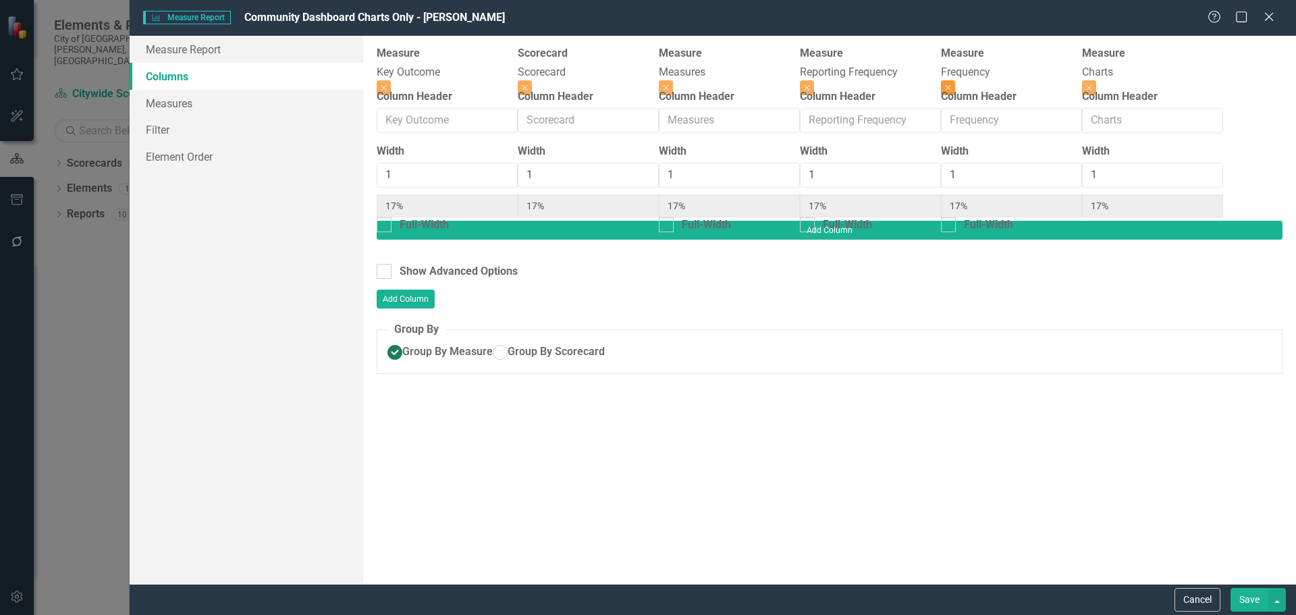
click at [951, 84] on icon "Close" at bounding box center [948, 88] width 6 height 8
type input "20%"
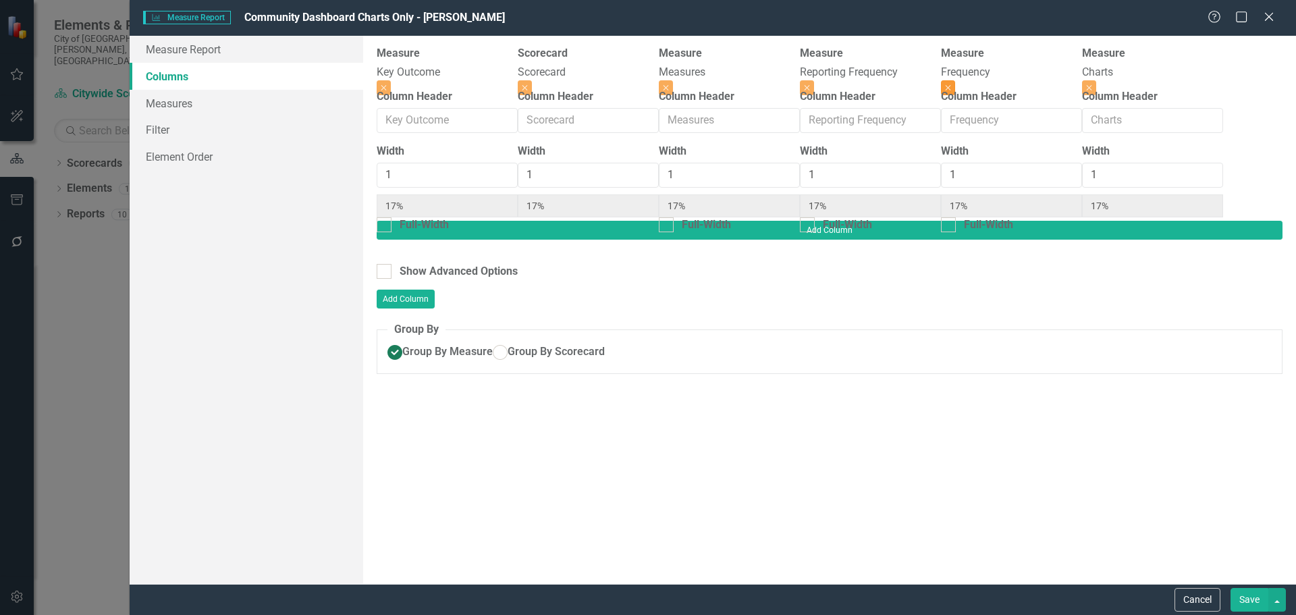
type input "20%"
click at [1062, 180] on input "1" at bounding box center [1011, 175] width 141 height 25
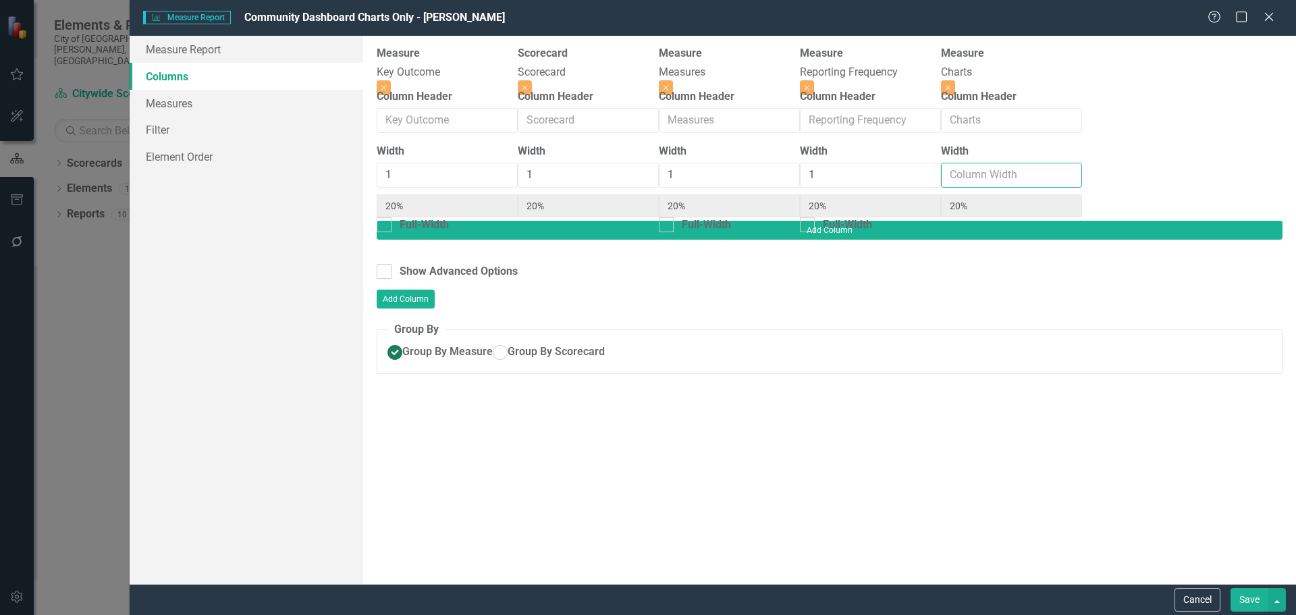
type input "2"
type input "17%"
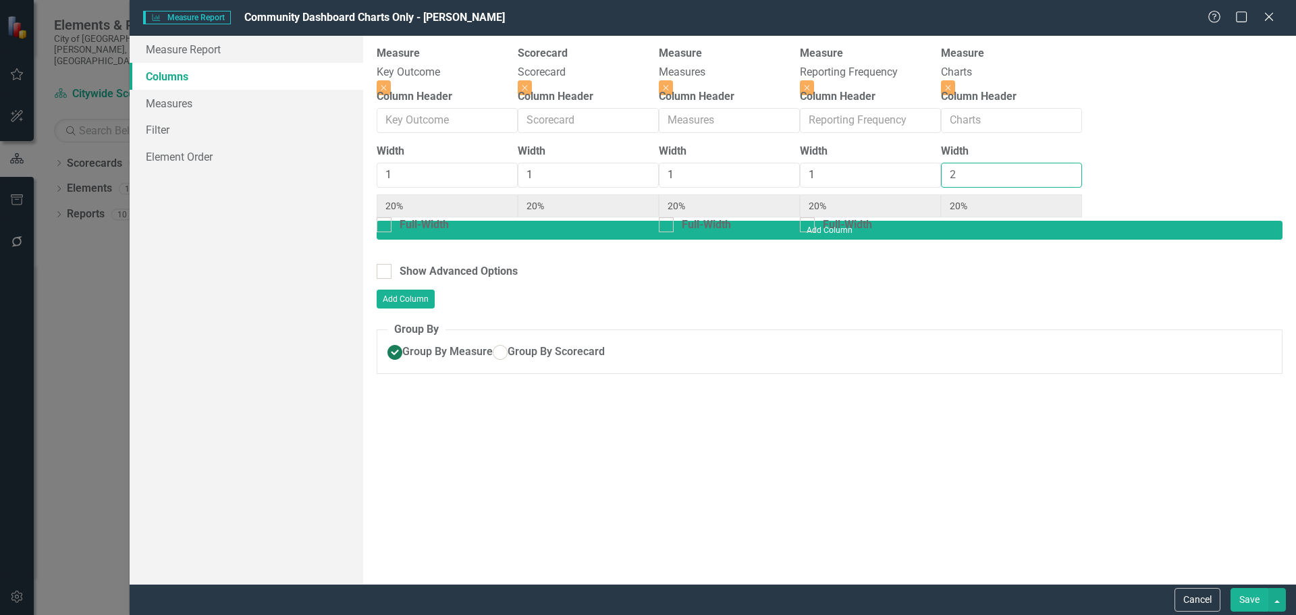
type input "33%"
type input "20"
type input "4%"
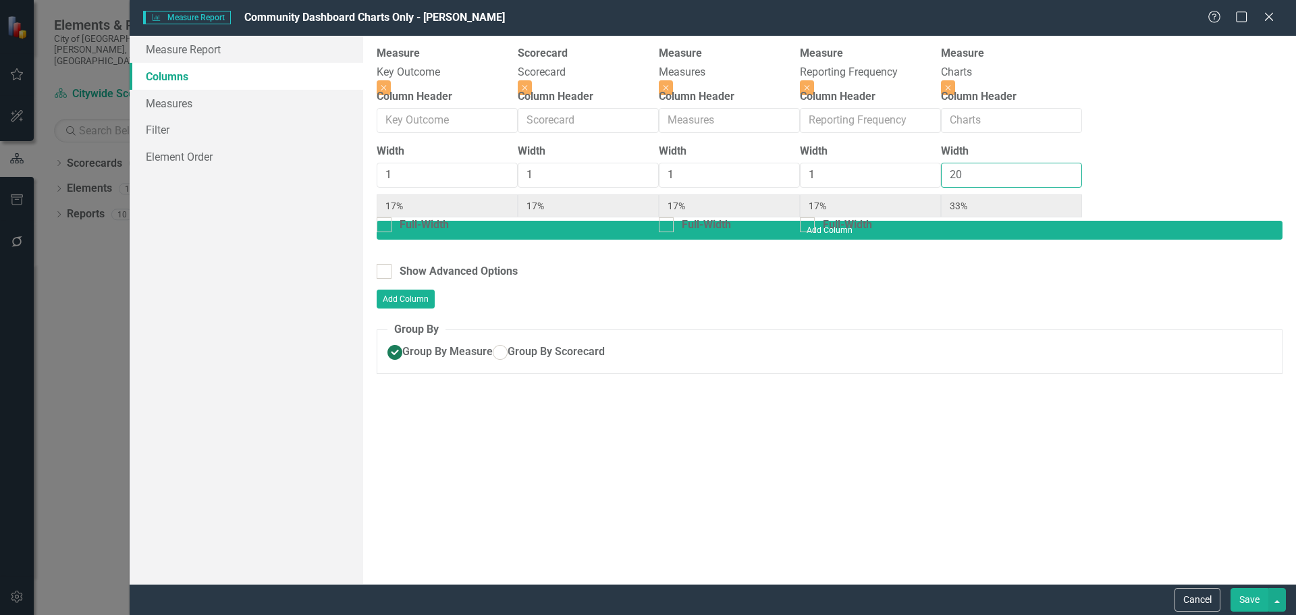
type input "4%"
type input "83%"
type input "20"
click at [1250, 596] on button "Save" at bounding box center [1249, 600] width 38 height 24
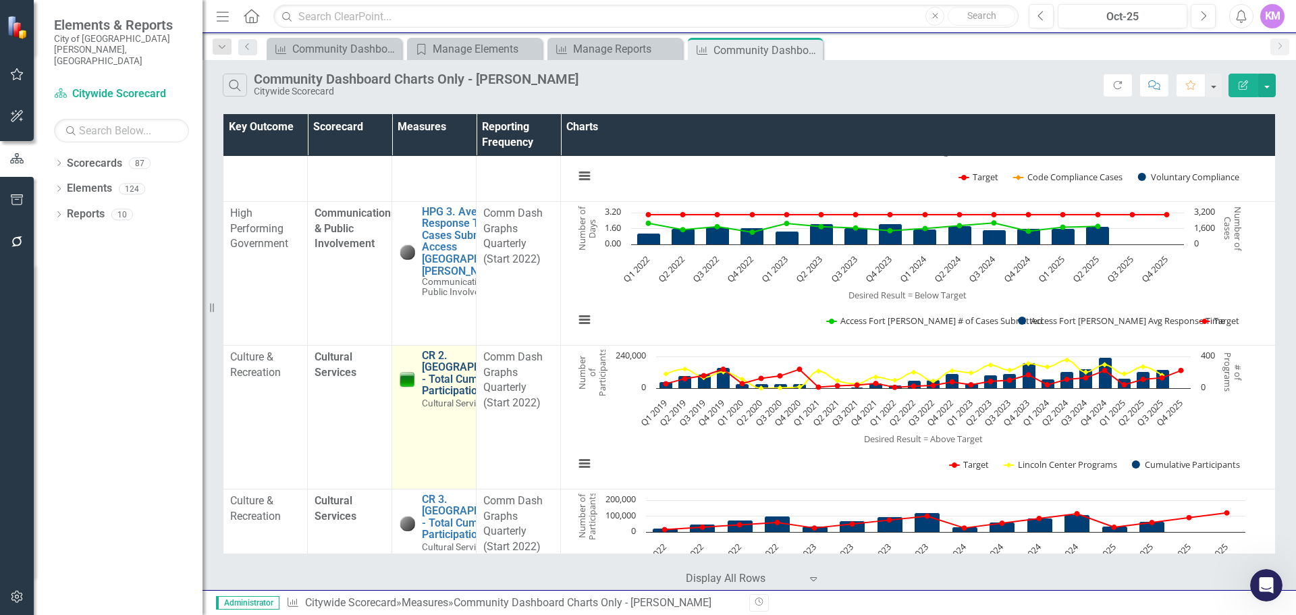
scroll to position [107, 0]
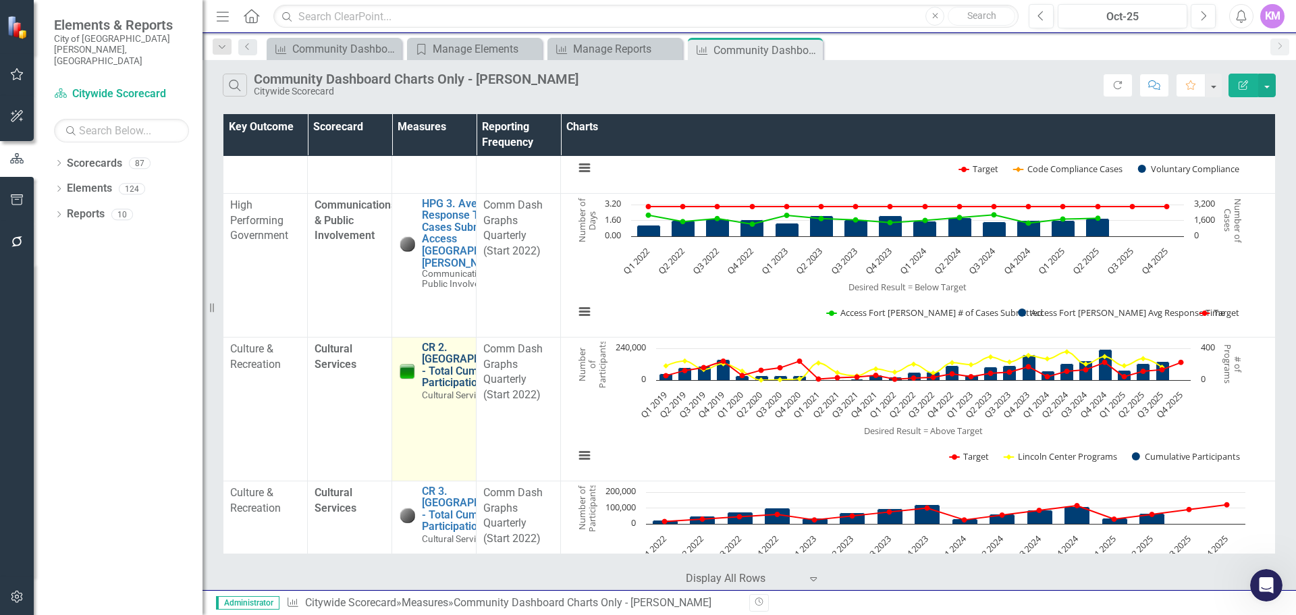
click at [445, 379] on link "CR 2. [GEOGRAPHIC_DATA] - Total Cumulative Participation" at bounding box center [474, 365] width 104 height 47
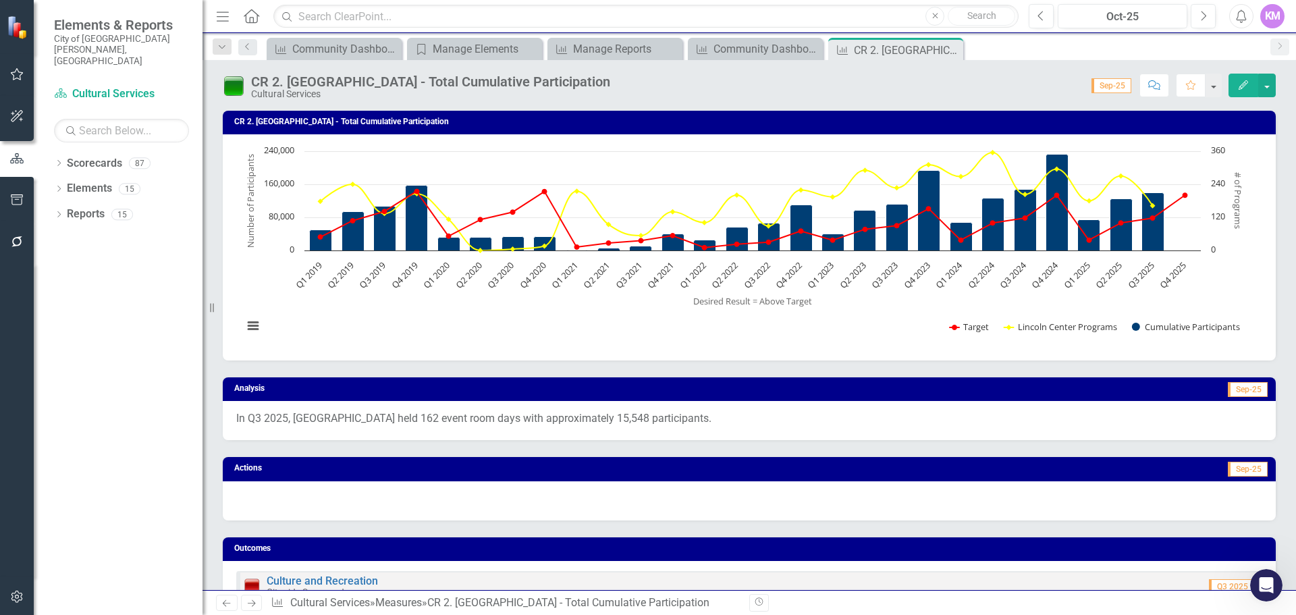
click at [1248, 81] on icon "Edit" at bounding box center [1243, 84] width 12 height 9
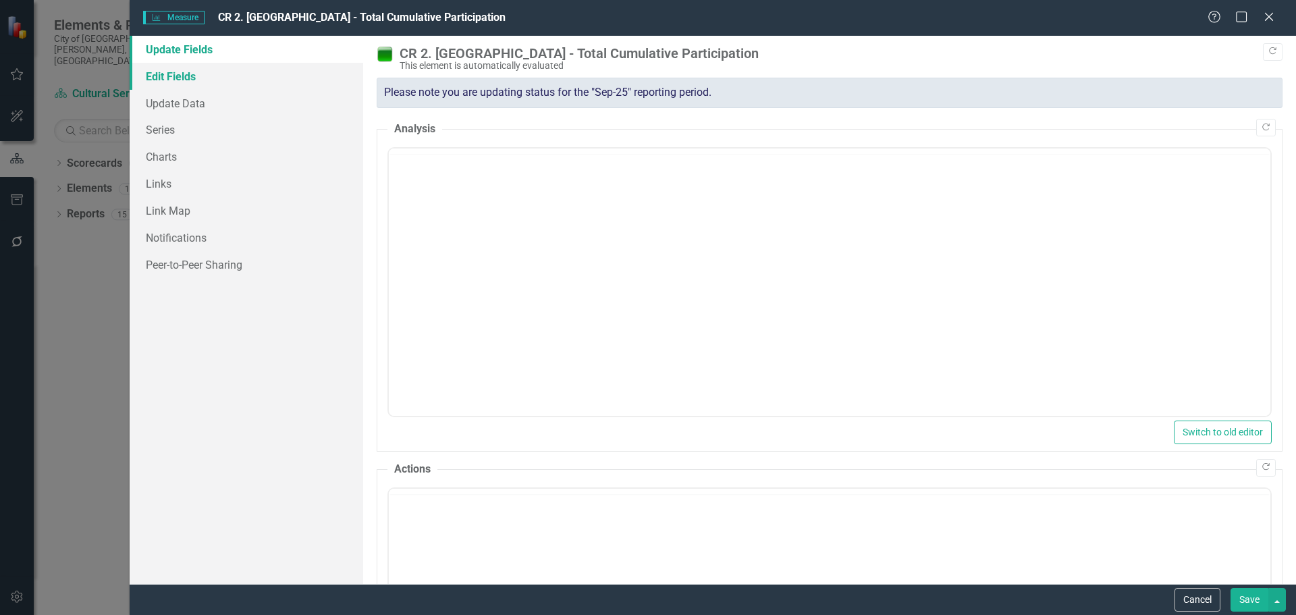
click at [283, 79] on link "Edit Fields" at bounding box center [247, 76] width 234 height 27
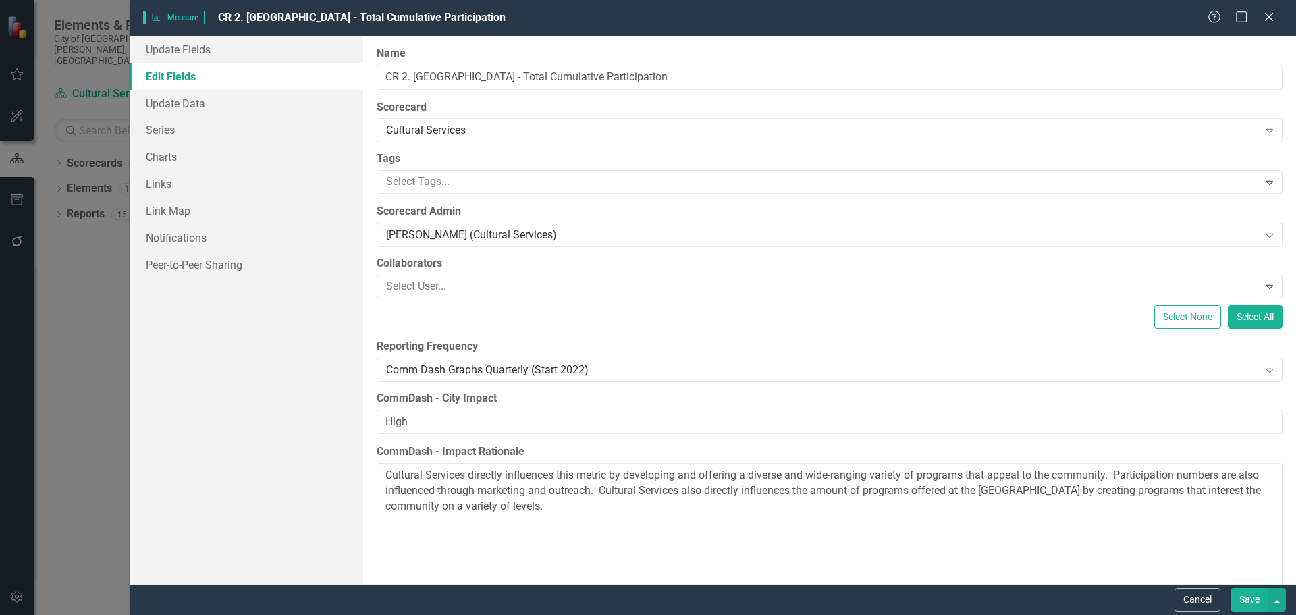
type input "https://"
click at [1024, 371] on div "Comm Dash Graphs Quarterly (Start 2022)" at bounding box center [822, 370] width 873 height 16
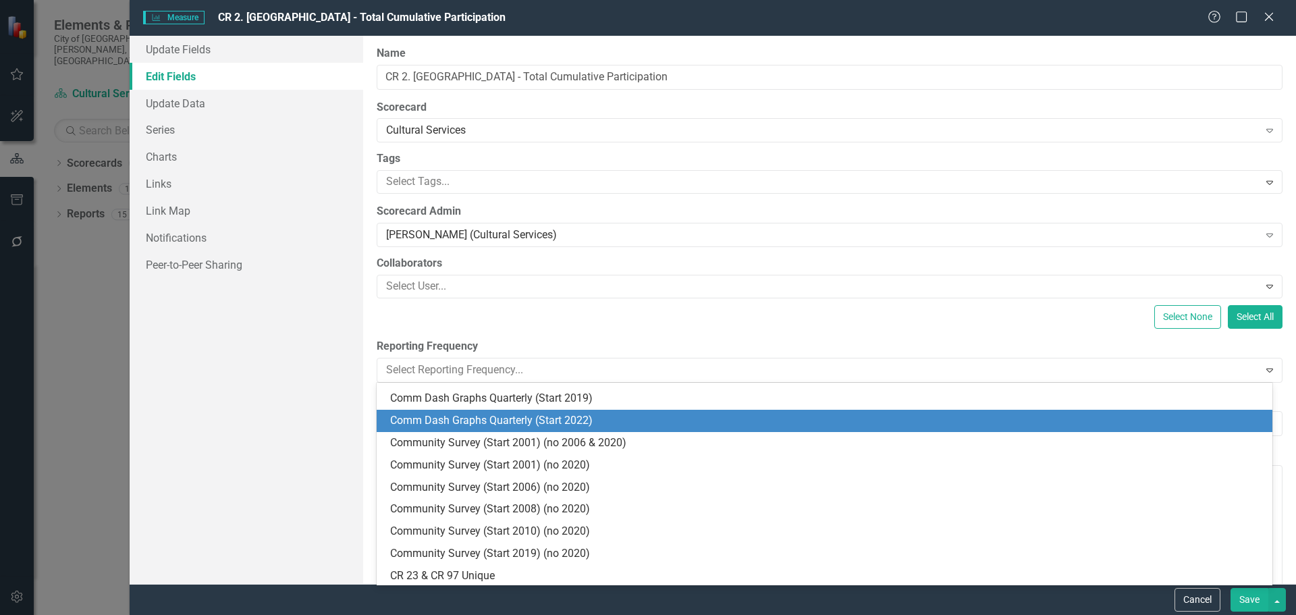
scroll to position [900, 0]
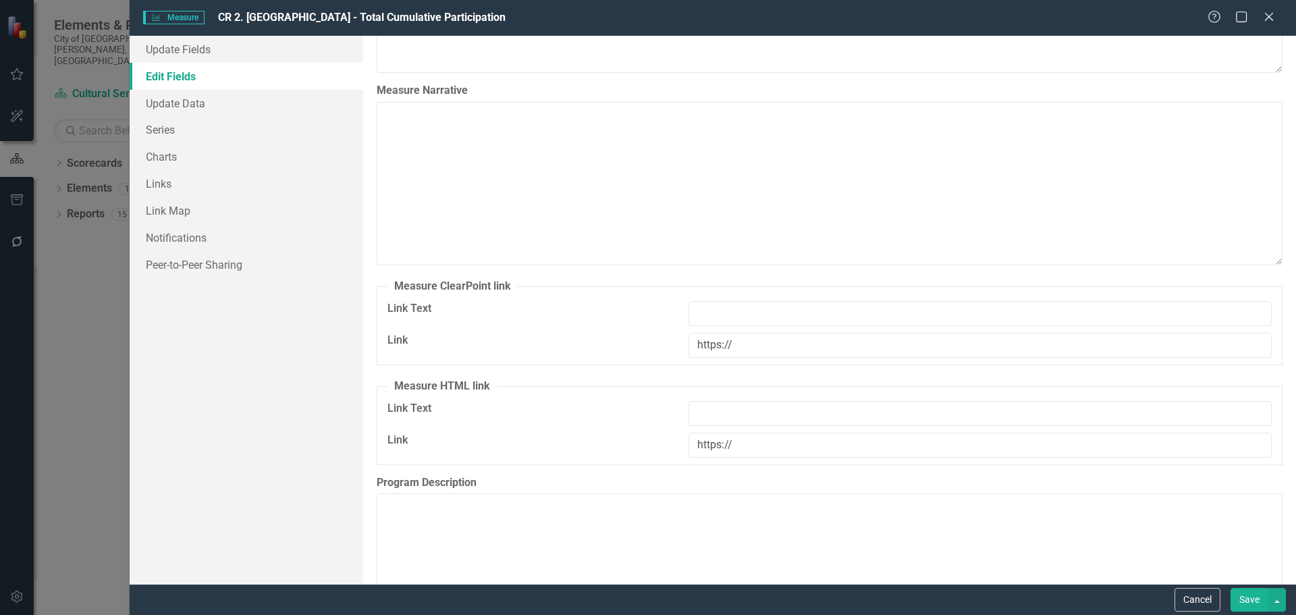
scroll to position [4530, 0]
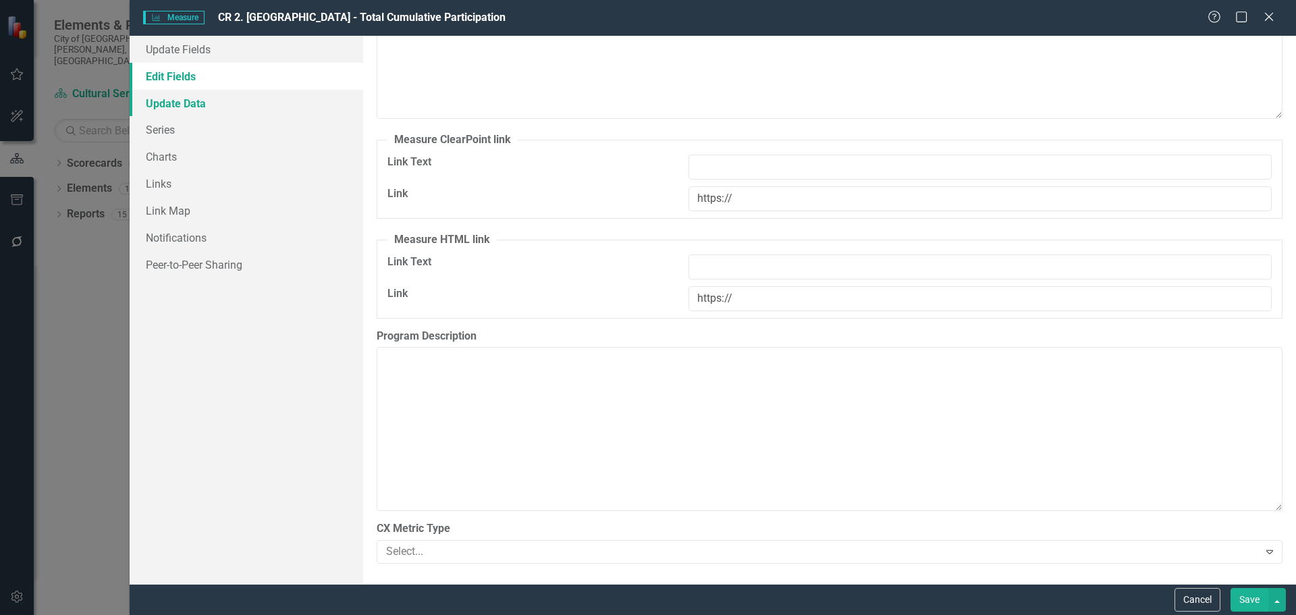
click at [234, 106] on link "Update Data" at bounding box center [247, 103] width 234 height 27
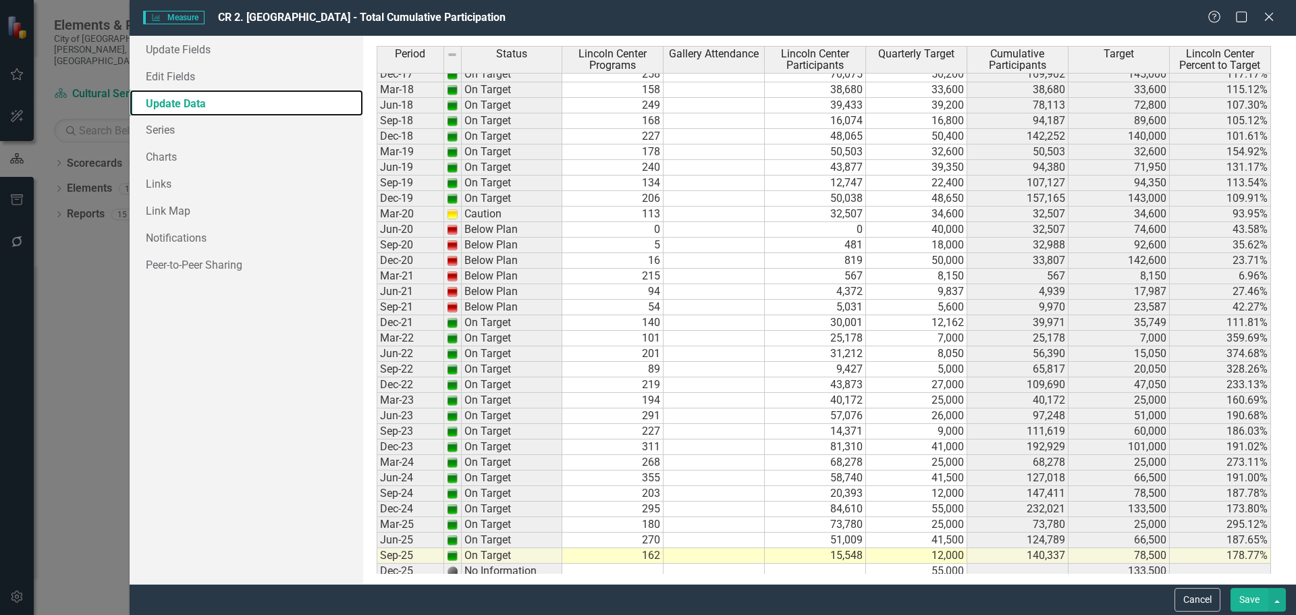
scroll to position [370, 0]
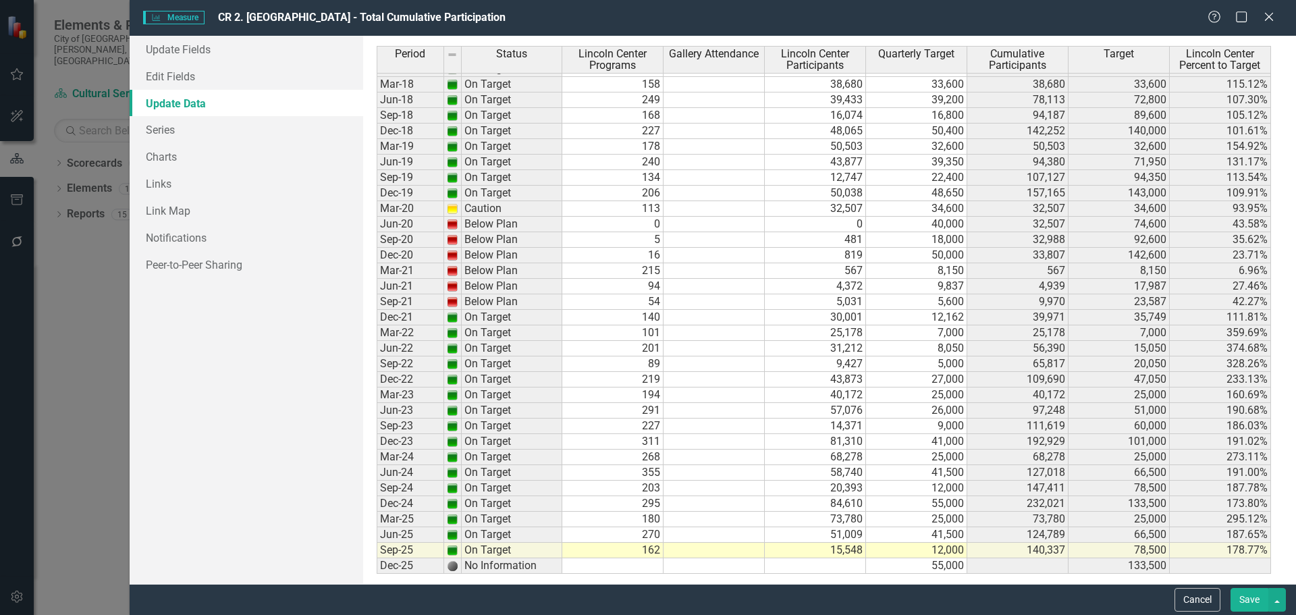
click at [441, 439] on tbody "Mar-14 Caution Jun-14 On Target Sep-14 On Target Dec-14 On Target Mar-15 On Tar…" at bounding box center [470, 201] width 186 height 746
click at [288, 130] on link "Series" at bounding box center [247, 129] width 234 height 27
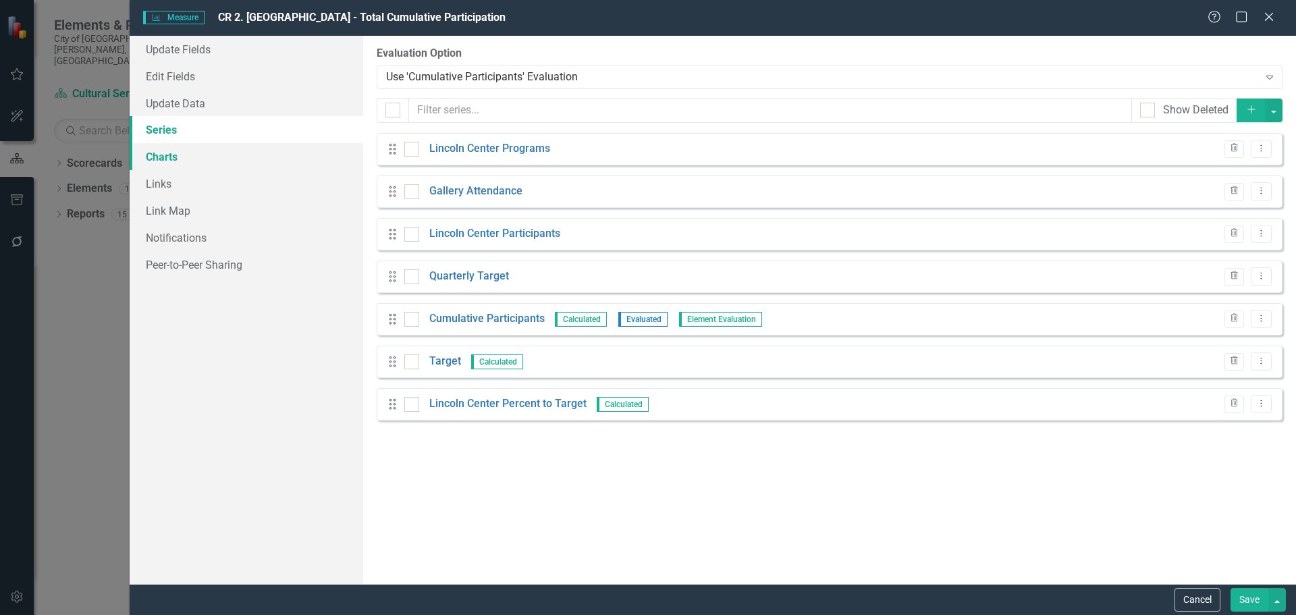
click at [269, 155] on link "Charts" at bounding box center [247, 156] width 234 height 27
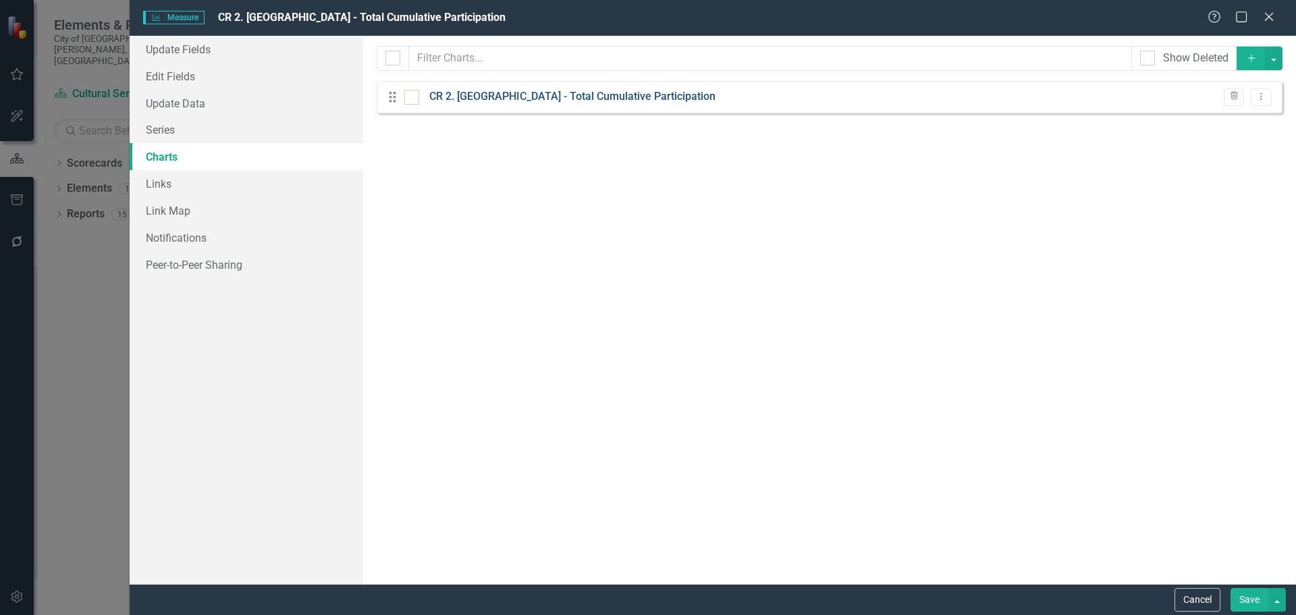
click at [470, 102] on link "CR 2. [GEOGRAPHIC_DATA] - Total Cumulative Participation" at bounding box center [572, 97] width 286 height 16
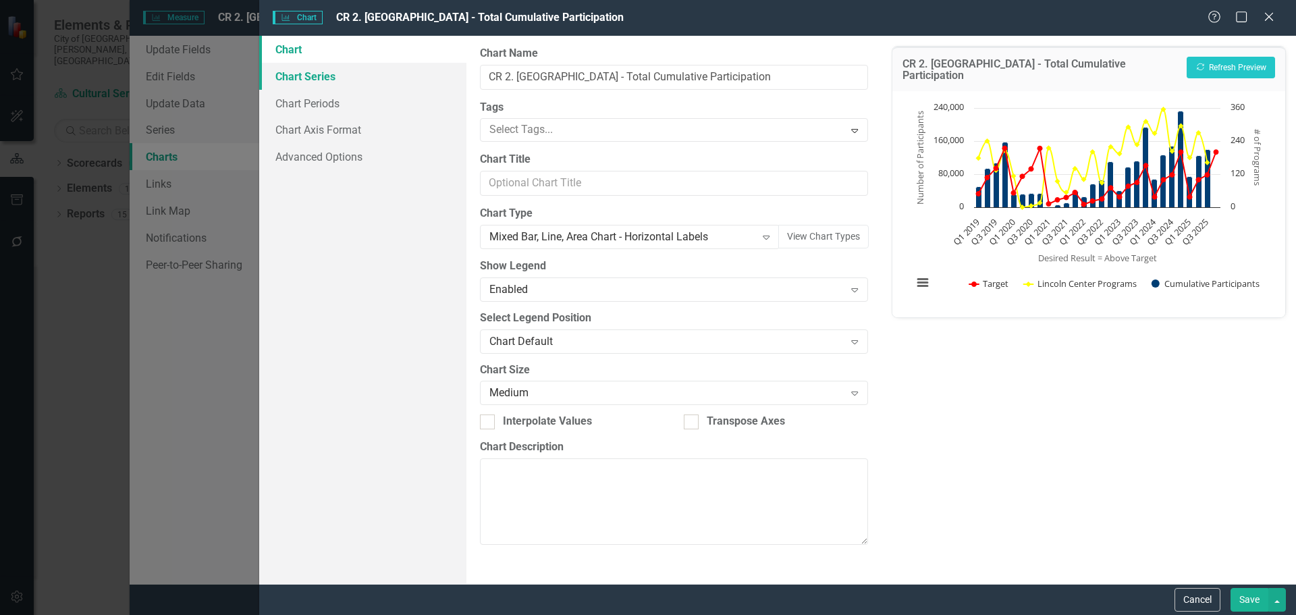
click at [430, 79] on link "Chart Series" at bounding box center [362, 76] width 207 height 27
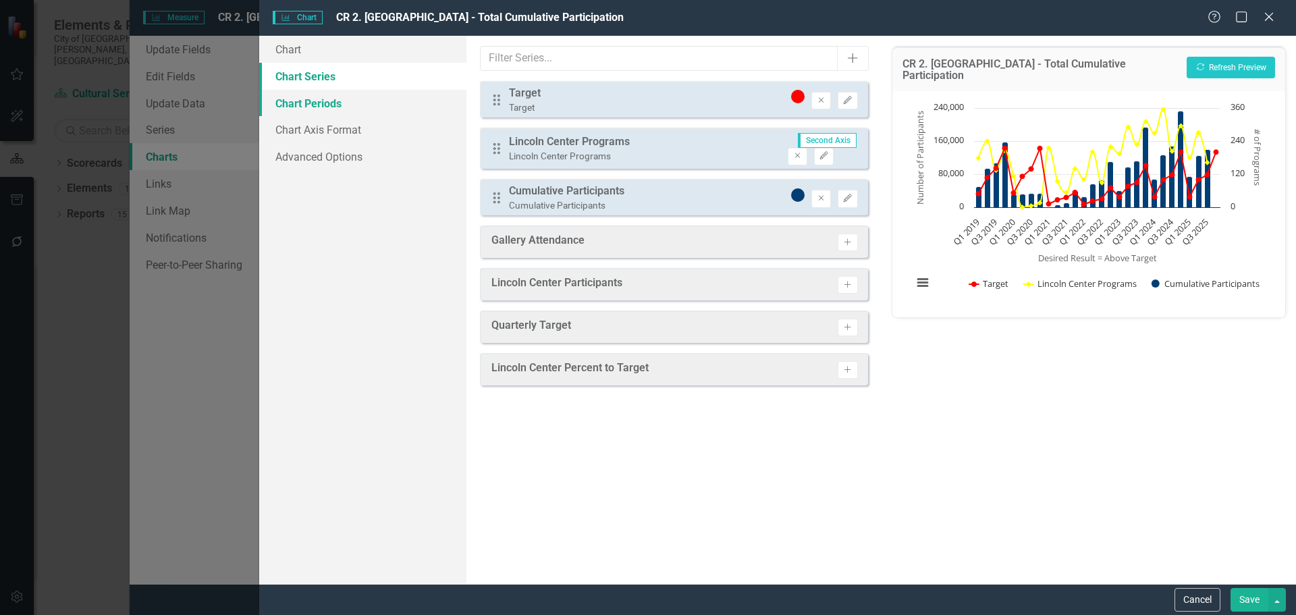
click at [405, 101] on link "Chart Periods" at bounding box center [362, 103] width 207 height 27
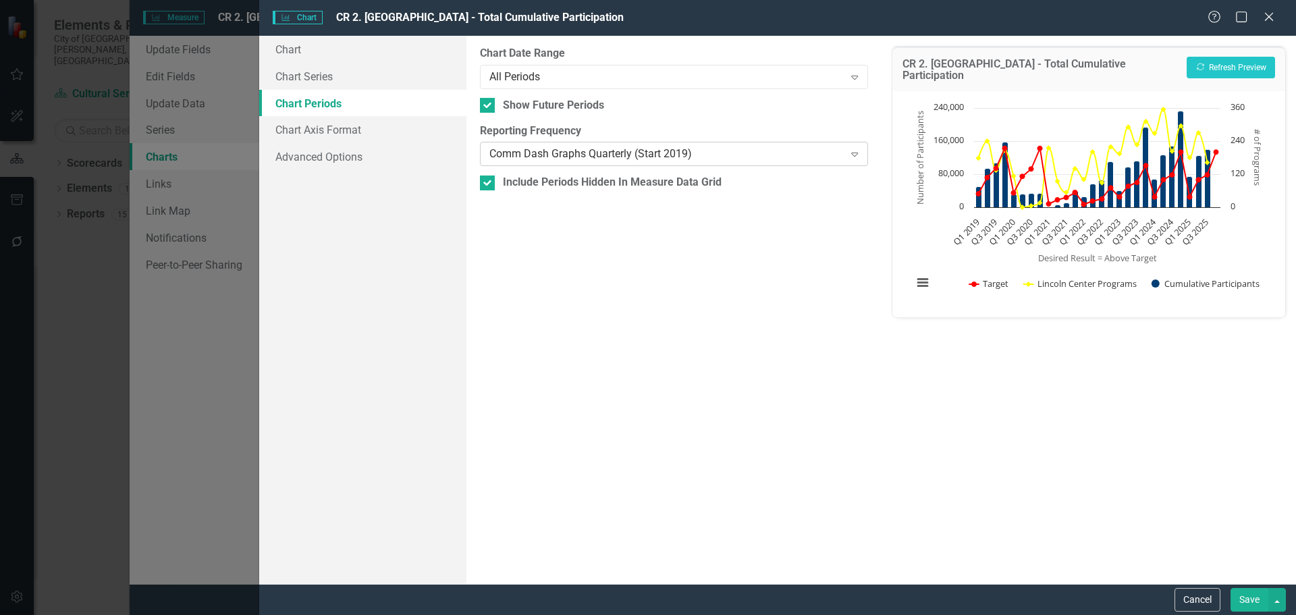
click at [552, 153] on div "Comm Dash Graphs Quarterly (Start 2019)" at bounding box center [666, 154] width 354 height 16
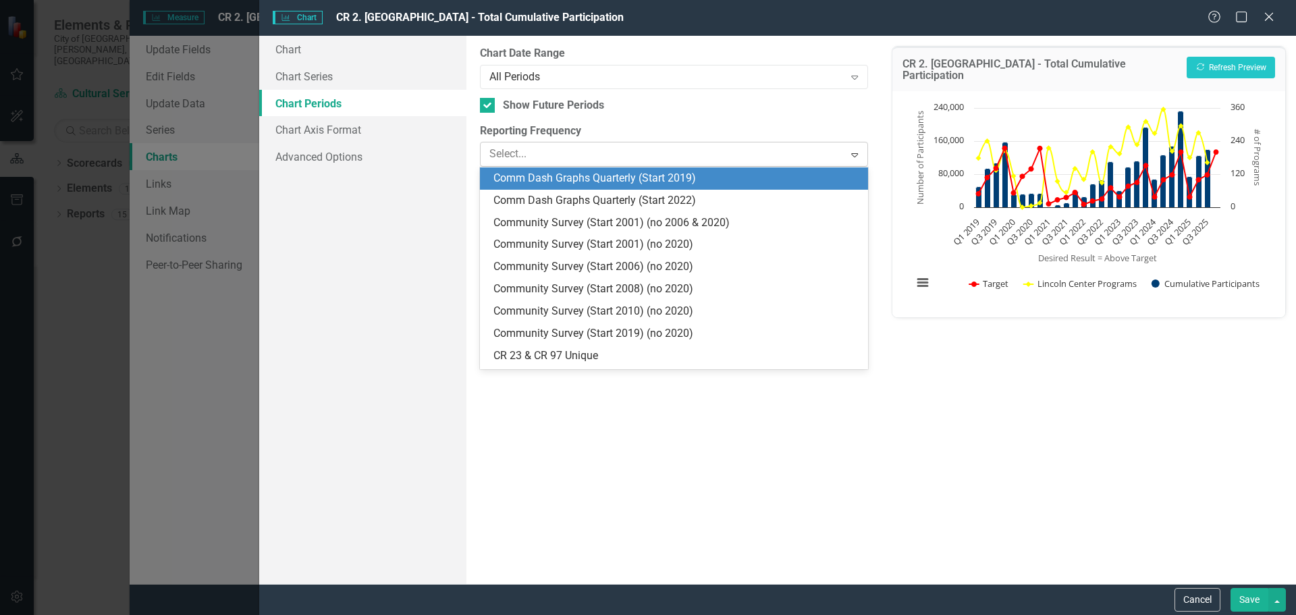
scroll to position [909, 0]
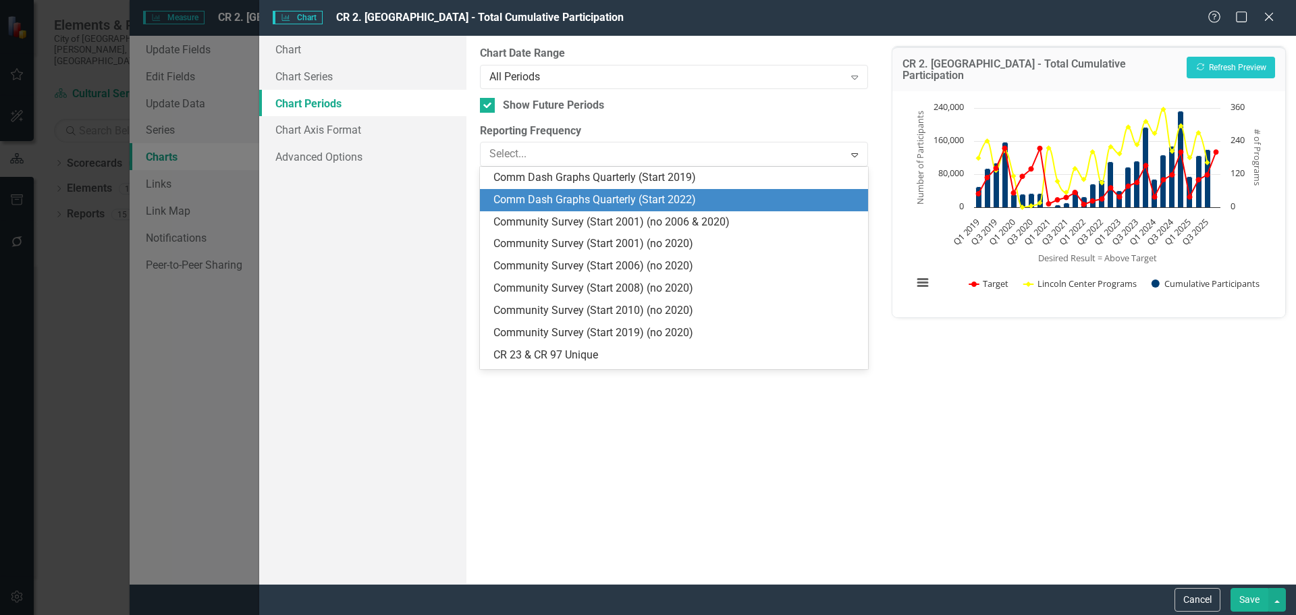
click at [566, 206] on div "Comm Dash Graphs Quarterly (Start 2022)" at bounding box center [676, 200] width 366 height 16
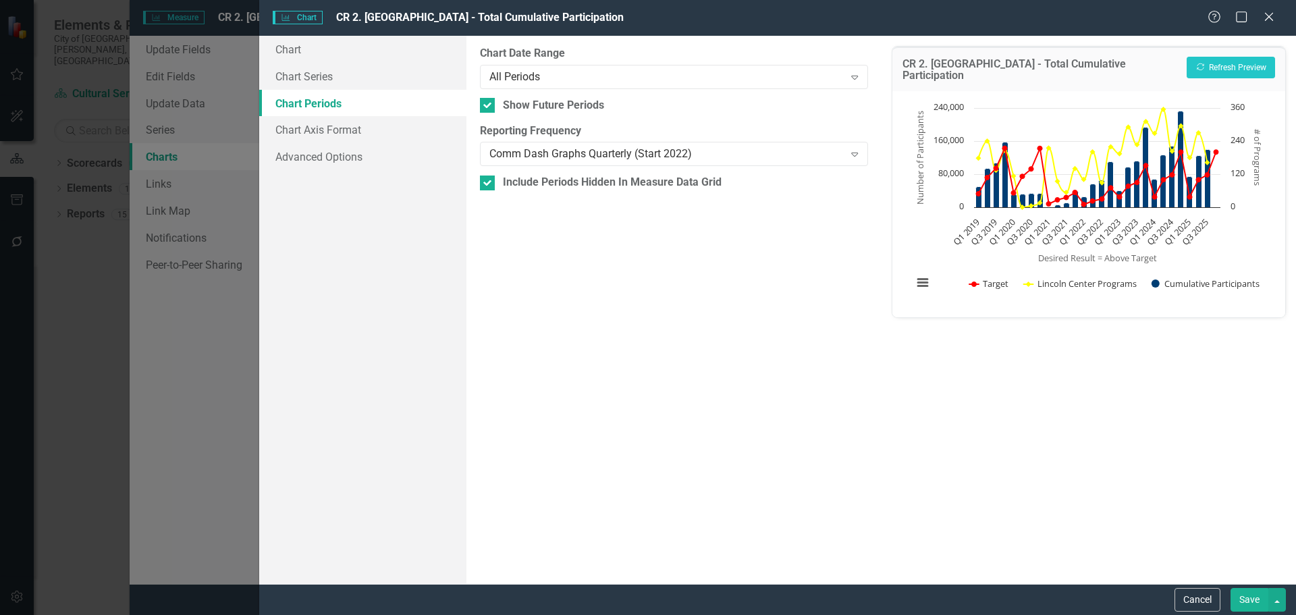
click at [1246, 604] on button "Save" at bounding box center [1249, 600] width 38 height 24
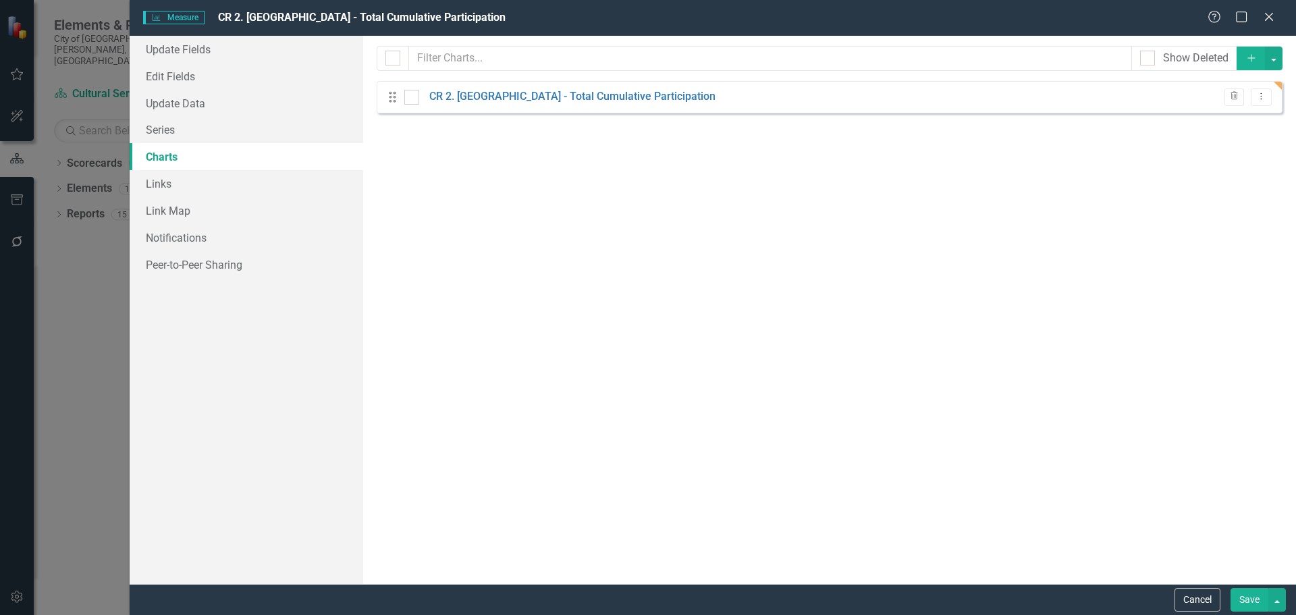
click at [1246, 604] on button "Save" at bounding box center [1249, 600] width 38 height 24
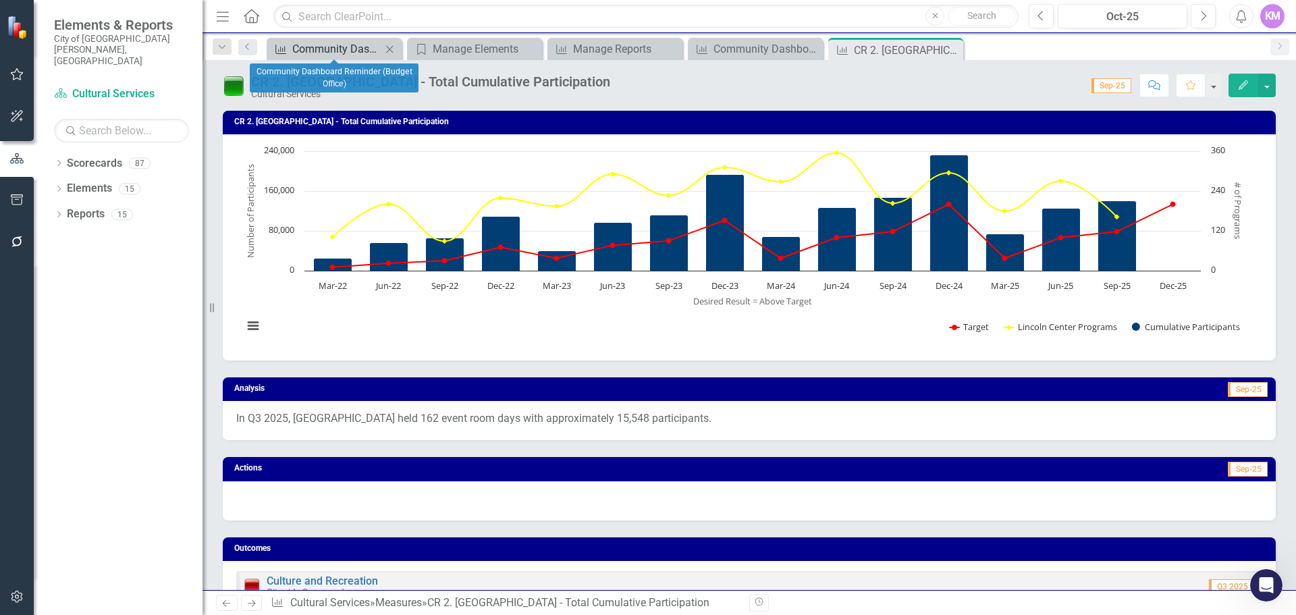
click at [343, 48] on div "Community Dashboard Reminder (Budget Office)" at bounding box center [336, 48] width 89 height 17
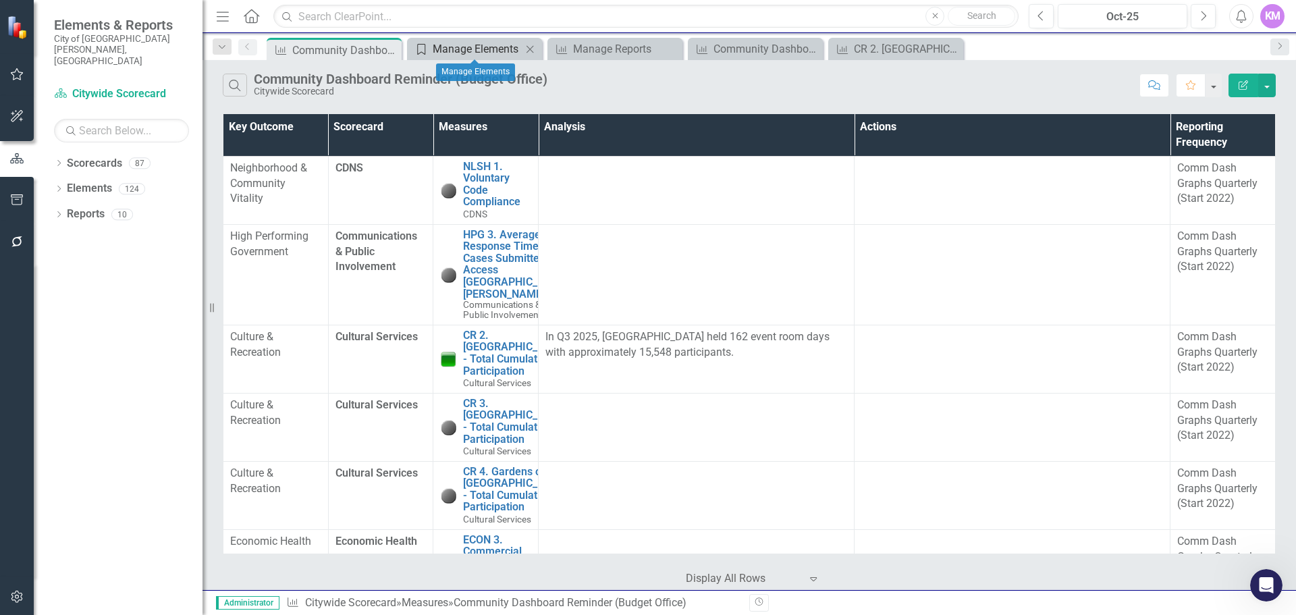
click at [477, 49] on div "Manage Elements" at bounding box center [477, 48] width 89 height 17
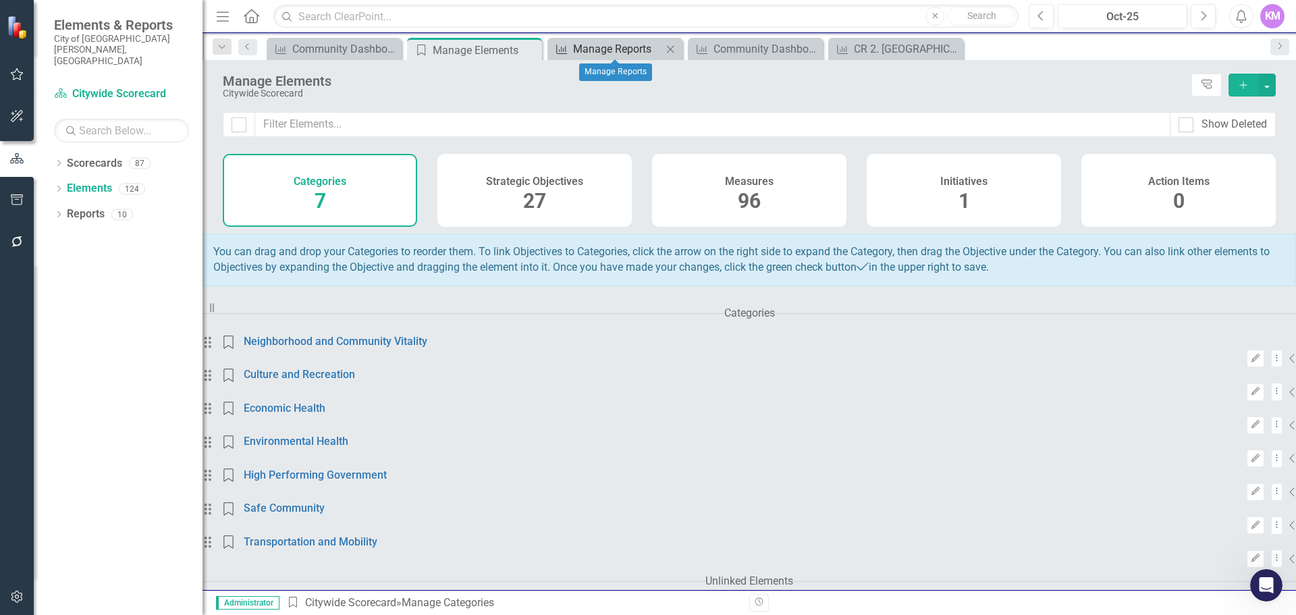
click at [591, 45] on div "Manage Reports" at bounding box center [617, 48] width 89 height 17
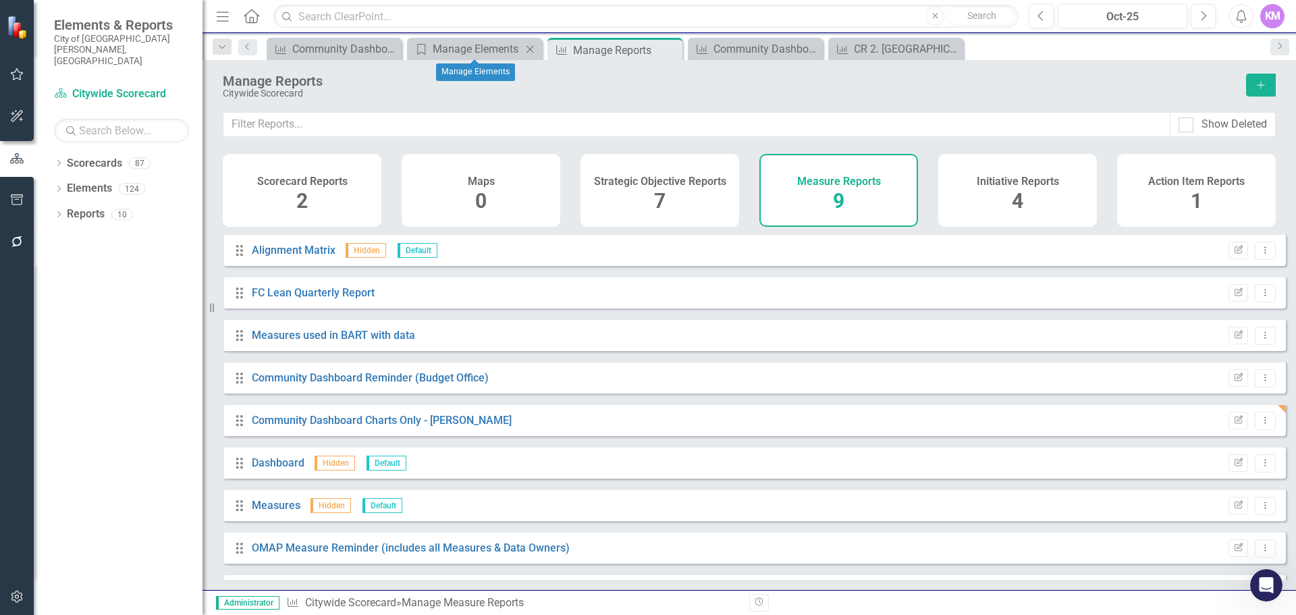
click at [530, 48] on icon "Close" at bounding box center [529, 49] width 13 height 11
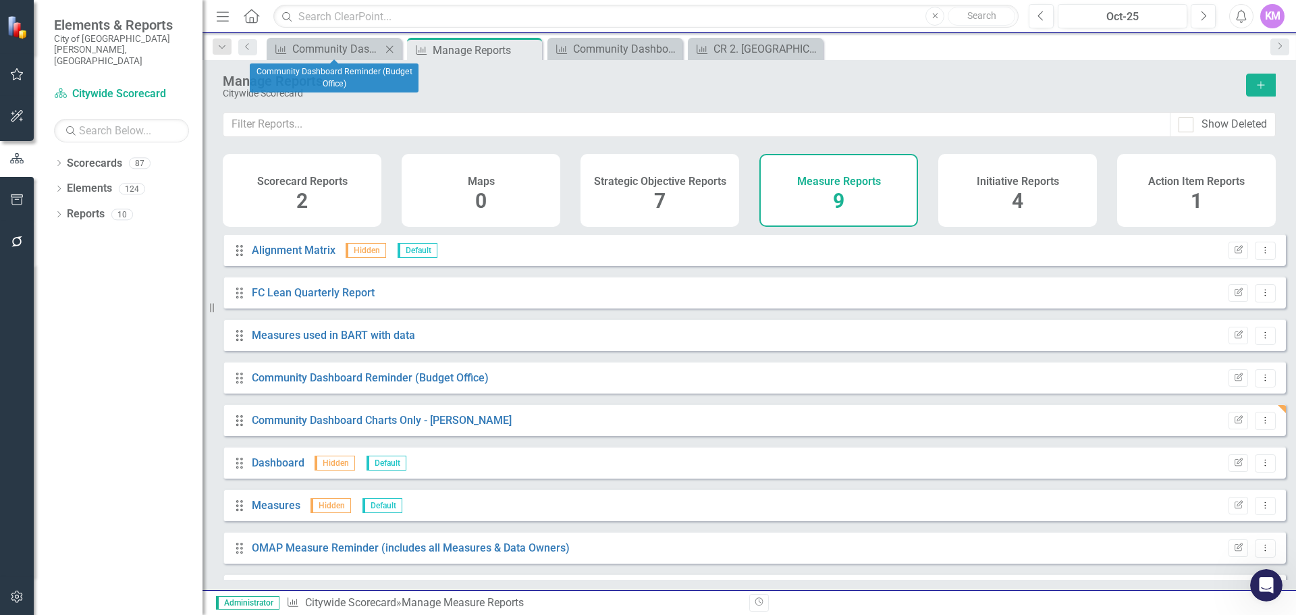
click at [390, 49] on icon at bounding box center [389, 48] width 7 height 7
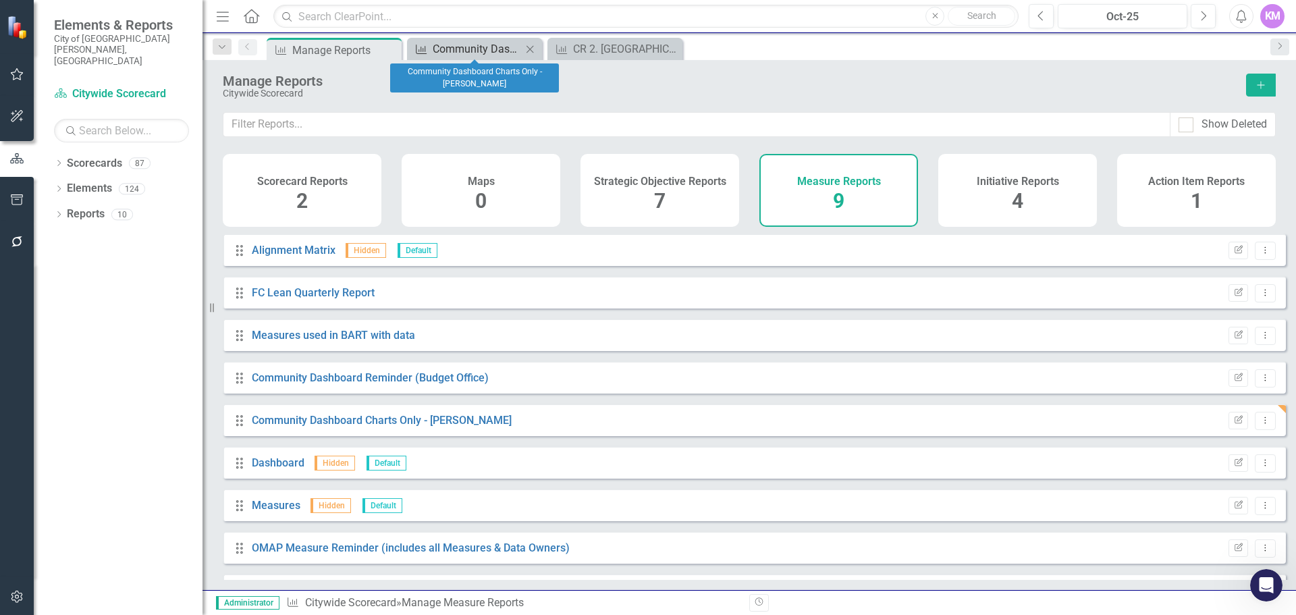
click at [466, 46] on div "Community Dashboard Charts Only - [PERSON_NAME]" at bounding box center [477, 48] width 89 height 17
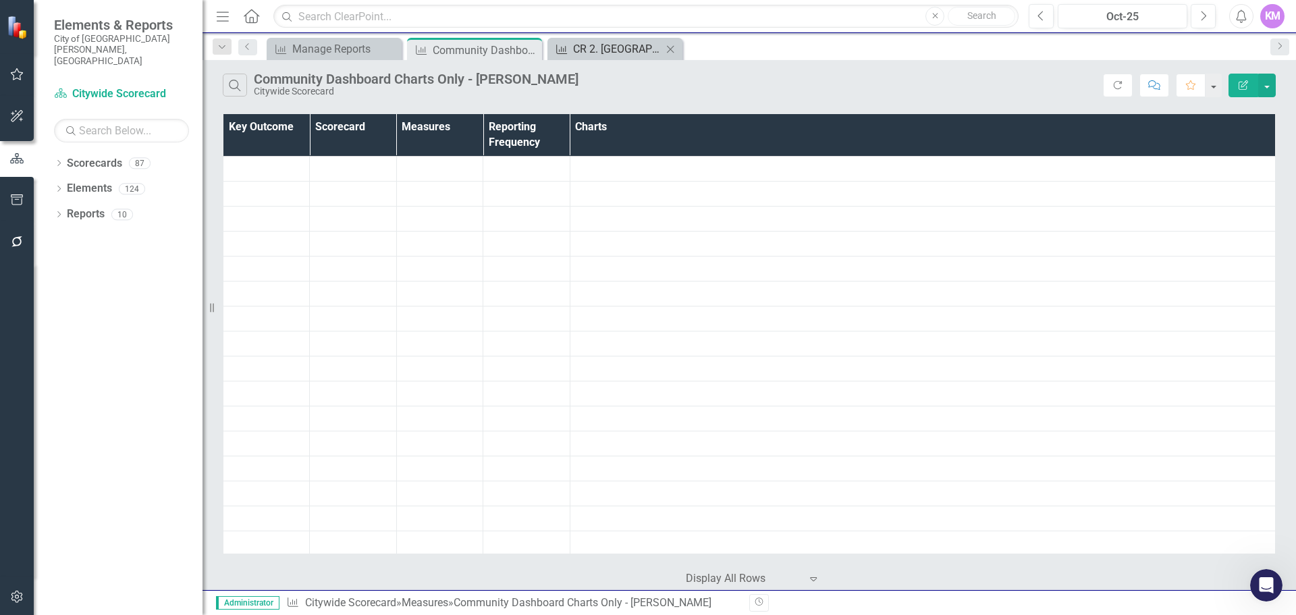
click at [605, 47] on div "CR 2. [GEOGRAPHIC_DATA] - Total Cumulative Participation" at bounding box center [617, 48] width 89 height 17
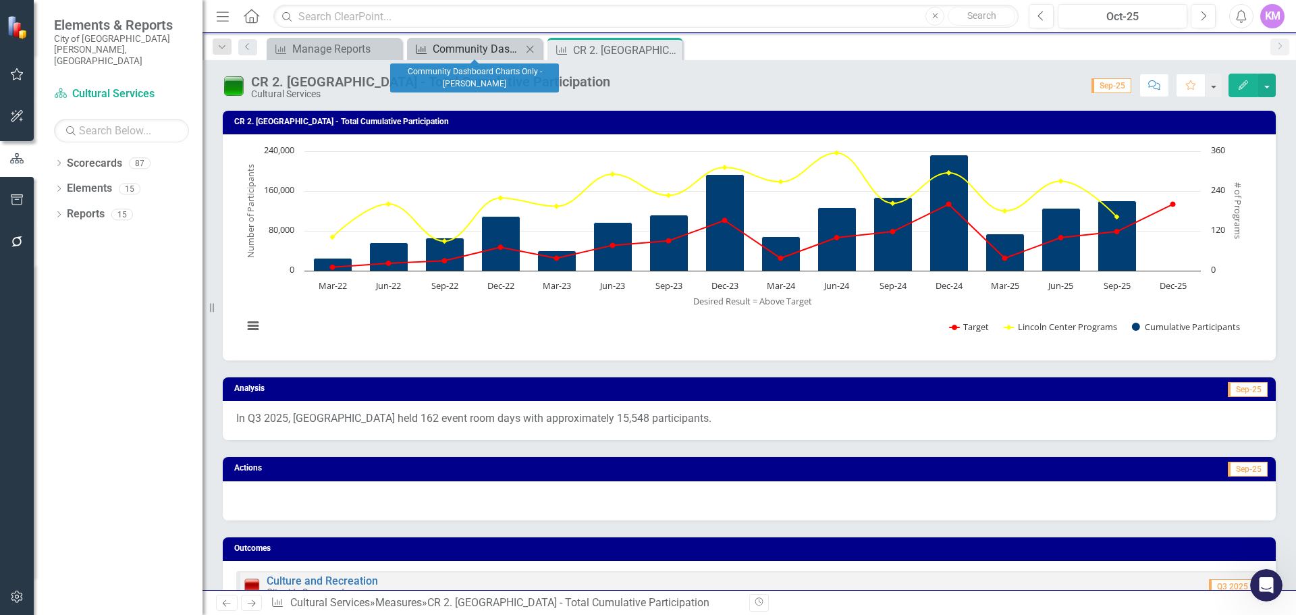
click at [488, 49] on div "Community Dashboard Charts Only - [PERSON_NAME]" at bounding box center [477, 48] width 89 height 17
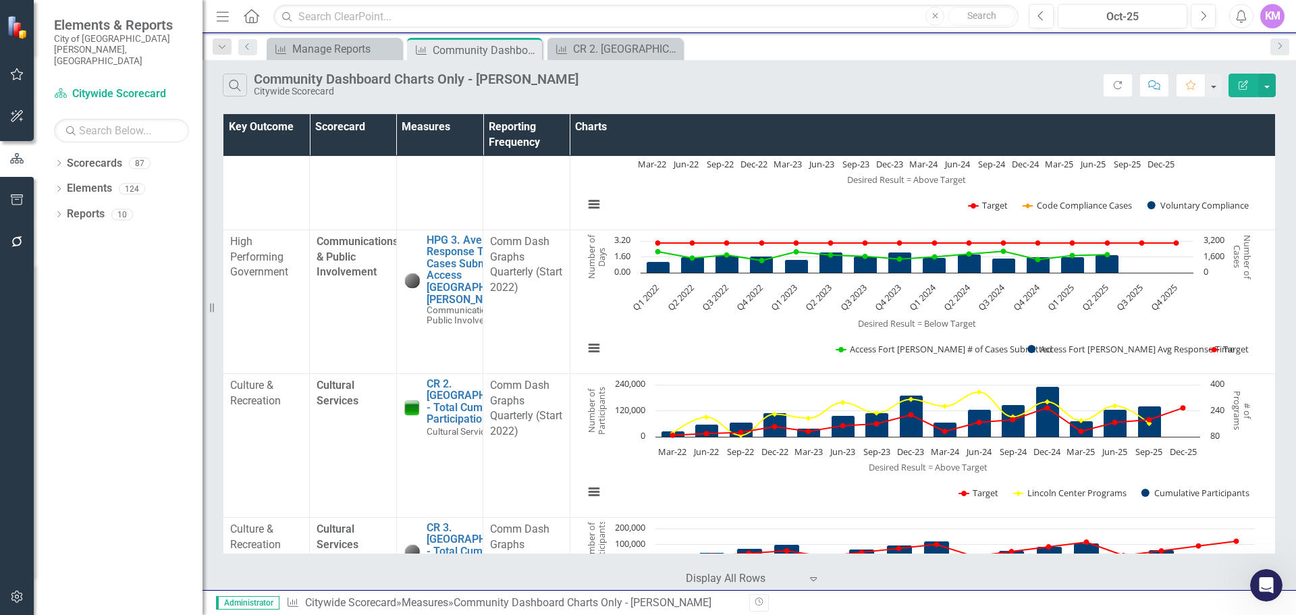
scroll to position [72, 0]
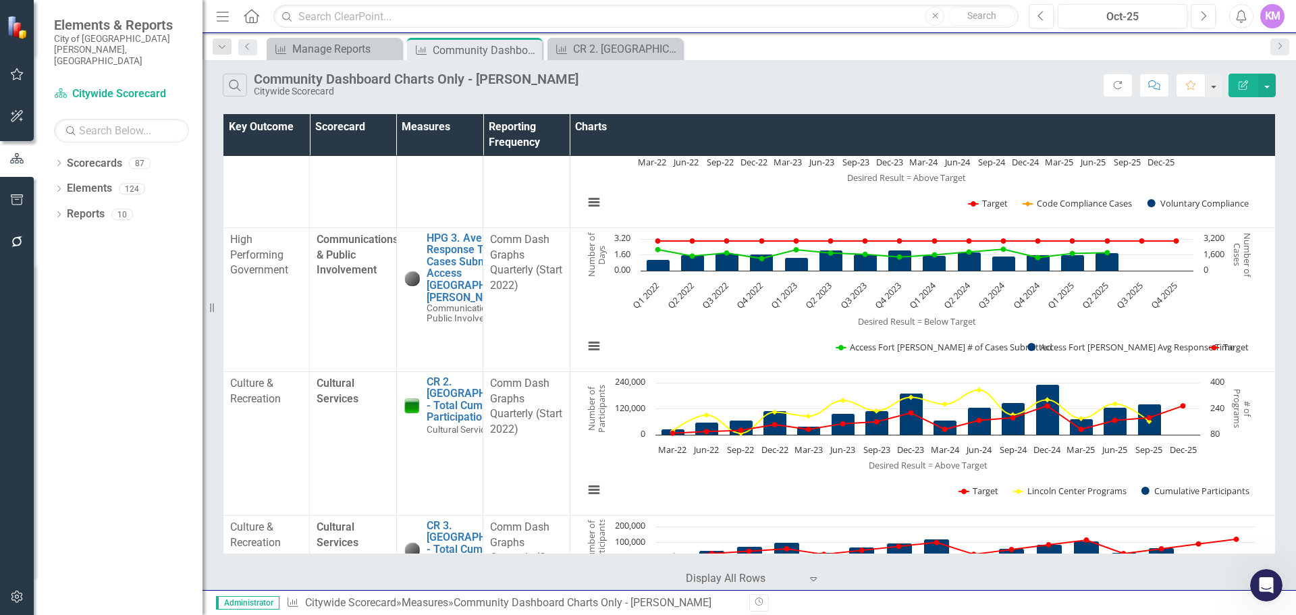
click at [348, 62] on div "Search Community Dashboard Charts Only - Karolina Citywide Scorecard Refresh Co…" at bounding box center [748, 82] width 1093 height 44
click at [343, 55] on div "Manage Reports" at bounding box center [336, 48] width 89 height 17
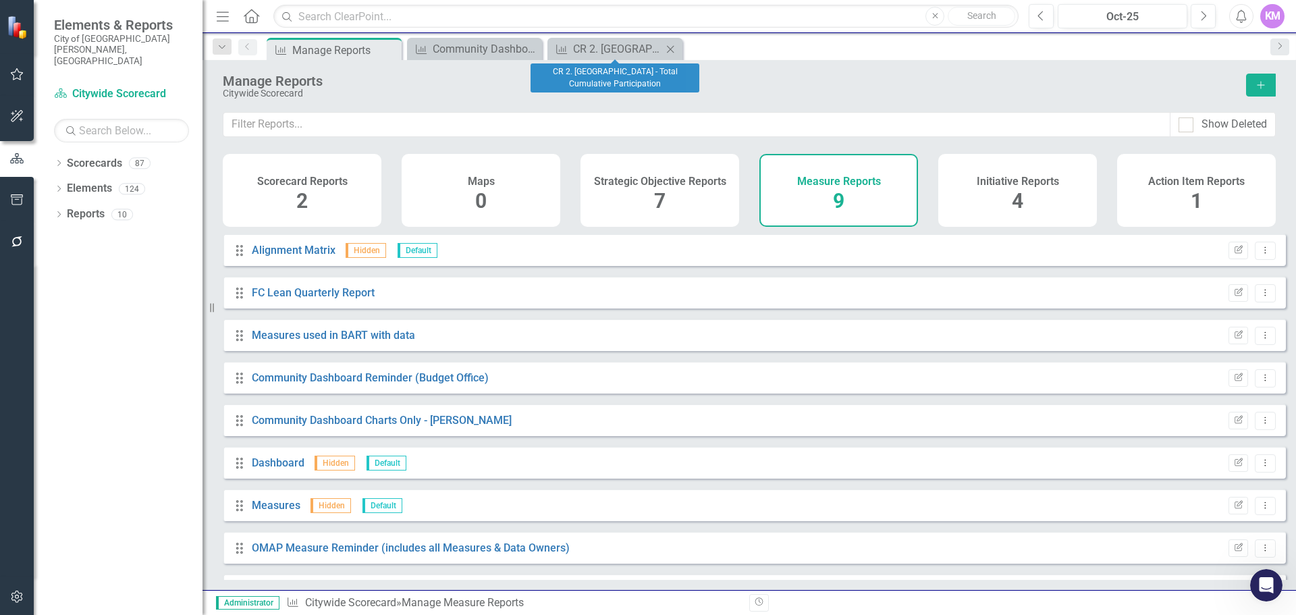
click at [669, 47] on icon "Close" at bounding box center [669, 49] width 13 height 11
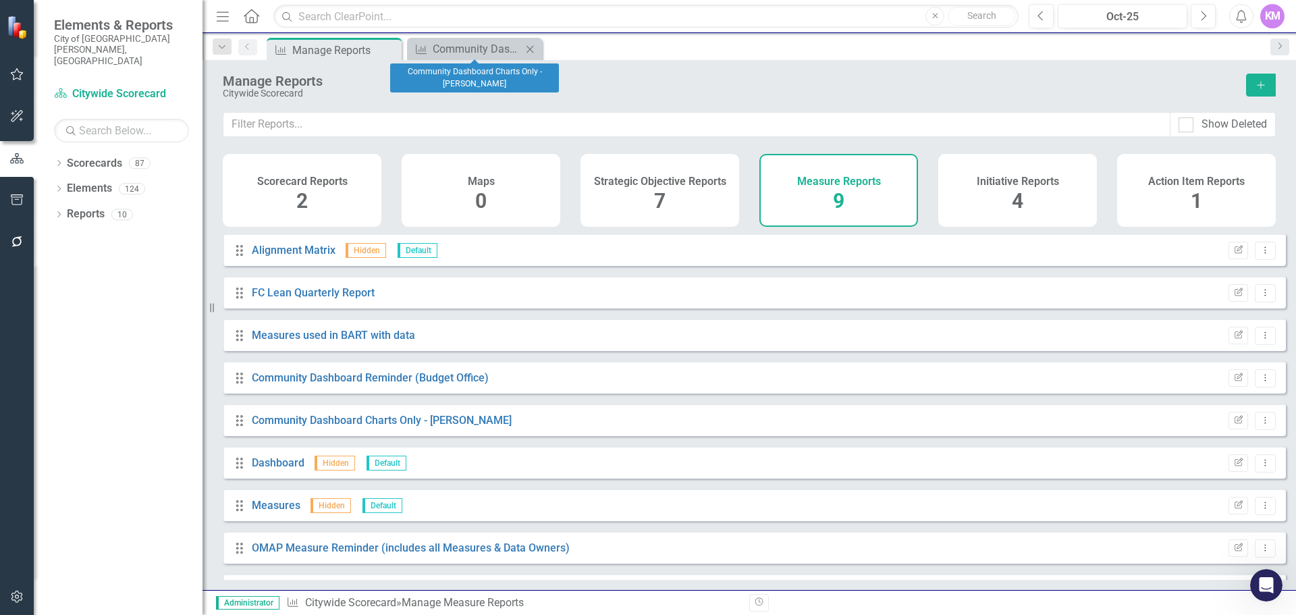
click at [531, 47] on icon "Close" at bounding box center [529, 49] width 13 height 11
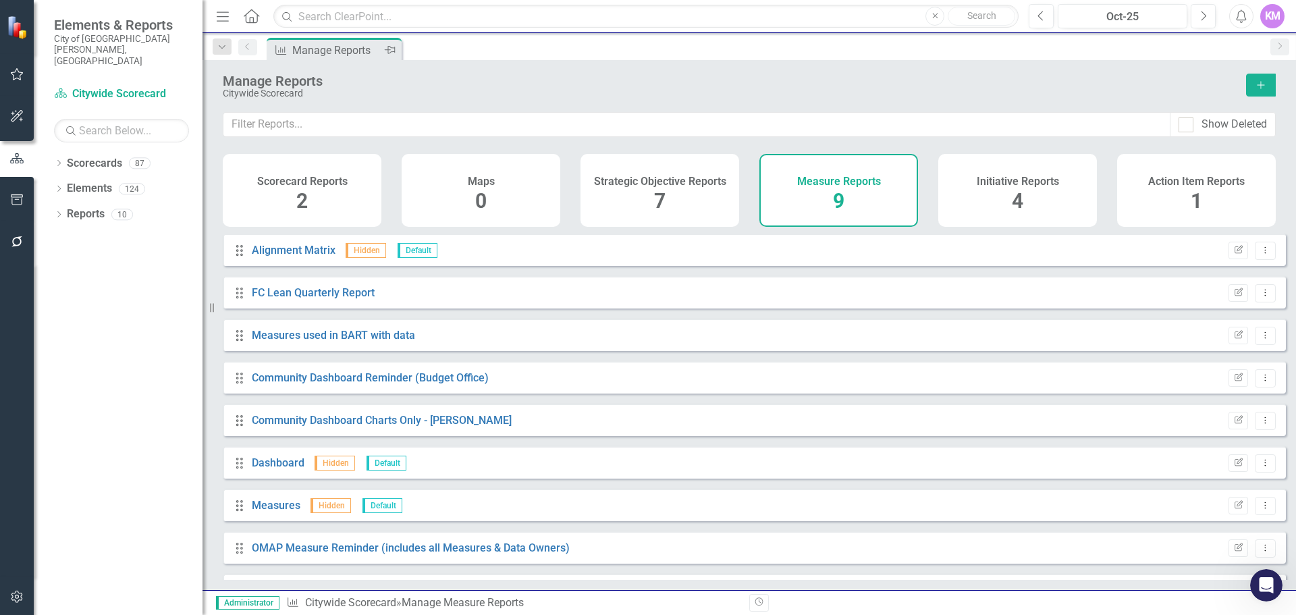
click at [360, 58] on div "Manage Reports" at bounding box center [336, 50] width 89 height 17
click at [890, 190] on div "Measure Reports 9" at bounding box center [838, 190] width 159 height 73
click at [469, 384] on link "Community Dashboard Reminder (Budget Office)" at bounding box center [370, 377] width 237 height 13
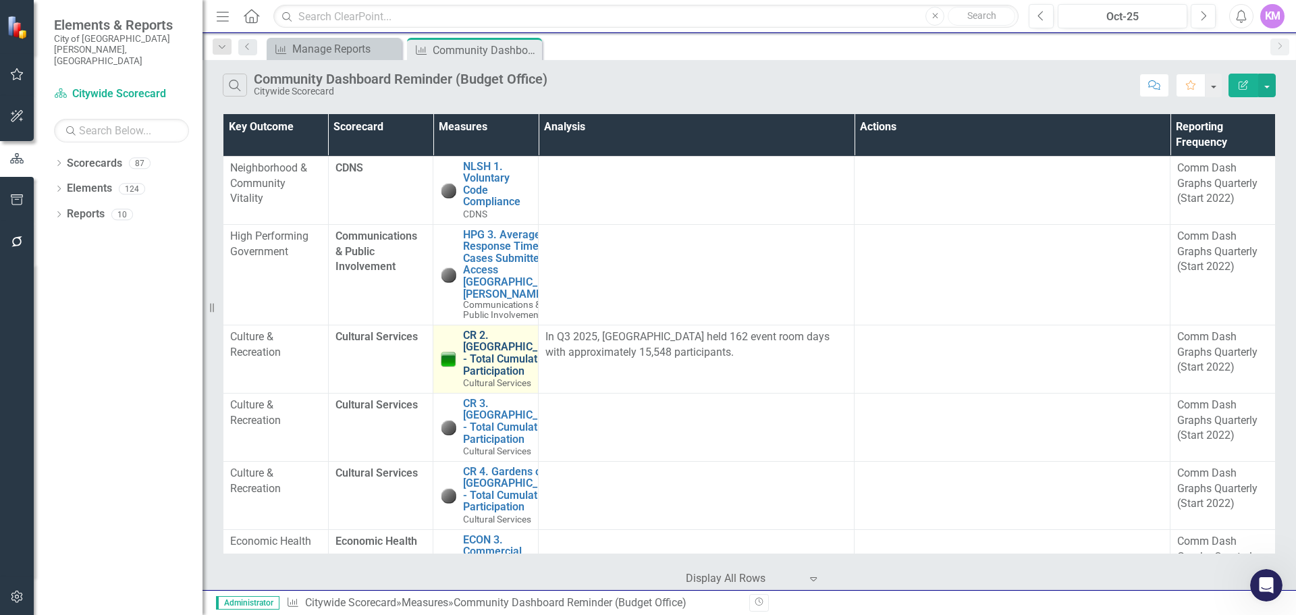
click at [483, 377] on link "CR 2. [GEOGRAPHIC_DATA] - Total Cumulative Participation" at bounding box center [515, 352] width 104 height 47
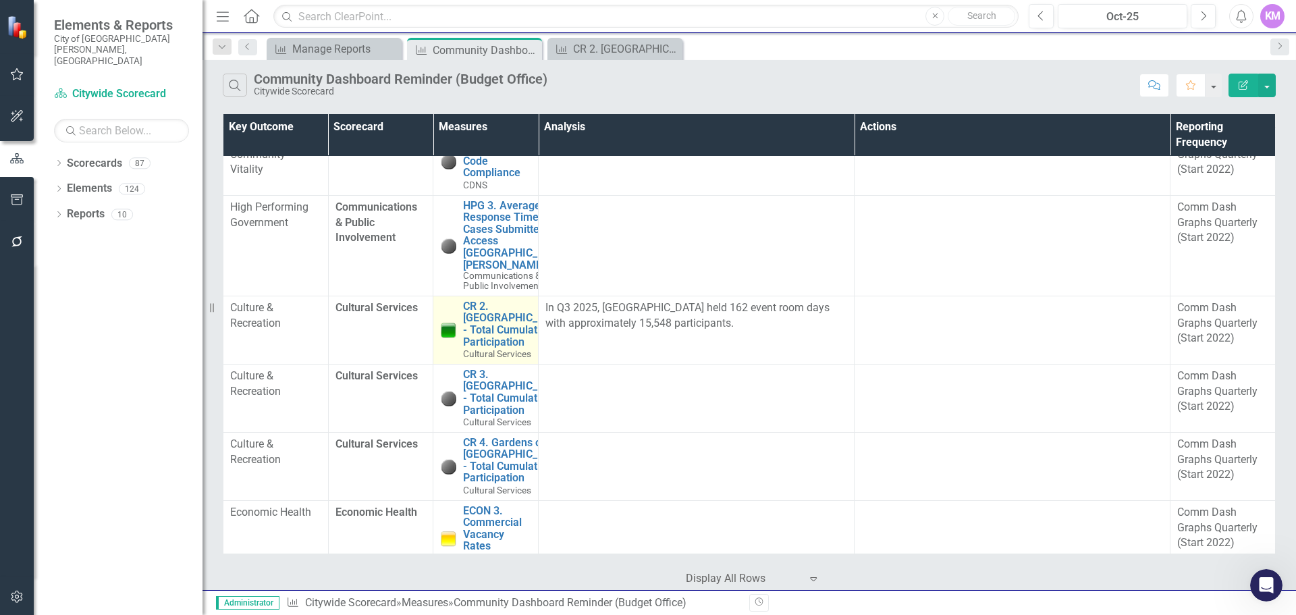
scroll to position [32, 0]
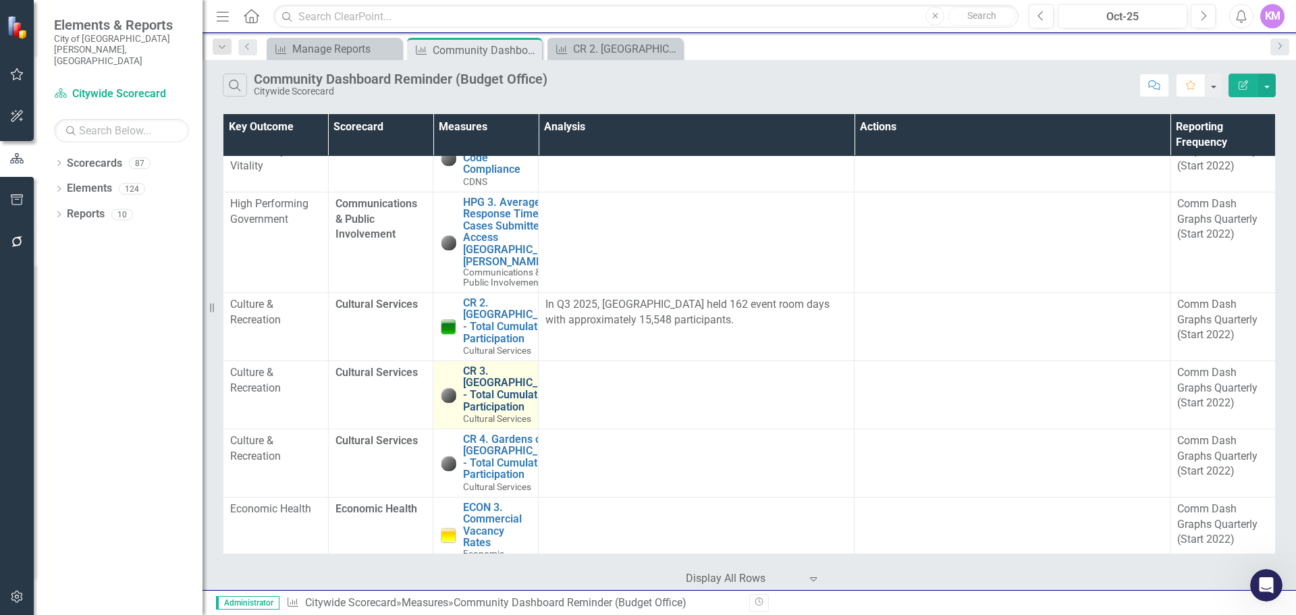
click at [487, 412] on link "CR 3. [GEOGRAPHIC_DATA] - Total Cumulative Participation" at bounding box center [515, 388] width 104 height 47
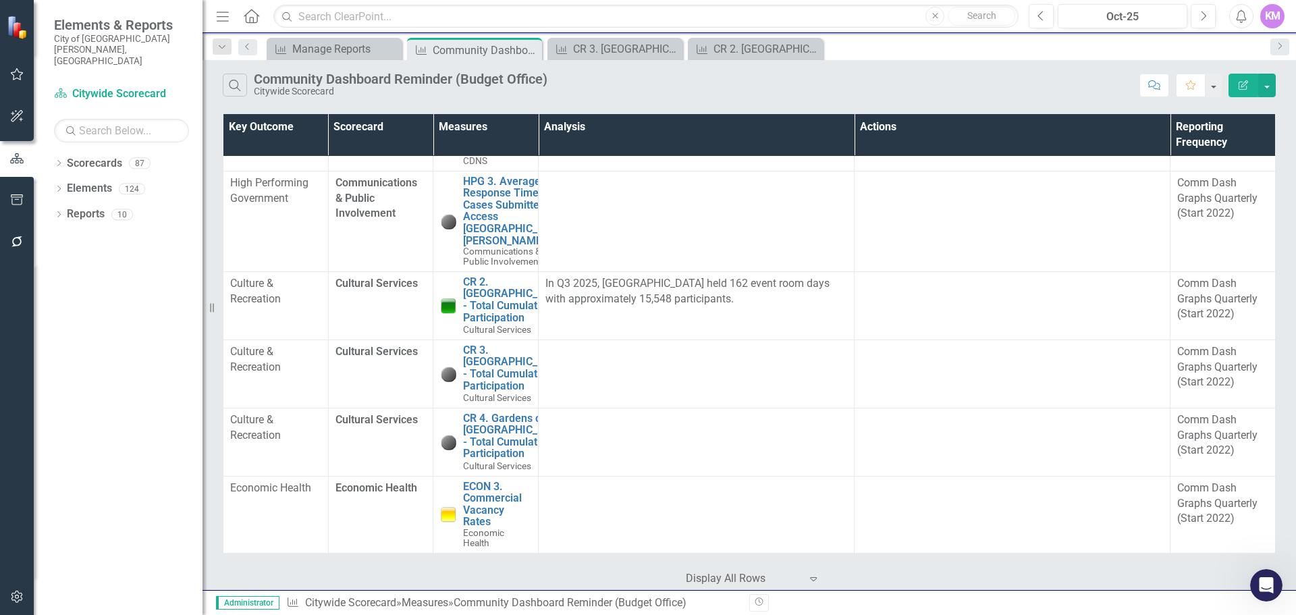
scroll to position [54, 0]
click at [473, 391] on link "CR 3. [GEOGRAPHIC_DATA] - Total Cumulative Participation" at bounding box center [515, 367] width 104 height 47
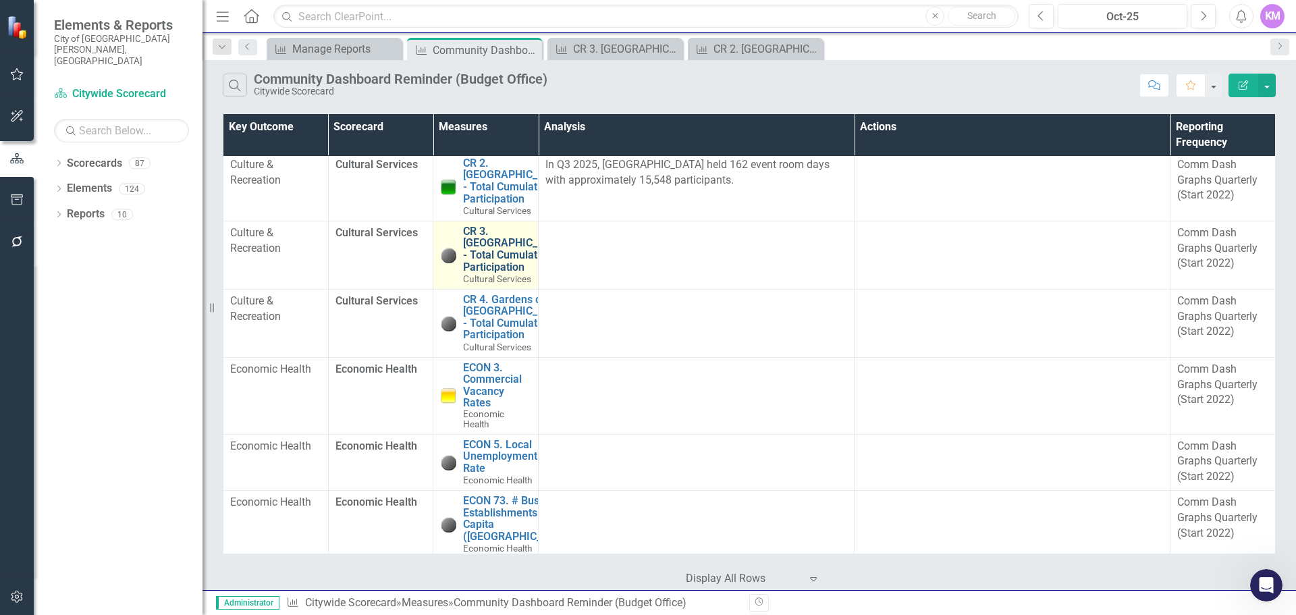
scroll to position [182, 0]
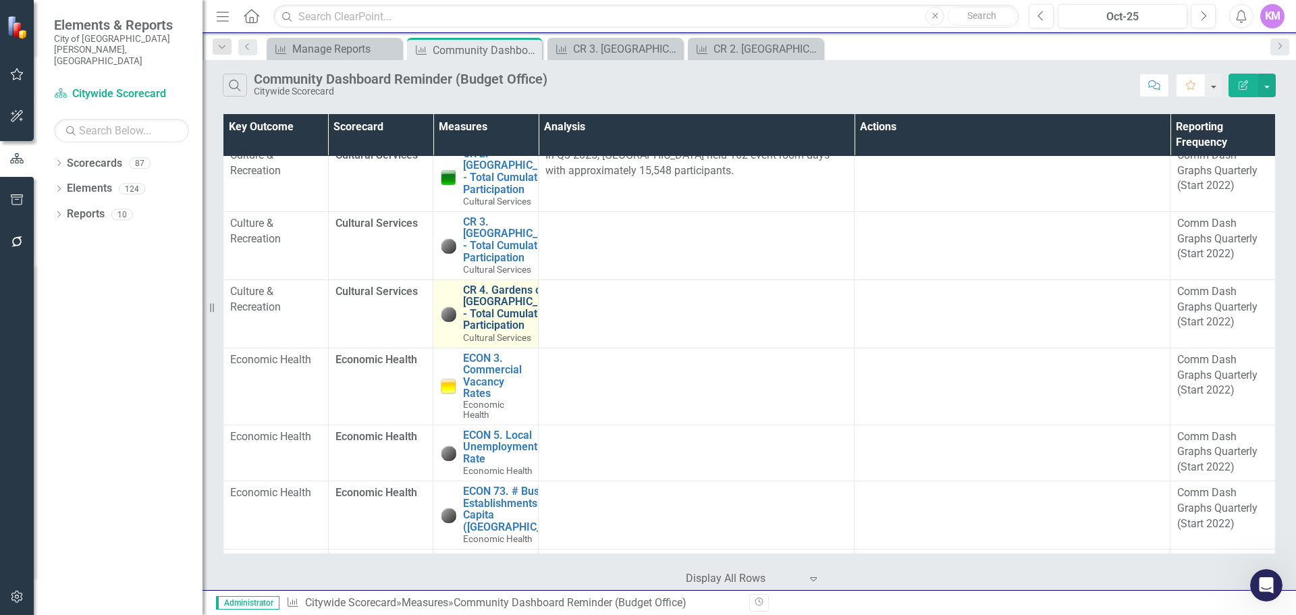
click at [488, 331] on link "CR 4. Gardens on [GEOGRAPHIC_DATA] - Total Cumulative Participation" at bounding box center [515, 307] width 104 height 47
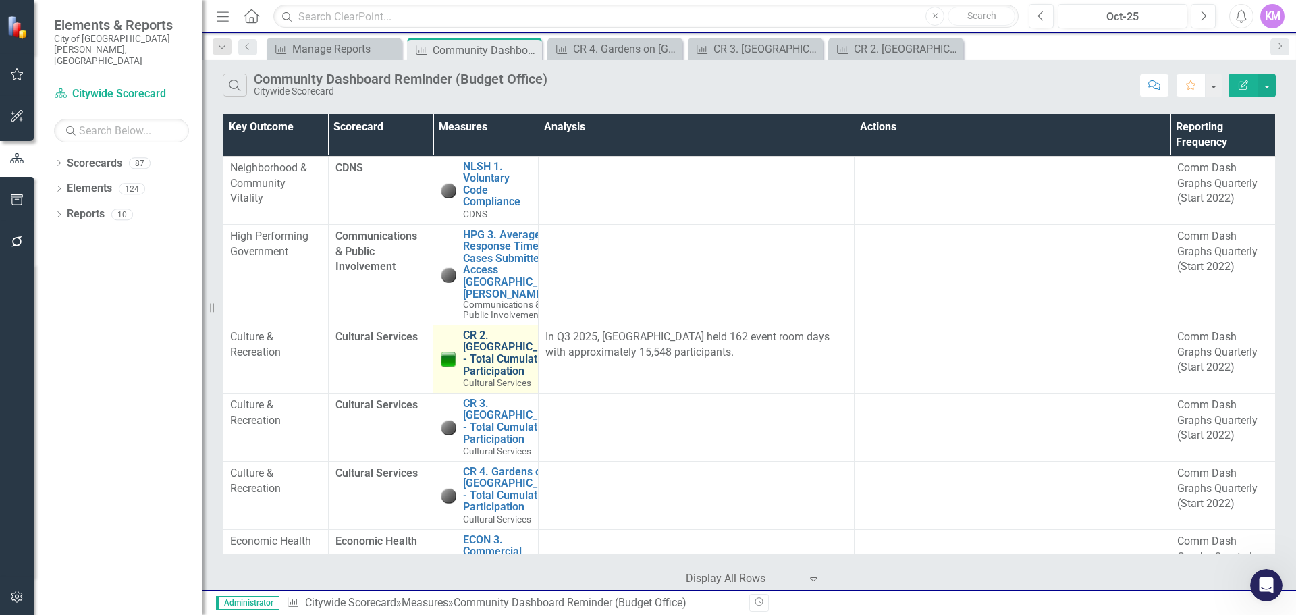
click at [482, 367] on link "CR 2. [GEOGRAPHIC_DATA] - Total Cumulative Participation" at bounding box center [515, 352] width 104 height 47
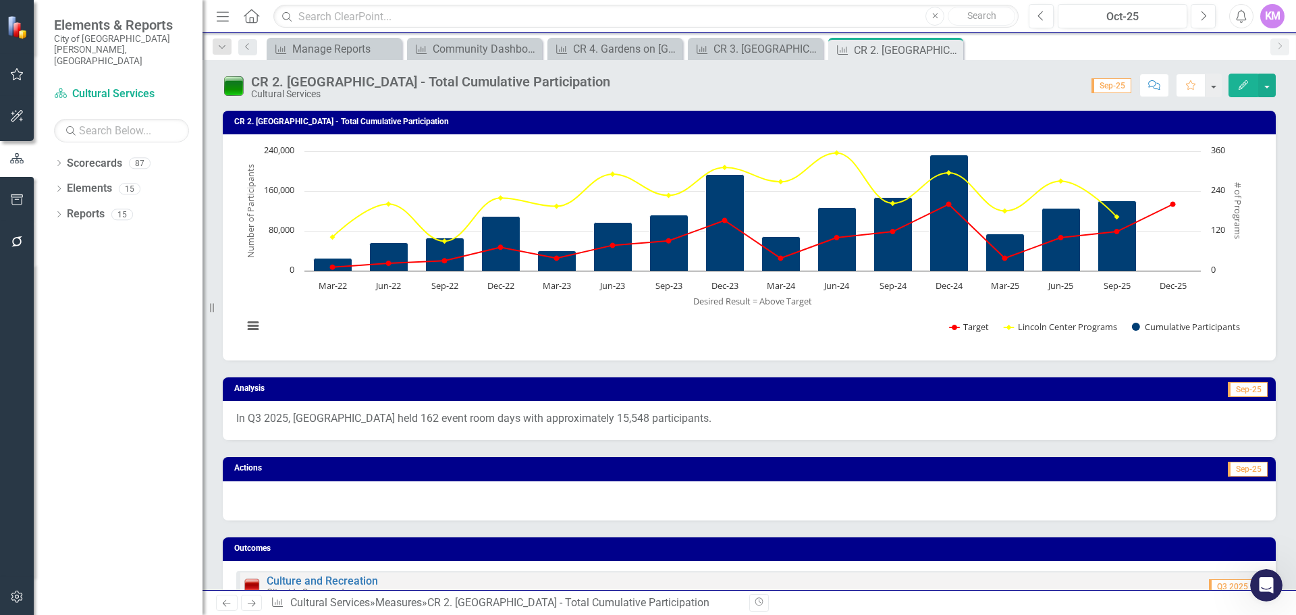
click at [1239, 90] on button "Edit" at bounding box center [1243, 86] width 30 height 24
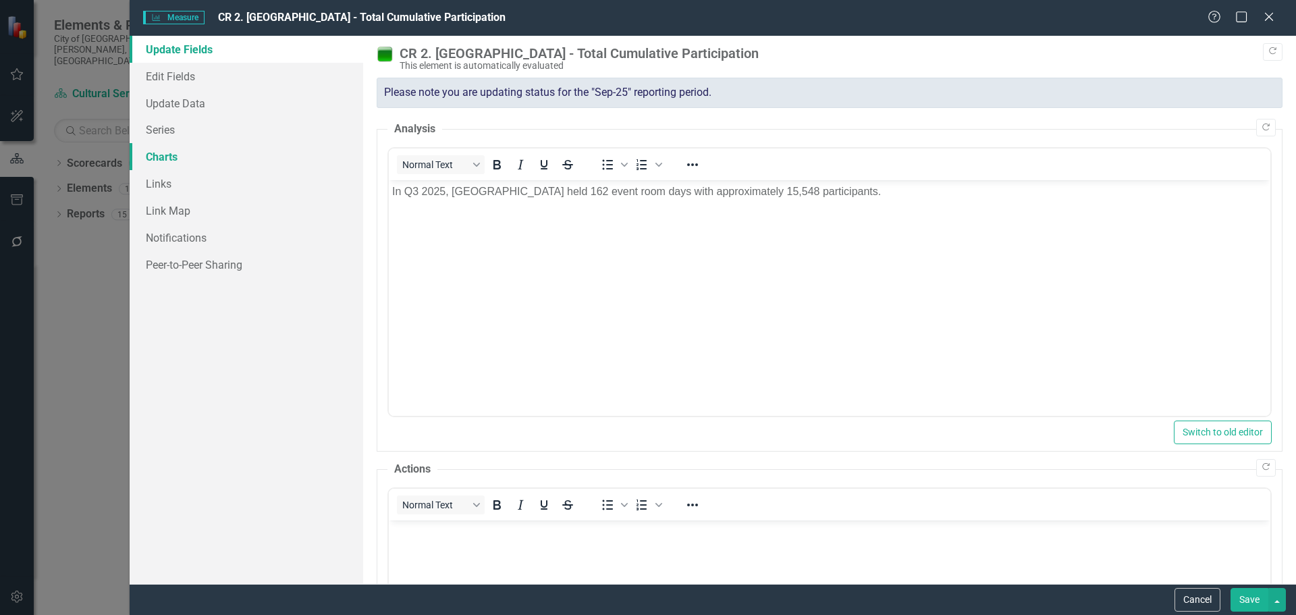
click at [216, 149] on link "Charts" at bounding box center [247, 156] width 234 height 27
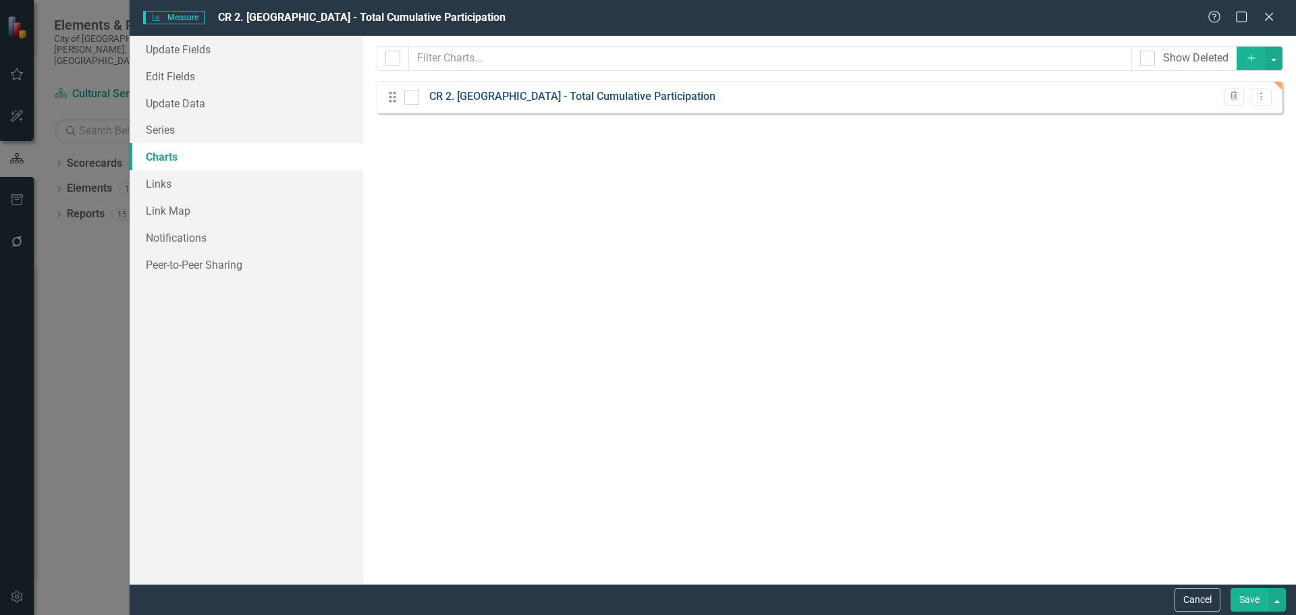
click at [539, 97] on link "CR 2. [GEOGRAPHIC_DATA] - Total Cumulative Participation" at bounding box center [572, 97] width 286 height 16
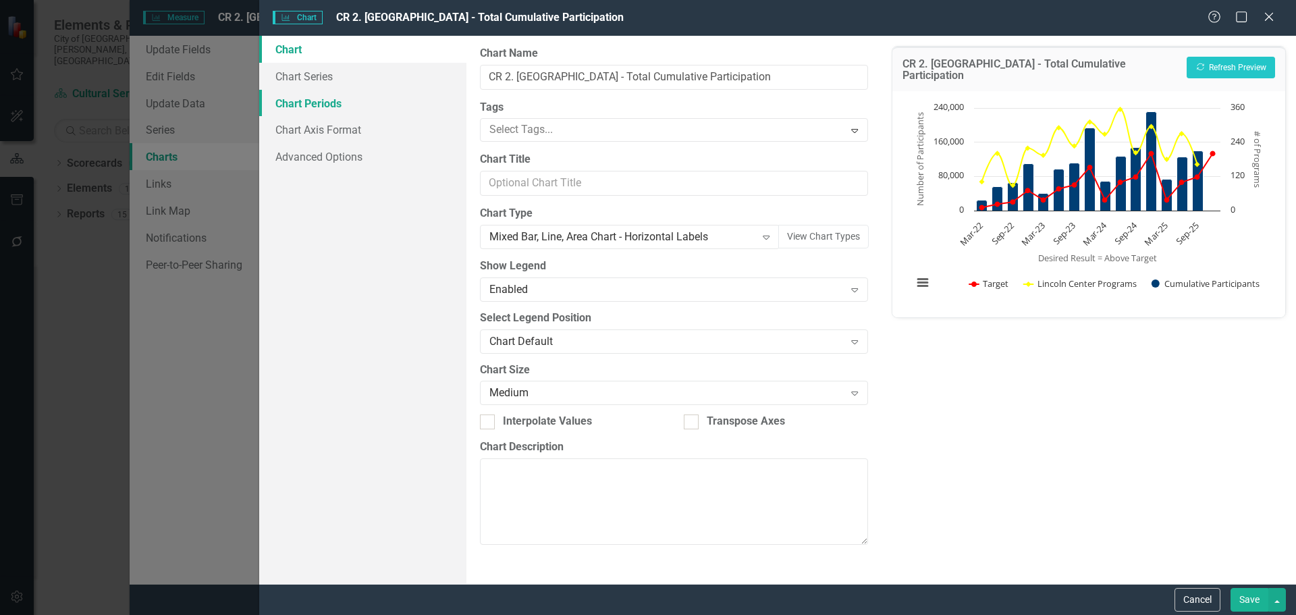
click at [359, 104] on link "Chart Periods" at bounding box center [362, 103] width 207 height 27
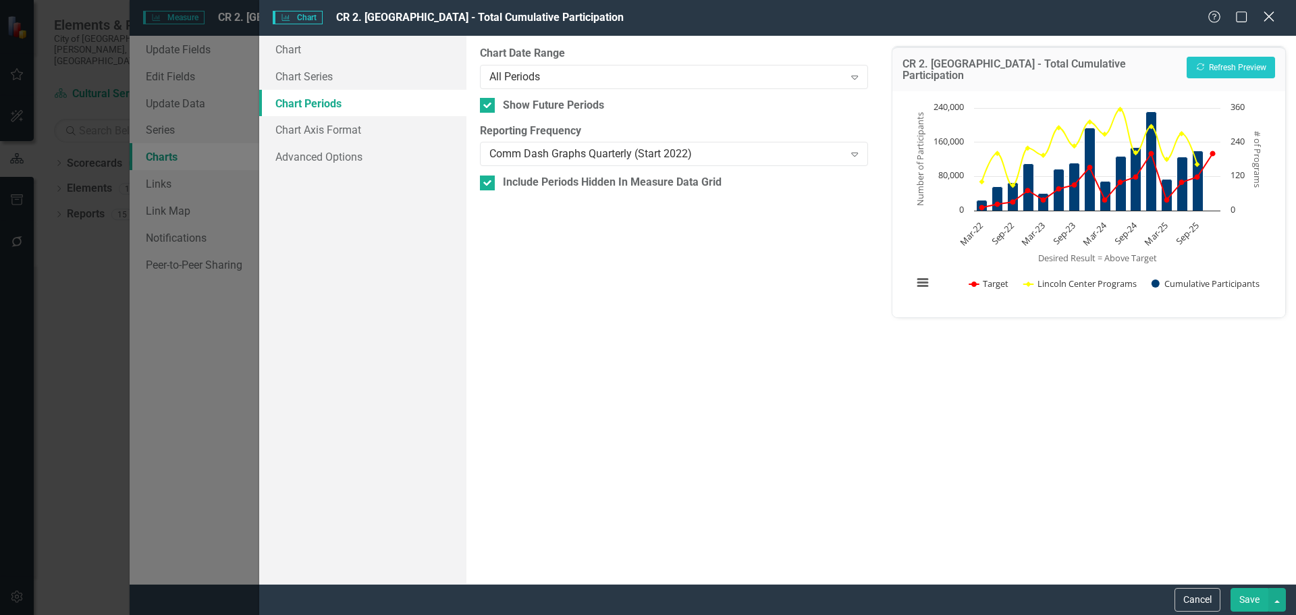
click at [1266, 19] on icon at bounding box center [1269, 16] width 10 height 10
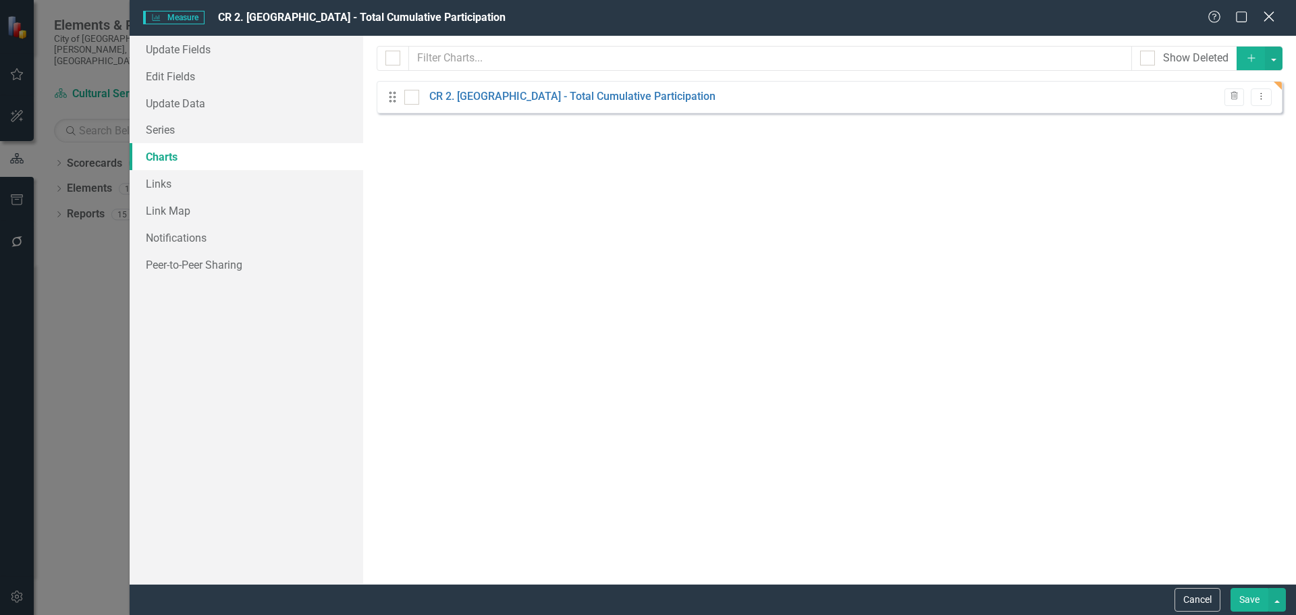
click at [1268, 13] on icon "Close" at bounding box center [1268, 16] width 17 height 13
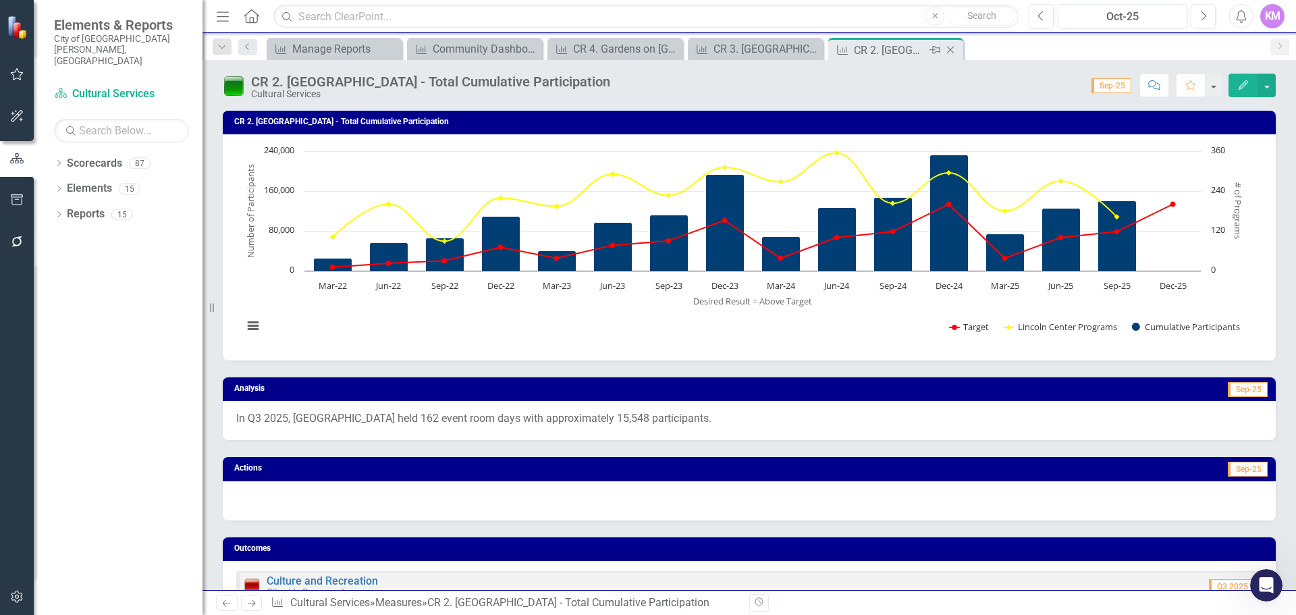
click at [952, 53] on icon "Close" at bounding box center [950, 50] width 13 height 11
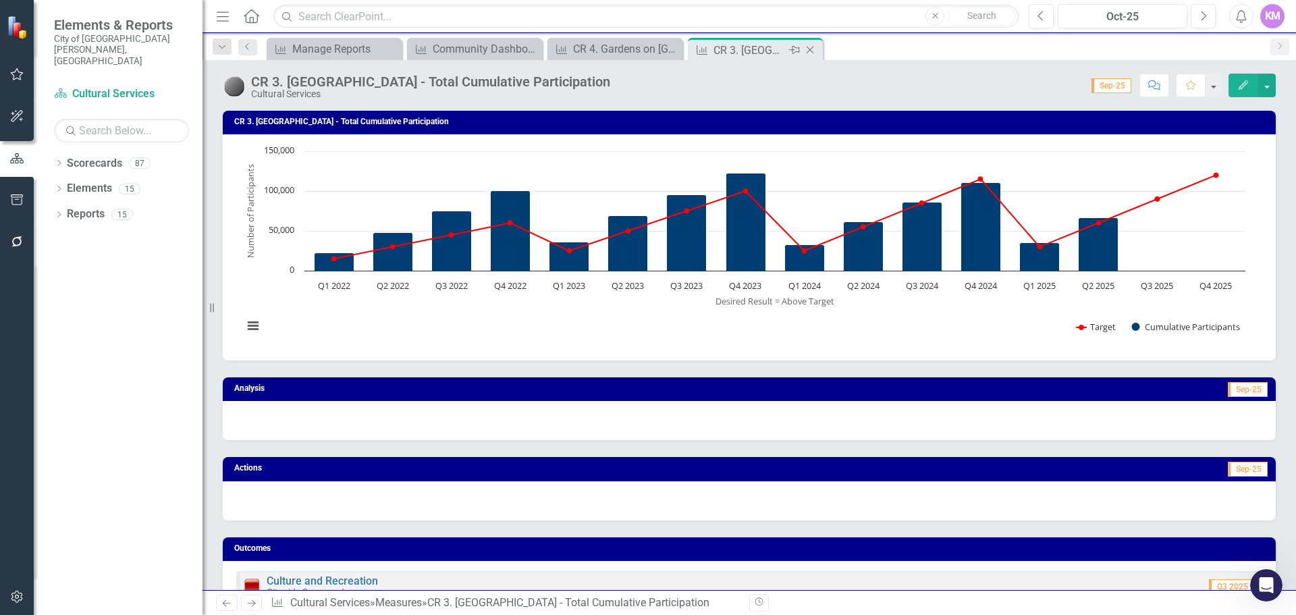
click at [810, 50] on icon at bounding box center [810, 50] width 7 height 7
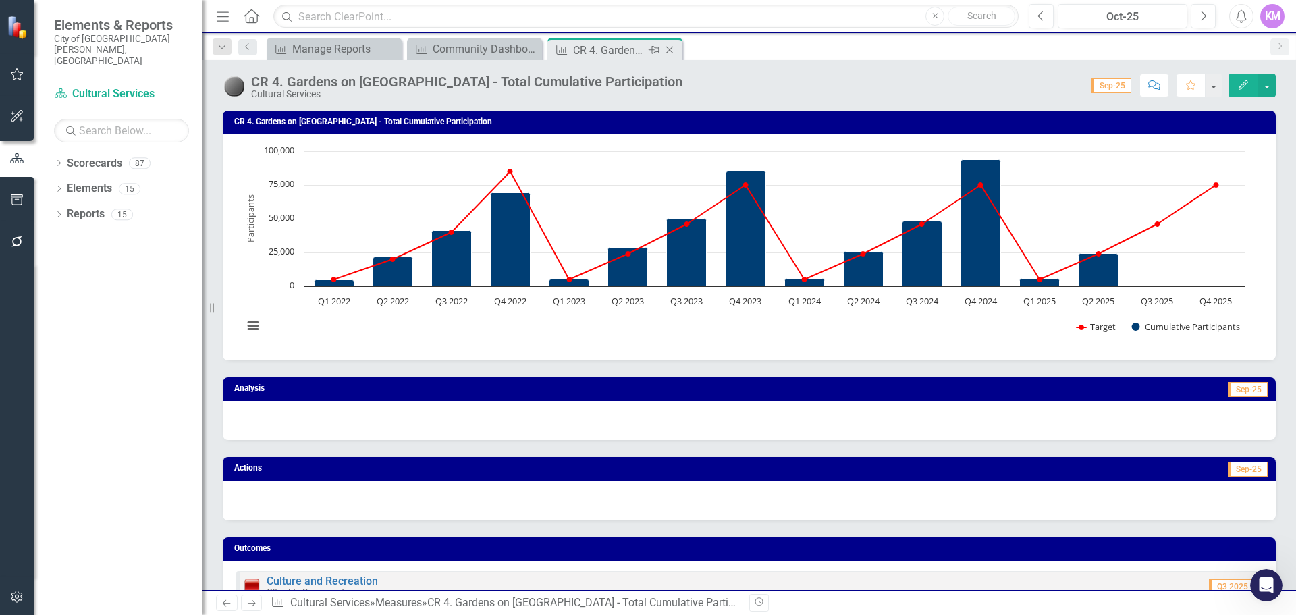
click at [664, 53] on icon "Close" at bounding box center [669, 50] width 13 height 11
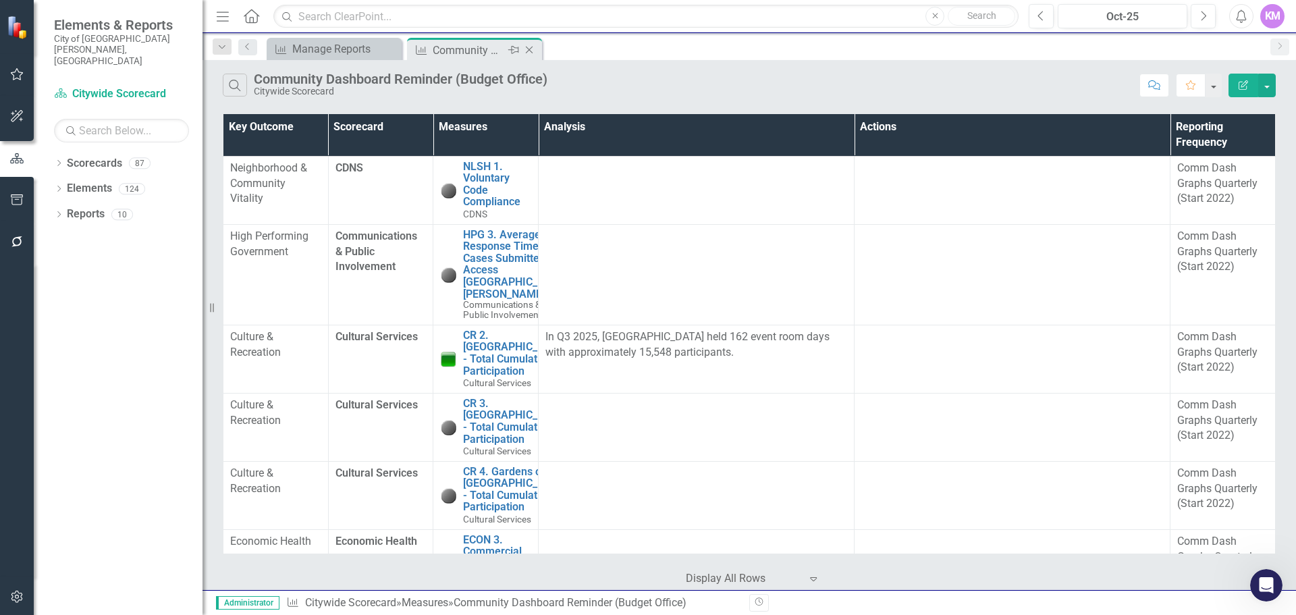
click at [529, 50] on icon at bounding box center [529, 50] width 7 height 7
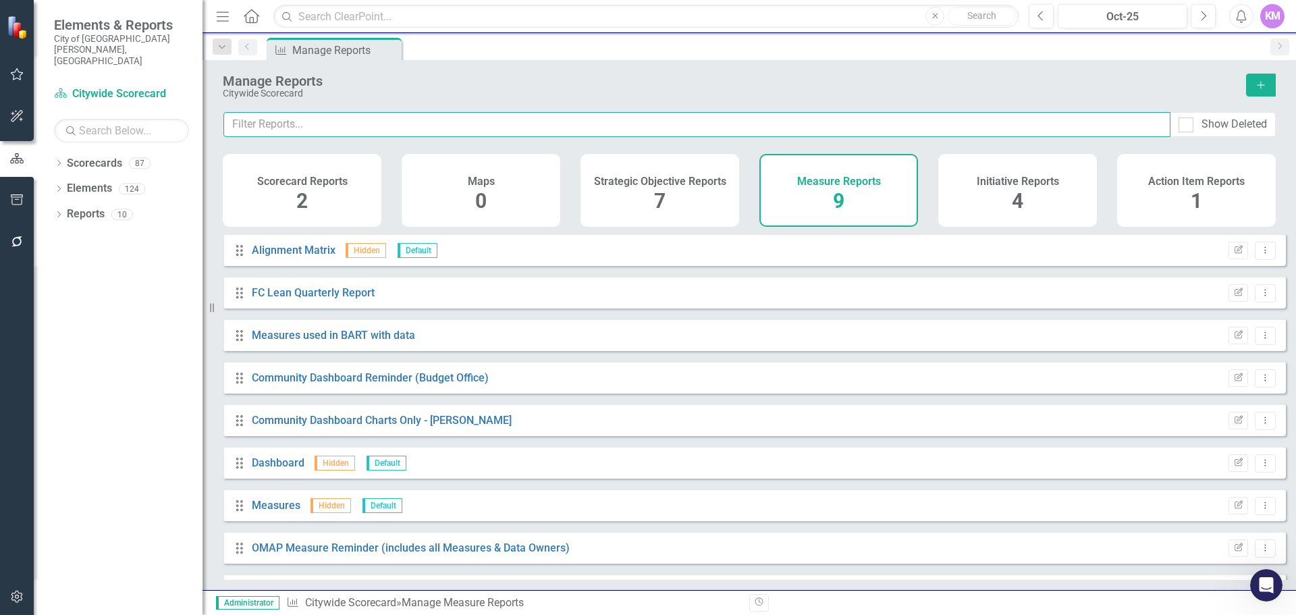
click at [503, 125] on input "text" at bounding box center [696, 124] width 947 height 25
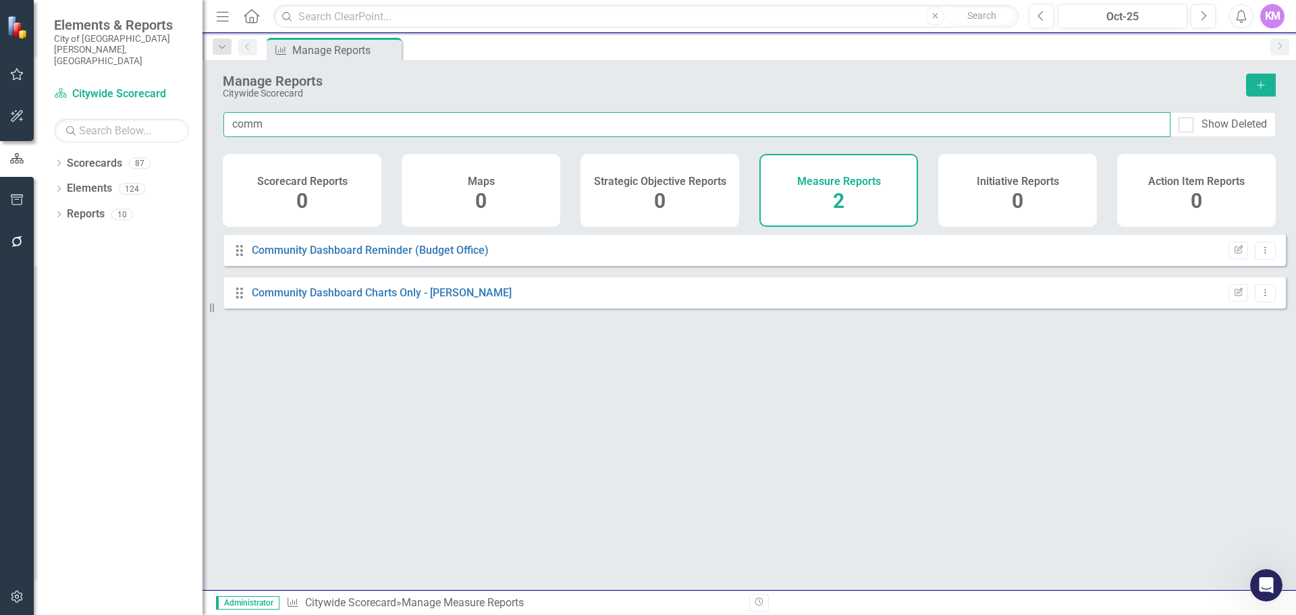
type input "comm"
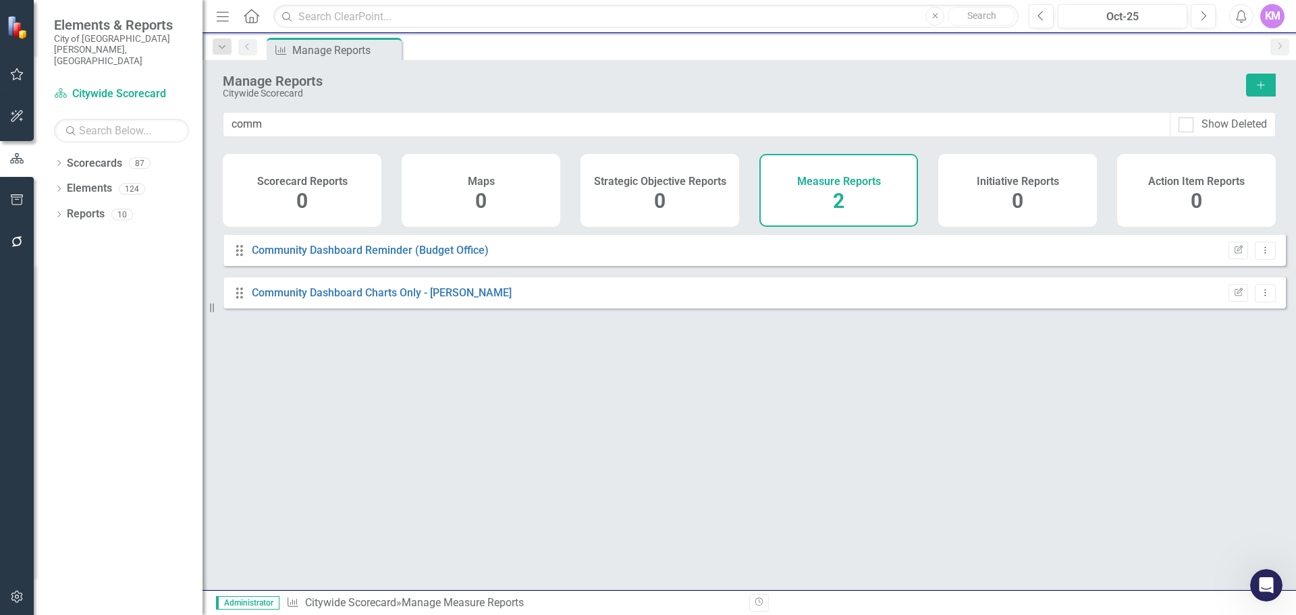
click at [419, 291] on div "Drag Community Dashboard Charts Only - [PERSON_NAME] Edit Report Dropdown Menu" at bounding box center [754, 292] width 1063 height 32
click at [412, 299] on link "Community Dashboard Charts Only - [PERSON_NAME]" at bounding box center [382, 292] width 260 height 13
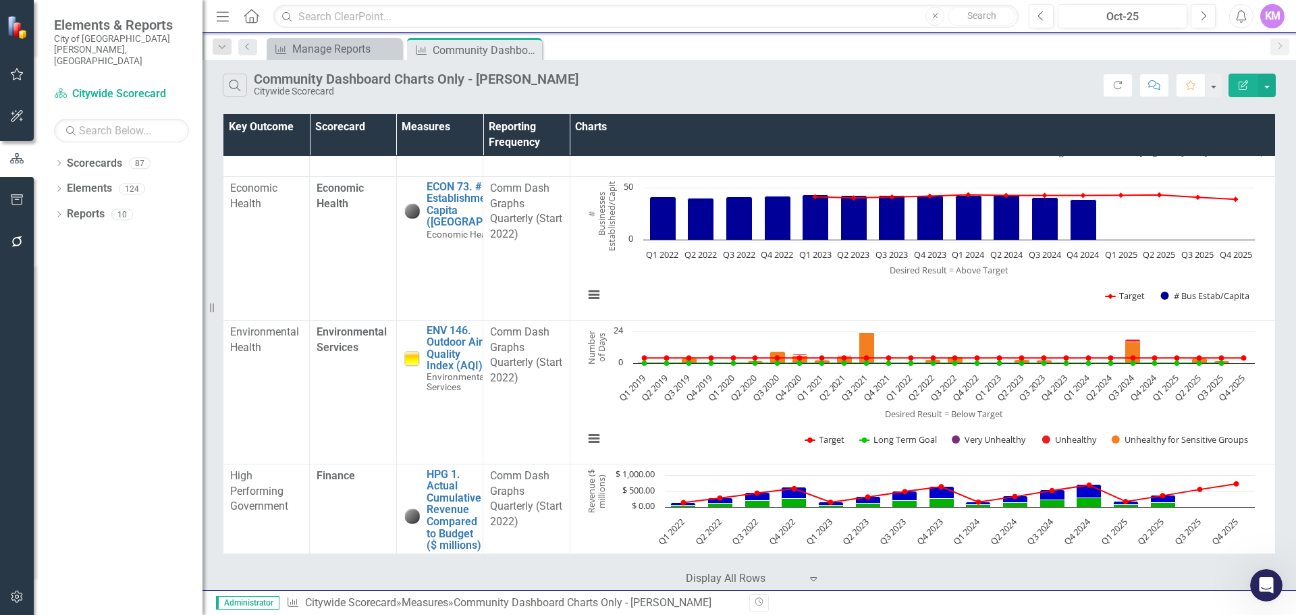
scroll to position [987, 0]
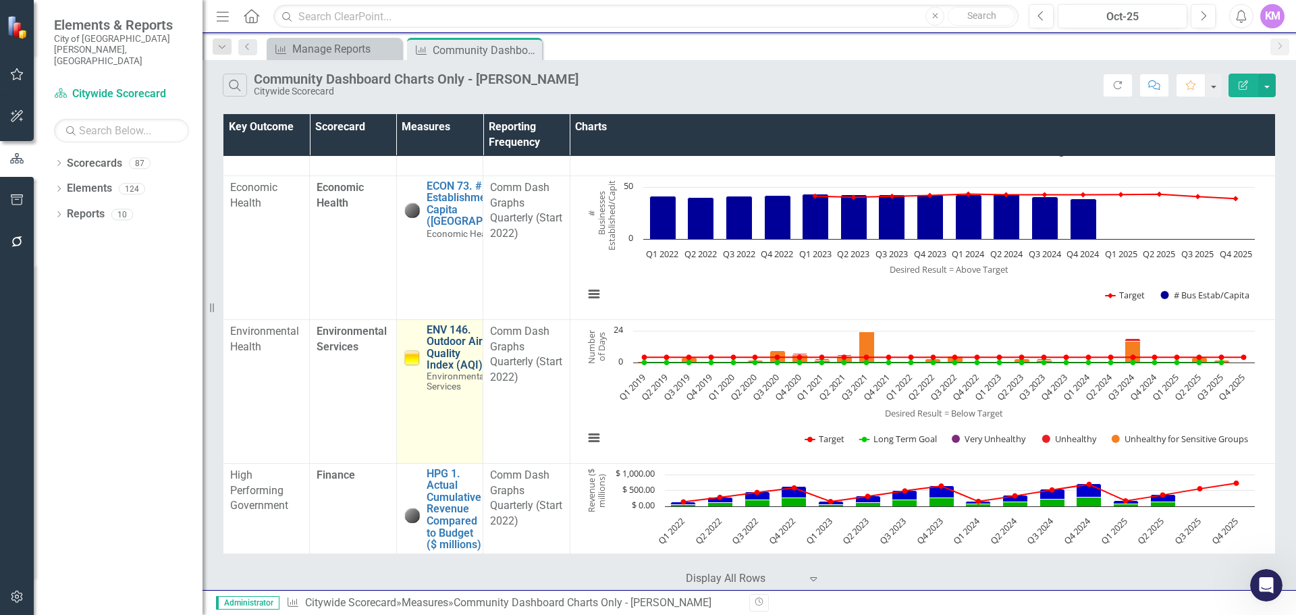
click at [441, 352] on link "ENV 146. Outdoor Air Quality Index (AQI)" at bounding box center [456, 347] width 59 height 47
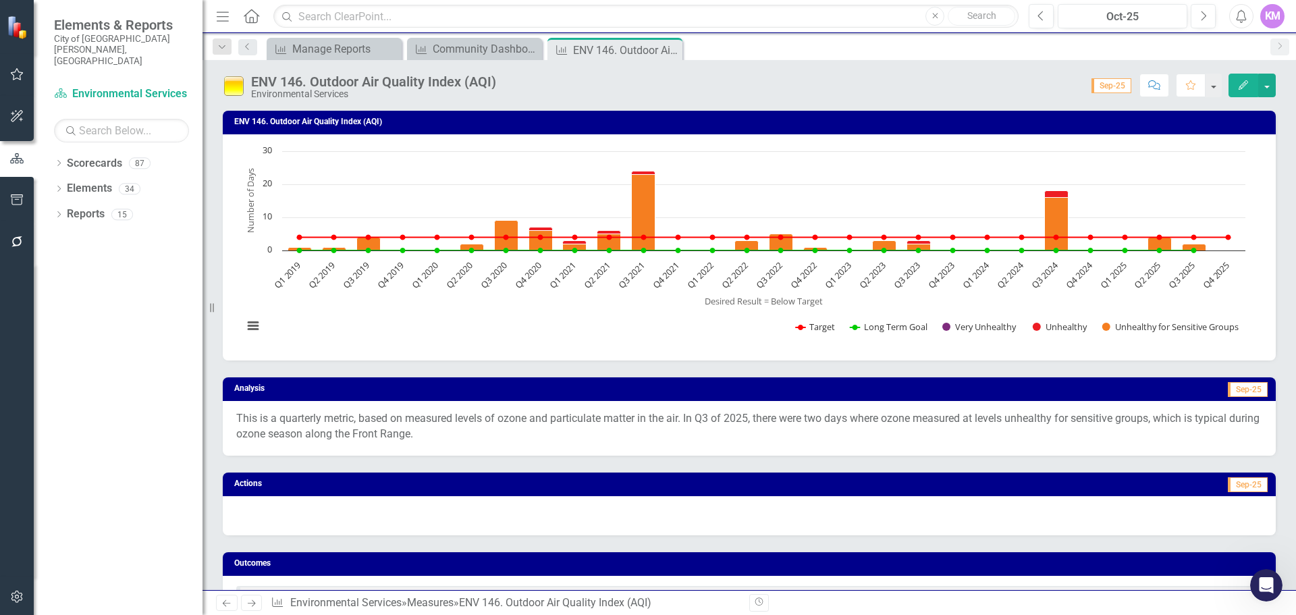
click at [1241, 79] on button "Edit" at bounding box center [1243, 86] width 30 height 24
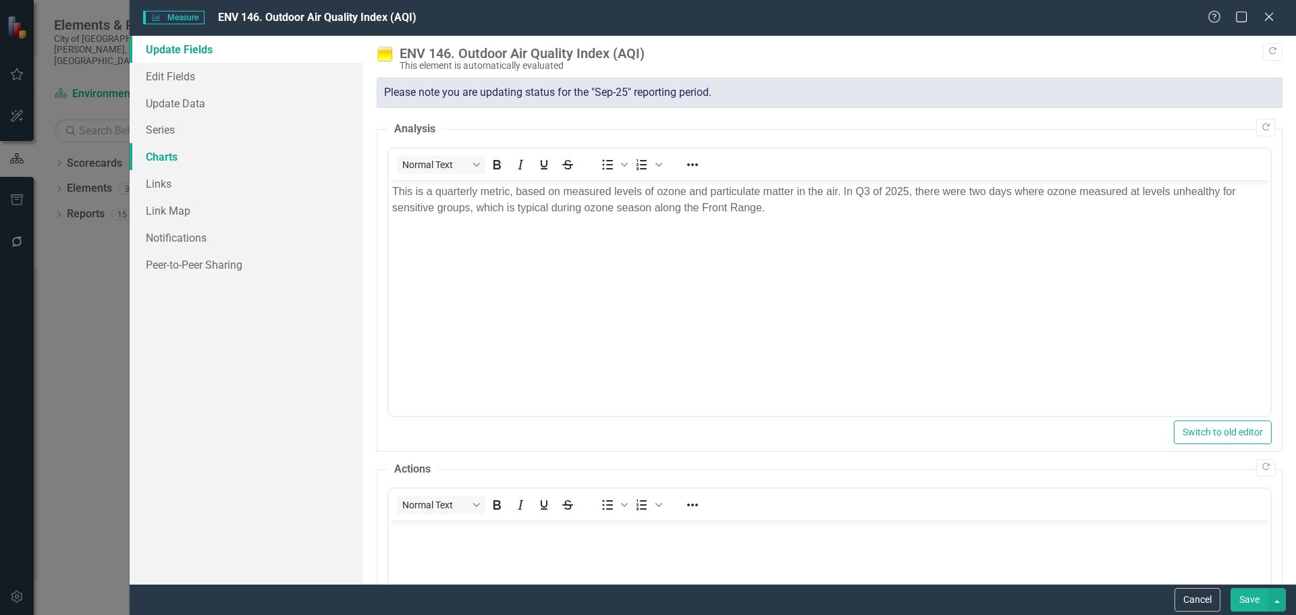
click at [188, 155] on link "Charts" at bounding box center [247, 156] width 234 height 27
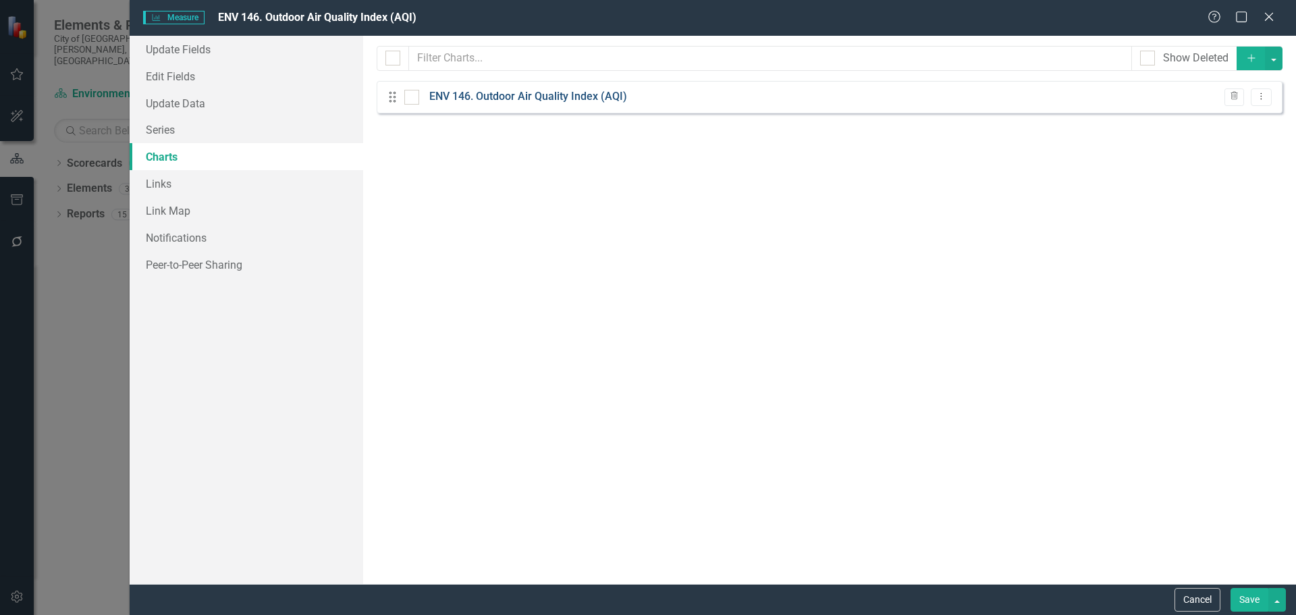
click at [512, 93] on link "ENV 146. Outdoor Air Quality Index (AQI)" at bounding box center [528, 97] width 198 height 16
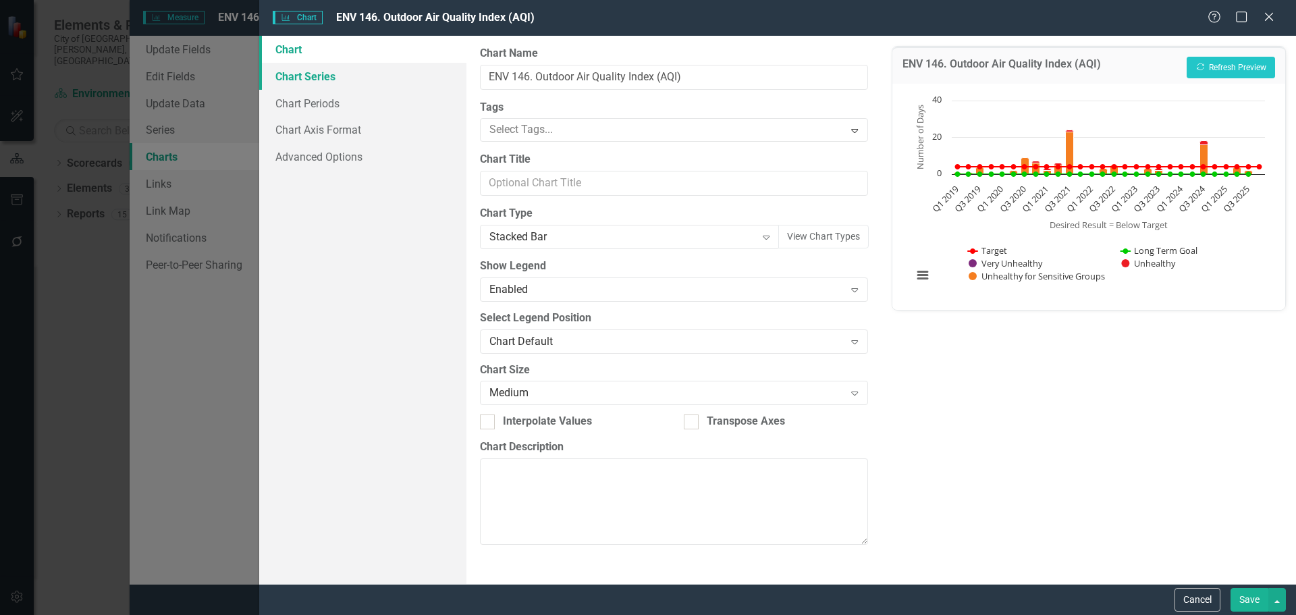
click at [378, 71] on link "Chart Series" at bounding box center [362, 76] width 207 height 27
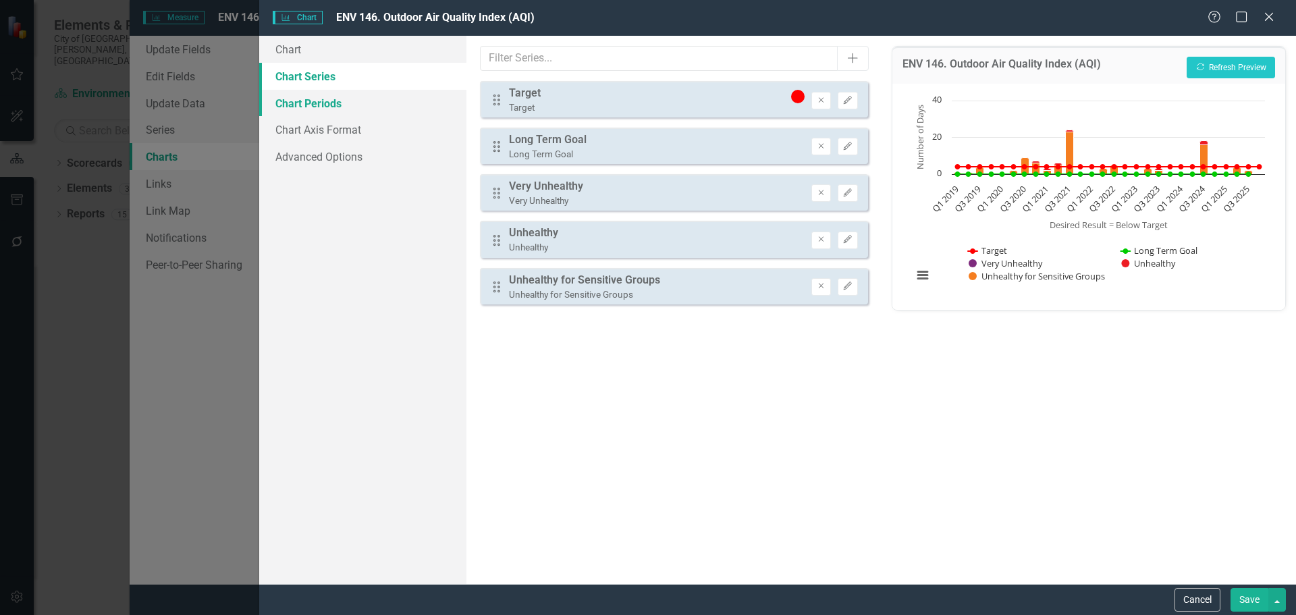
click at [356, 99] on link "Chart Periods" at bounding box center [362, 103] width 207 height 27
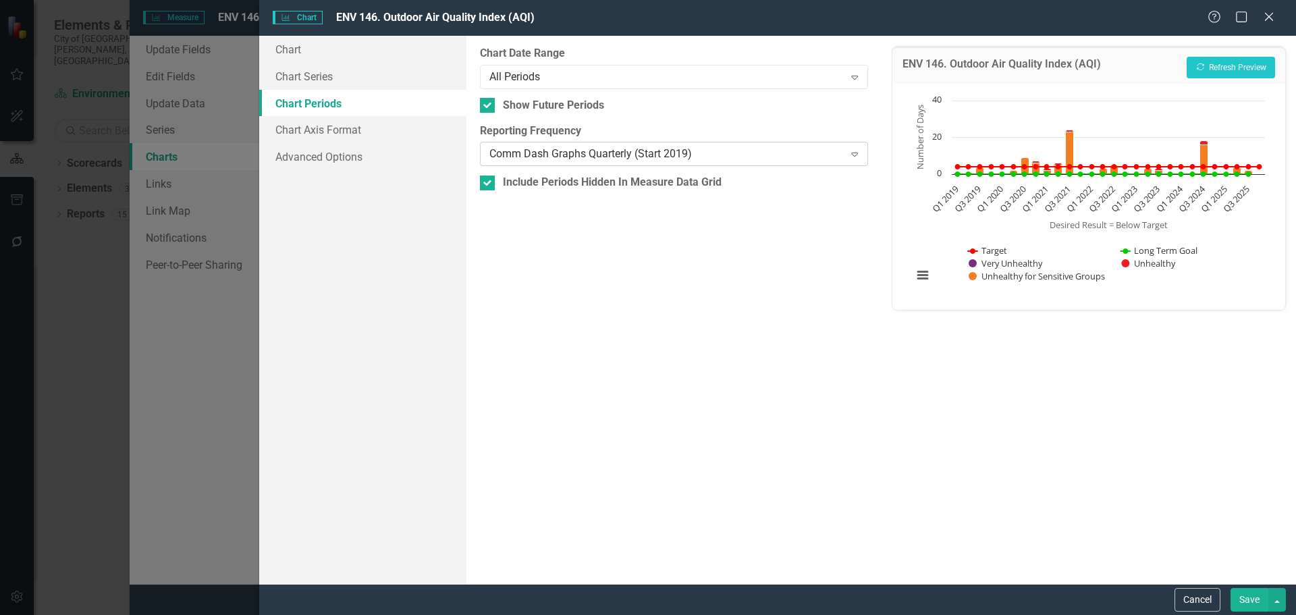
click at [499, 158] on div "Comm Dash Graphs Quarterly (Start 2019)" at bounding box center [666, 154] width 354 height 16
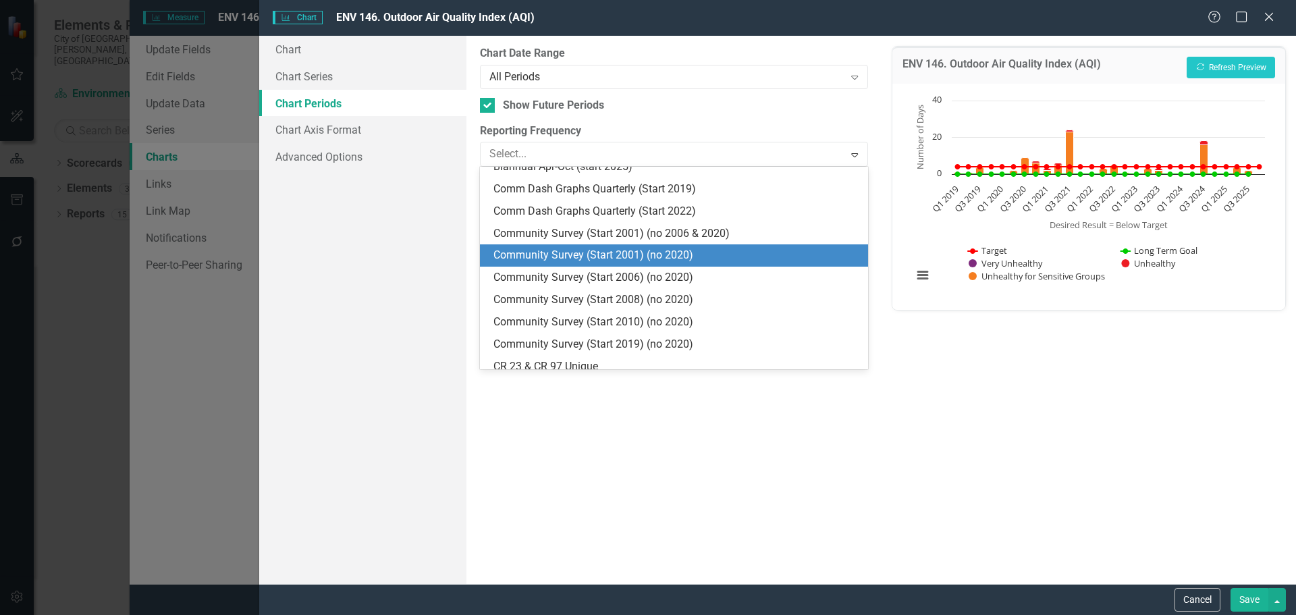
scroll to position [909, 0]
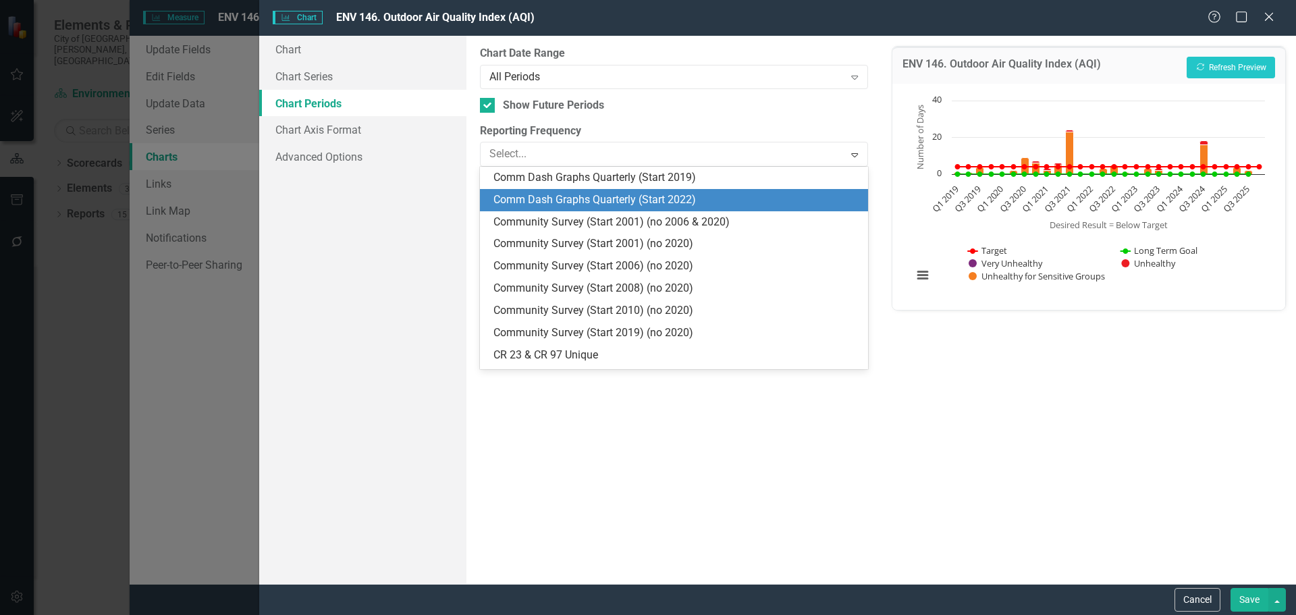
click at [598, 202] on div "Comm Dash Graphs Quarterly (Start 2022)" at bounding box center [676, 200] width 366 height 16
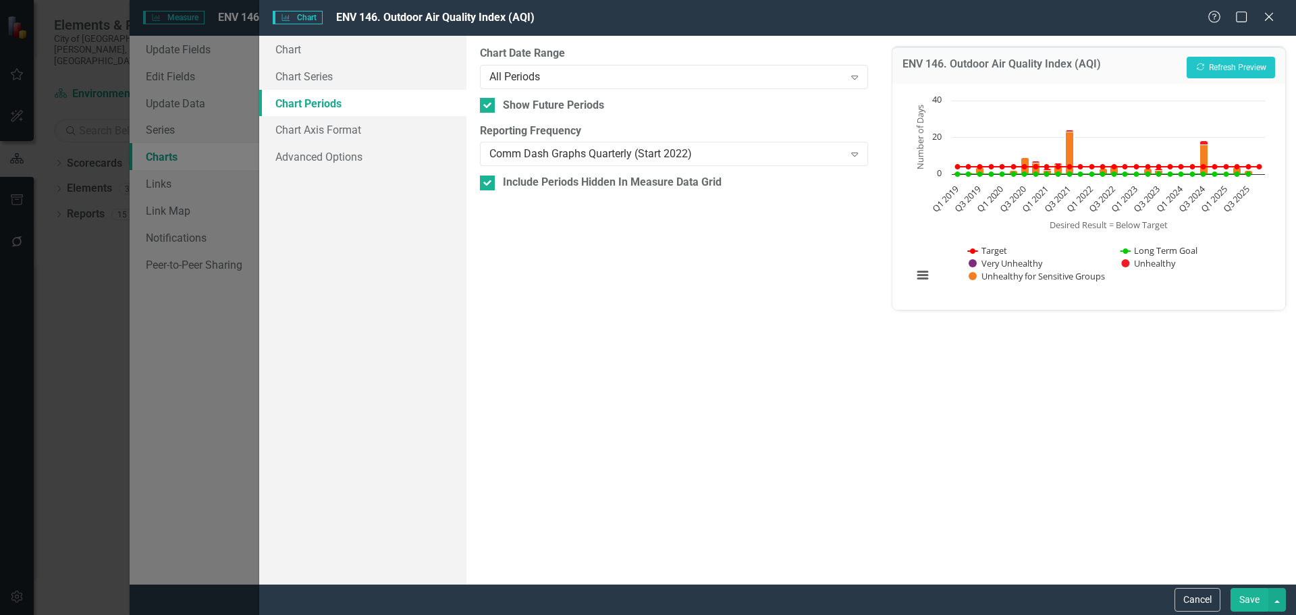
click at [1249, 599] on button "Save" at bounding box center [1249, 600] width 38 height 24
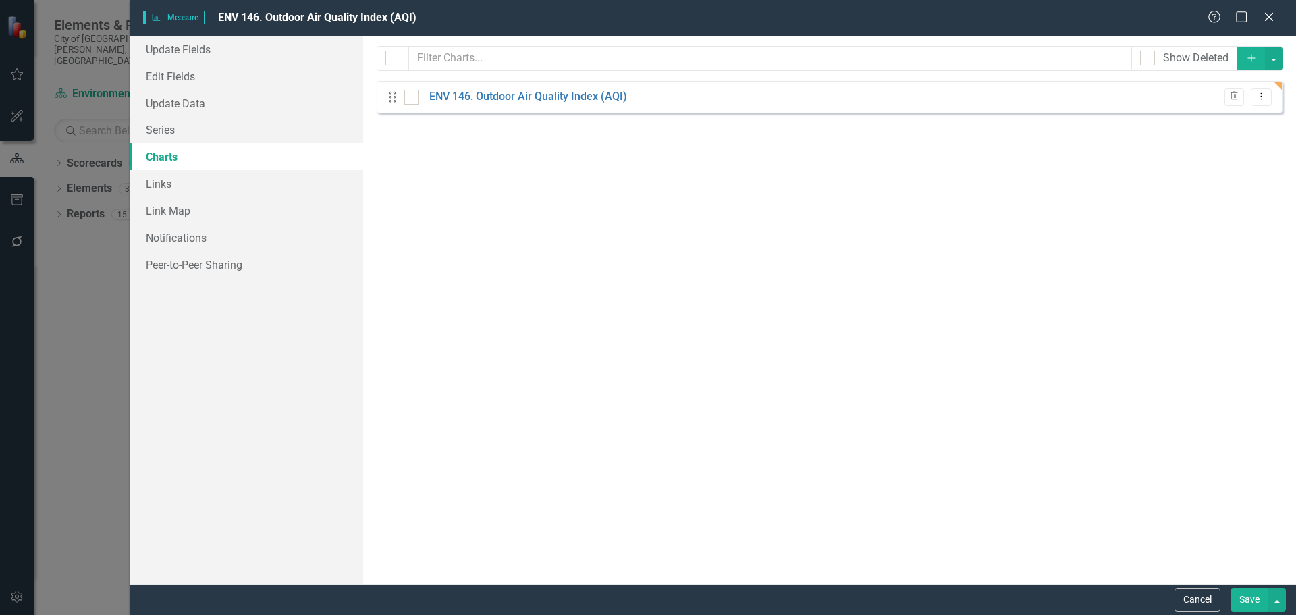
click at [1245, 597] on button "Save" at bounding box center [1249, 600] width 38 height 24
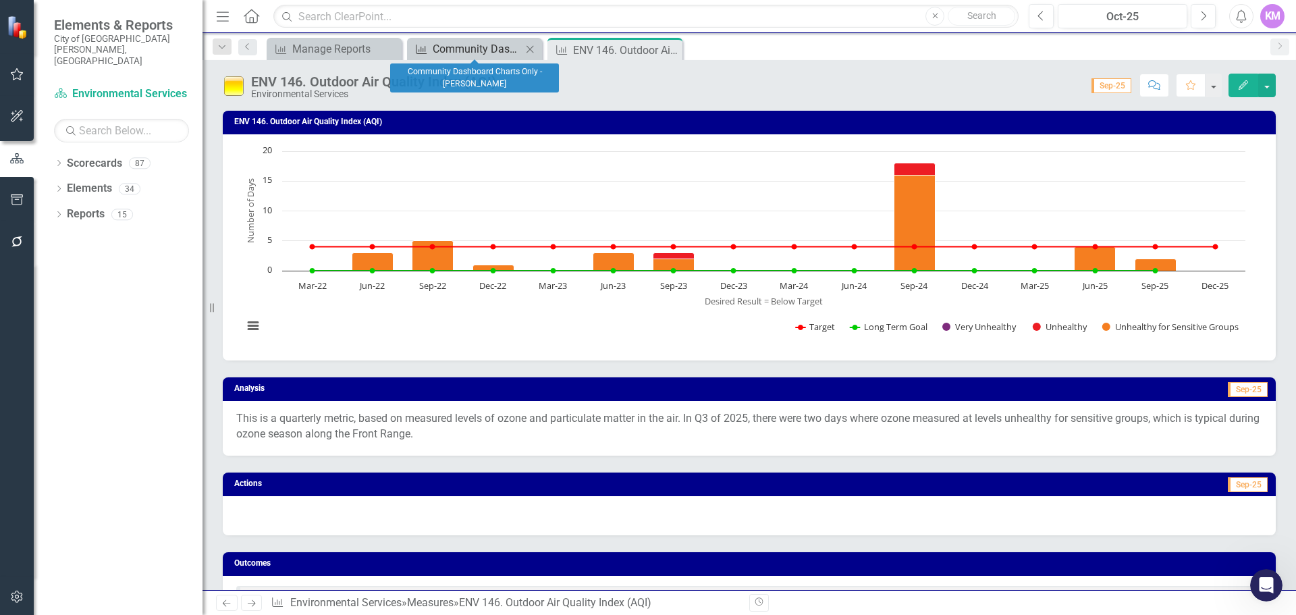
click at [481, 47] on div "Community Dashboard Charts Only - [PERSON_NAME]" at bounding box center [477, 48] width 89 height 17
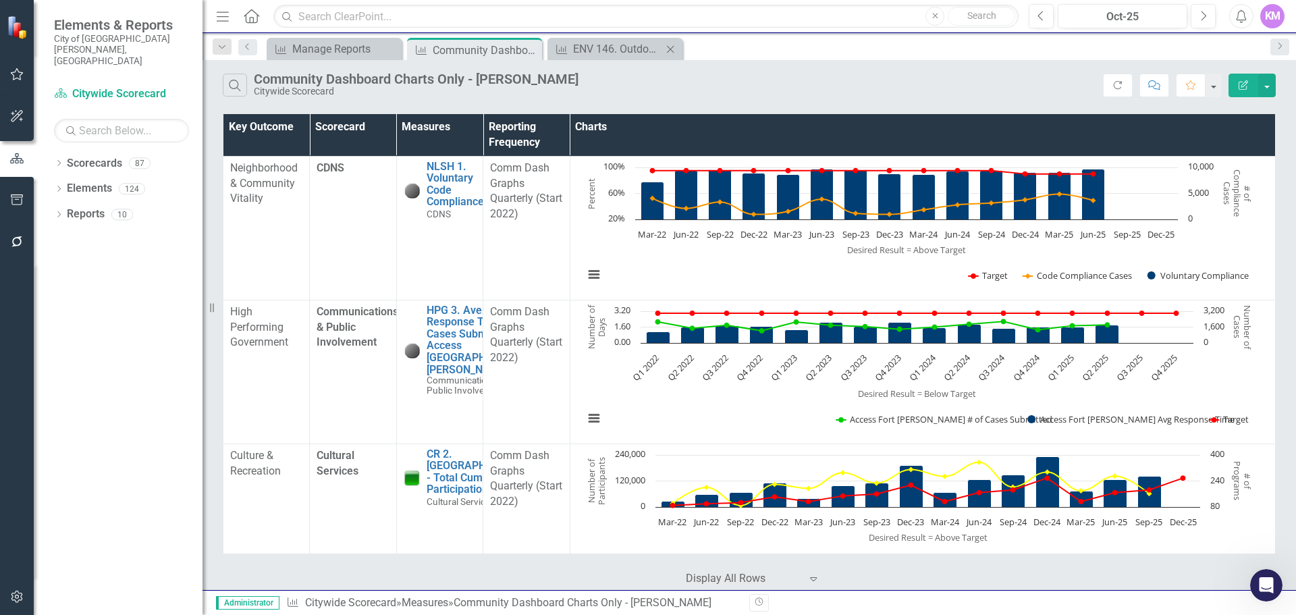
click at [672, 49] on icon "Close" at bounding box center [669, 49] width 13 height 11
click at [529, 49] on icon "Close" at bounding box center [528, 50] width 13 height 11
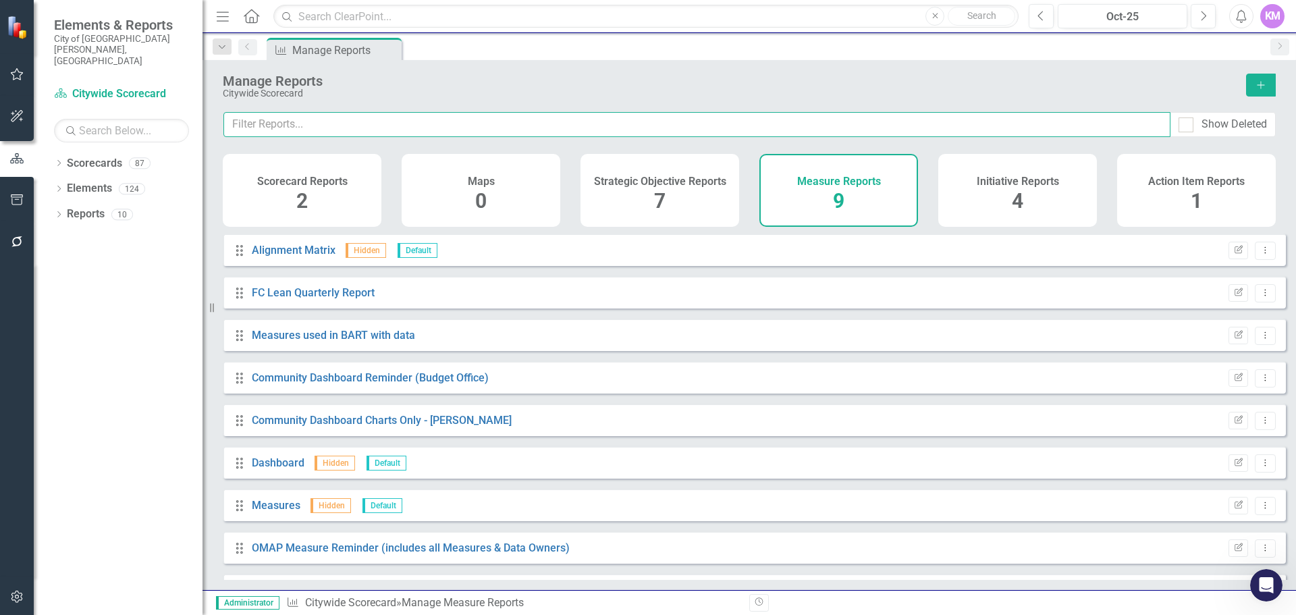
click at [483, 125] on input "text" at bounding box center [696, 124] width 947 height 25
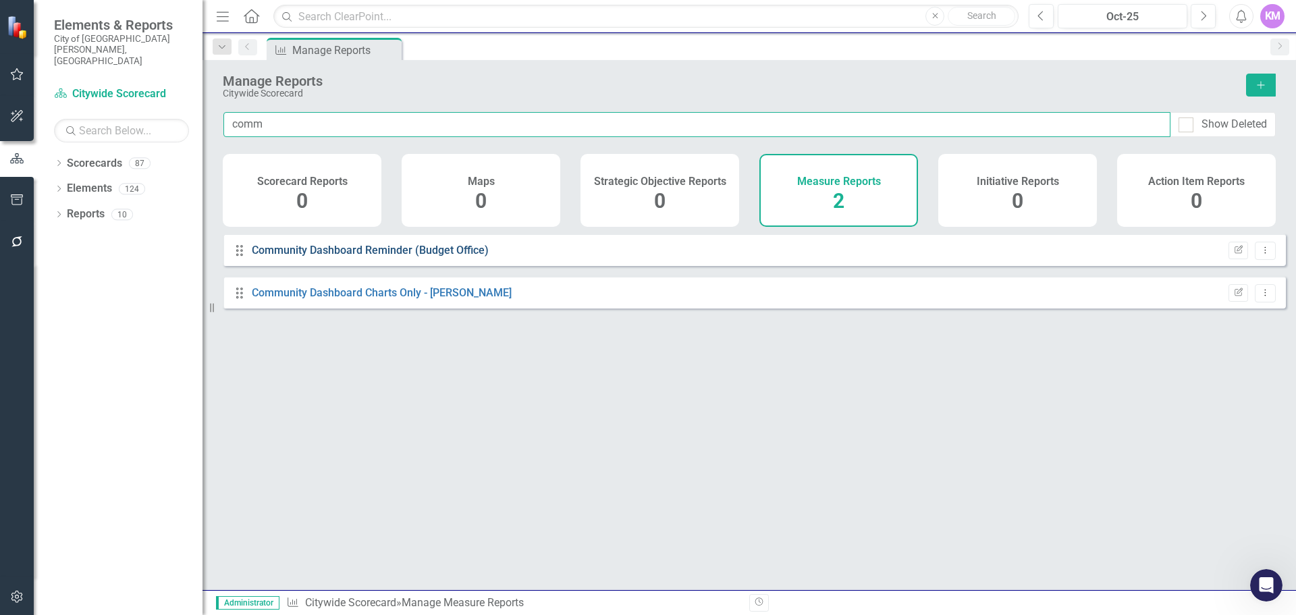
type input "comm"
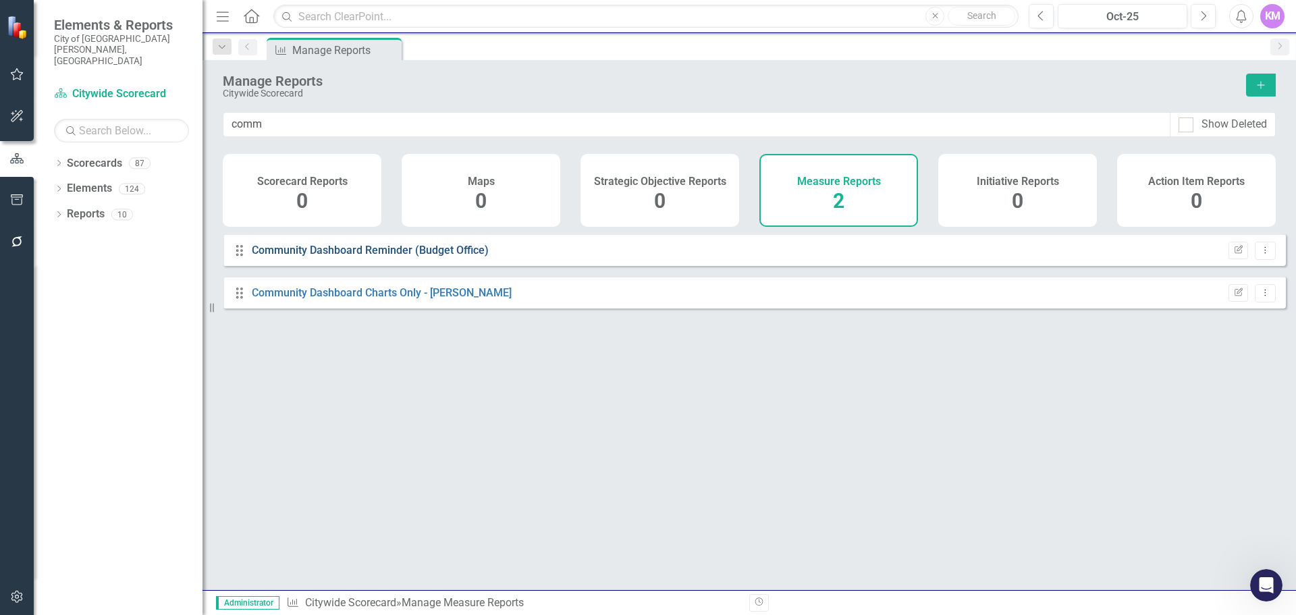
click at [441, 254] on link "Community Dashboard Reminder (Budget Office)" at bounding box center [370, 250] width 237 height 13
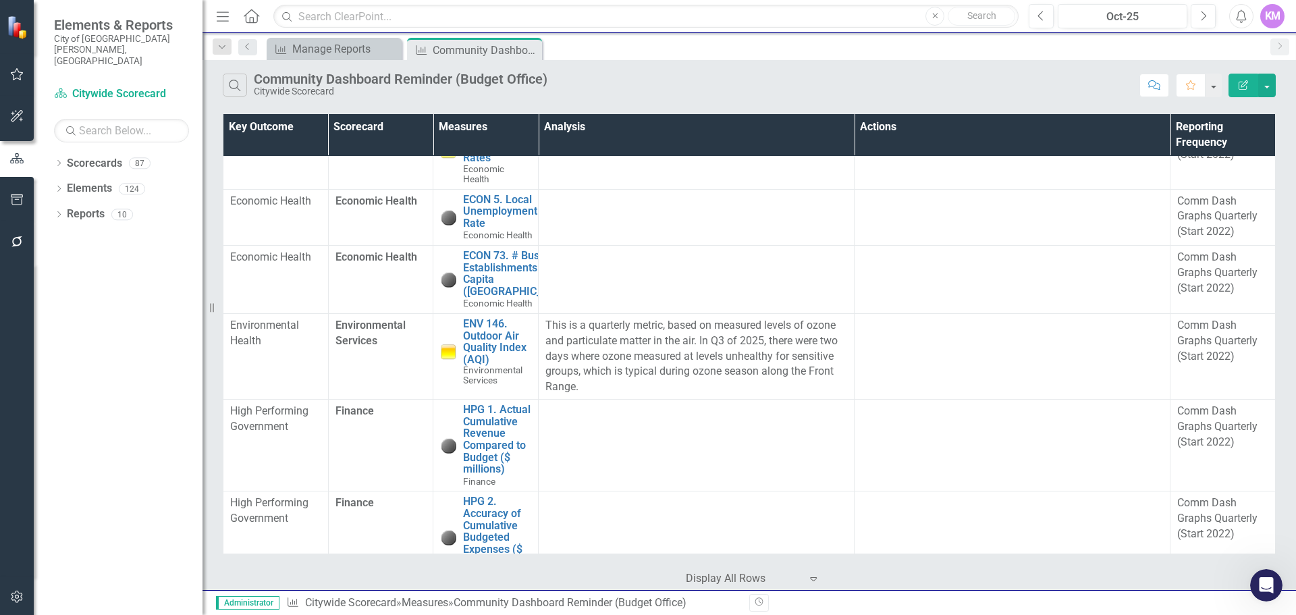
scroll to position [421, 0]
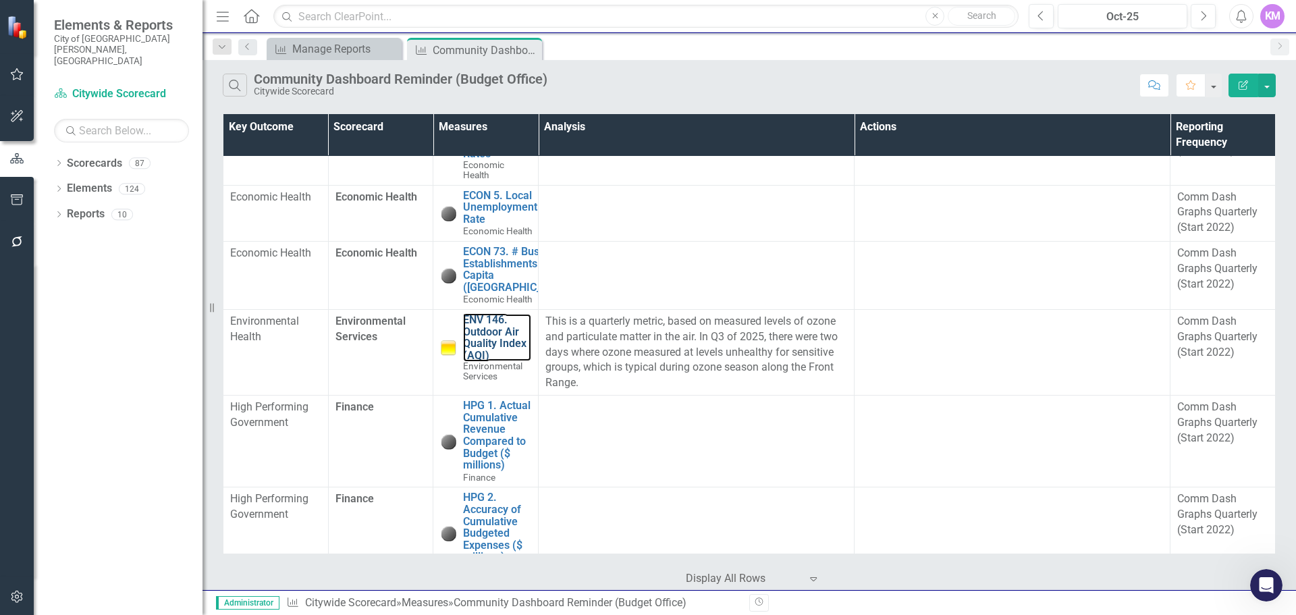
click at [487, 361] on link "ENV 146. Outdoor Air Quality Index (AQI)" at bounding box center [497, 337] width 68 height 47
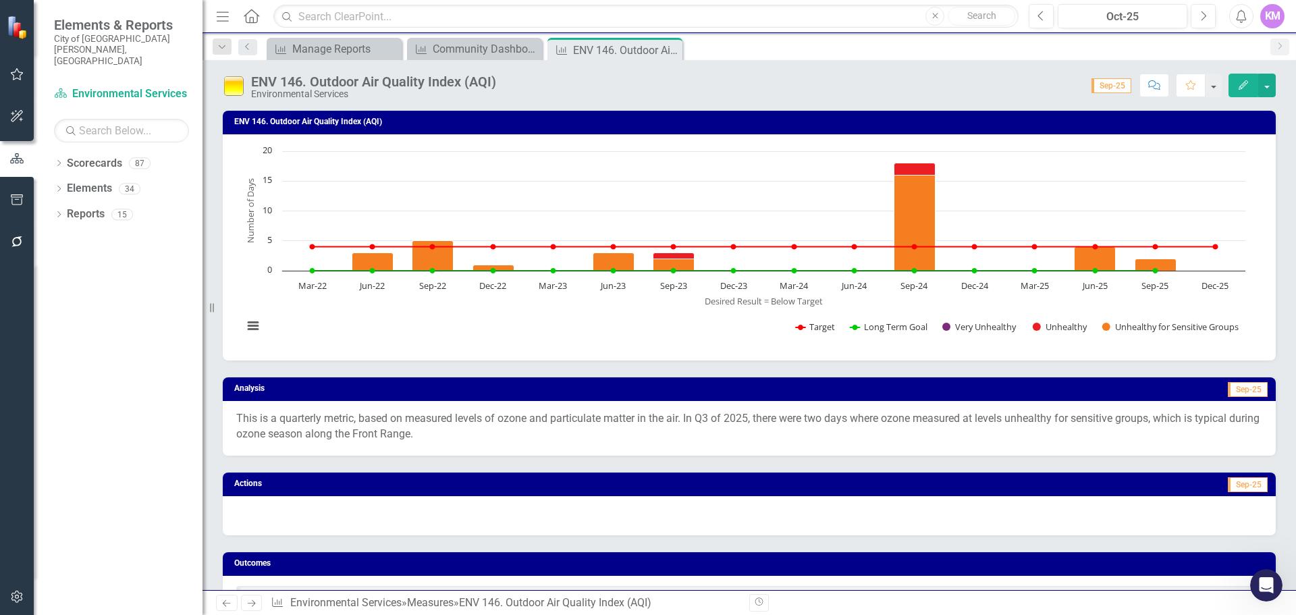
click at [1235, 85] on button "Edit" at bounding box center [1243, 86] width 30 height 24
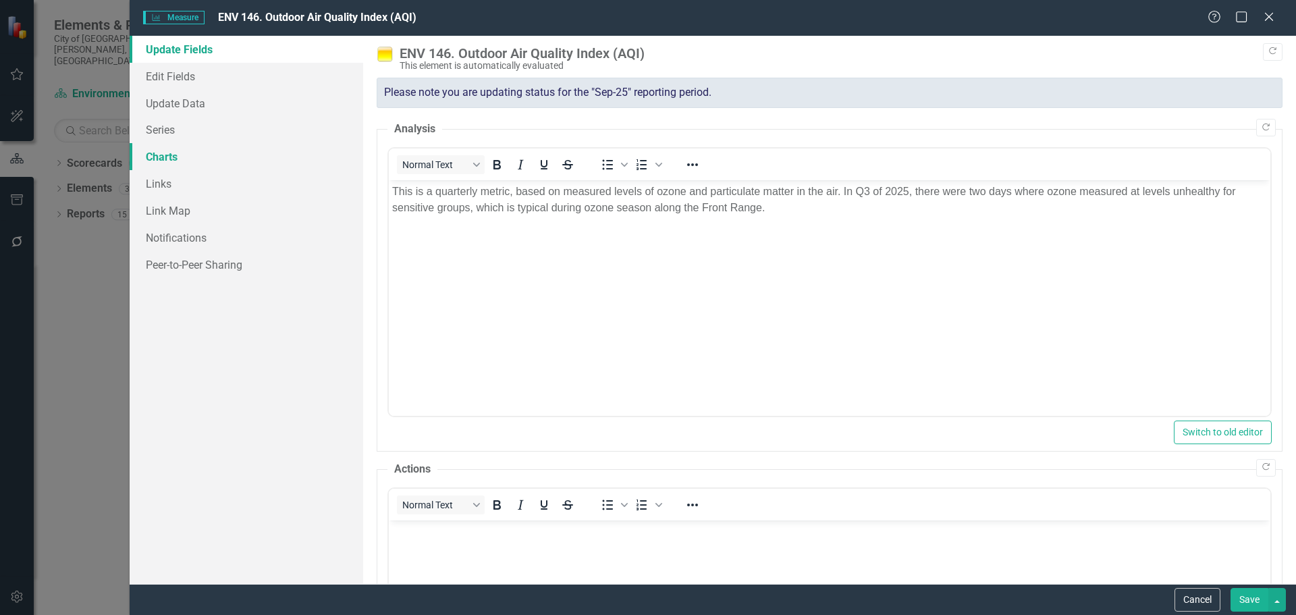
click at [194, 147] on link "Charts" at bounding box center [247, 156] width 234 height 27
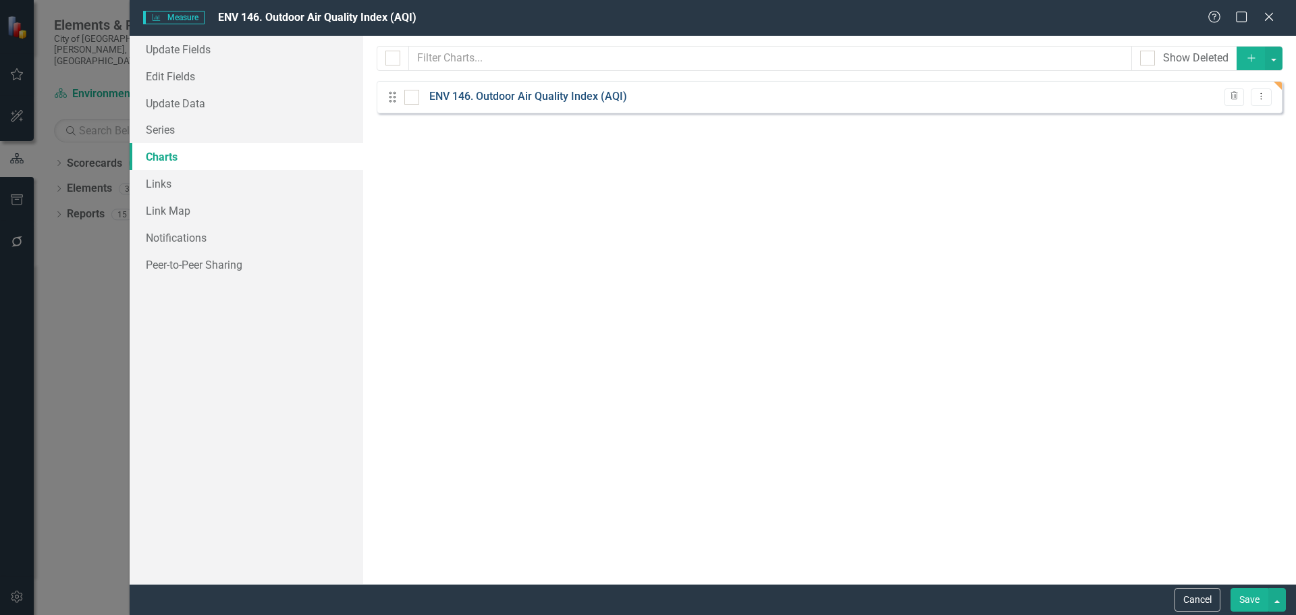
click at [484, 101] on link "ENV 146. Outdoor Air Quality Index (AQI)" at bounding box center [528, 97] width 198 height 16
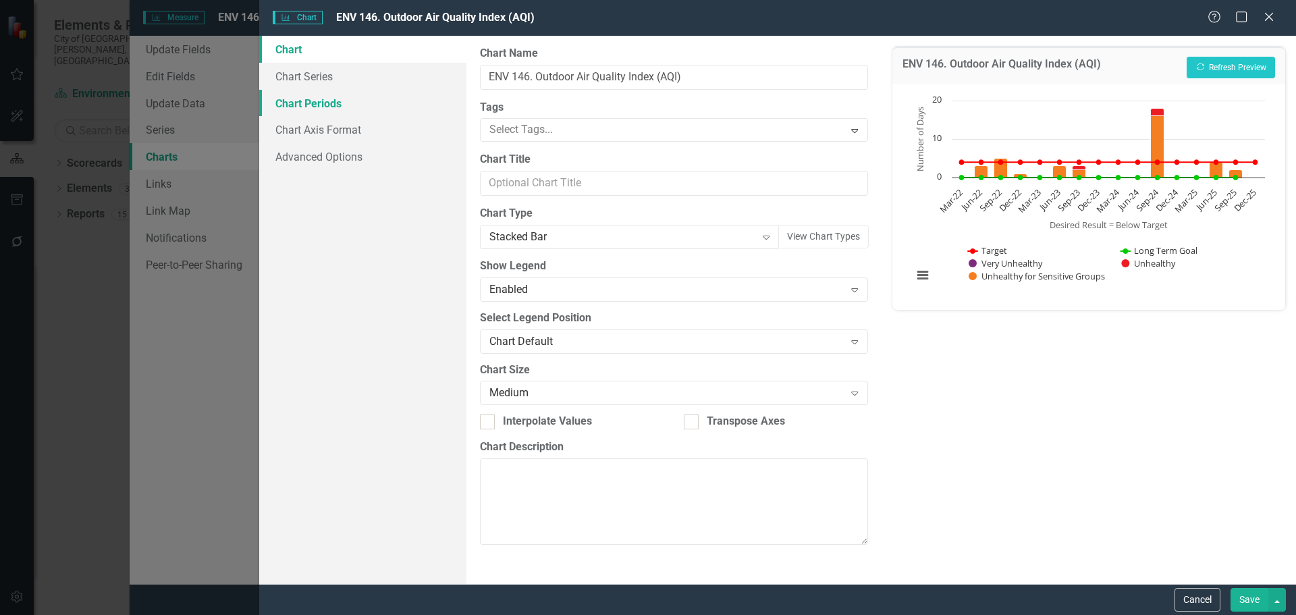
click at [348, 97] on link "Chart Periods" at bounding box center [362, 103] width 207 height 27
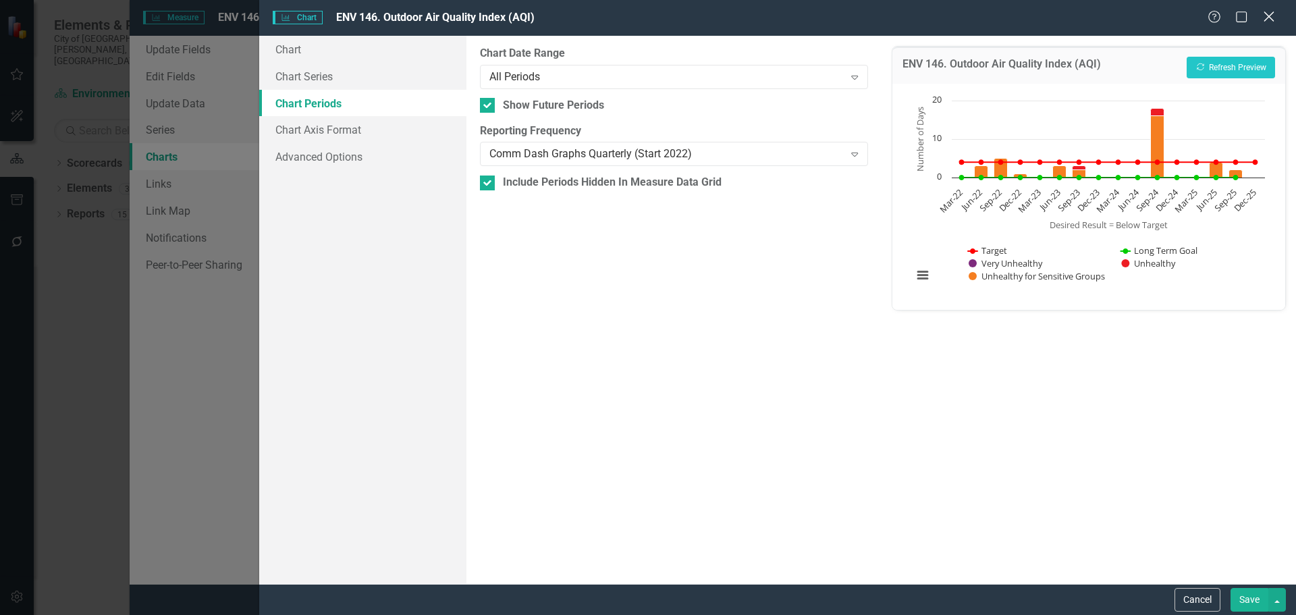
click at [1266, 20] on icon at bounding box center [1269, 16] width 10 height 10
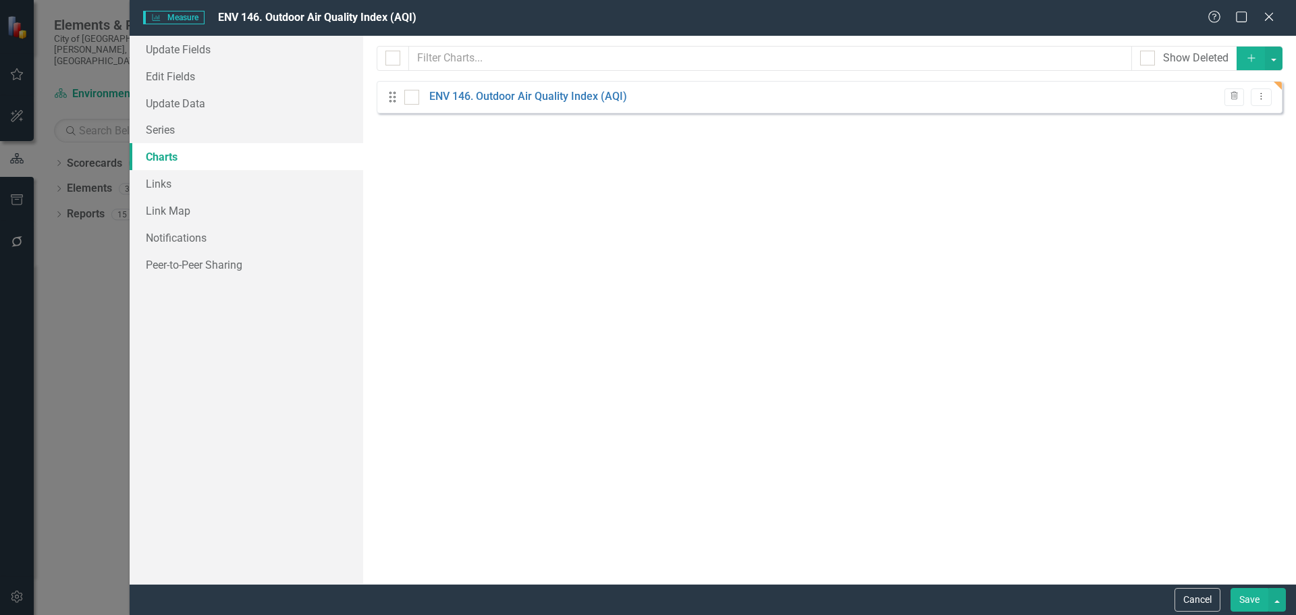
click at [1266, 20] on icon at bounding box center [1269, 17] width 8 height 8
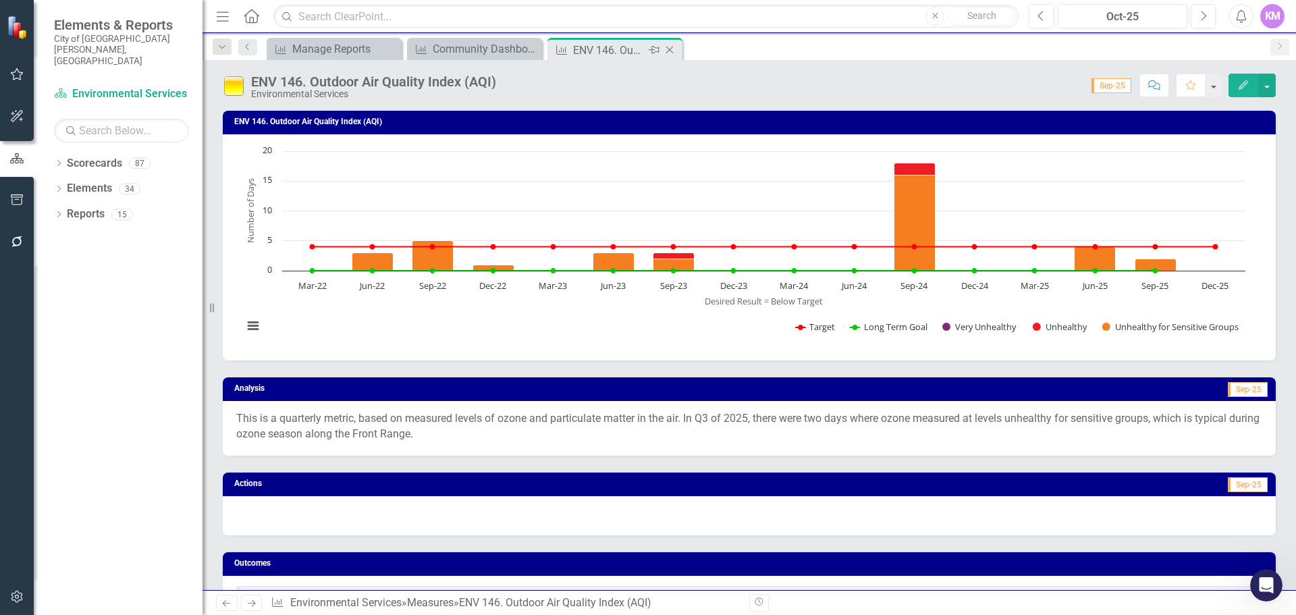
click at [670, 51] on icon "Close" at bounding box center [669, 50] width 13 height 11
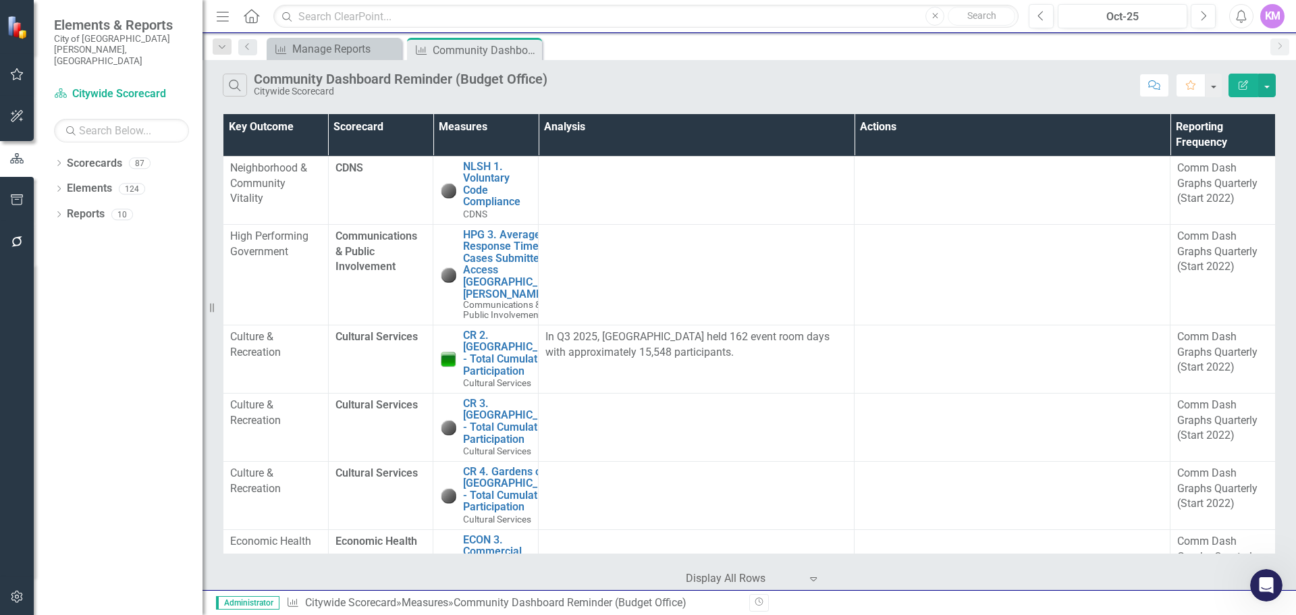
click at [1249, 85] on icon "Edit Report" at bounding box center [1243, 84] width 12 height 9
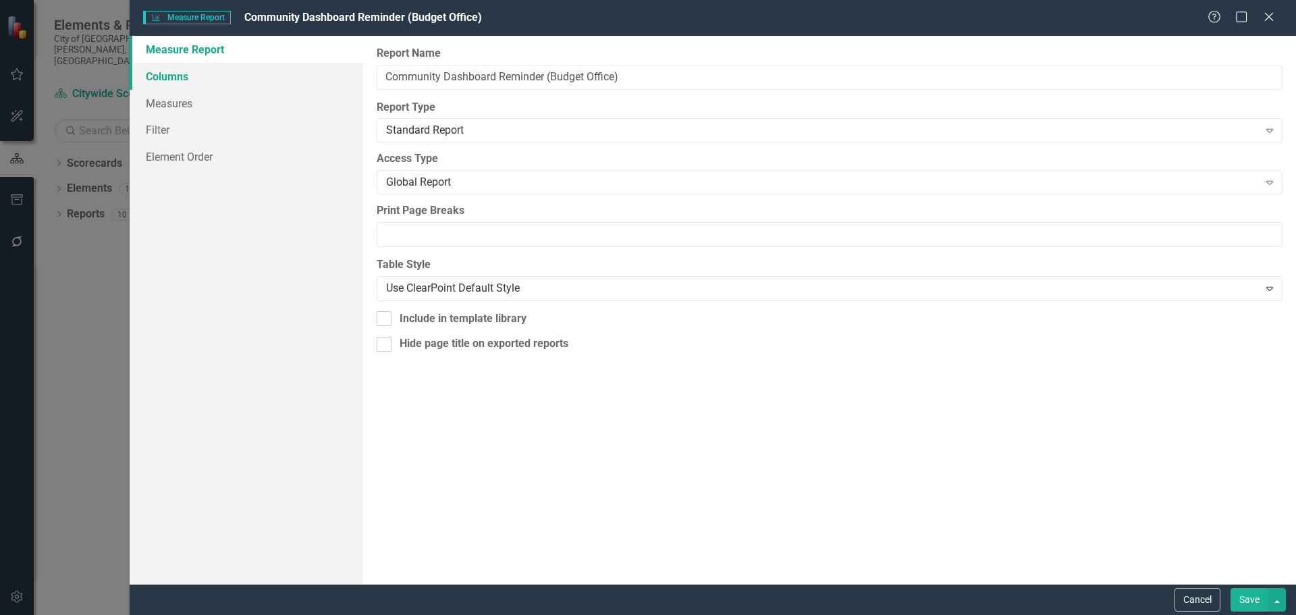
click at [264, 70] on link "Columns" at bounding box center [247, 76] width 234 height 27
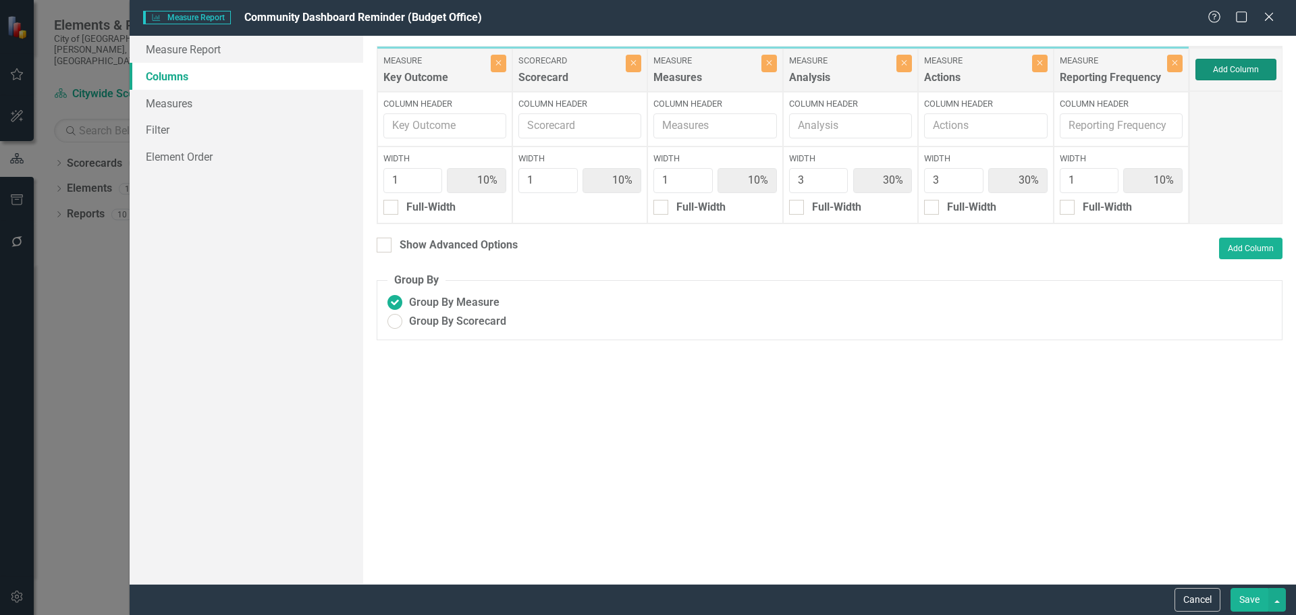
click at [1239, 71] on button "Add Column" at bounding box center [1235, 70] width 81 height 22
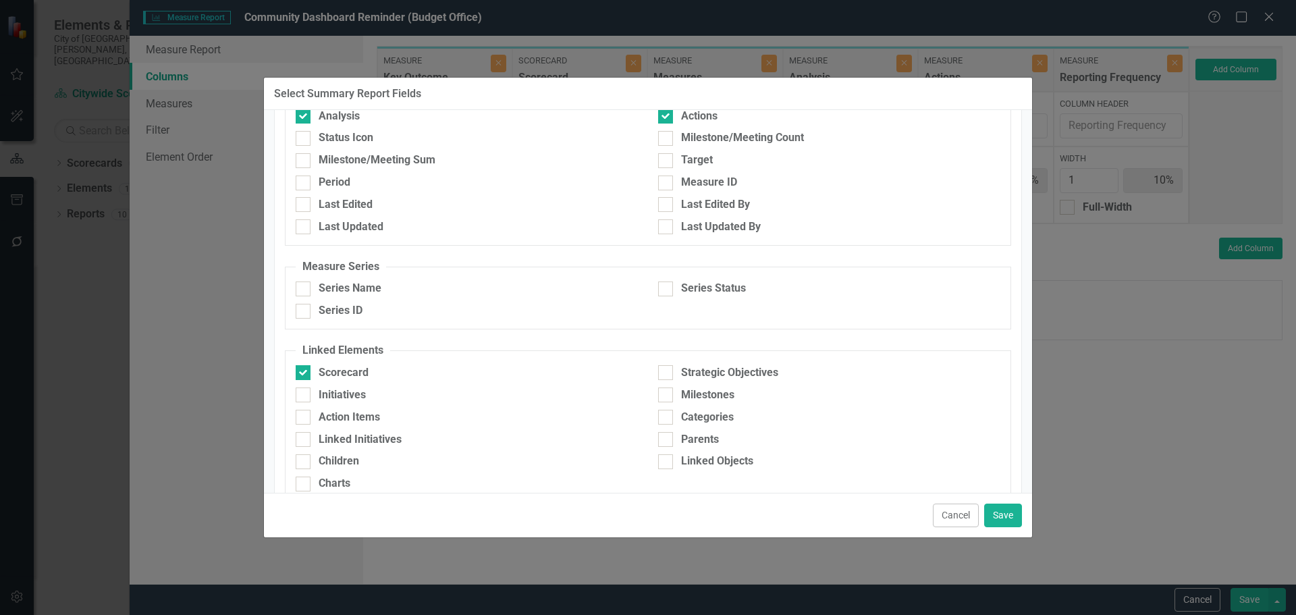
scroll to position [632, 0]
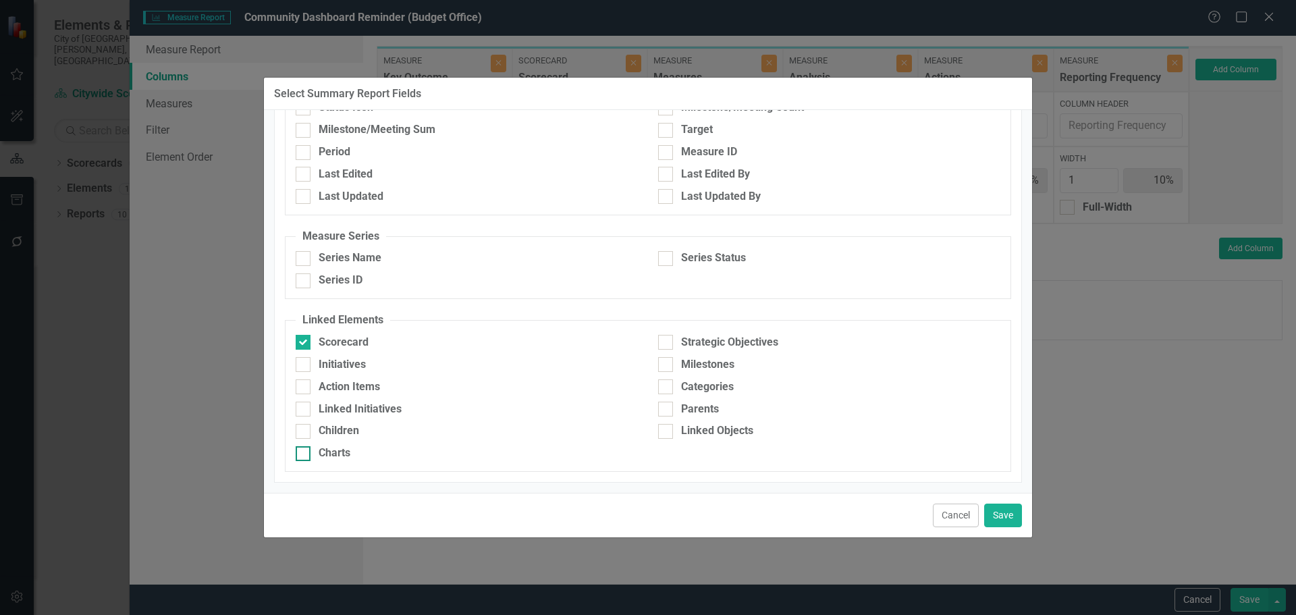
click at [300, 457] on div at bounding box center [303, 453] width 15 height 15
click at [300, 455] on input "Charts" at bounding box center [300, 450] width 9 height 9
checkbox input "true"
click at [1006, 516] on button "Save" at bounding box center [1003, 516] width 38 height 24
type input "9%"
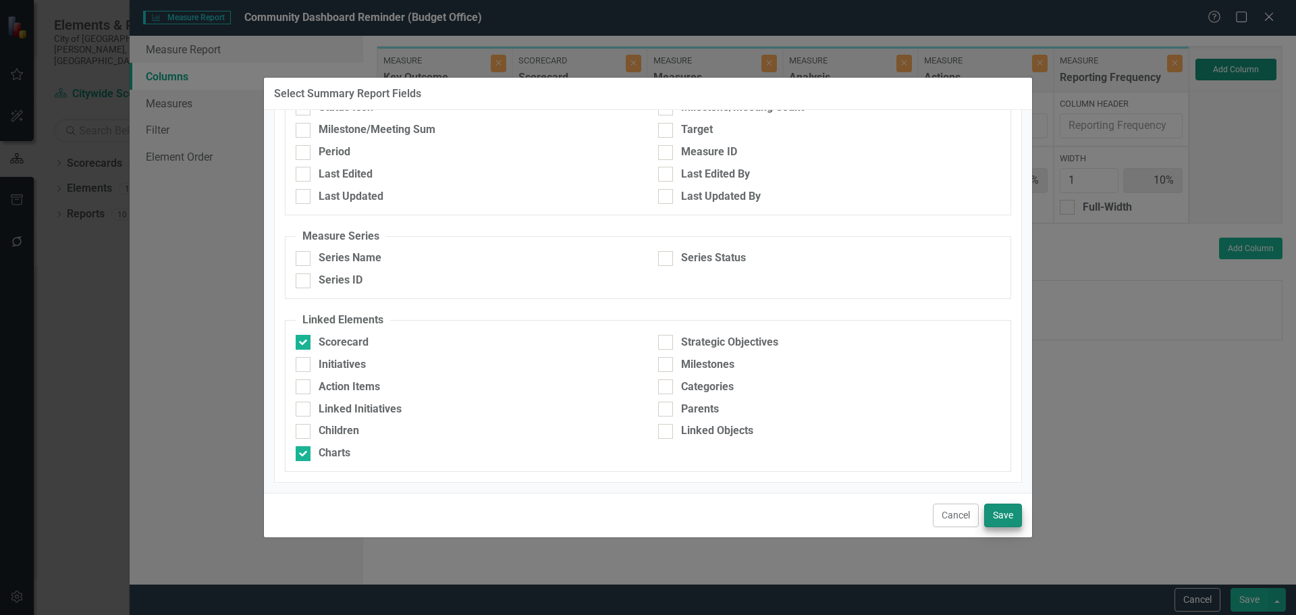
type input "9%"
type input "27%"
type input "9%"
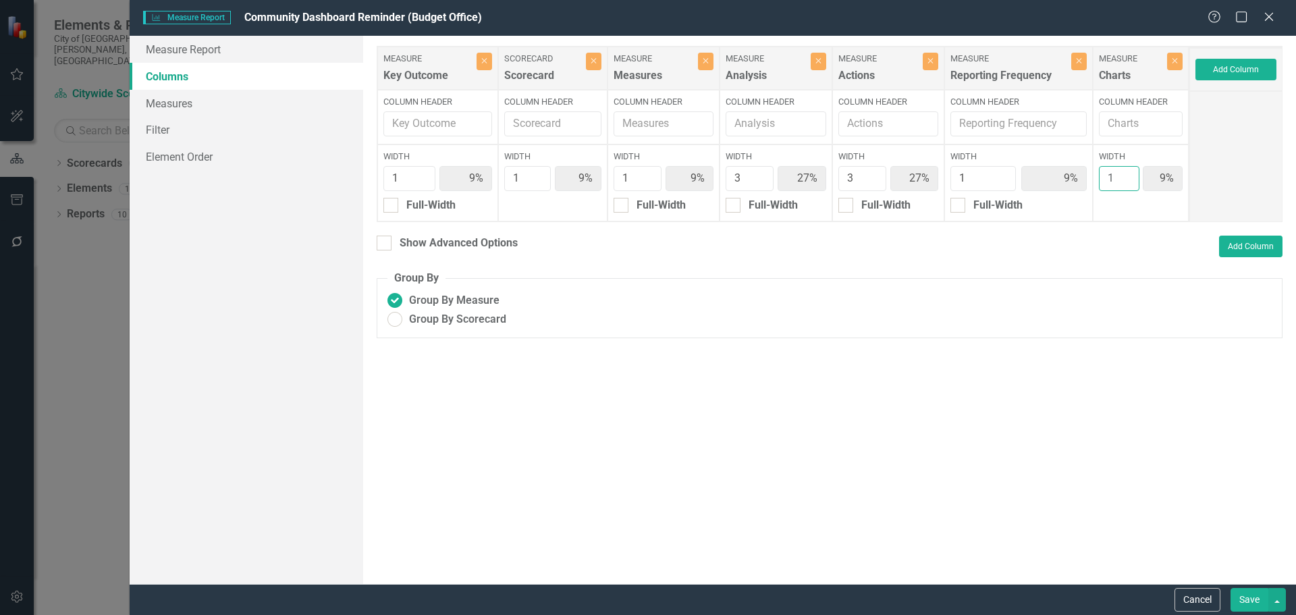
click at [1099, 188] on input "1" at bounding box center [1119, 178] width 40 height 25
type input "10"
type input "5%"
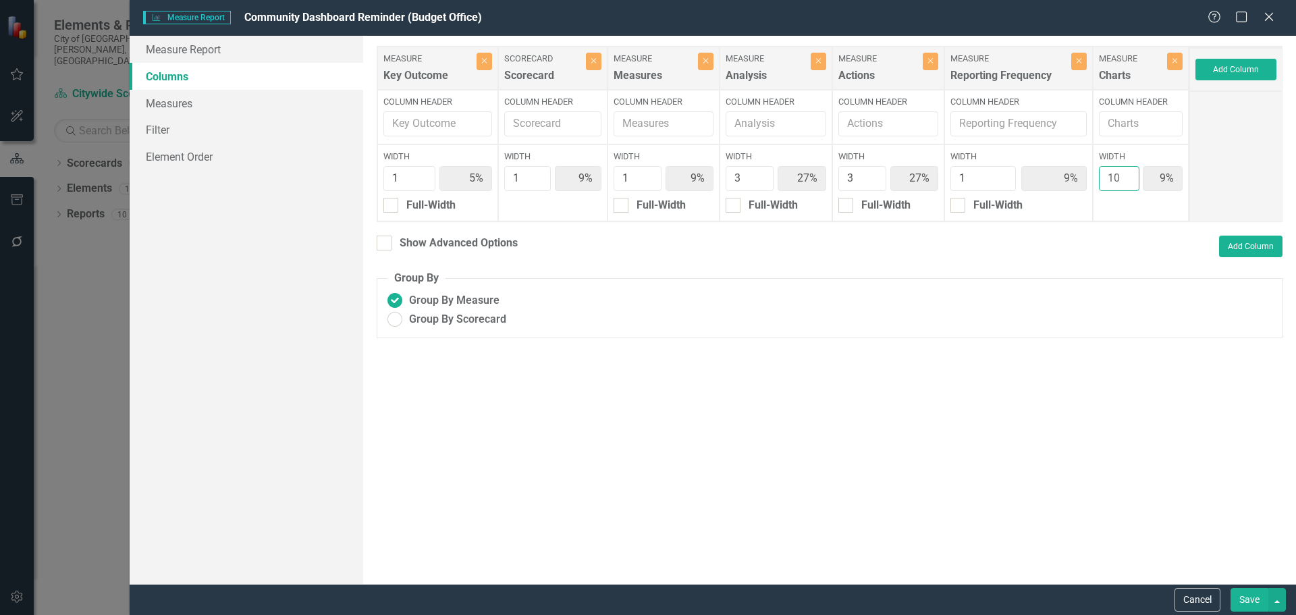
type input "15%"
type input "5%"
type input "50%"
type input "10"
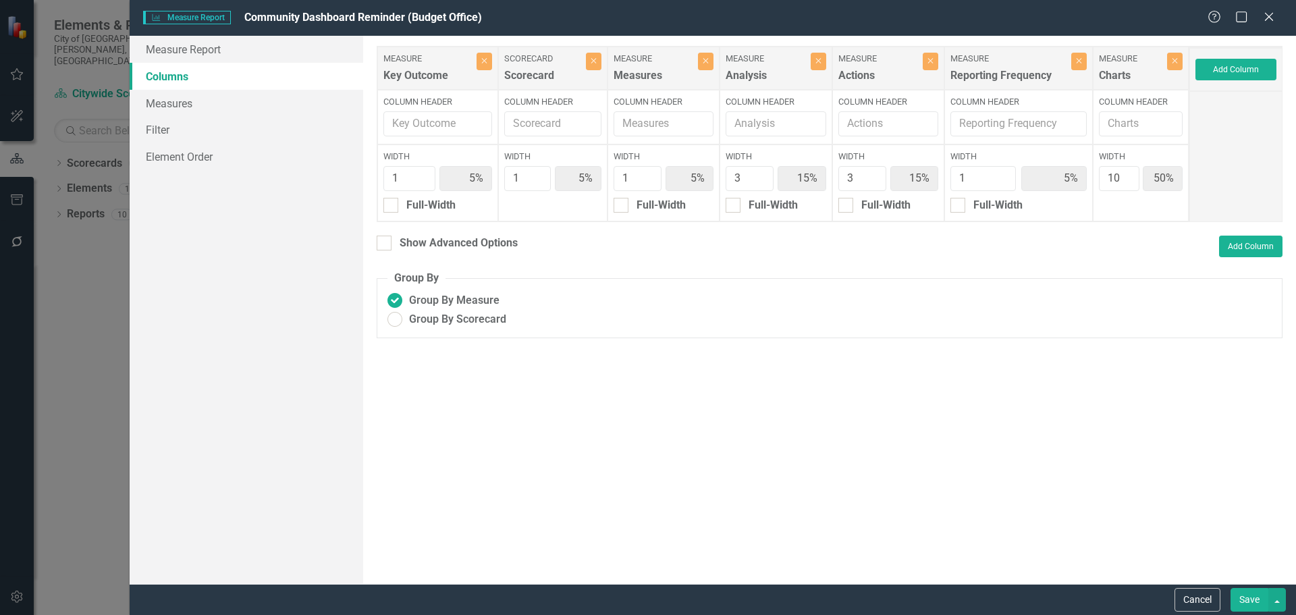
click at [1241, 599] on button "Save" at bounding box center [1249, 600] width 38 height 24
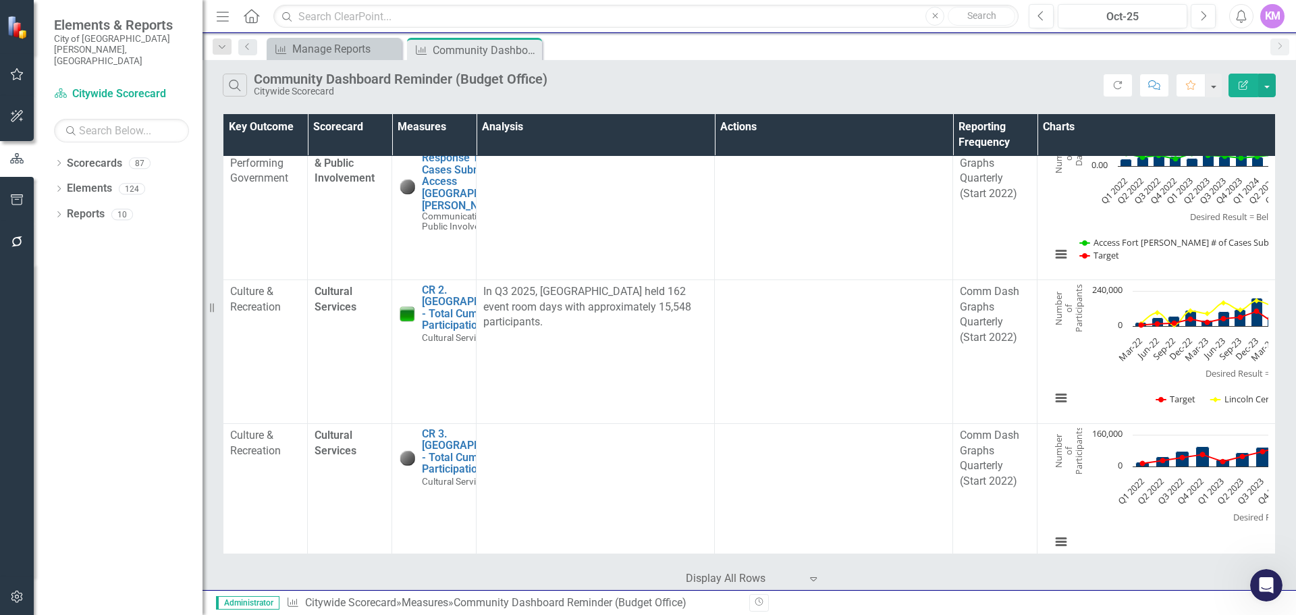
scroll to position [2121, 0]
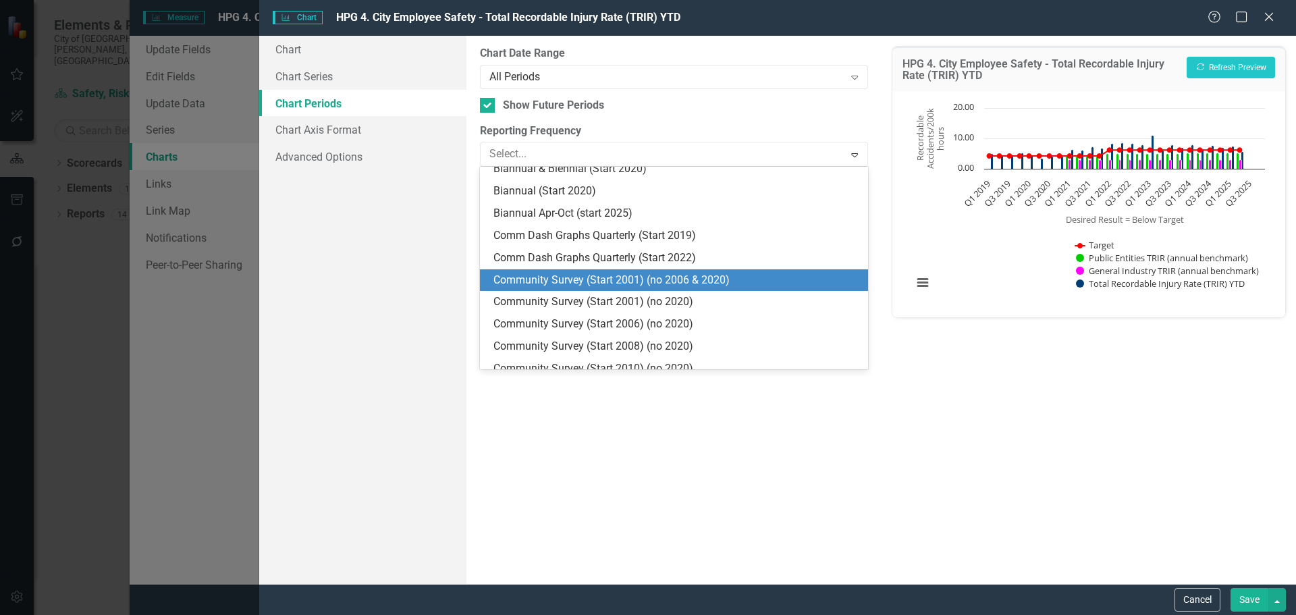
scroll to position [836, 0]
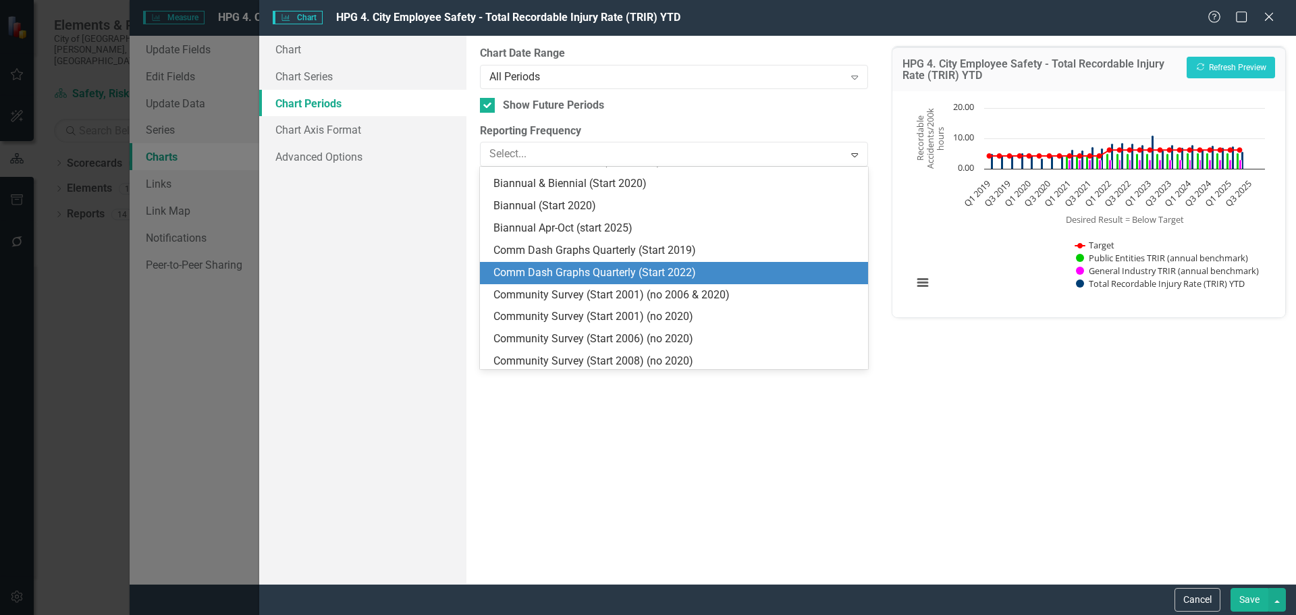
click at [819, 264] on div "Comm Dash Graphs Quarterly (Start 2022)" at bounding box center [673, 273] width 387 height 22
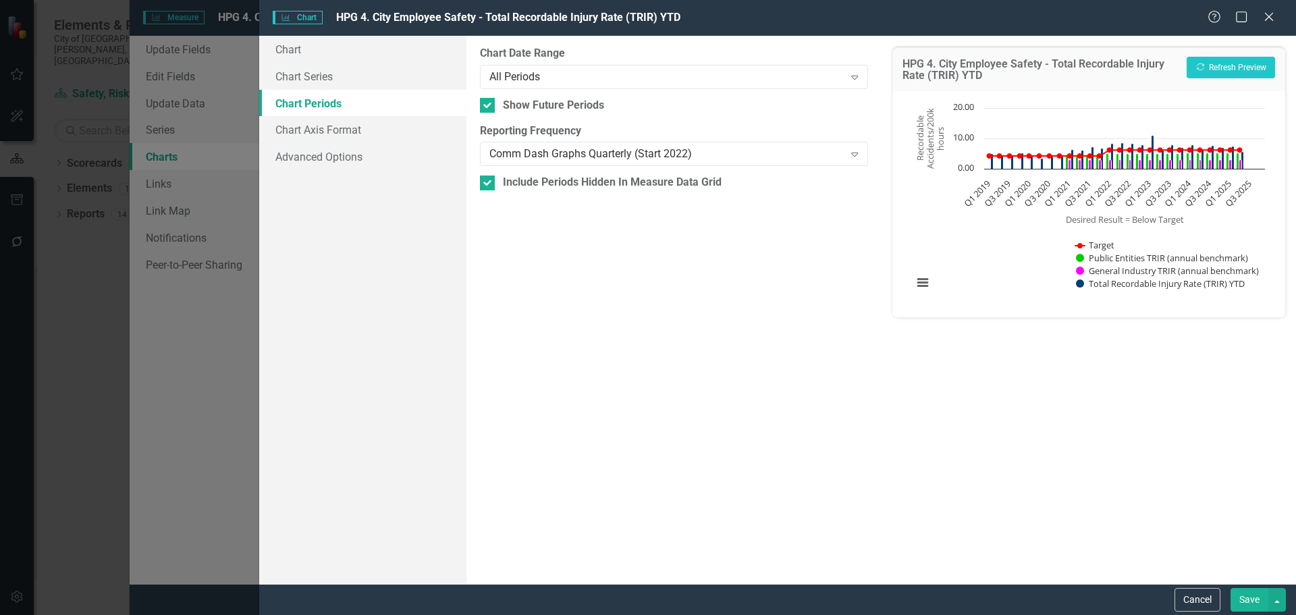
click at [1257, 601] on button "Save" at bounding box center [1249, 600] width 38 height 24
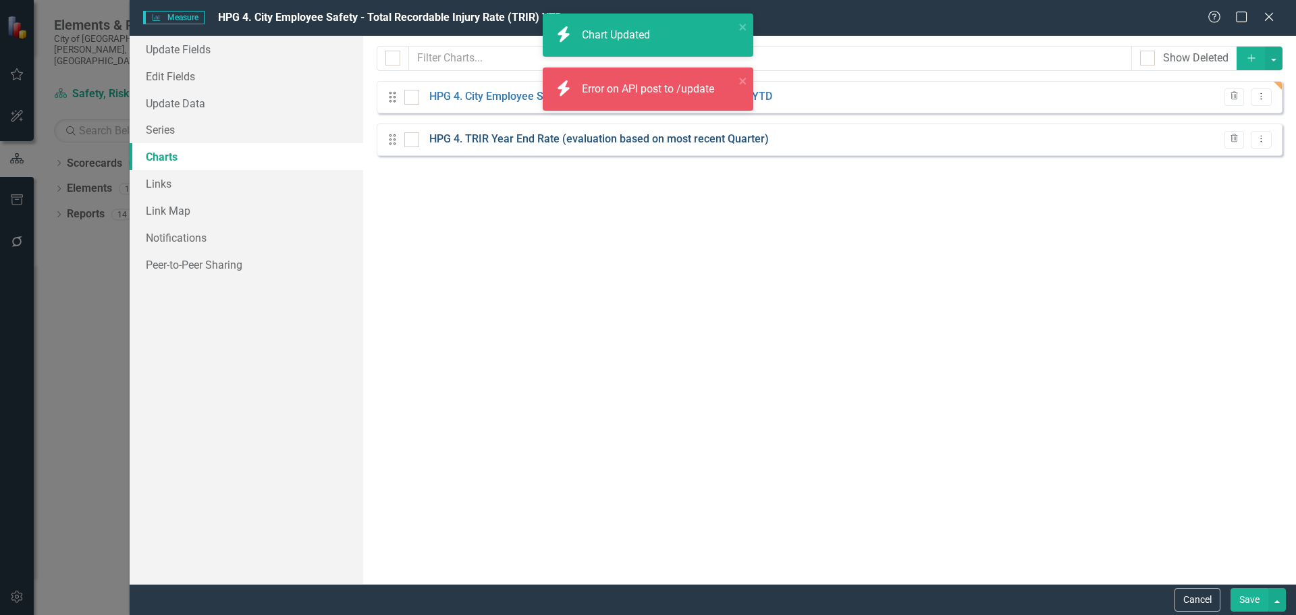
click at [733, 142] on link "HPG 4. TRIR Year End Rate (evaluation based on most recent Quarter)" at bounding box center [599, 140] width 340 height 16
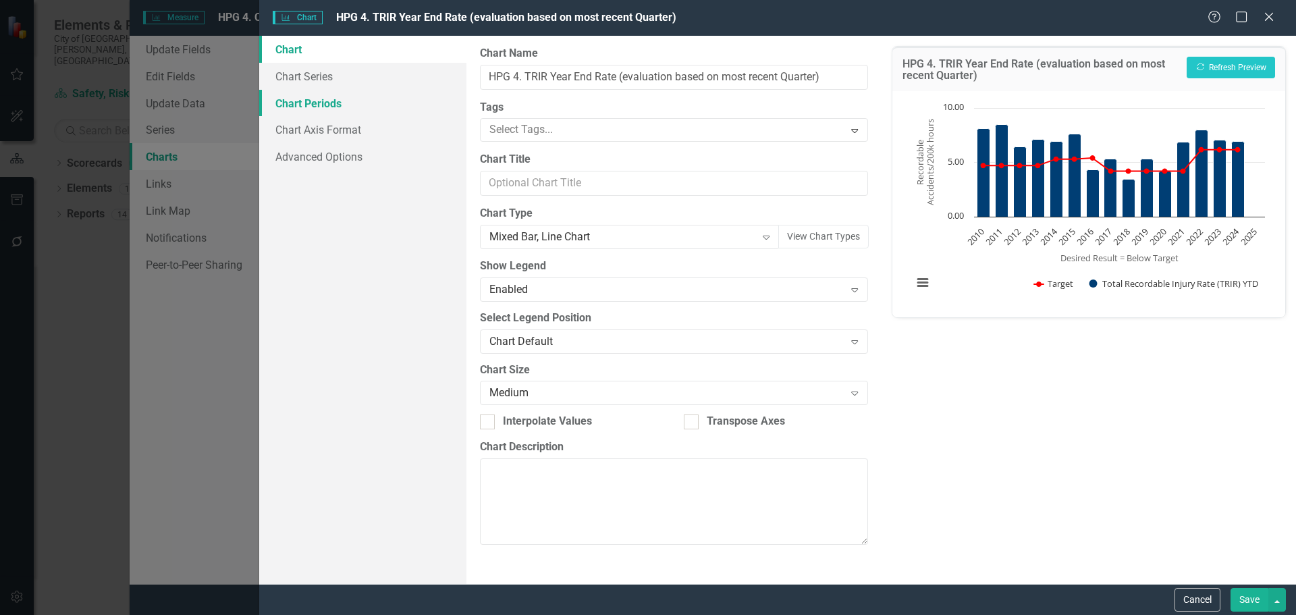
click at [399, 97] on link "Chart Periods" at bounding box center [362, 103] width 207 height 27
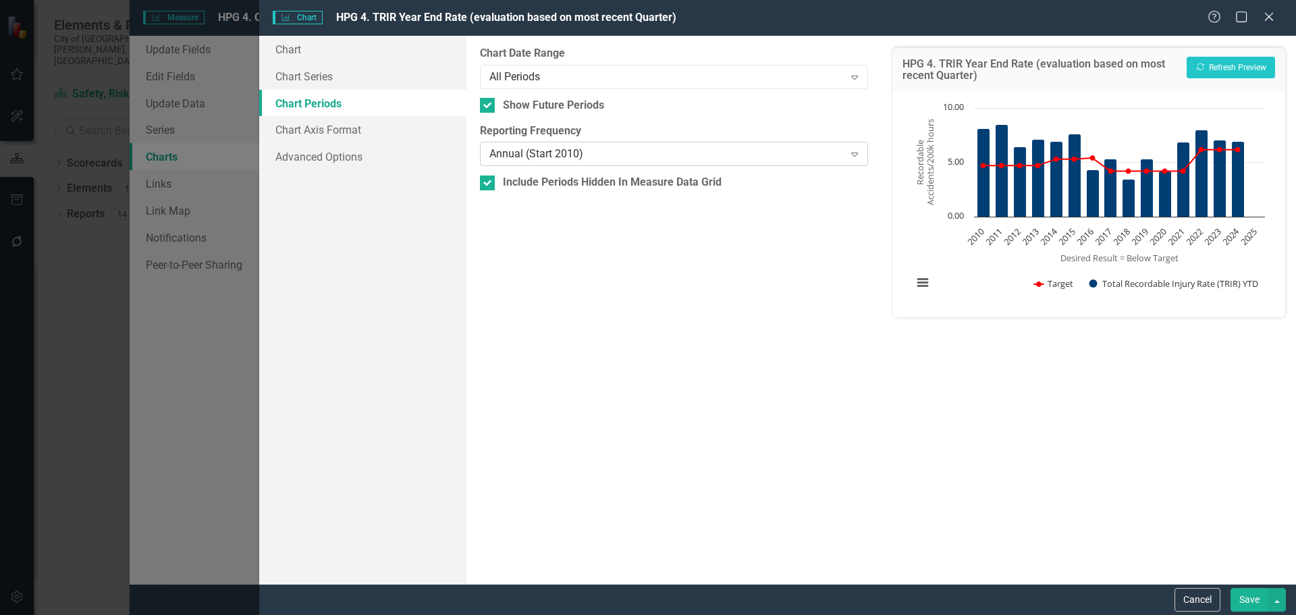
click at [533, 153] on div "Annual (Start 2010)" at bounding box center [666, 154] width 354 height 16
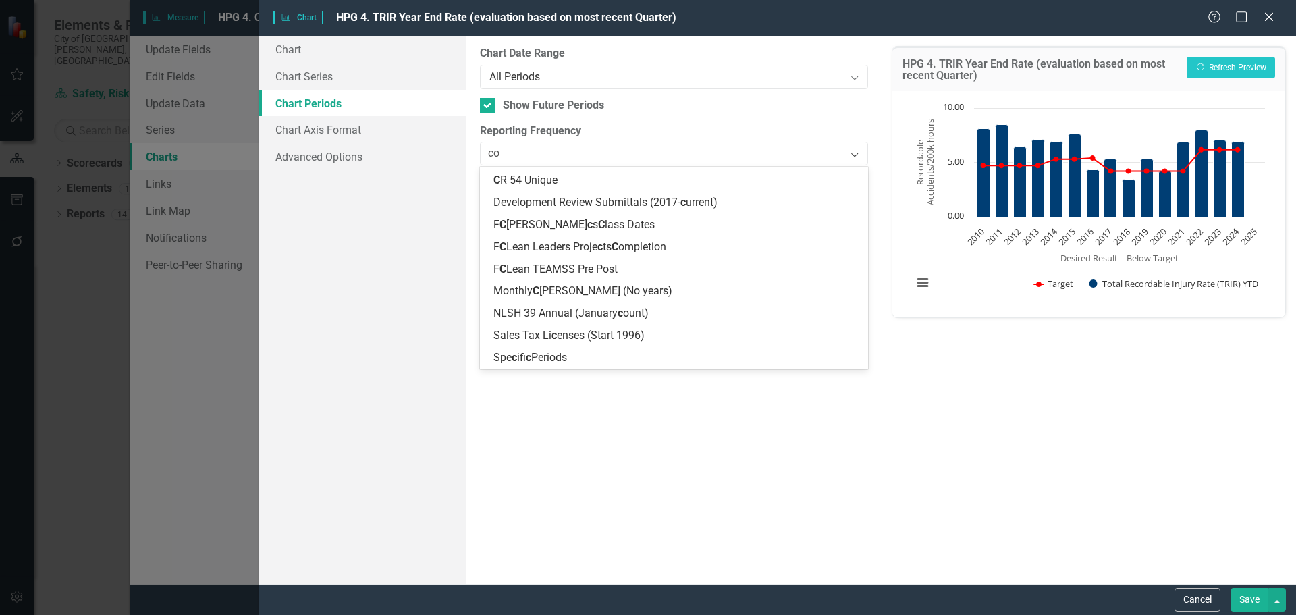
scroll to position [19, 0]
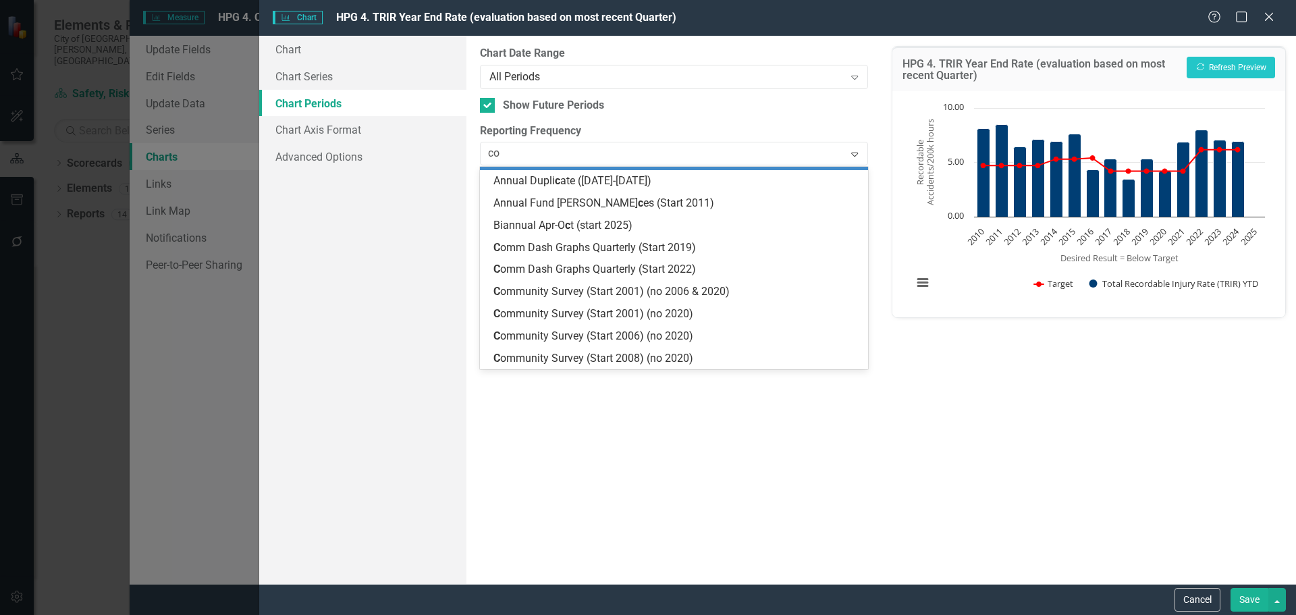
type input "com"
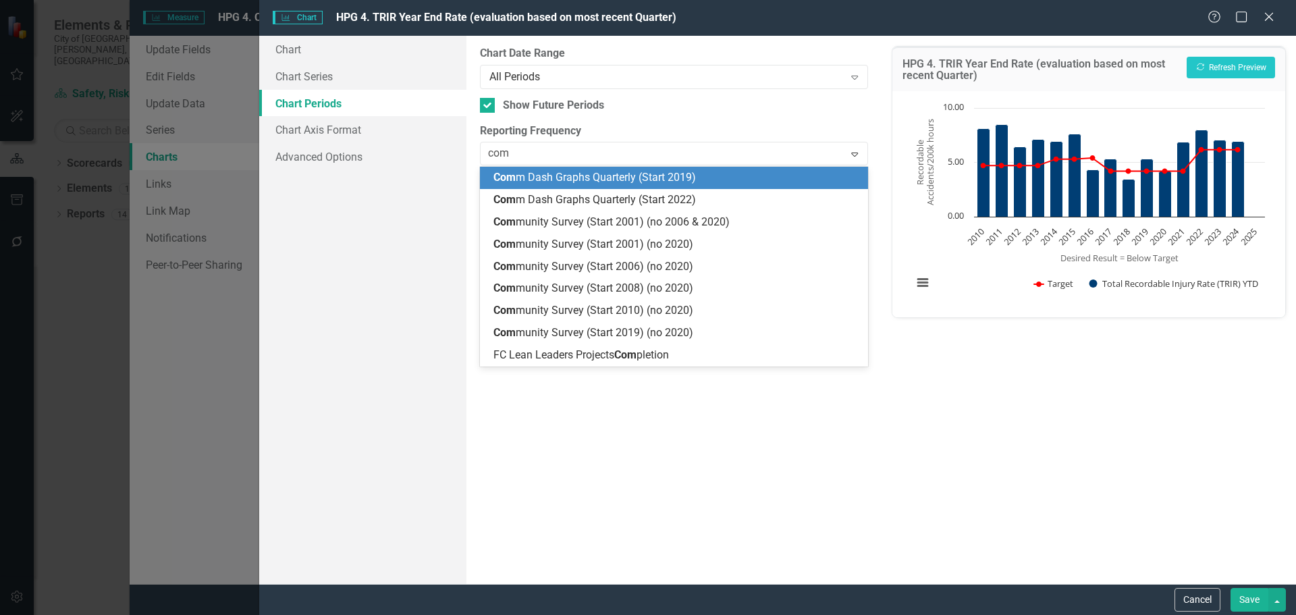
scroll to position [0, 0]
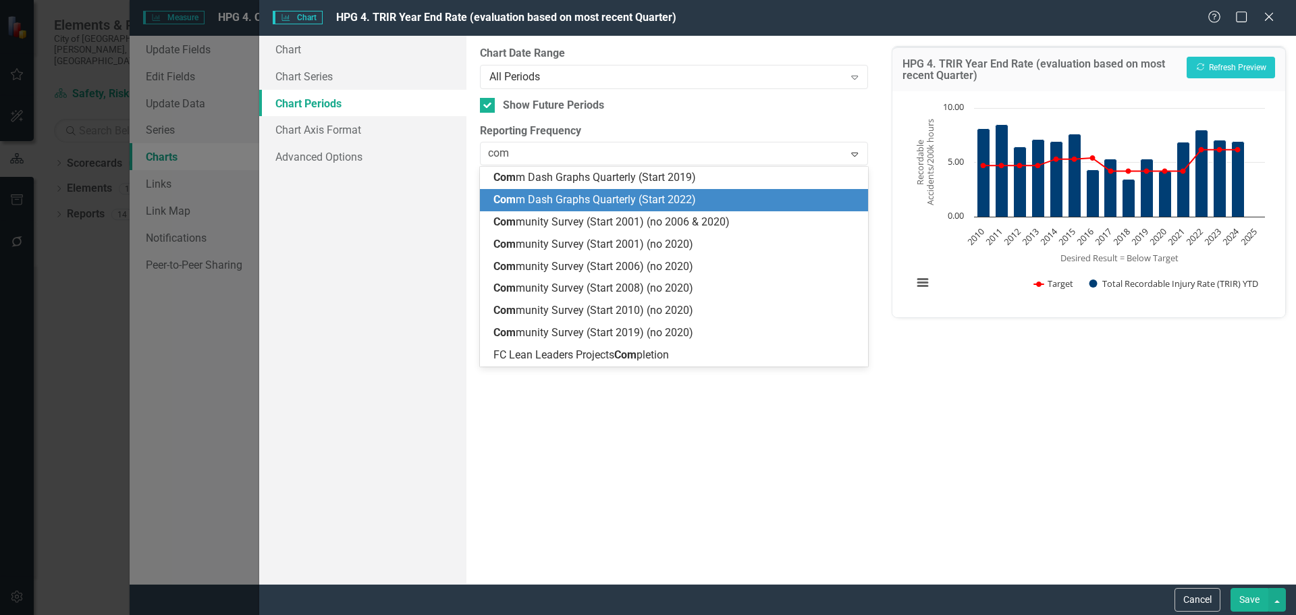
click at [585, 194] on span "Com m Dash Graphs Quarterly (Start 2022)" at bounding box center [594, 199] width 202 height 13
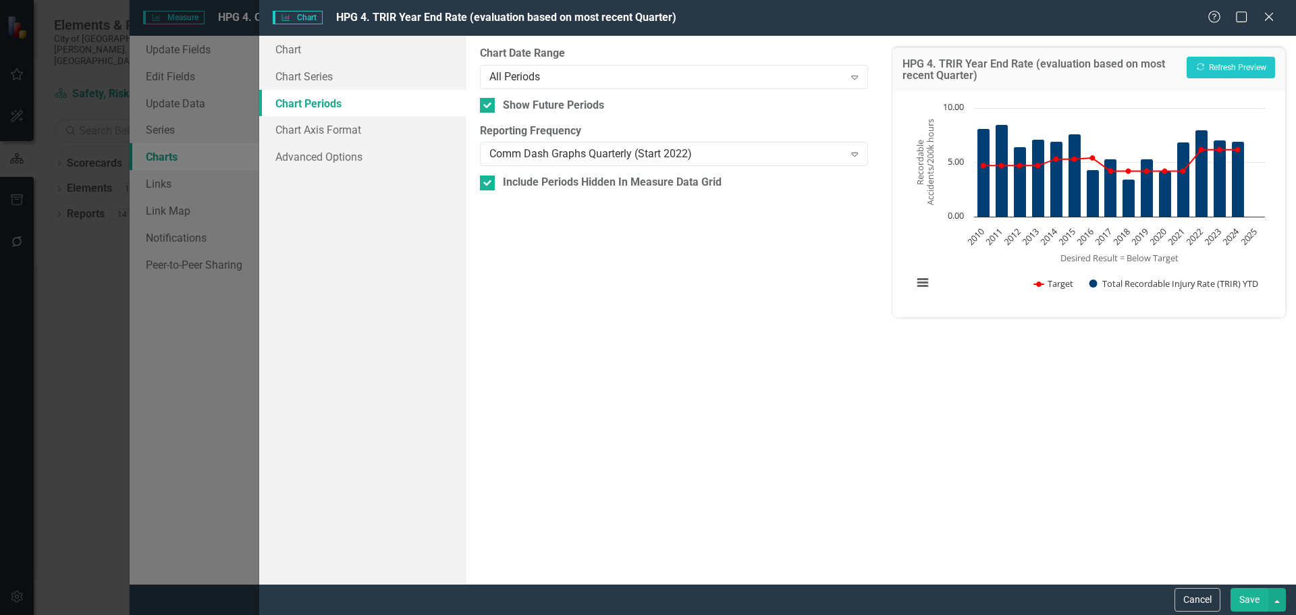
click at [1245, 595] on button "Save" at bounding box center [1249, 600] width 38 height 24
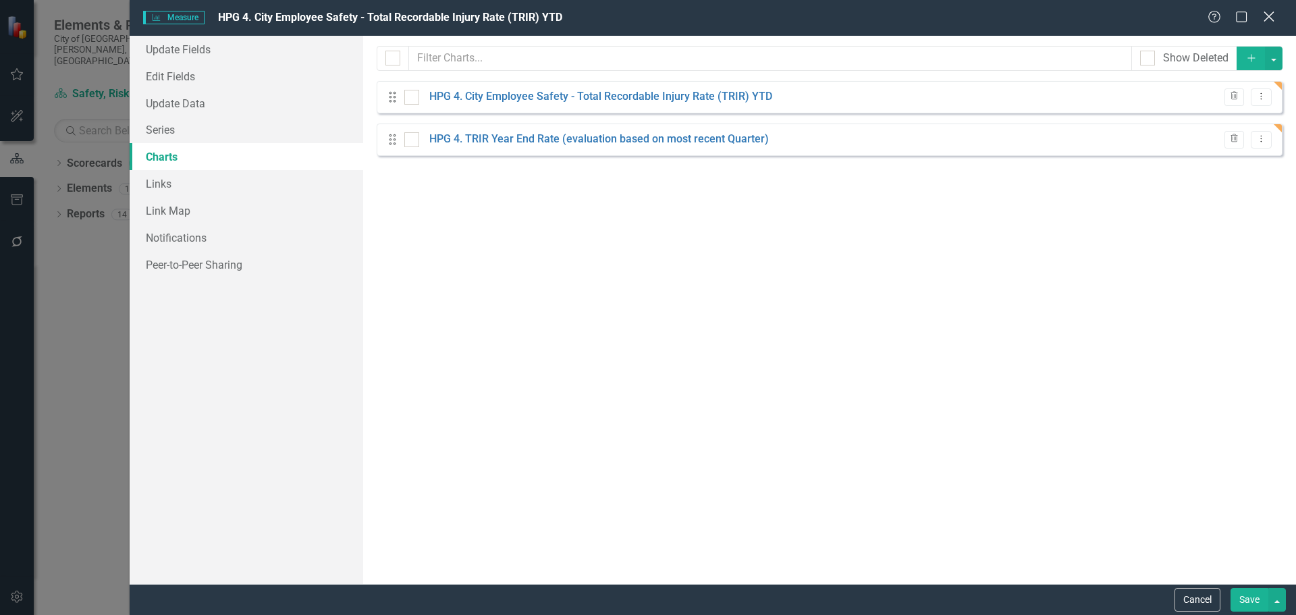
click at [1268, 22] on icon "Close" at bounding box center [1268, 16] width 17 height 13
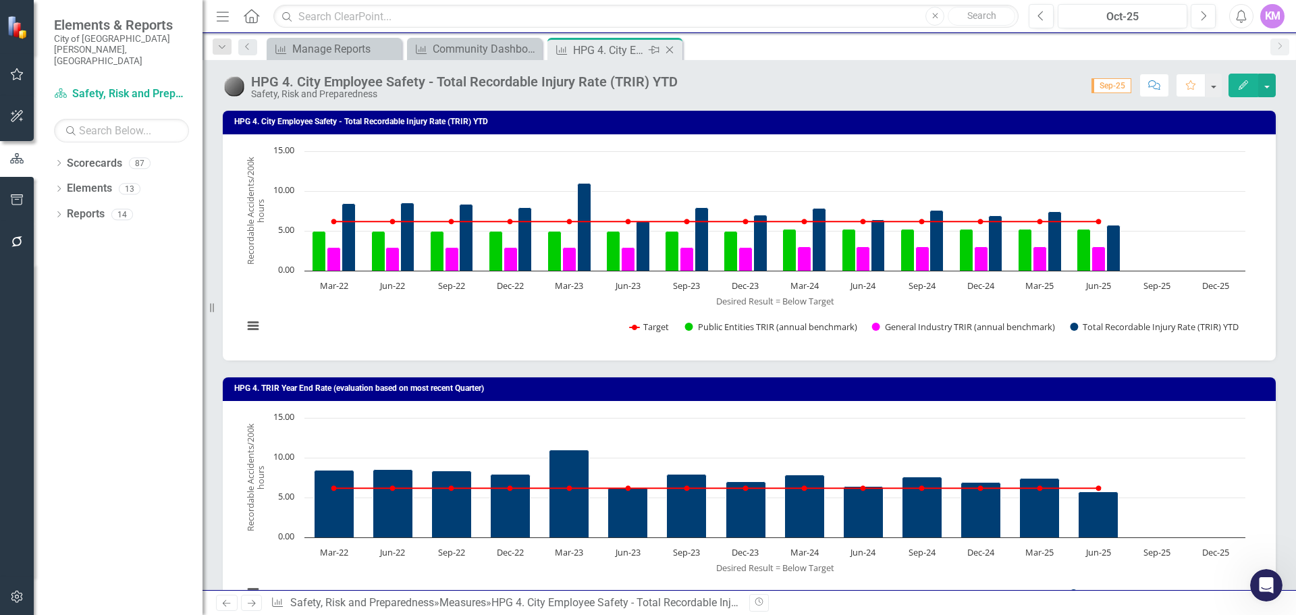
click at [666, 52] on icon "Close" at bounding box center [669, 50] width 13 height 11
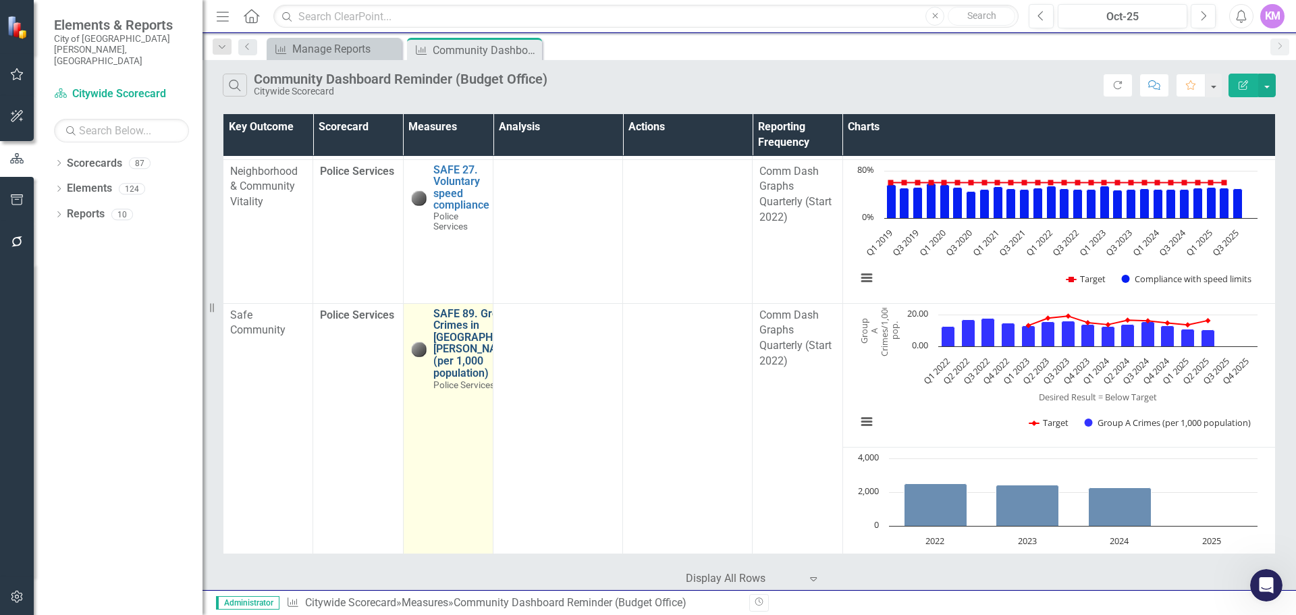
scroll to position [2763, 0]
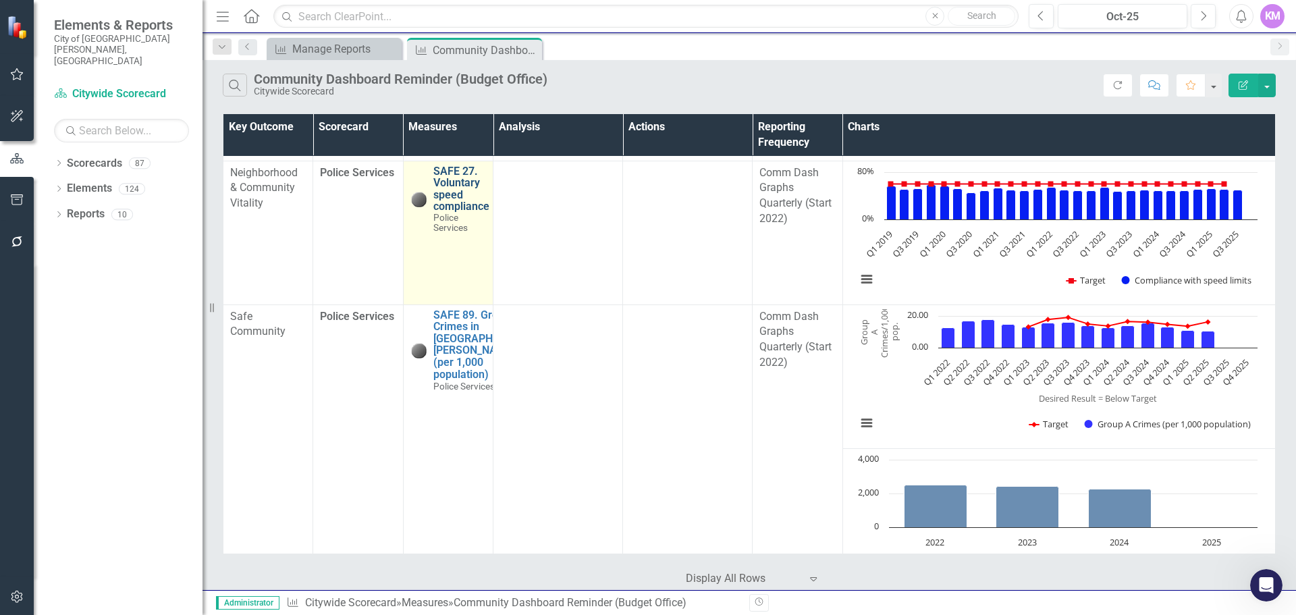
click at [447, 196] on link "SAFE 27. Voluntary speed compliance" at bounding box center [461, 188] width 56 height 47
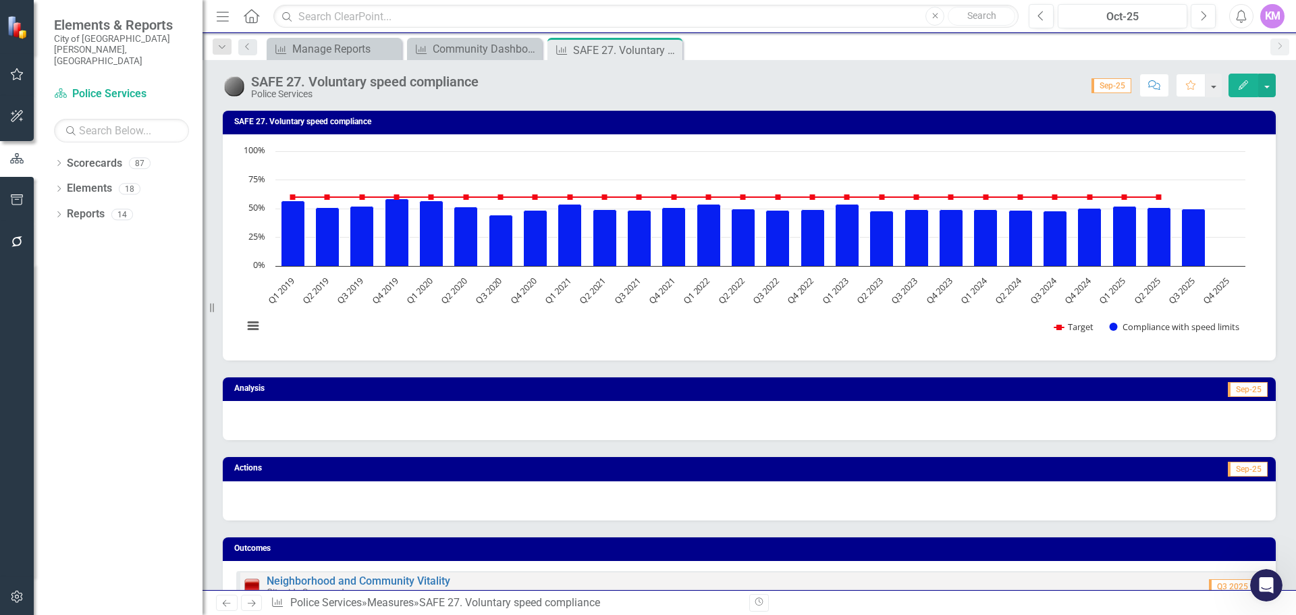
click at [1239, 87] on icon "Edit" at bounding box center [1243, 84] width 12 height 9
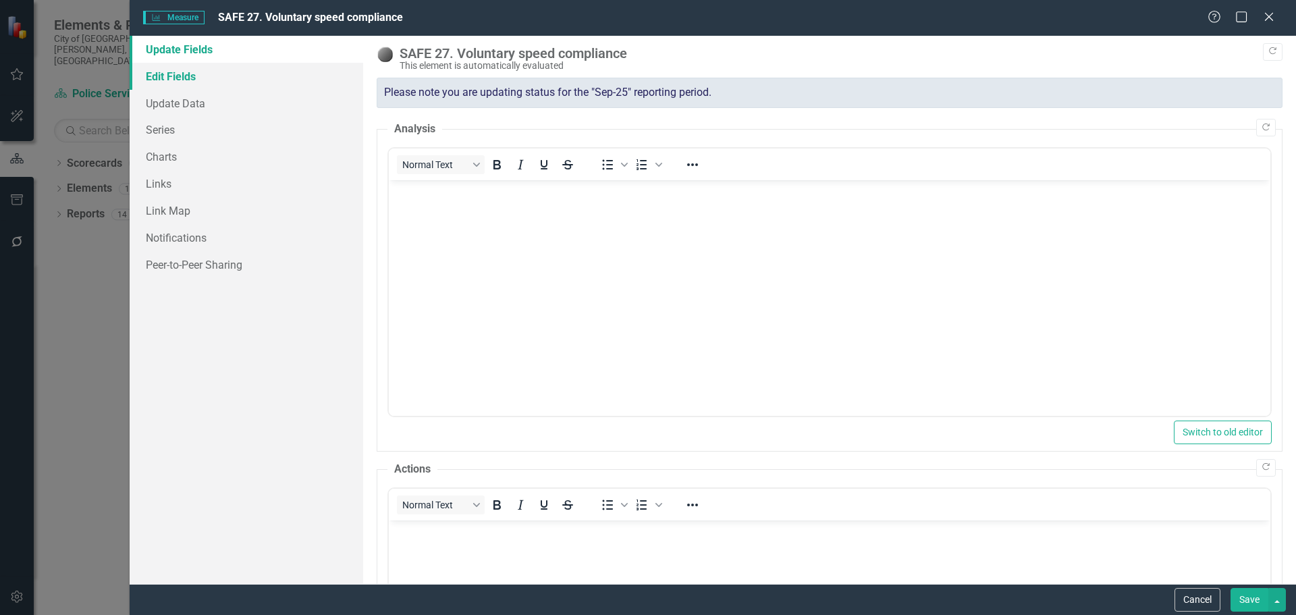
click at [279, 78] on link "Edit Fields" at bounding box center [247, 76] width 234 height 27
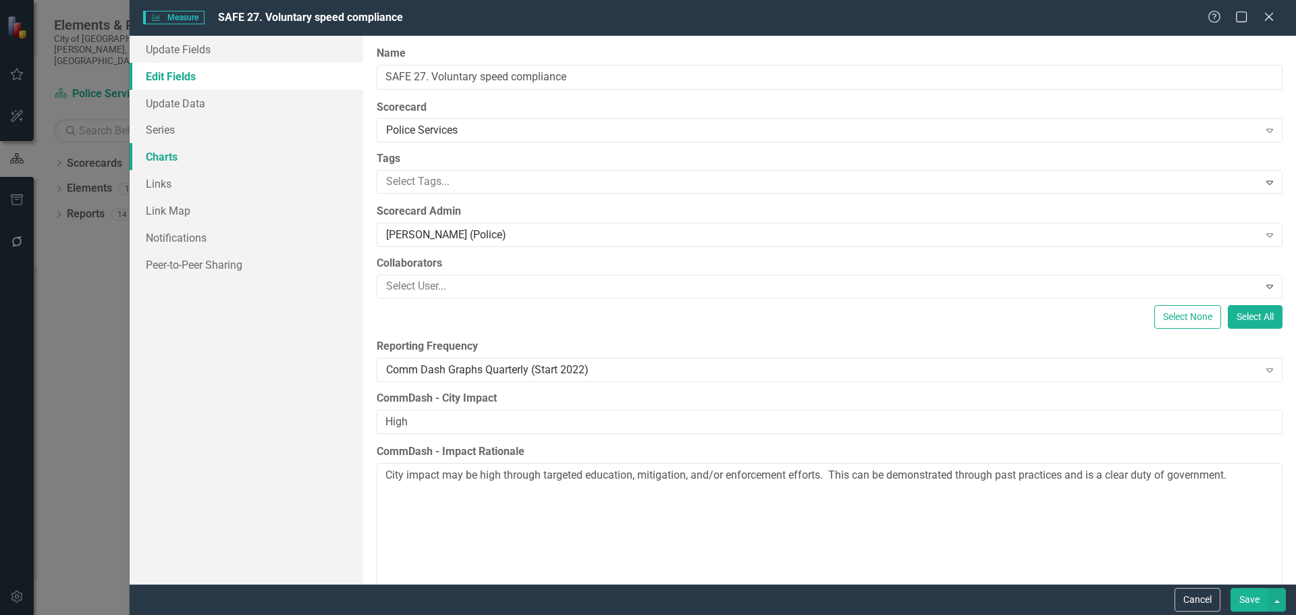
click at [221, 154] on link "Charts" at bounding box center [247, 156] width 234 height 27
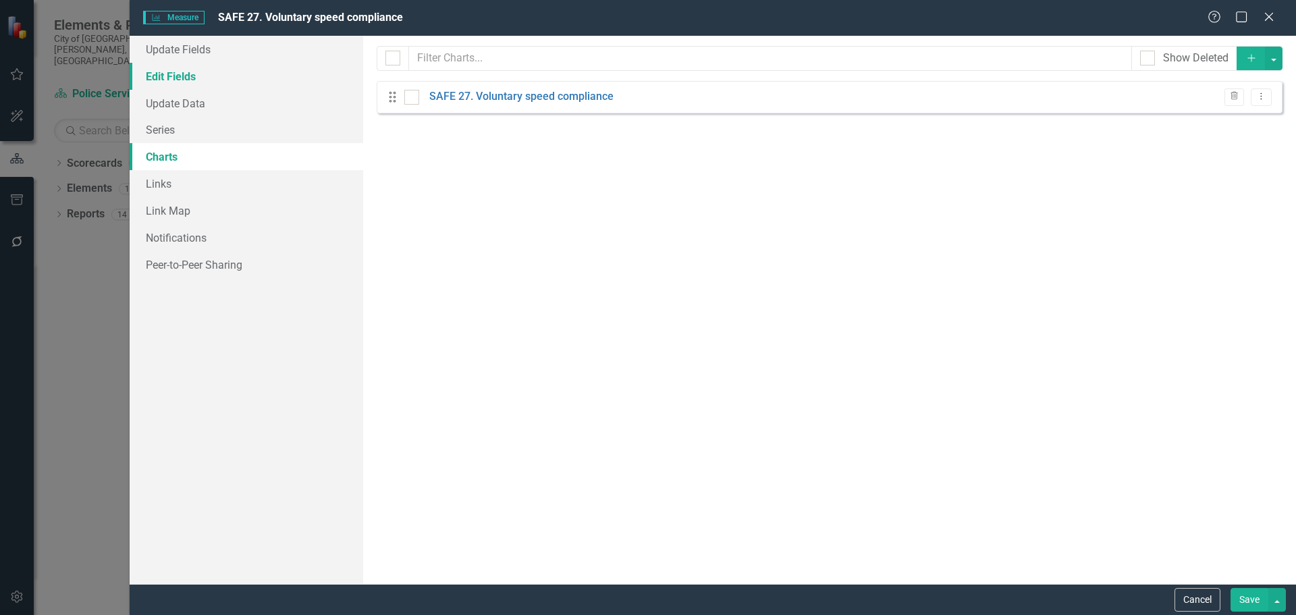
click at [236, 75] on link "Edit Fields" at bounding box center [247, 76] width 234 height 27
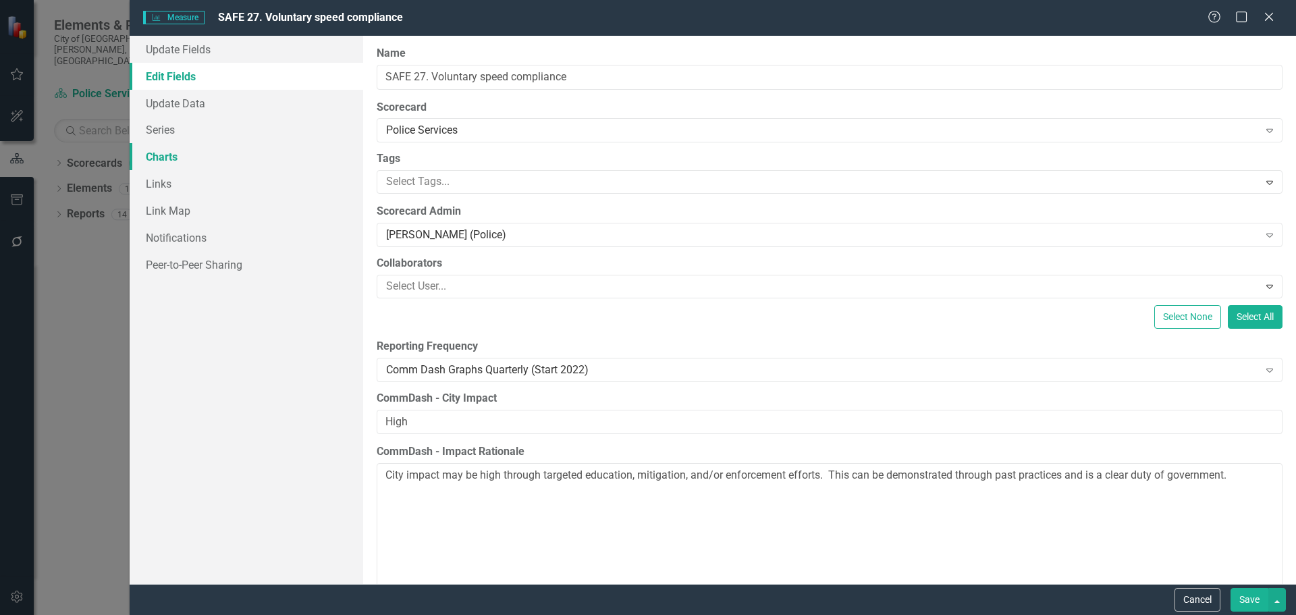
click at [177, 155] on link "Charts" at bounding box center [247, 156] width 234 height 27
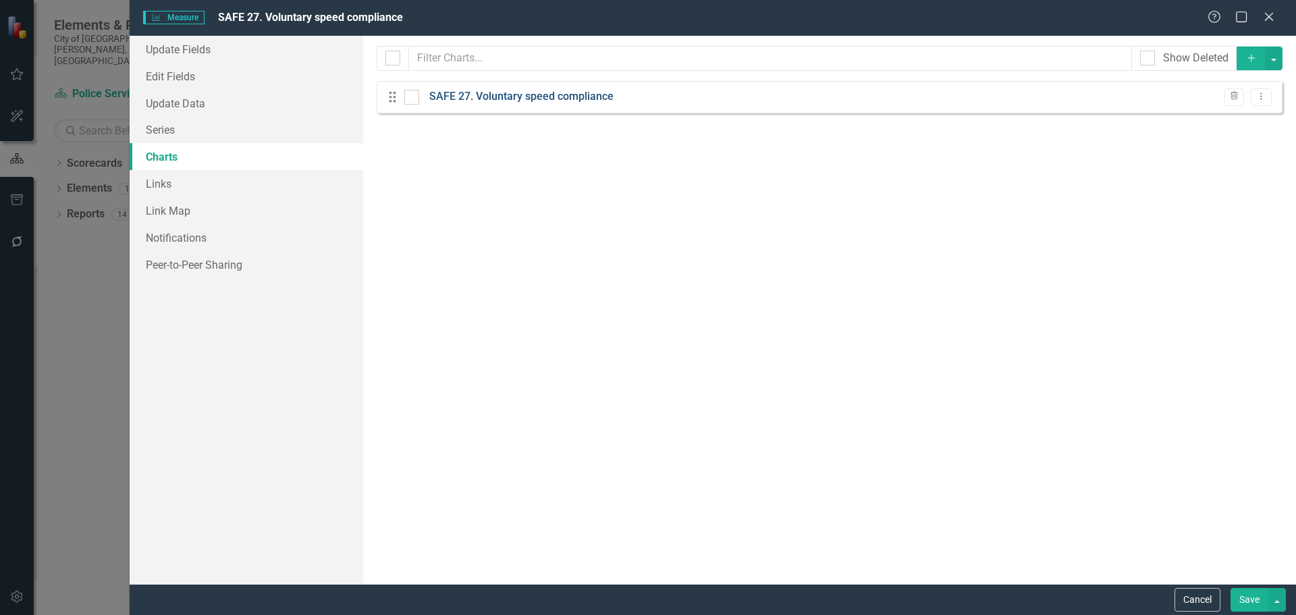
click at [512, 93] on link "SAFE 27. Voluntary speed compliance" at bounding box center [521, 97] width 184 height 16
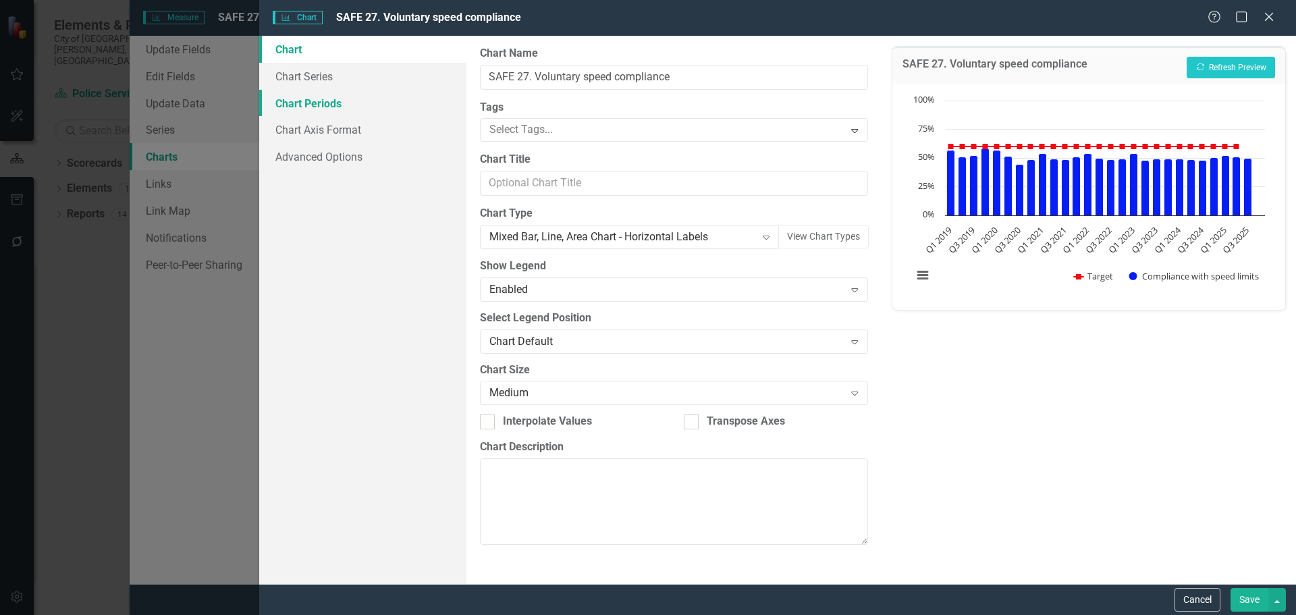
click at [396, 110] on link "Chart Periods" at bounding box center [362, 103] width 207 height 27
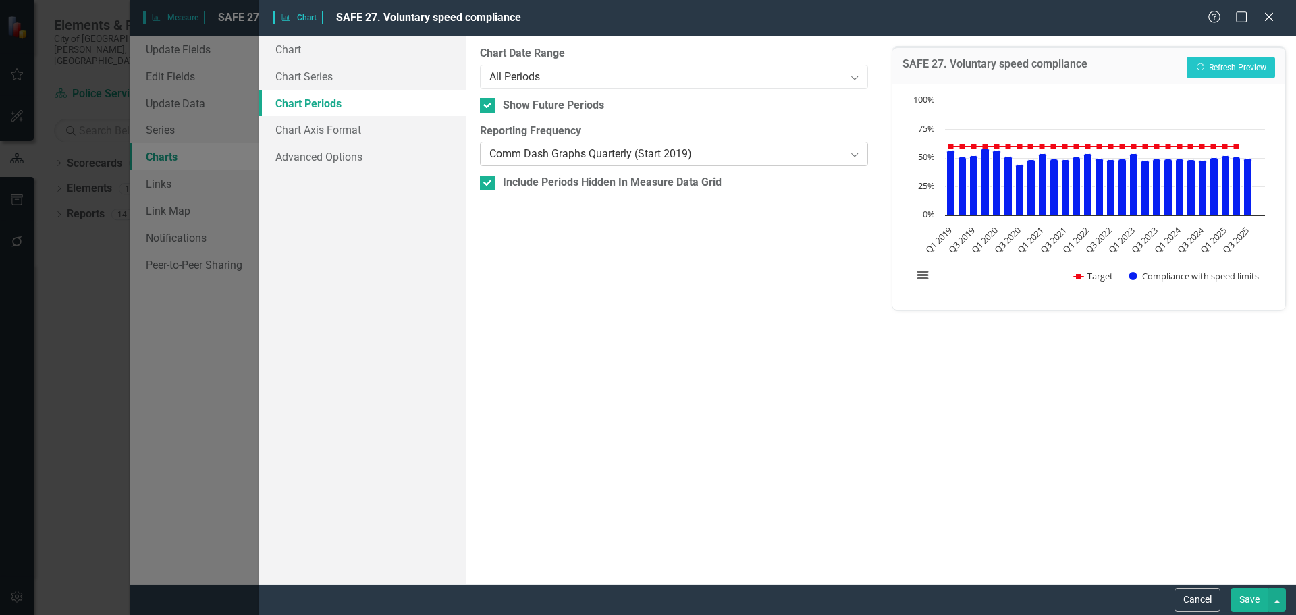
click at [550, 162] on div "Comm Dash Graphs Quarterly (Start 2019) Expand" at bounding box center [673, 154] width 387 height 24
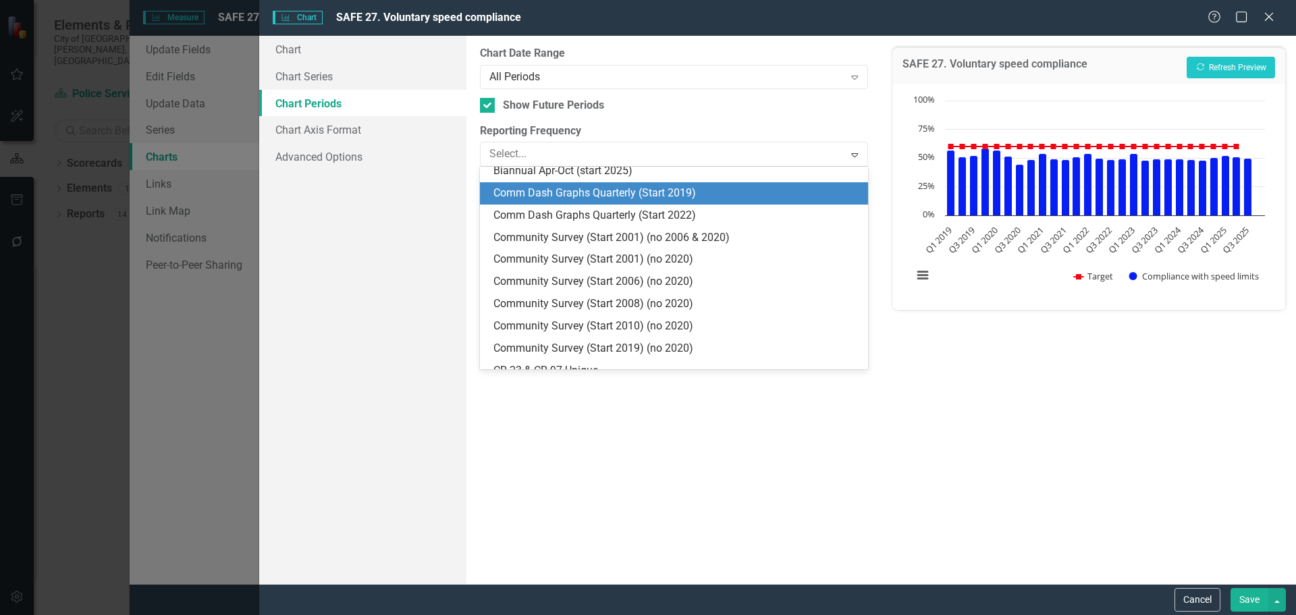
scroll to position [909, 0]
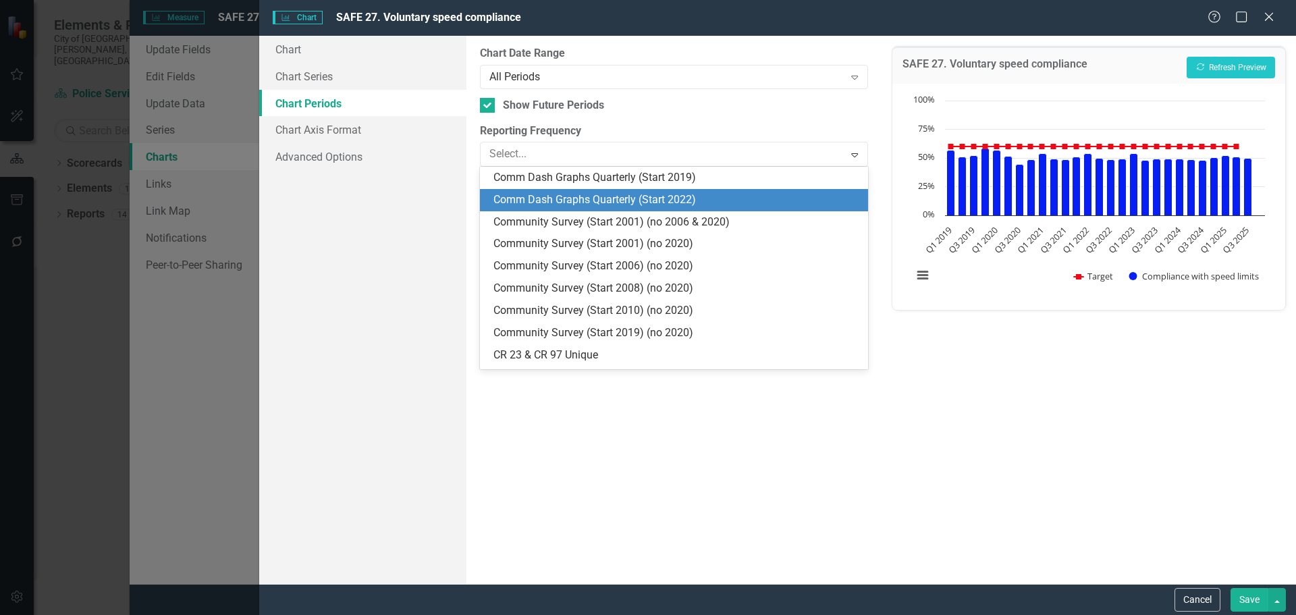
click at [566, 196] on div "Comm Dash Graphs Quarterly (Start 2022)" at bounding box center [676, 200] width 366 height 16
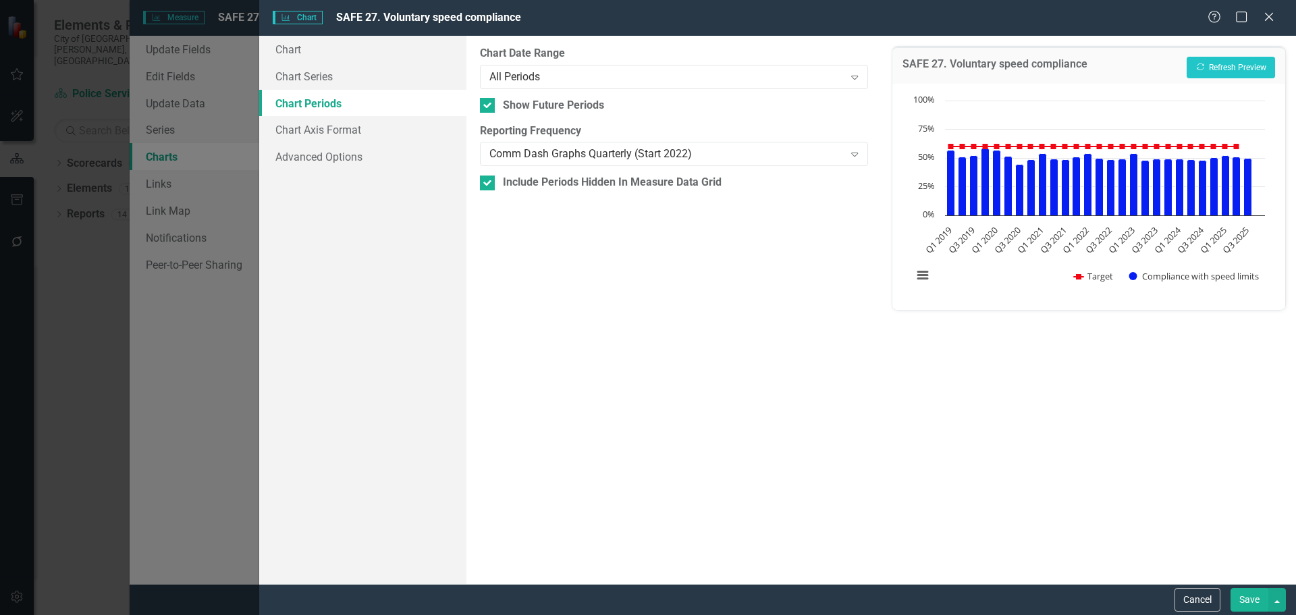
click at [1248, 599] on button "Save" at bounding box center [1249, 600] width 38 height 24
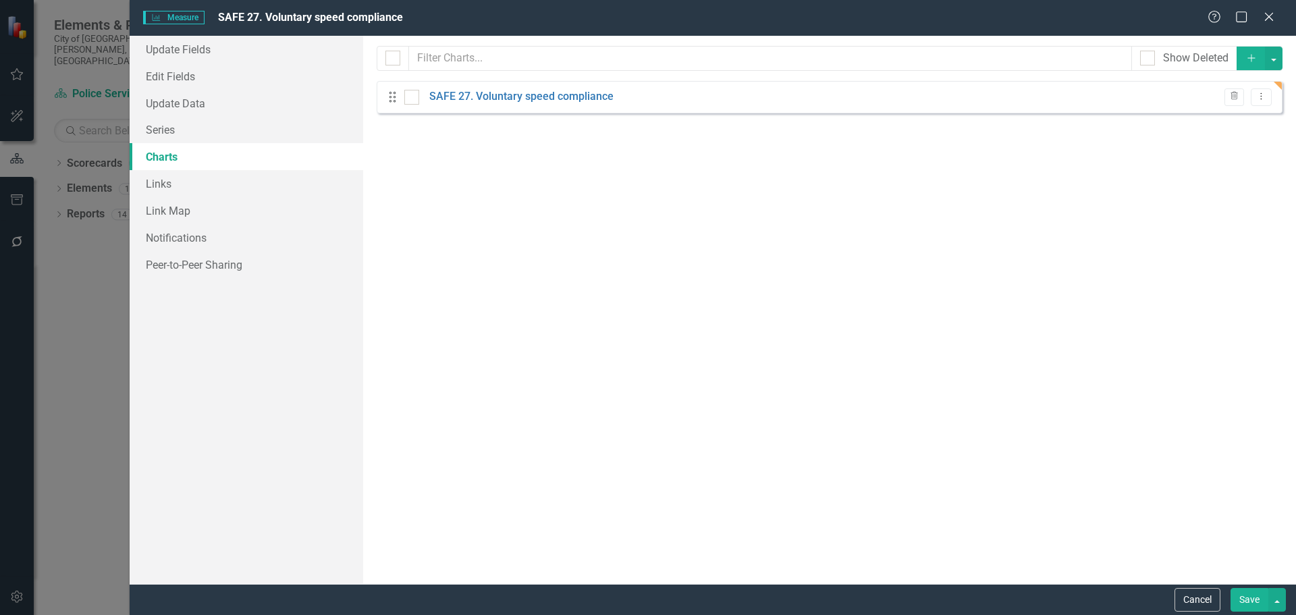
click at [1247, 595] on button "Save" at bounding box center [1249, 600] width 38 height 24
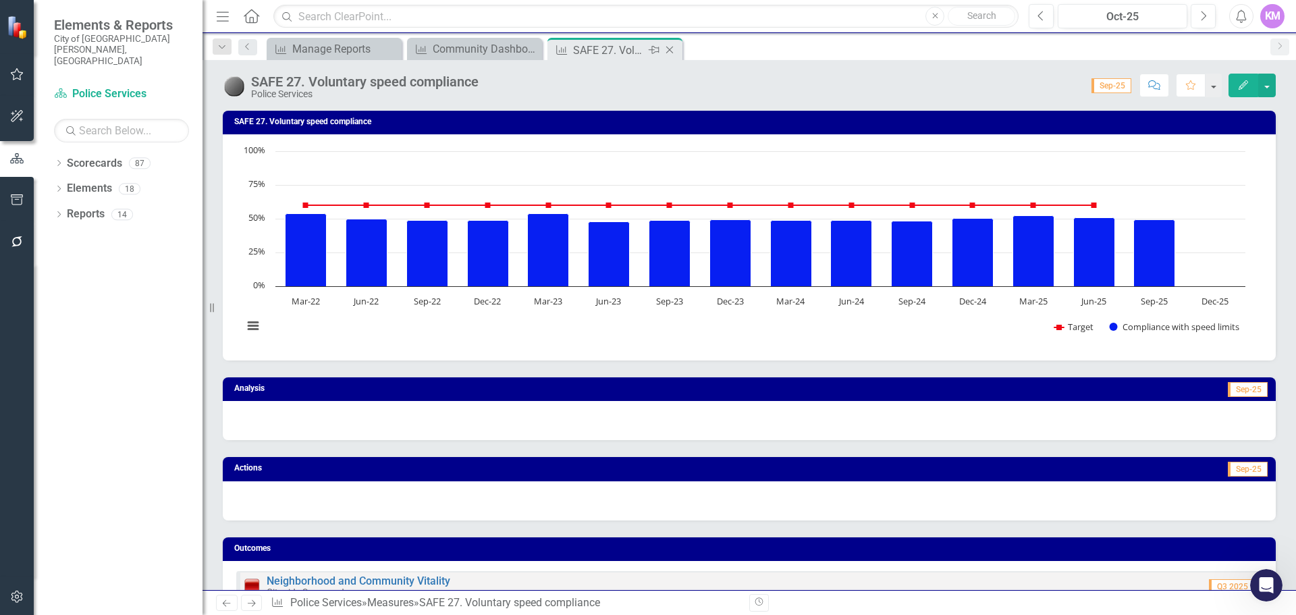
click at [672, 50] on icon "Close" at bounding box center [669, 50] width 13 height 11
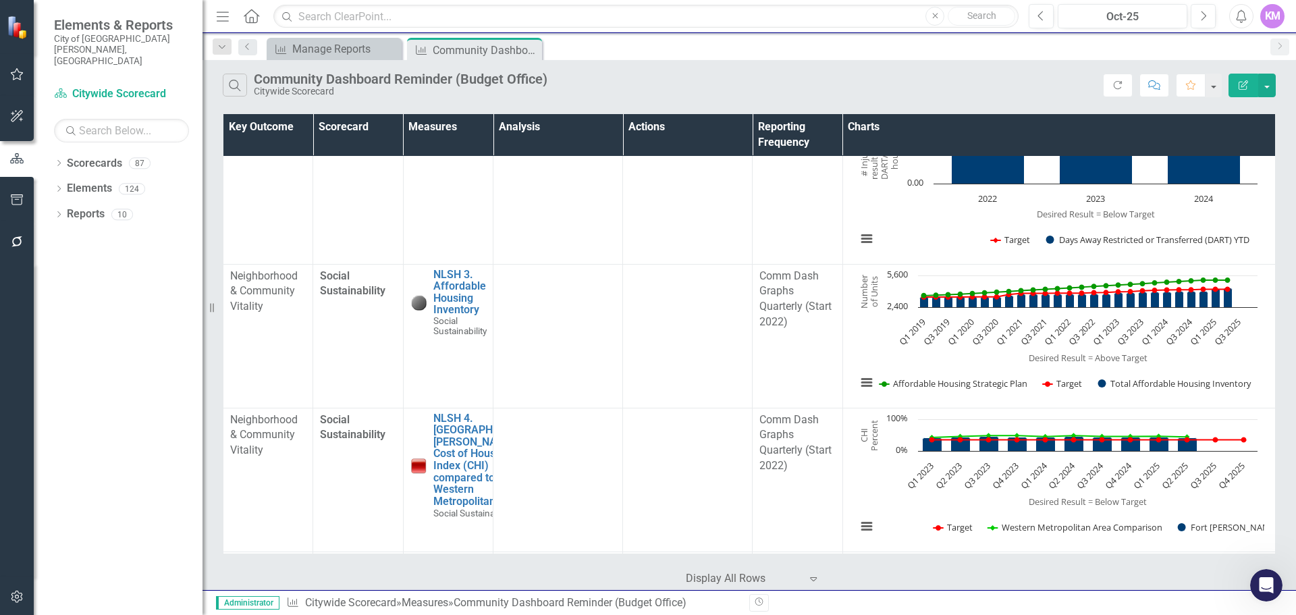
scroll to position [3810, 0]
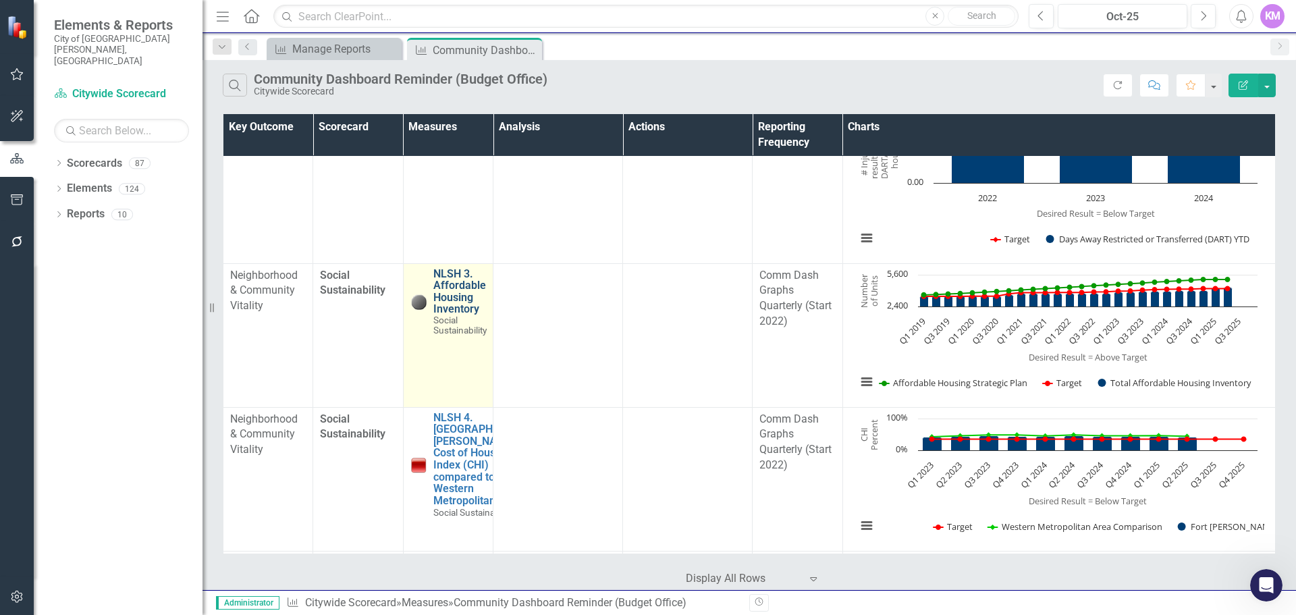
click at [458, 300] on link "NLSH 3. Affordable Housing Inventory" at bounding box center [459, 291] width 53 height 47
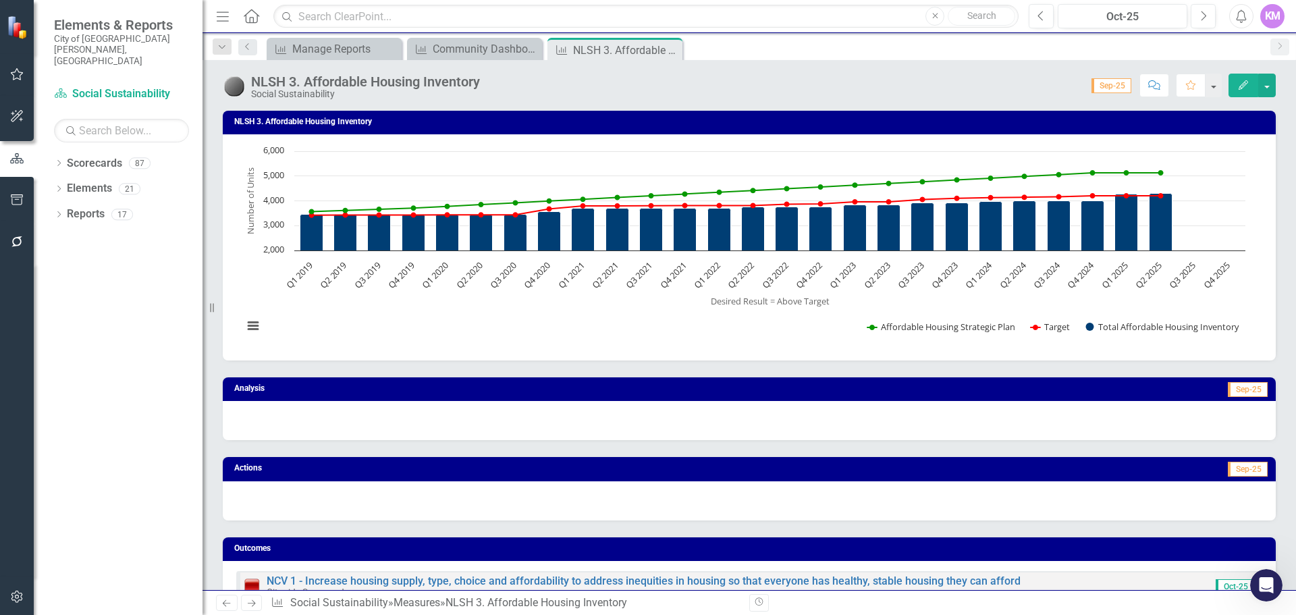
click at [1242, 86] on icon "Edit" at bounding box center [1243, 84] width 12 height 9
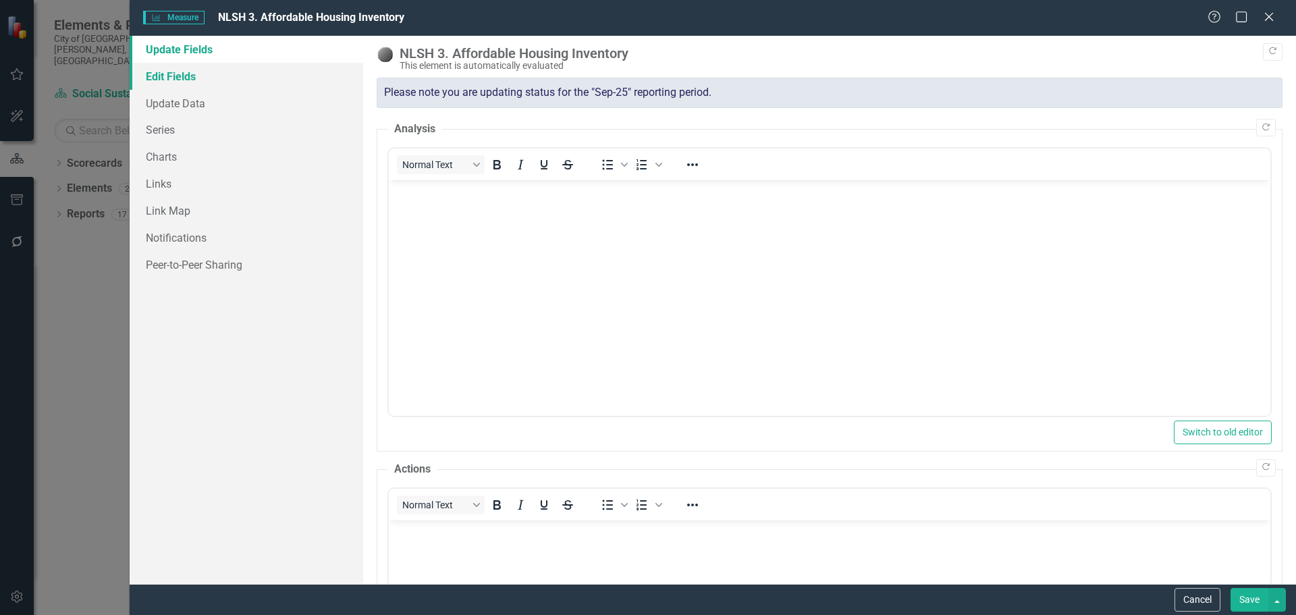
click at [290, 78] on link "Edit Fields" at bounding box center [247, 76] width 234 height 27
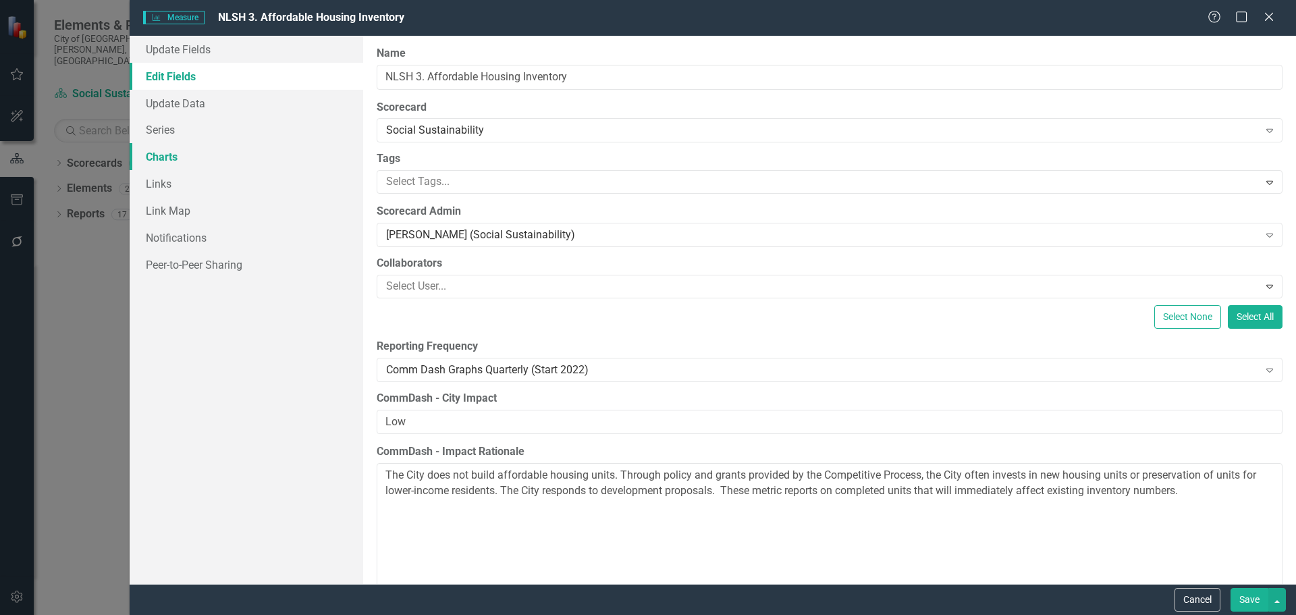
click at [220, 155] on link "Charts" at bounding box center [247, 156] width 234 height 27
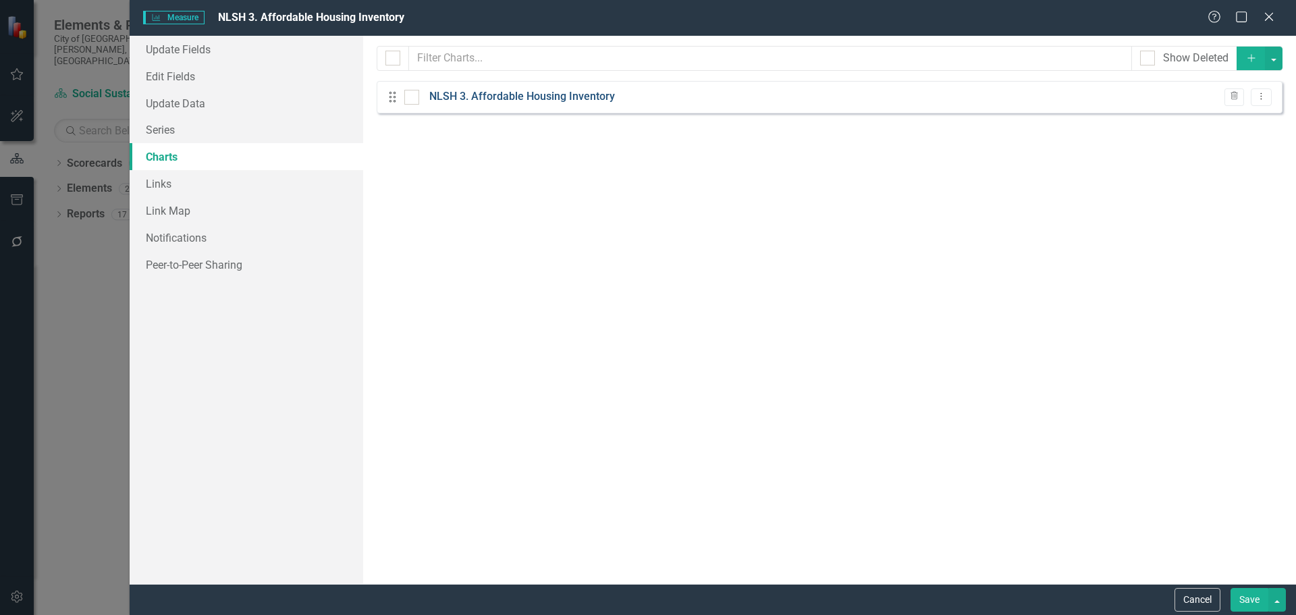
click at [552, 100] on link "NLSH 3. Affordable Housing Inventory" at bounding box center [522, 97] width 186 height 16
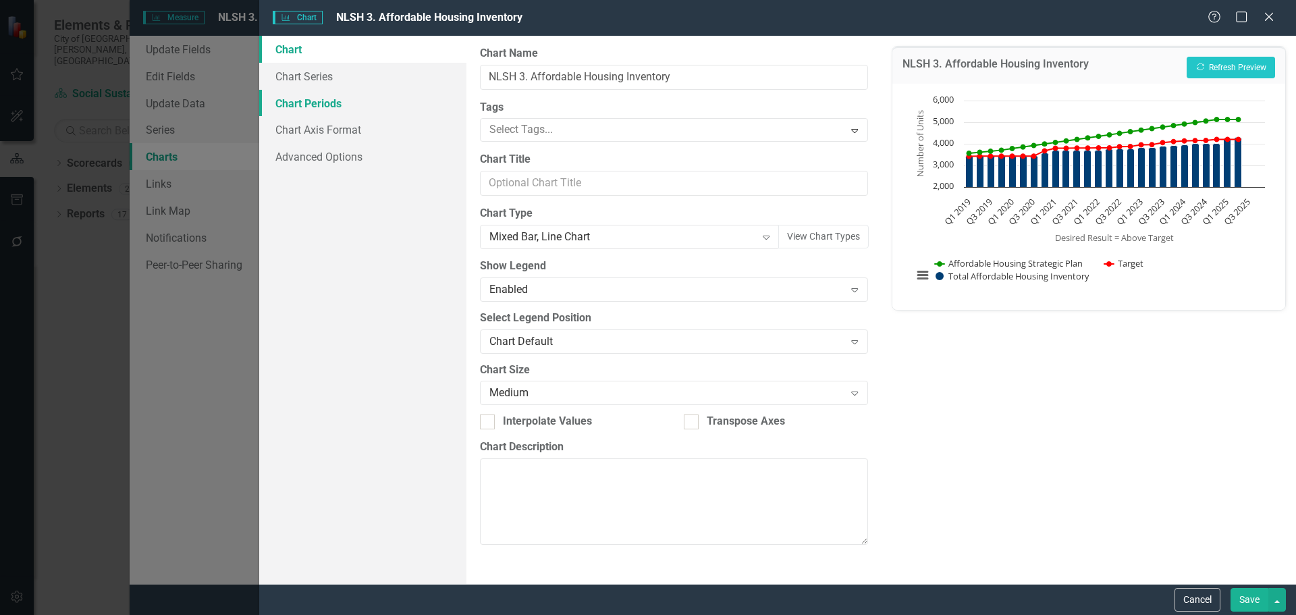
click at [389, 106] on link "Chart Periods" at bounding box center [362, 103] width 207 height 27
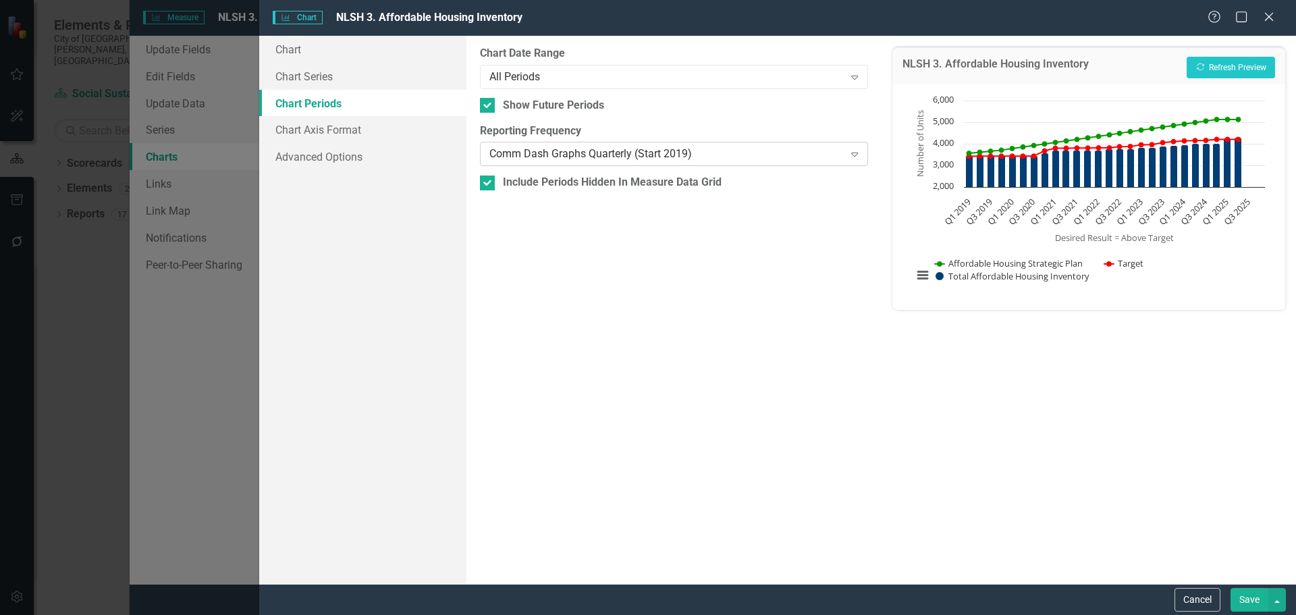
click at [551, 157] on div "Comm Dash Graphs Quarterly (Start 2019)" at bounding box center [666, 154] width 354 height 16
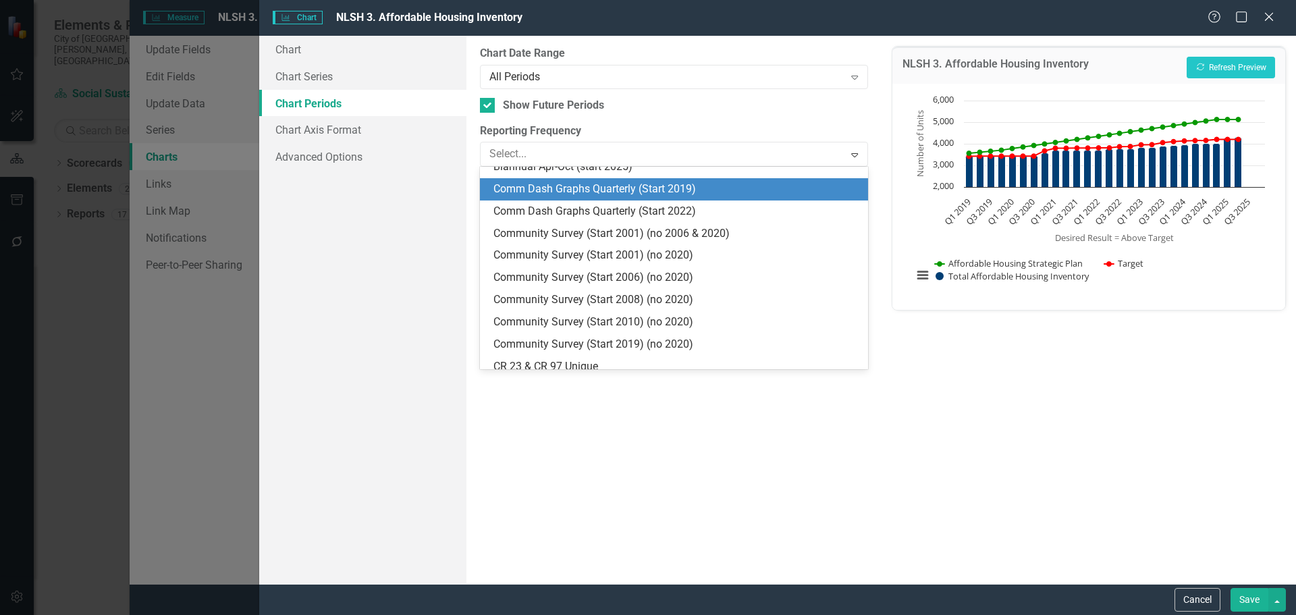
scroll to position [909, 0]
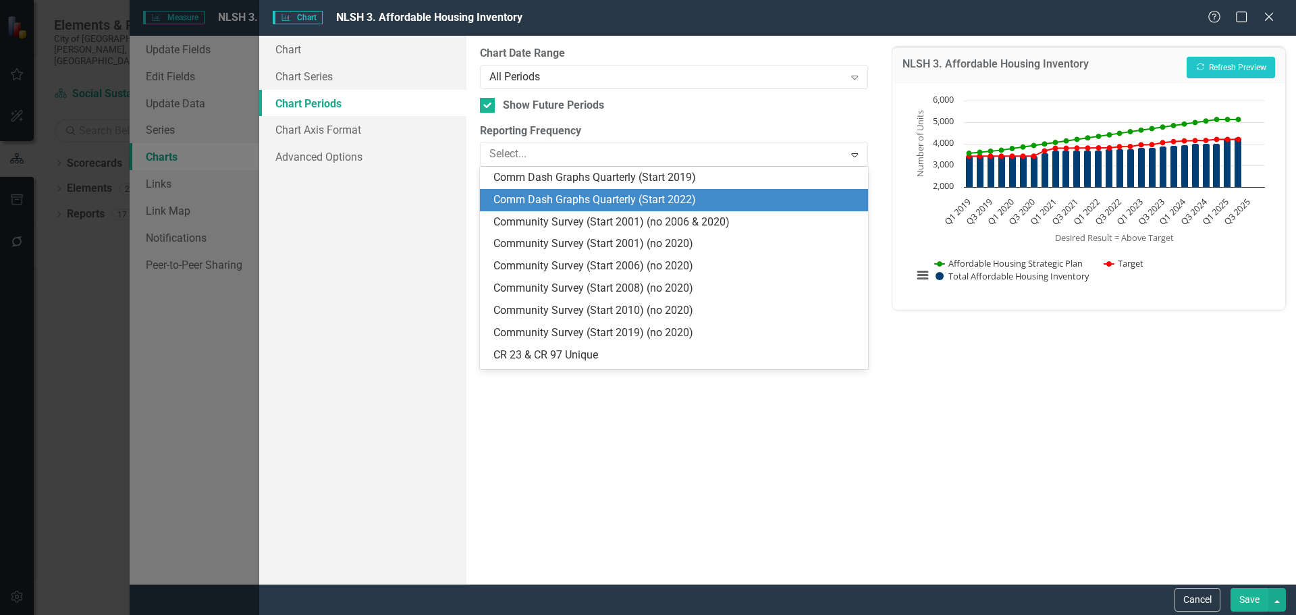
click at [555, 196] on div "Comm Dash Graphs Quarterly (Start 2022)" at bounding box center [676, 200] width 366 height 16
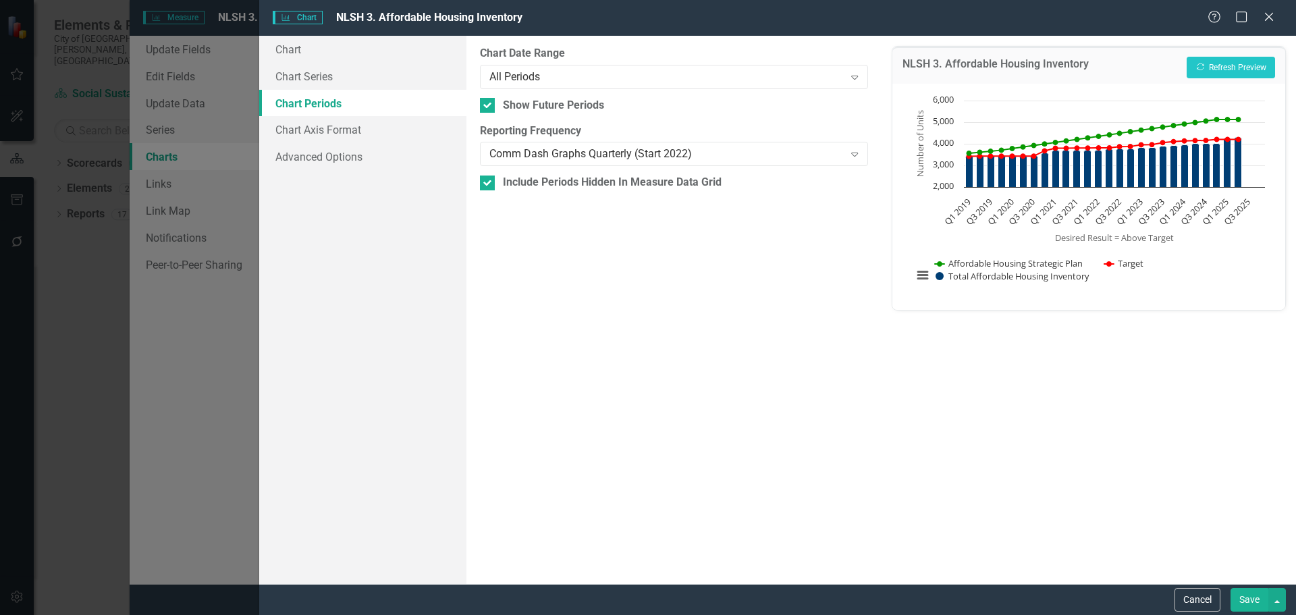
click at [1246, 599] on button "Save" at bounding box center [1249, 600] width 38 height 24
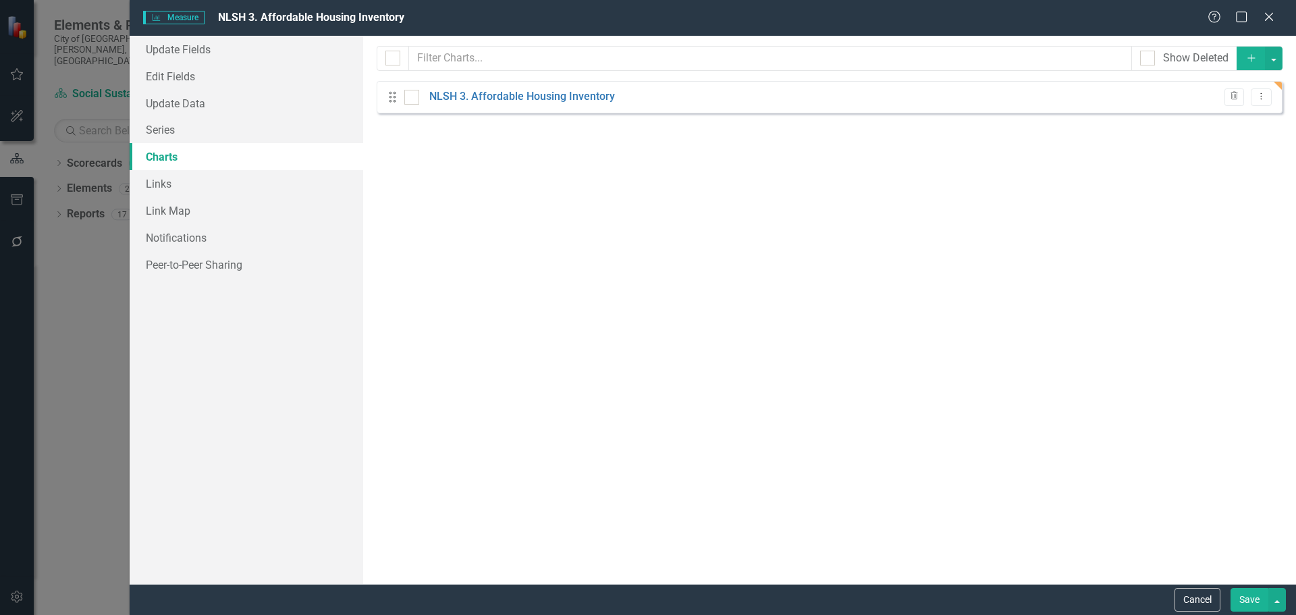
click at [1246, 599] on button "Save" at bounding box center [1249, 600] width 38 height 24
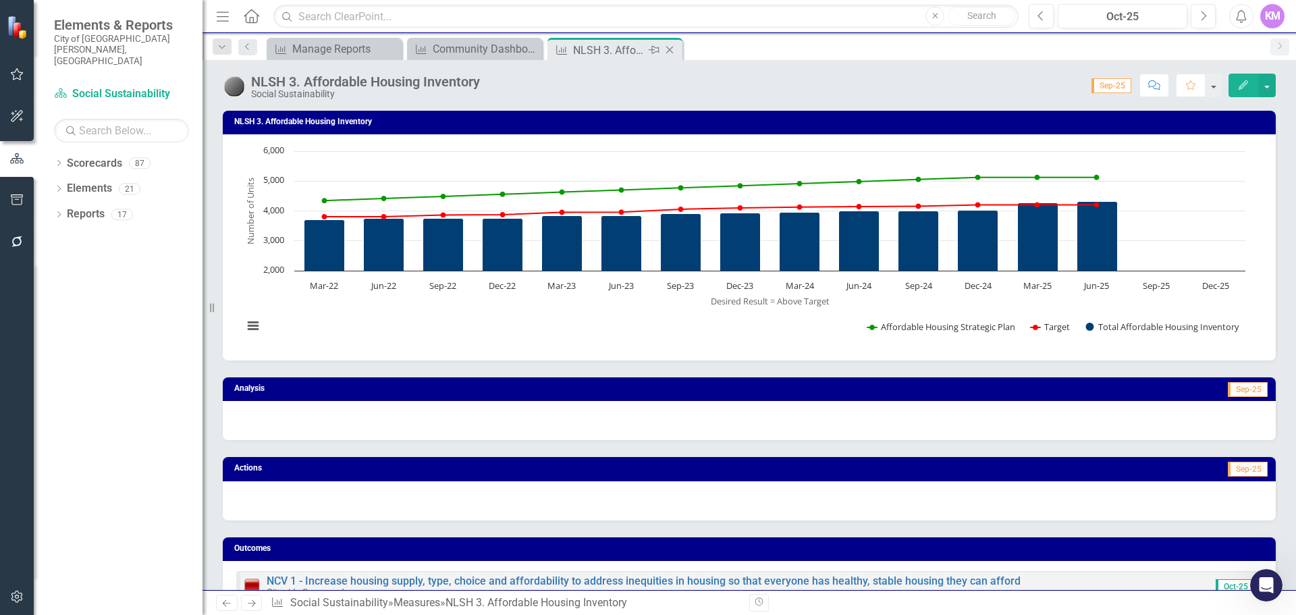
click at [669, 49] on icon at bounding box center [669, 50] width 7 height 7
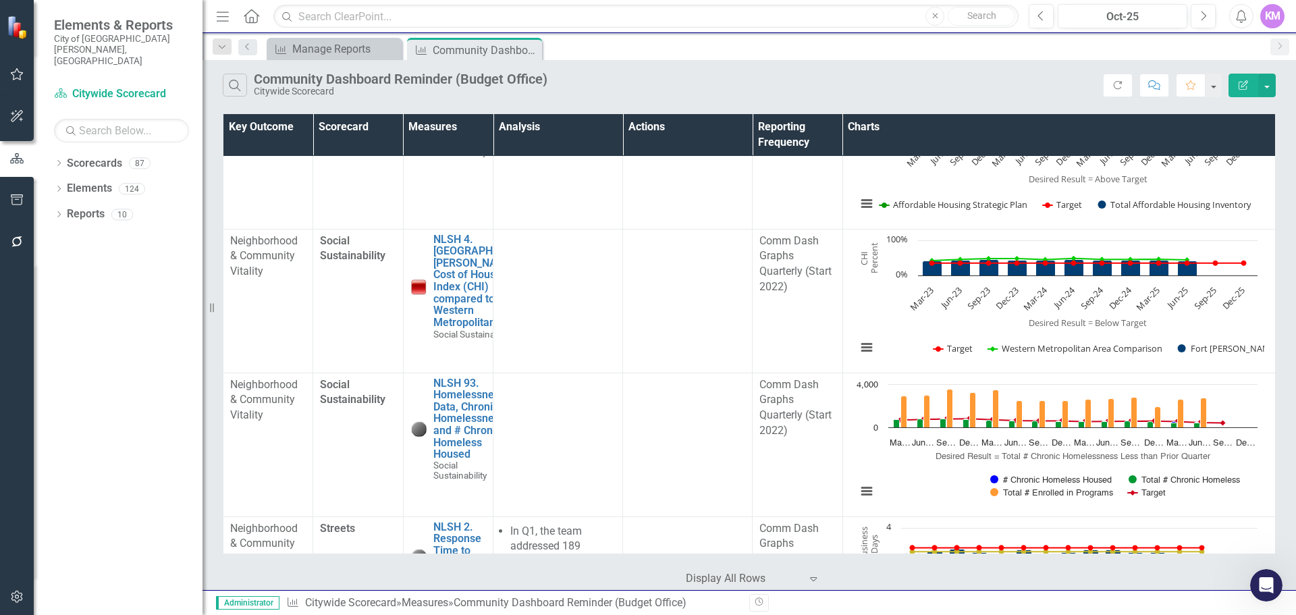
scroll to position [3989, 0]
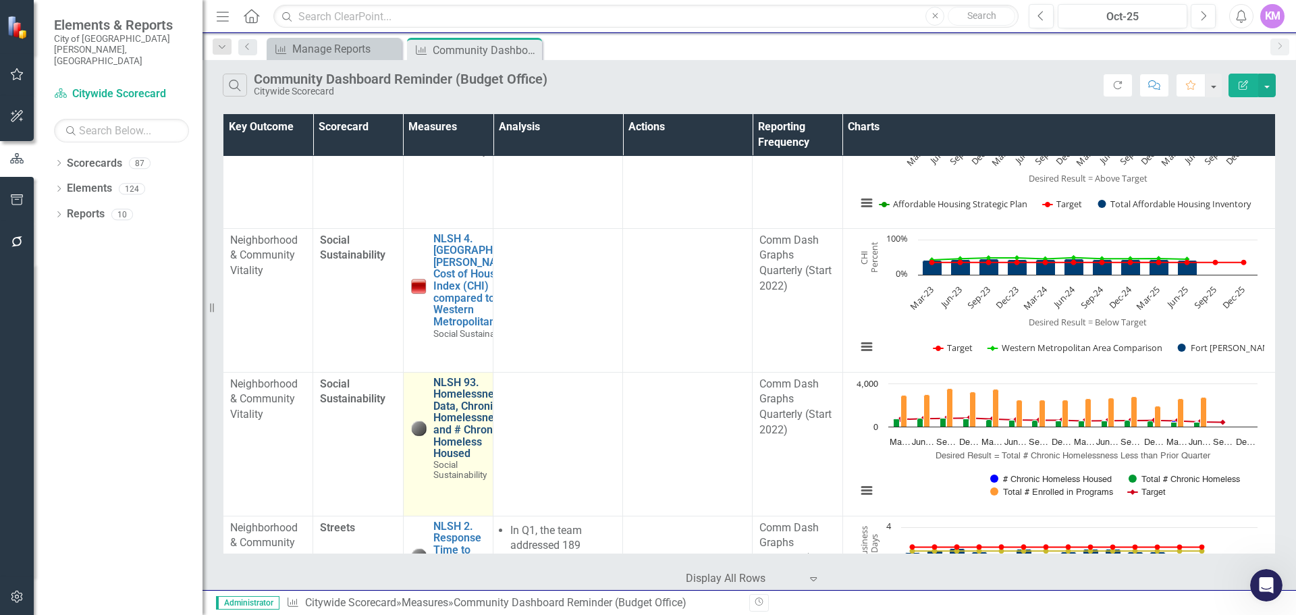
click at [463, 408] on link "NLSH 93. Homelessness Data, Chronic Homelessness, and # Chronic Homeless Housed" at bounding box center [470, 418] width 74 height 83
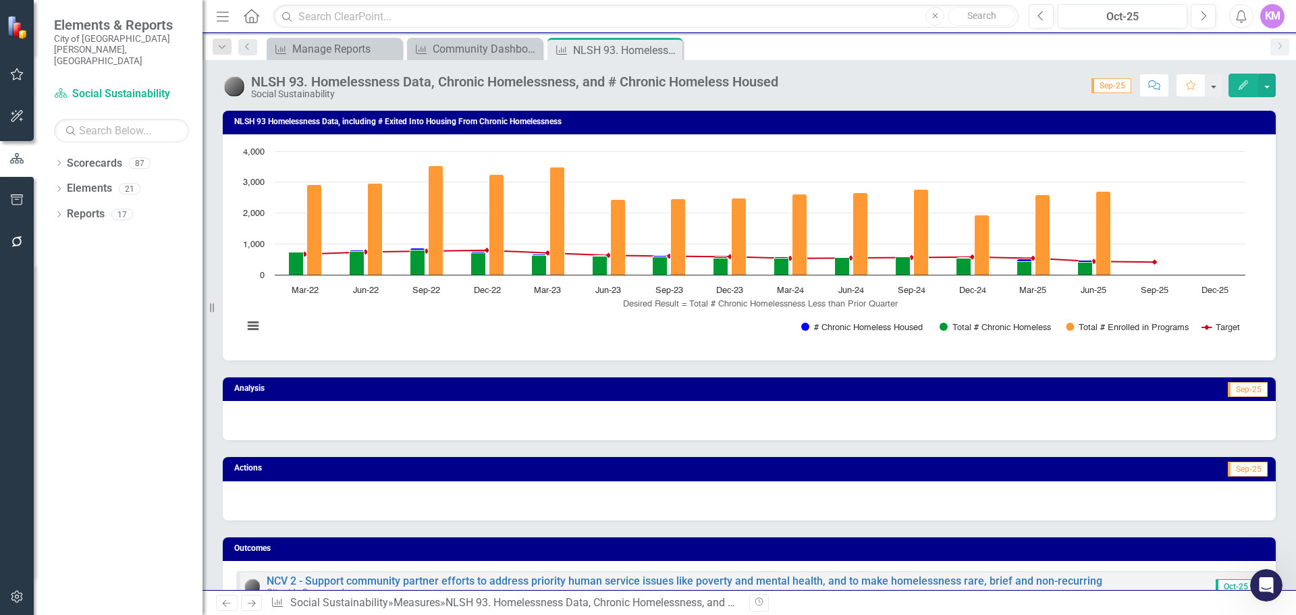
click at [1239, 82] on icon "Edit" at bounding box center [1243, 84] width 12 height 9
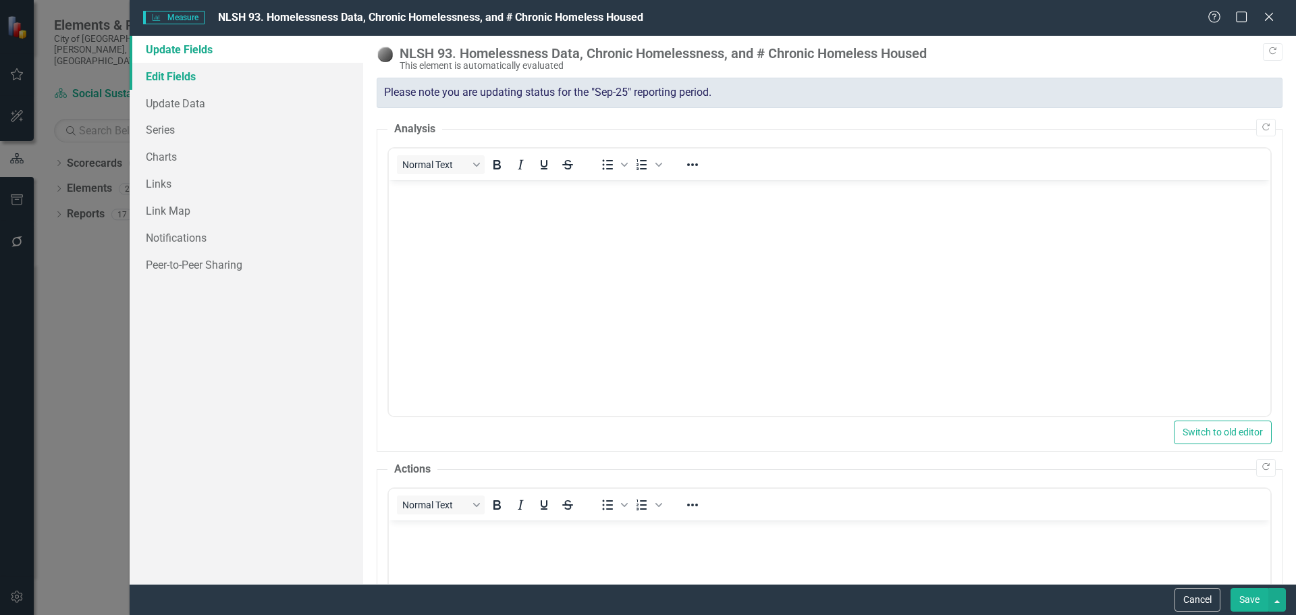
click at [313, 66] on link "Edit Fields" at bounding box center [247, 76] width 234 height 27
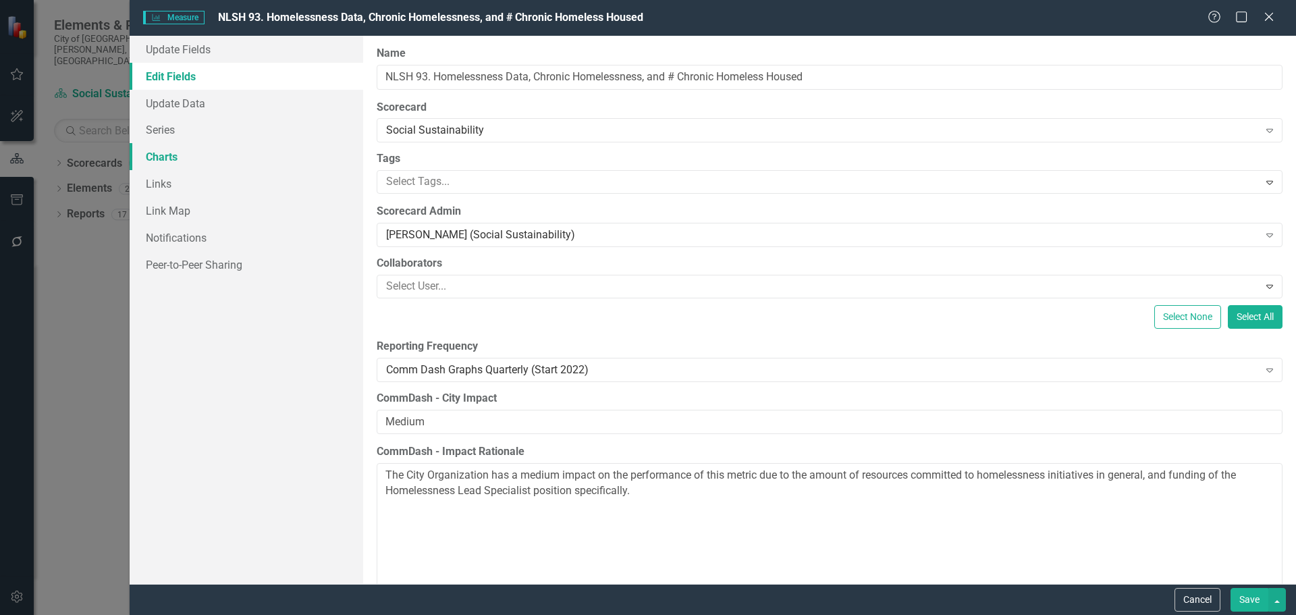
click at [240, 151] on link "Charts" at bounding box center [247, 156] width 234 height 27
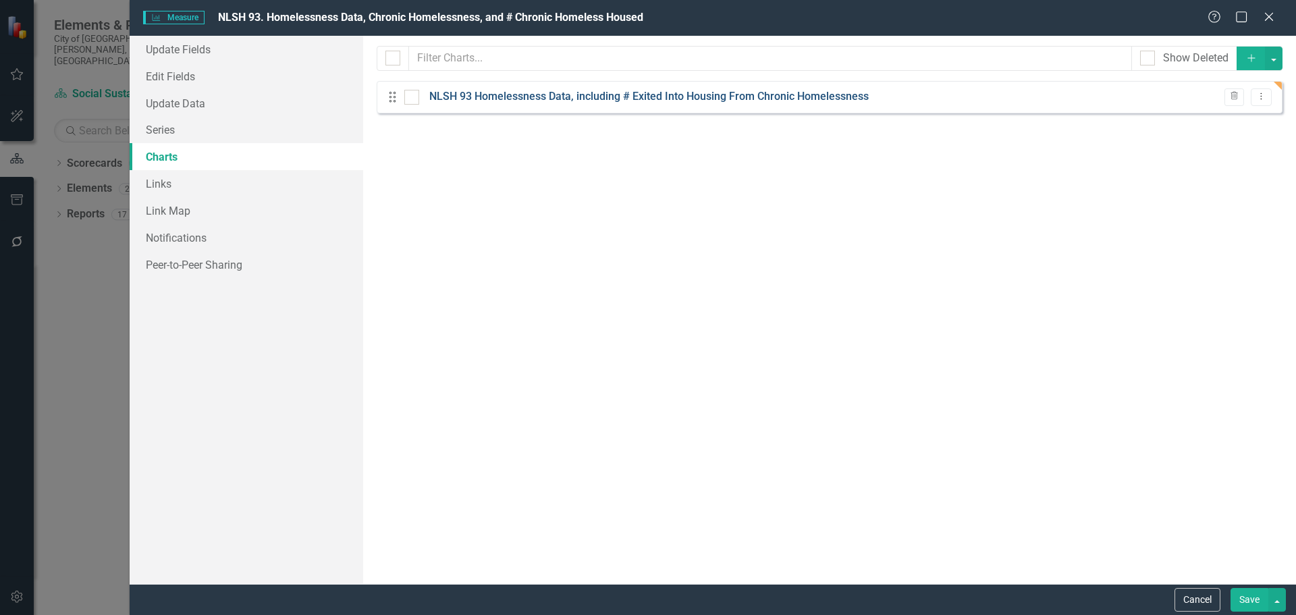
click at [568, 101] on link "NLSH 93 Homelessness Data, including # Exited Into Housing From Chronic Homeles…" at bounding box center [648, 97] width 439 height 16
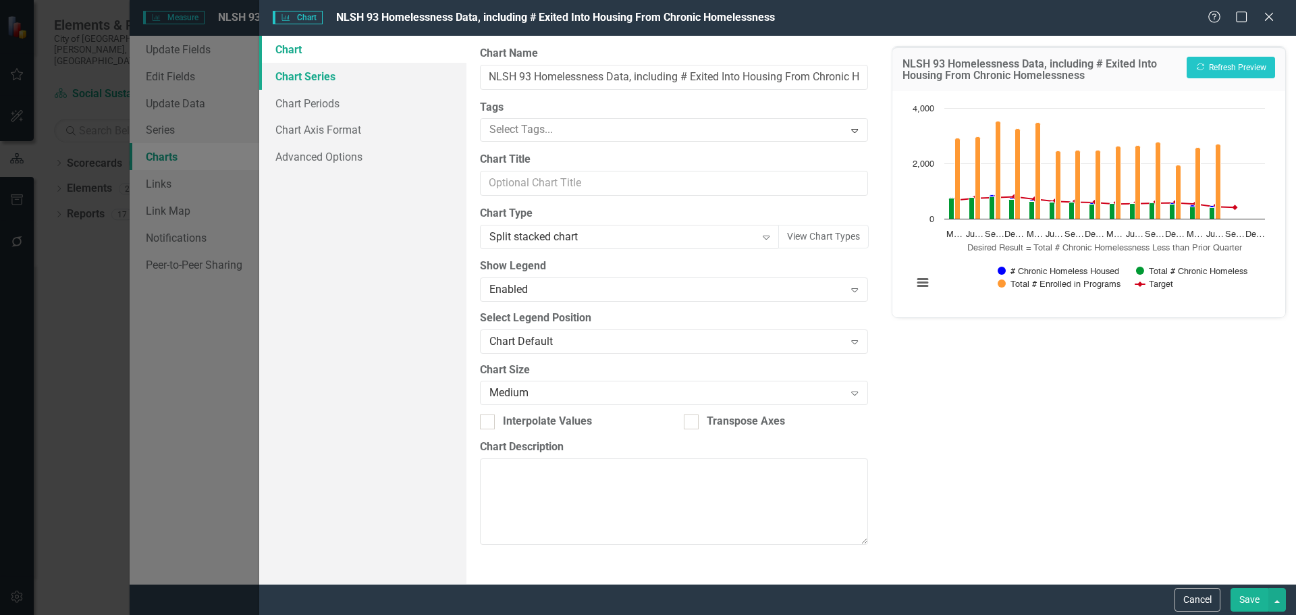
click at [398, 80] on link "Chart Series" at bounding box center [362, 76] width 207 height 27
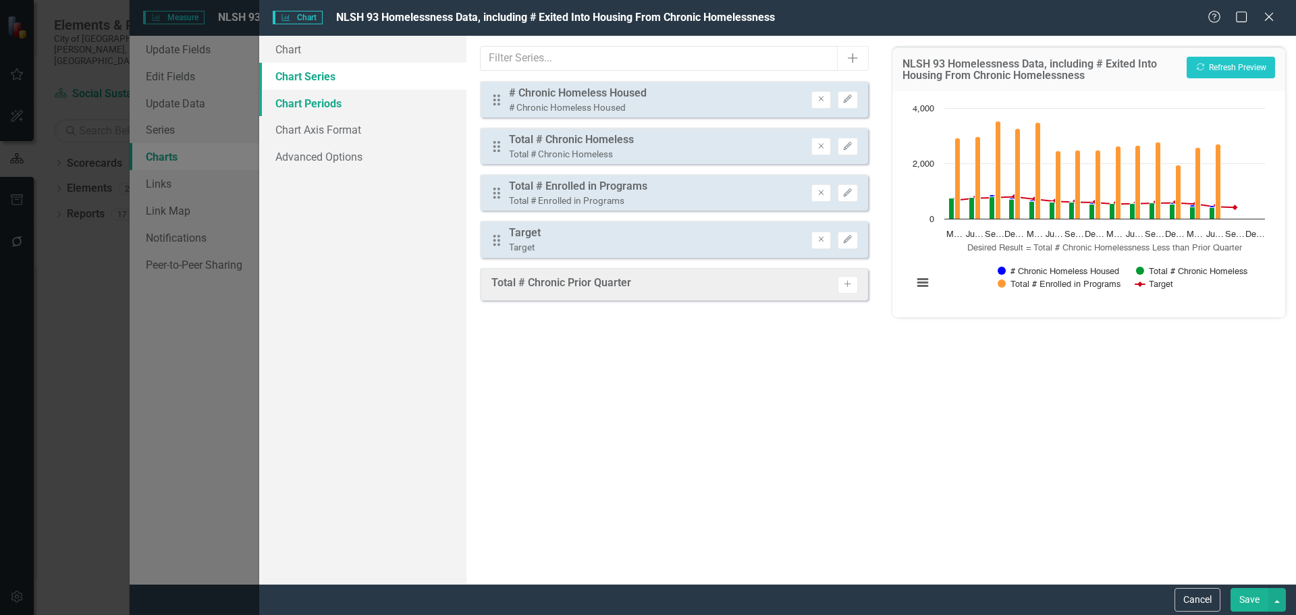
click at [381, 99] on link "Chart Periods" at bounding box center [362, 103] width 207 height 27
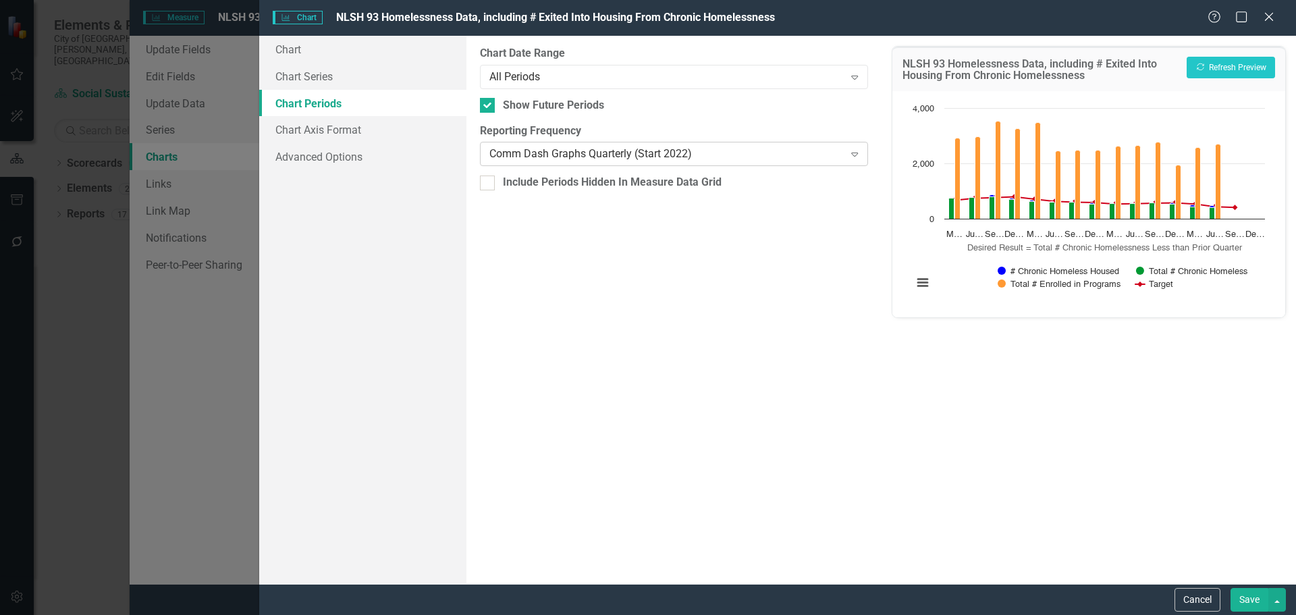
click at [657, 150] on div "Comm Dash Graphs Quarterly (Start 2022)" at bounding box center [666, 154] width 354 height 16
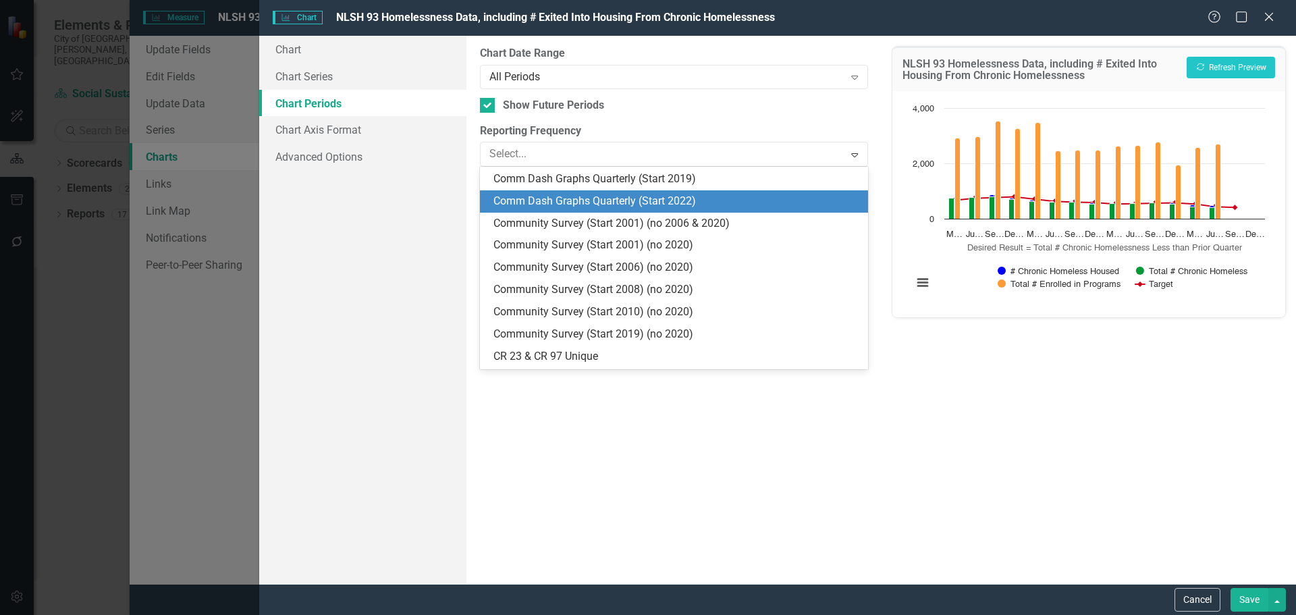
scroll to position [931, 0]
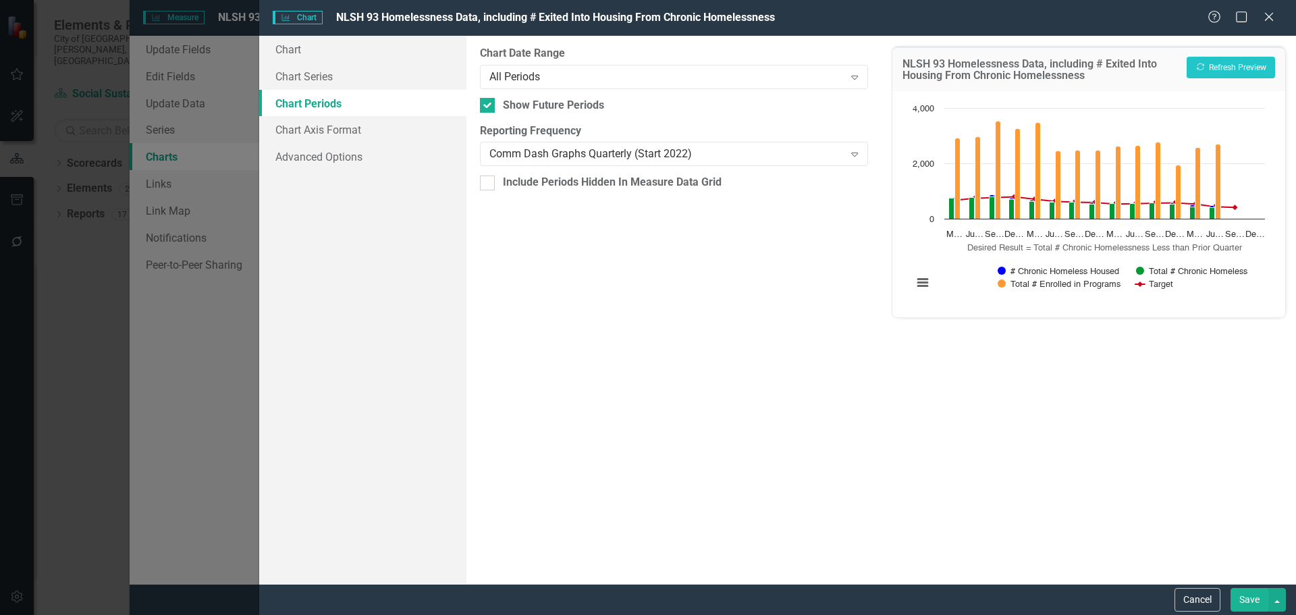
click at [1233, 603] on button "Save" at bounding box center [1249, 600] width 38 height 24
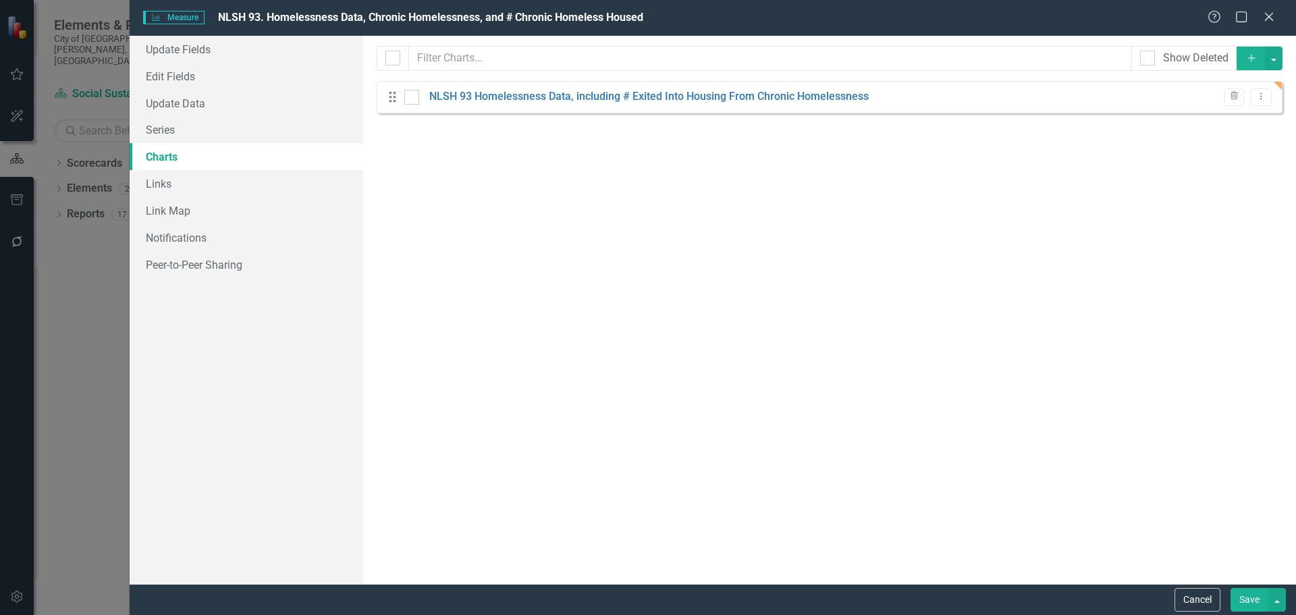
click at [1245, 595] on button "Save" at bounding box center [1249, 600] width 38 height 24
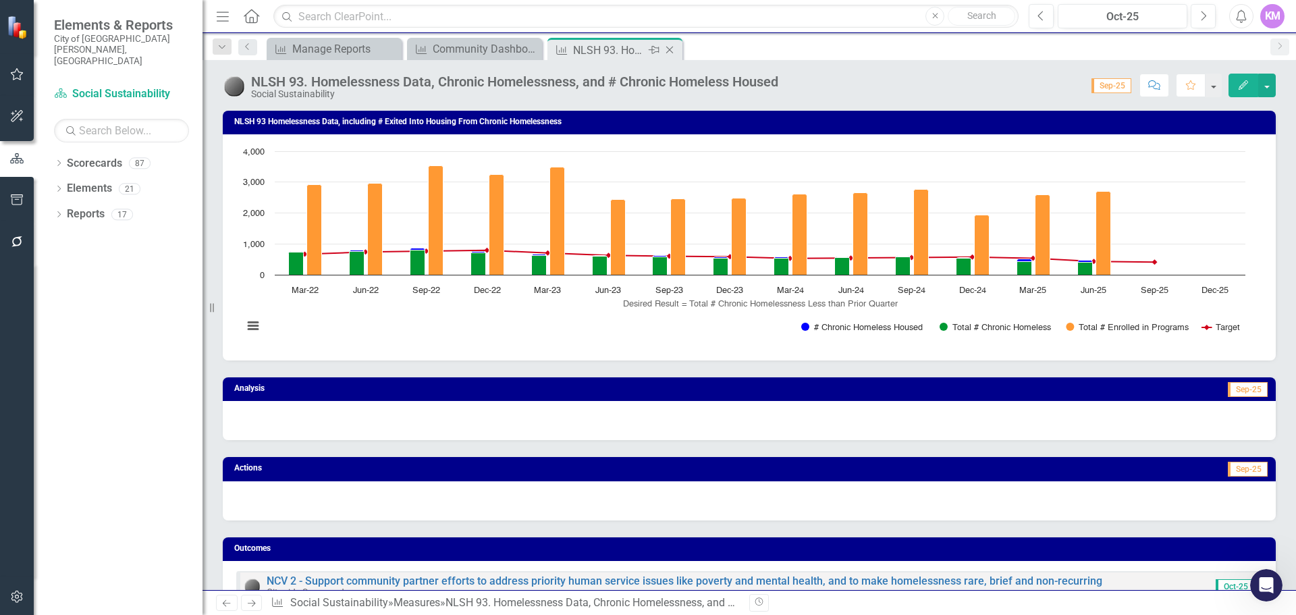
click at [673, 48] on icon "Close" at bounding box center [669, 50] width 13 height 11
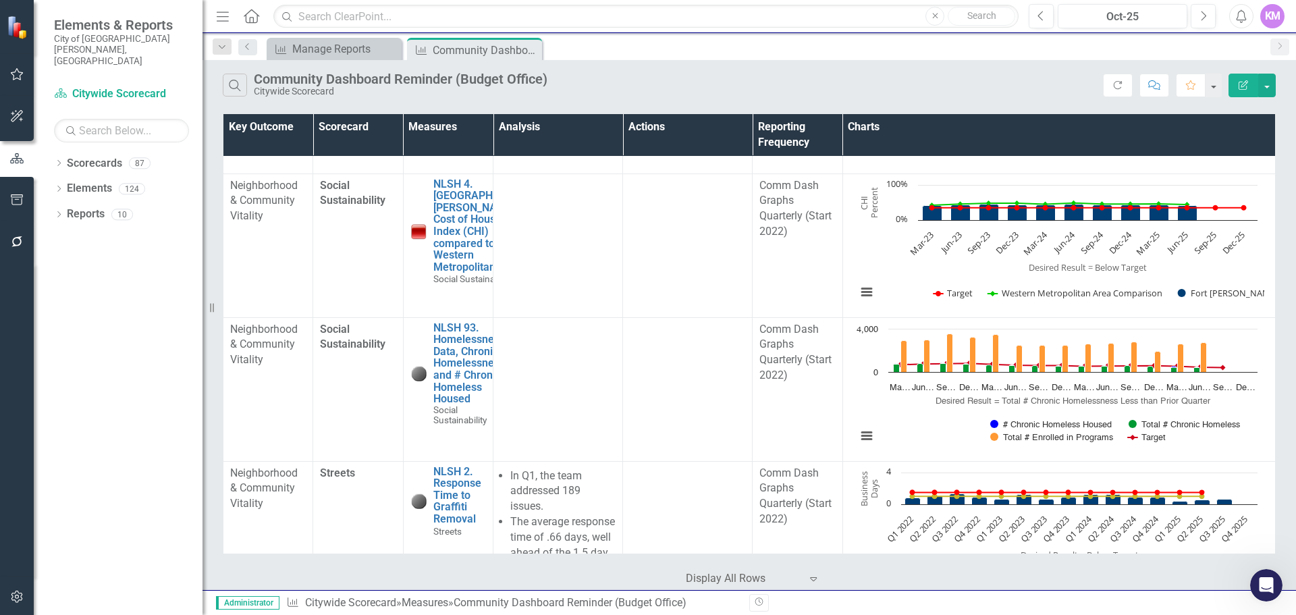
scroll to position [4044, 0]
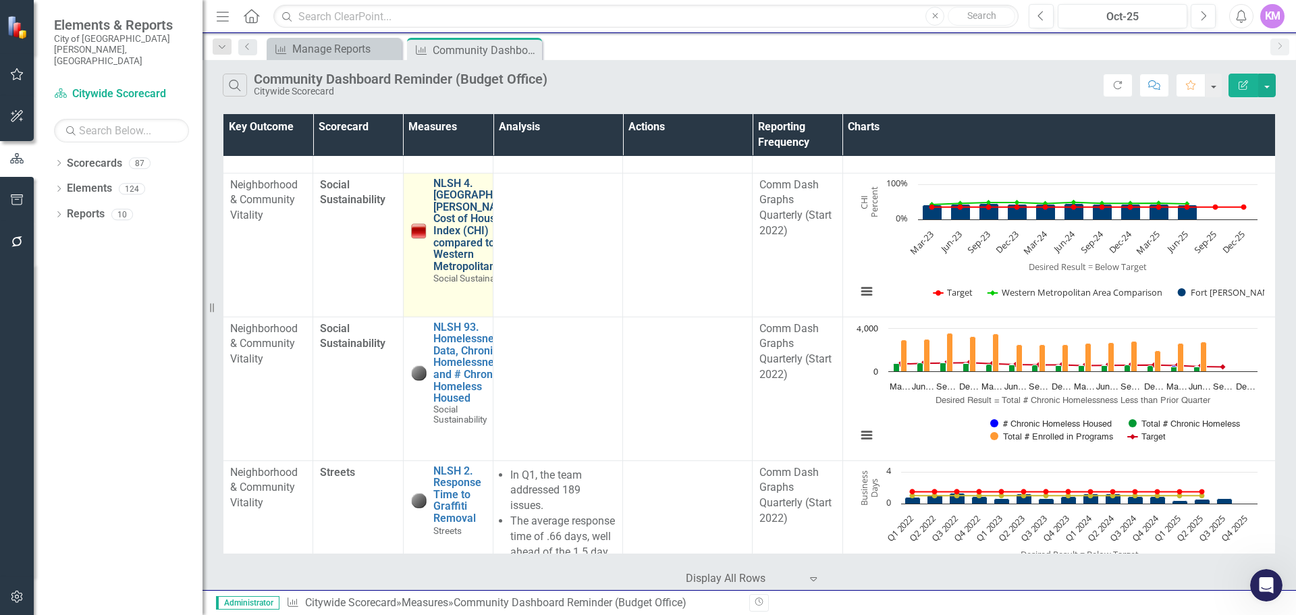
click at [468, 234] on link "NLSH 4. [GEOGRAPHIC_DATA][PERSON_NAME]' Cost of Housing Index (CHI) compared to…" at bounding box center [485, 225] width 104 height 95
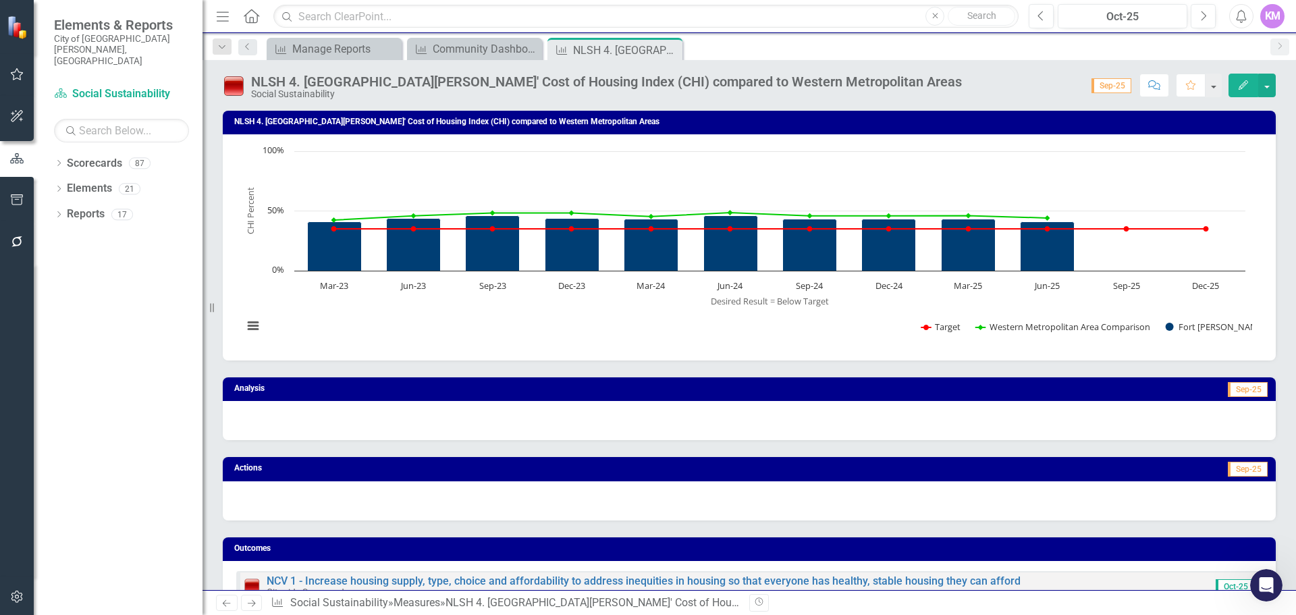
click at [1241, 85] on icon "Edit" at bounding box center [1243, 84] width 12 height 9
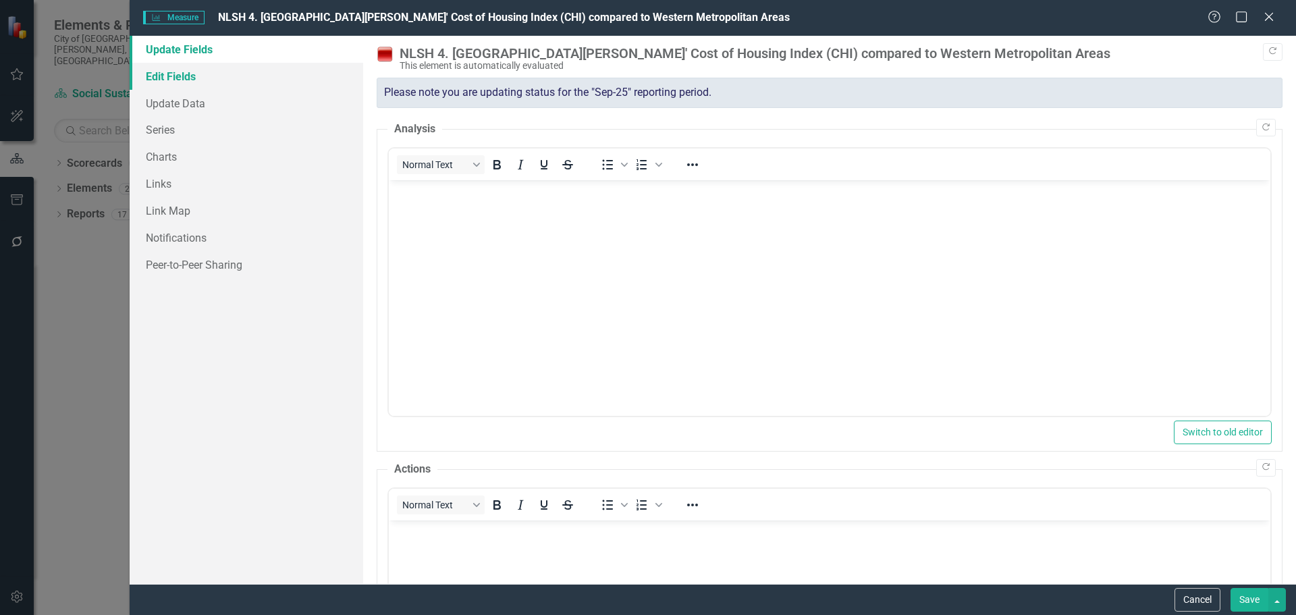
click at [295, 82] on link "Edit Fields" at bounding box center [247, 76] width 234 height 27
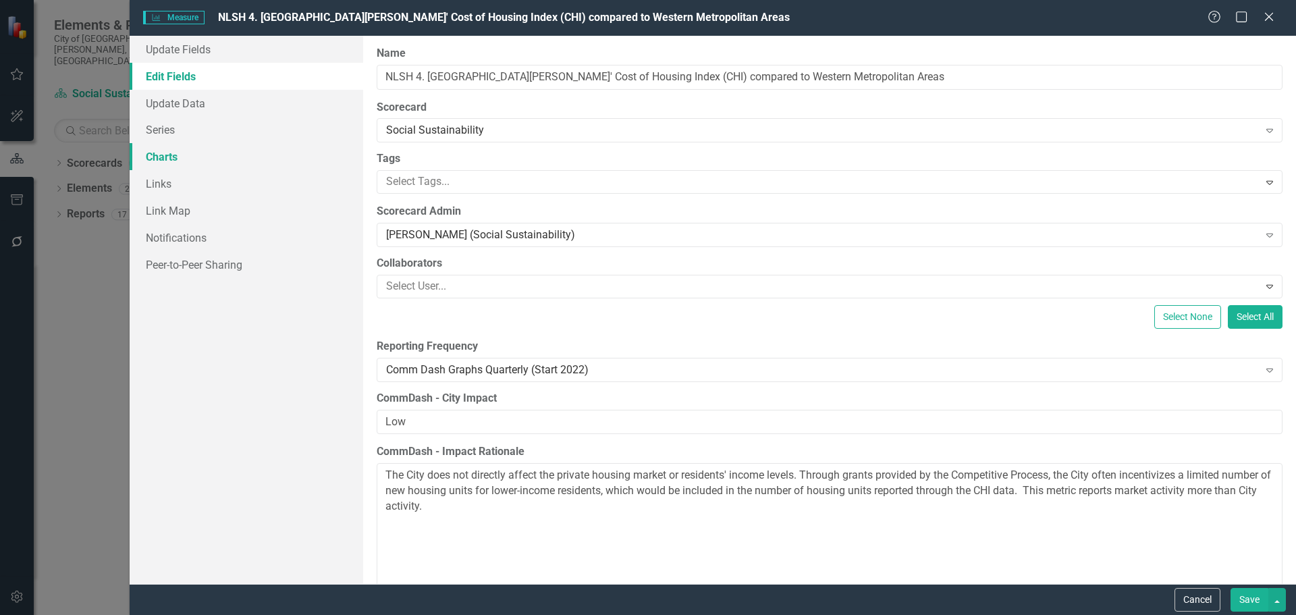
click at [200, 153] on link "Charts" at bounding box center [247, 156] width 234 height 27
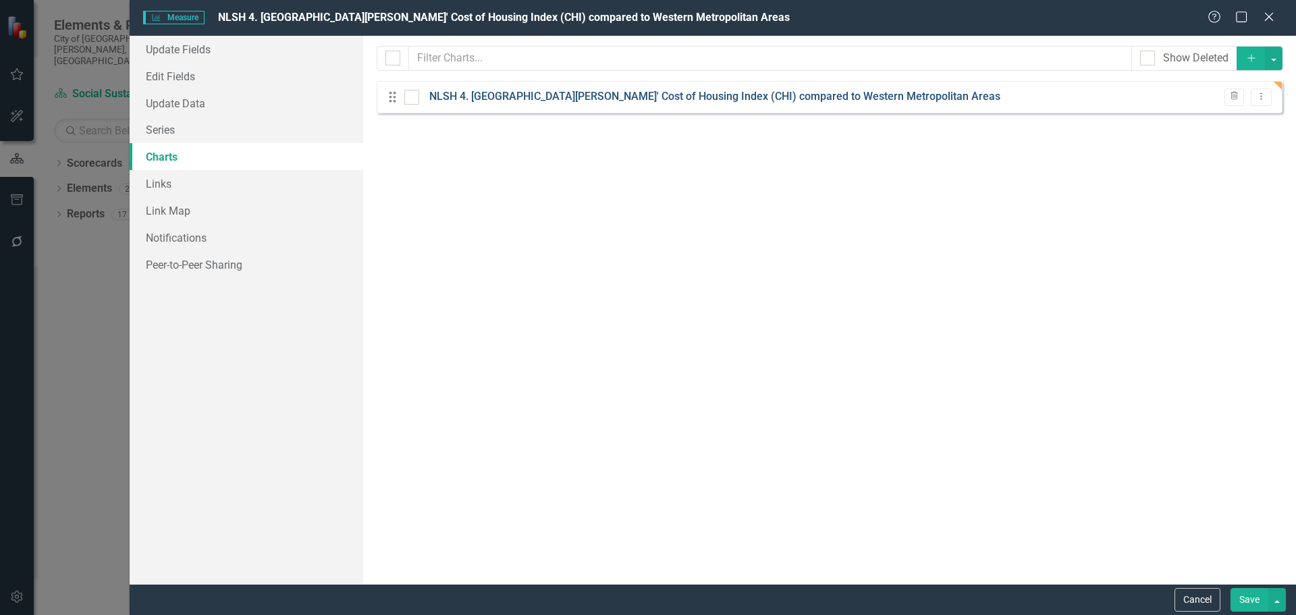
click at [479, 99] on link "NLSH 4. [GEOGRAPHIC_DATA][PERSON_NAME]' Cost of Housing Index (CHI) compared to…" at bounding box center [714, 97] width 571 height 16
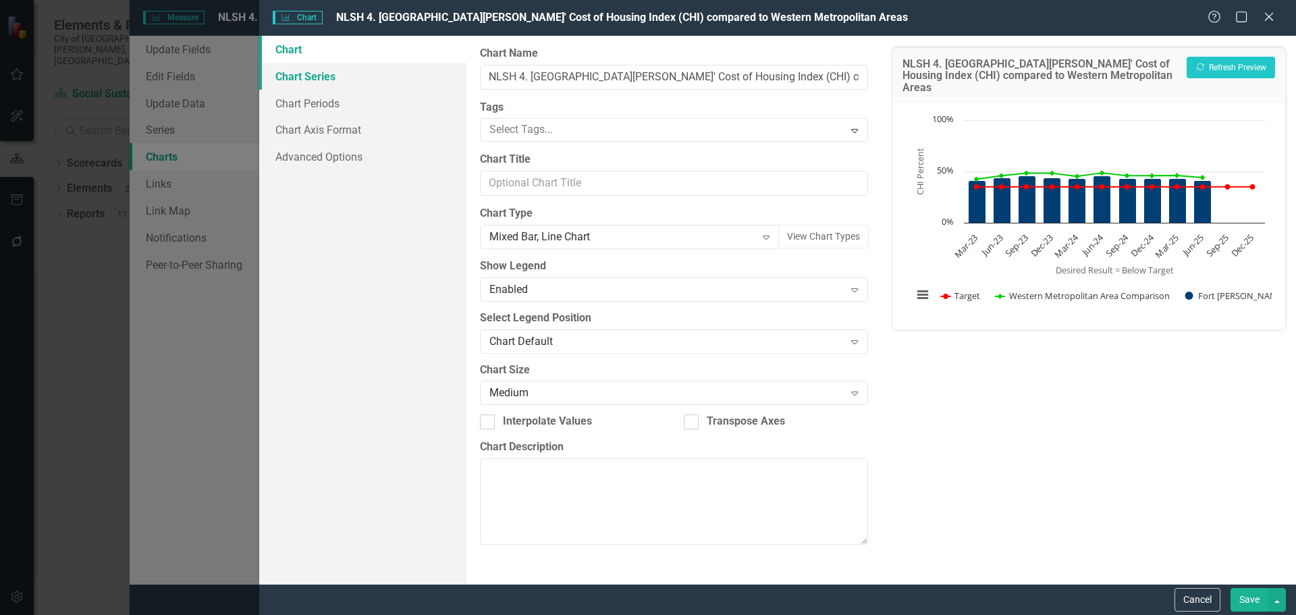
click at [387, 81] on link "Chart Series" at bounding box center [362, 76] width 207 height 27
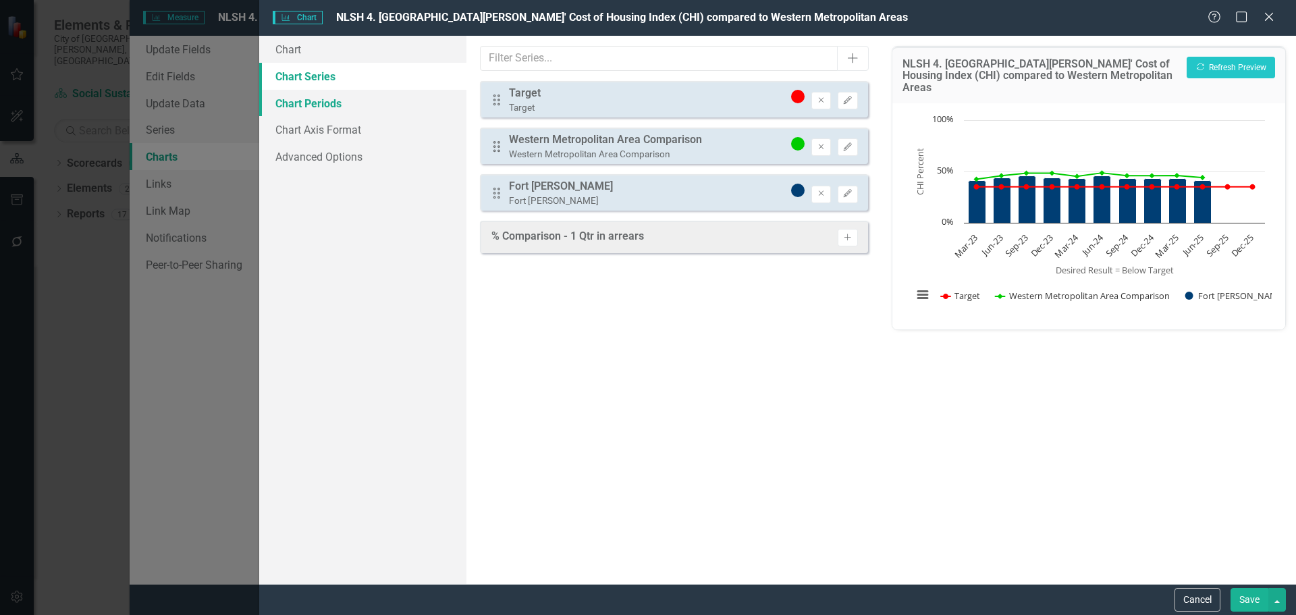
click at [374, 101] on link "Chart Periods" at bounding box center [362, 103] width 207 height 27
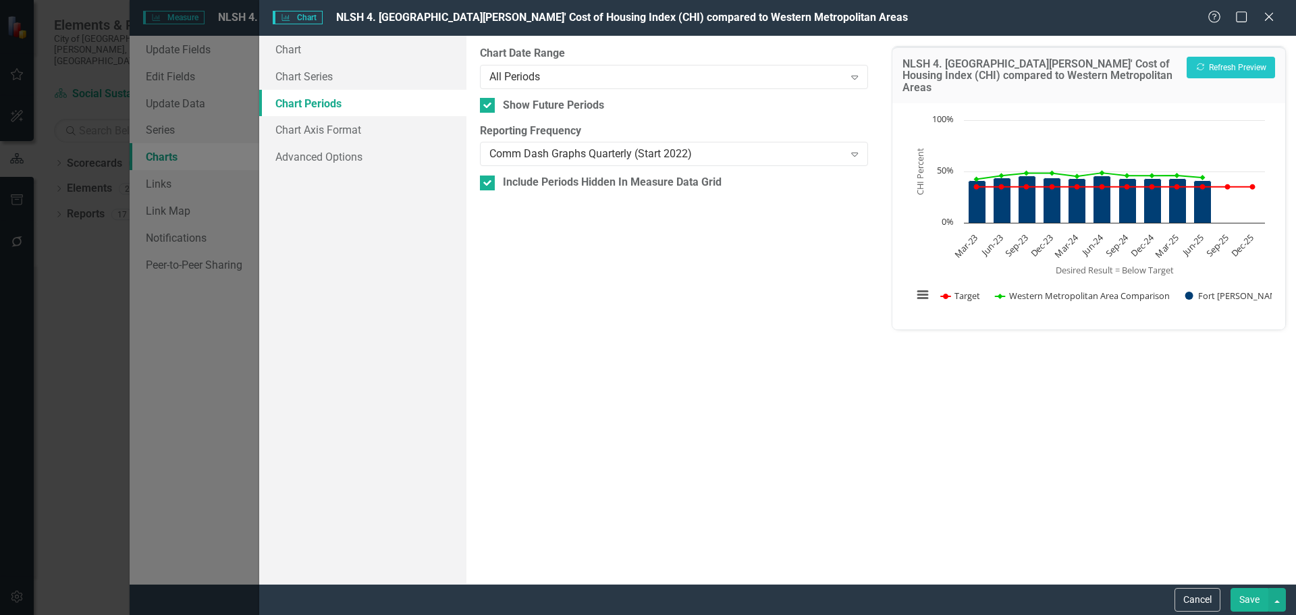
click at [1242, 603] on button "Save" at bounding box center [1249, 600] width 38 height 24
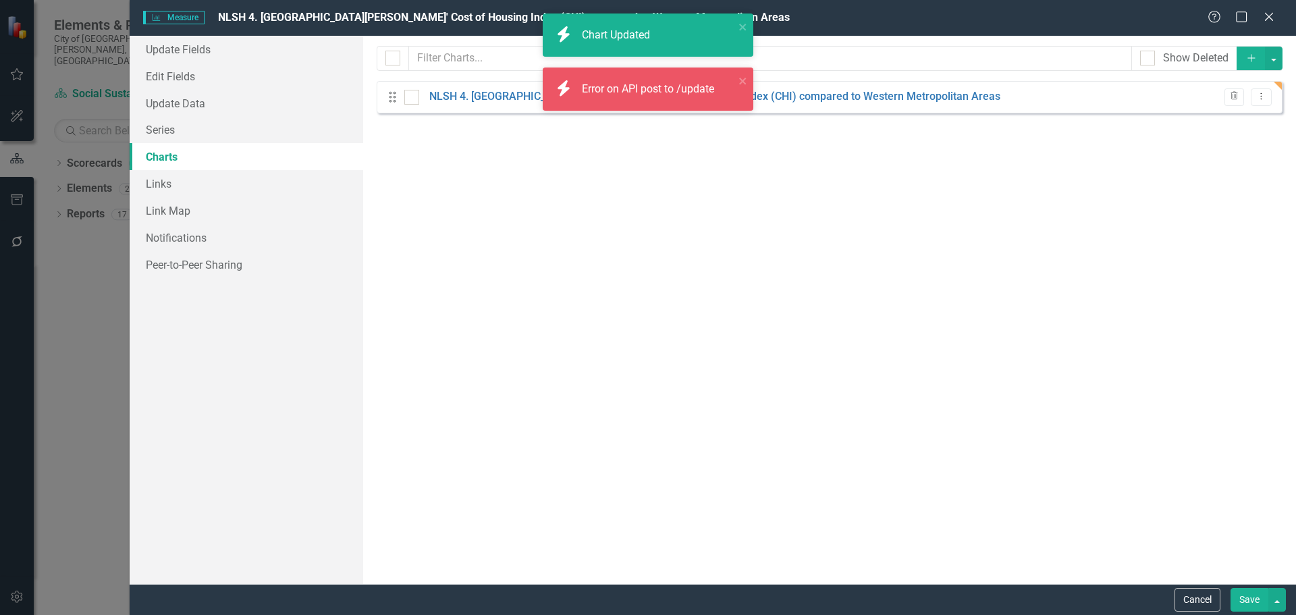
click at [1246, 600] on button "Save" at bounding box center [1249, 600] width 38 height 24
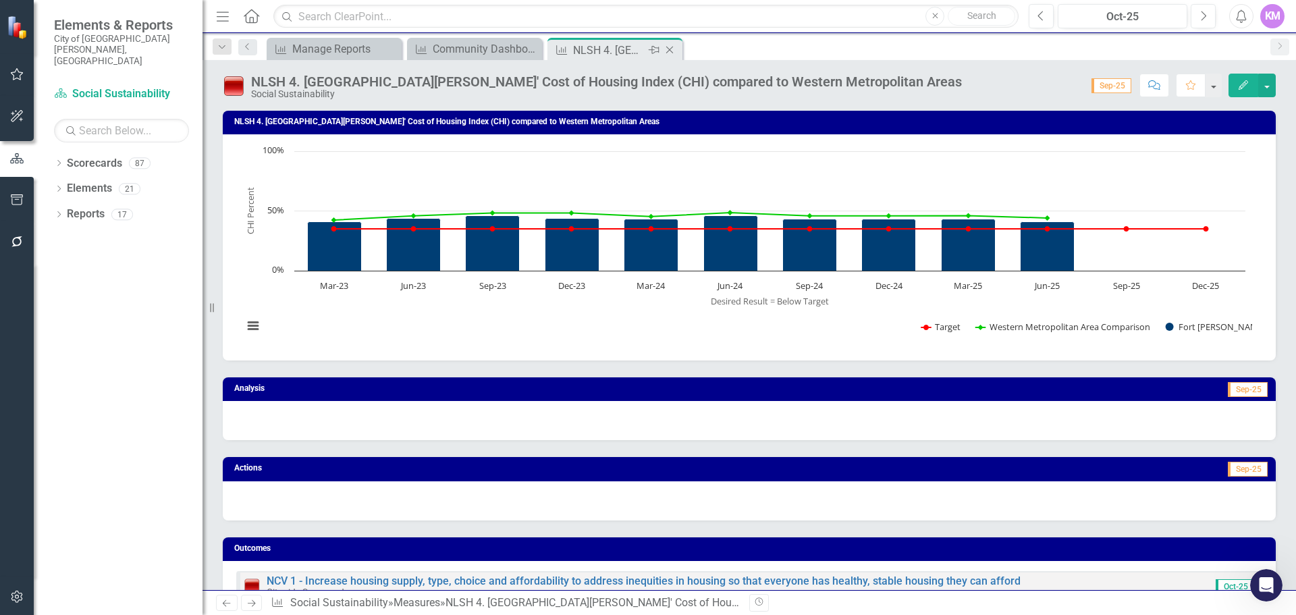
click at [673, 47] on icon "Close" at bounding box center [669, 50] width 13 height 11
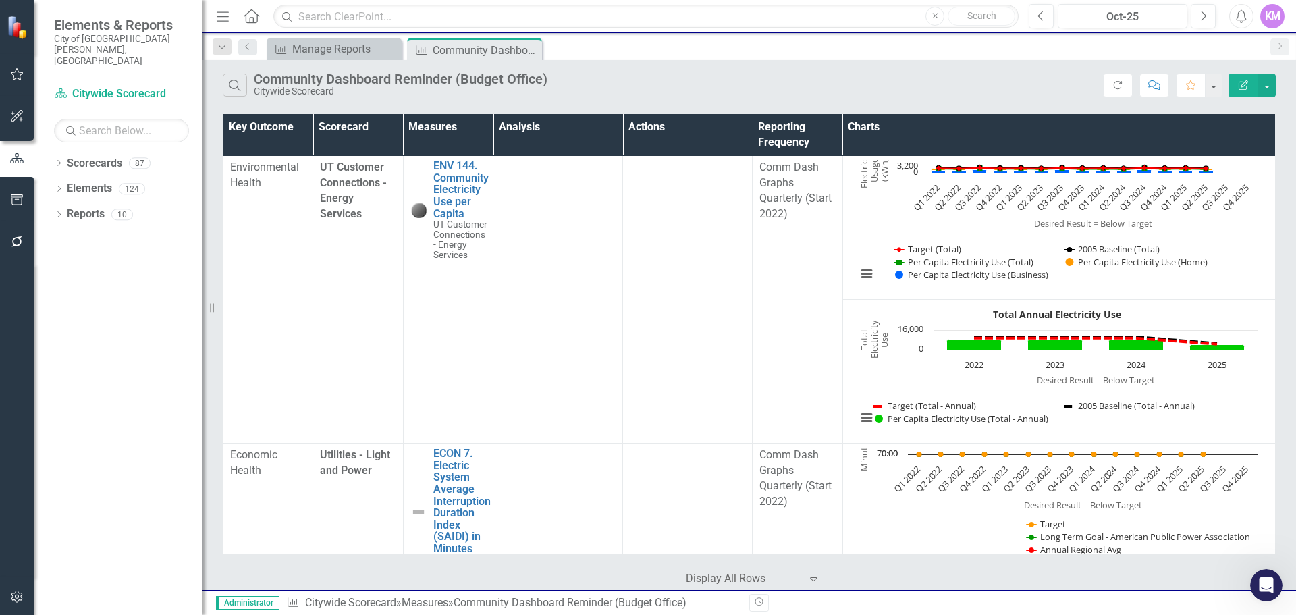
scroll to position [5992, 0]
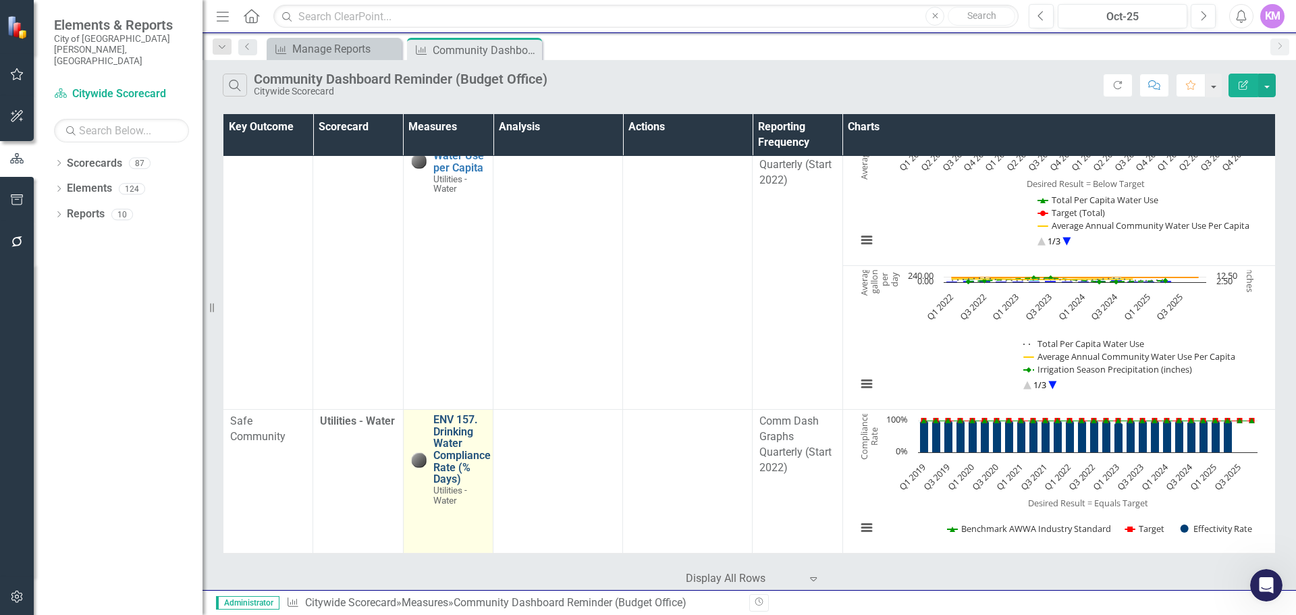
click at [456, 439] on link "ENV 157. Drinking Water Compliance Rate (% Days)" at bounding box center [461, 450] width 57 height 72
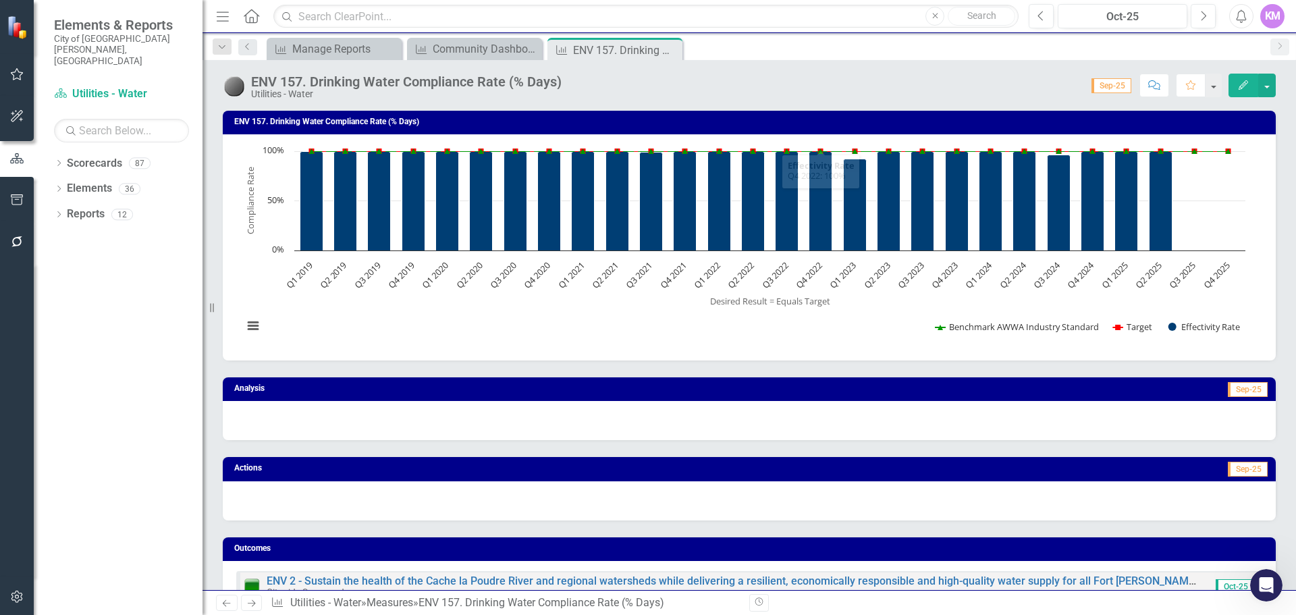
click at [1241, 84] on icon "Edit" at bounding box center [1243, 84] width 12 height 9
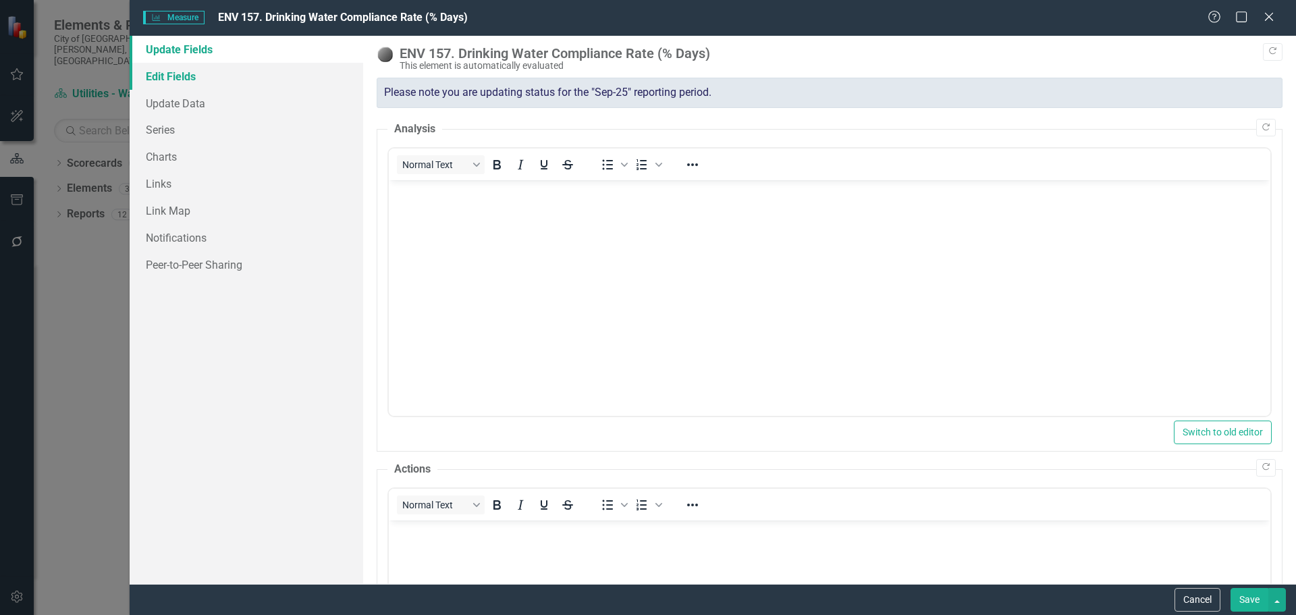
click at [325, 75] on link "Edit Fields" at bounding box center [247, 76] width 234 height 27
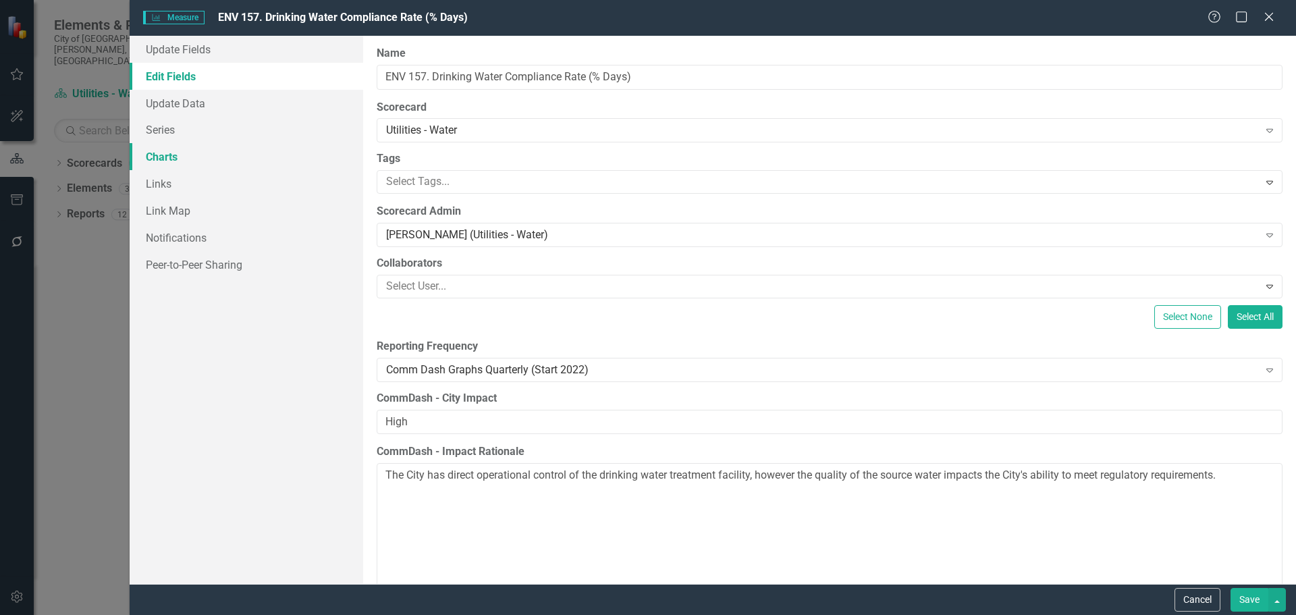
click at [266, 155] on link "Charts" at bounding box center [247, 156] width 234 height 27
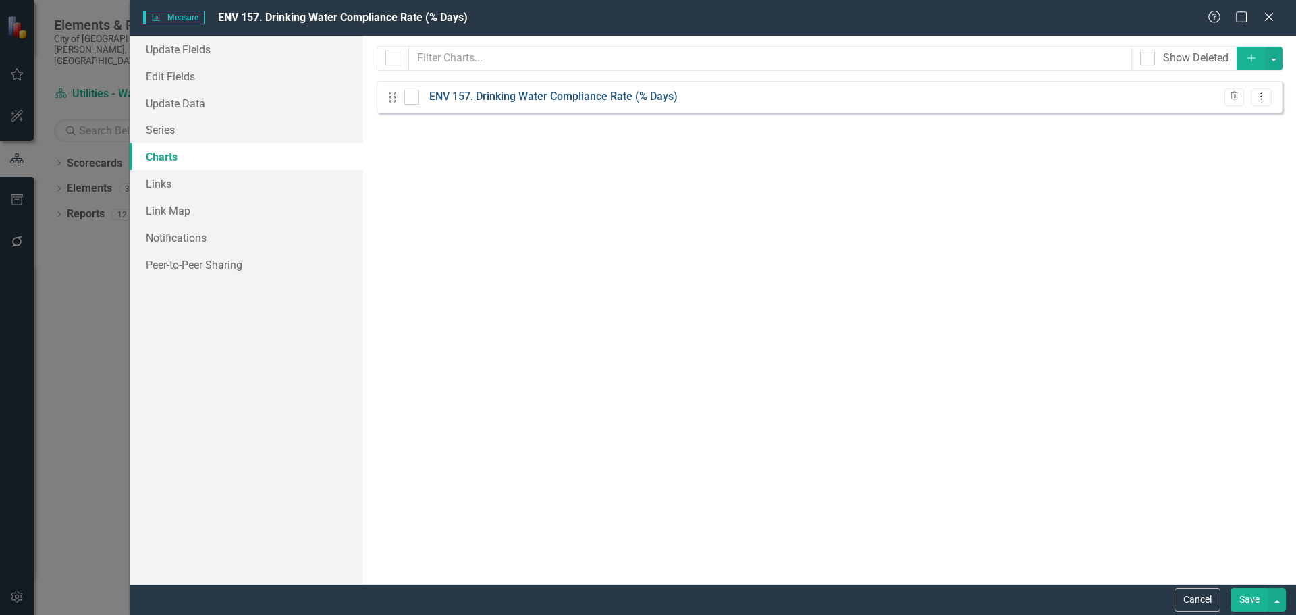
click at [512, 98] on link "ENV 157. Drinking Water Compliance Rate (% Days)" at bounding box center [553, 97] width 248 height 16
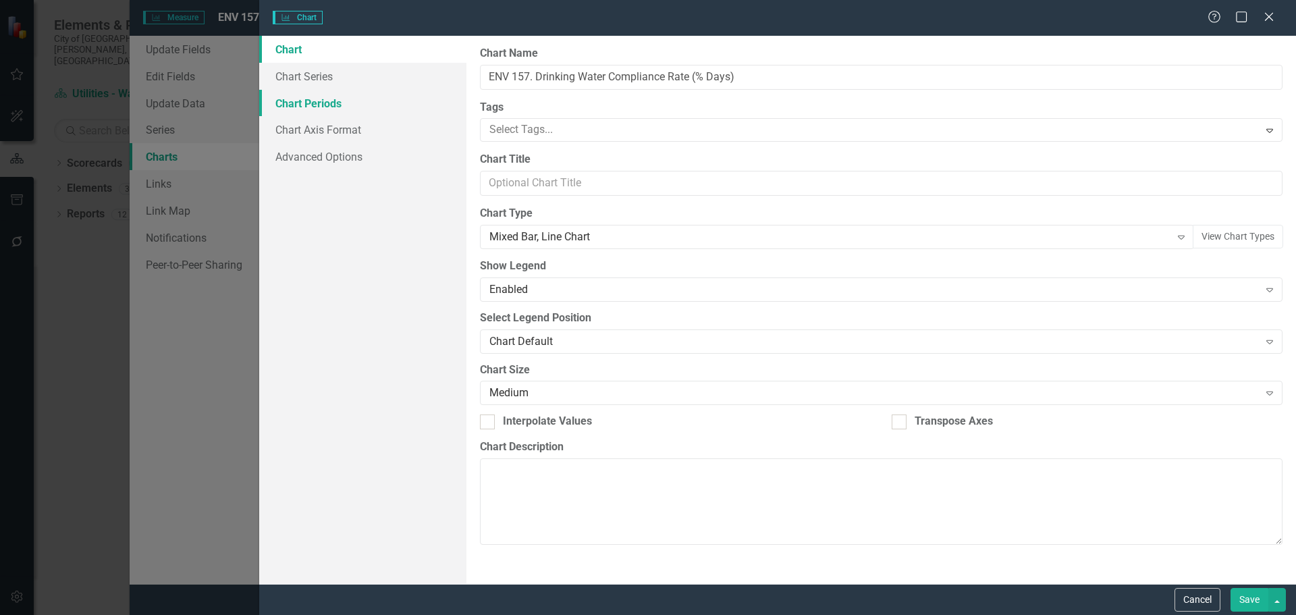
click at [369, 106] on link "Chart Periods" at bounding box center [362, 103] width 207 height 27
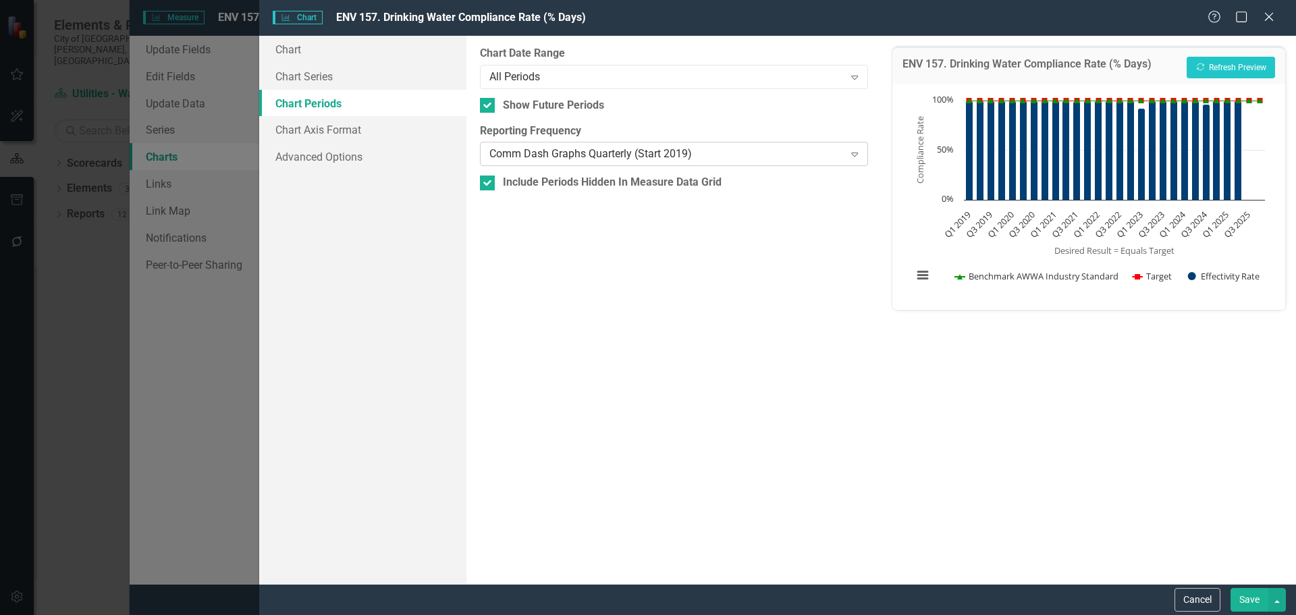
click at [520, 153] on div "Comm Dash Graphs Quarterly (Start 2019)" at bounding box center [666, 154] width 354 height 16
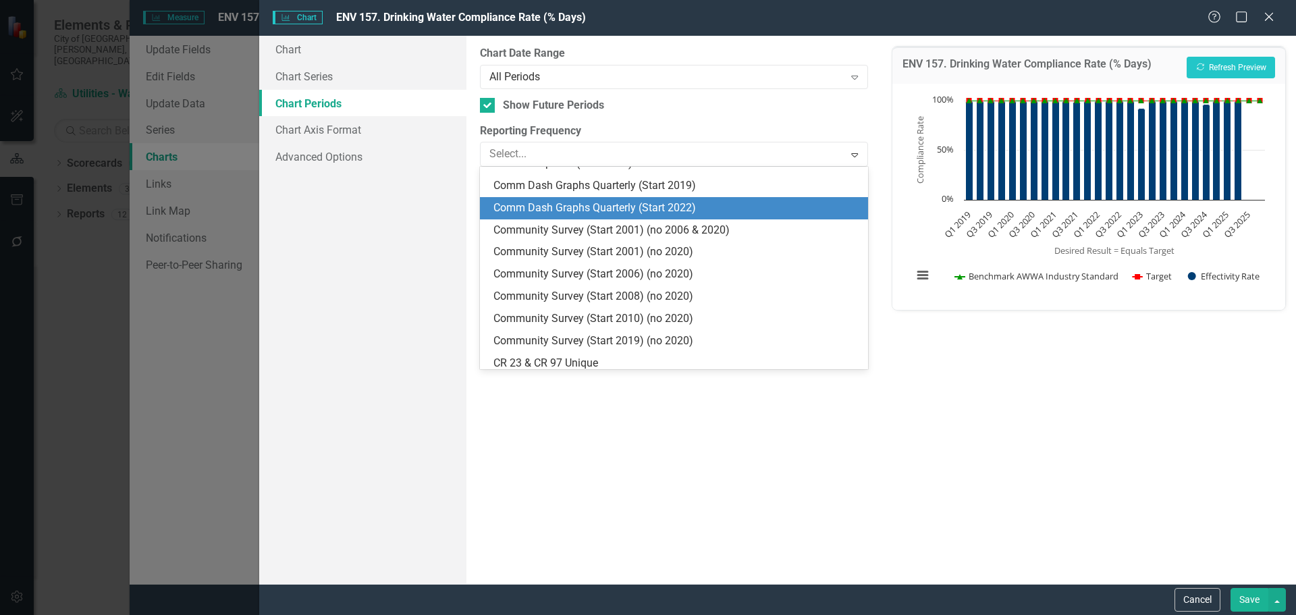
scroll to position [909, 0]
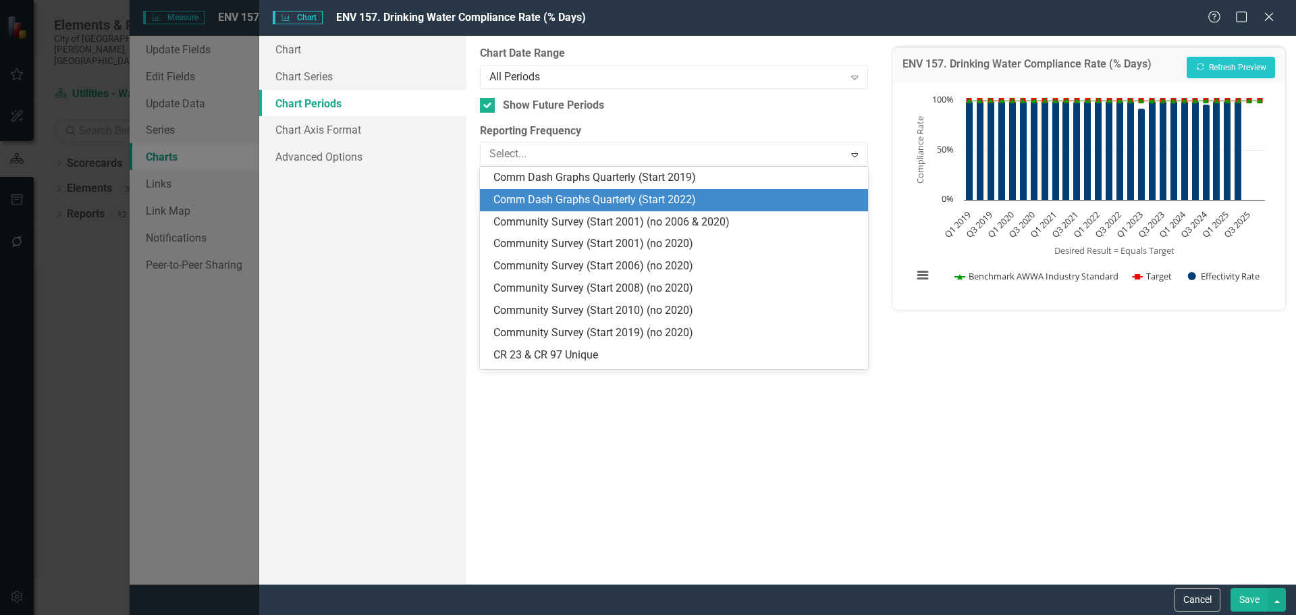
click at [572, 196] on div "Comm Dash Graphs Quarterly (Start 2022)" at bounding box center [676, 200] width 366 height 16
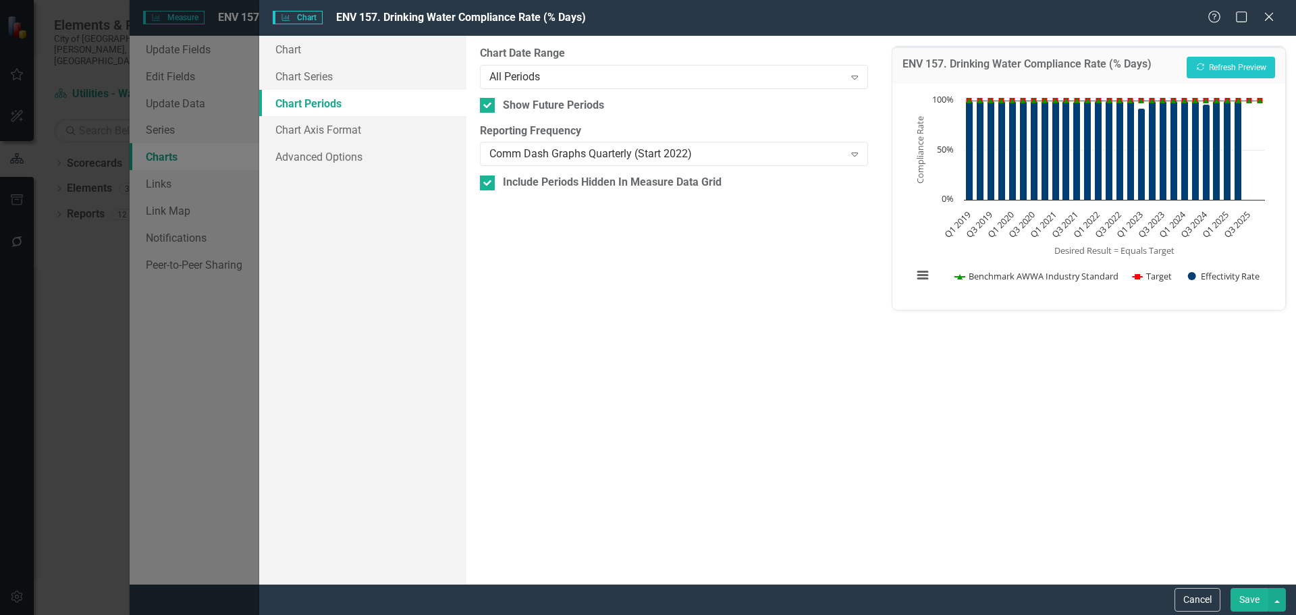
click at [1233, 597] on button "Save" at bounding box center [1249, 600] width 38 height 24
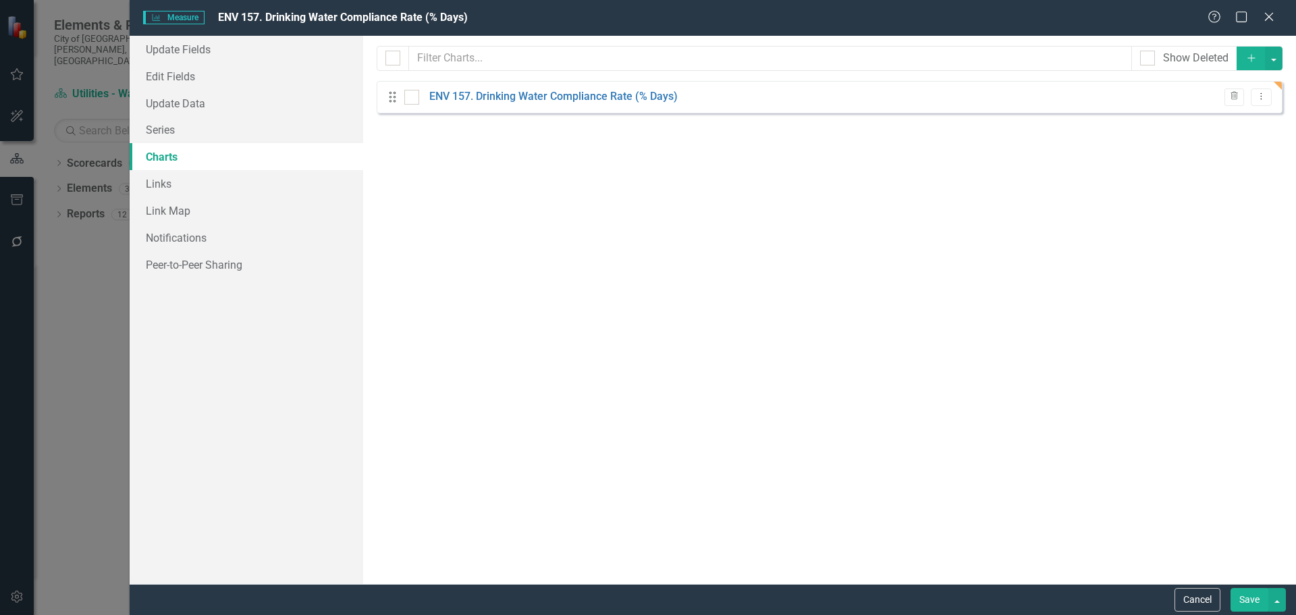
click at [1233, 597] on button "Save" at bounding box center [1249, 600] width 38 height 24
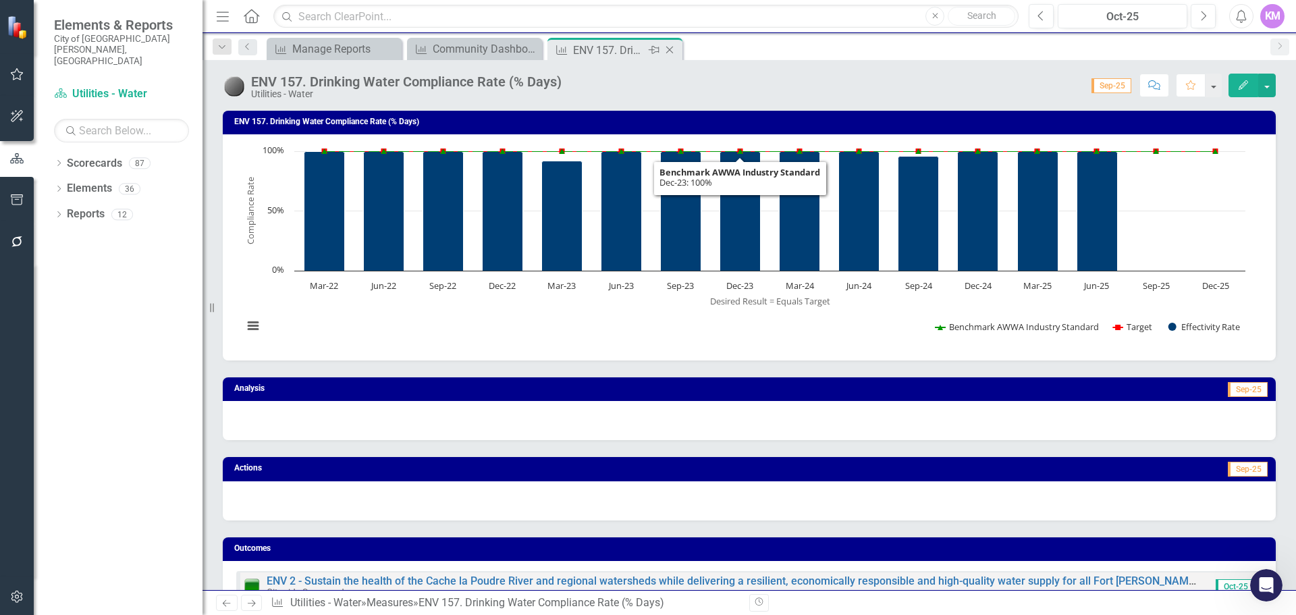
click at [666, 48] on icon "Close" at bounding box center [669, 50] width 13 height 11
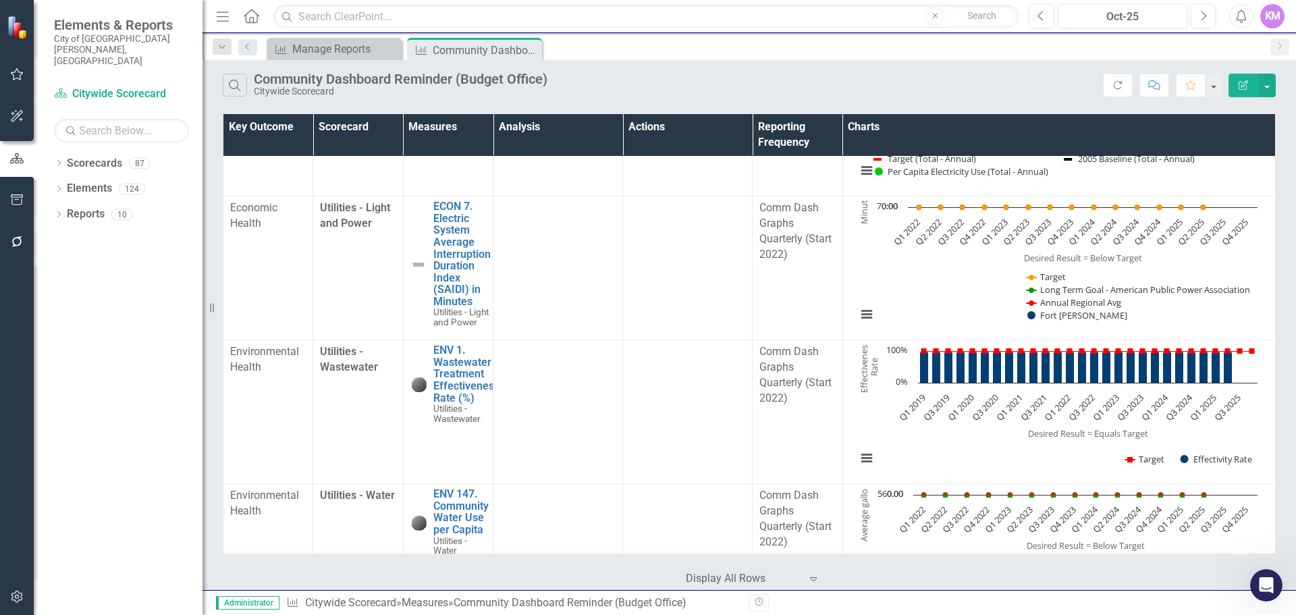
scroll to position [5611, 0]
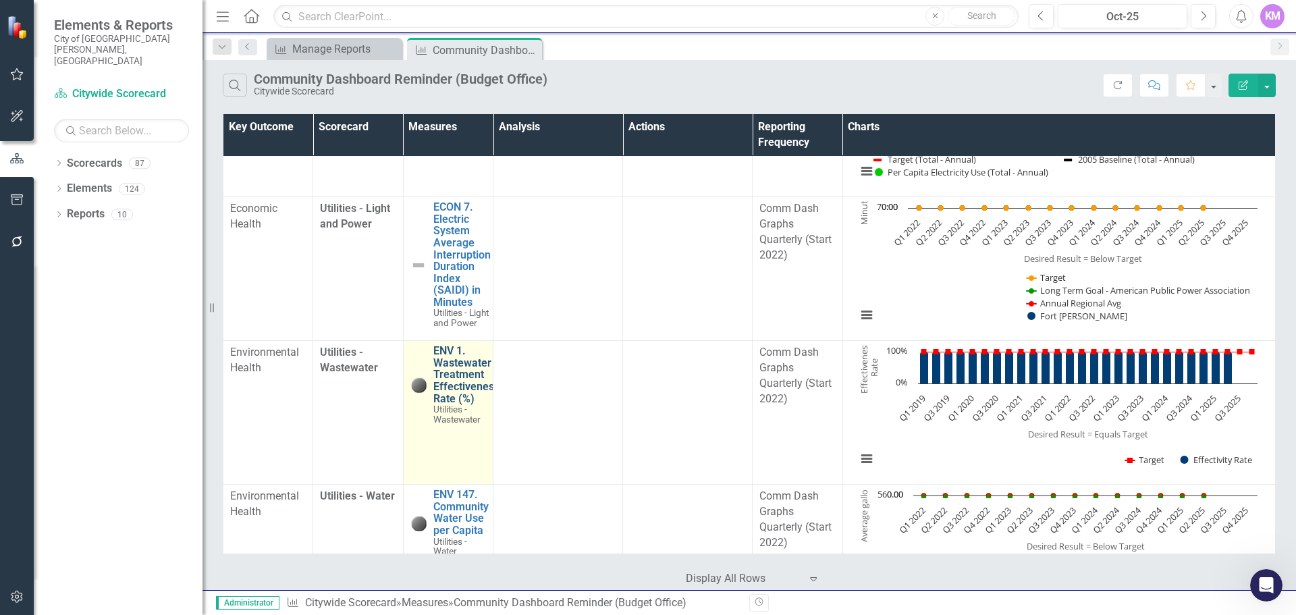
click at [452, 384] on link "ENV 1. Wastewater Treatment Effectiveness Rate (%)" at bounding box center [466, 374] width 66 height 59
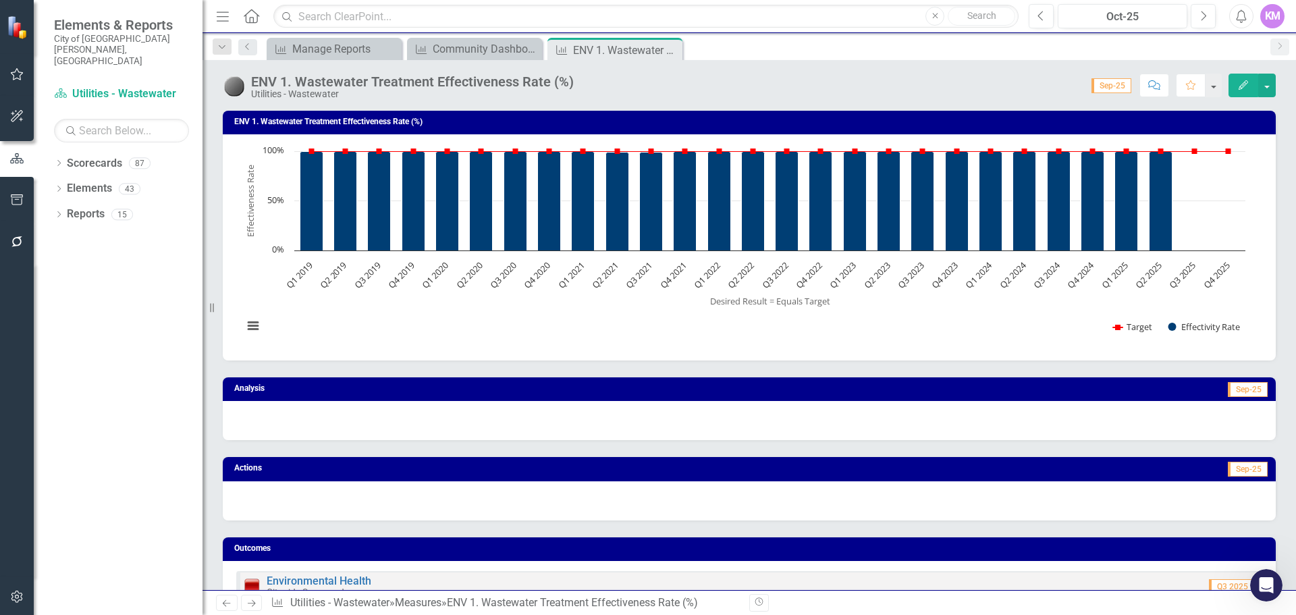
click at [1240, 87] on icon "Edit" at bounding box center [1243, 84] width 12 height 9
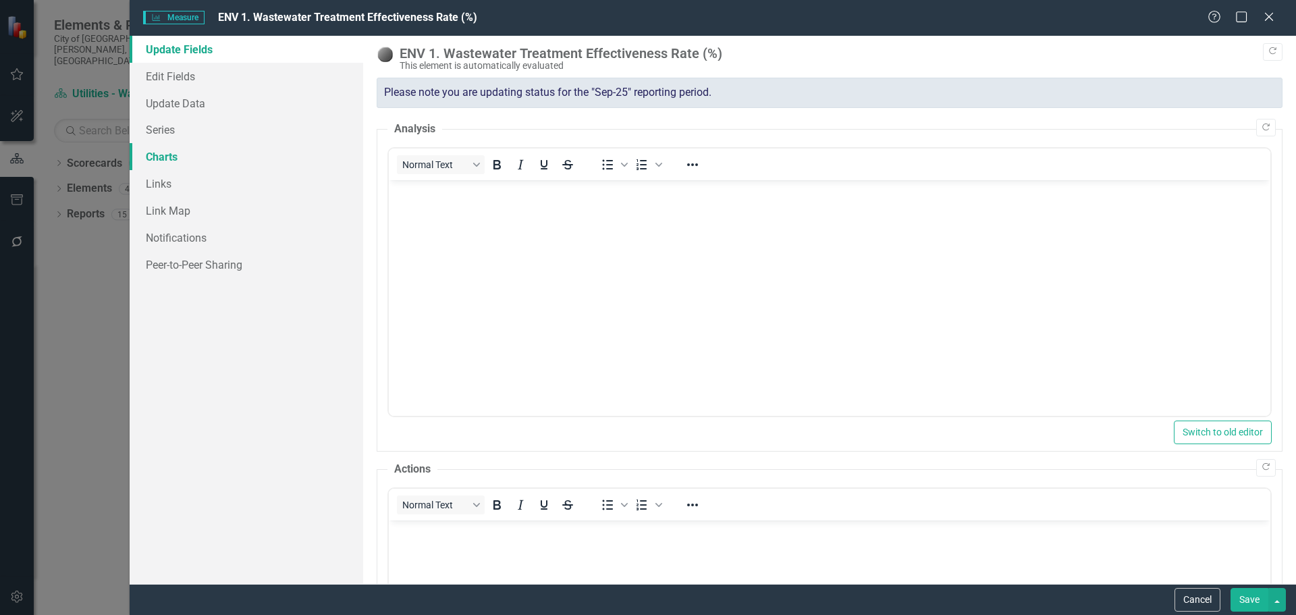
click at [236, 163] on link "Charts" at bounding box center [247, 156] width 234 height 27
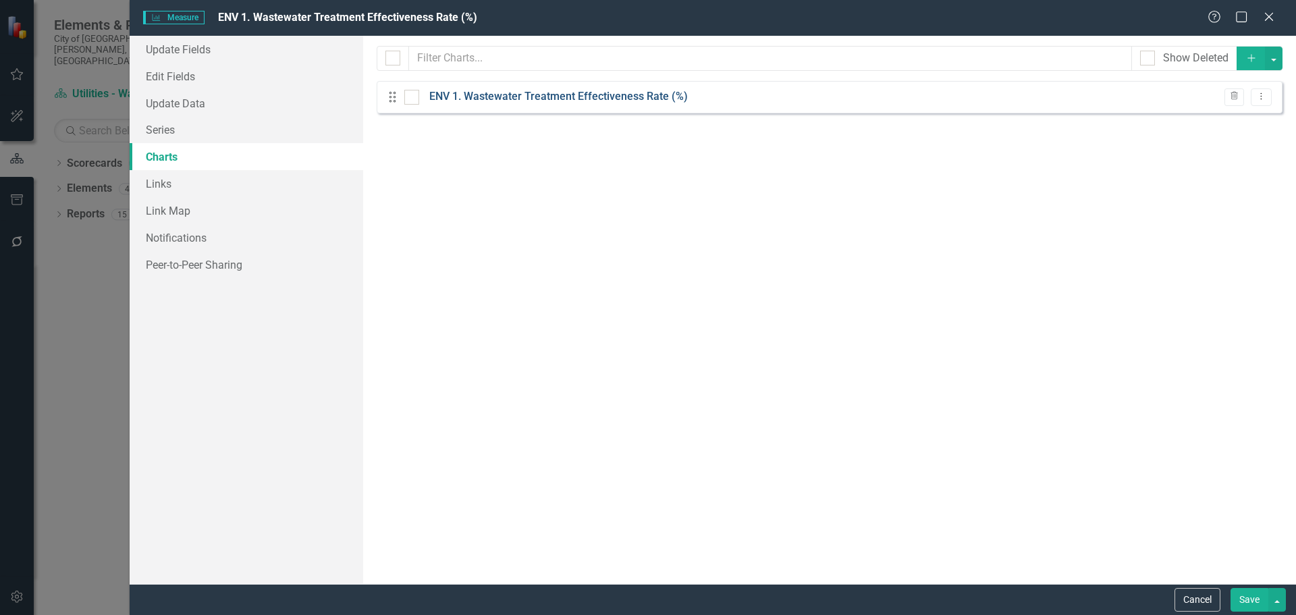
click at [437, 94] on link "ENV 1. Wastewater Treatment Effectiveness Rate (%)" at bounding box center [558, 97] width 259 height 16
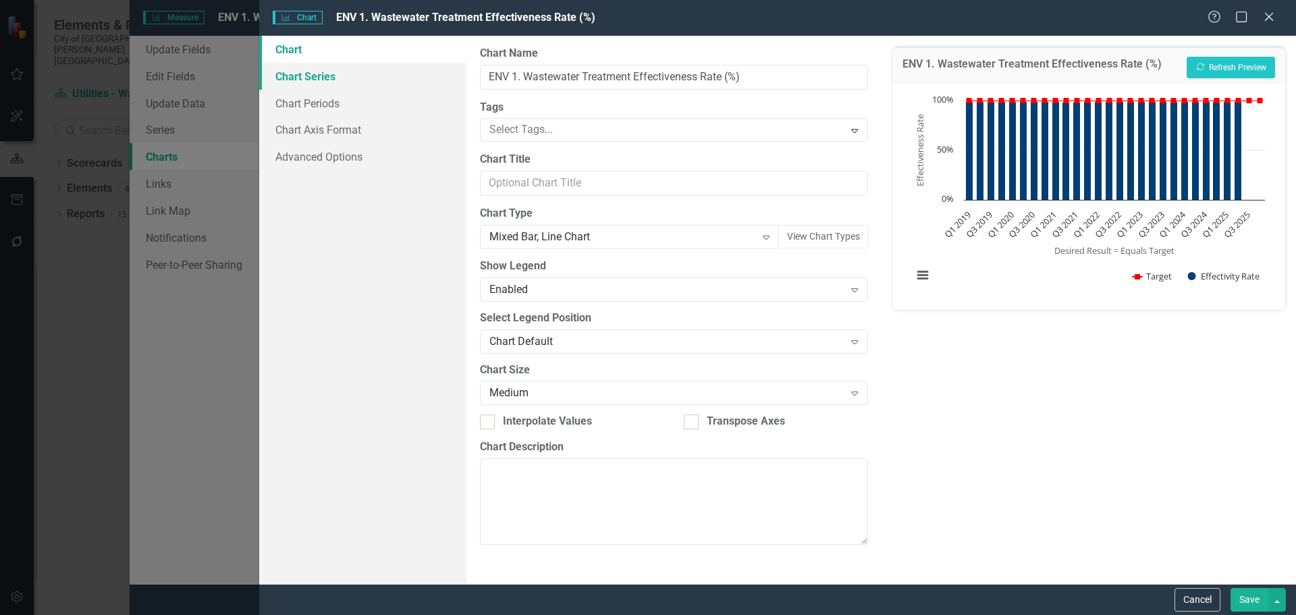
click at [355, 86] on link "Chart Series" at bounding box center [362, 76] width 207 height 27
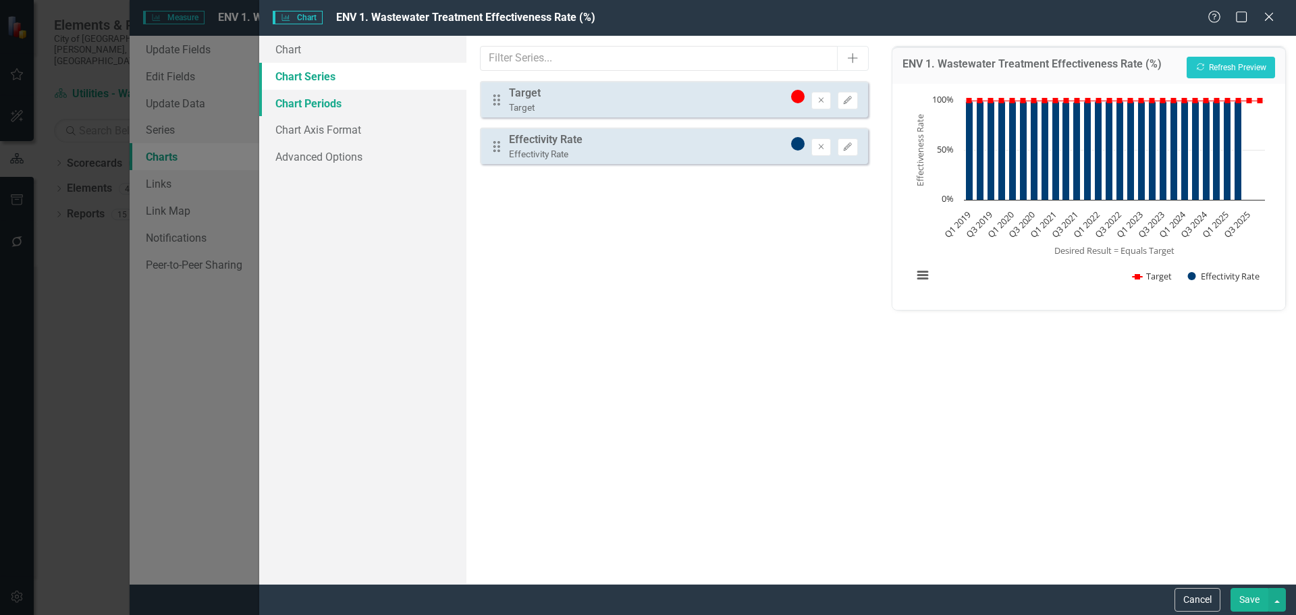
click at [340, 115] on link "Chart Periods" at bounding box center [362, 103] width 207 height 27
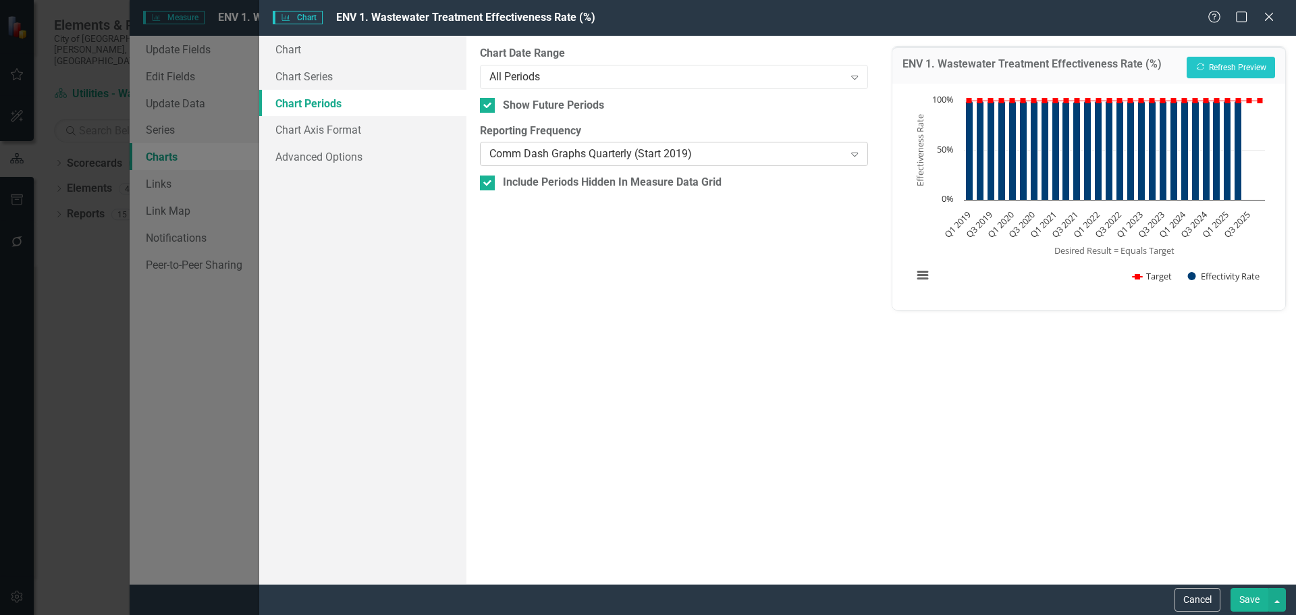
click at [496, 150] on div "Comm Dash Graphs Quarterly (Start 2019)" at bounding box center [666, 154] width 354 height 16
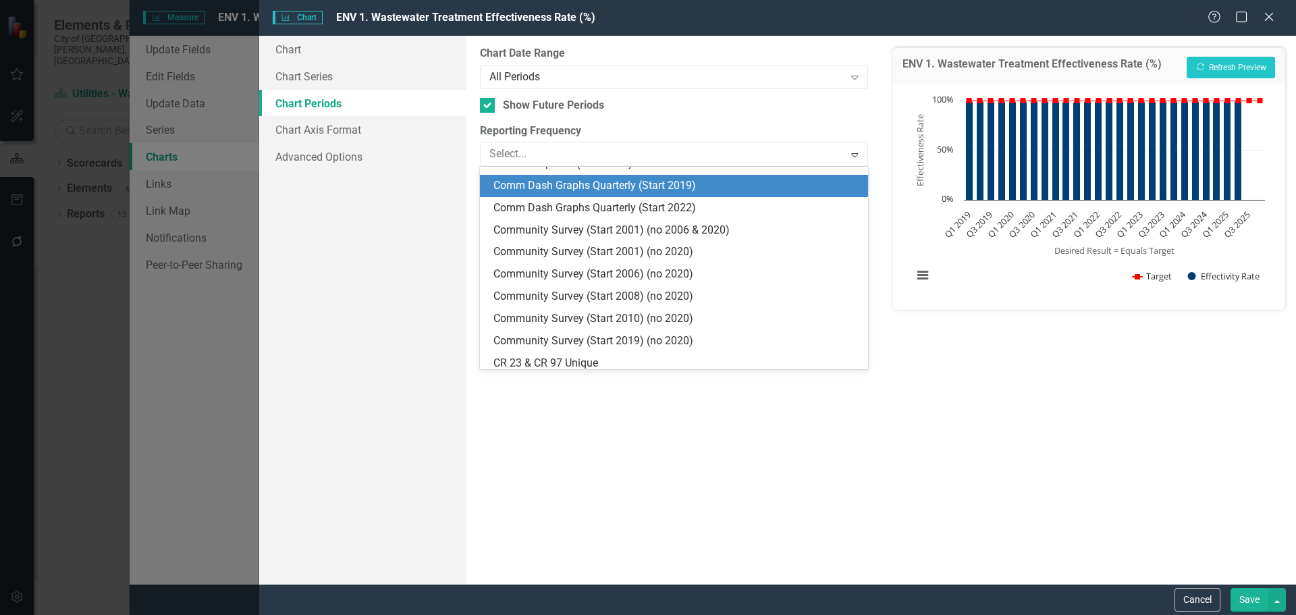
scroll to position [909, 0]
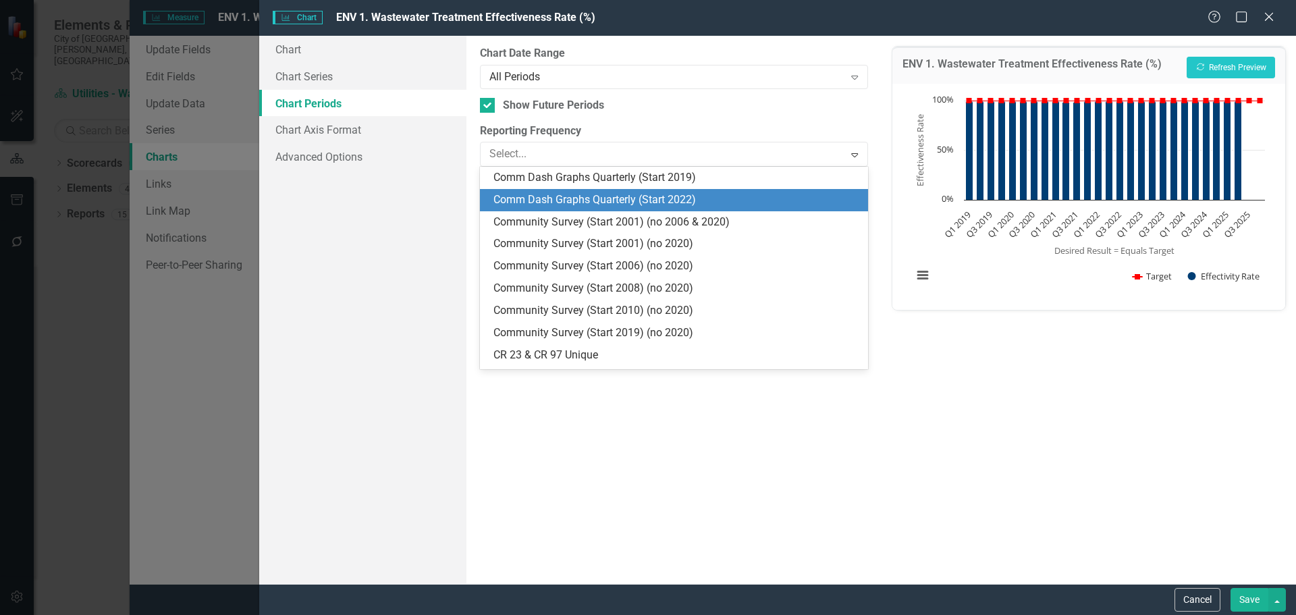
click at [572, 195] on div "Comm Dash Graphs Quarterly (Start 2022)" at bounding box center [676, 200] width 366 height 16
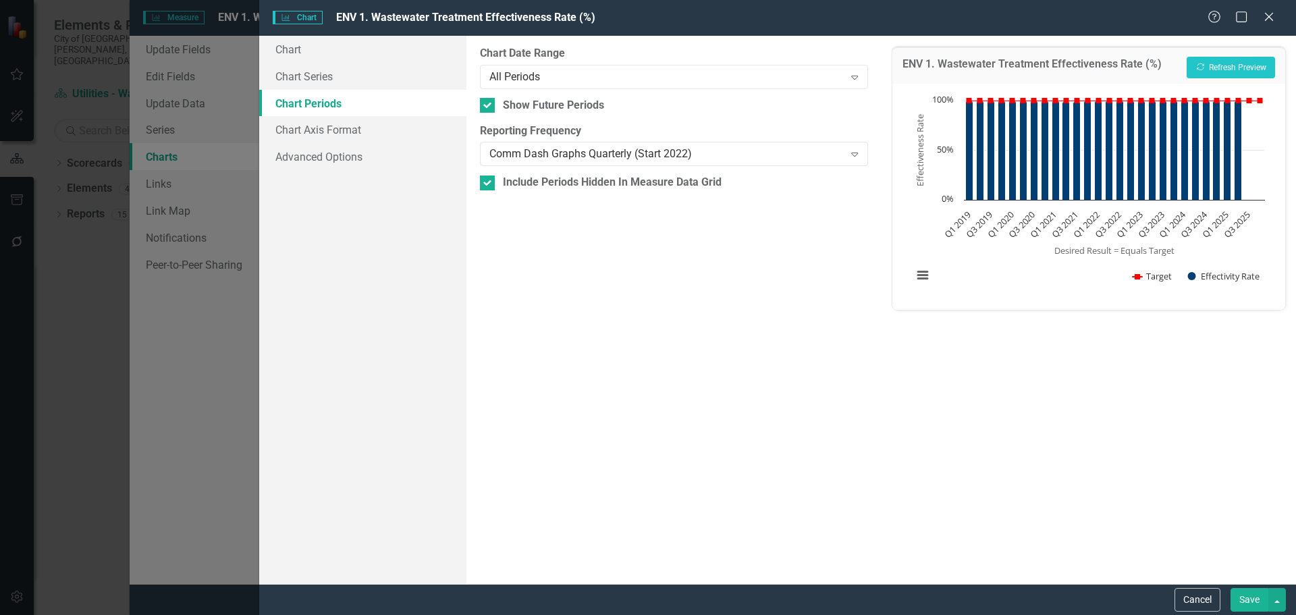
click at [1249, 599] on button "Save" at bounding box center [1249, 600] width 38 height 24
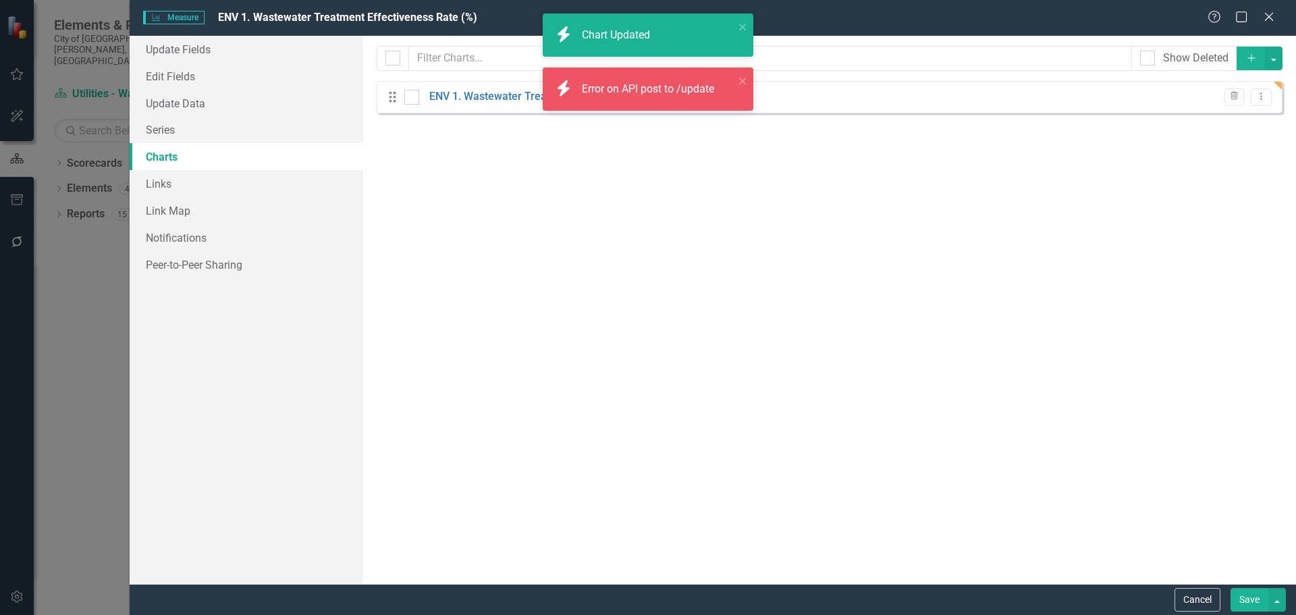
click at [1249, 599] on button "Save" at bounding box center [1249, 600] width 38 height 24
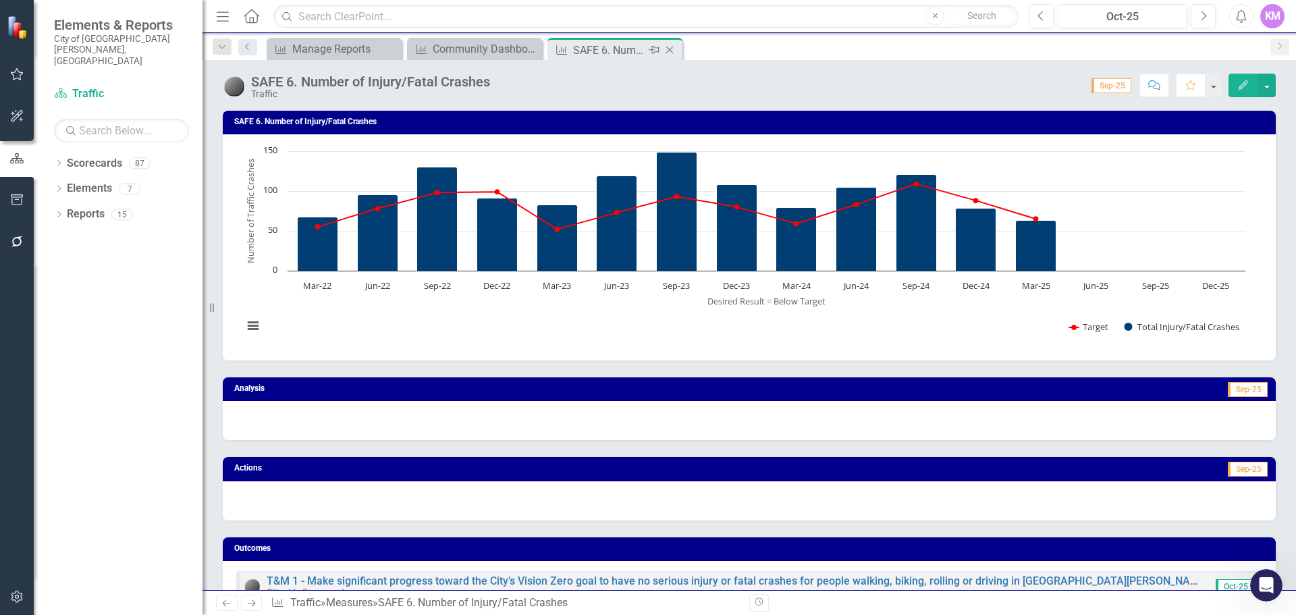
click at [670, 49] on icon "Close" at bounding box center [669, 50] width 13 height 11
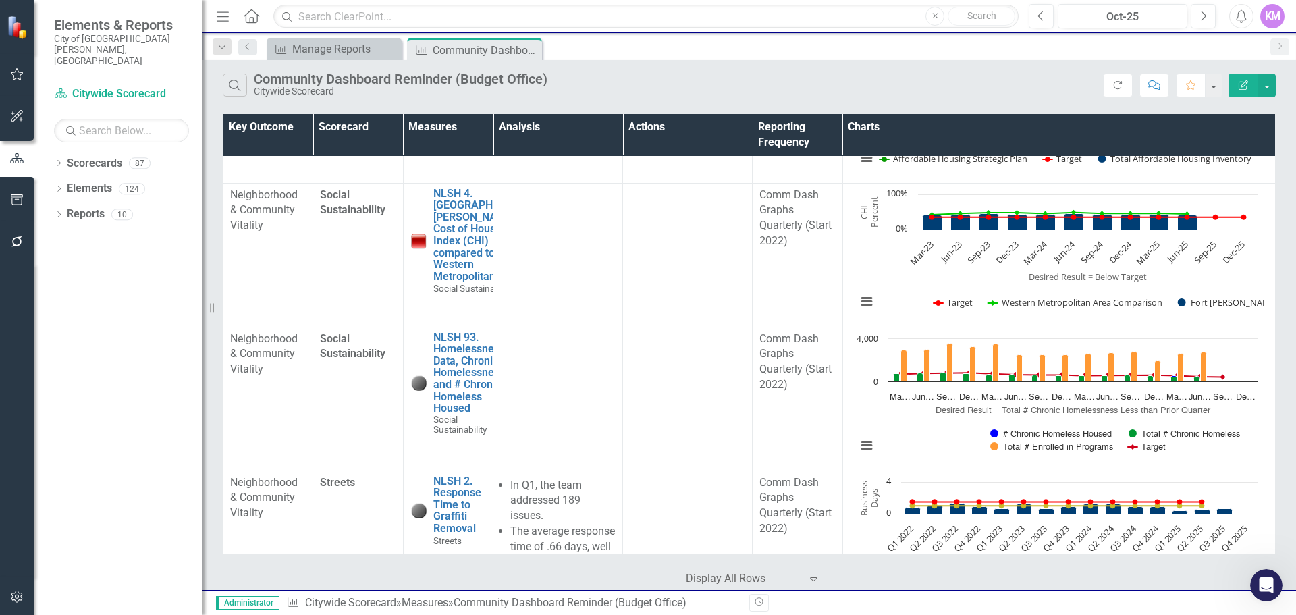
scroll to position [4035, 0]
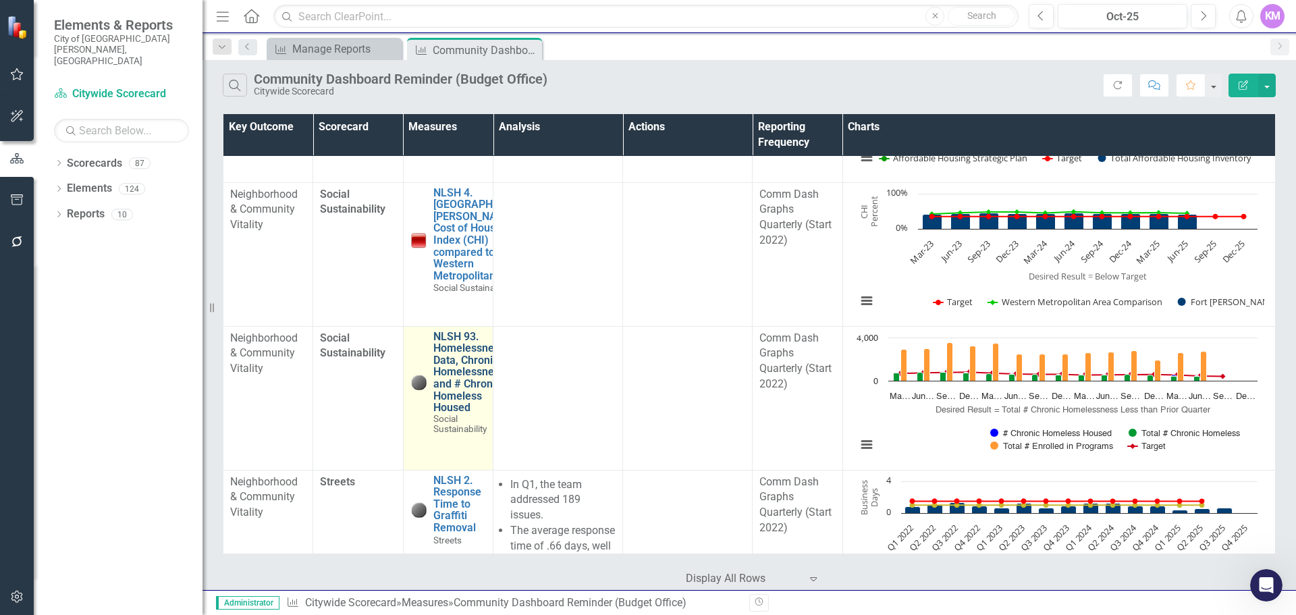
click at [452, 360] on link "NLSH 93. Homelessness Data, Chronic Homelessness, and # Chronic Homeless Housed" at bounding box center [470, 372] width 74 height 83
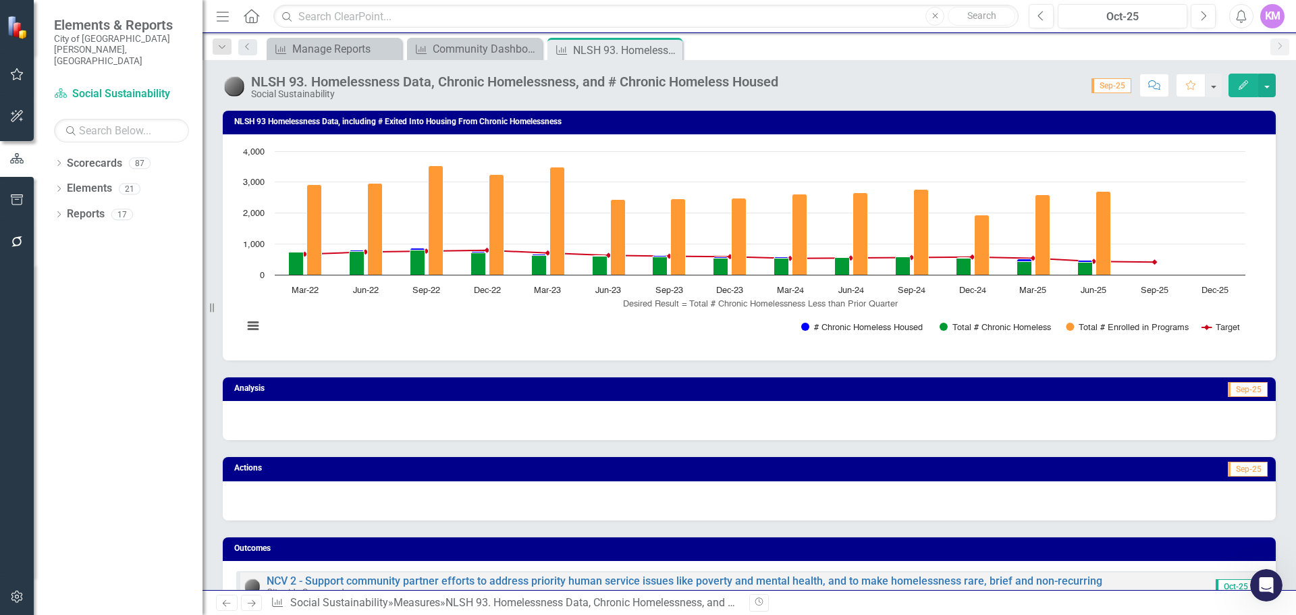
click at [1248, 87] on icon "Edit" at bounding box center [1243, 84] width 12 height 9
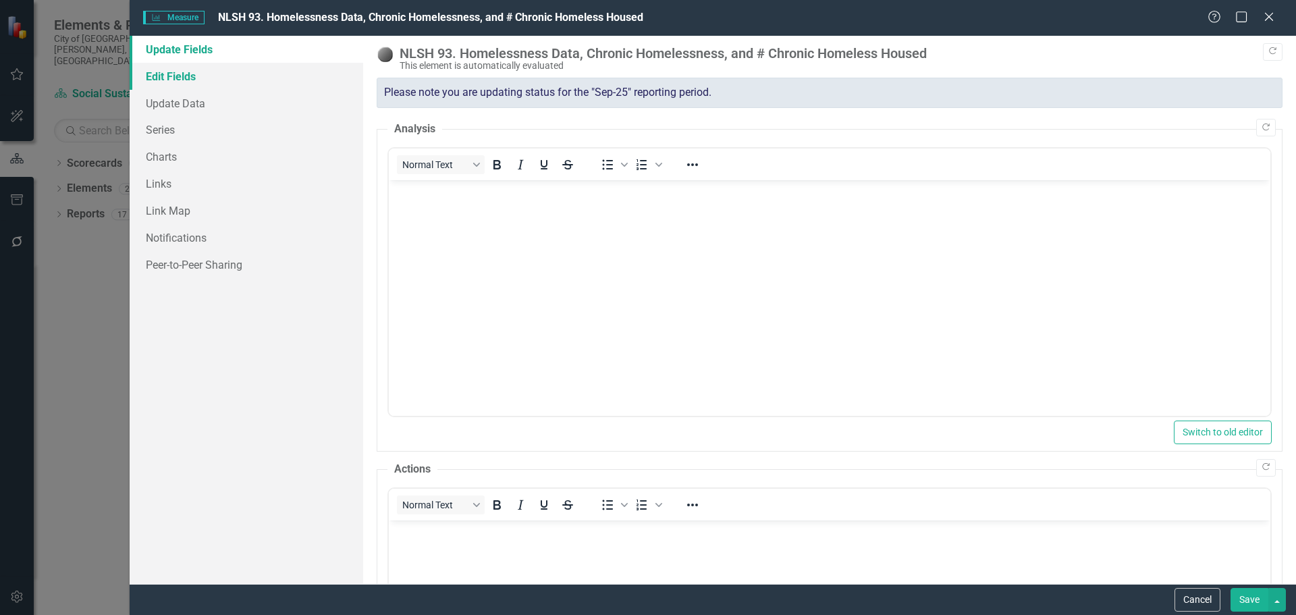
click at [288, 72] on link "Edit Fields" at bounding box center [247, 76] width 234 height 27
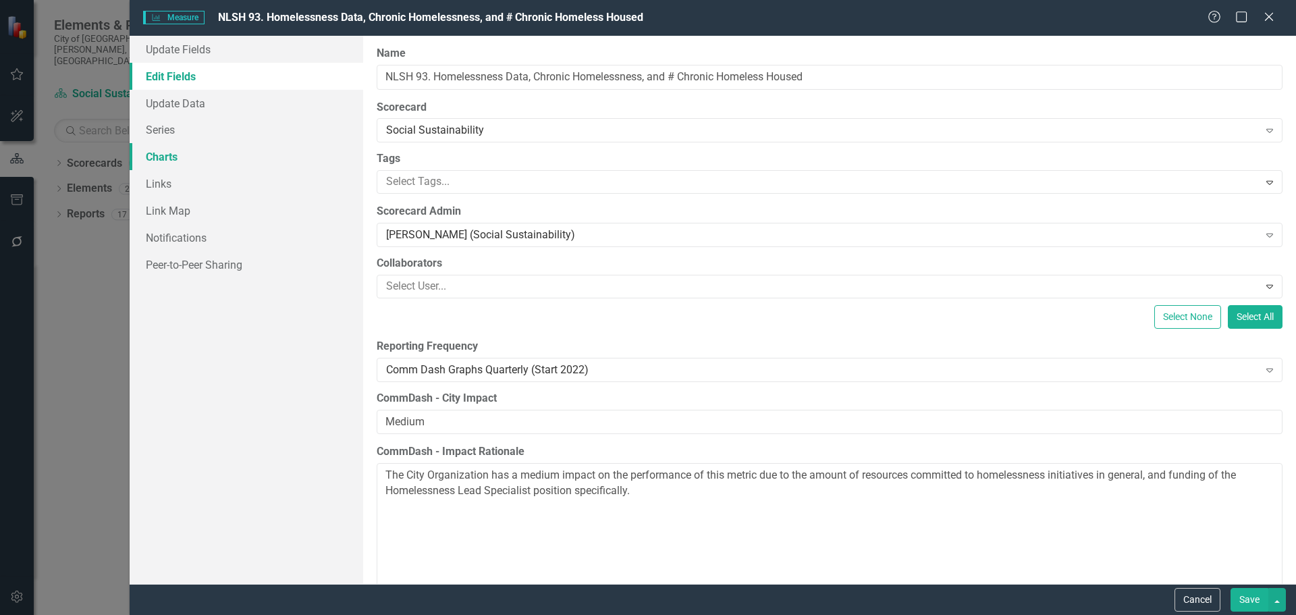
click at [225, 153] on link "Charts" at bounding box center [247, 156] width 234 height 27
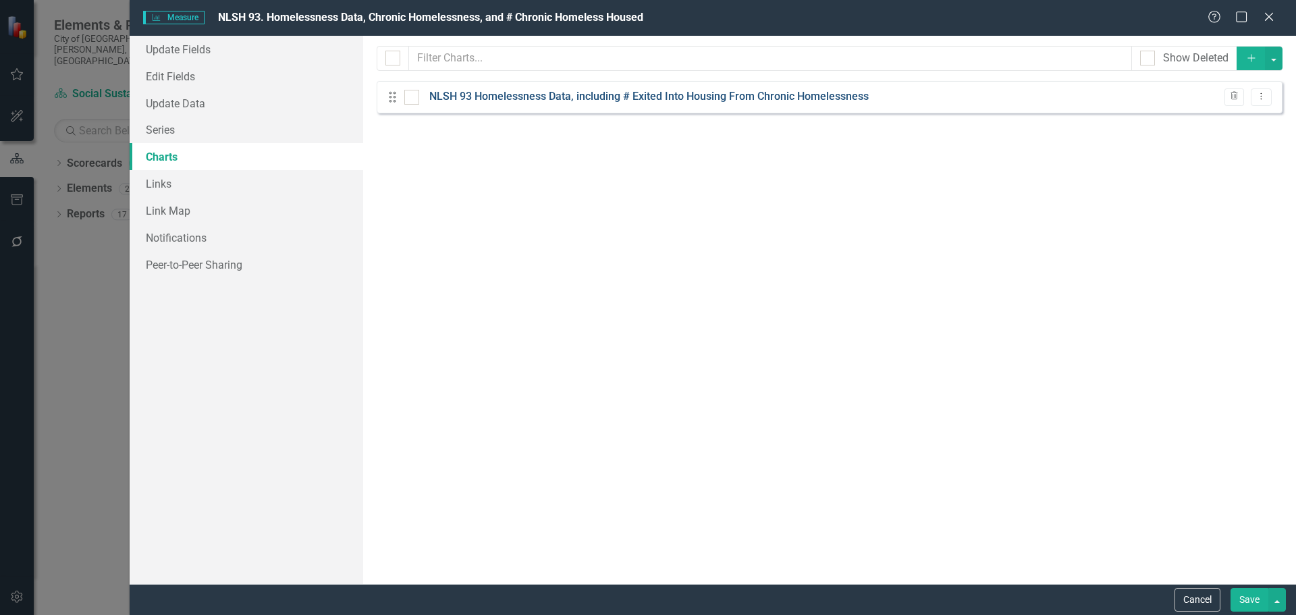
click at [455, 97] on link "NLSH 93 Homelessness Data, including # Exited Into Housing From Chronic Homeles…" at bounding box center [648, 97] width 439 height 16
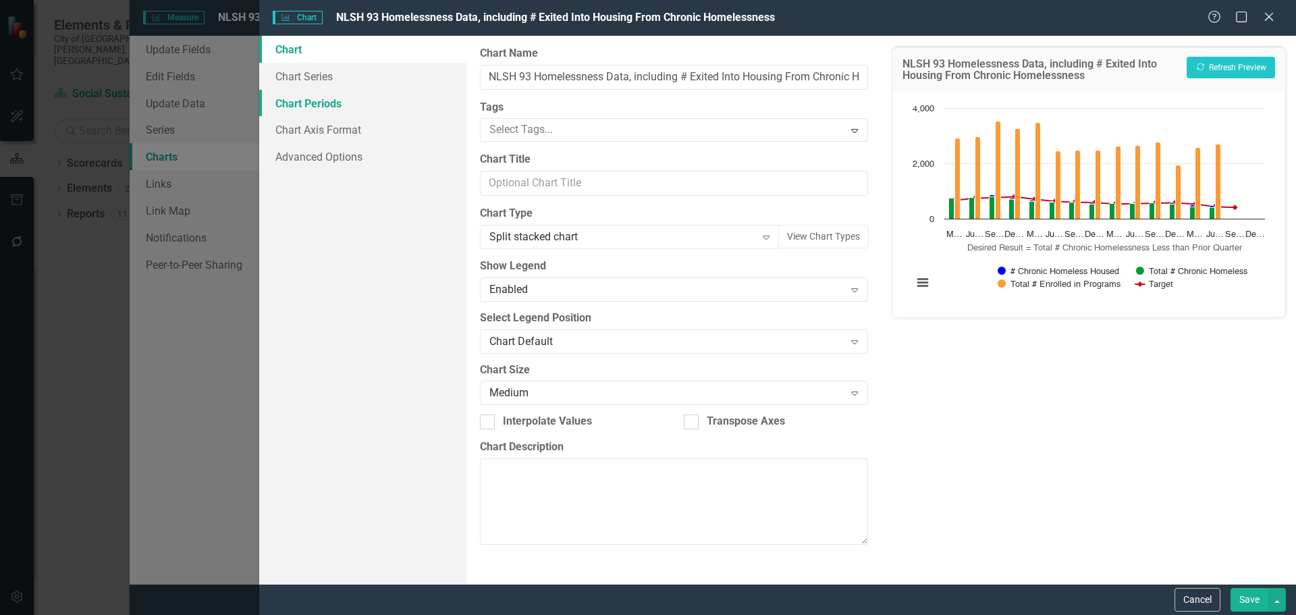
click at [414, 95] on link "Chart Periods" at bounding box center [362, 103] width 207 height 27
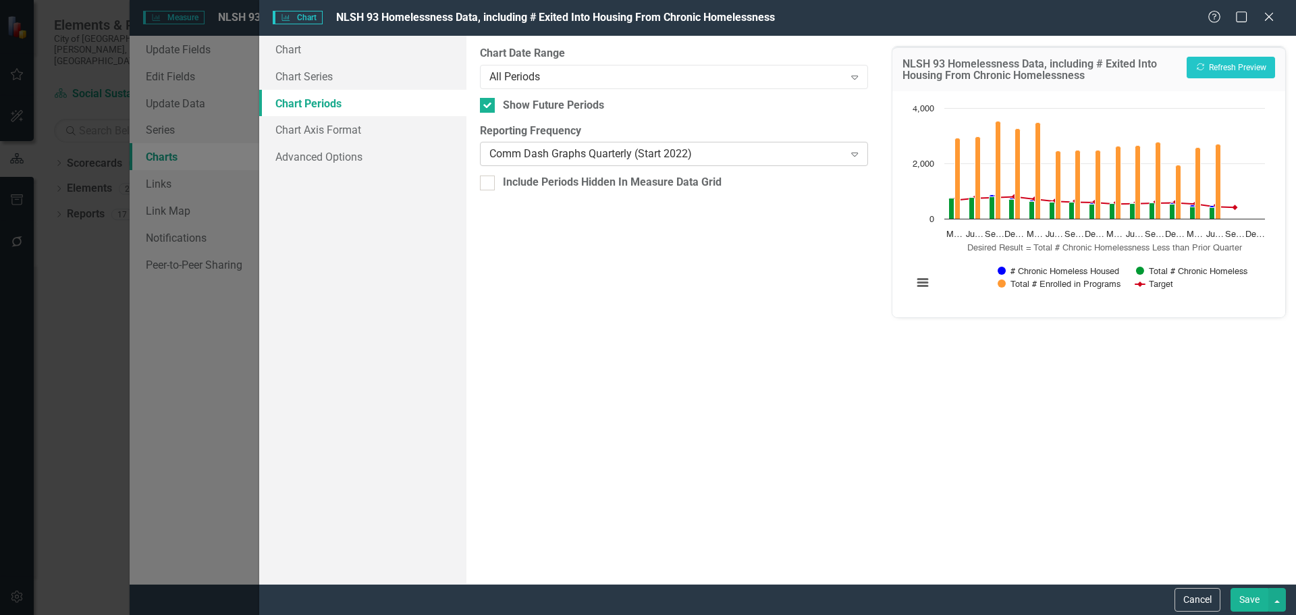
click at [716, 151] on div "Comm Dash Graphs Quarterly (Start 2022)" at bounding box center [666, 154] width 354 height 16
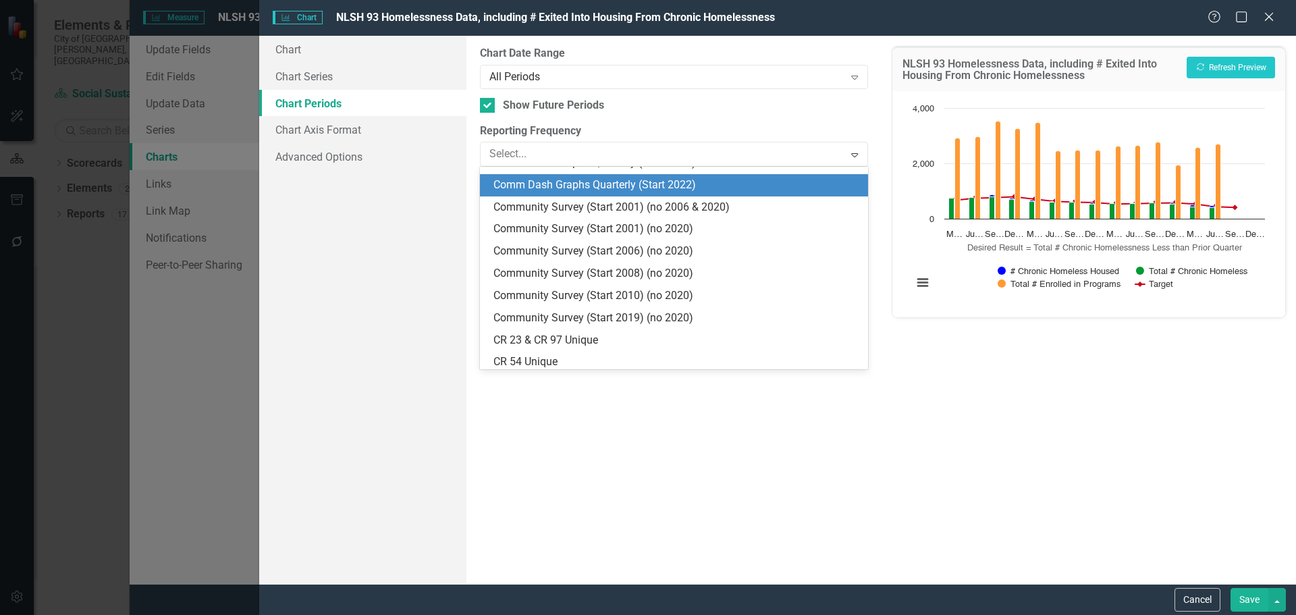
scroll to position [931, 0]
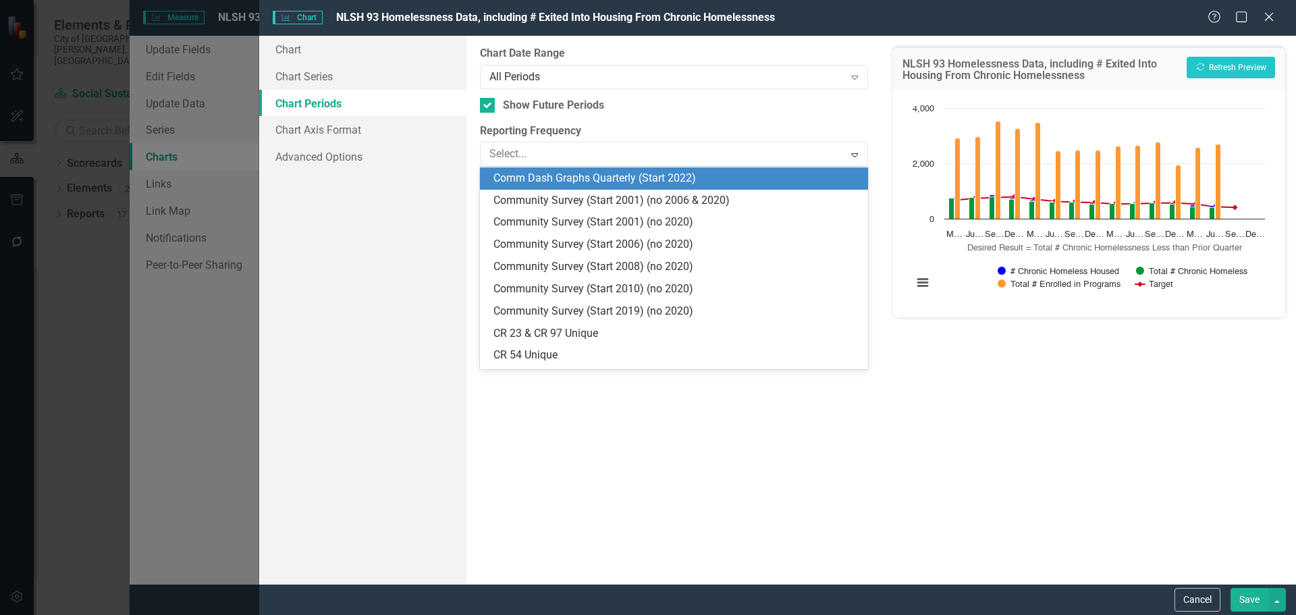
click at [688, 182] on div "Comm Dash Graphs Quarterly (Start 2022)" at bounding box center [676, 179] width 366 height 16
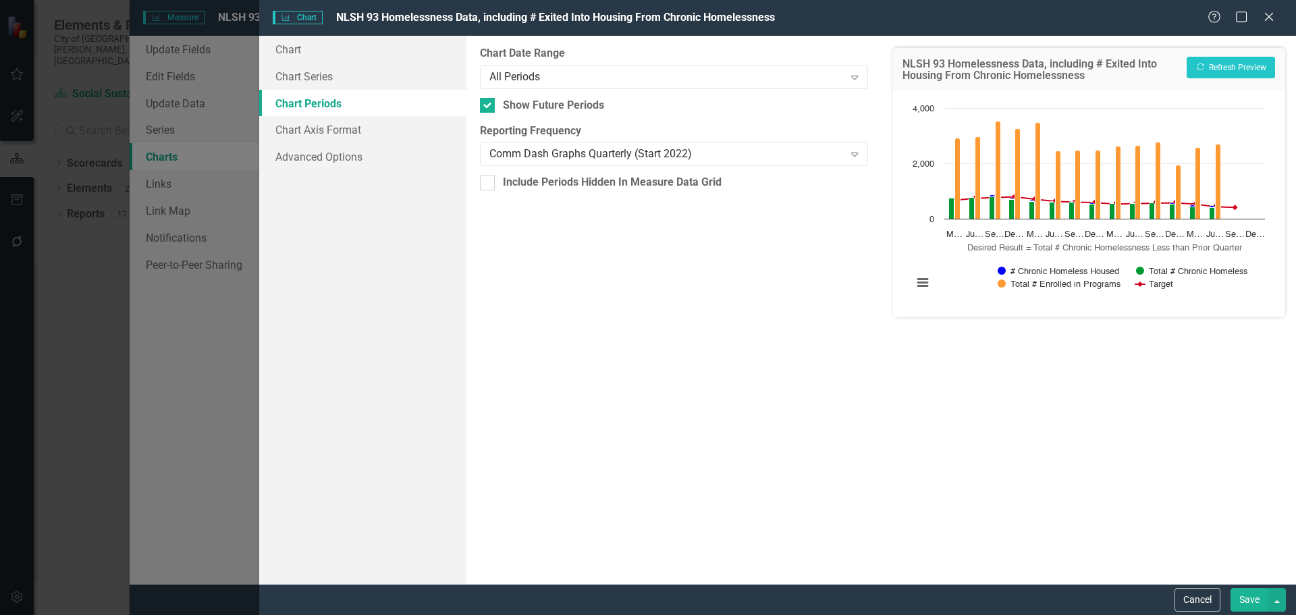
click at [1244, 602] on button "Save" at bounding box center [1249, 600] width 38 height 24
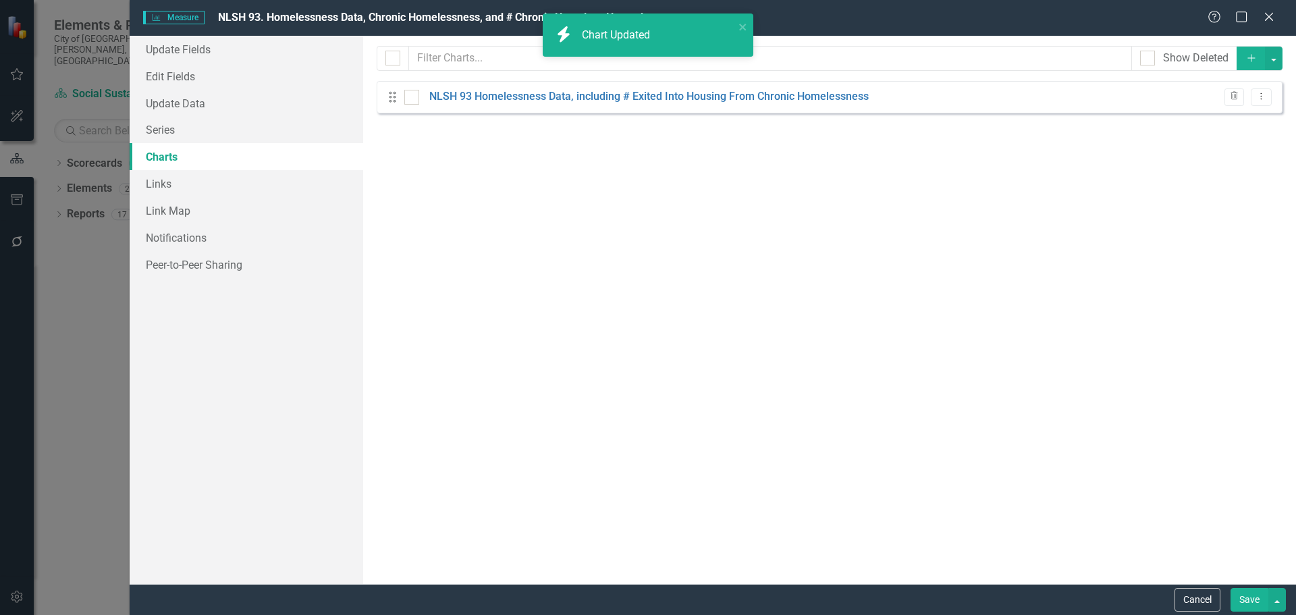
click at [1248, 599] on button "Save" at bounding box center [1249, 600] width 38 height 24
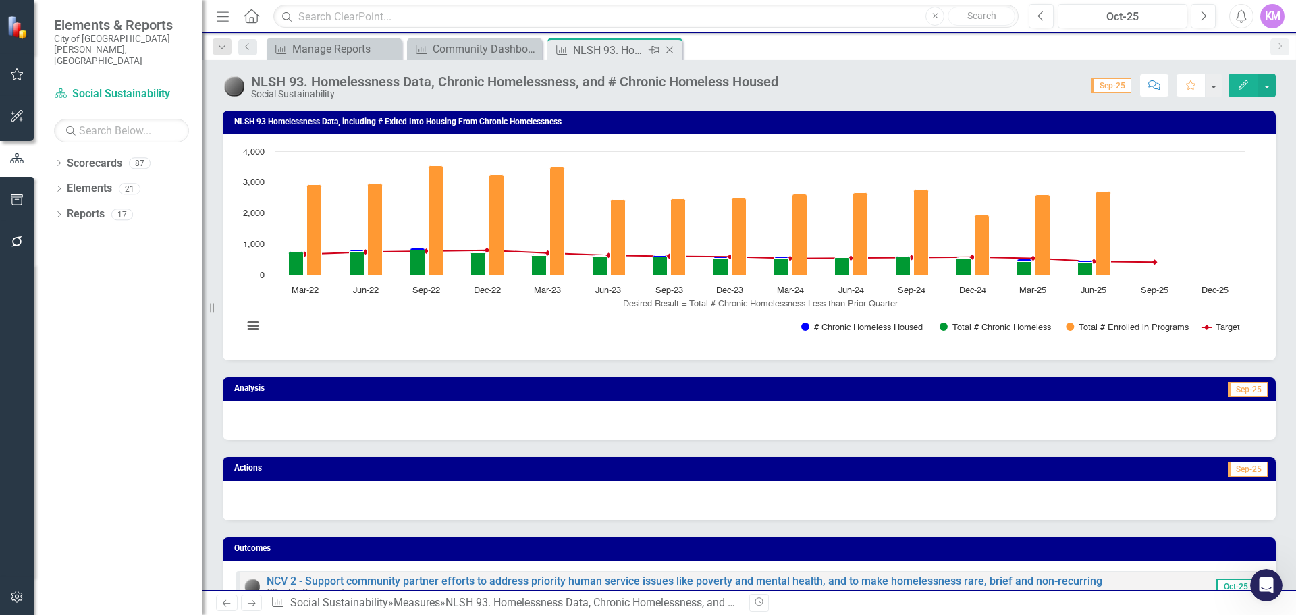
click at [671, 46] on icon "Close" at bounding box center [669, 50] width 13 height 11
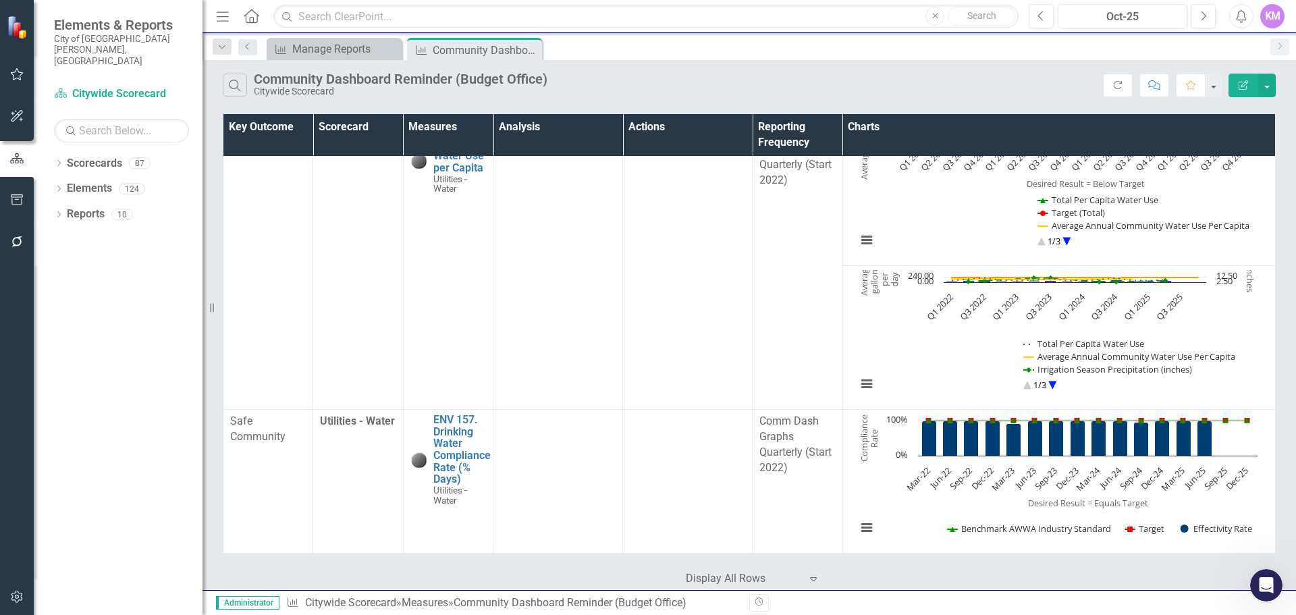
scroll to position [5992, 0]
click at [1270, 84] on button "button" at bounding box center [1267, 86] width 18 height 24
click at [1286, 109] on div "Search Community Dashboard Reminder (Budget Office) Citywide Scorecard Refresh …" at bounding box center [748, 325] width 1093 height 530
click at [1246, 84] on icon "button" at bounding box center [1243, 84] width 9 height 9
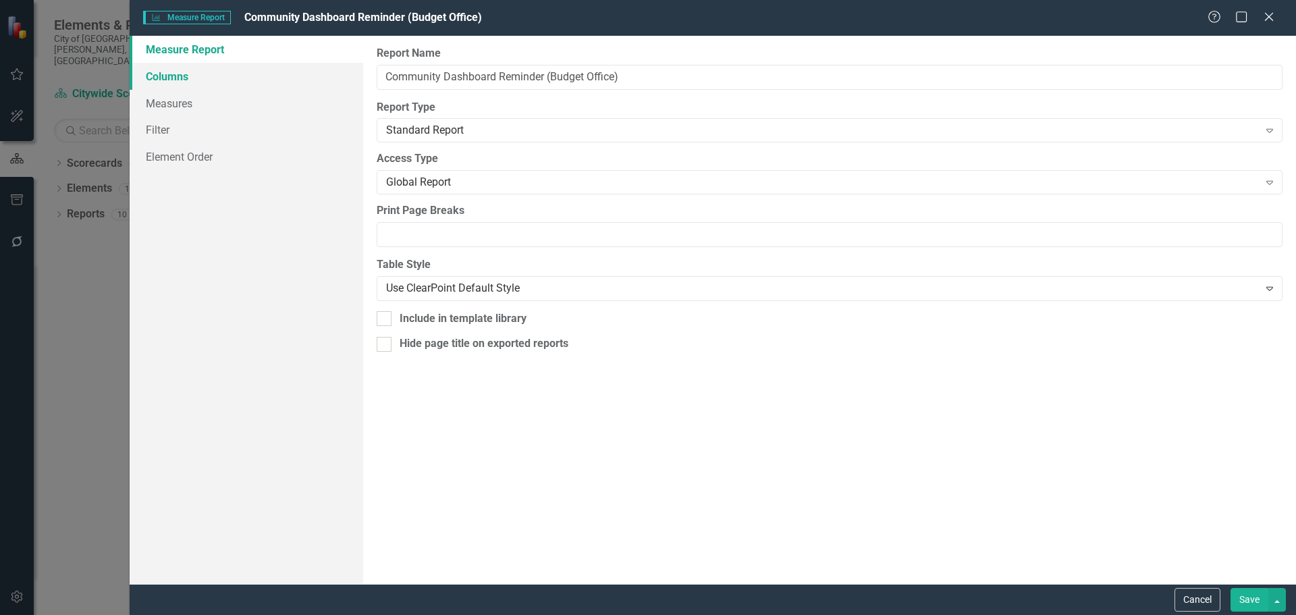
click at [278, 81] on link "Columns" at bounding box center [247, 76] width 234 height 27
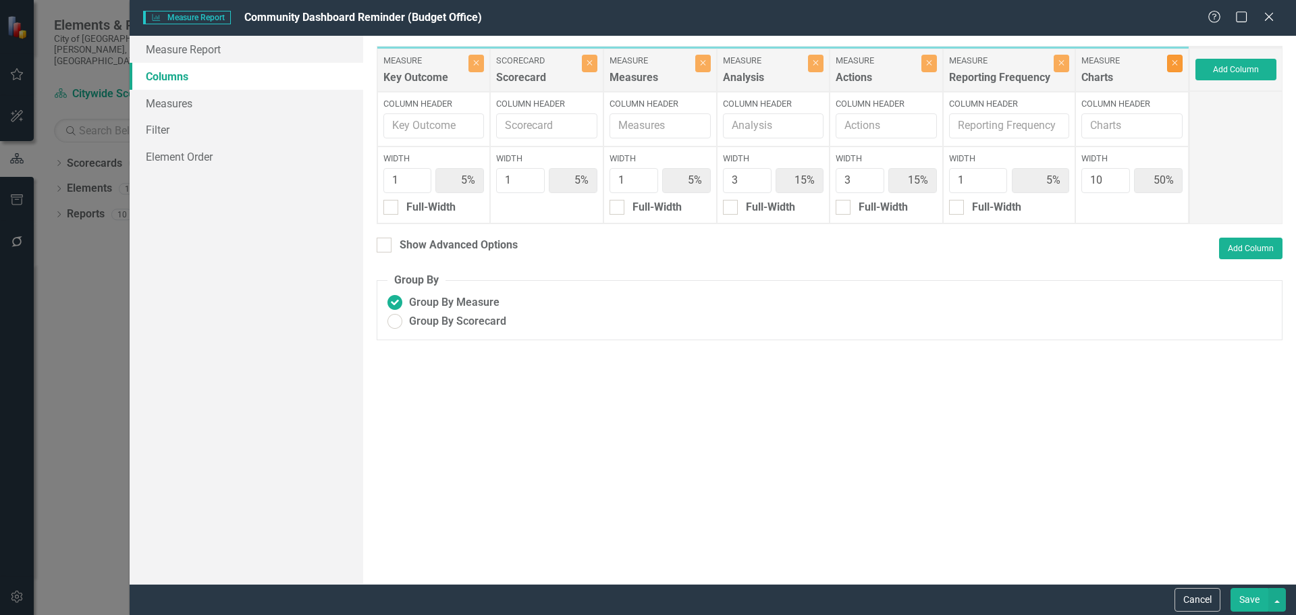
click at [1176, 65] on icon "Close" at bounding box center [1175, 63] width 6 height 8
type input "10%"
type input "30%"
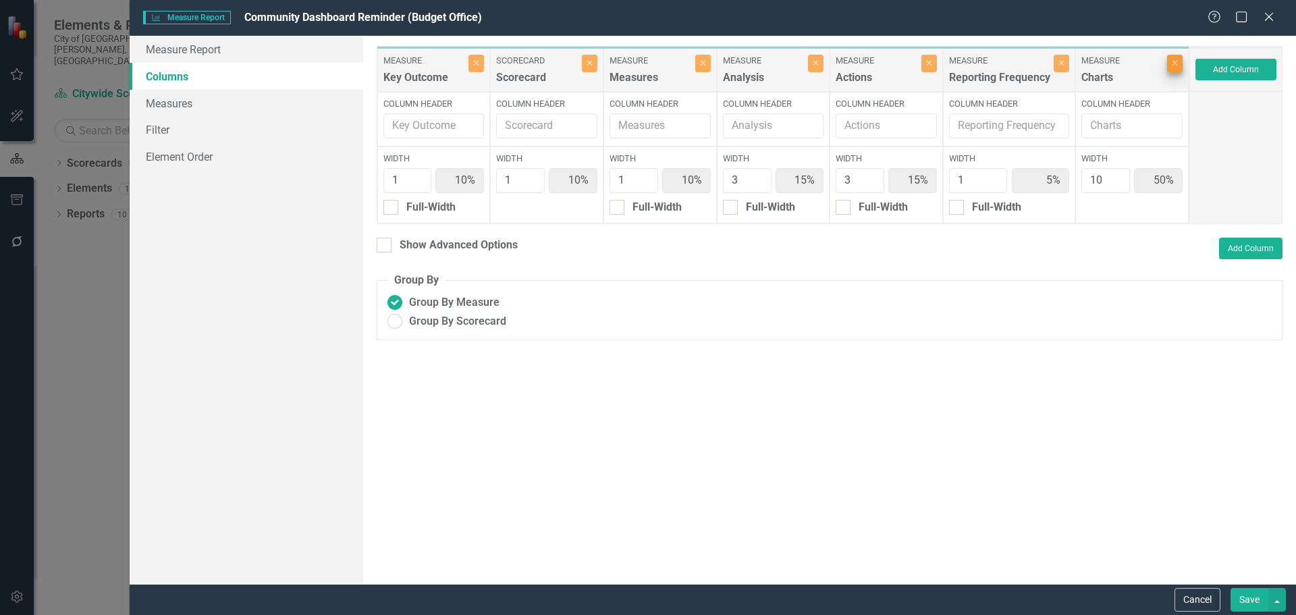
type input "30%"
type input "10%"
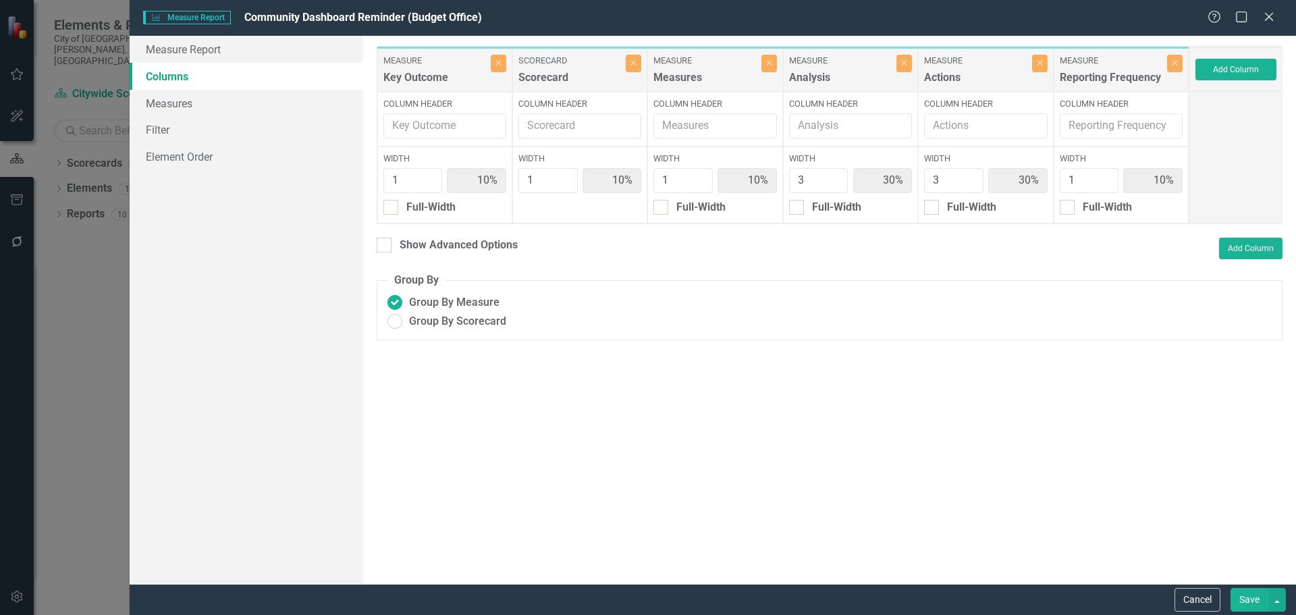
click at [1260, 603] on button "Save" at bounding box center [1249, 600] width 38 height 24
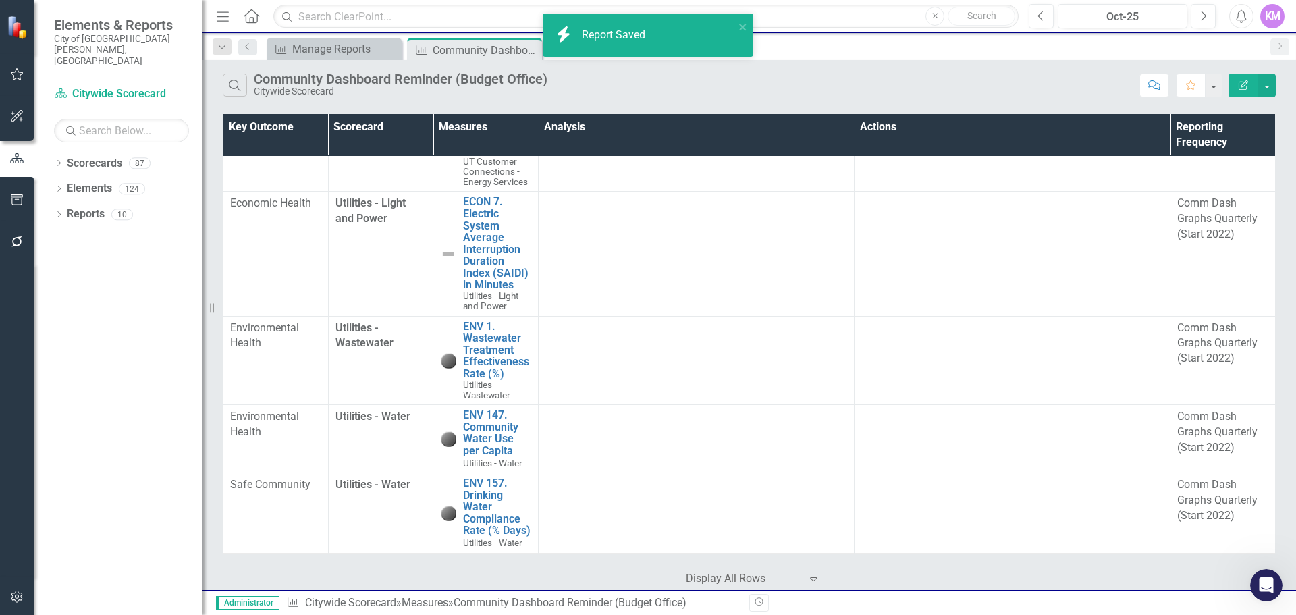
scroll to position [2991, 0]
click at [1239, 88] on icon "Edit Report" at bounding box center [1243, 84] width 12 height 9
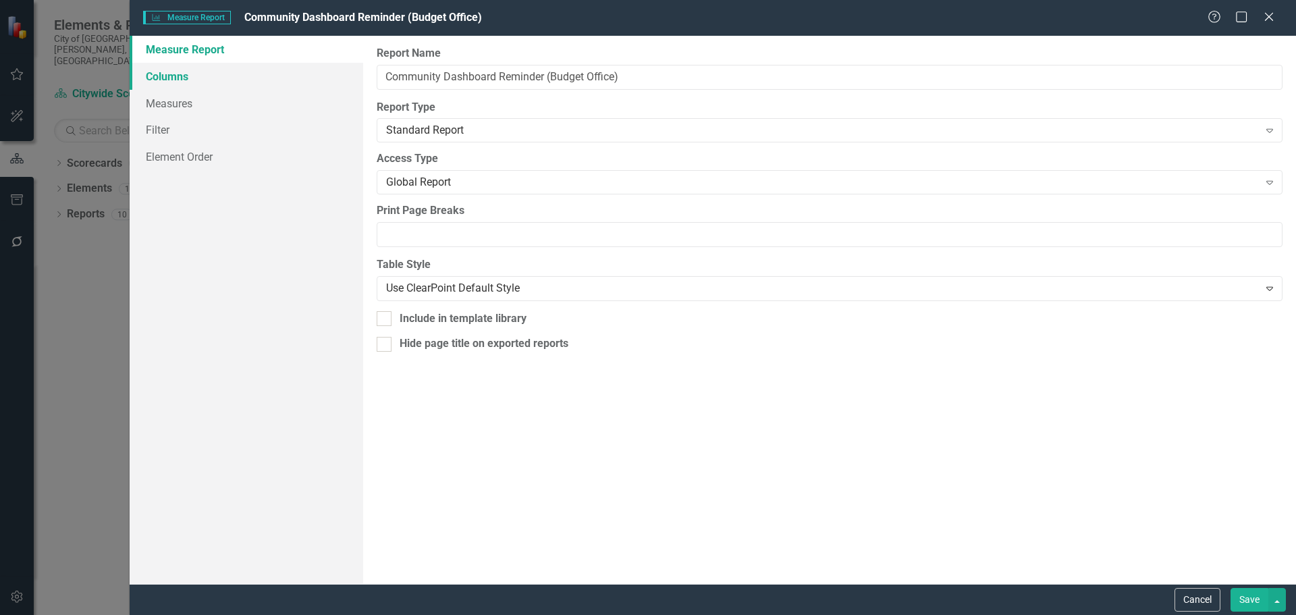
click at [273, 85] on link "Columns" at bounding box center [247, 76] width 234 height 27
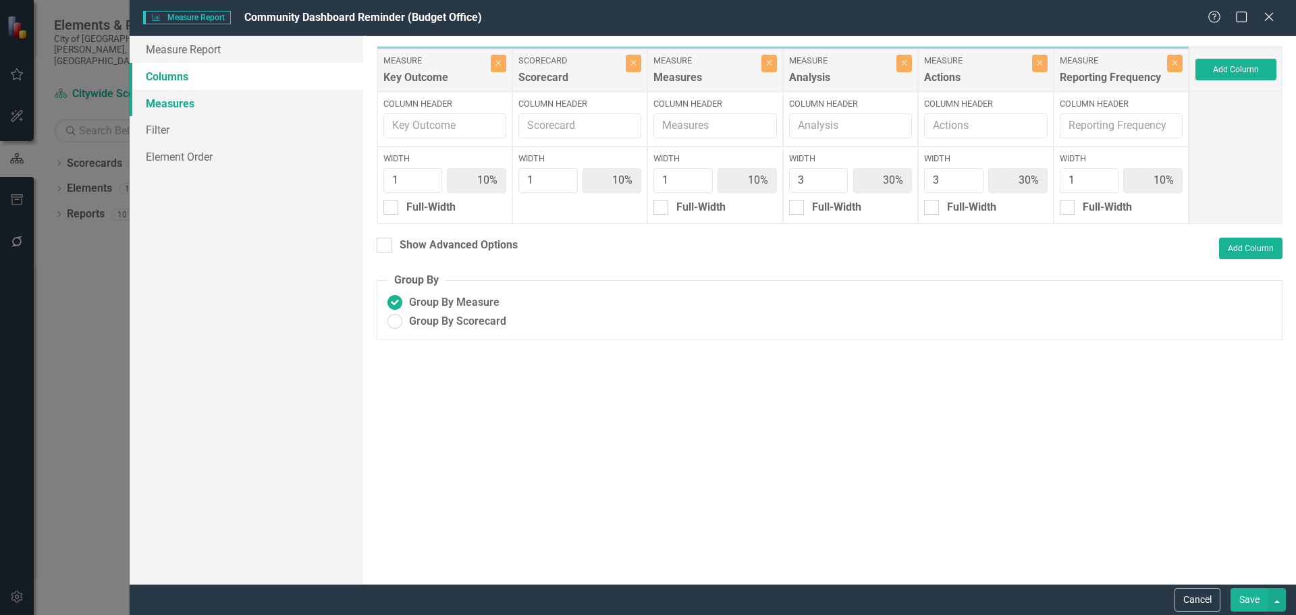
click at [250, 103] on link "Measures" at bounding box center [247, 103] width 234 height 27
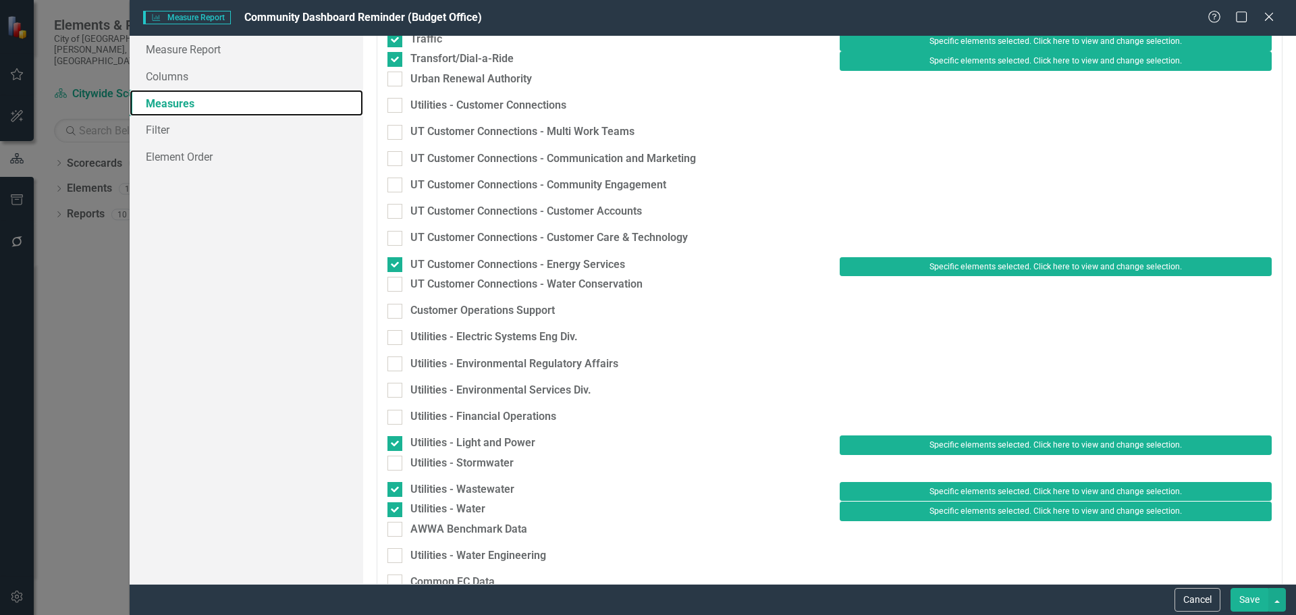
scroll to position [1604, 0]
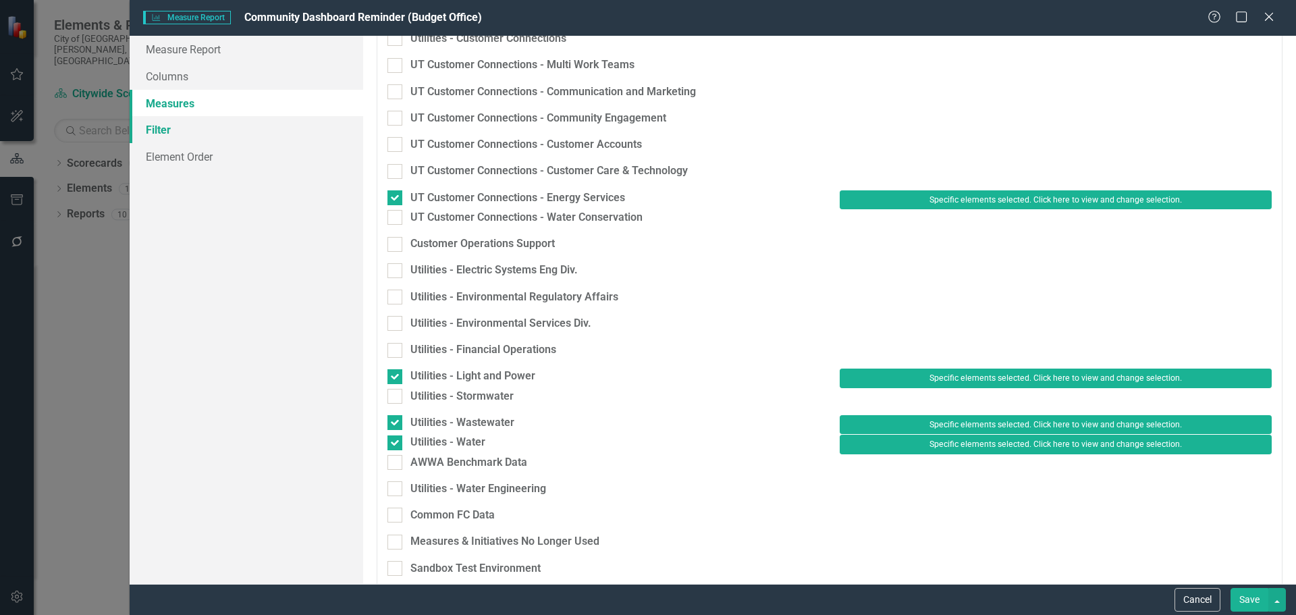
click at [192, 137] on link "Filter" at bounding box center [247, 129] width 234 height 27
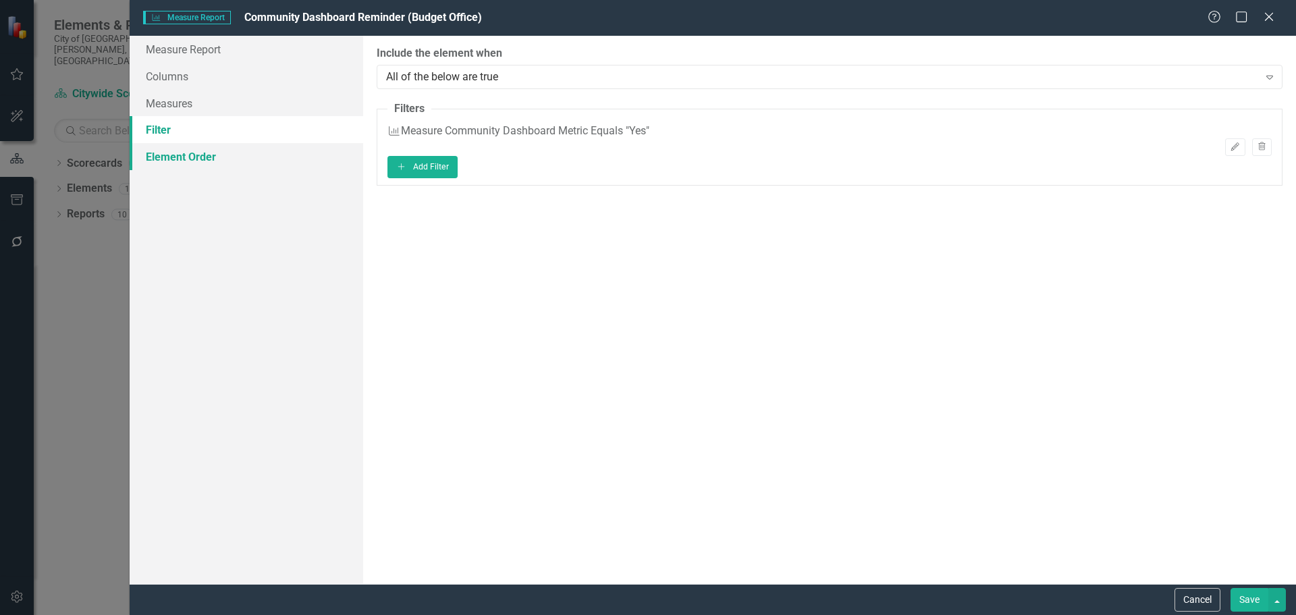
click at [192, 157] on link "Element Order" at bounding box center [247, 156] width 234 height 27
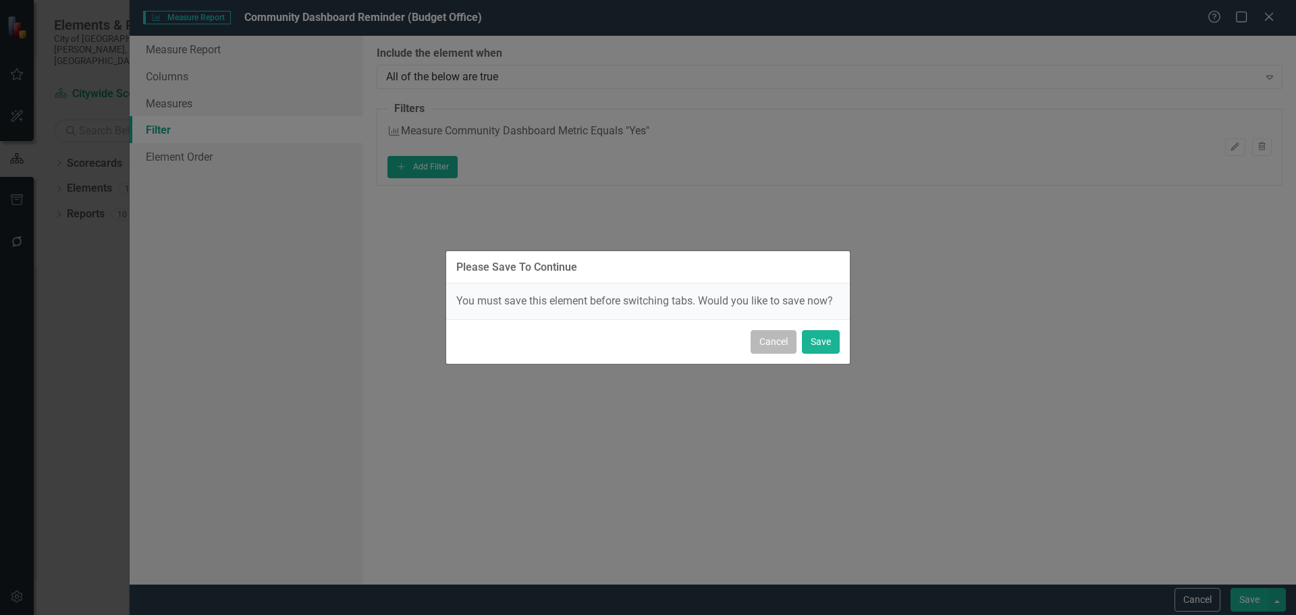
click at [774, 348] on button "Cancel" at bounding box center [774, 342] width 46 height 24
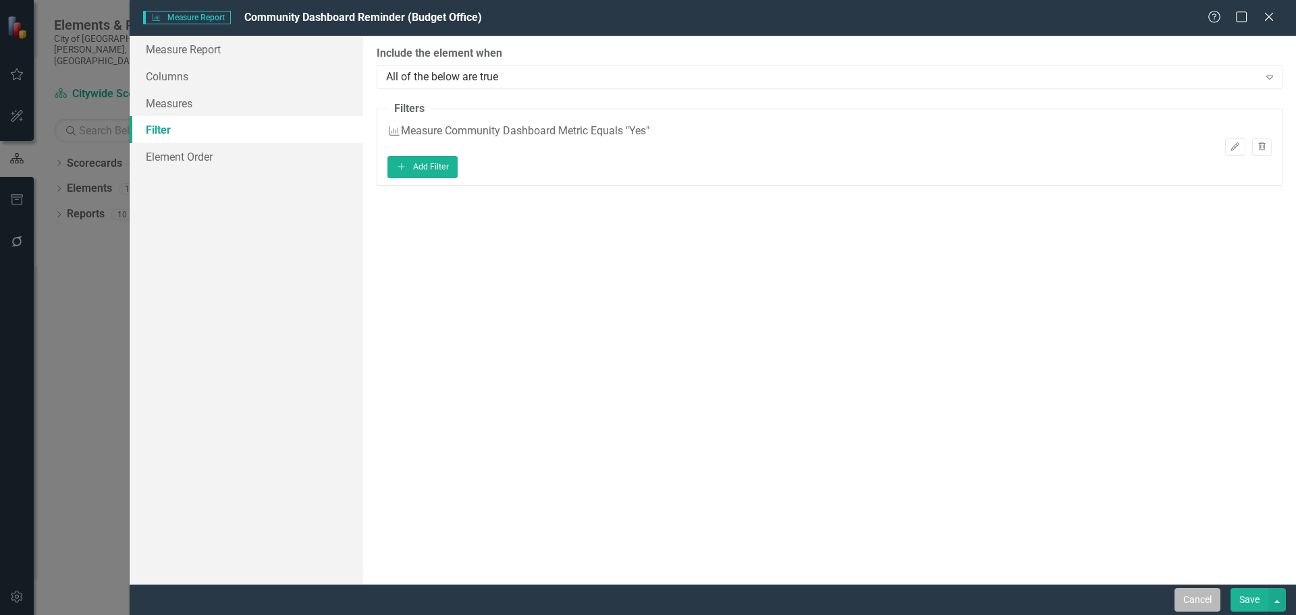
click at [1206, 602] on button "Cancel" at bounding box center [1197, 600] width 46 height 24
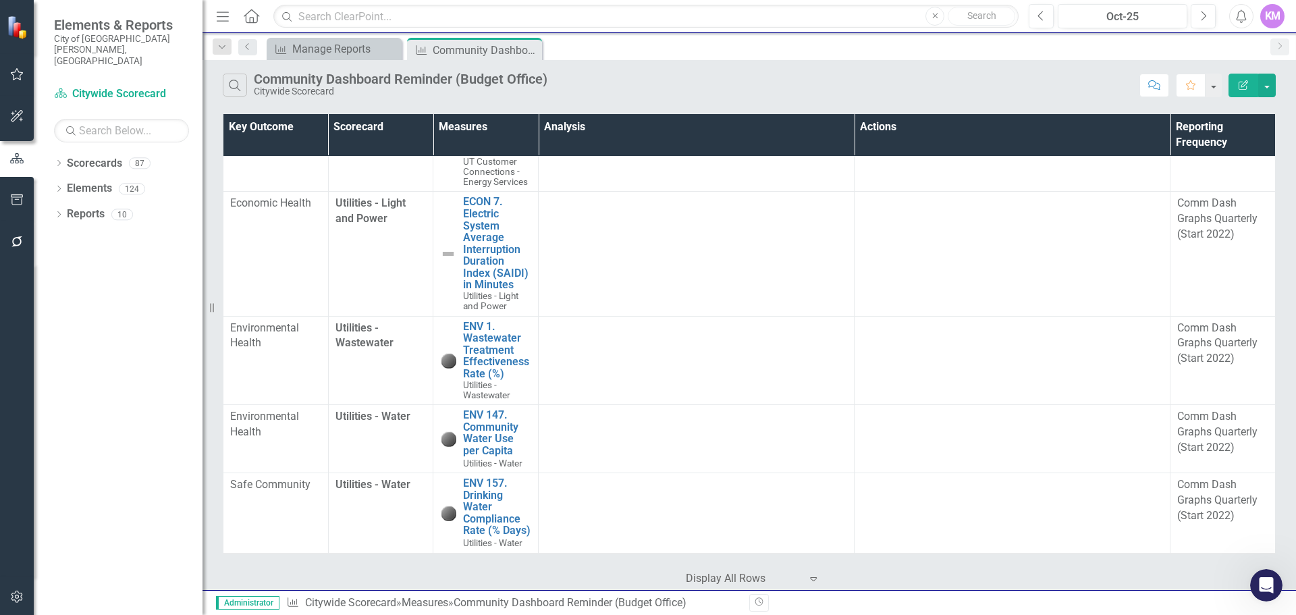
scroll to position [2991, 0]
click at [12, 594] on icon "button" at bounding box center [16, 597] width 11 height 12
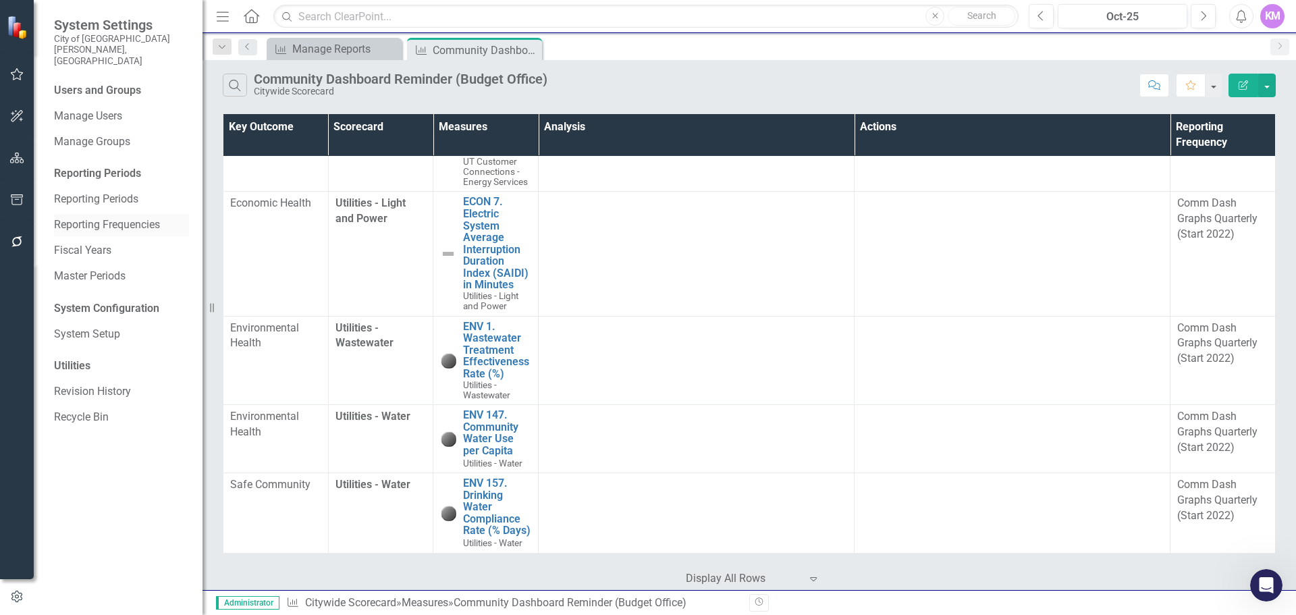
click at [148, 217] on link "Reporting Frequencies" at bounding box center [121, 225] width 135 height 16
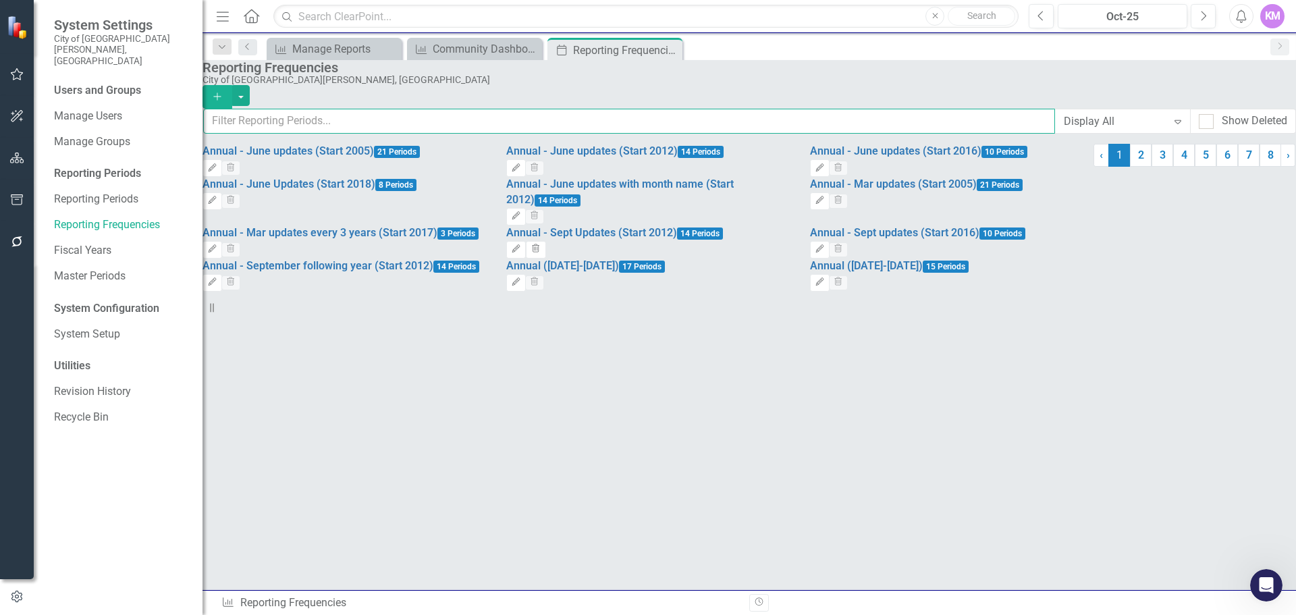
click at [524, 133] on input "text" at bounding box center [629, 121] width 852 height 25
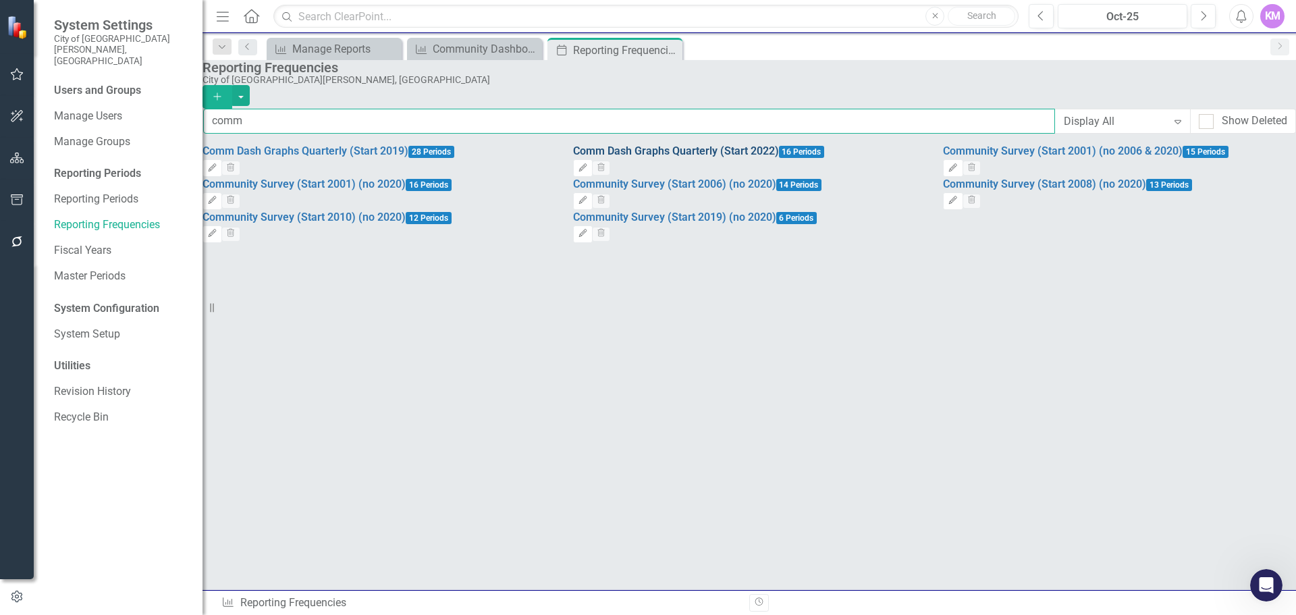
type input "comm"
click at [668, 157] on link "Comm Dash Graphs Quarterly (Start 2022)" at bounding box center [676, 150] width 206 height 13
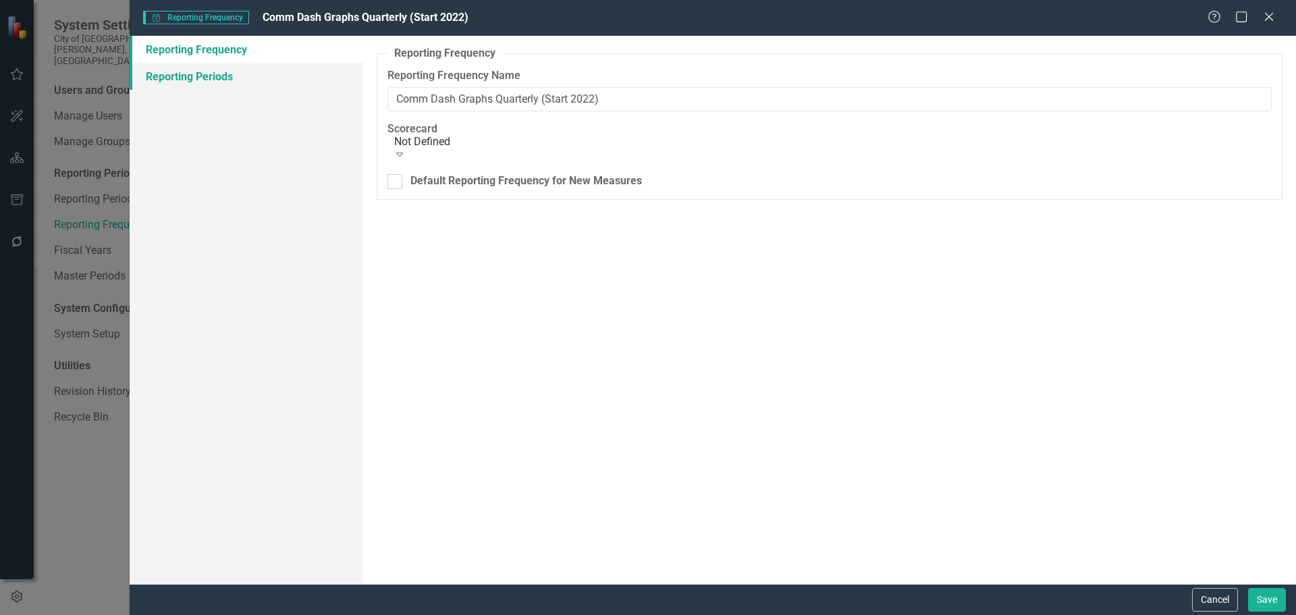
click at [288, 72] on link "Reporting Periods" at bounding box center [247, 76] width 234 height 27
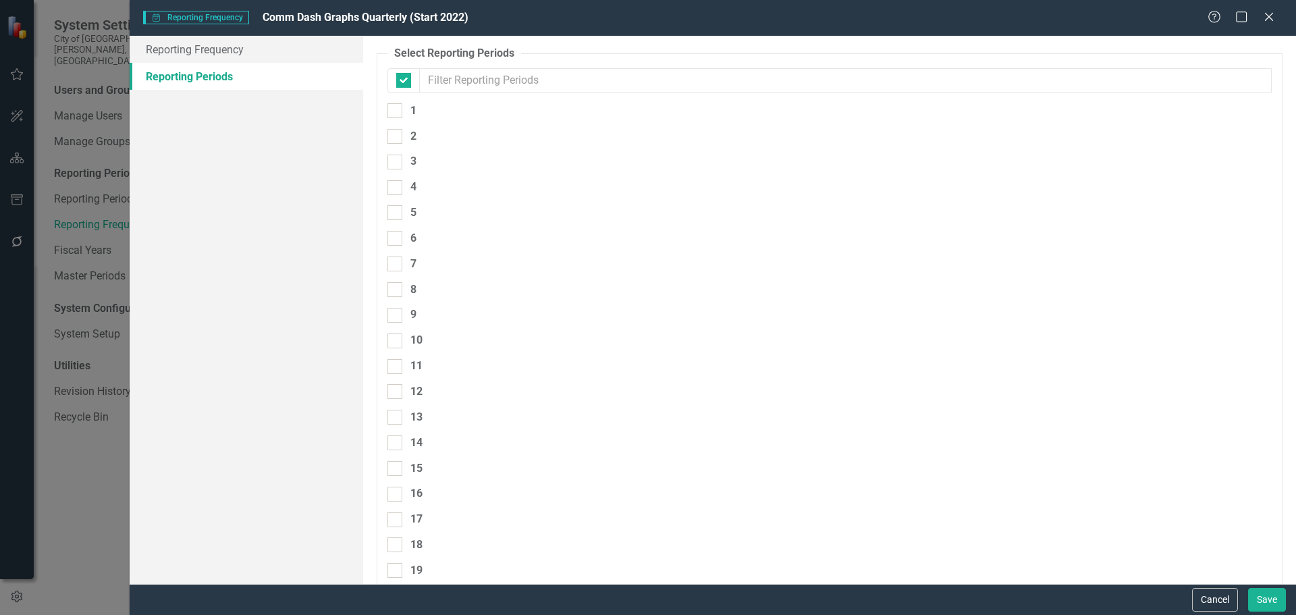
checkbox input "false"
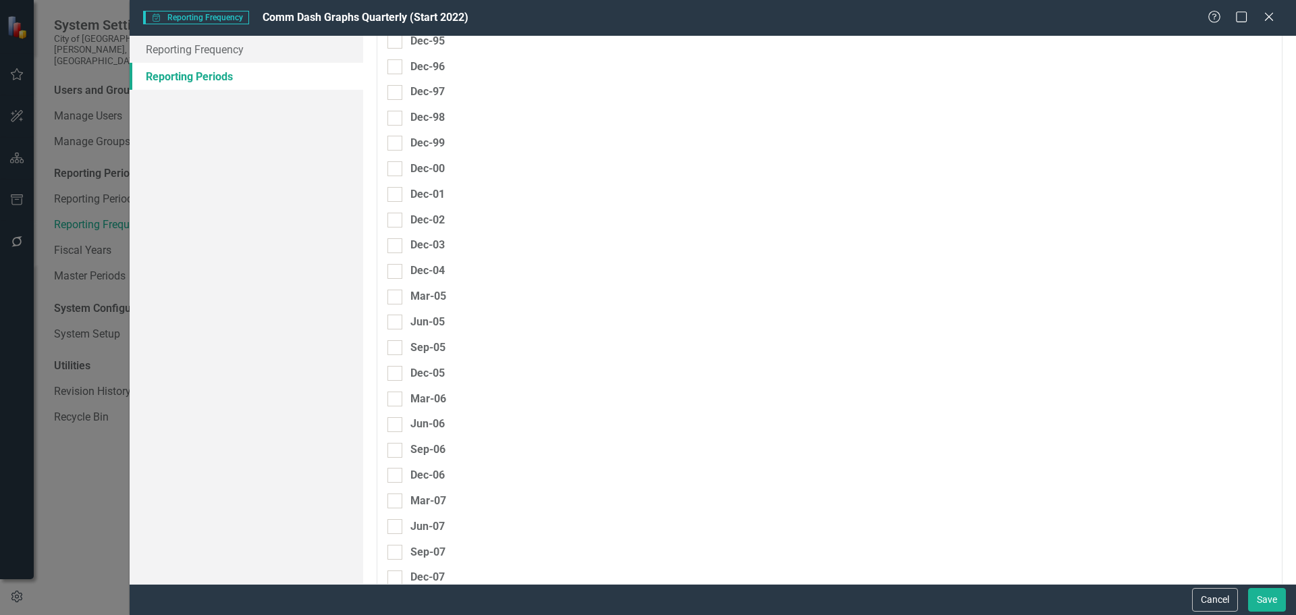
scroll to position [921, 0]
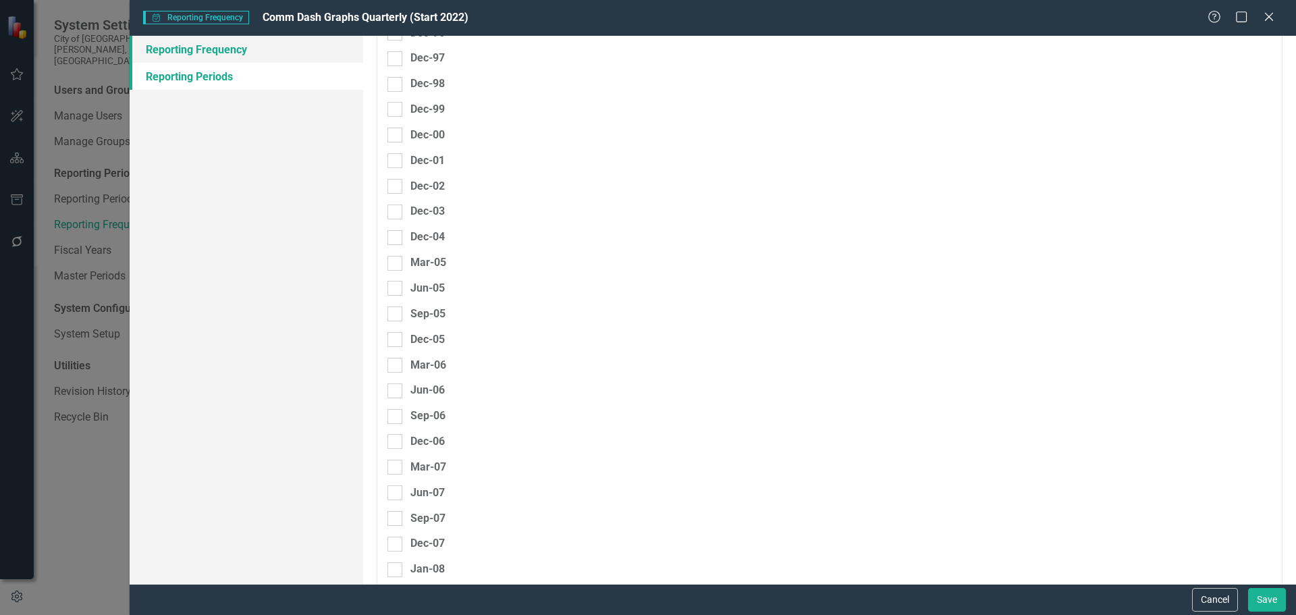
click at [279, 51] on link "Reporting Frequency" at bounding box center [247, 49] width 234 height 27
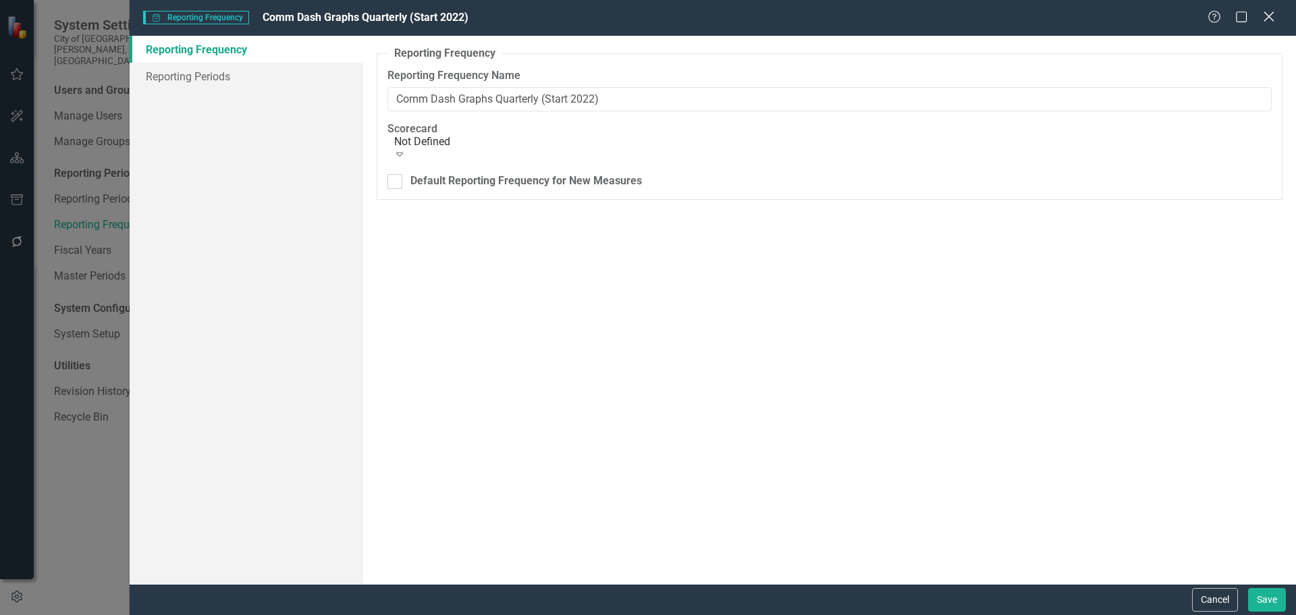
click at [1276, 16] on icon "Close" at bounding box center [1268, 16] width 17 height 13
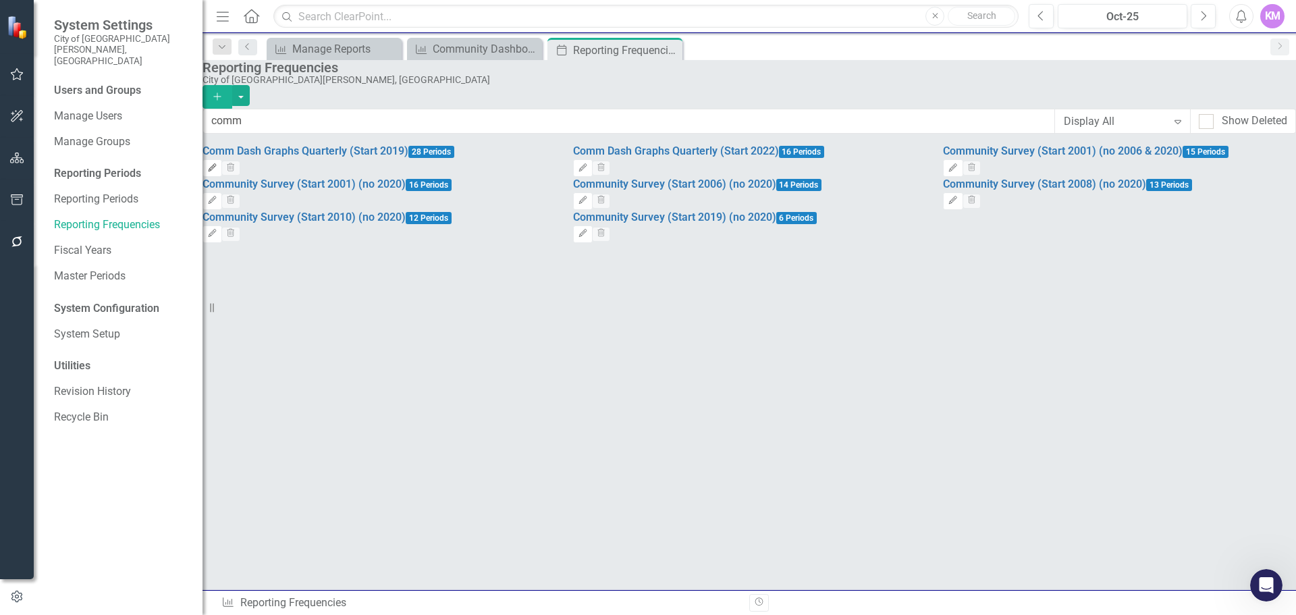
click at [217, 169] on icon "Edit" at bounding box center [212, 168] width 10 height 8
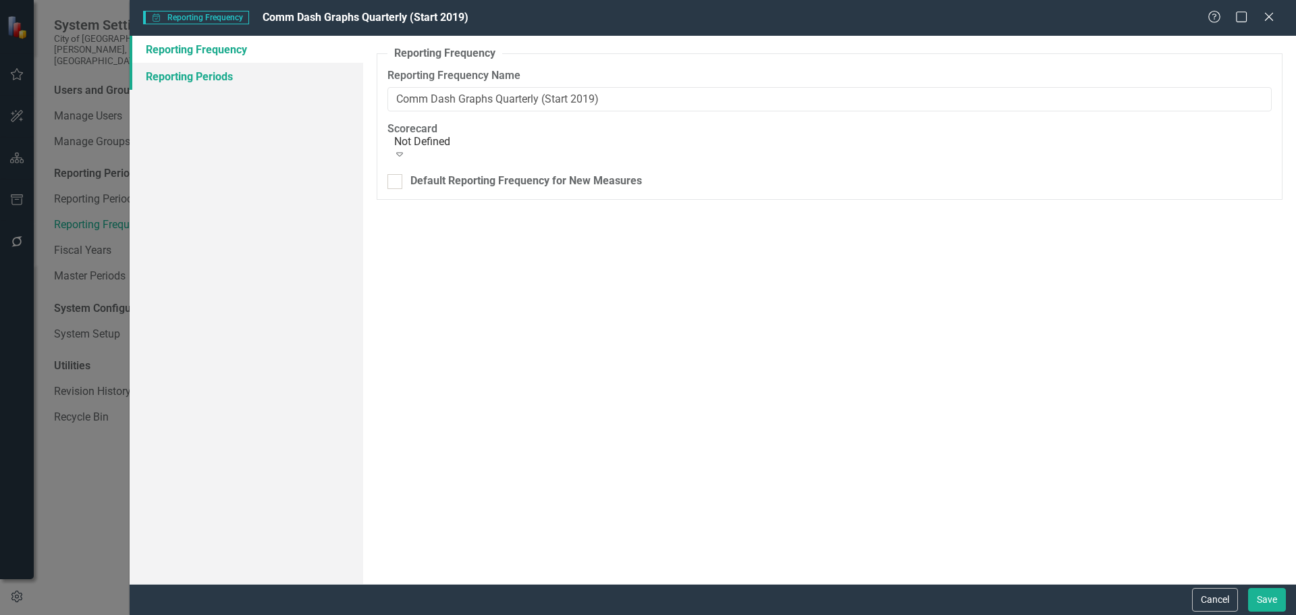
click at [324, 77] on link "Reporting Periods" at bounding box center [247, 76] width 234 height 27
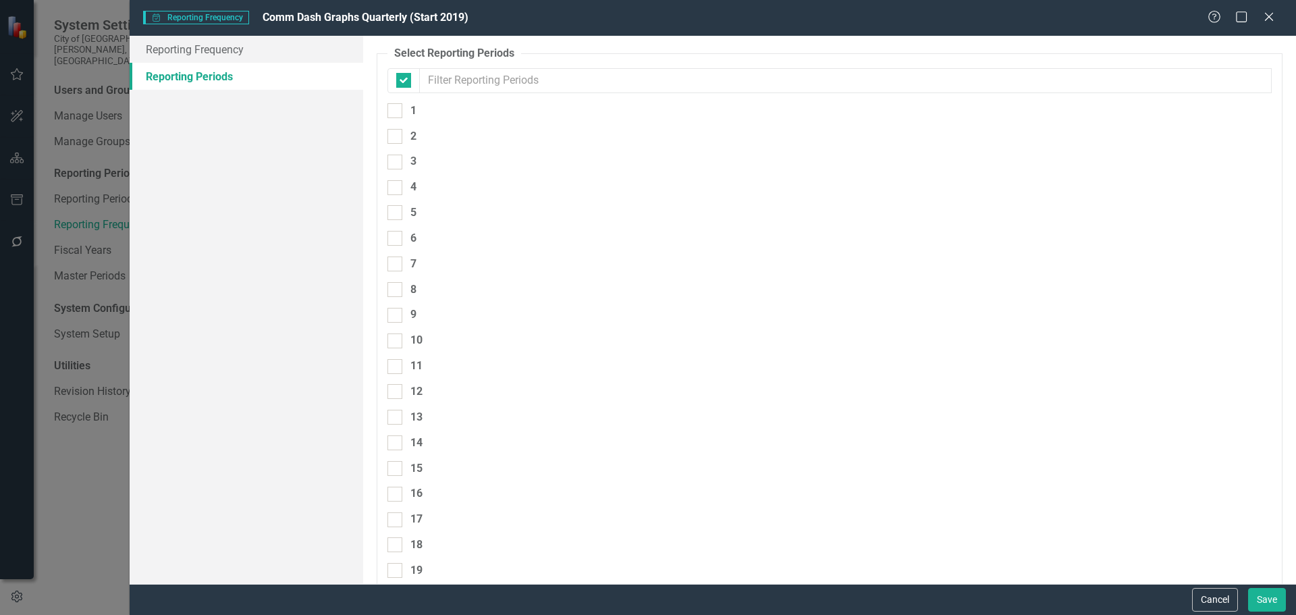
checkbox input "false"
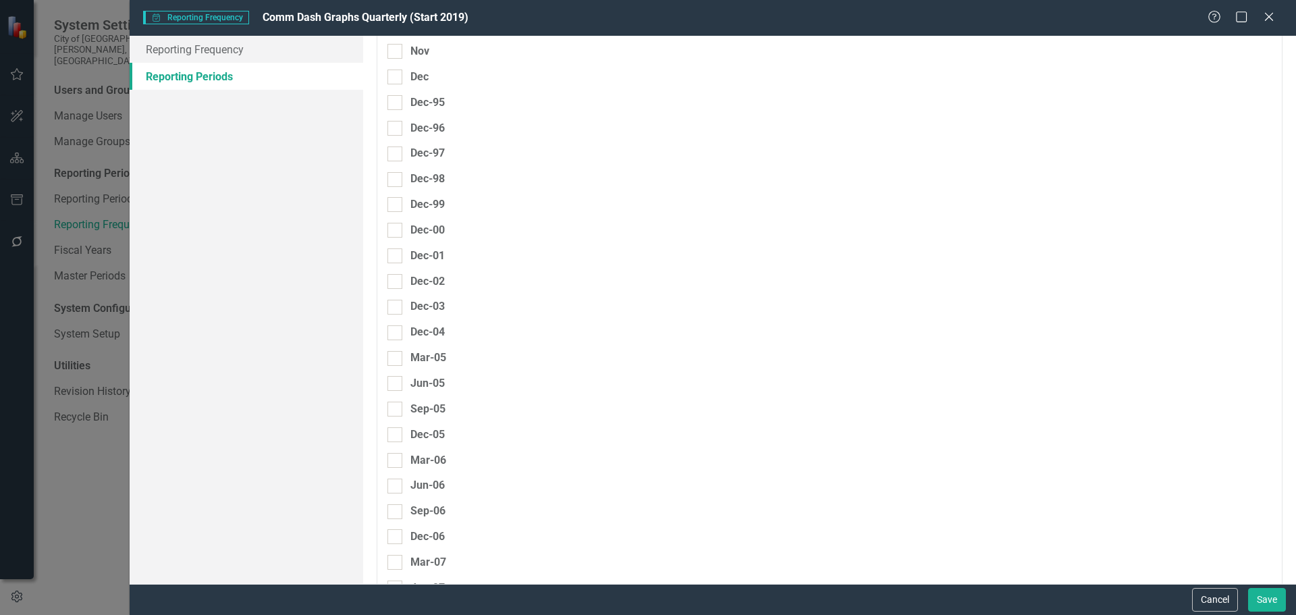
scroll to position [892, 0]
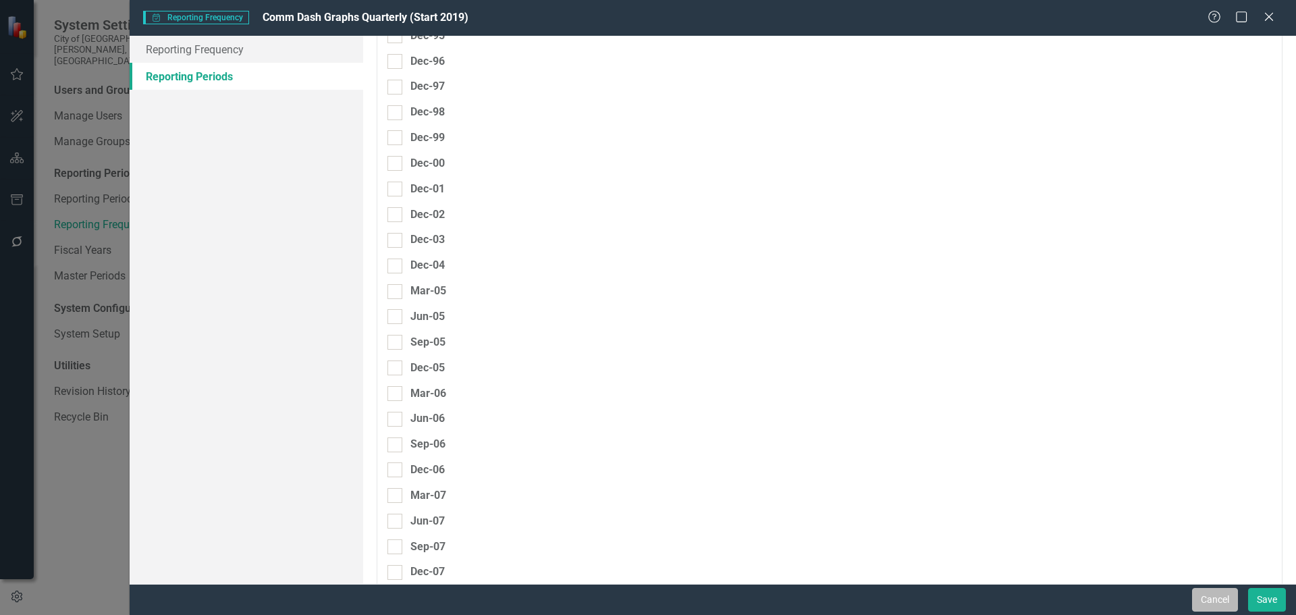
click at [1210, 596] on button "Cancel" at bounding box center [1215, 600] width 46 height 24
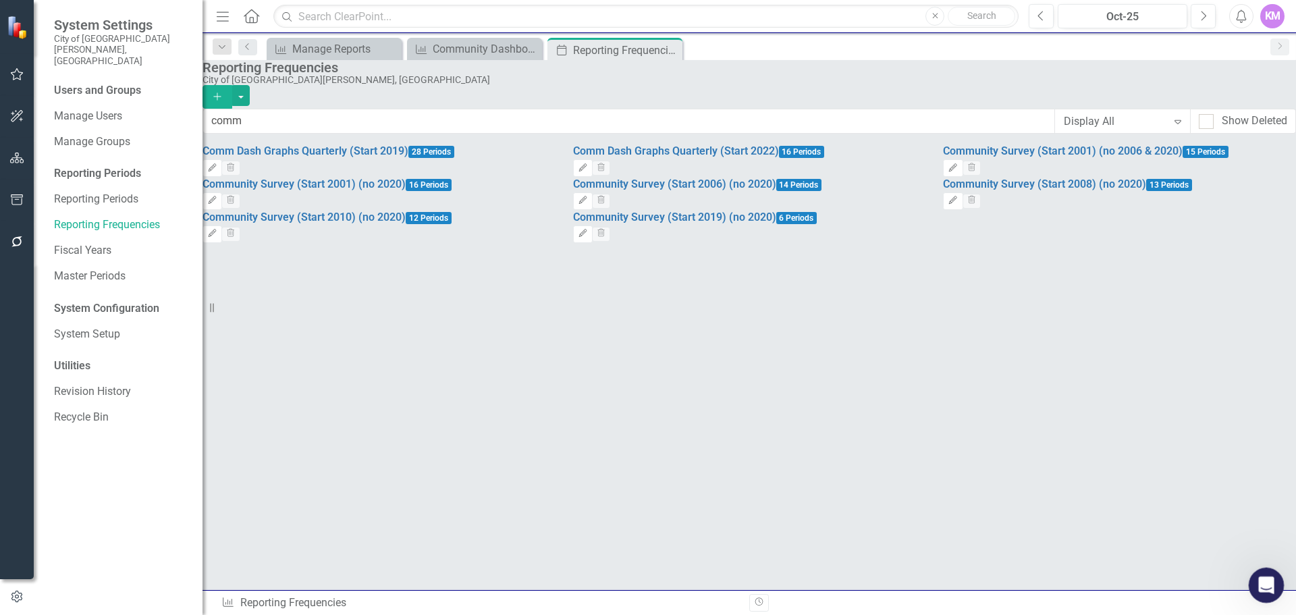
click at [1280, 591] on div "Open Intercom Messenger" at bounding box center [1264, 583] width 32 height 32
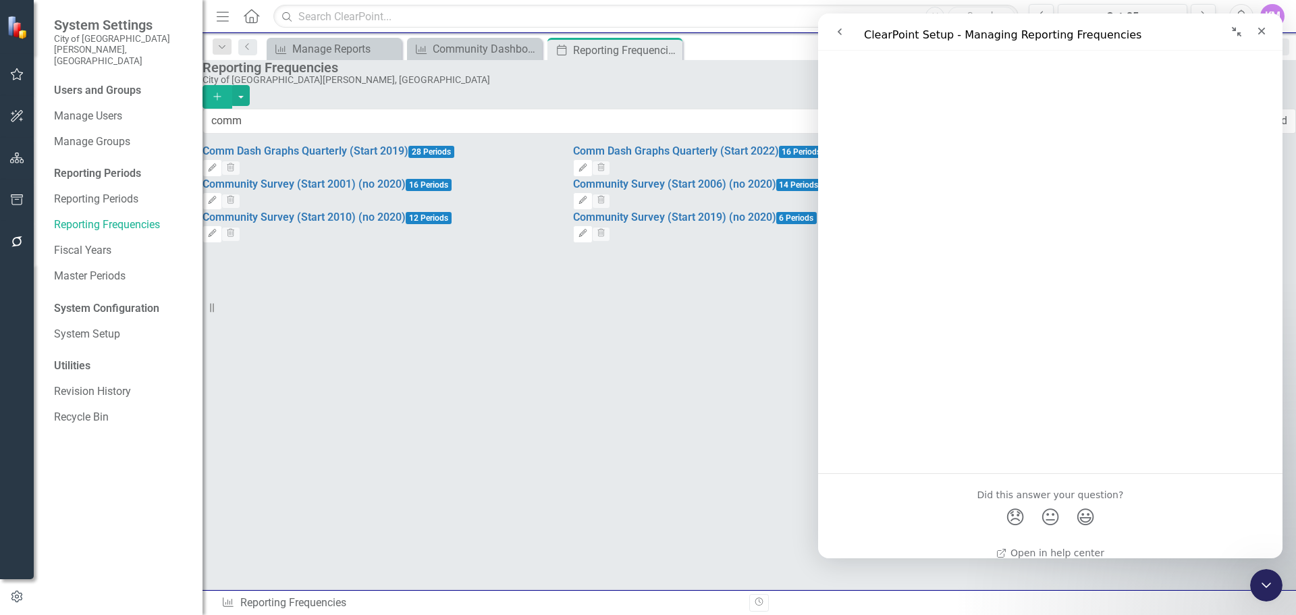
scroll to position [4843, 0]
click at [1266, 32] on icon "Close" at bounding box center [1261, 31] width 11 height 11
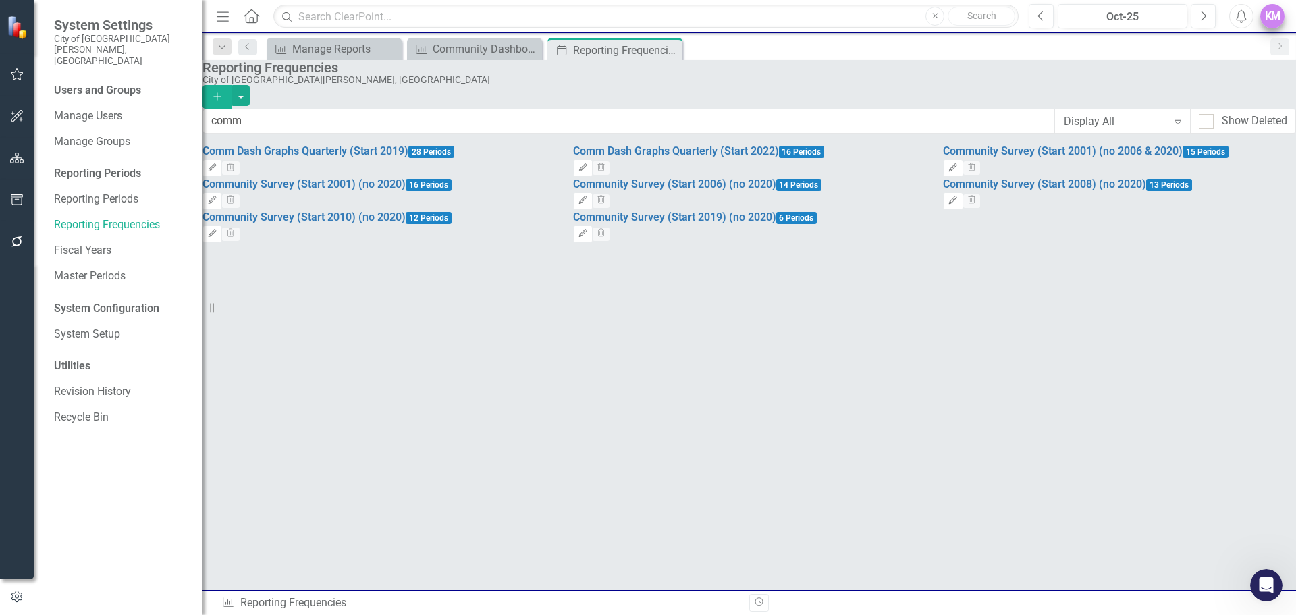
click at [1272, 8] on div "KM" at bounding box center [1272, 16] width 24 height 24
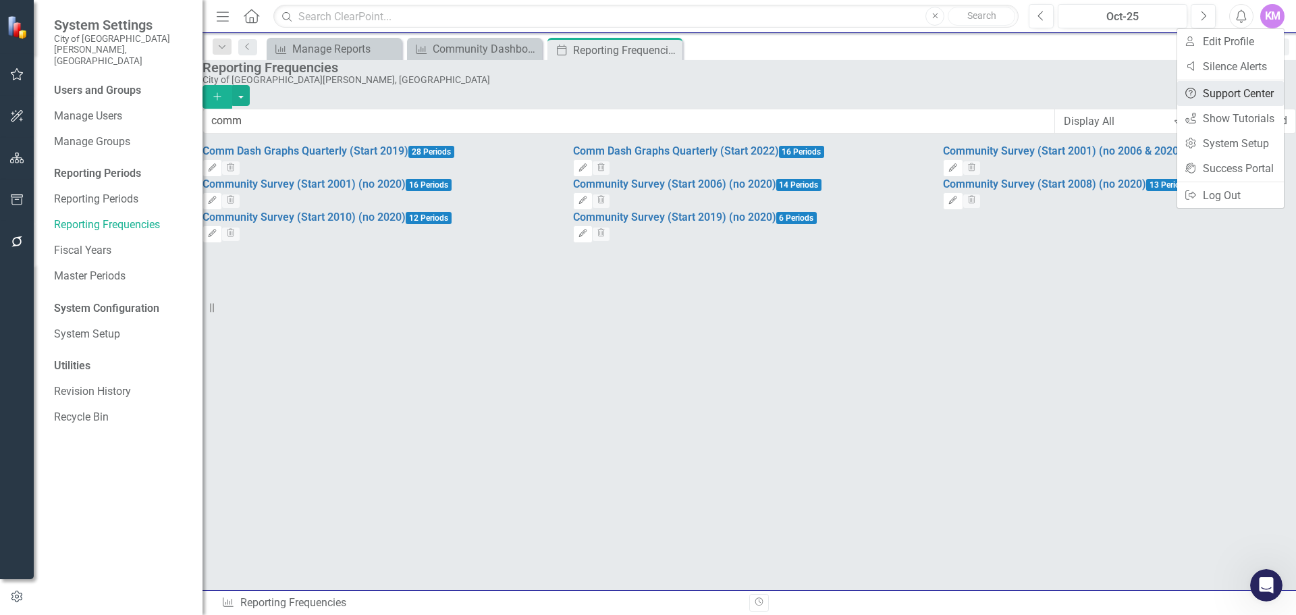
click at [1231, 89] on link "Help Support Center" at bounding box center [1230, 93] width 107 height 25
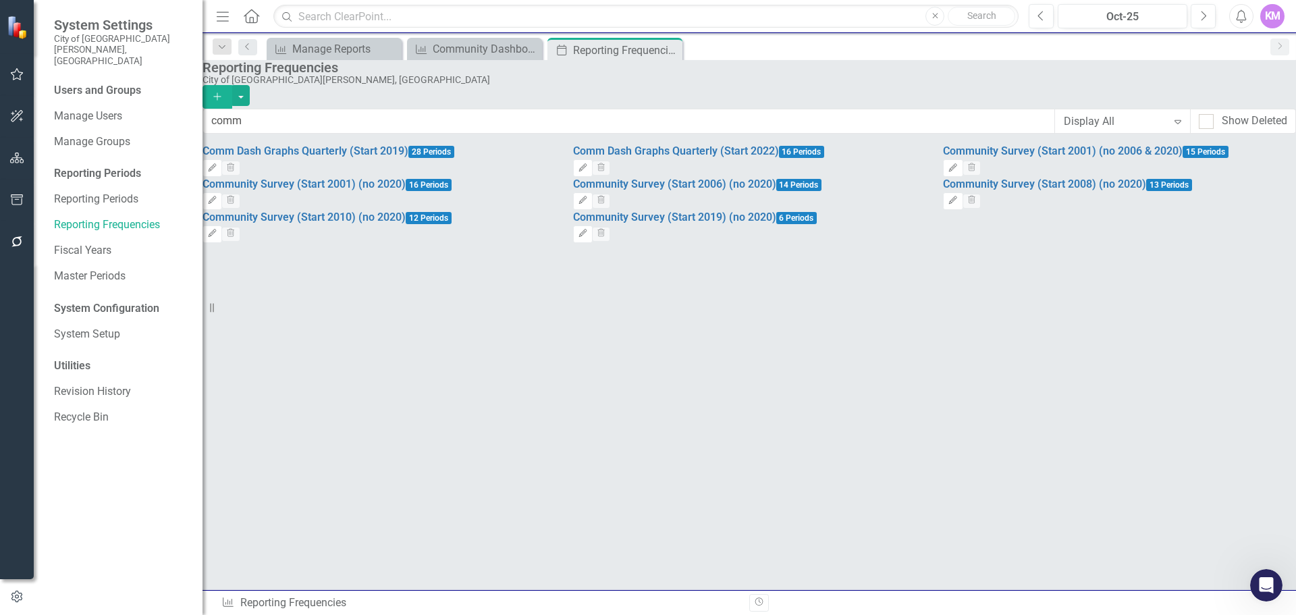
click at [1278, 16] on div "KM" at bounding box center [1272, 16] width 24 height 24
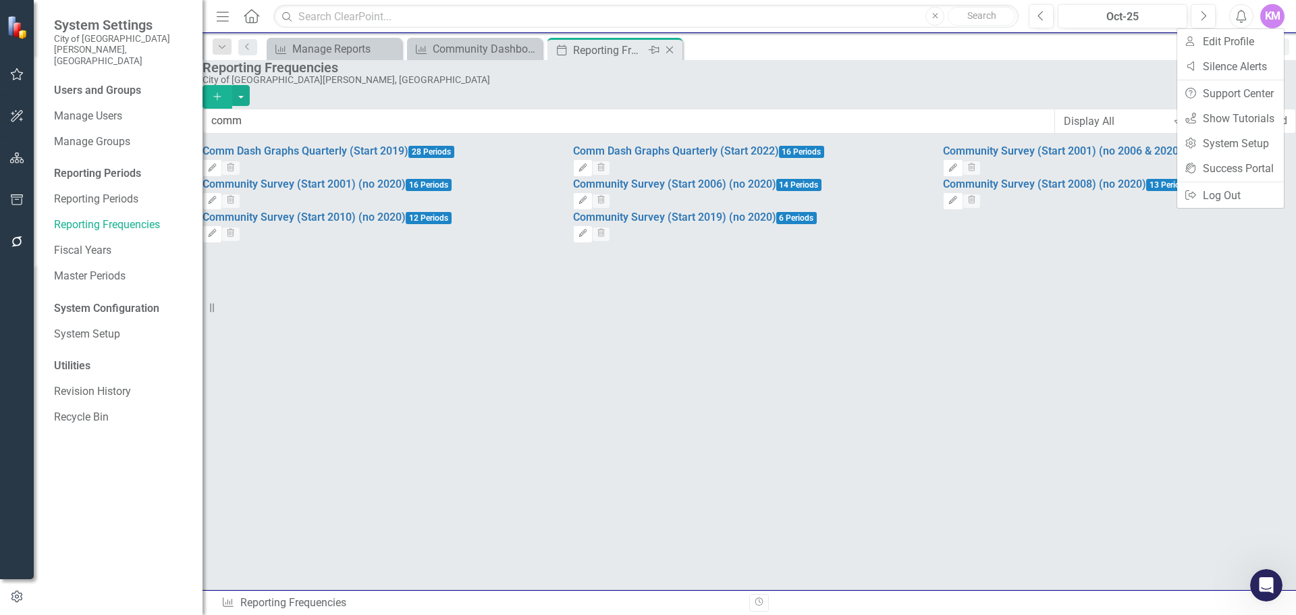
click at [670, 45] on icon "Close" at bounding box center [669, 50] width 13 height 11
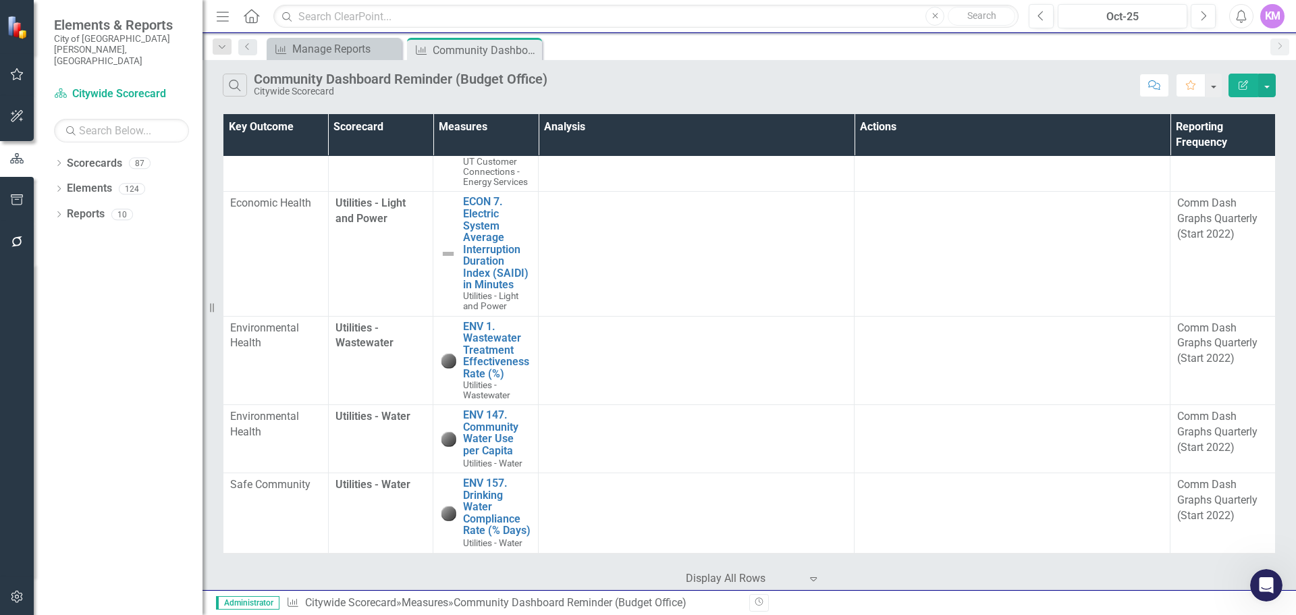
scroll to position [2991, 0]
click at [477, 368] on link "ENV 1. Wastewater Treatment Effectiveness Rate (%)" at bounding box center [497, 350] width 68 height 59
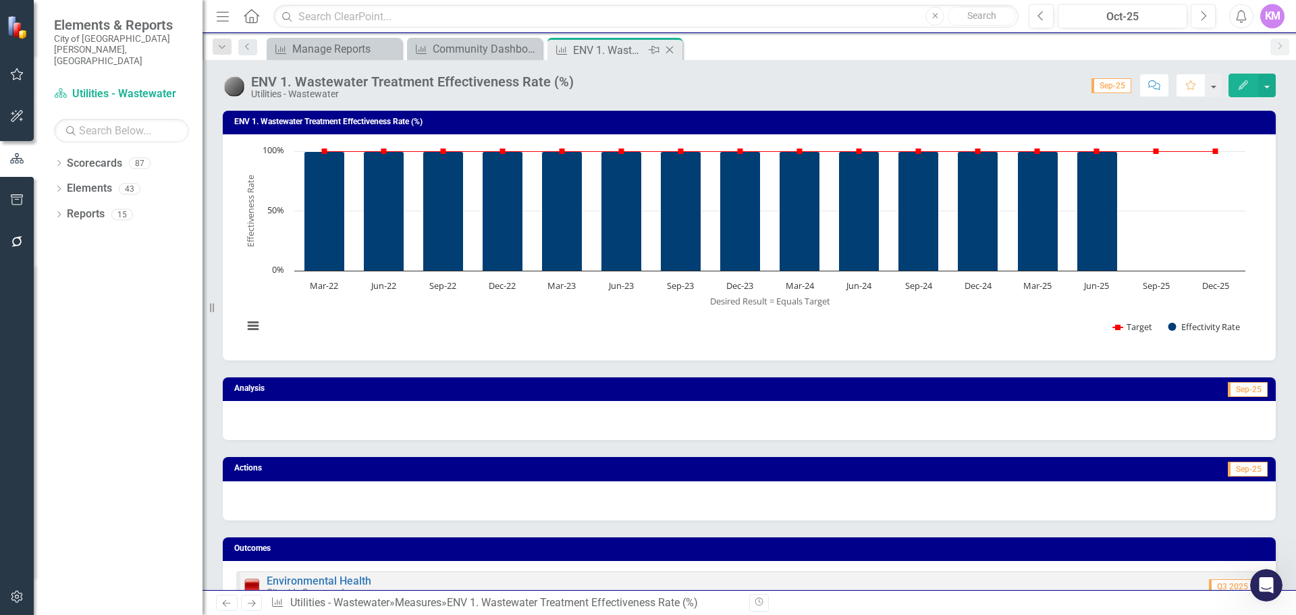
click at [669, 49] on icon at bounding box center [669, 50] width 7 height 7
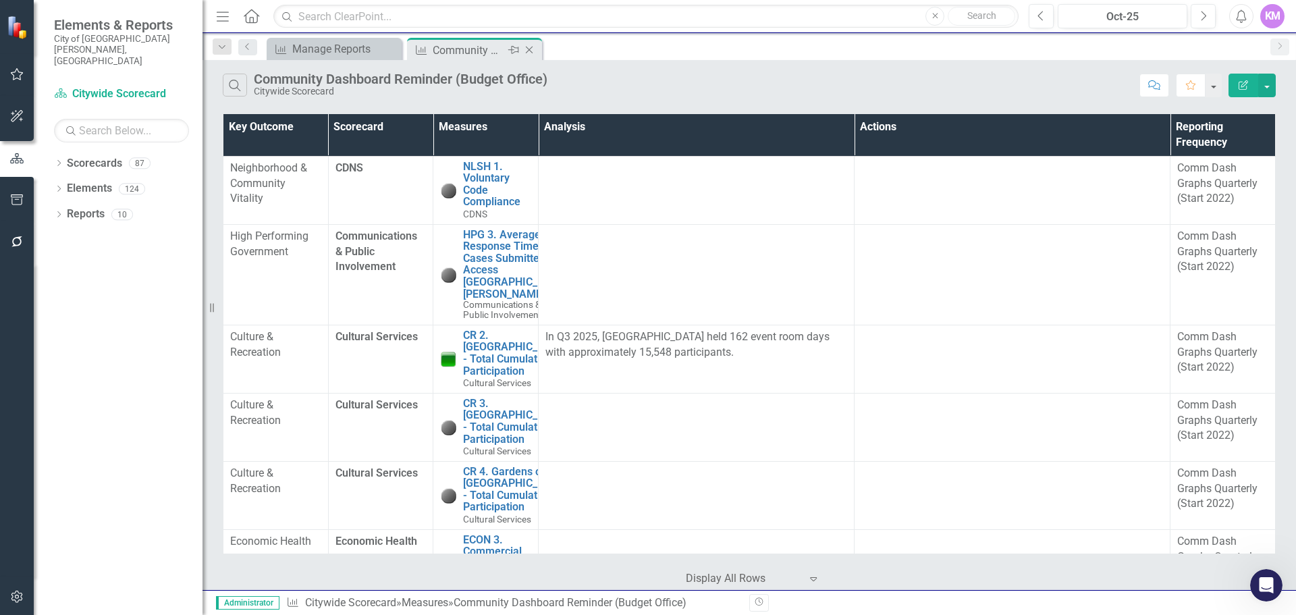
click at [535, 47] on icon "Close" at bounding box center [528, 50] width 13 height 11
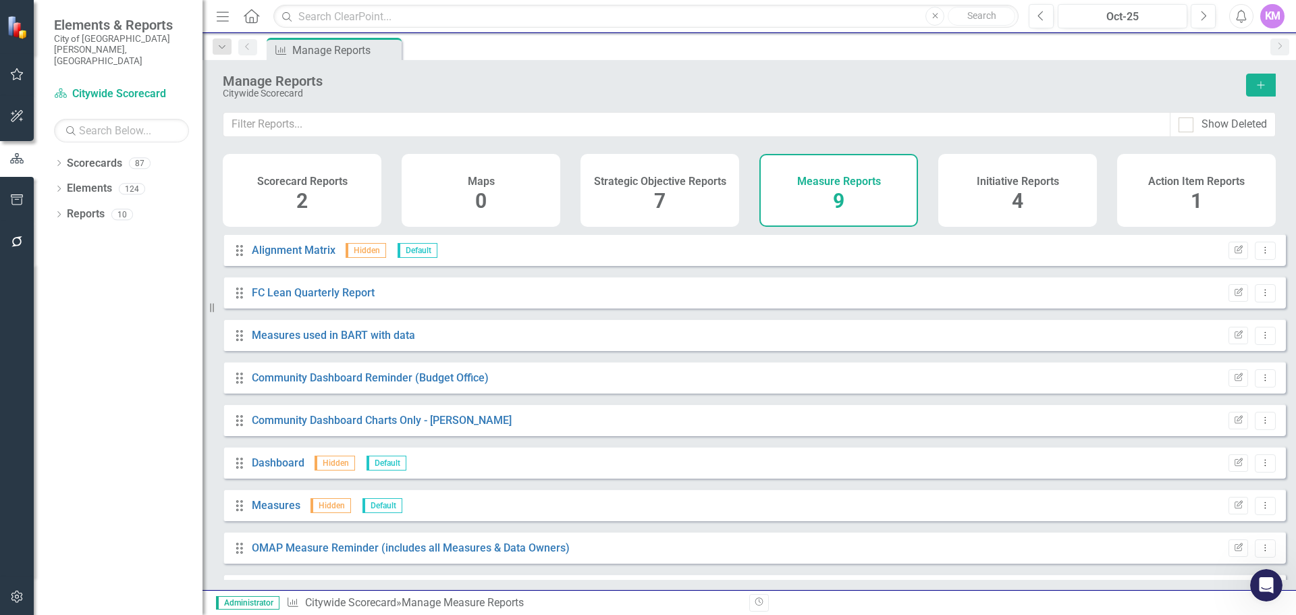
click at [1270, 16] on div "KM" at bounding box center [1272, 16] width 24 height 24
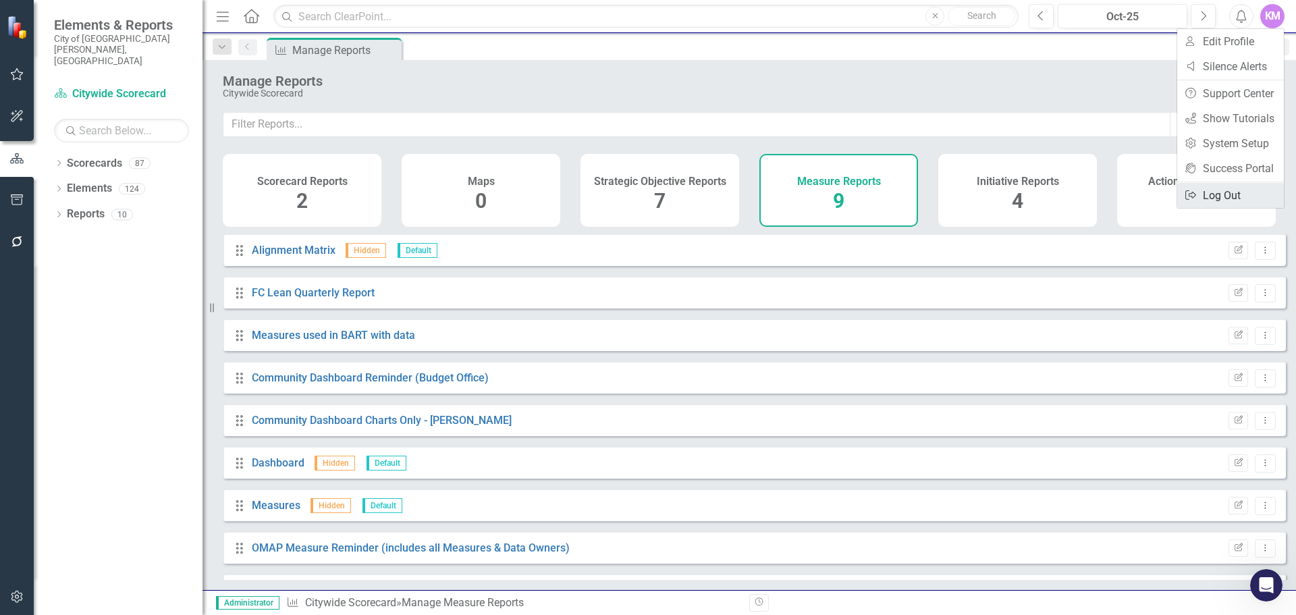
click at [1191, 192] on icon "Logout" at bounding box center [1190, 195] width 13 height 11
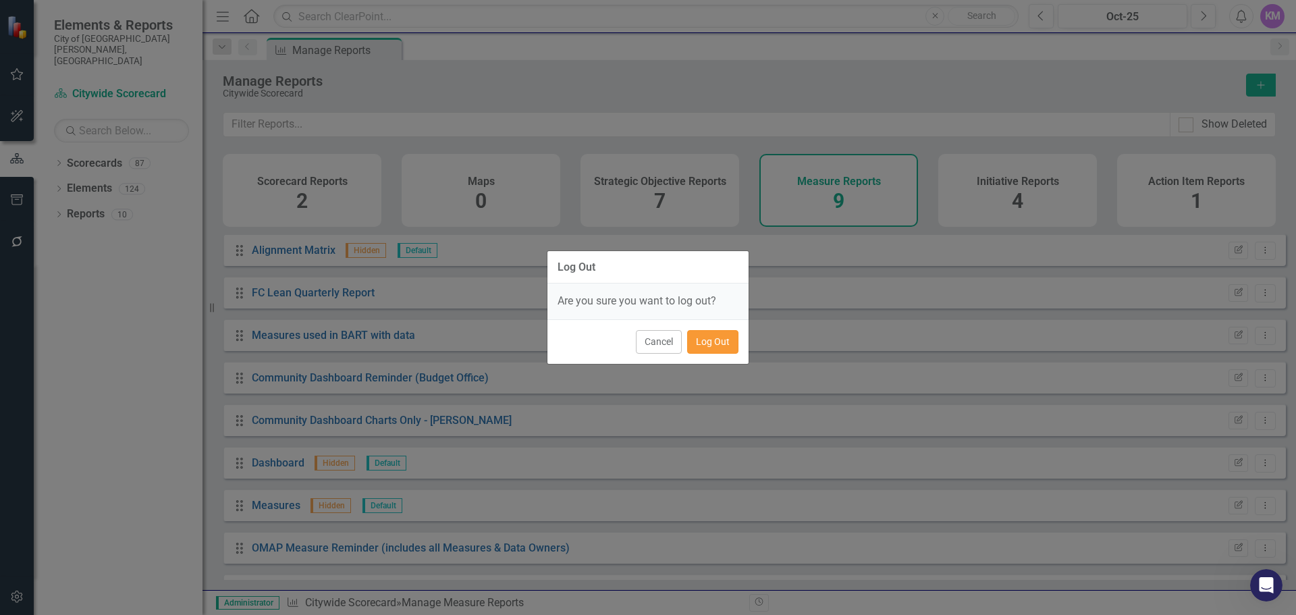
click at [721, 348] on button "Log Out" at bounding box center [712, 342] width 51 height 24
